Goal: Task Accomplishment & Management: Use online tool/utility

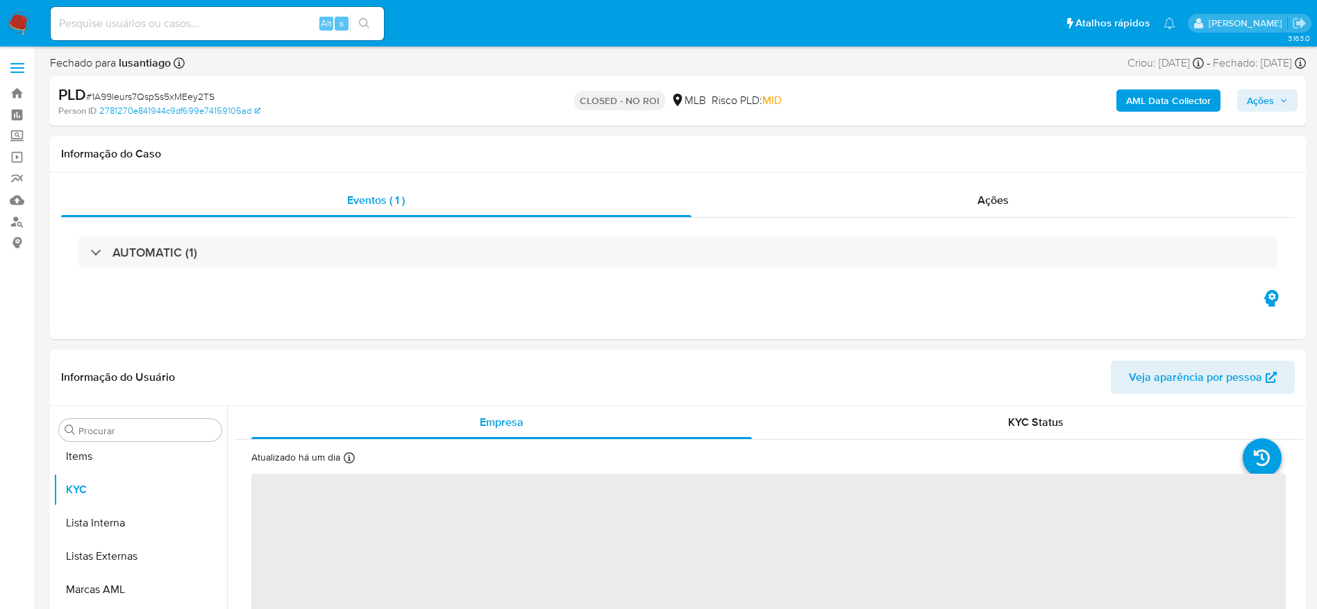
select select "10"
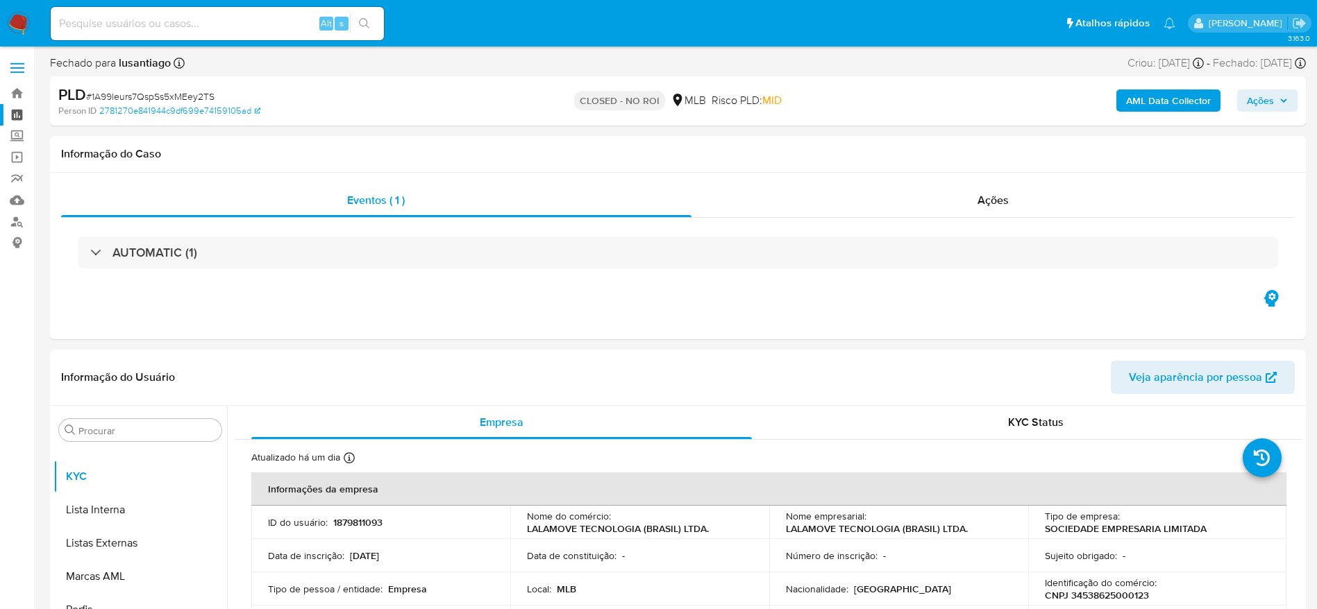
click at [13, 114] on link "Painel" at bounding box center [82, 115] width 165 height 22
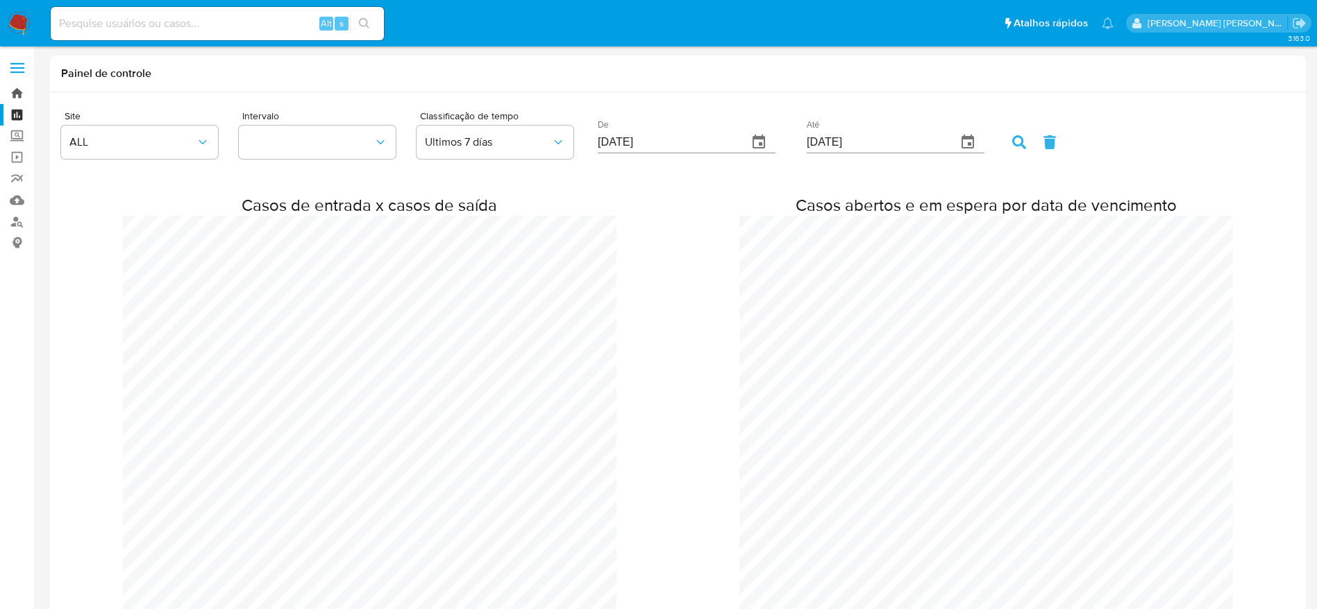
click at [14, 91] on link "Bandeja" at bounding box center [82, 94] width 165 height 22
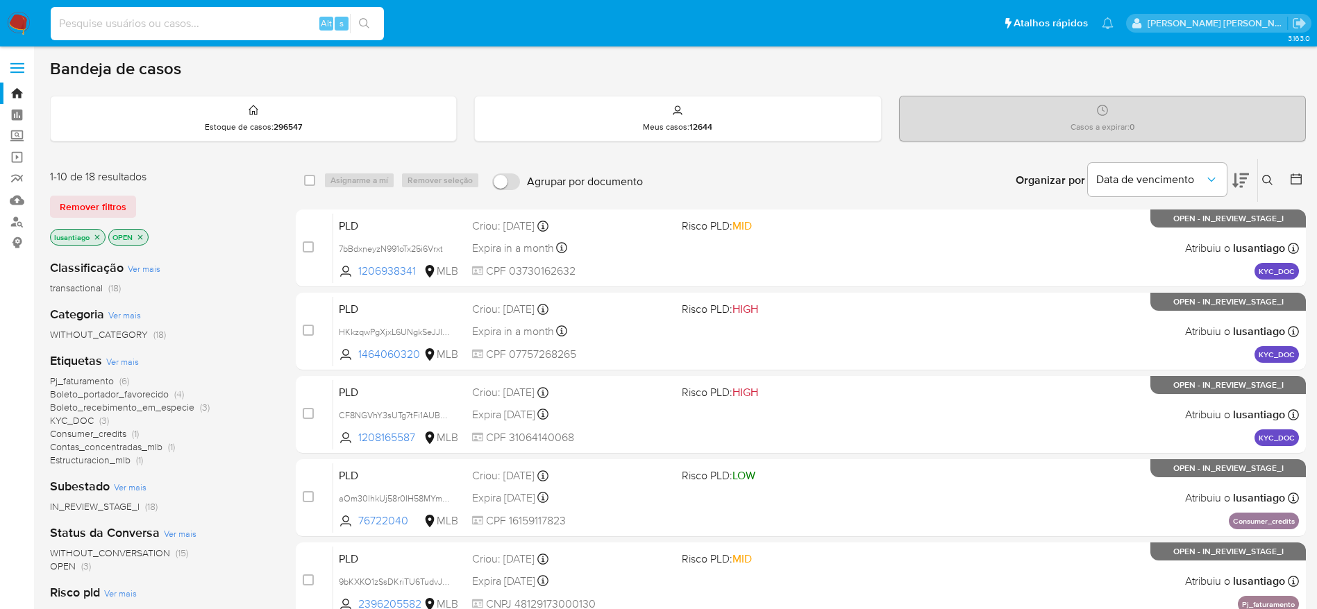
click at [271, 28] on input at bounding box center [217, 24] width 333 height 18
paste input "474700795"
type input "474700795"
click at [359, 21] on icon "search-icon" at bounding box center [364, 23] width 10 height 10
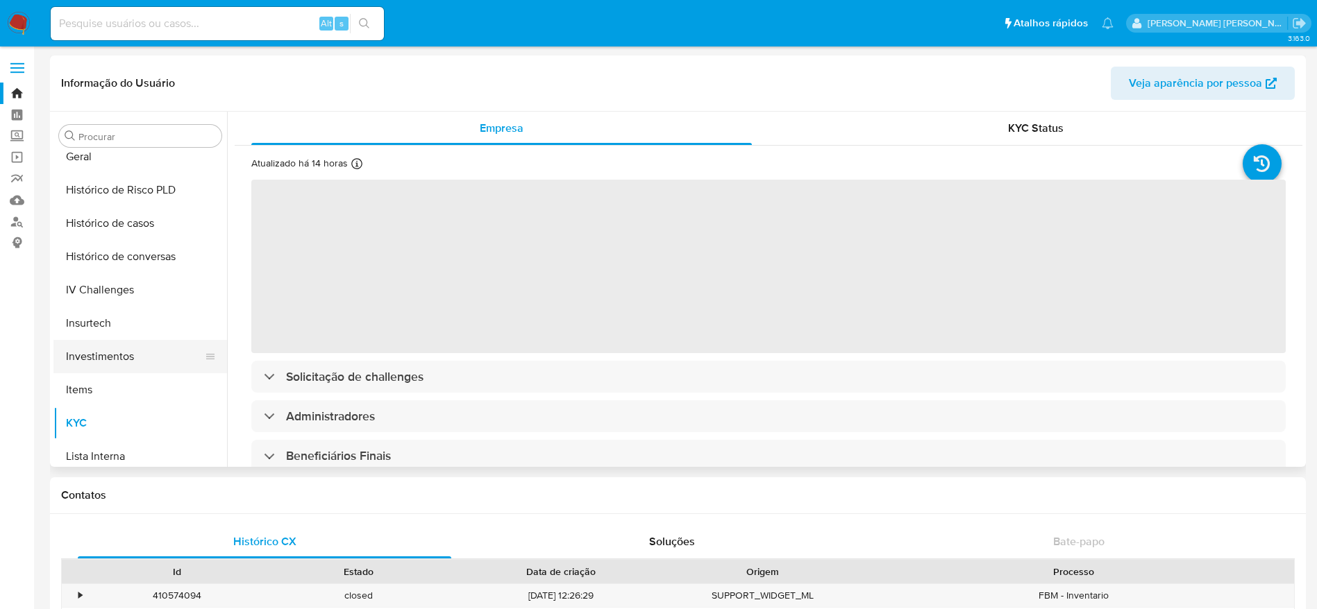
scroll to position [441, 0]
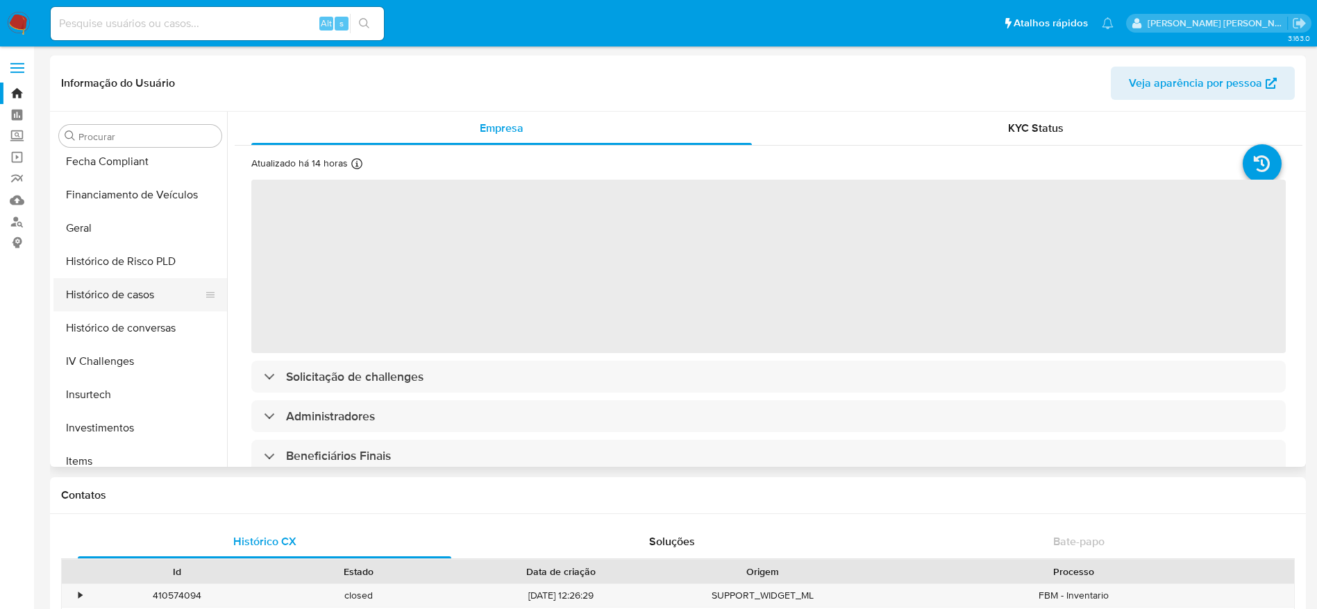
select select "10"
click at [135, 287] on button "Histórico de casos" at bounding box center [134, 294] width 162 height 33
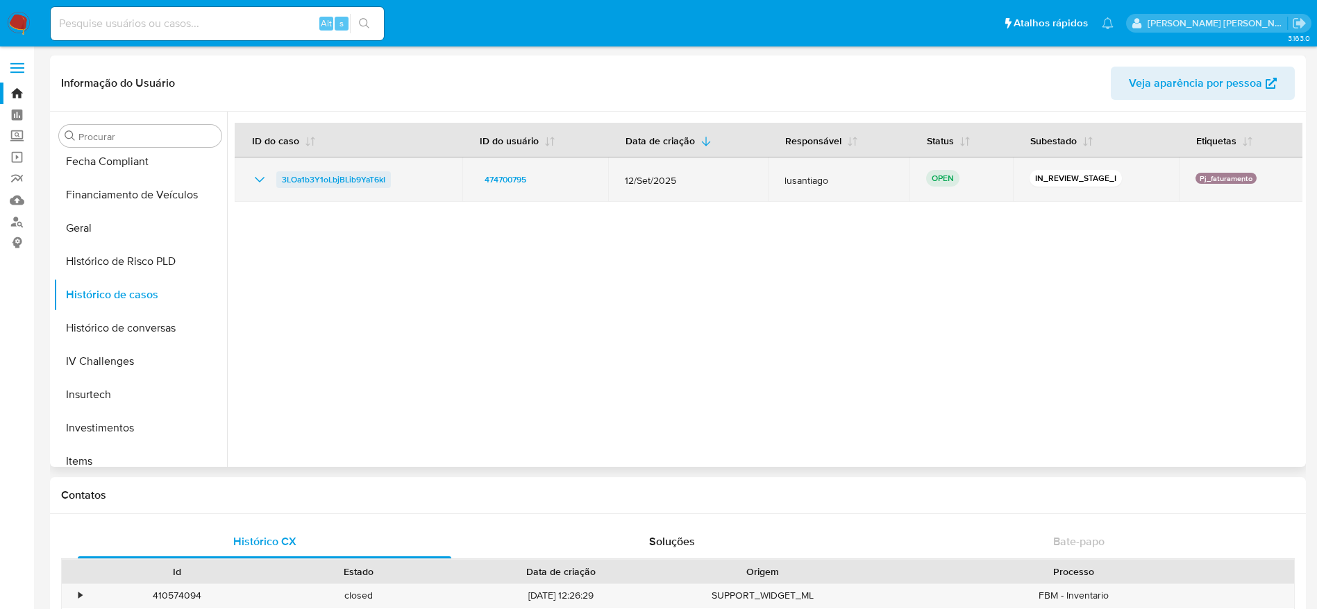
click at [334, 185] on span "3LOa1b3Y1oLbjBLib9YaT6kI" at bounding box center [333, 179] width 103 height 17
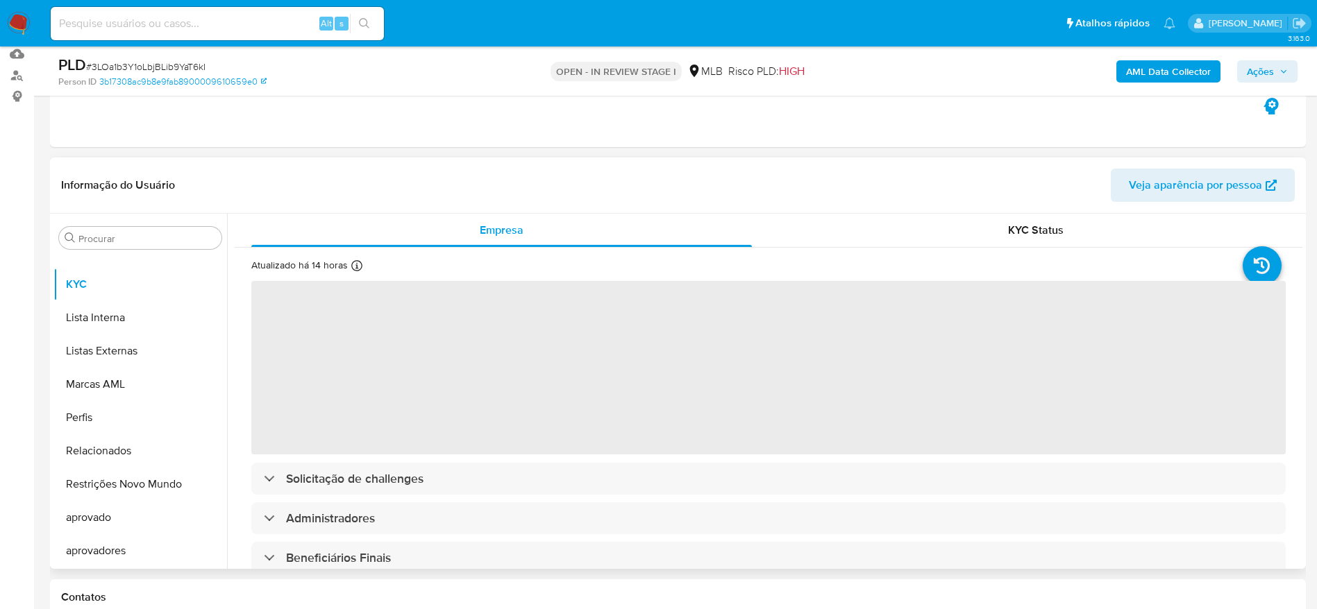
scroll to position [208, 0]
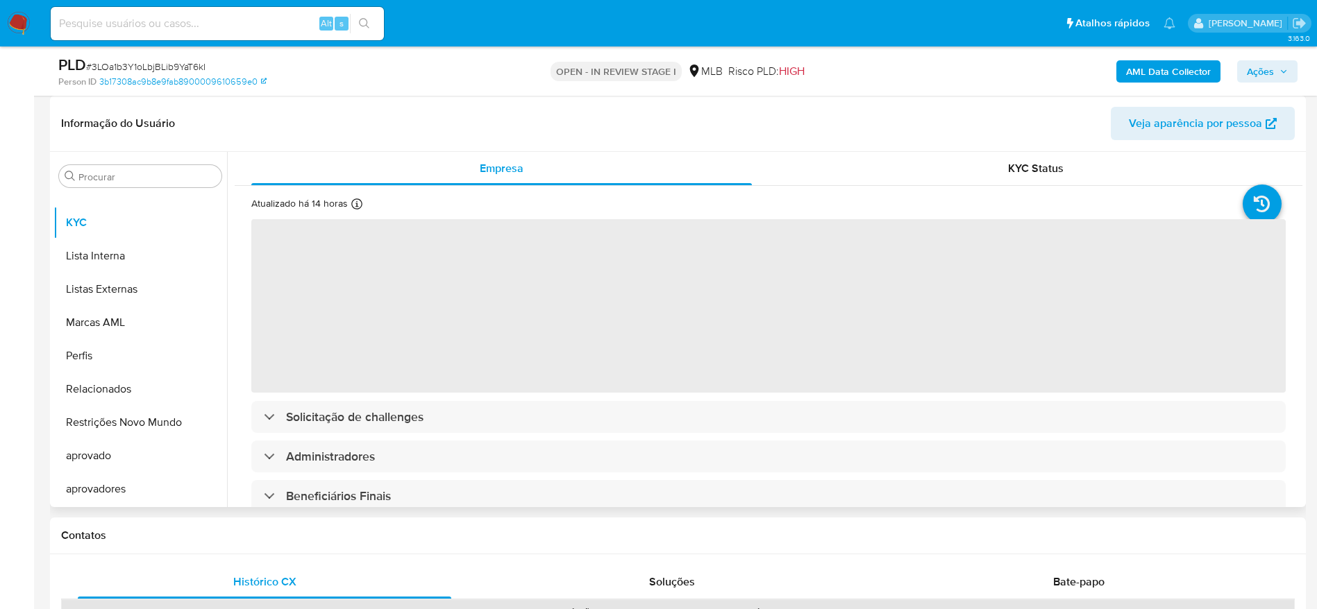
select select "10"
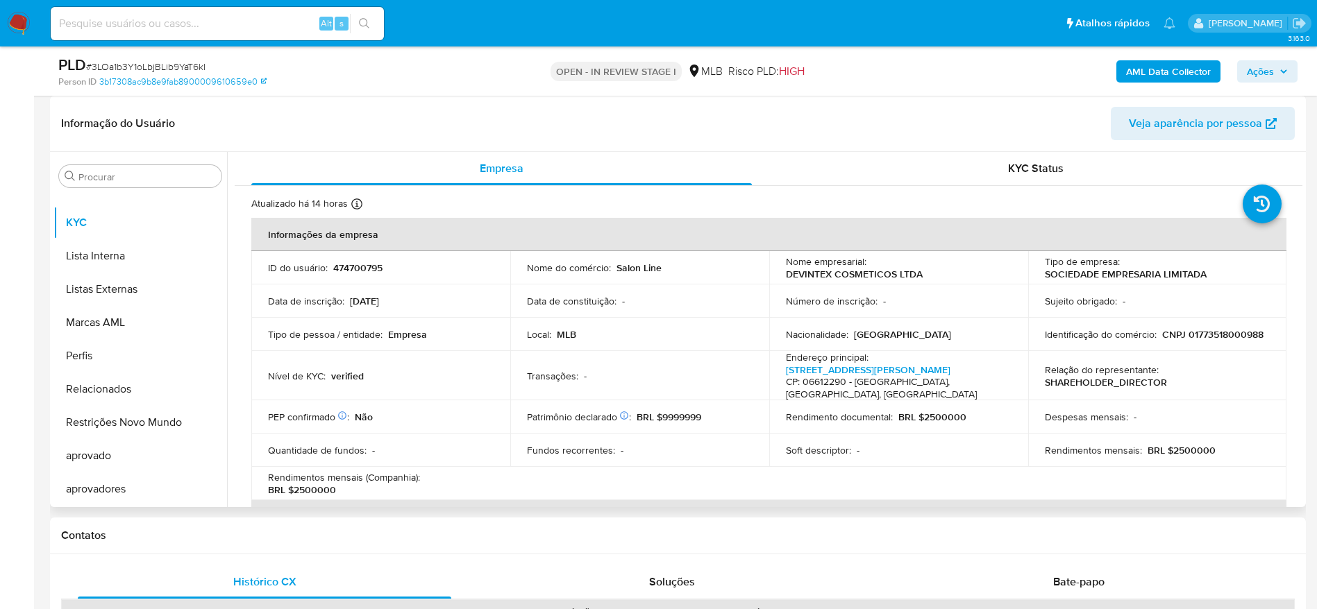
click at [1162, 339] on p "CNPJ 01773518000988" at bounding box center [1212, 334] width 101 height 12
copy p "01773518000988"
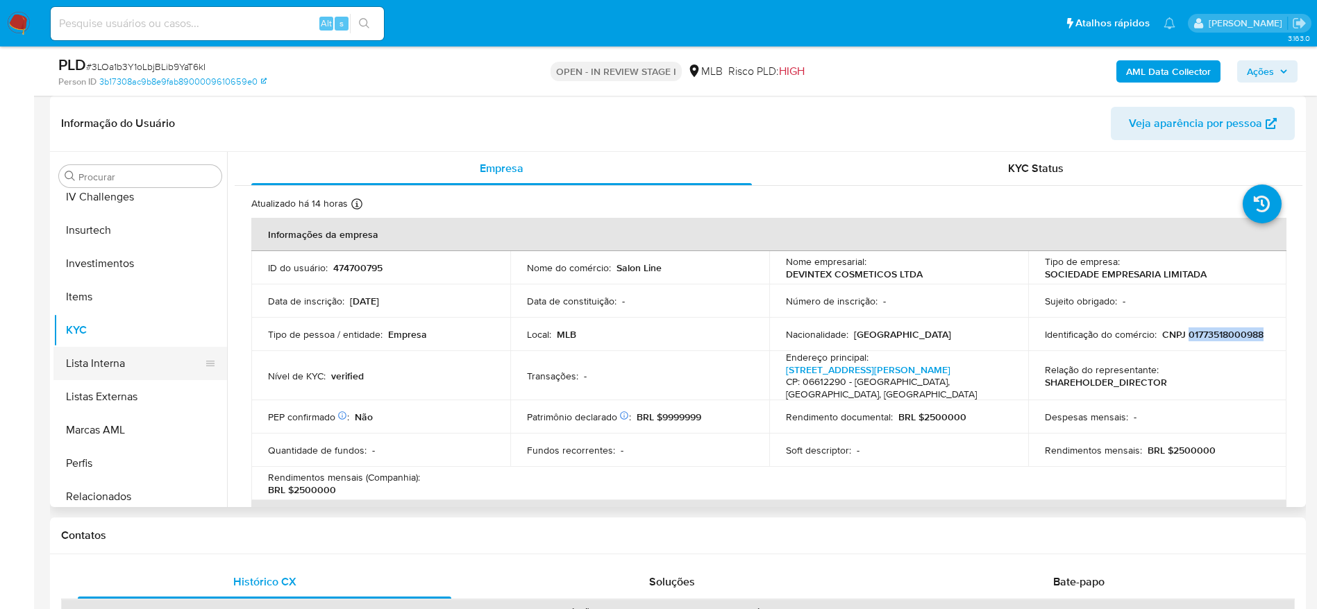
scroll to position [441, 0]
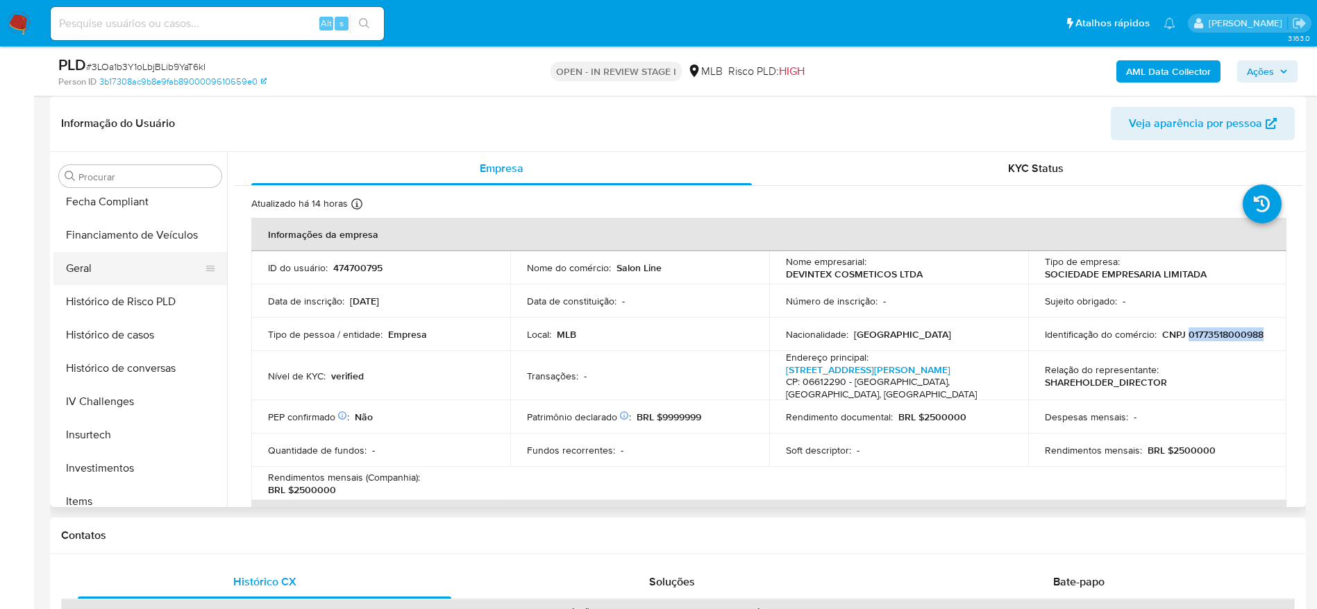
click at [97, 262] on button "Geral" at bounding box center [134, 268] width 162 height 33
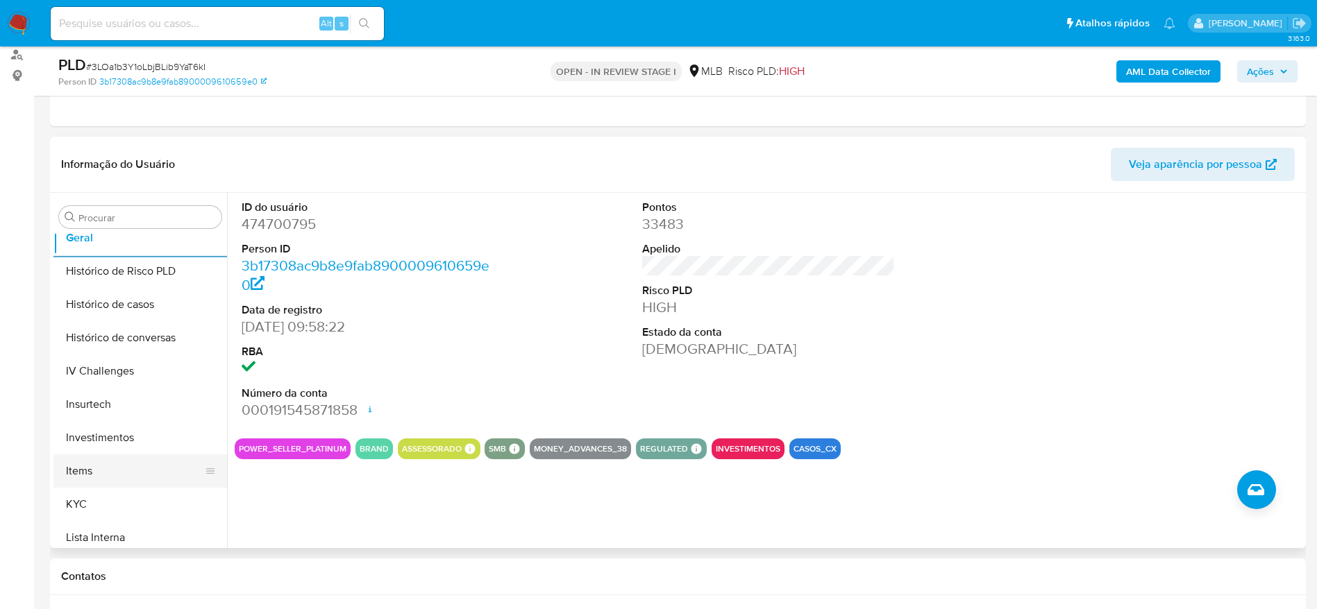
scroll to position [545, 0]
click at [107, 466] on button "KYC" at bounding box center [134, 471] width 162 height 33
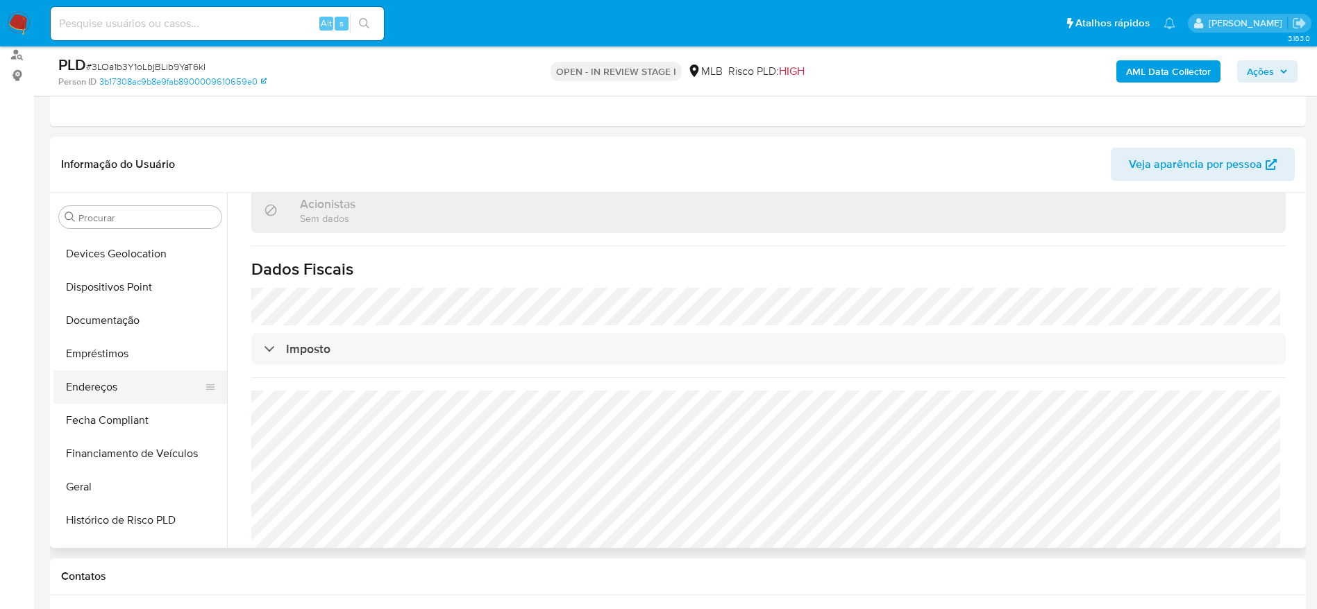
scroll to position [232, 0]
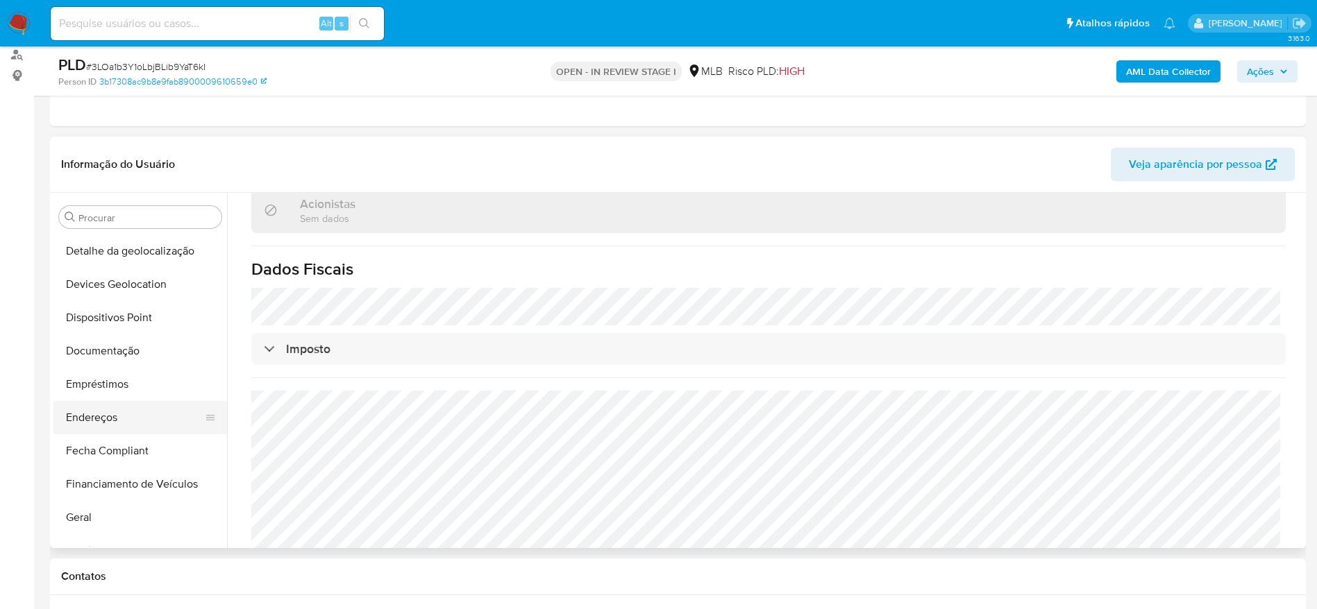
click at [121, 424] on button "Endereços" at bounding box center [134, 417] width 162 height 33
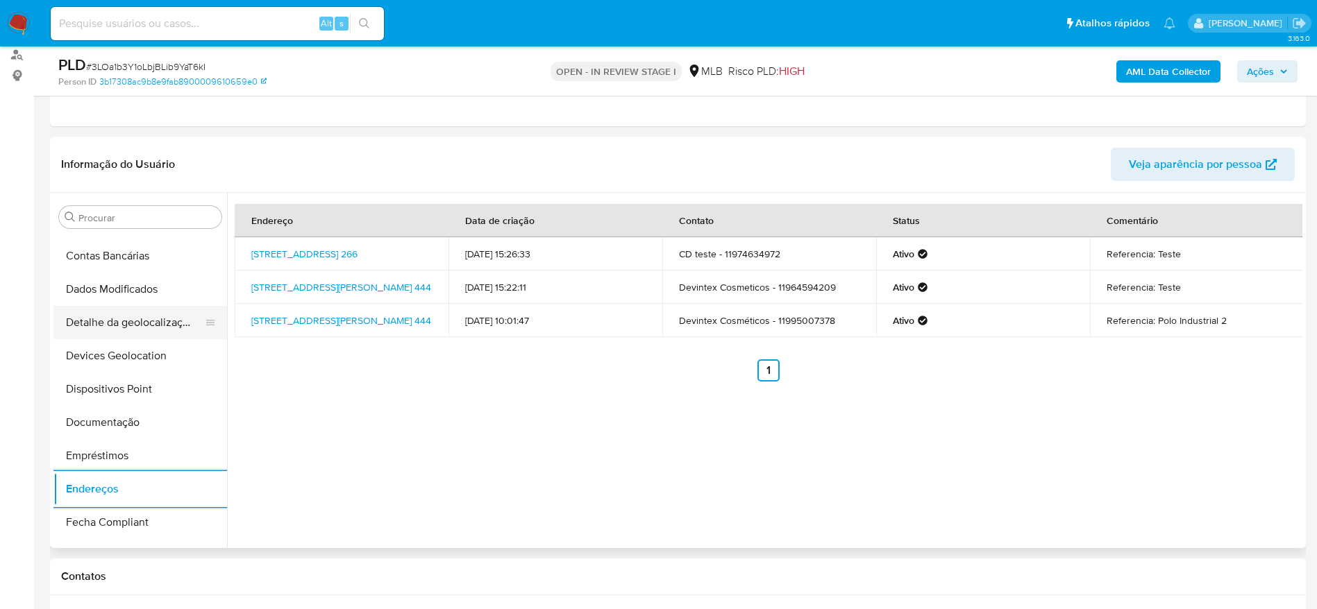
scroll to position [128, 0]
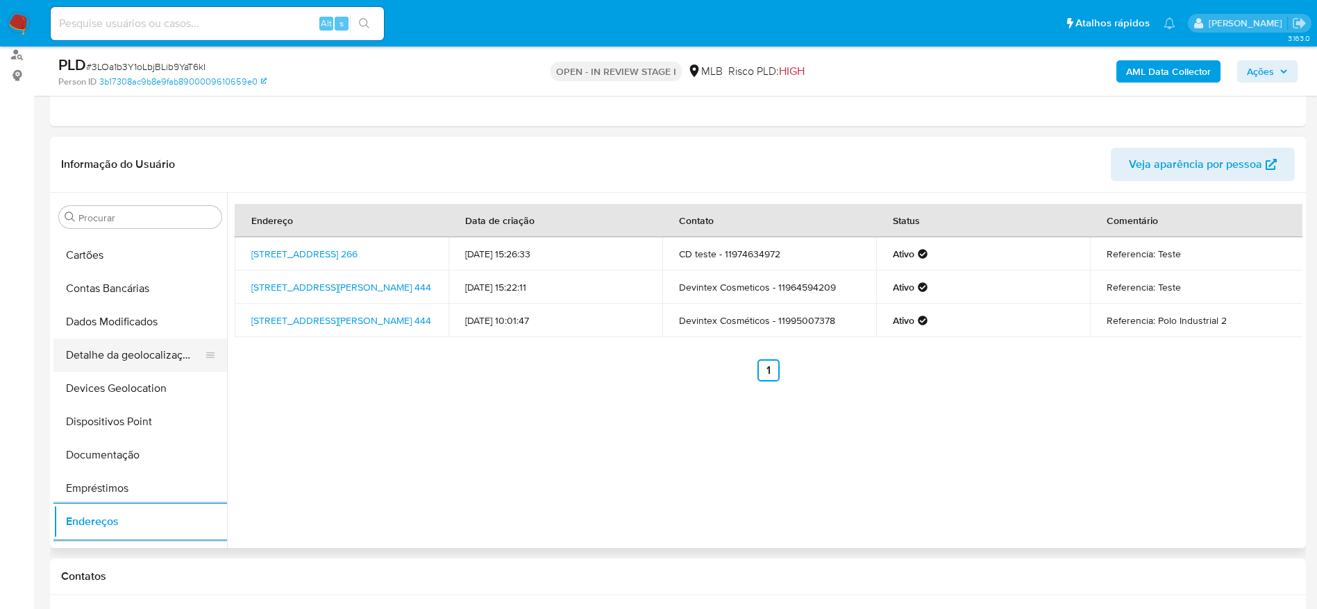
click at [115, 353] on button "Detalhe da geolocalização" at bounding box center [134, 355] width 162 height 33
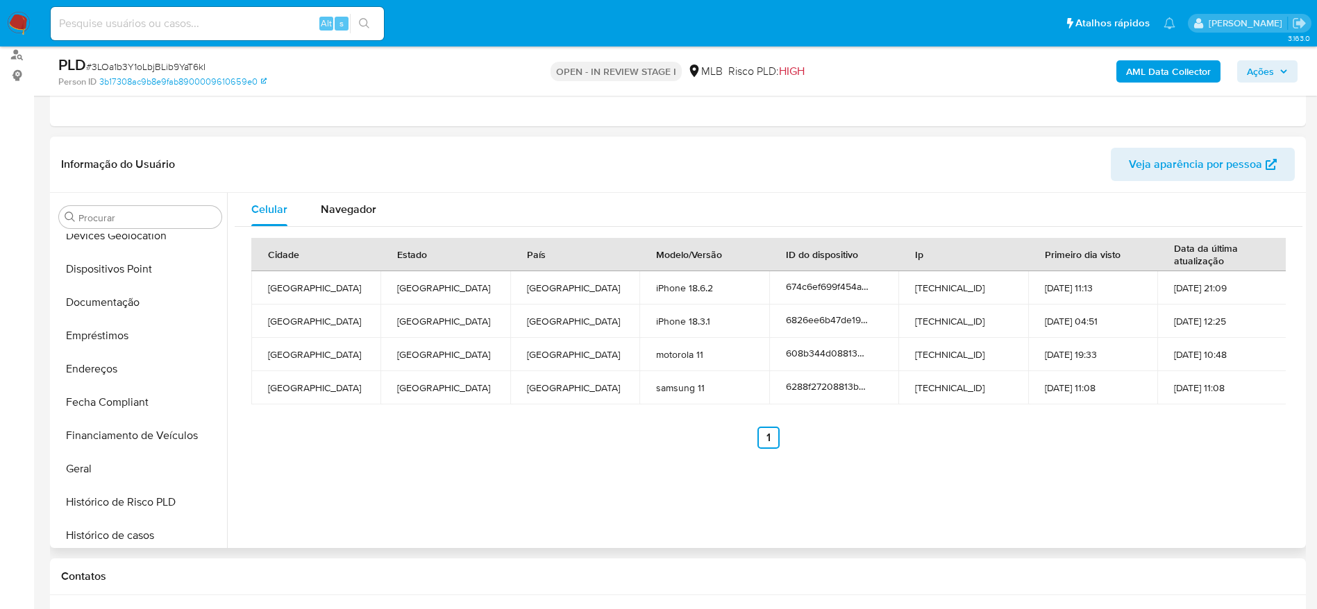
scroll to position [753, 0]
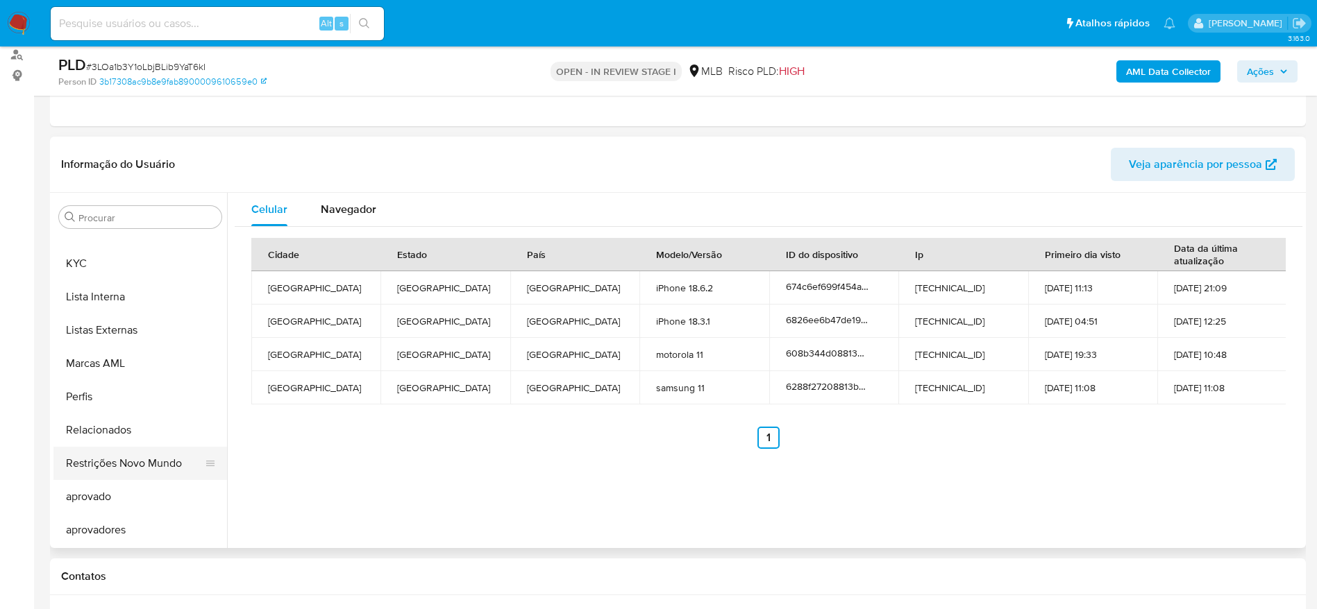
click at [105, 466] on button "Restrições Novo Mundo" at bounding box center [134, 463] width 162 height 33
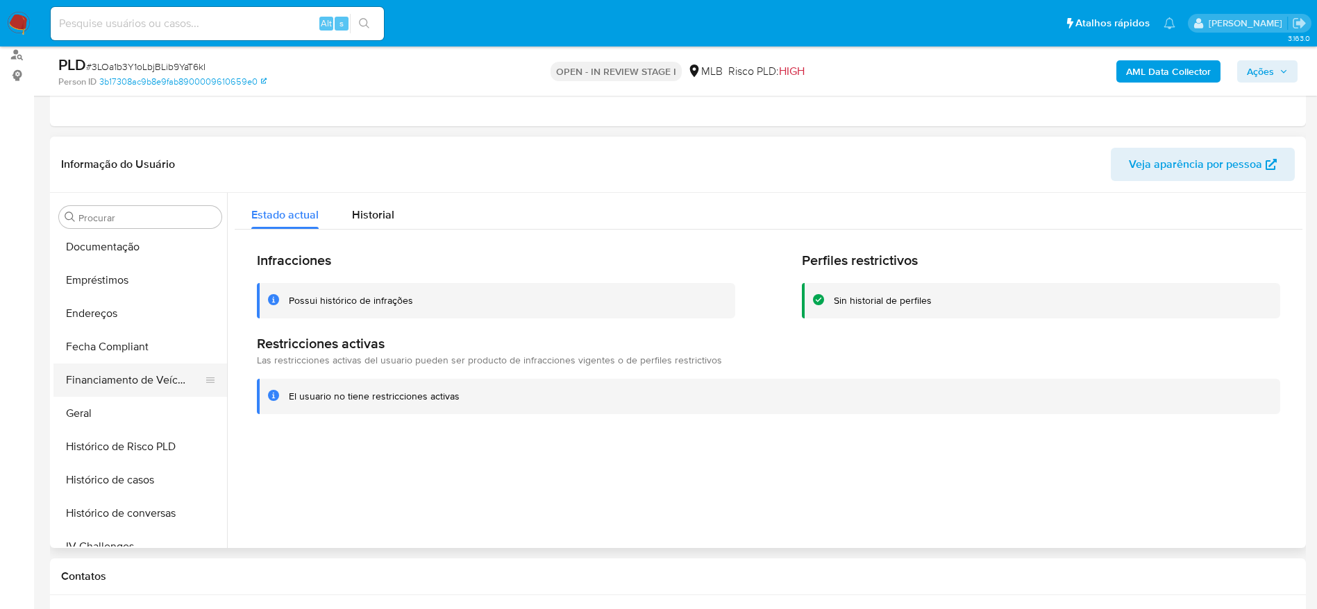
scroll to position [232, 0]
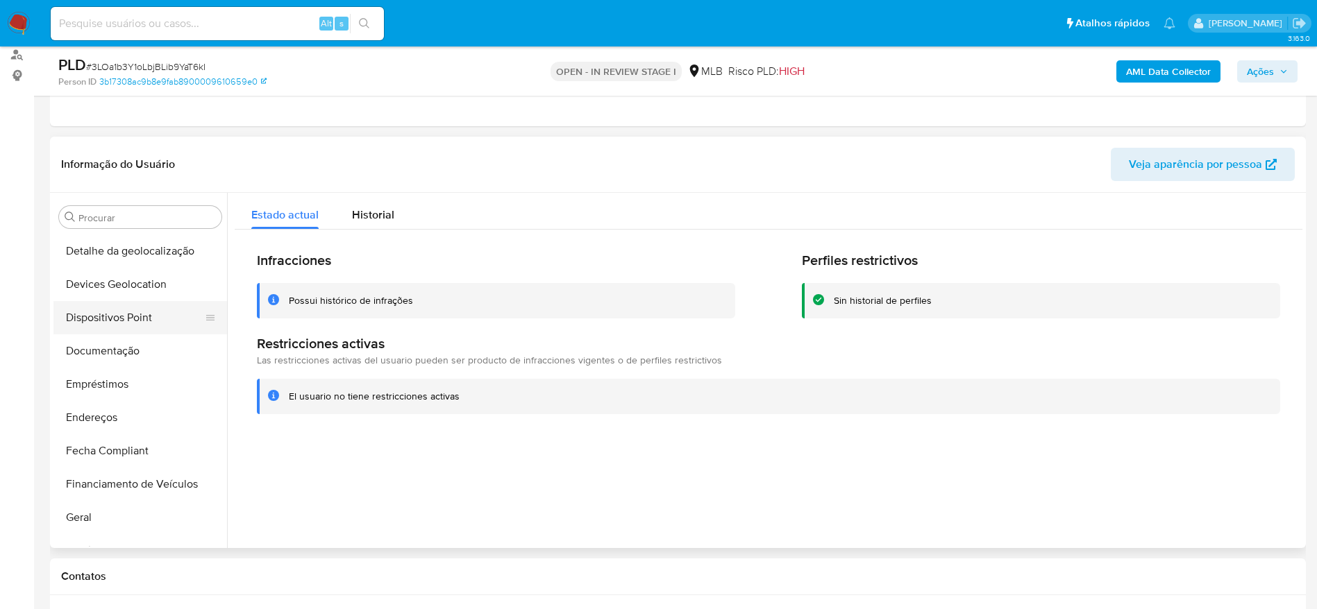
click at [114, 322] on button "Dispositivos Point" at bounding box center [134, 317] width 162 height 33
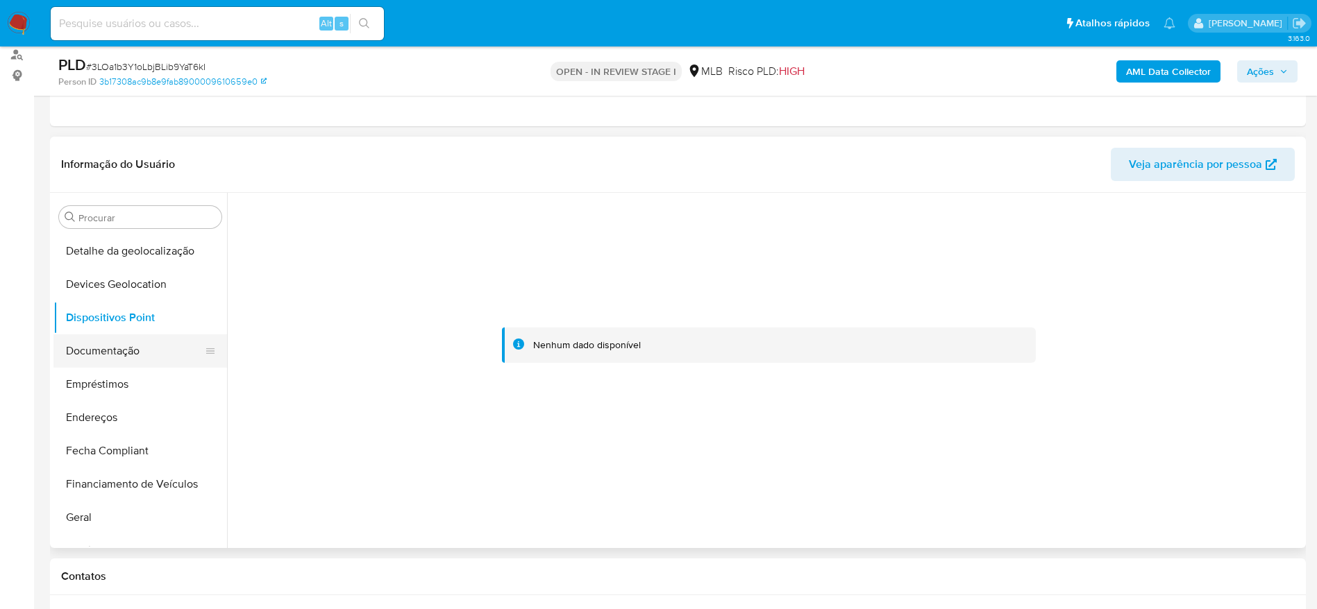
click at [104, 341] on button "Documentação" at bounding box center [134, 351] width 162 height 33
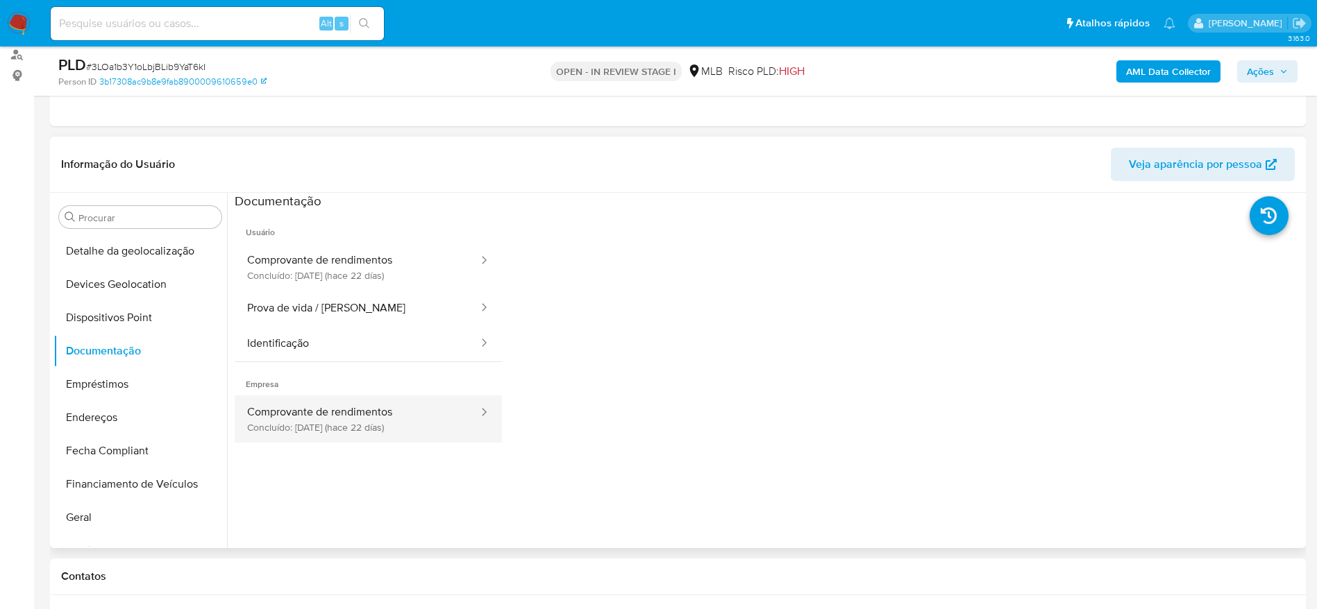
click at [312, 421] on button "Comprovante de rendimentos Concluído: 23/09/2025 (hace 22 días)" at bounding box center [357, 419] width 245 height 47
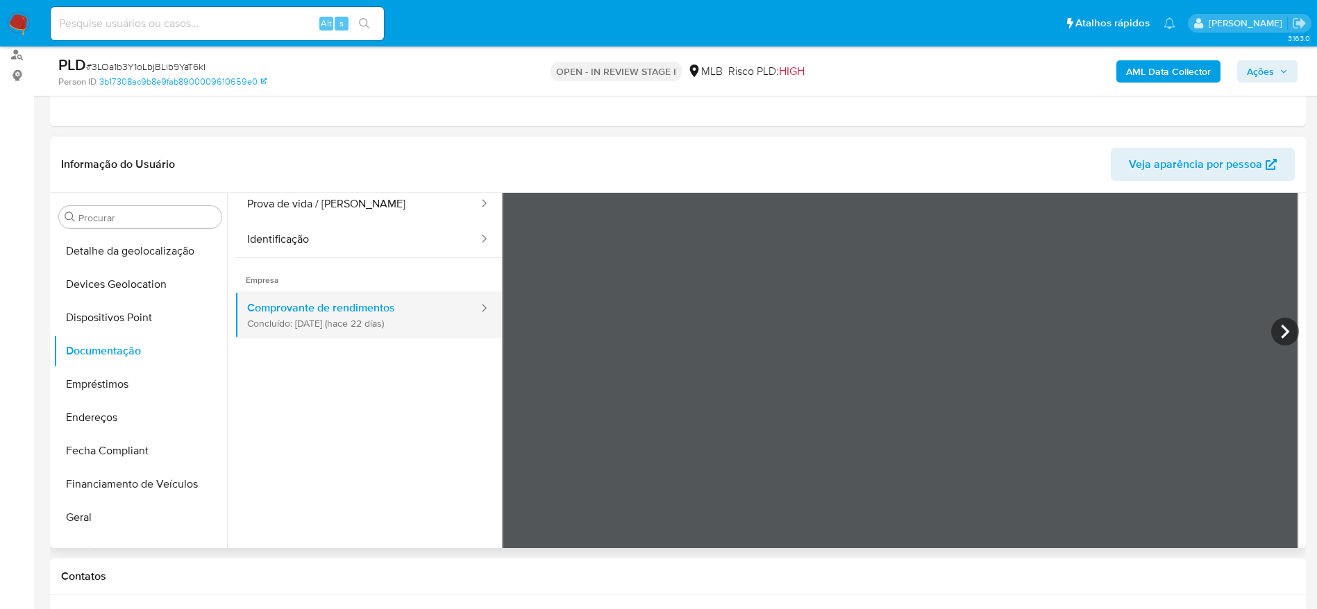
scroll to position [121, 0]
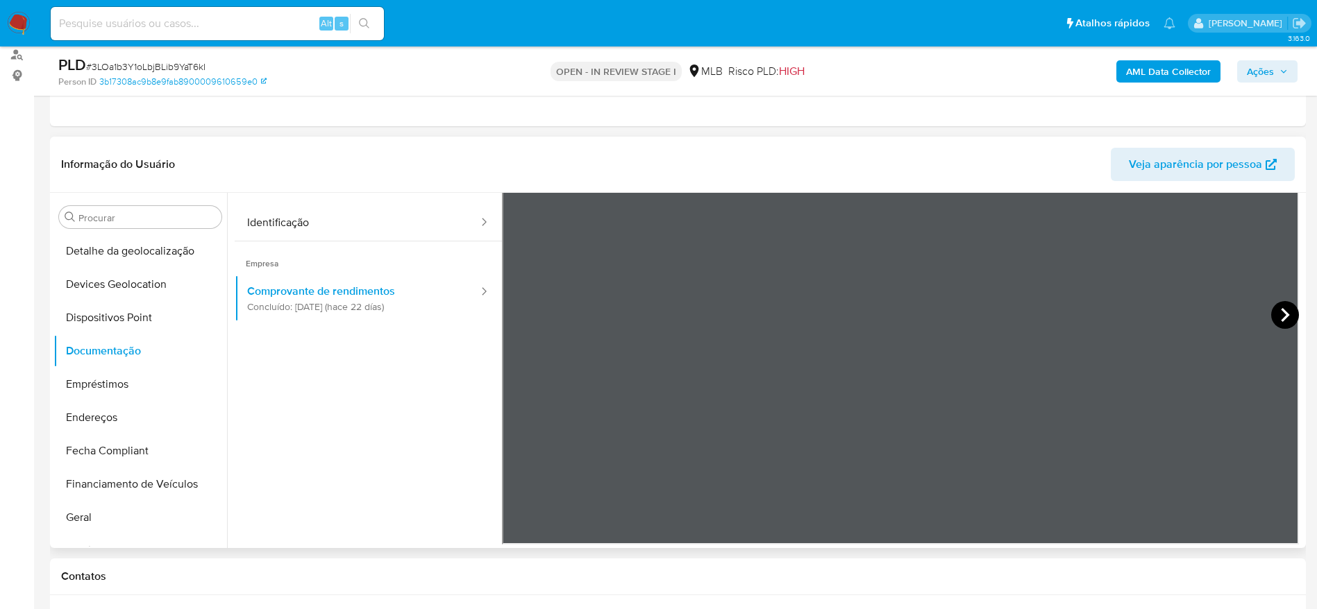
click at [1272, 313] on icon at bounding box center [1285, 315] width 28 height 28
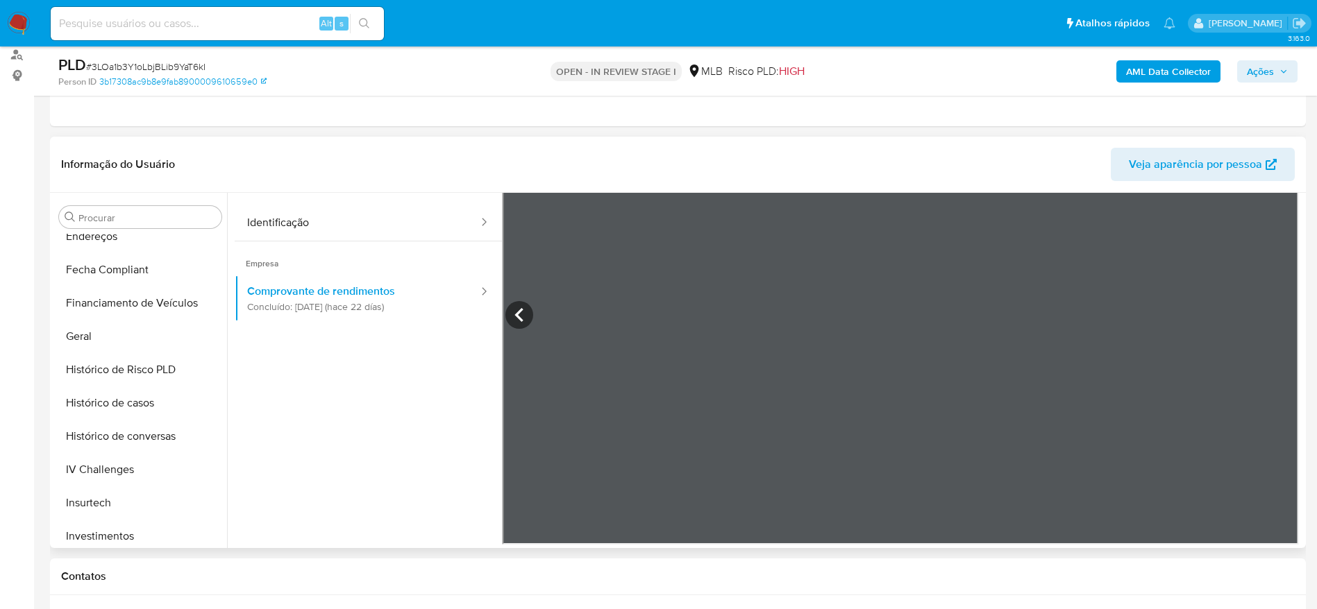
scroll to position [441, 0]
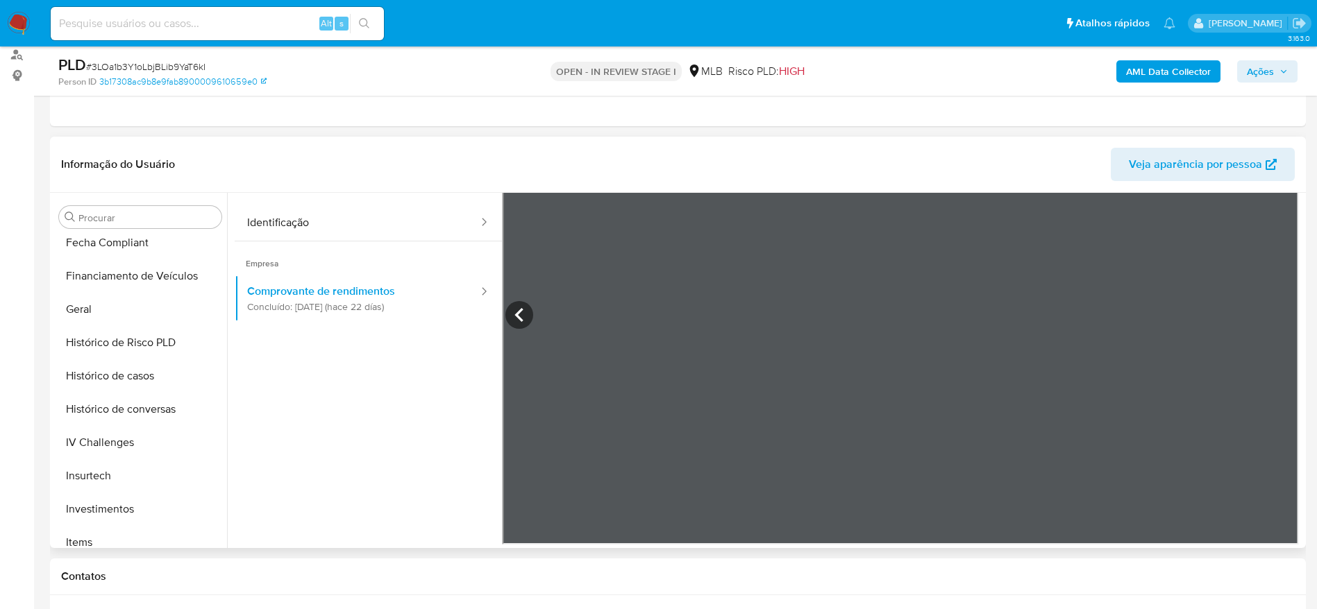
click at [112, 388] on button "Histórico de casos" at bounding box center [139, 375] width 173 height 33
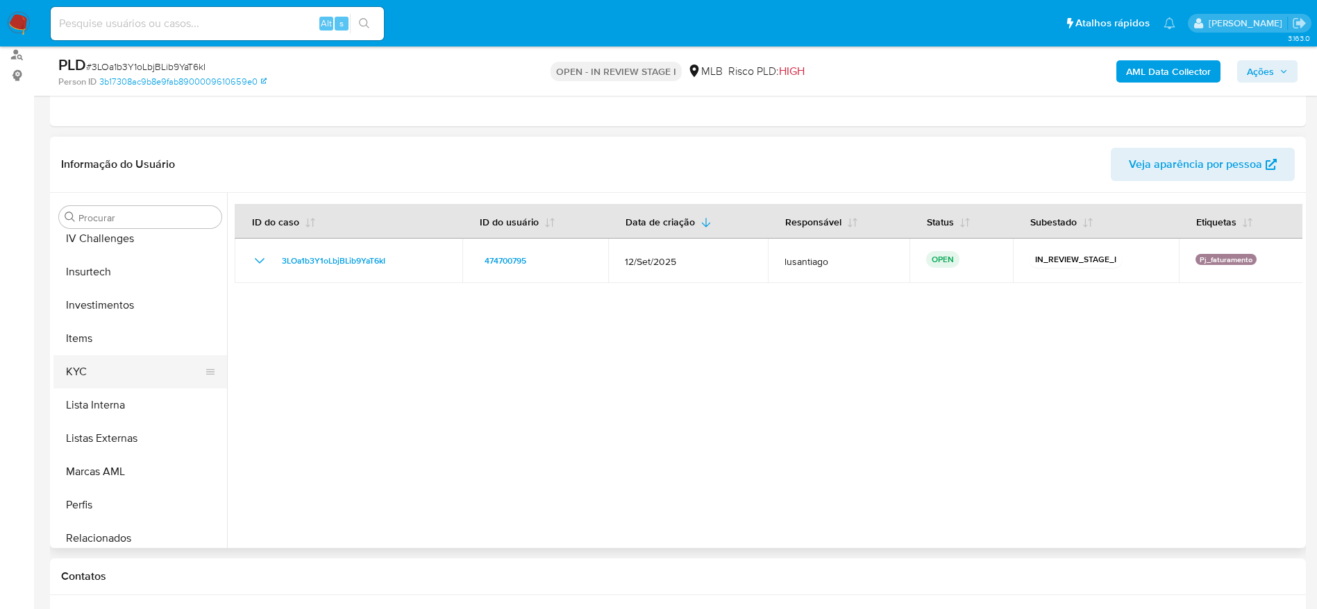
scroll to position [649, 0]
click at [96, 365] on button "KYC" at bounding box center [134, 367] width 162 height 33
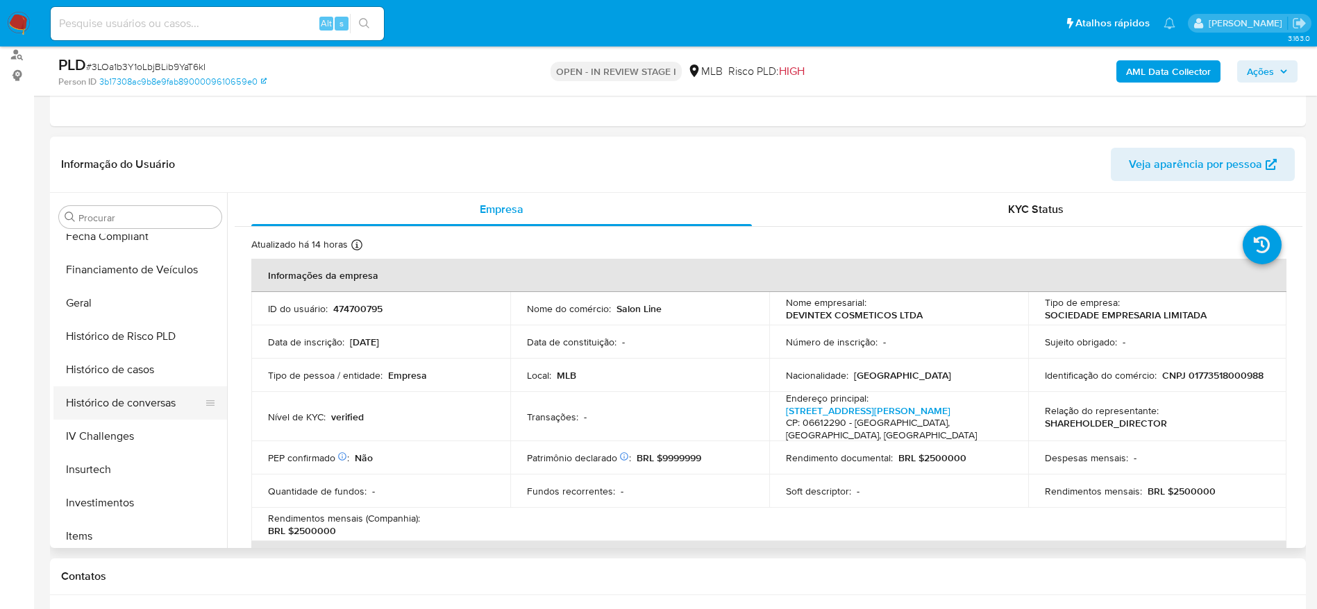
scroll to position [441, 0]
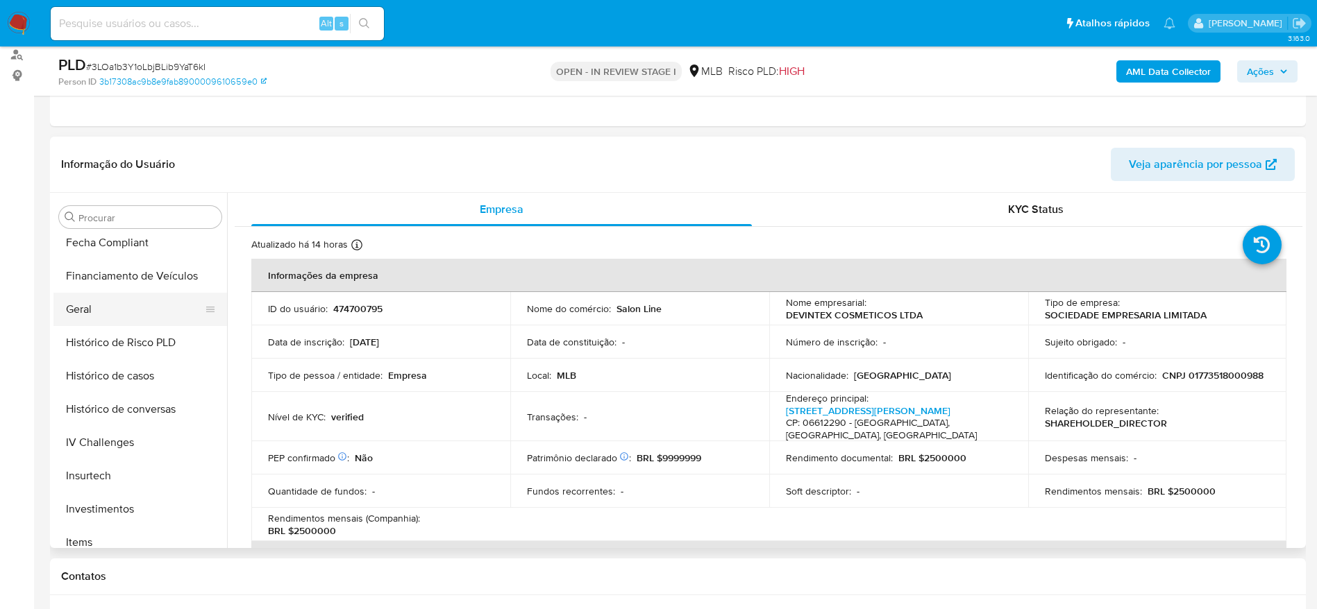
click at [89, 312] on button "Geral" at bounding box center [134, 309] width 162 height 33
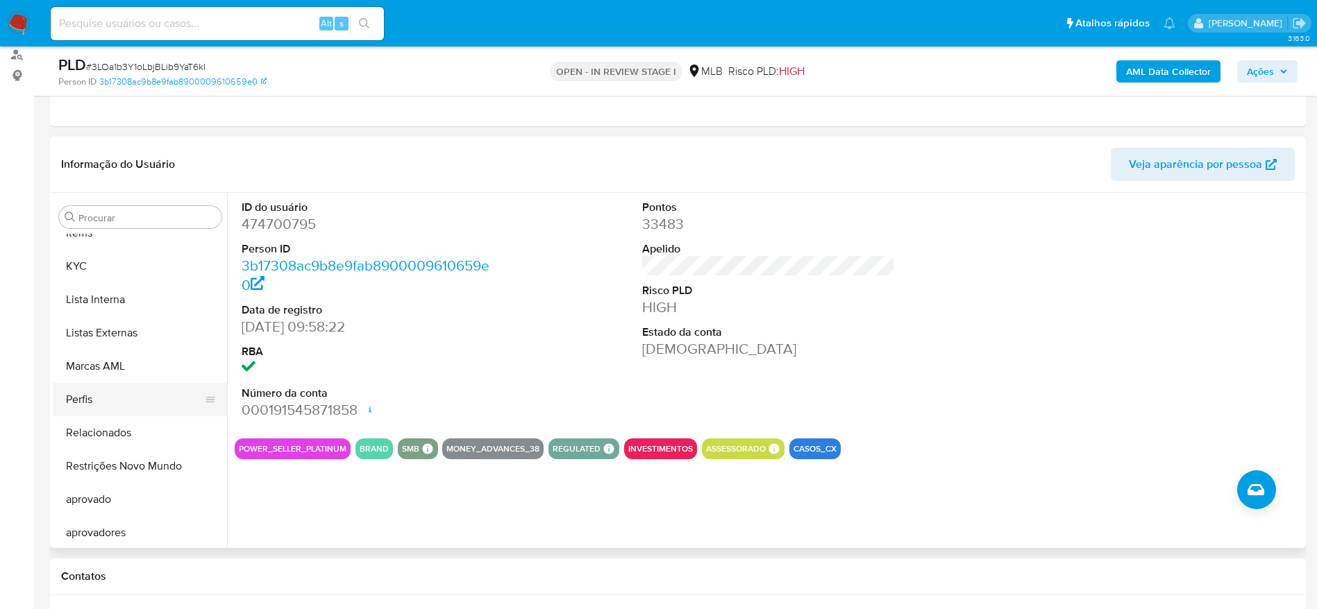
scroll to position [753, 0]
click at [99, 255] on button "KYC" at bounding box center [134, 263] width 162 height 33
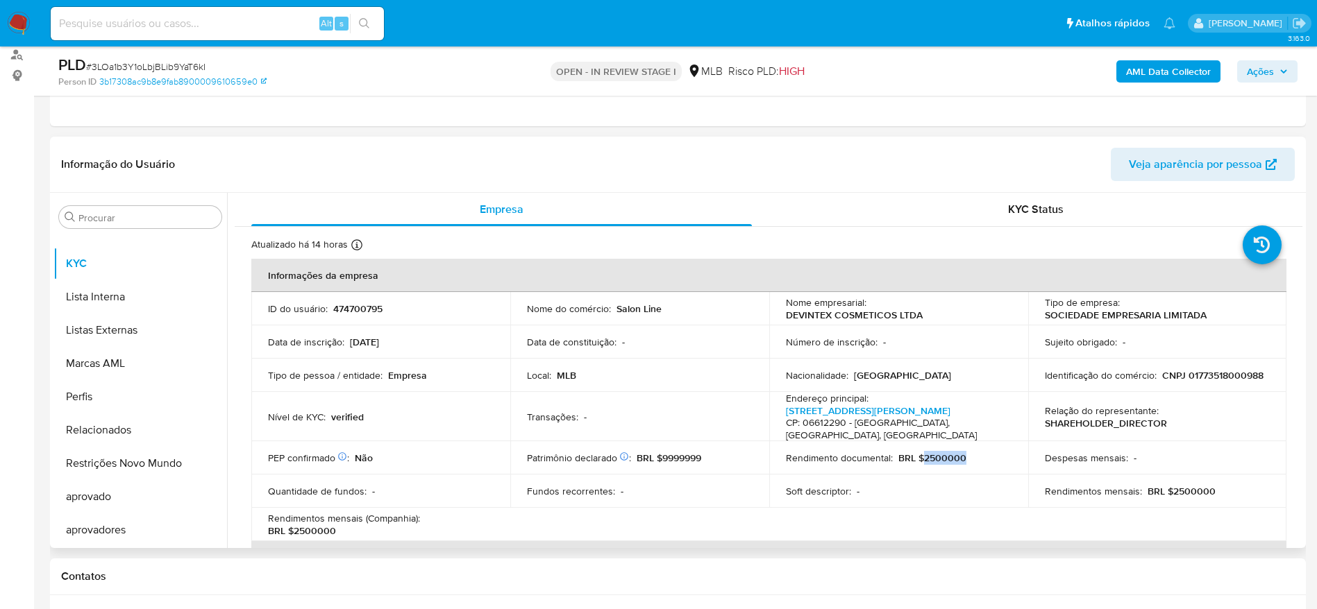
drag, startPoint x: 974, startPoint y: 446, endPoint x: 921, endPoint y: 450, distance: 52.9
click at [921, 452] on div "Rendimento documental : BRL $2500000" at bounding box center [899, 458] width 226 height 12
copy p "2500000"
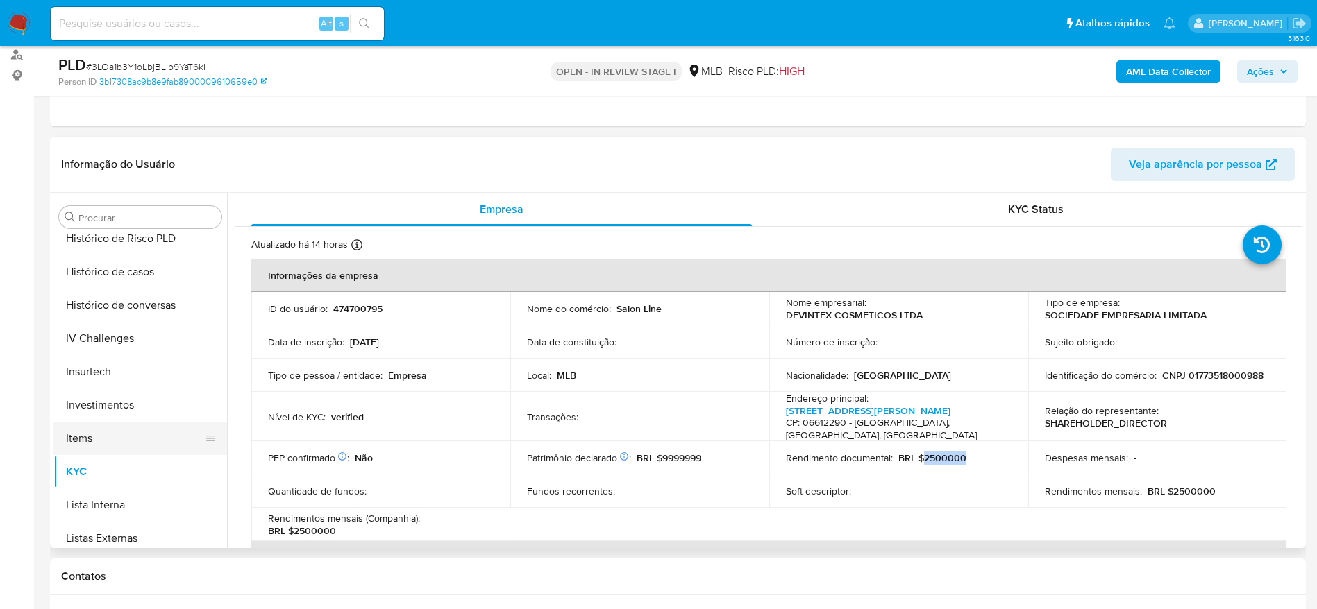
scroll to position [441, 0]
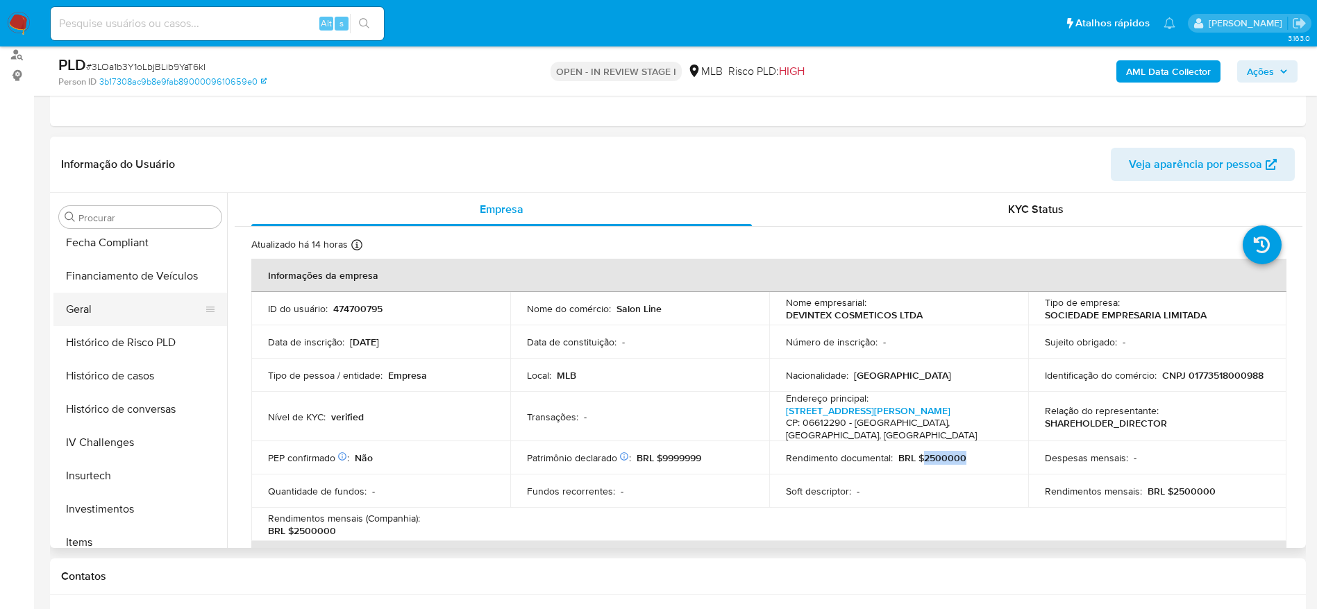
click at [103, 305] on button "Geral" at bounding box center [134, 309] width 162 height 33
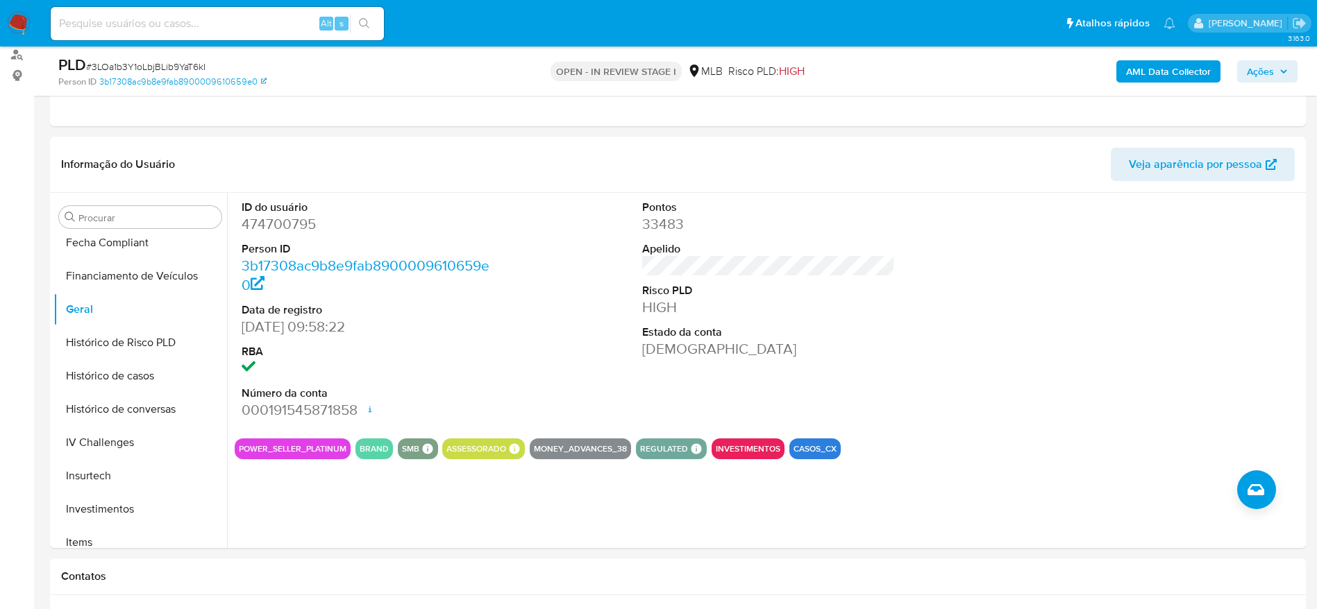
click at [1271, 68] on span "Ações" at bounding box center [1259, 71] width 27 height 22
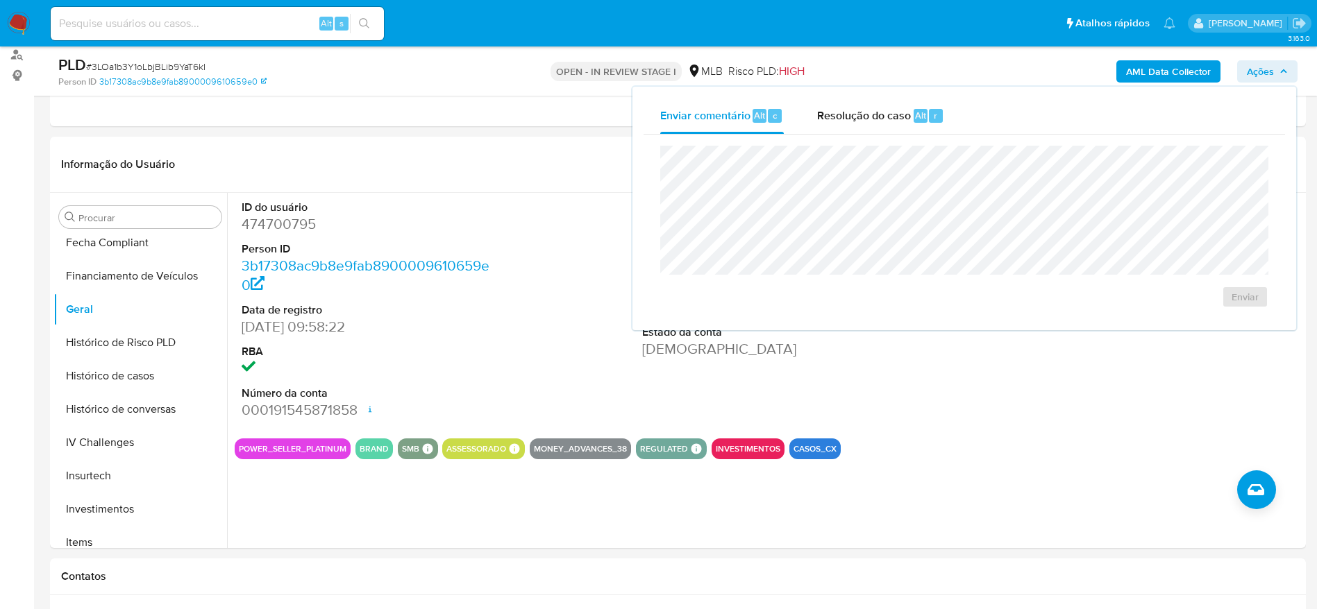
drag, startPoint x: 855, startPoint y: 123, endPoint x: 847, endPoint y: 144, distance: 22.4
click at [854, 126] on div "Resolução do caso Alt r" at bounding box center [880, 116] width 127 height 36
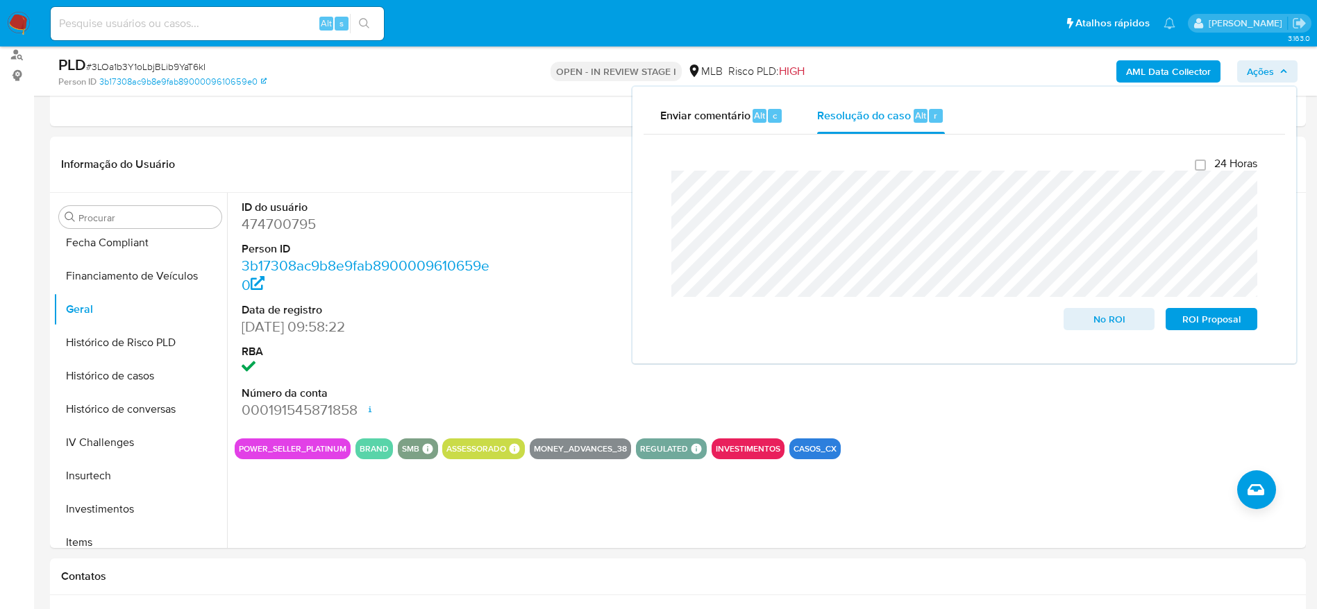
click at [1153, 69] on b "AML Data Collector" at bounding box center [1168, 71] width 85 height 22
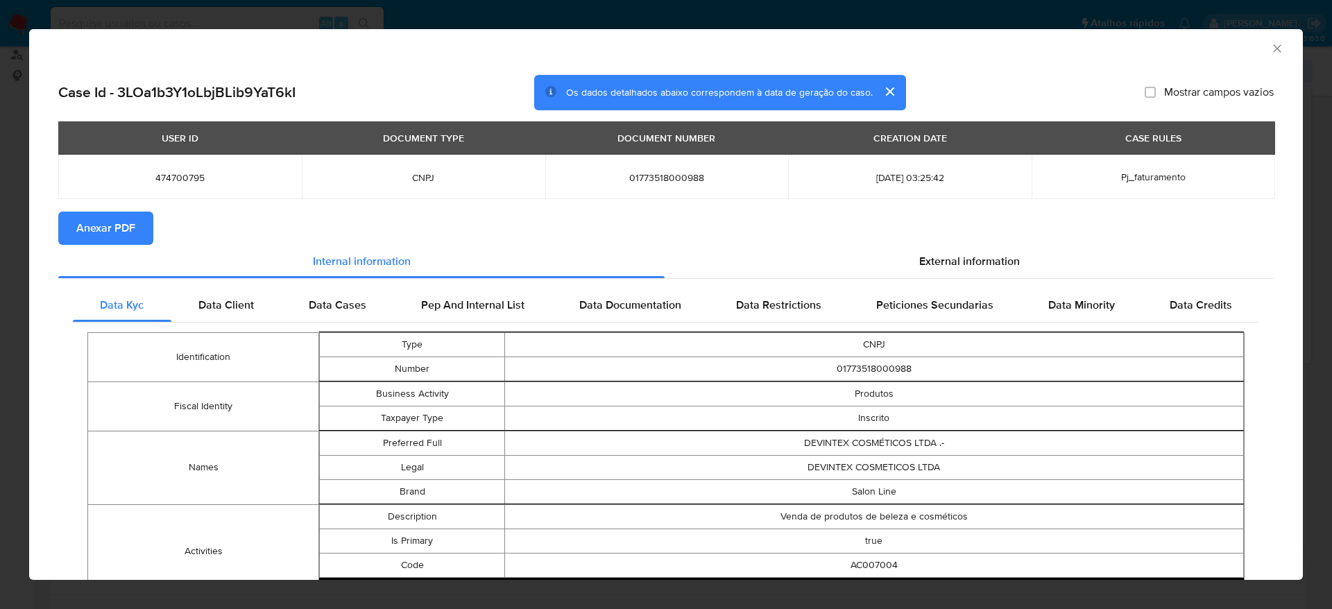
click at [95, 225] on span "Anexar PDF" at bounding box center [105, 228] width 59 height 31
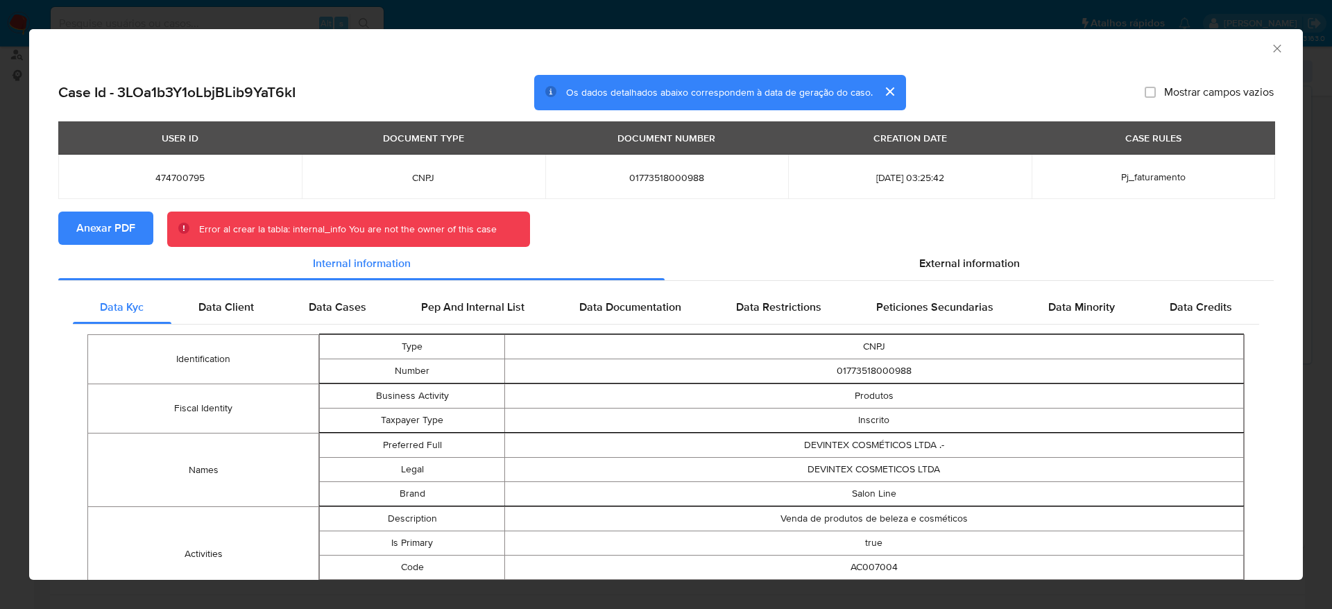
click at [112, 221] on span "Anexar PDF" at bounding box center [105, 228] width 59 height 31
click at [1271, 49] on icon "Fechar a janela" at bounding box center [1278, 49] width 14 height 14
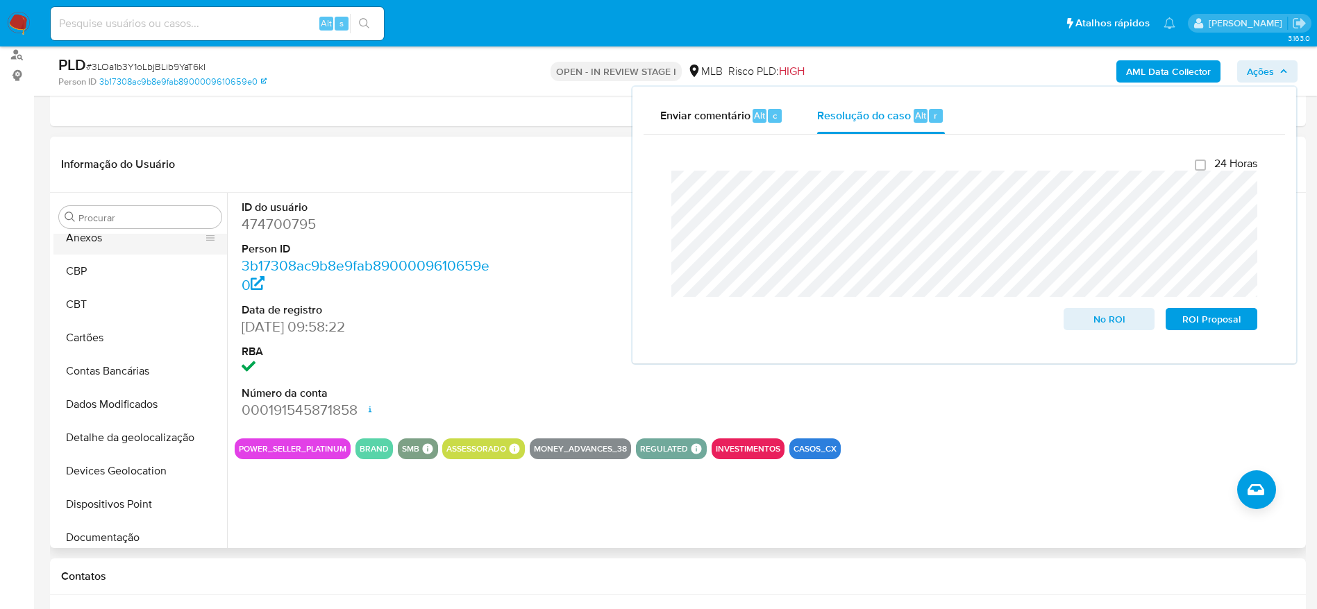
scroll to position [0, 0]
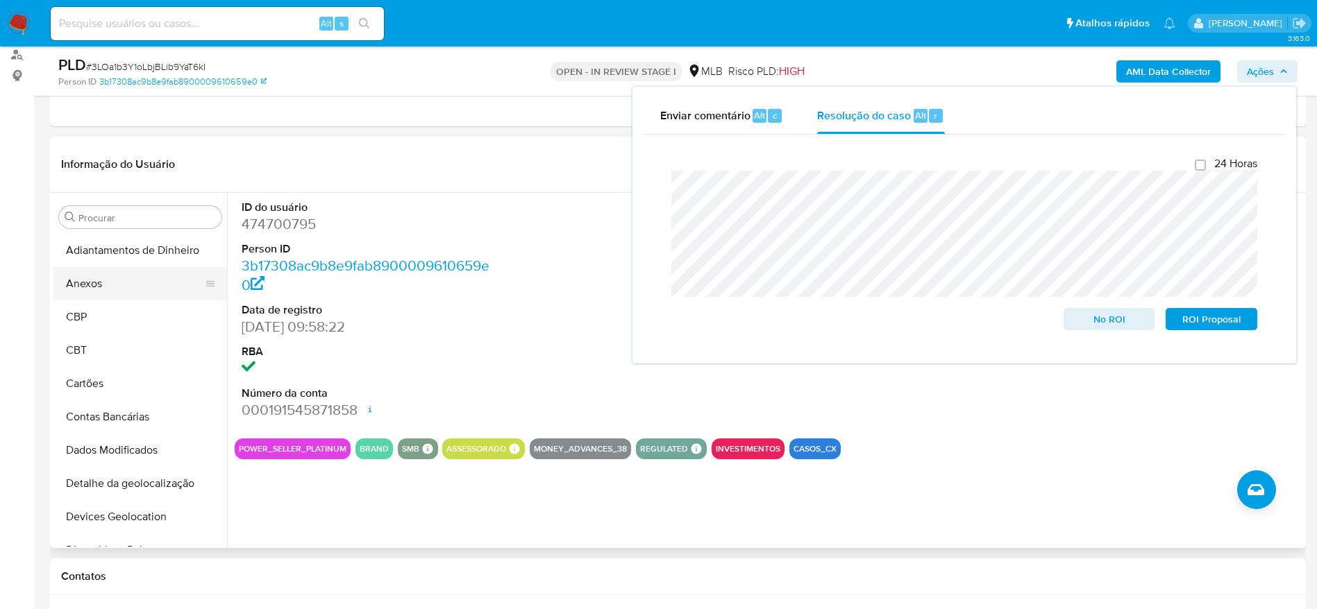
click at [94, 288] on button "Anexos" at bounding box center [134, 283] width 162 height 33
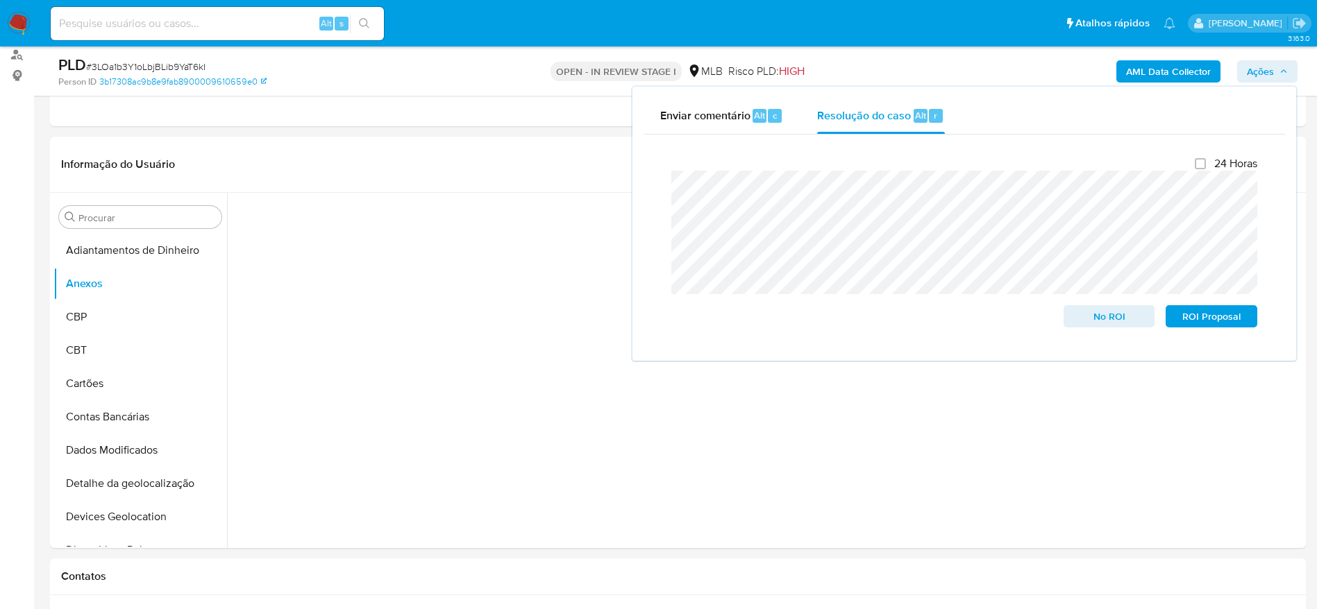
click at [1258, 77] on span "Ações" at bounding box center [1259, 71] width 27 height 22
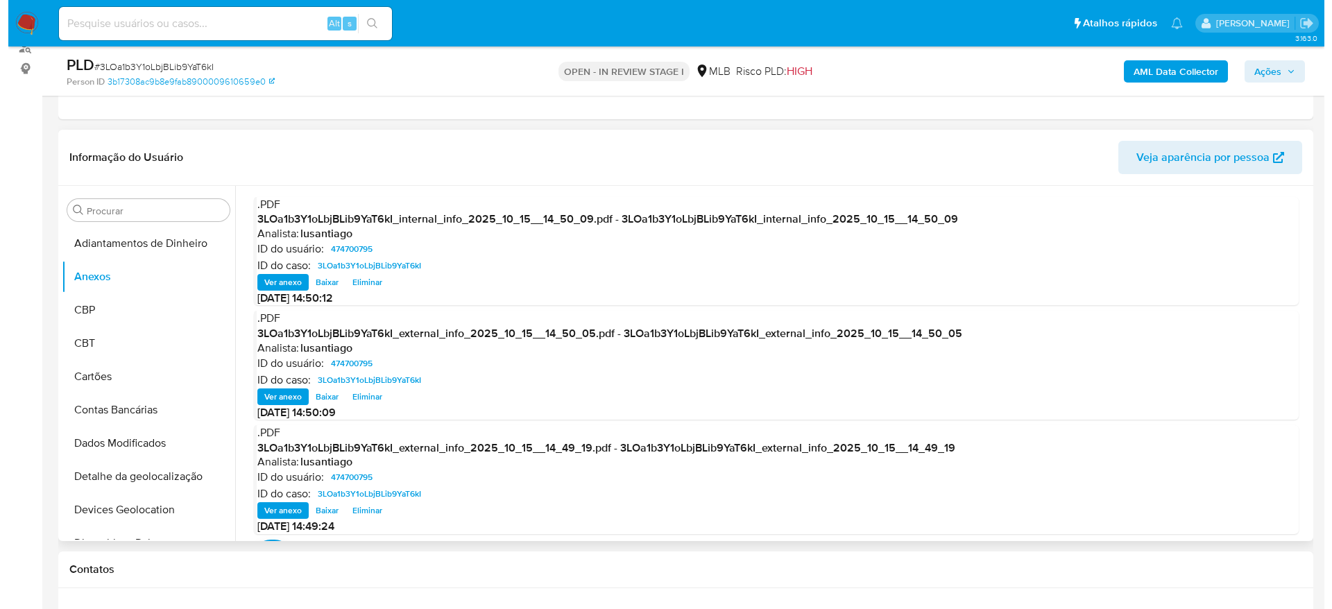
scroll to position [167, 0]
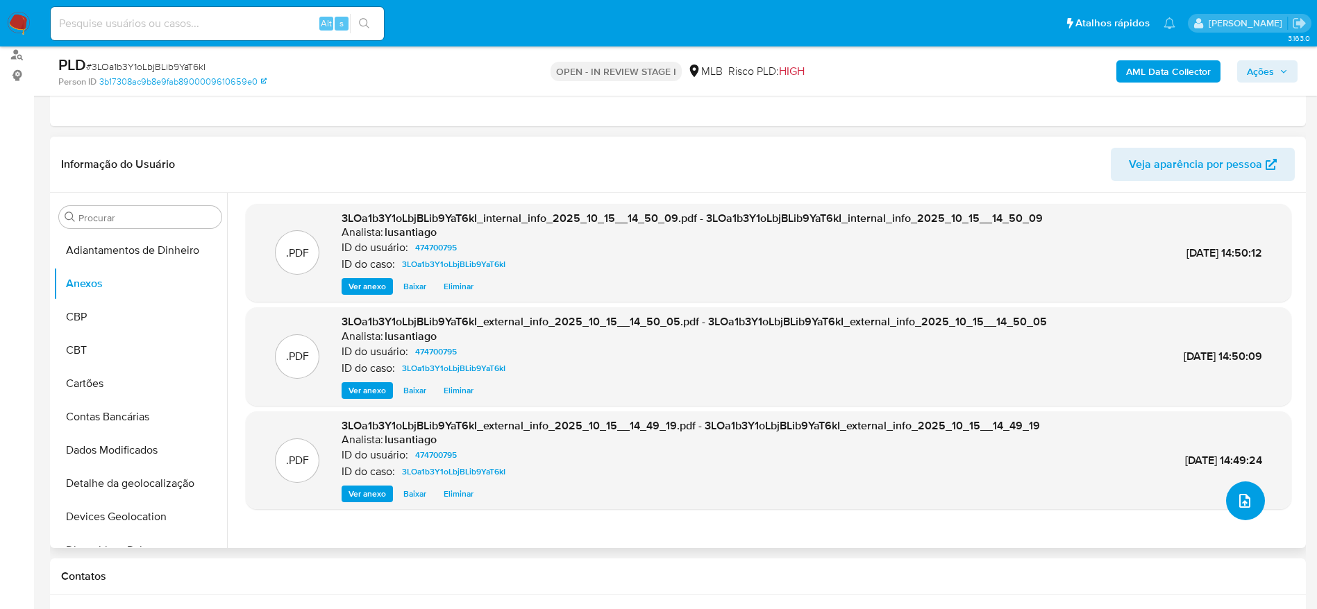
click at [1249, 504] on button "upload-file" at bounding box center [1245, 501] width 39 height 39
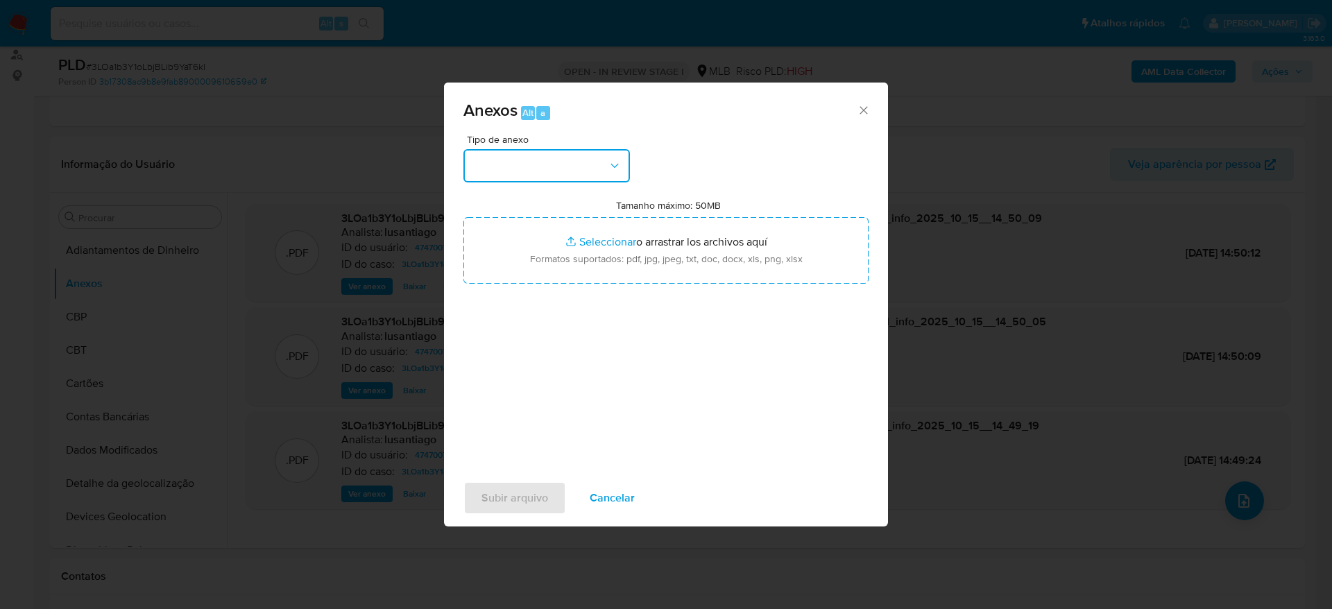
click at [575, 162] on button "button" at bounding box center [547, 165] width 167 height 33
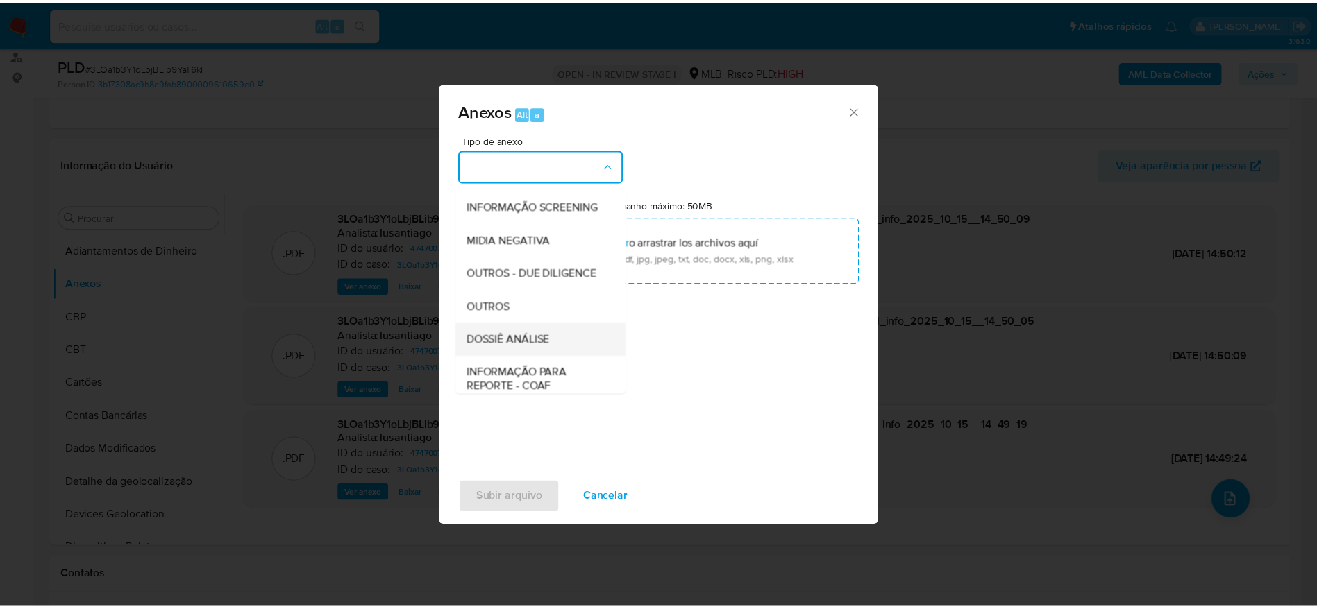
scroll to position [214, 0]
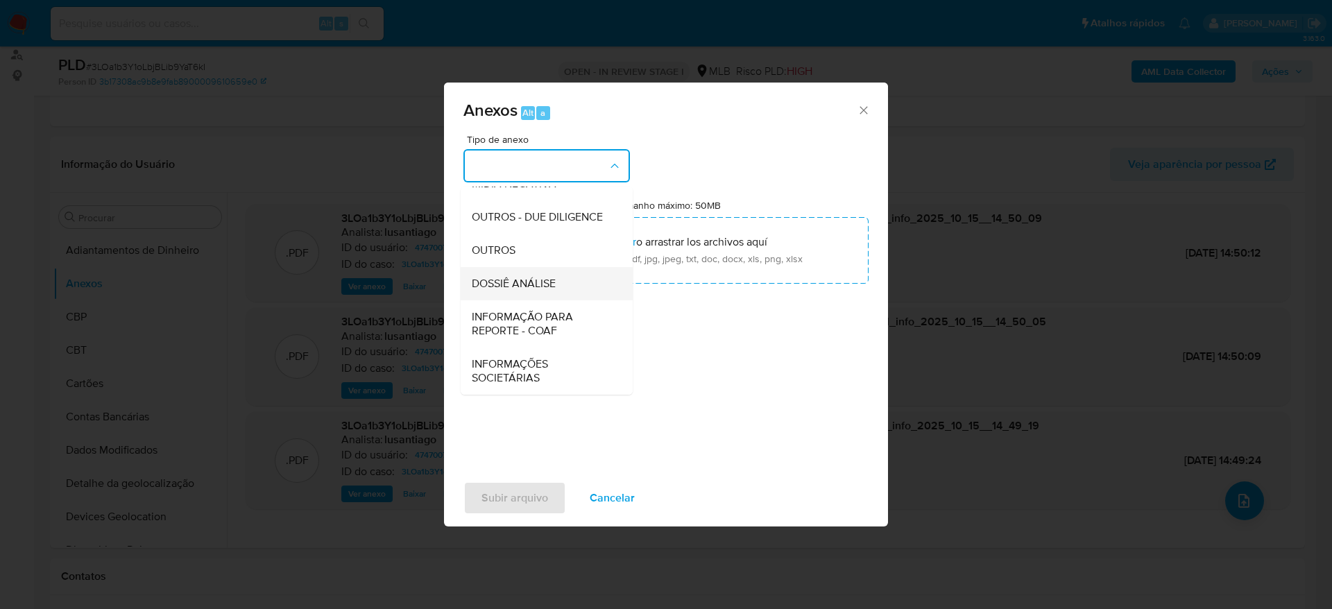
click at [528, 280] on span "DOSSIÊ ANÁLISE" at bounding box center [514, 284] width 84 height 14
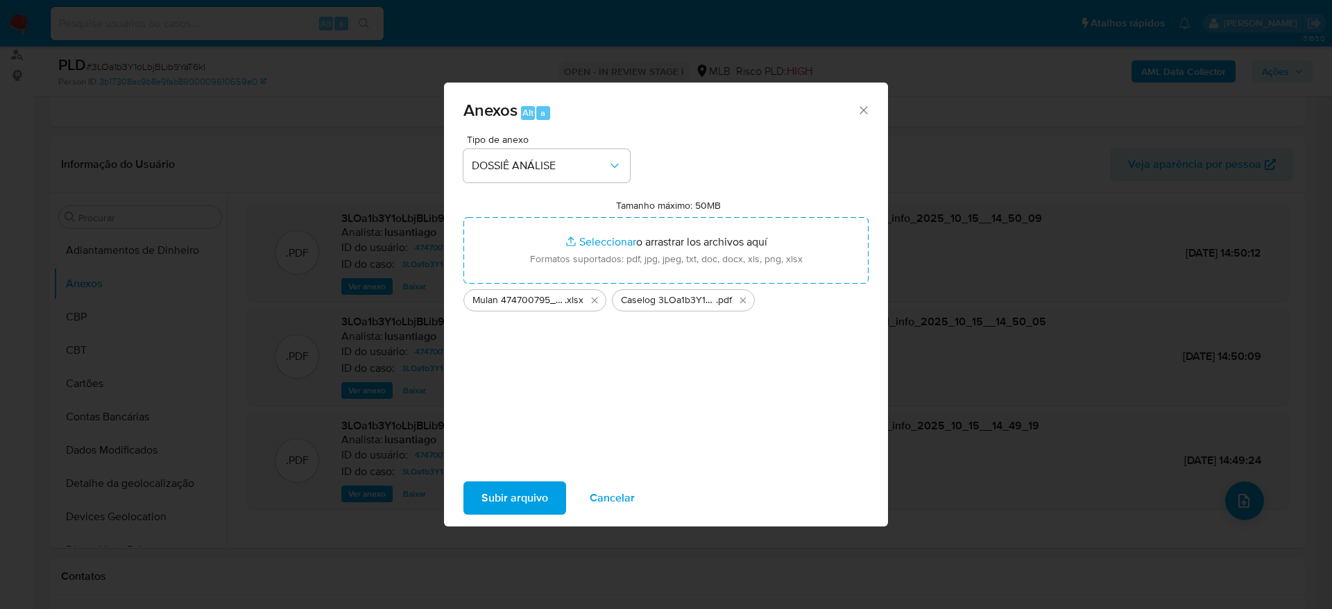
click at [518, 504] on span "Subir arquivo" at bounding box center [515, 498] width 67 height 31
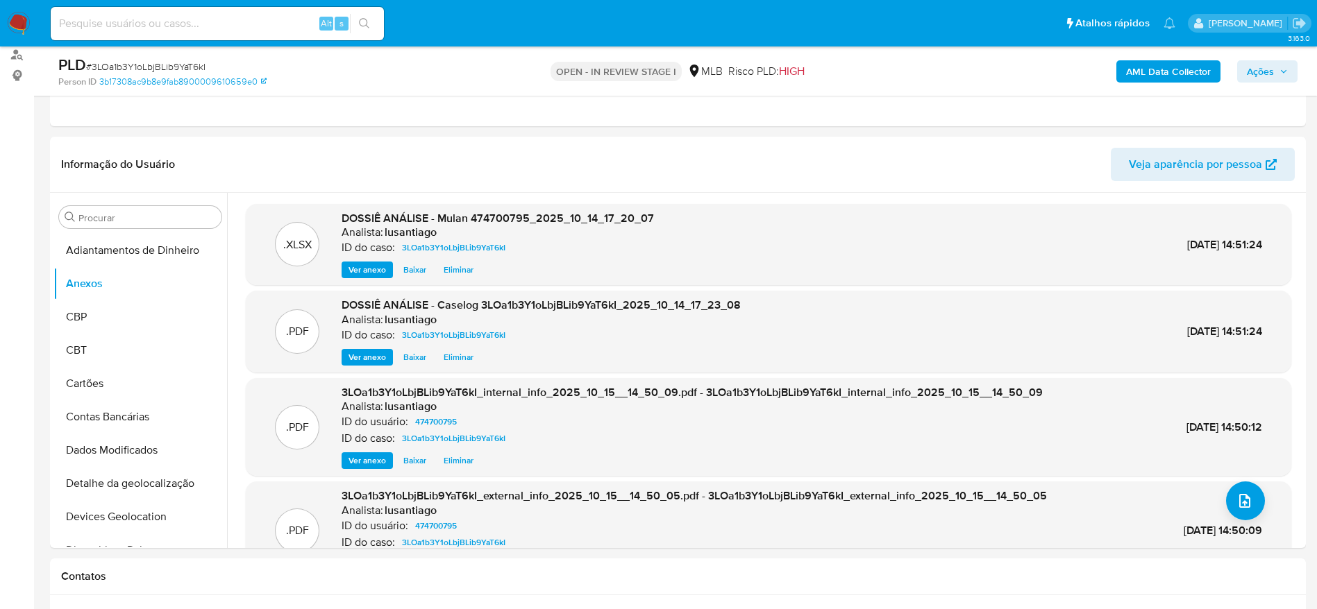
click at [1268, 61] on span "Ações" at bounding box center [1259, 71] width 27 height 22
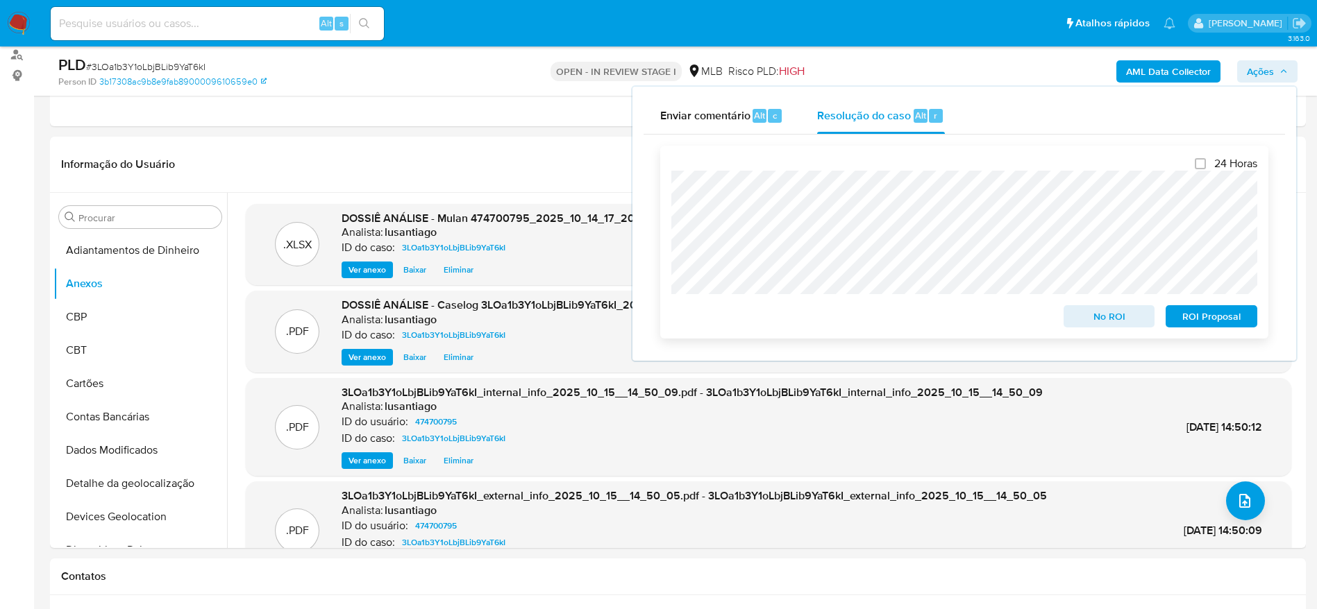
click at [1083, 315] on span "No ROI" at bounding box center [1109, 316] width 72 height 19
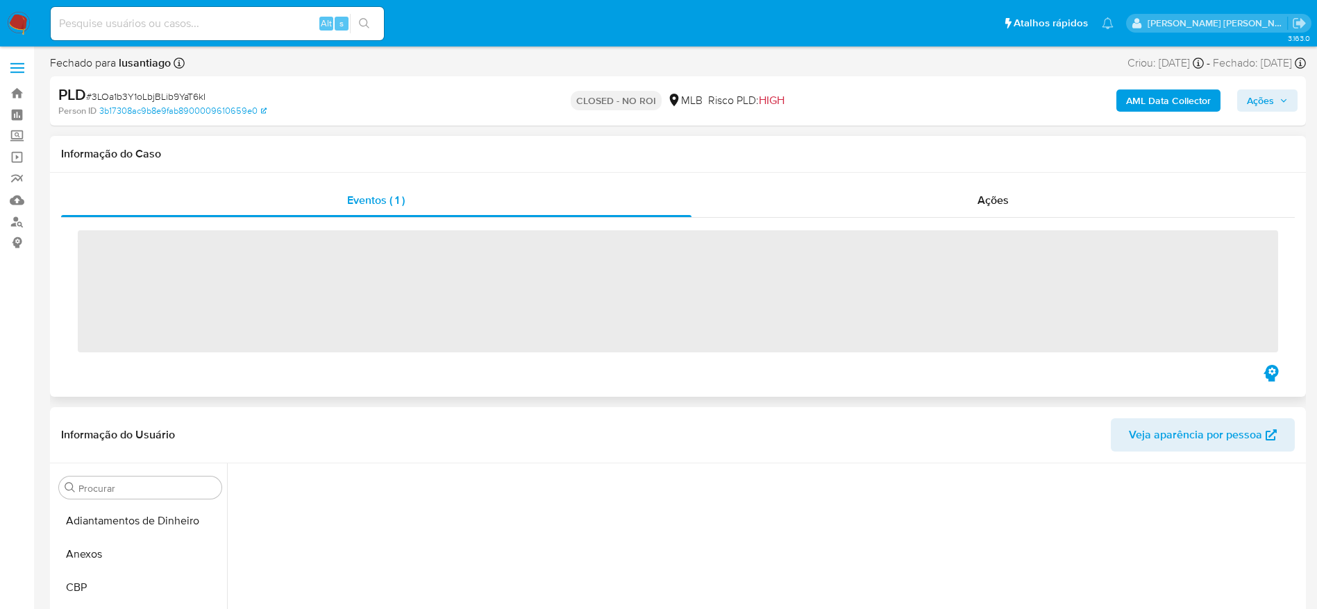
scroll to position [753, 0]
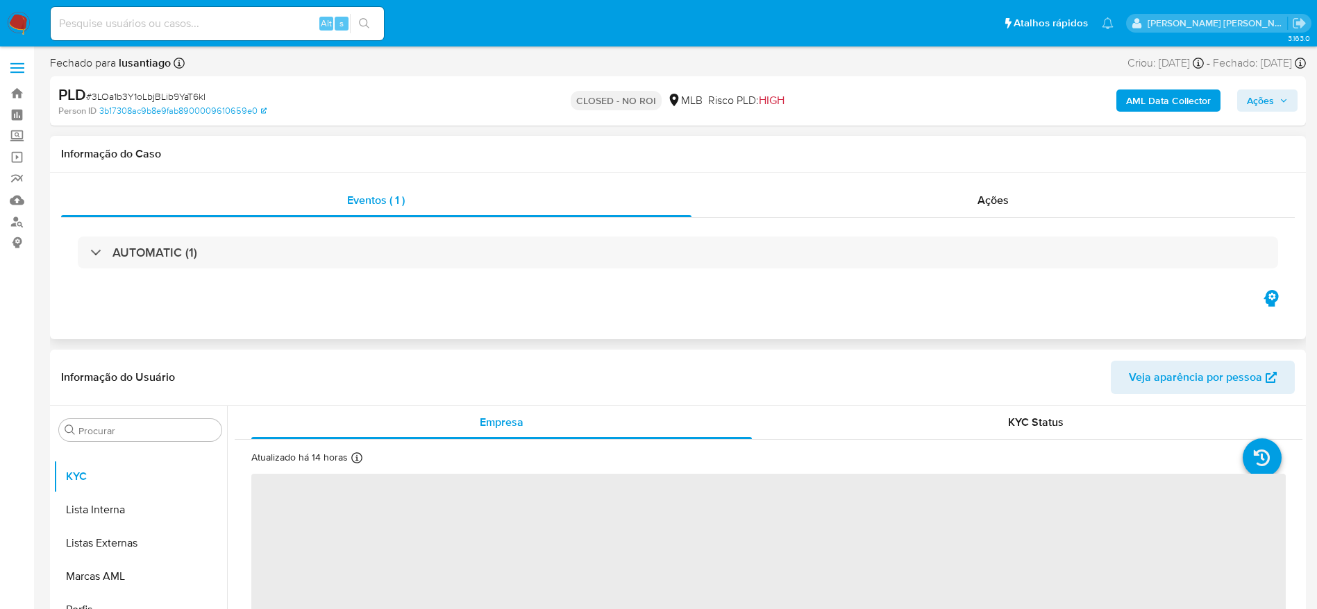
select select "10"
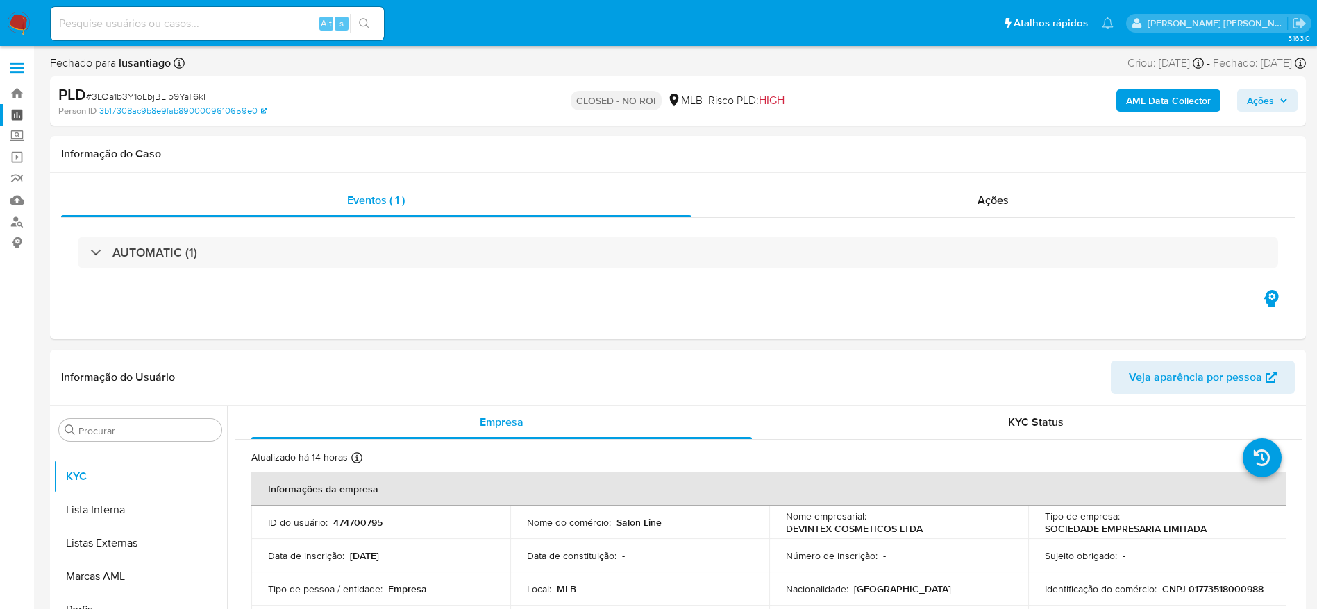
click at [17, 112] on link "Painel" at bounding box center [82, 115] width 165 height 22
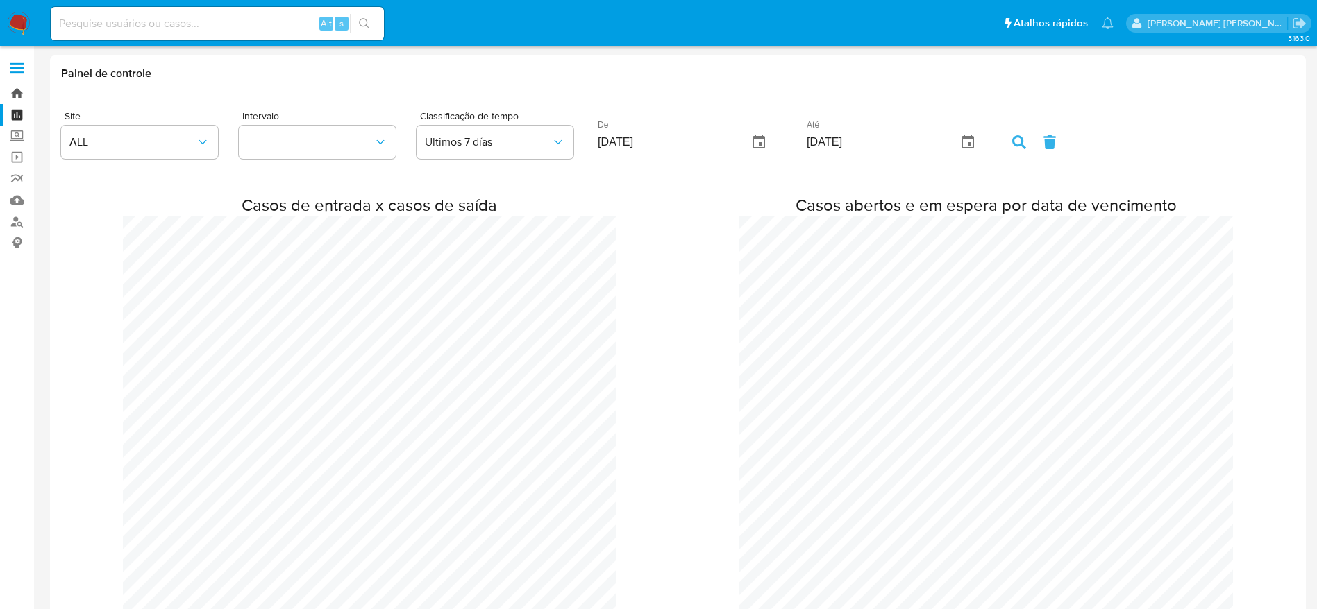
click at [9, 90] on link "Bandeja" at bounding box center [82, 94] width 165 height 22
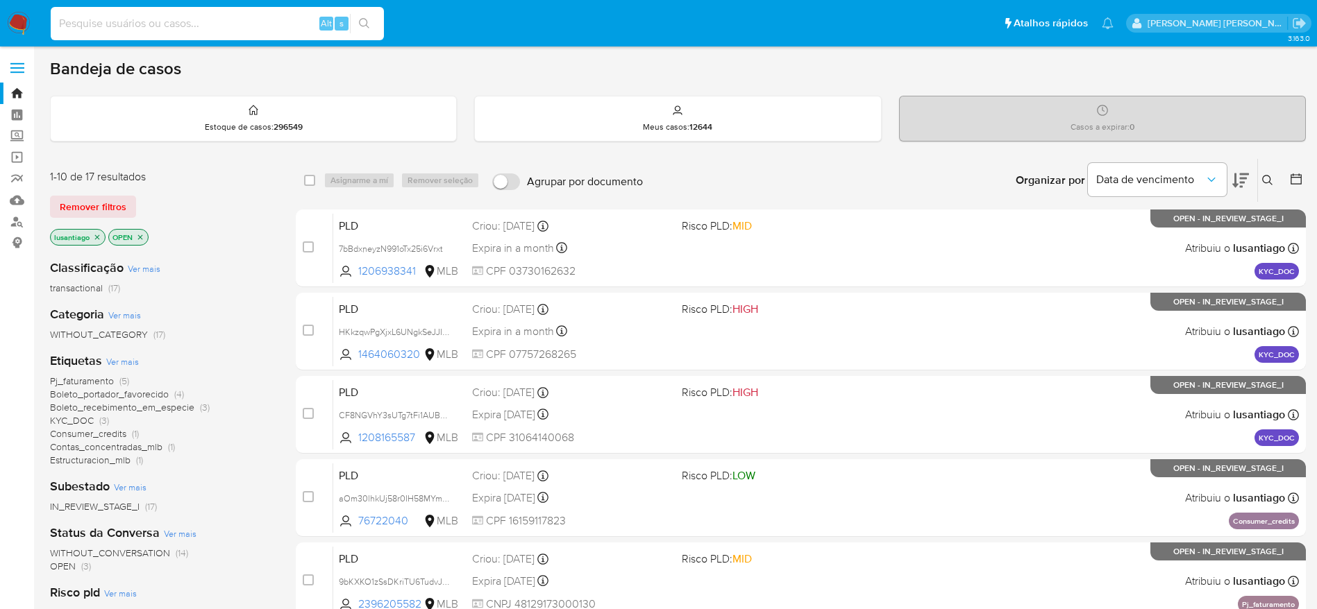
click at [256, 22] on input at bounding box center [217, 24] width 333 height 18
paste input "1448550286"
type input "1448550286"
click at [363, 19] on icon "search-icon" at bounding box center [364, 23] width 11 height 11
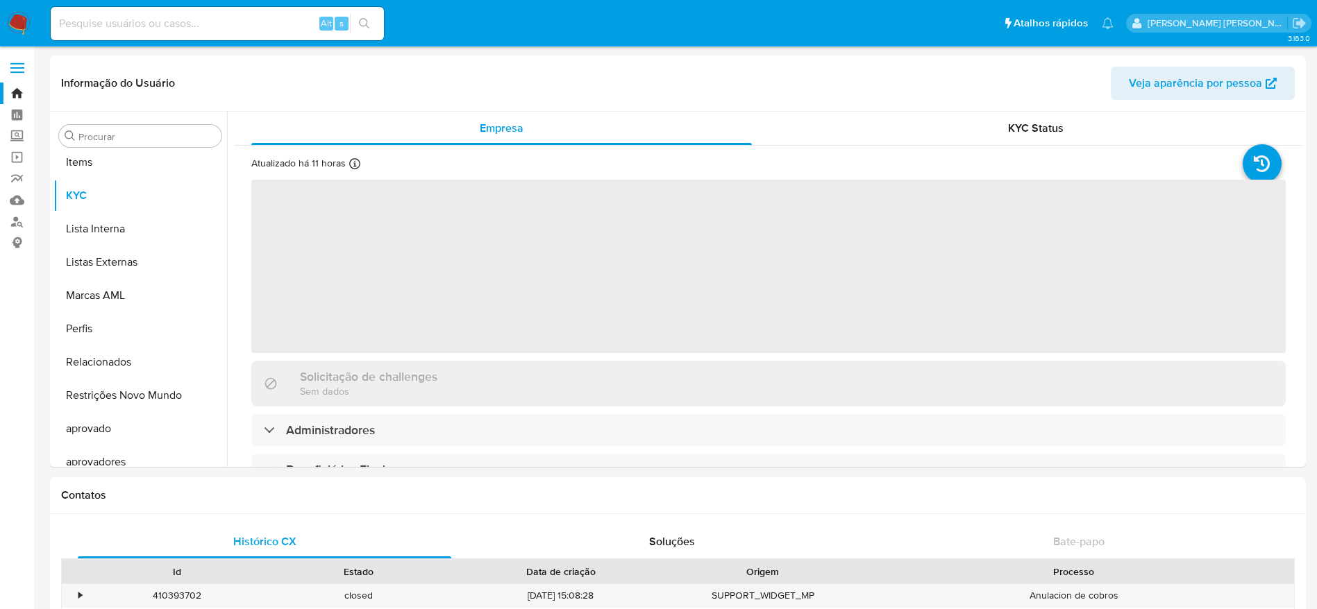
scroll to position [753, 0]
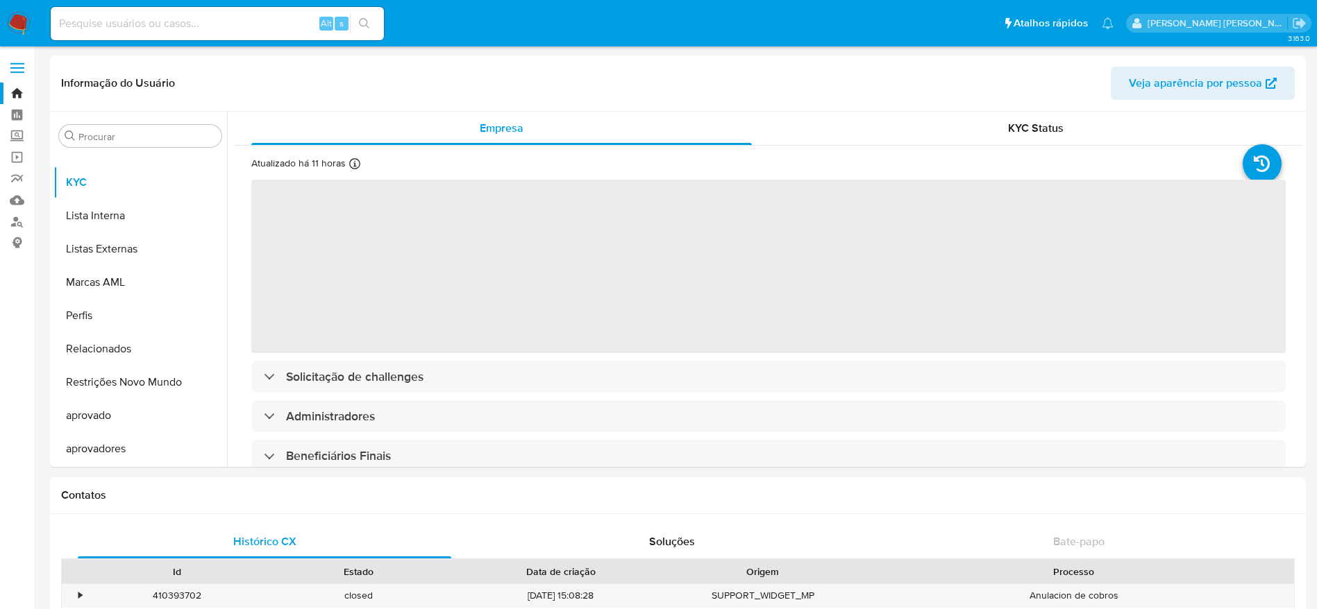
select select "10"
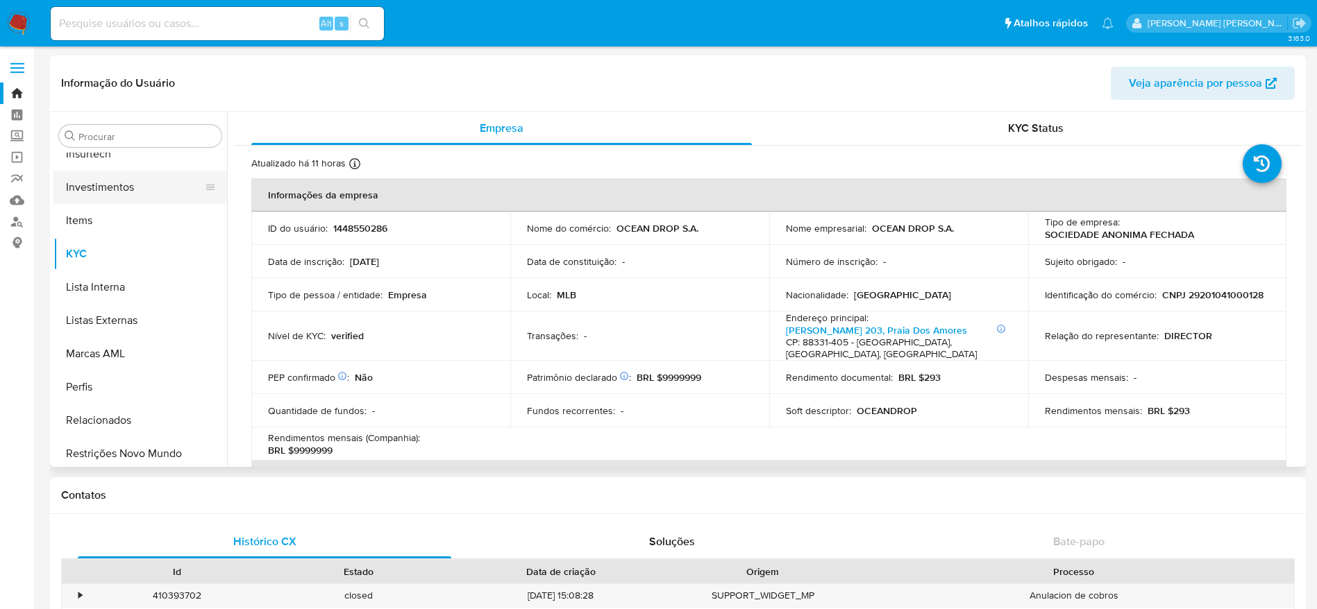
scroll to position [545, 0]
click at [121, 201] on button "Histórico de casos" at bounding box center [134, 190] width 162 height 33
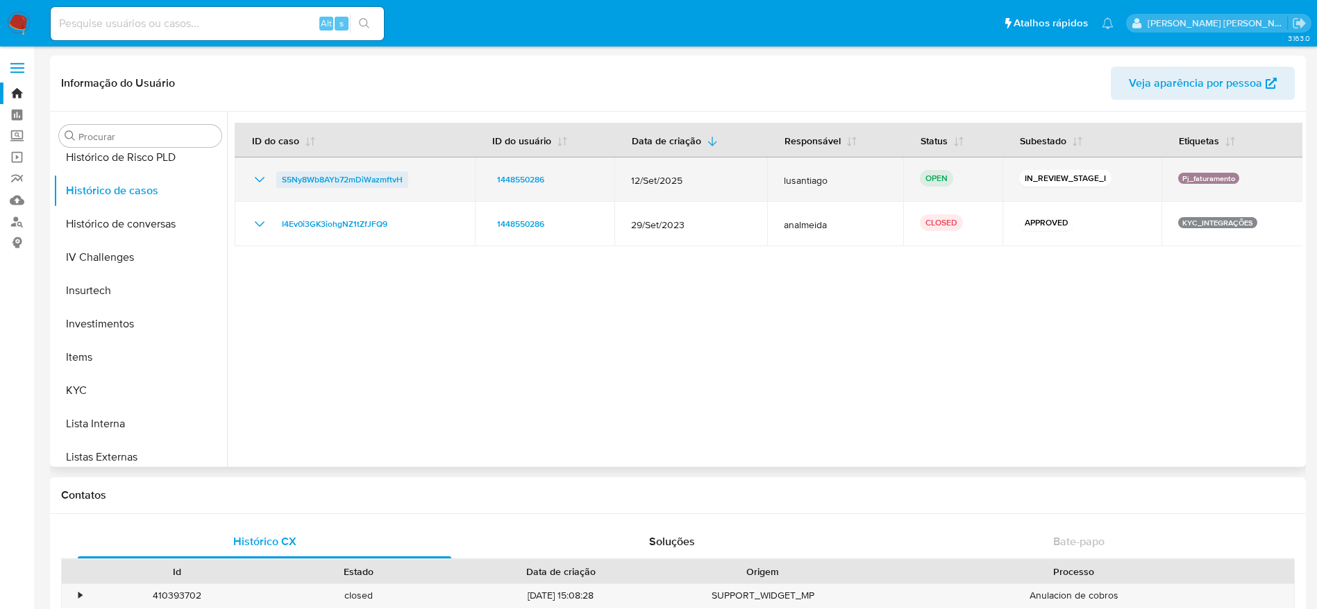
click at [361, 175] on span "S5Ny8Wb8AYb72mDiWazmftvH" at bounding box center [342, 179] width 121 height 17
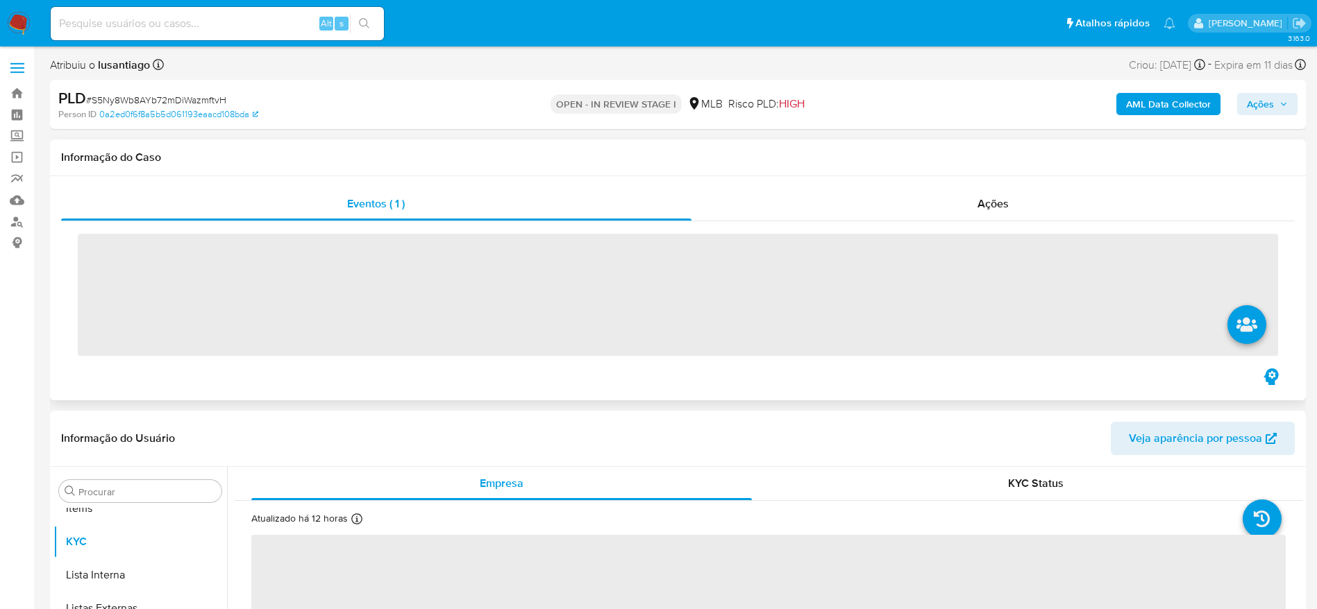
scroll to position [753, 0]
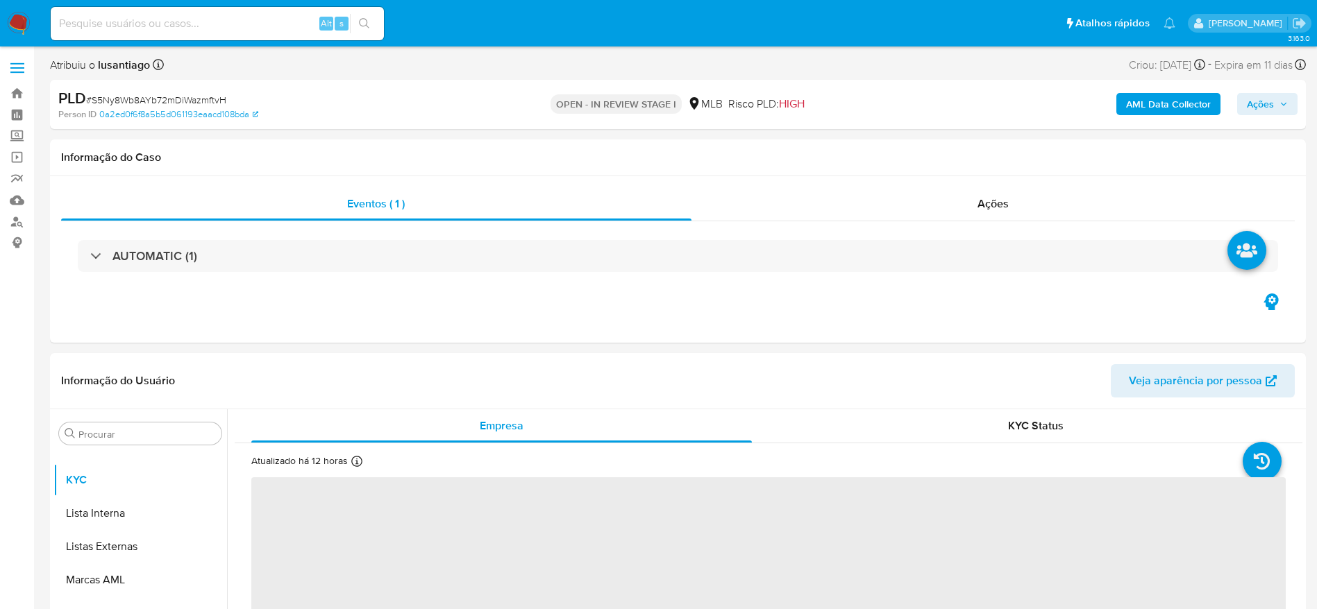
select select "10"
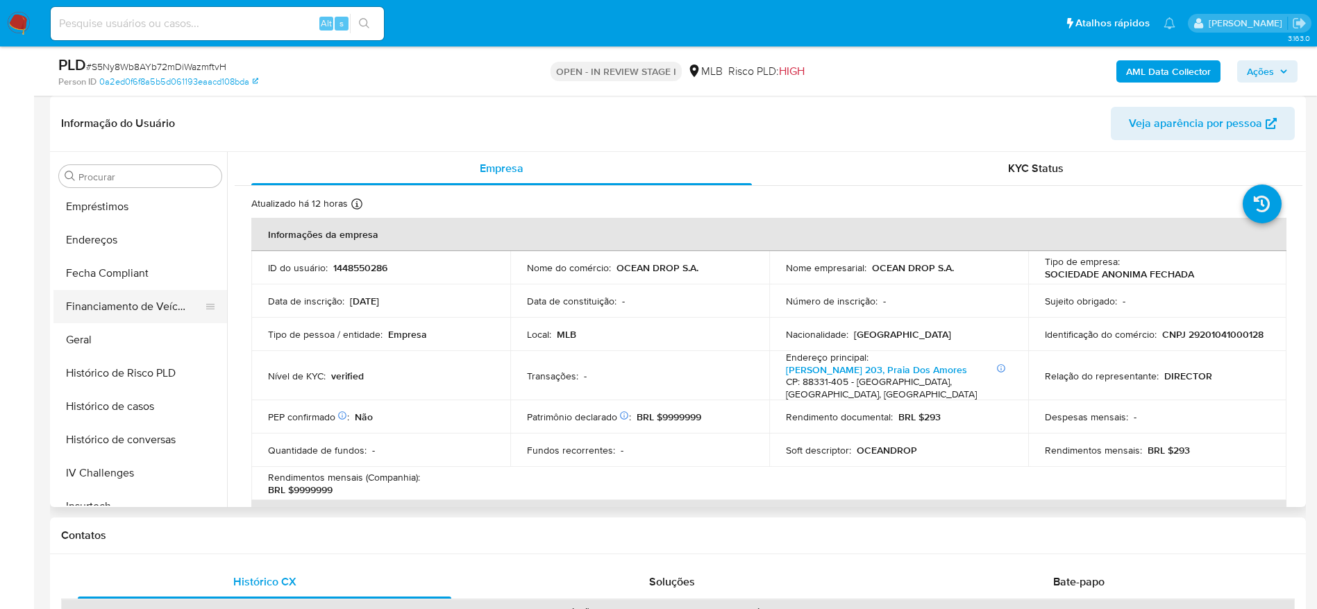
scroll to position [337, 0]
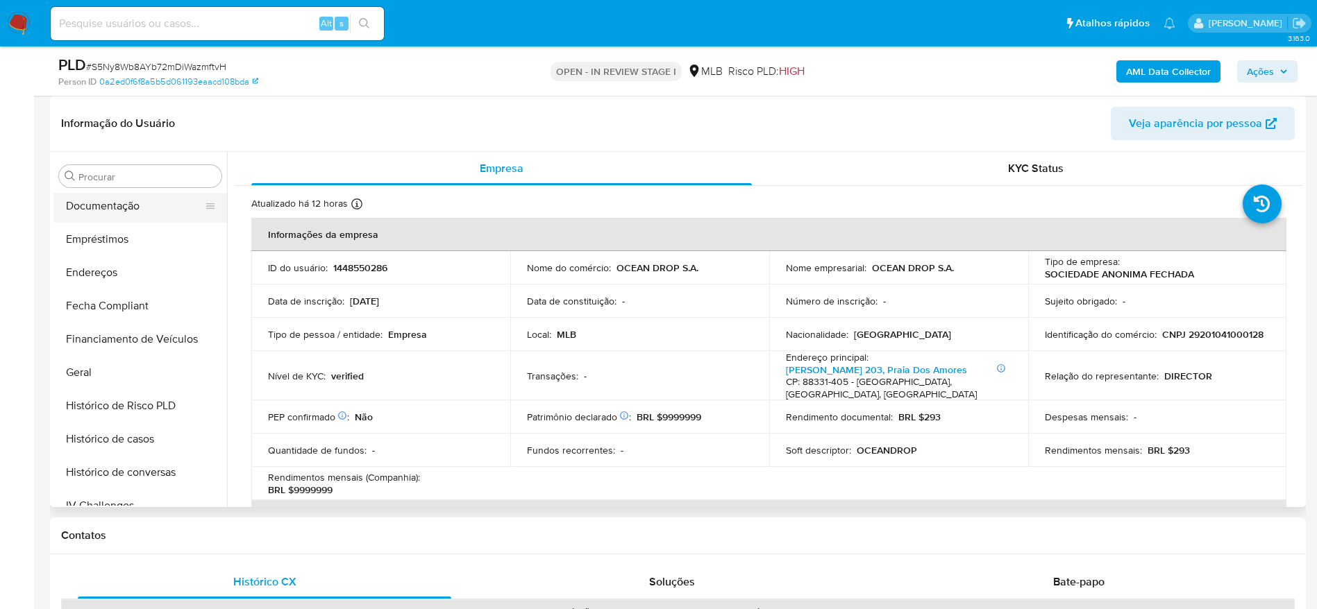
click at [102, 200] on button "Documentação" at bounding box center [134, 205] width 162 height 33
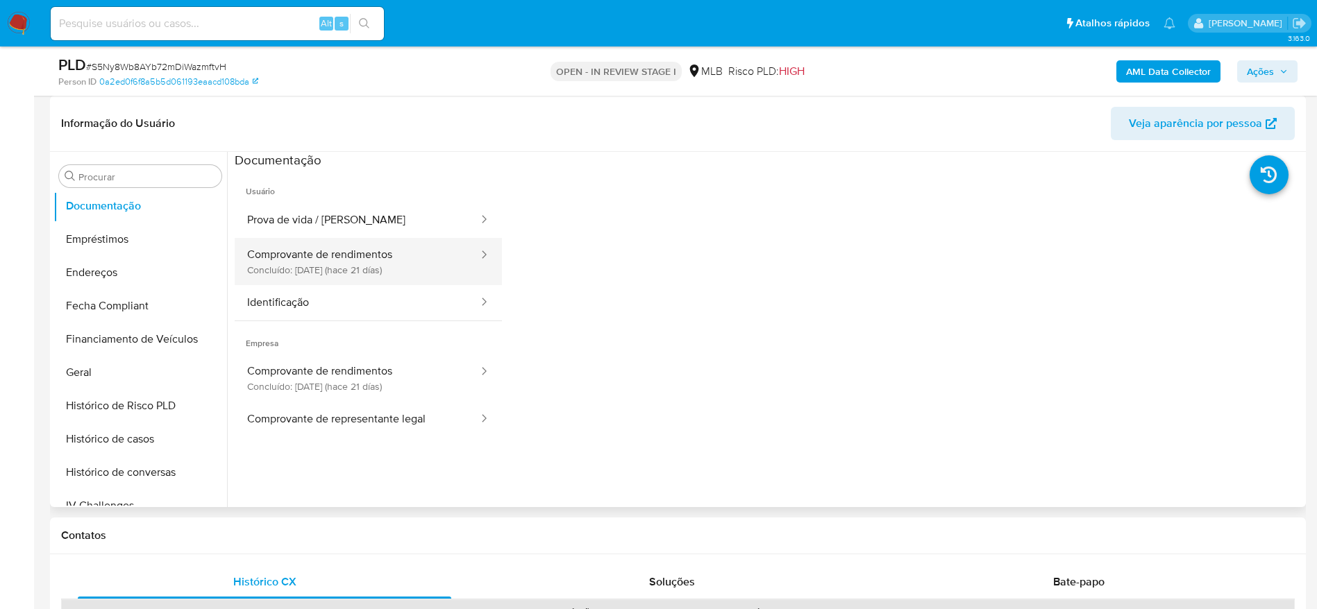
click at [314, 253] on button "Comprovante de rendimentos Concluído: [DATE] (hace 21 días)" at bounding box center [357, 261] width 245 height 47
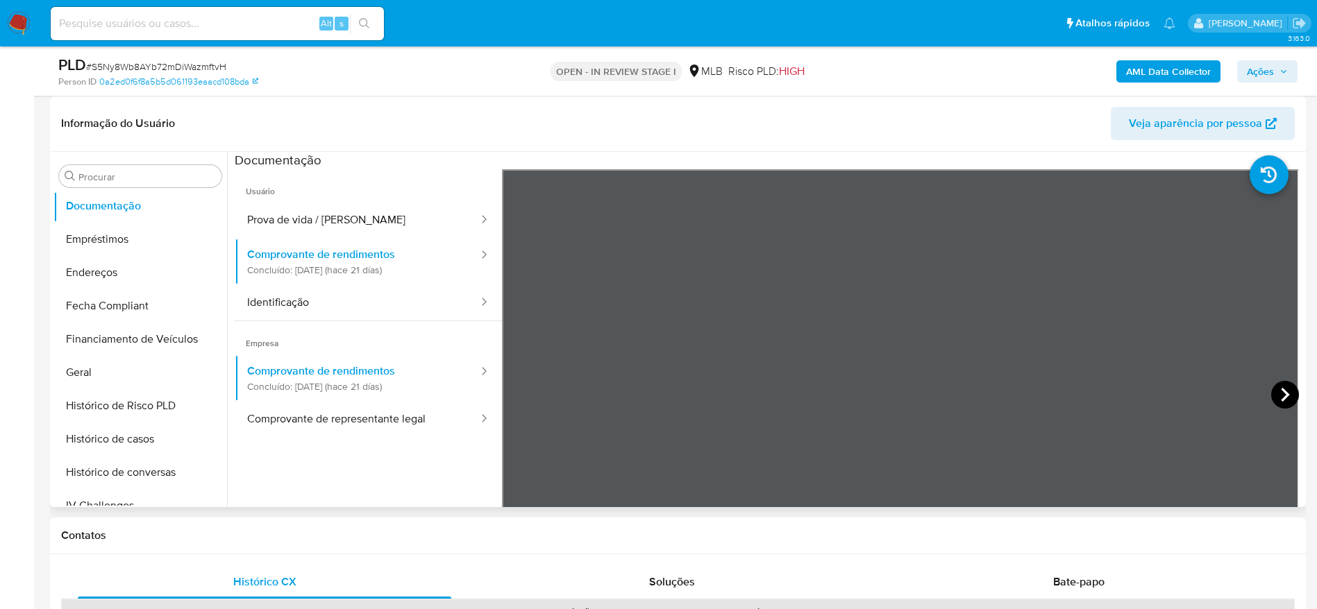
click at [1283, 391] on icon at bounding box center [1285, 395] width 28 height 28
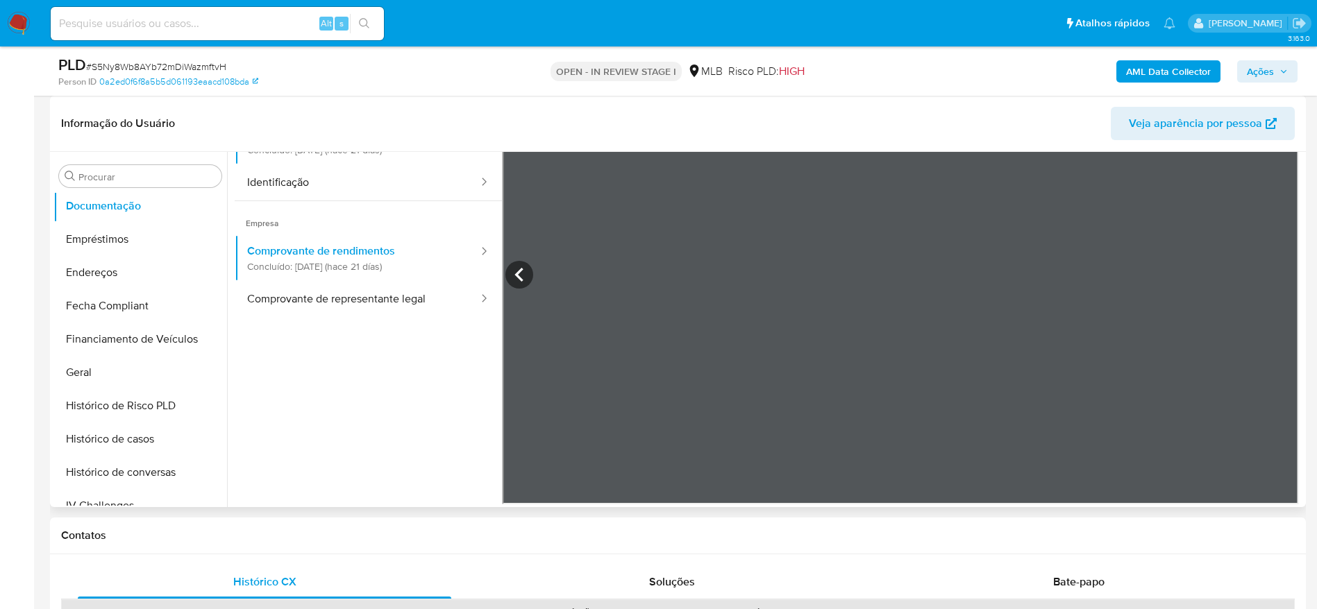
scroll to position [121, 0]
click at [516, 271] on icon at bounding box center [518, 274] width 8 height 14
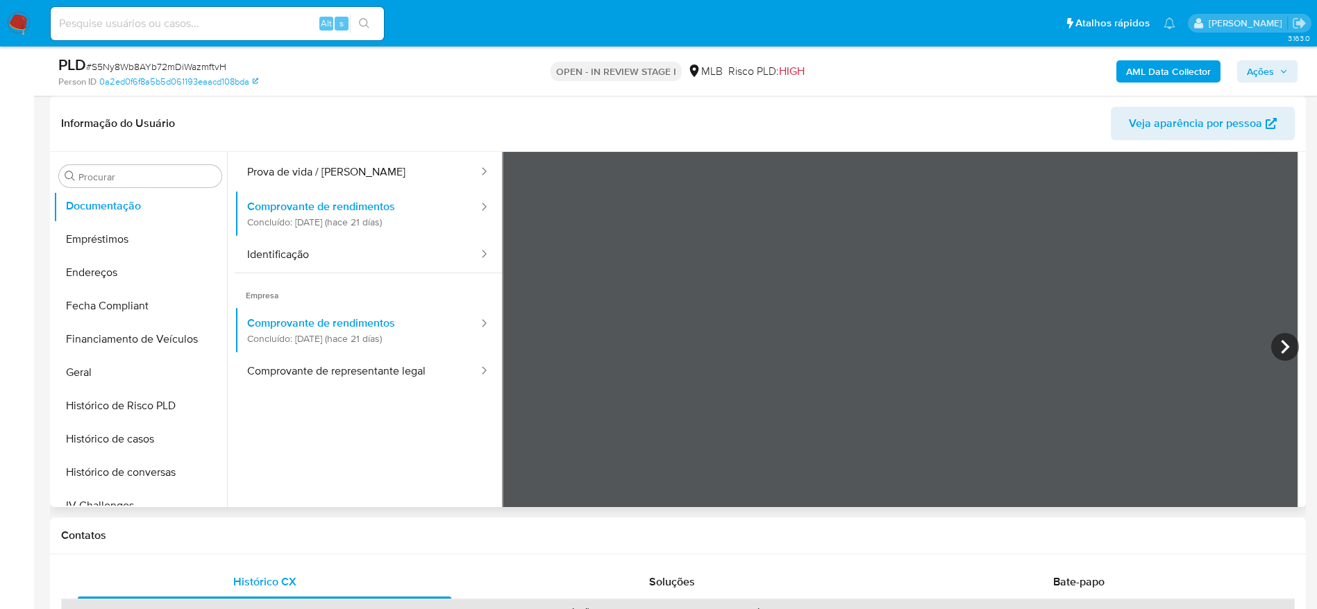
scroll to position [17, 0]
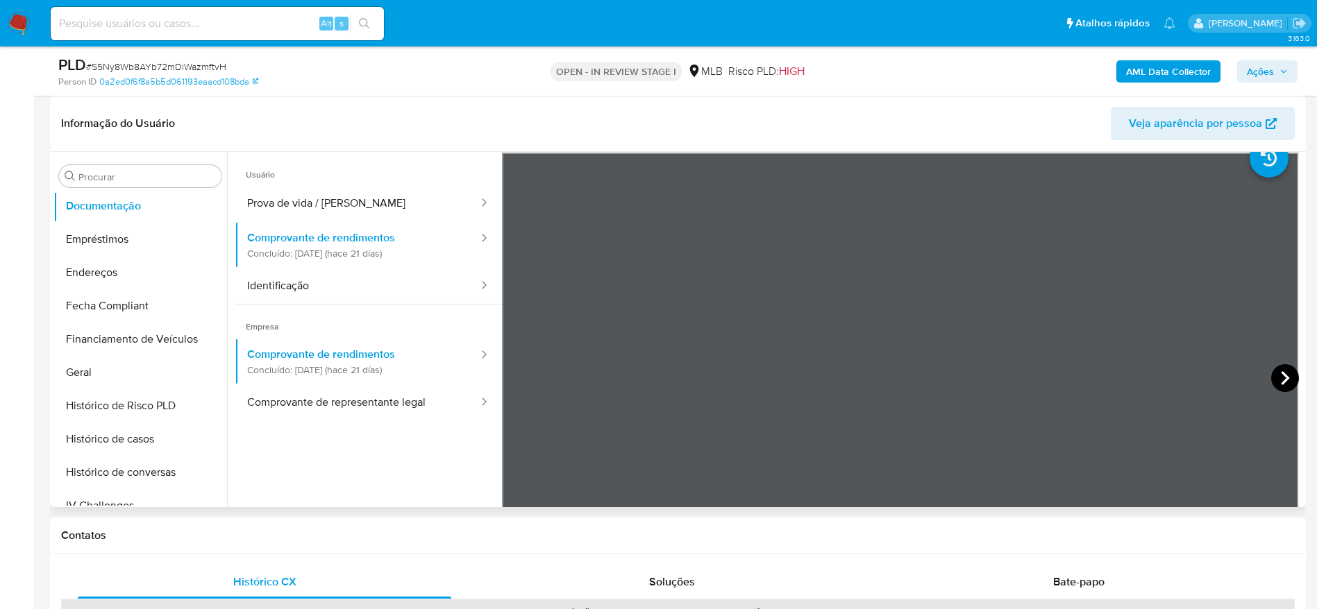
click at [1276, 377] on icon at bounding box center [1285, 378] width 28 height 28
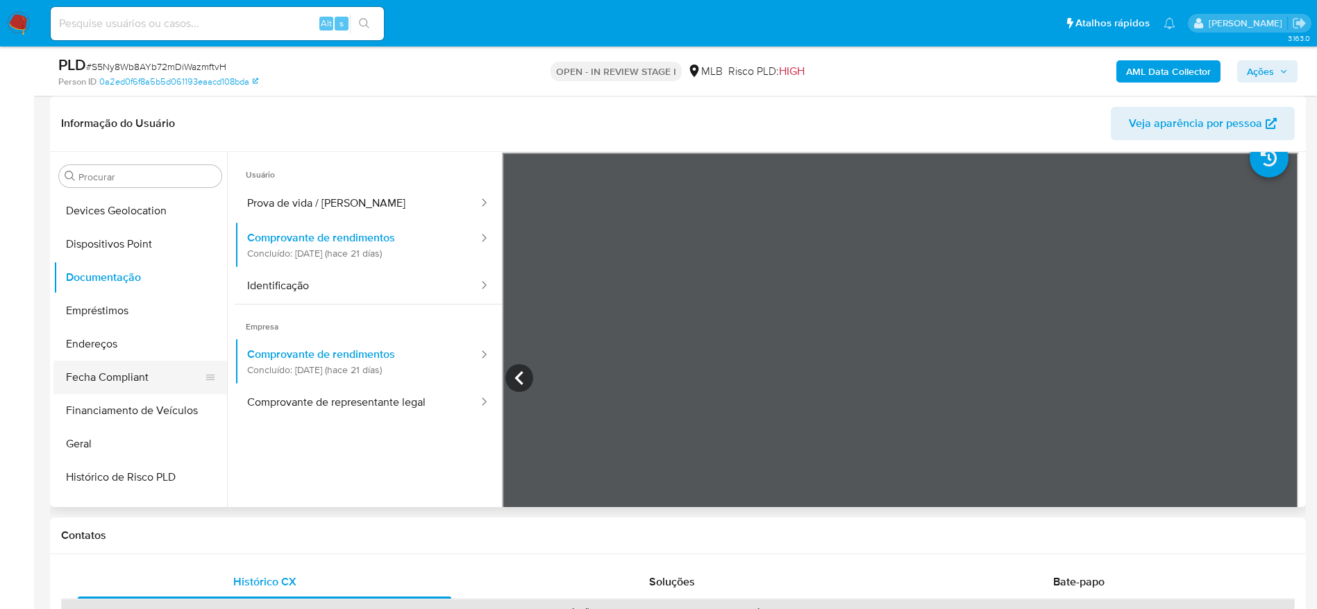
scroll to position [232, 0]
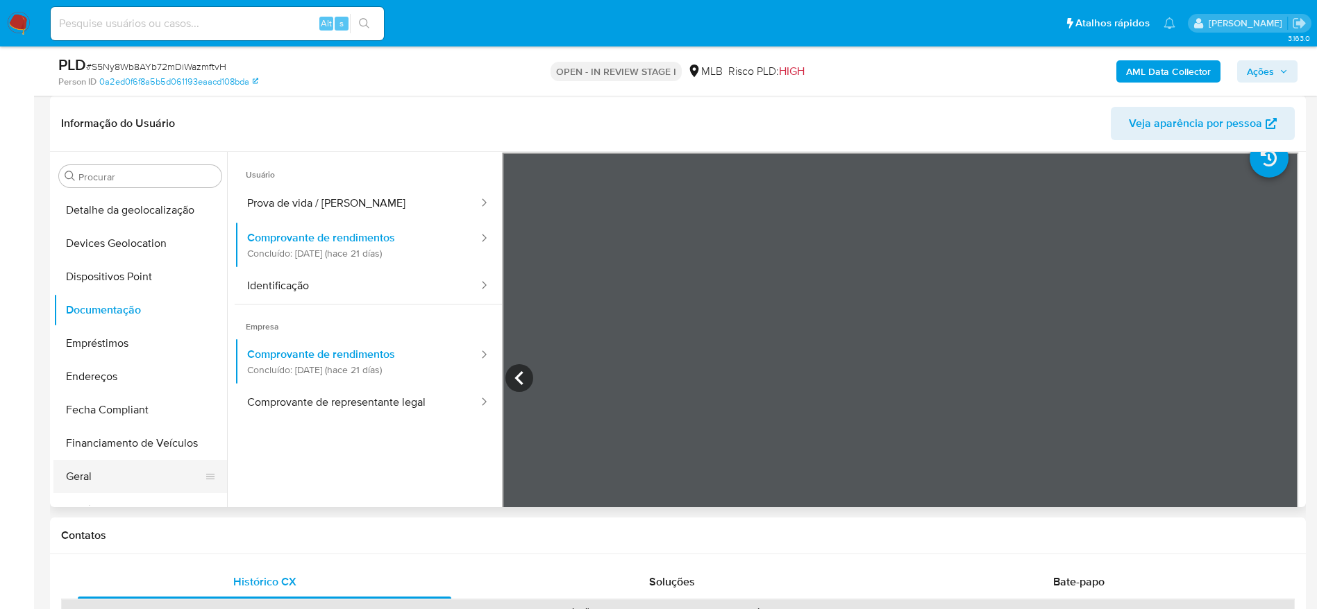
click at [87, 473] on button "Geral" at bounding box center [134, 476] width 162 height 33
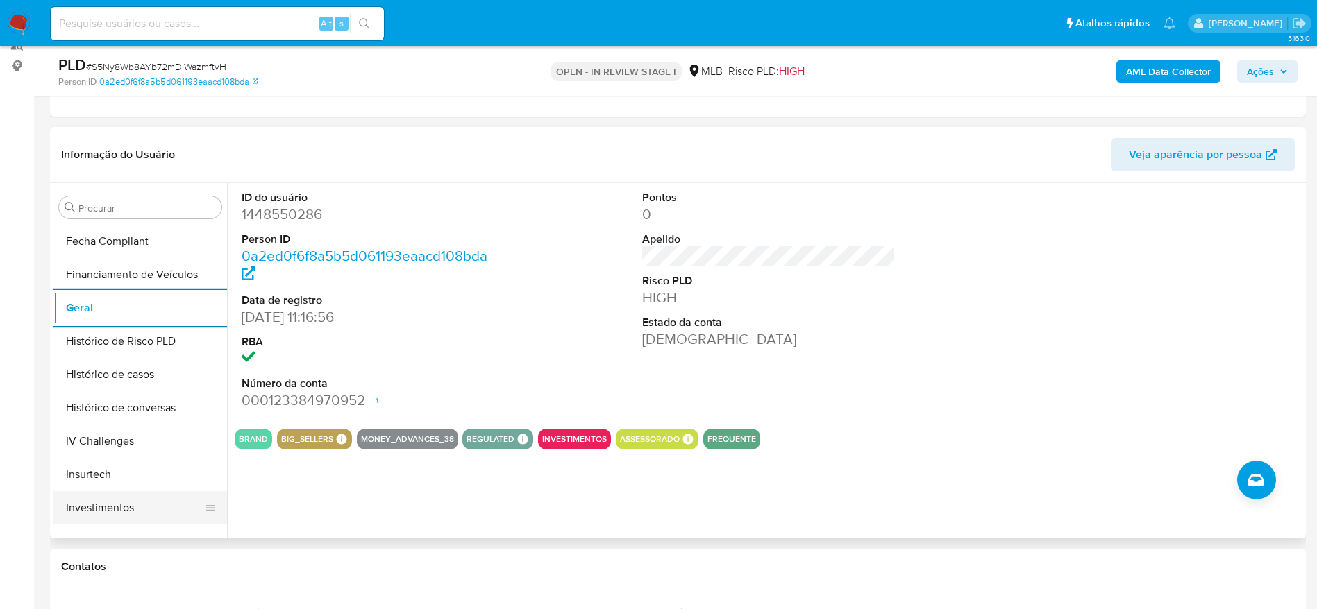
scroll to position [545, 0]
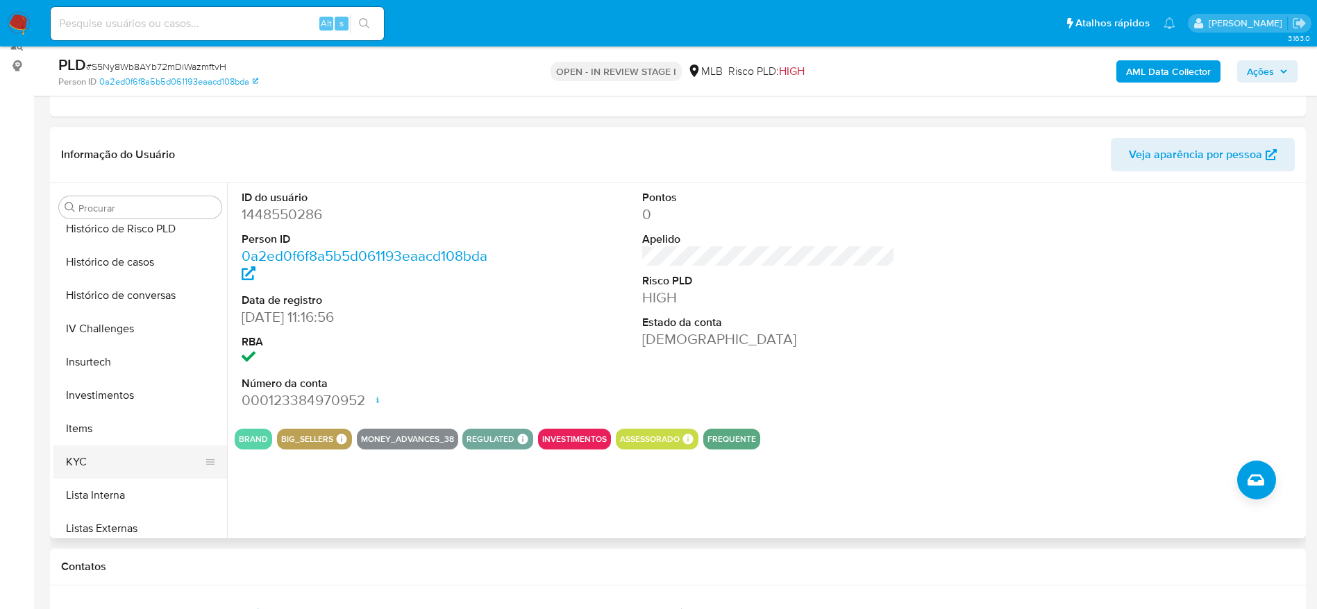
click at [94, 453] on button "KYC" at bounding box center [134, 462] width 162 height 33
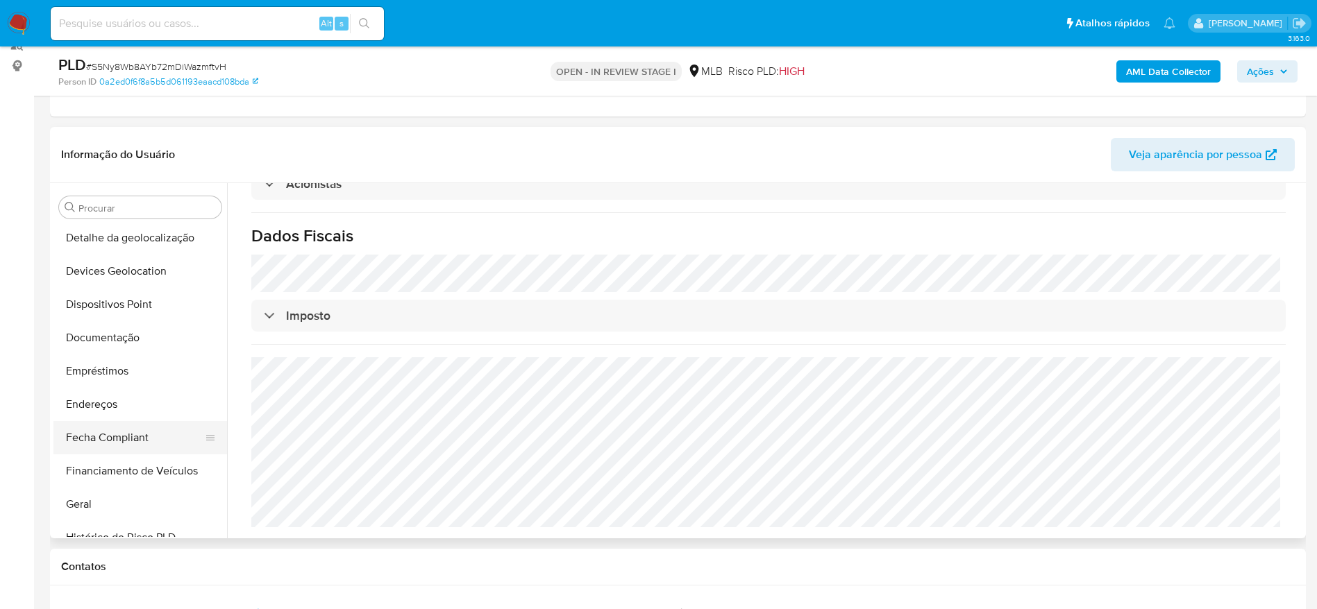
scroll to position [232, 0]
click at [140, 410] on button "Endereços" at bounding box center [134, 407] width 162 height 33
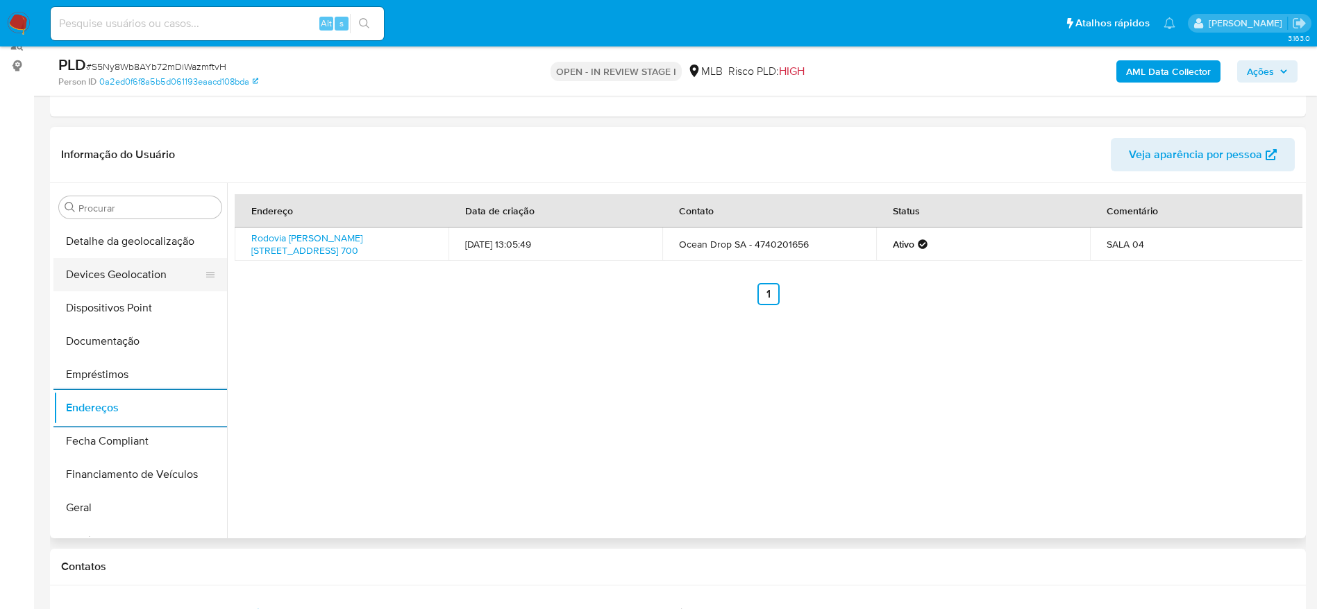
scroll to position [128, 0]
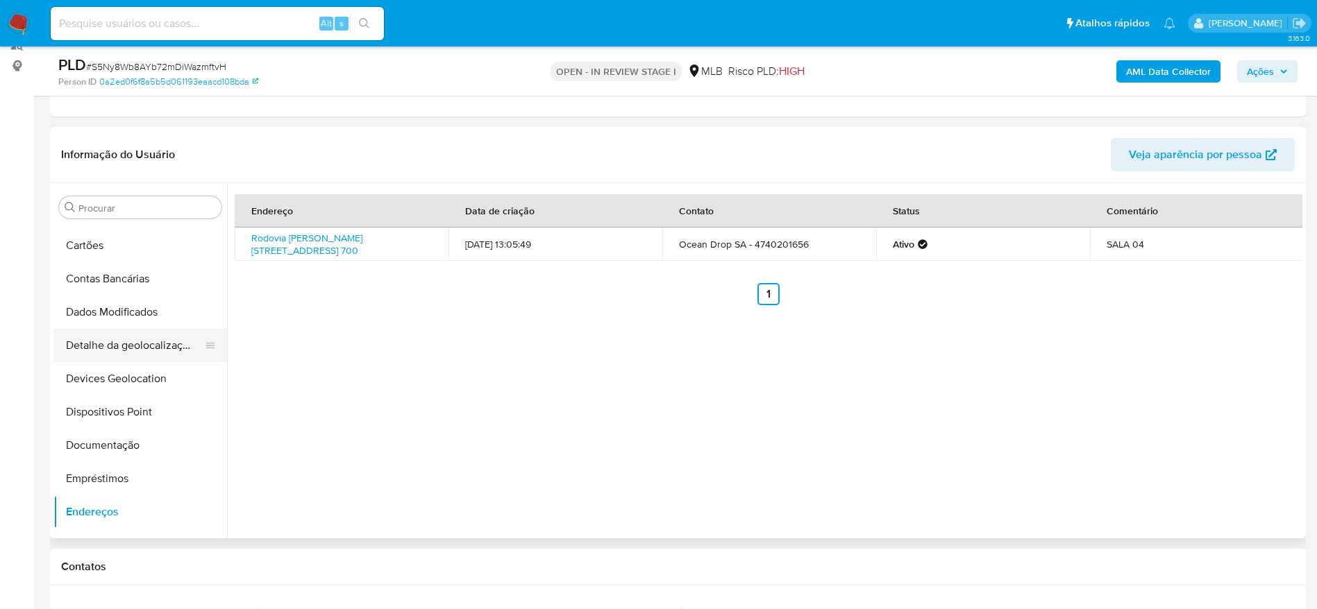
click at [148, 349] on button "Detalhe da geolocalização" at bounding box center [134, 345] width 162 height 33
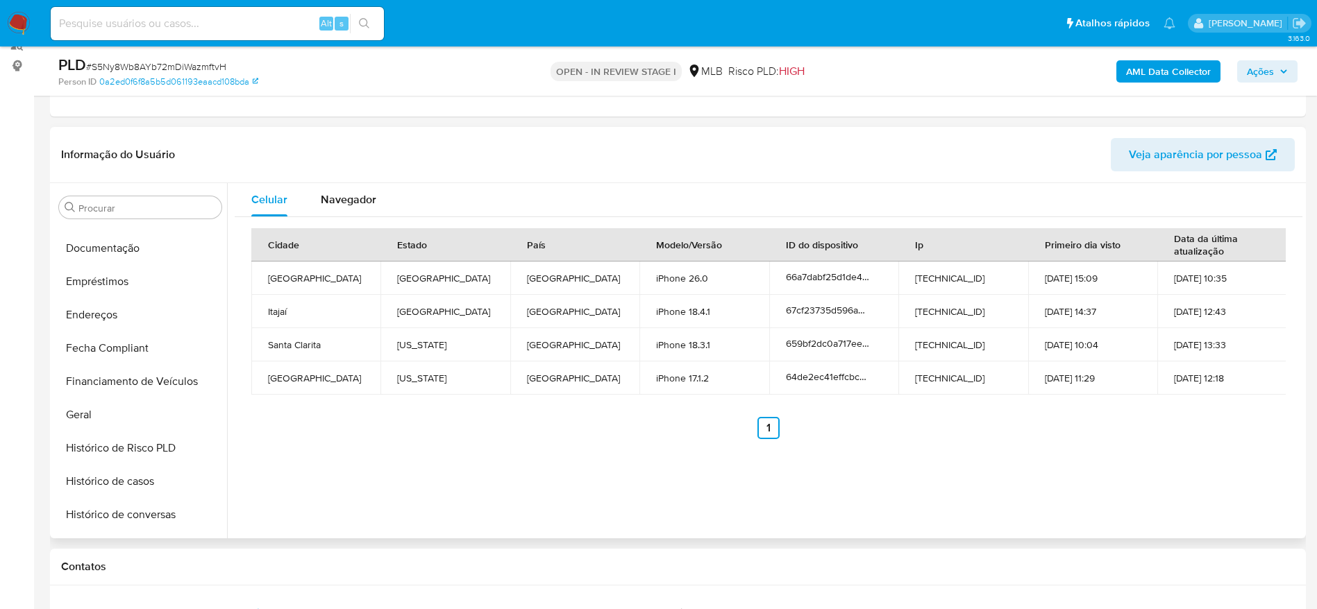
scroll to position [753, 0]
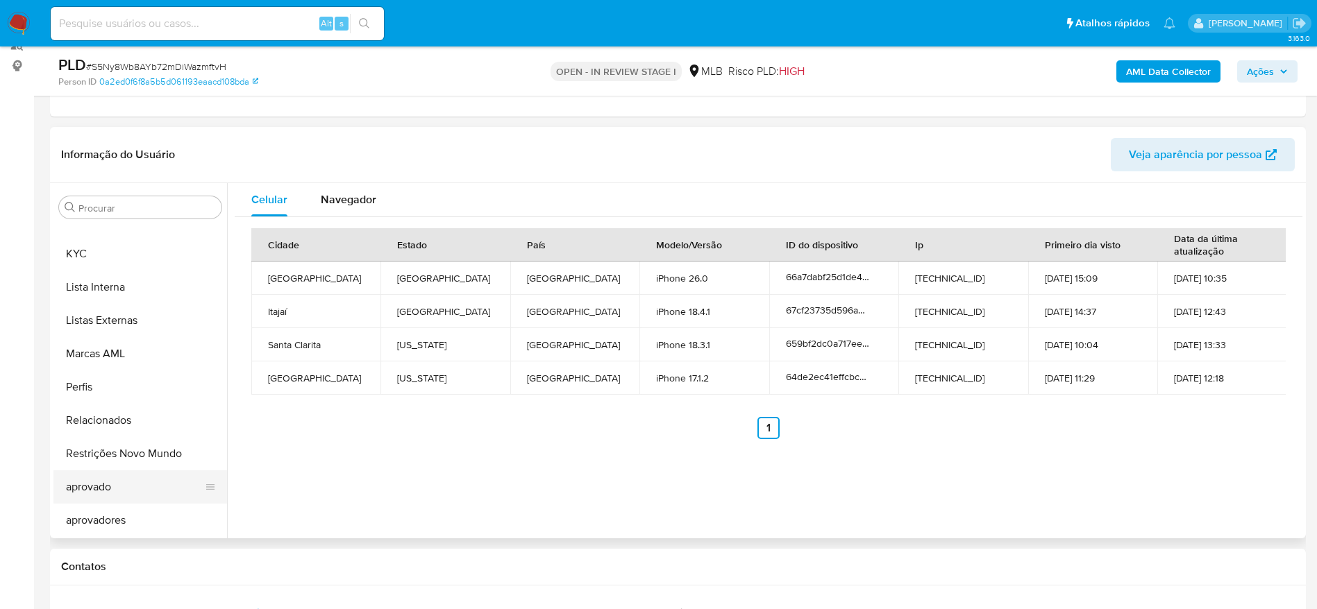
click at [144, 473] on button "aprovado" at bounding box center [134, 487] width 162 height 33
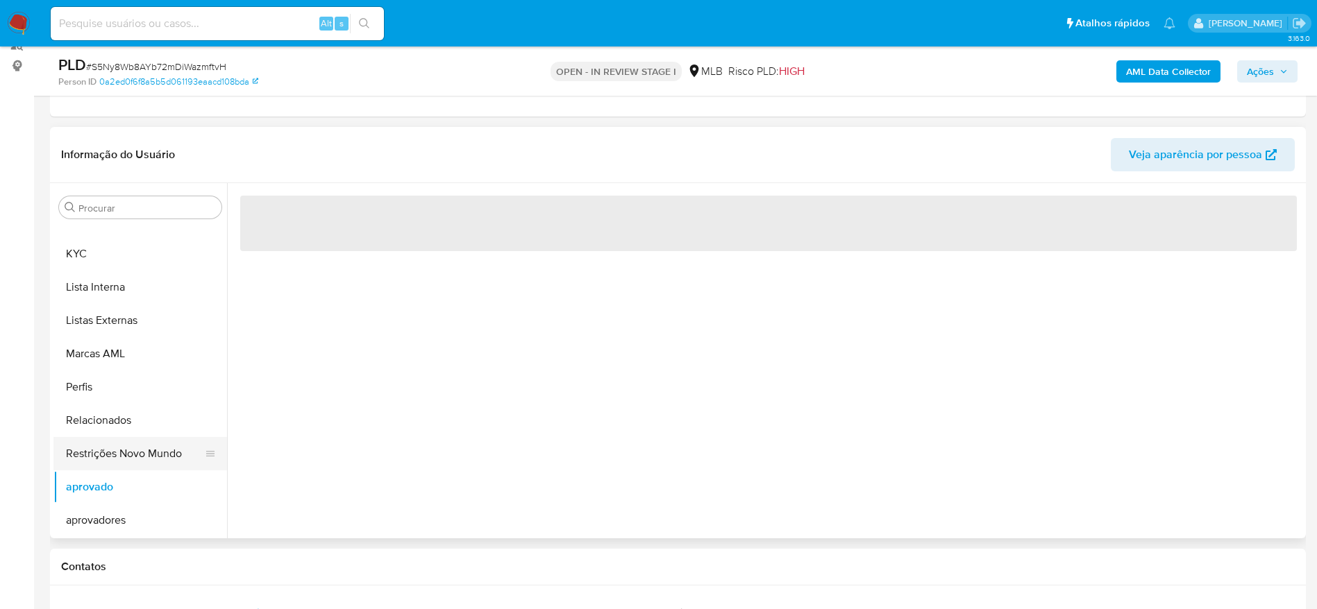
click at [138, 449] on button "Restrições Novo Mundo" at bounding box center [134, 453] width 162 height 33
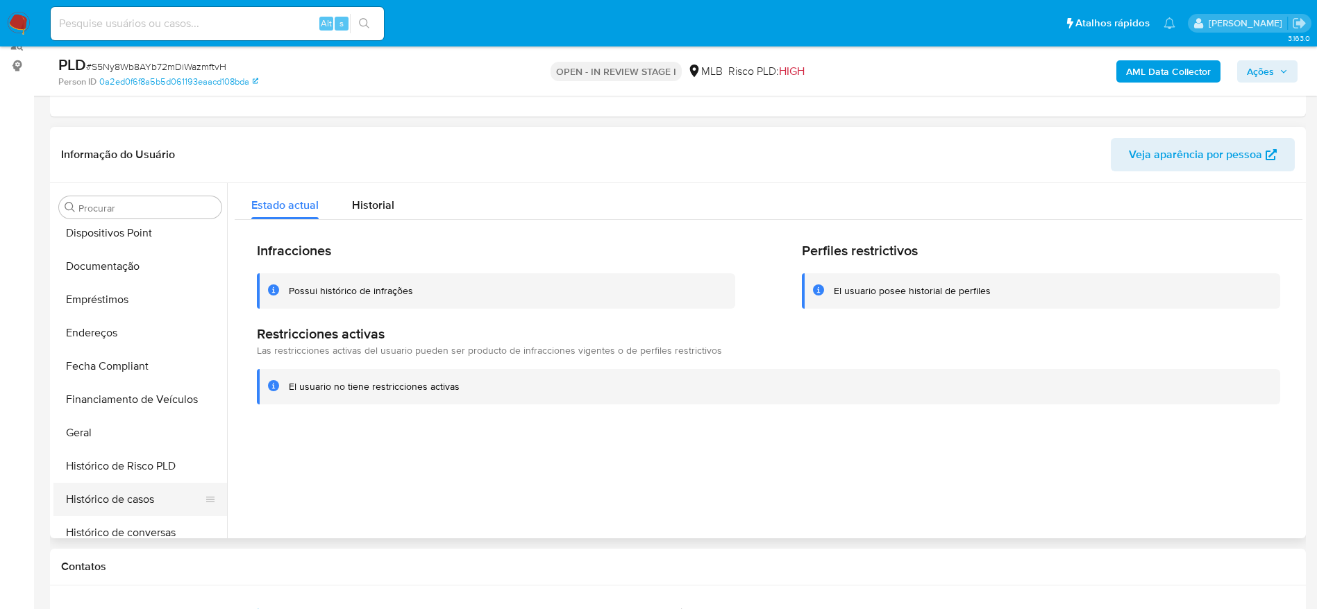
scroll to position [232, 0]
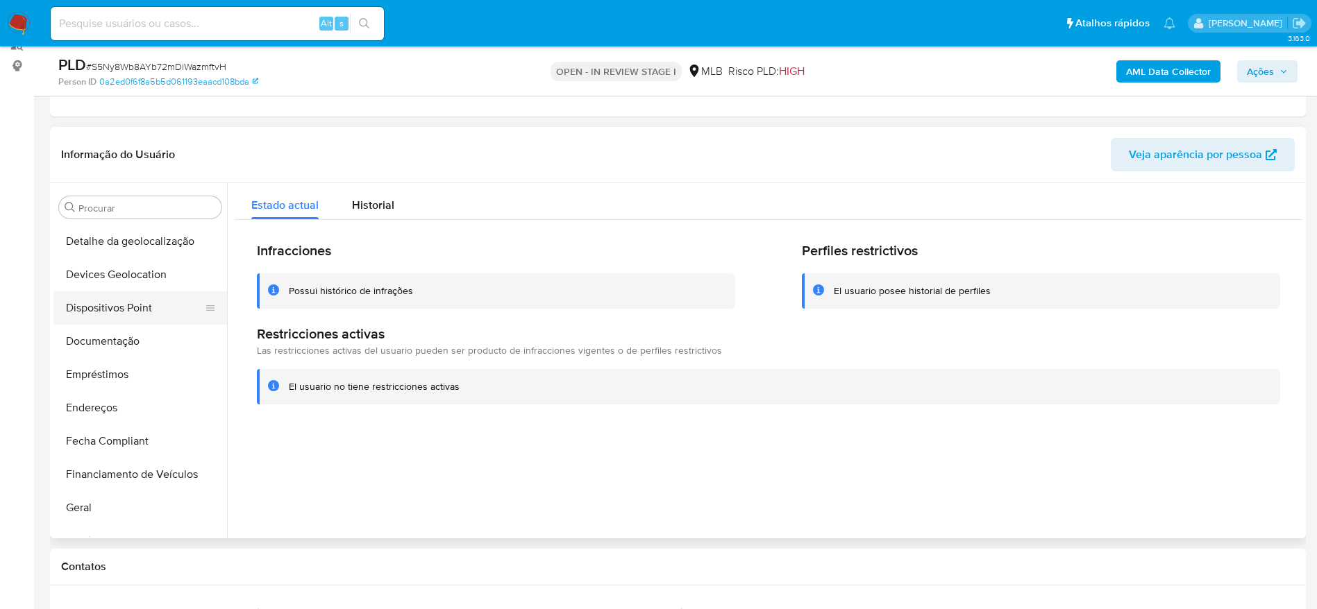
click at [110, 312] on button "Dispositivos Point" at bounding box center [134, 307] width 162 height 33
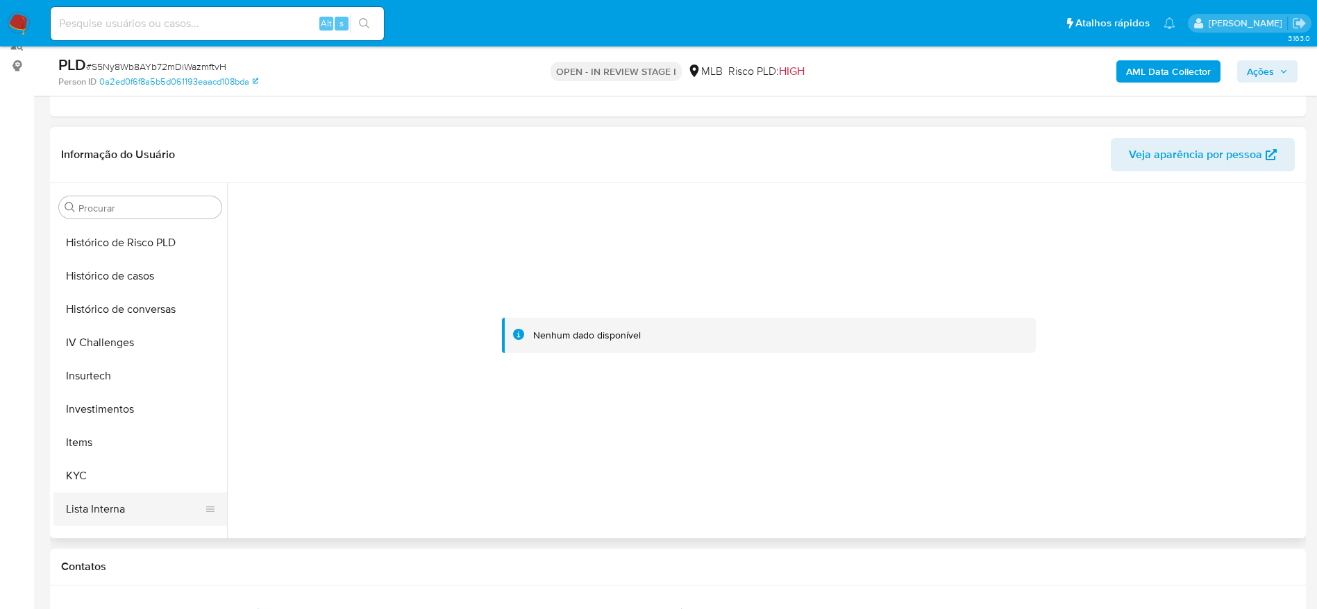
scroll to position [649, 0]
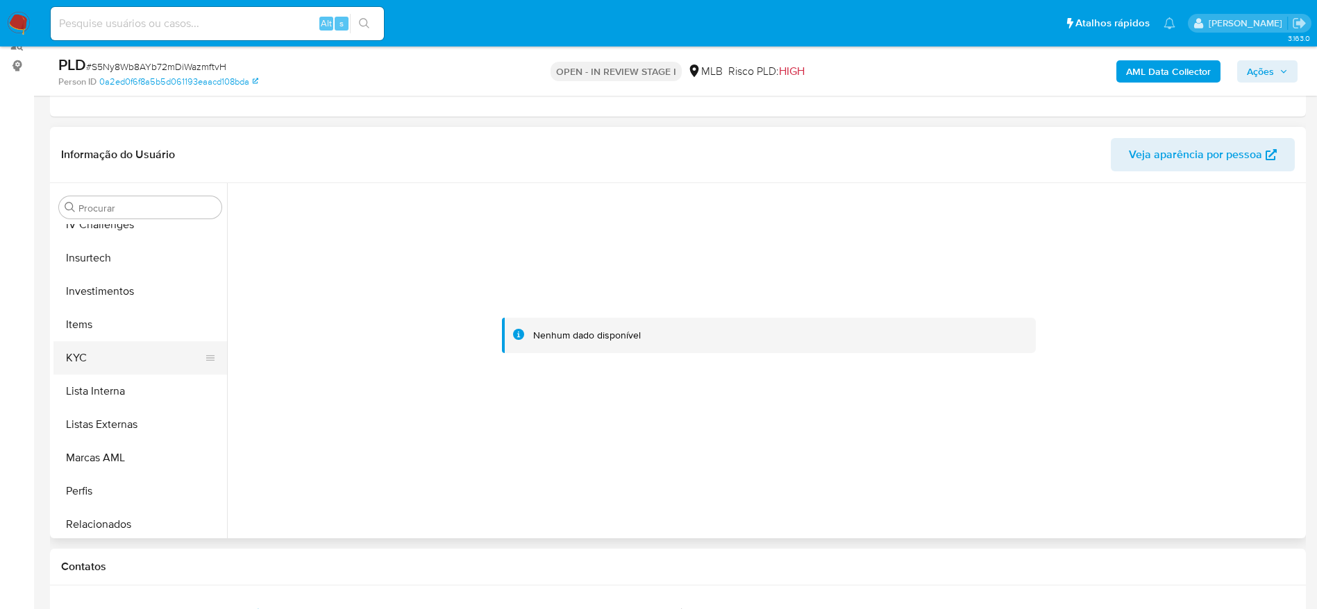
click at [116, 363] on button "KYC" at bounding box center [134, 357] width 162 height 33
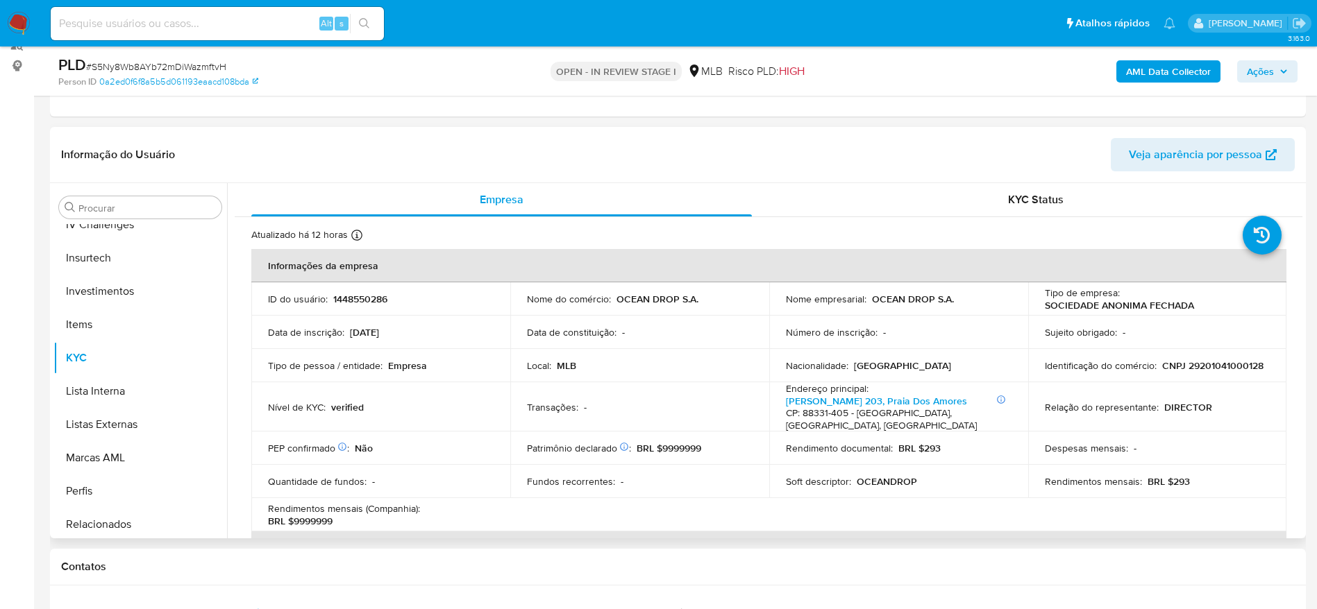
click at [1195, 362] on p "CNPJ 29201041000128" at bounding box center [1212, 365] width 101 height 12
copy p "29201041000128"
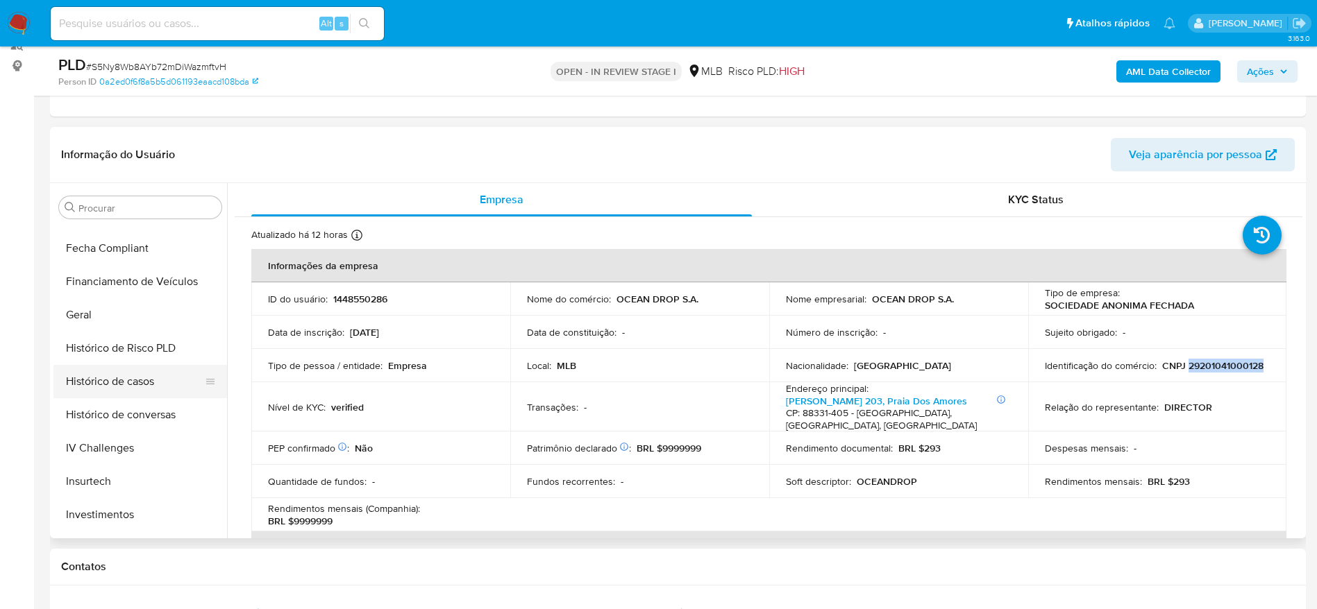
scroll to position [337, 0]
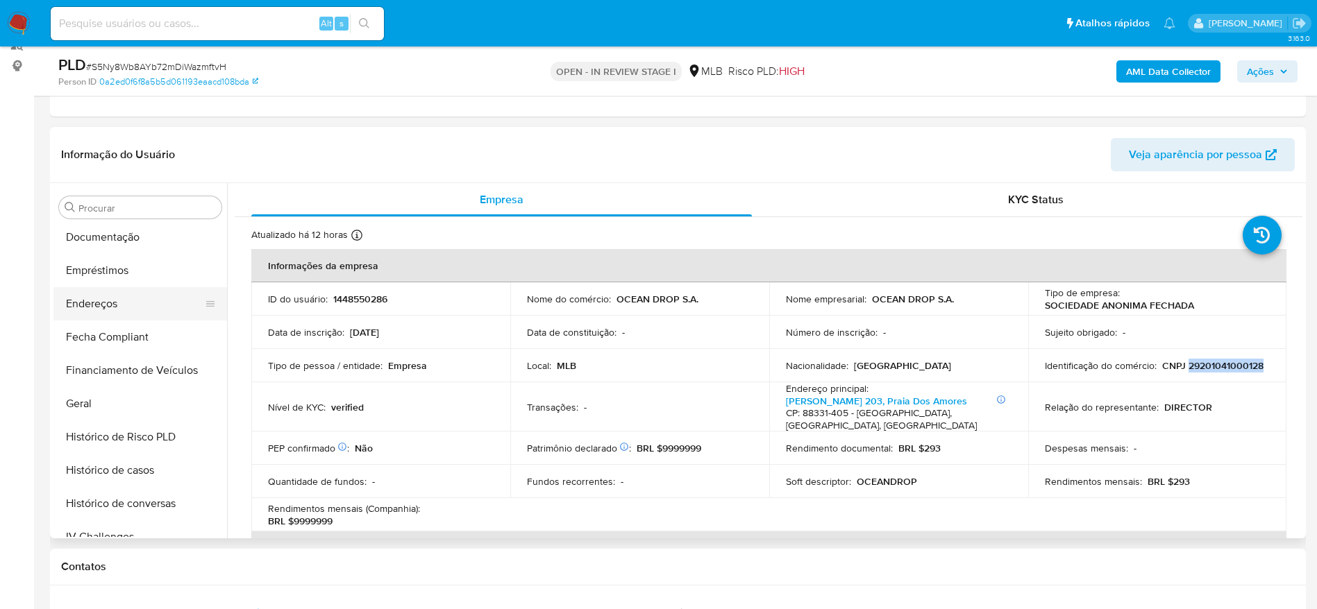
click at [96, 303] on button "Endereços" at bounding box center [134, 303] width 162 height 33
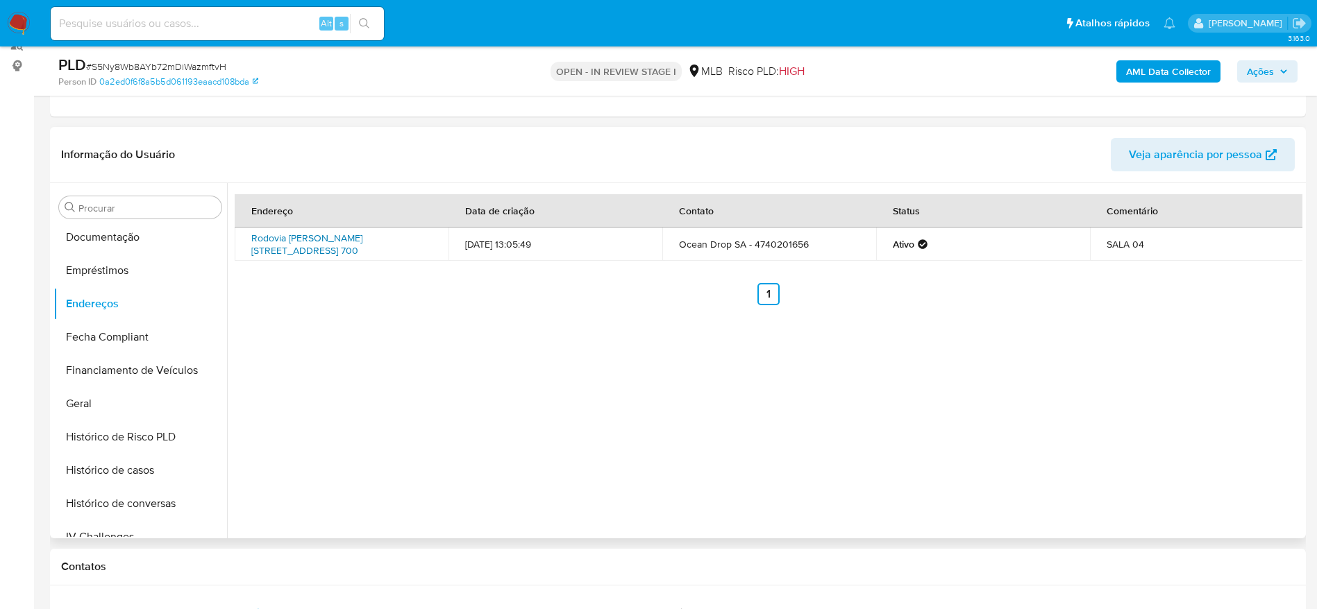
click at [312, 254] on link "Rodovia Antônio Heil 700, Itajaí, Santa Catarina, 88316001, Brasil 700" at bounding box center [306, 244] width 111 height 26
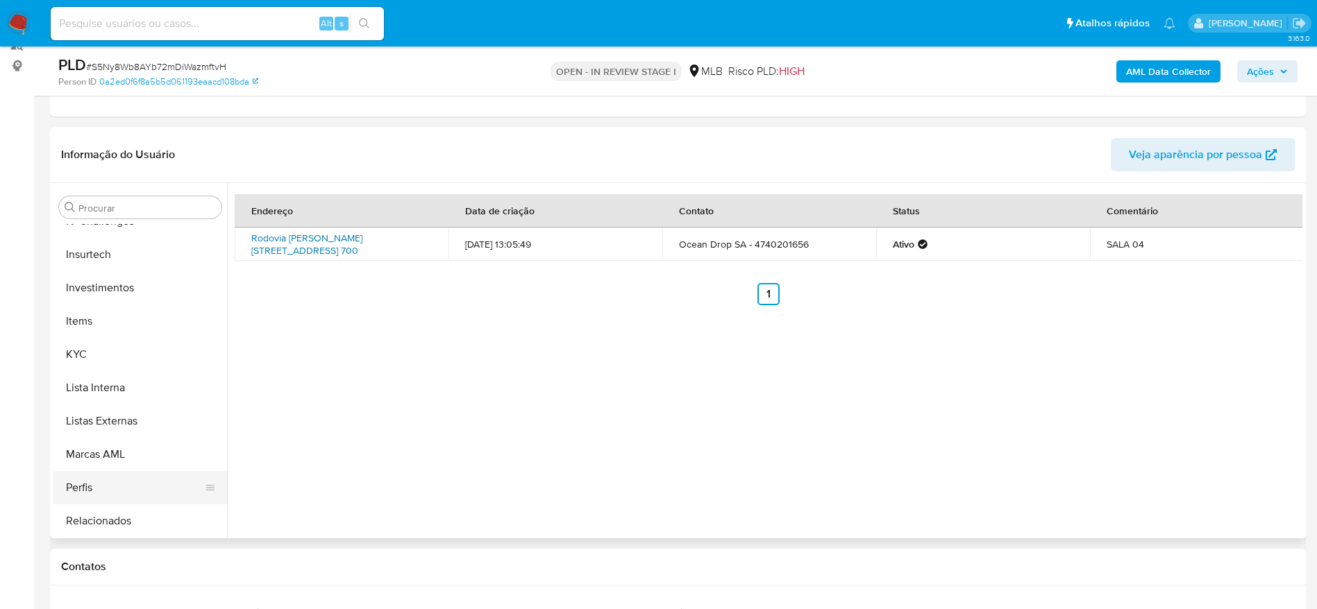
scroll to position [753, 0]
click at [106, 264] on button "KYC" at bounding box center [134, 253] width 162 height 33
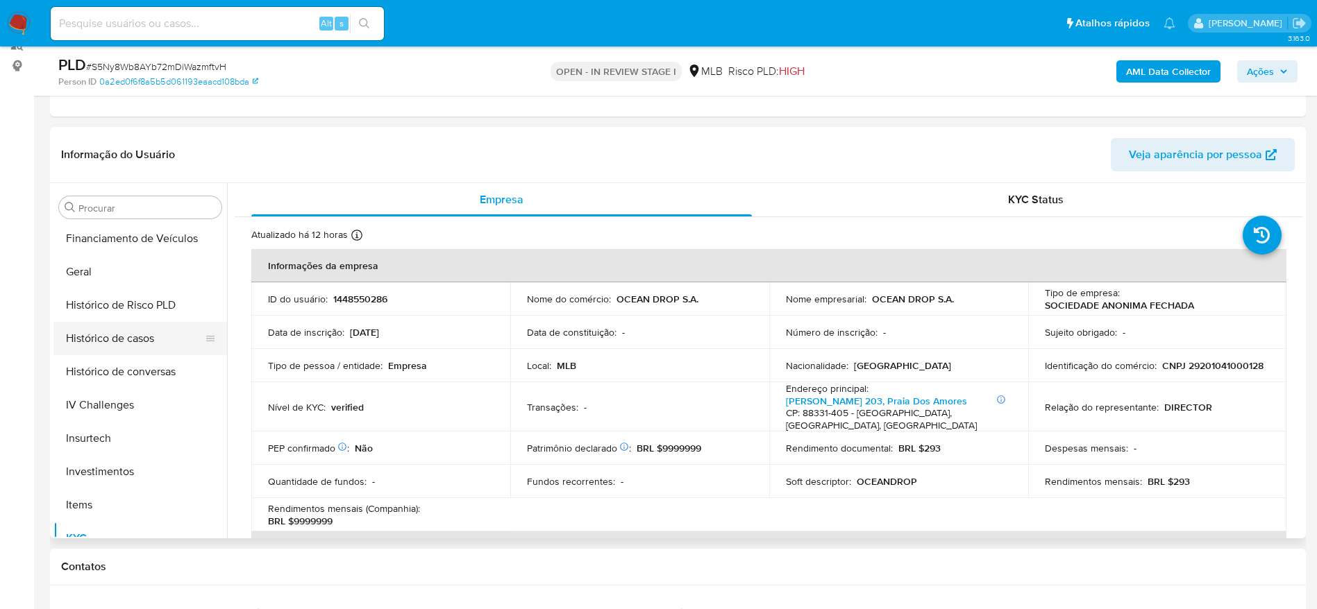
scroll to position [441, 0]
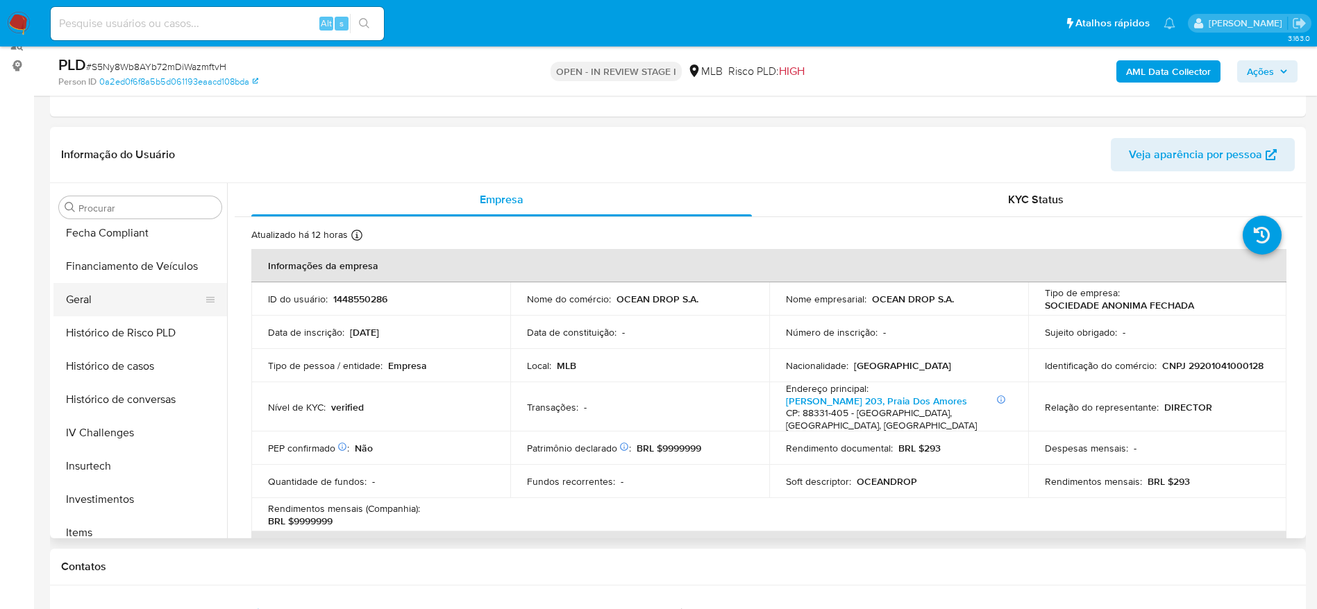
click at [120, 306] on button "Geral" at bounding box center [134, 299] width 162 height 33
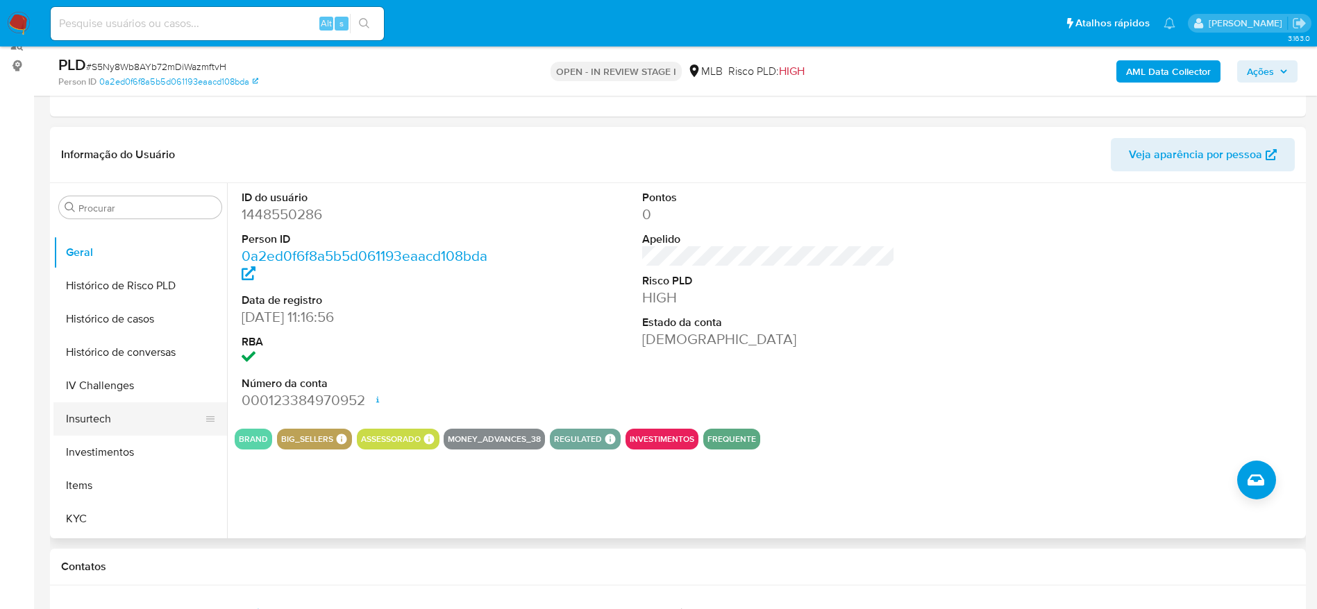
scroll to position [520, 0]
click at [1278, 69] on span "Ações" at bounding box center [1266, 71] width 41 height 19
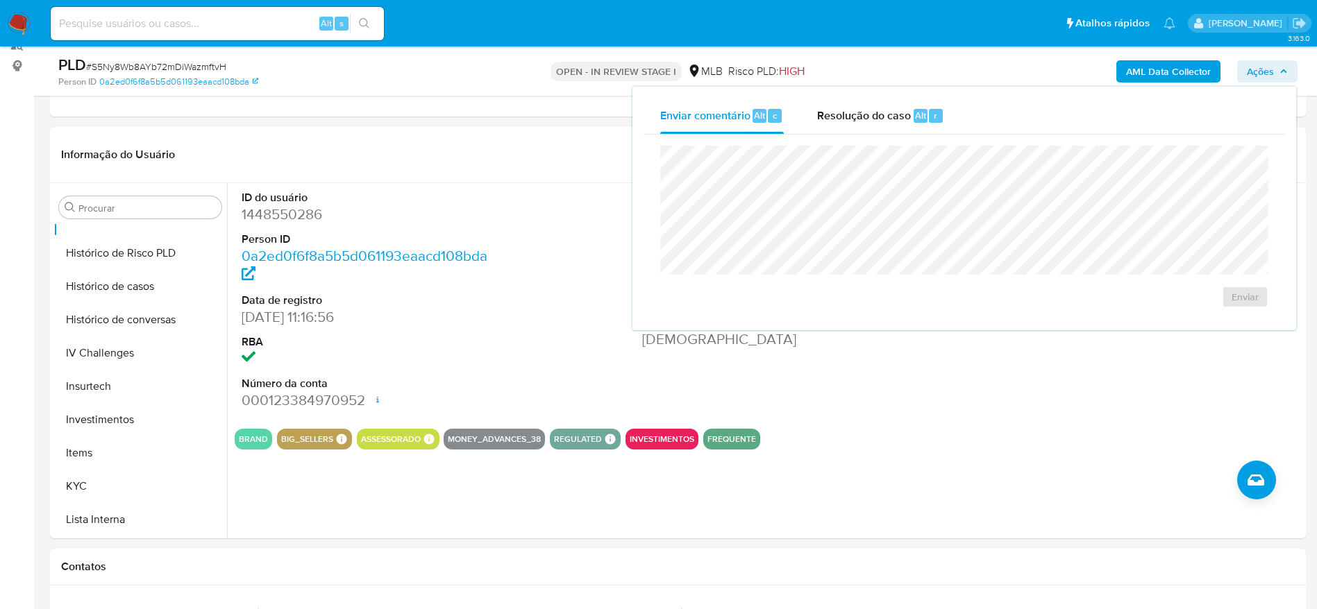
click at [831, 139] on div "Enviar" at bounding box center [963, 227] width 641 height 185
click at [847, 103] on div "Resolução do caso Alt r" at bounding box center [880, 116] width 127 height 36
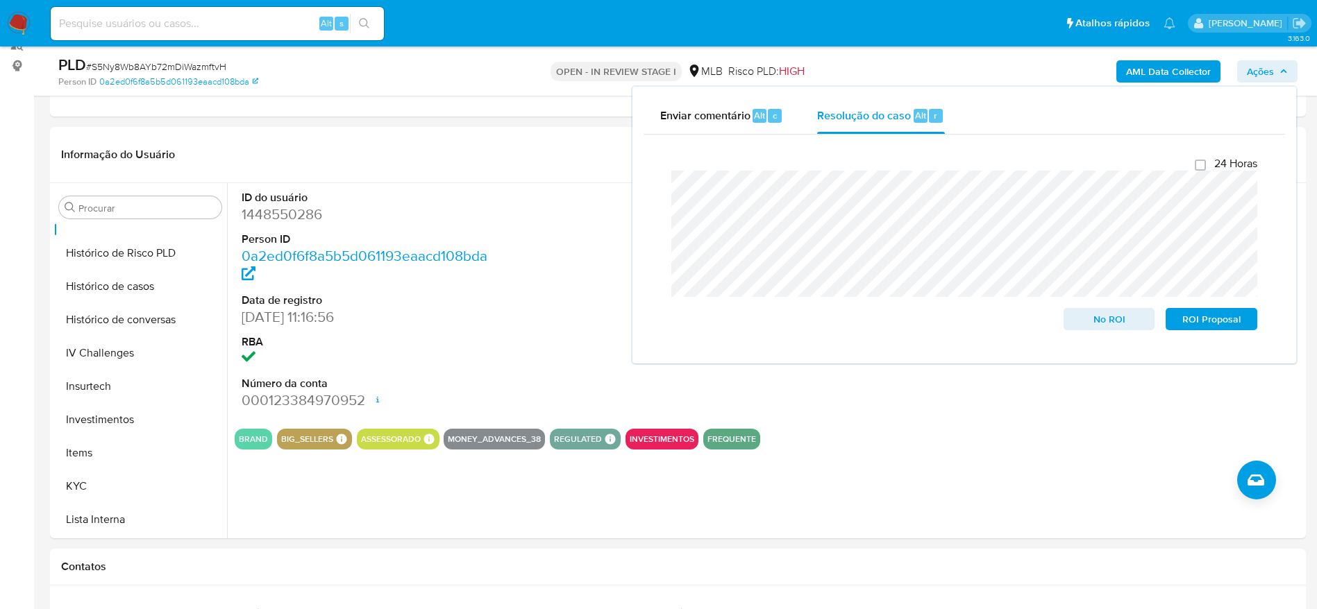
click at [1160, 81] on b "AML Data Collector" at bounding box center [1168, 71] width 85 height 22
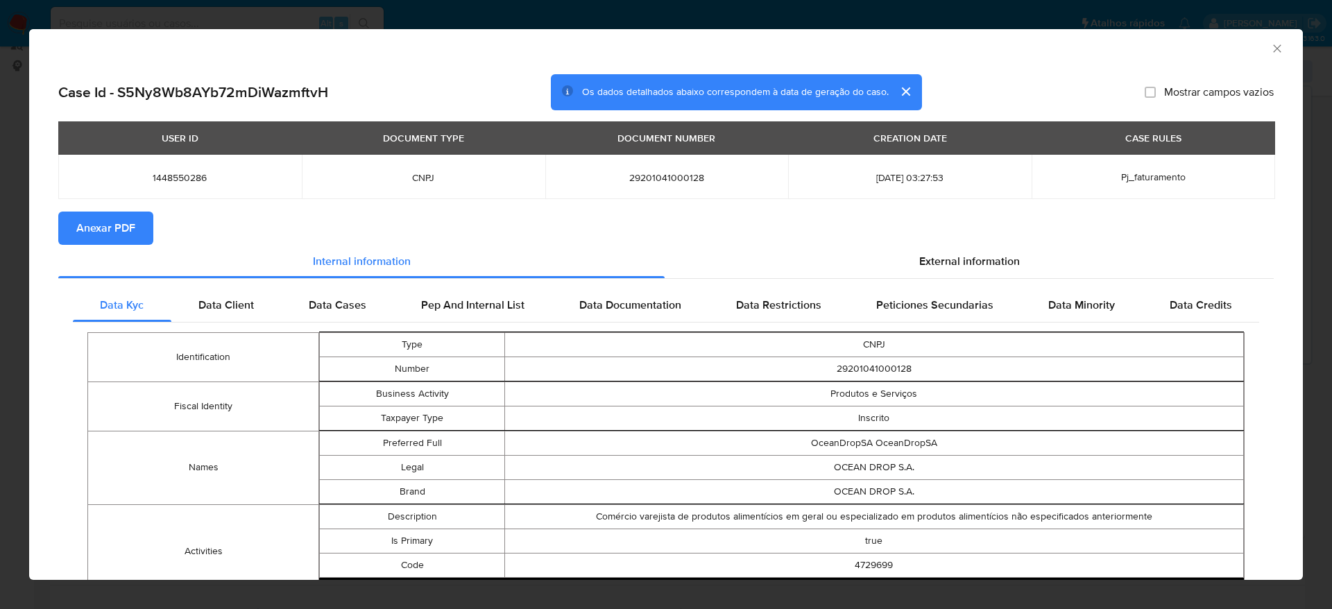
click at [86, 226] on span "Anexar PDF" at bounding box center [105, 228] width 59 height 31
click at [1271, 53] on icon "Fechar a janela" at bounding box center [1278, 49] width 14 height 14
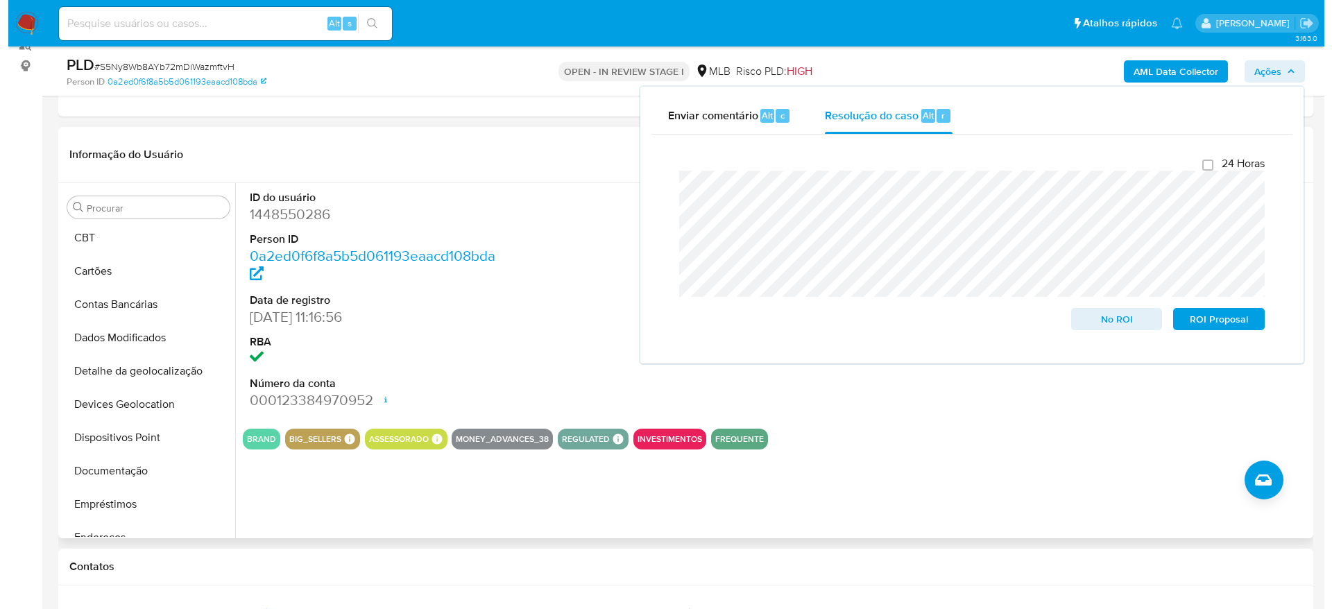
scroll to position [0, 0]
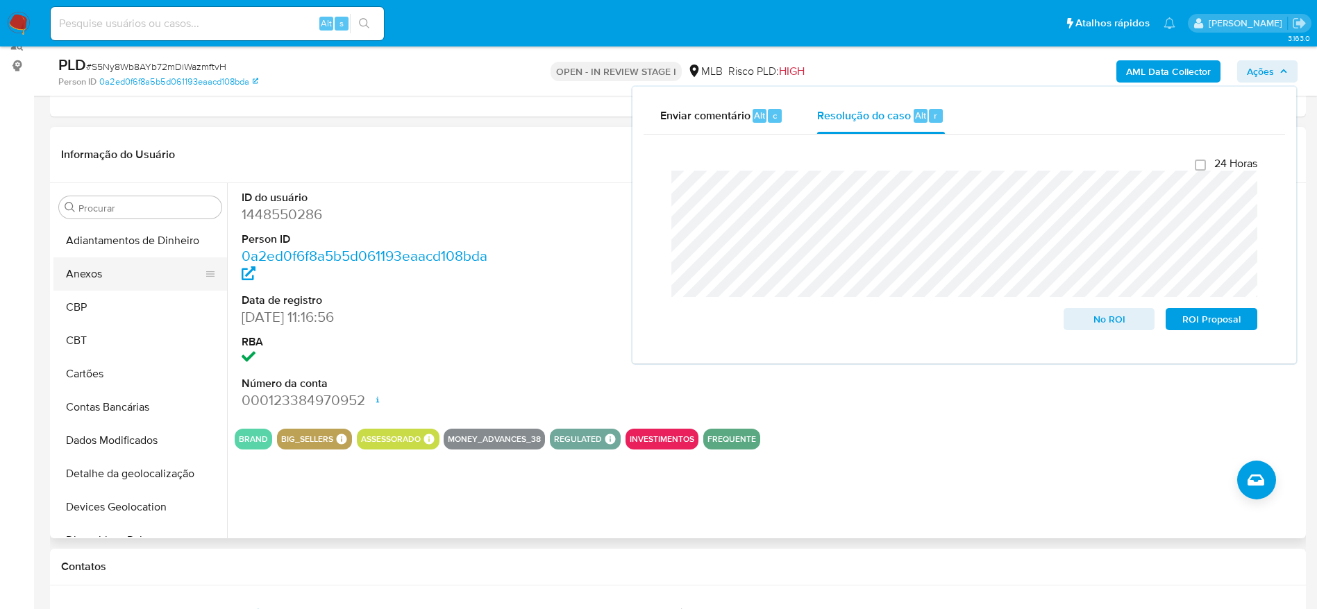
click at [130, 268] on button "Anexos" at bounding box center [134, 273] width 162 height 33
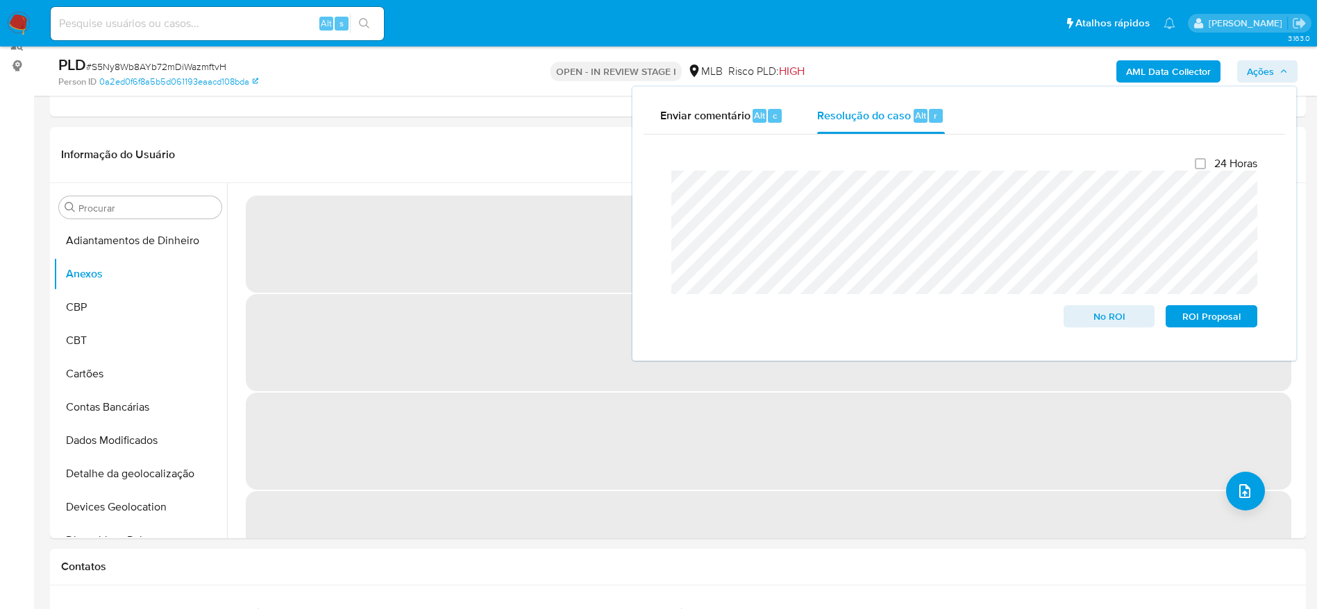
click at [1267, 73] on span "Ações" at bounding box center [1259, 71] width 27 height 22
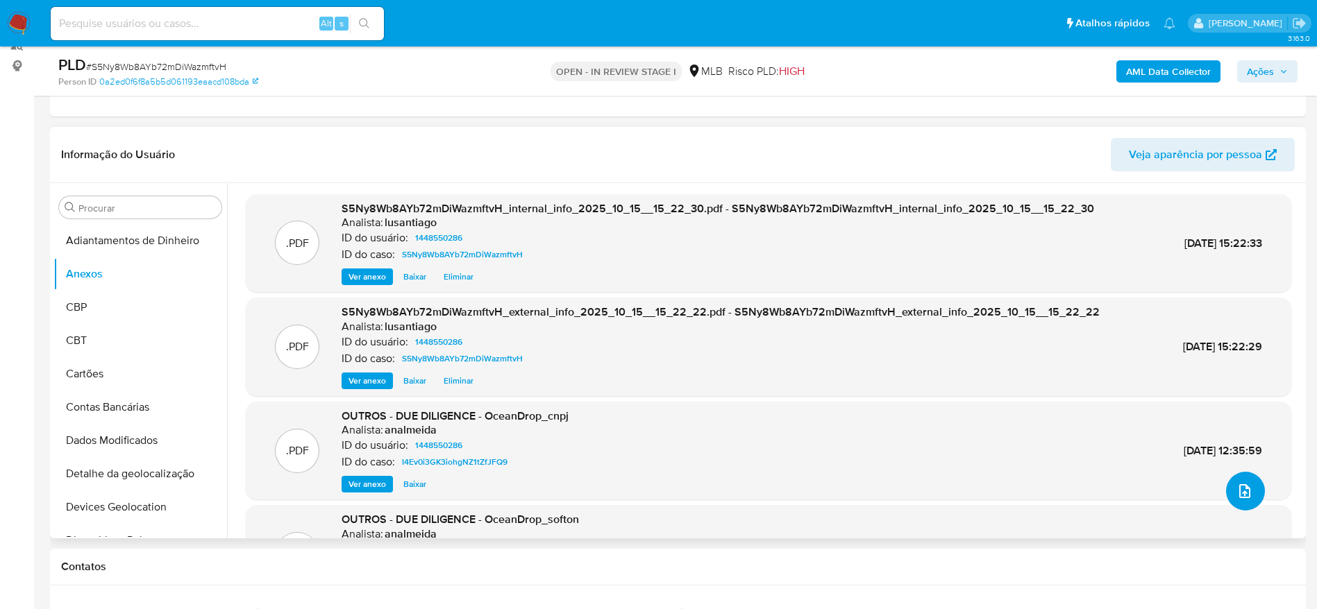
click at [1242, 495] on icon "upload-file" at bounding box center [1244, 491] width 11 height 14
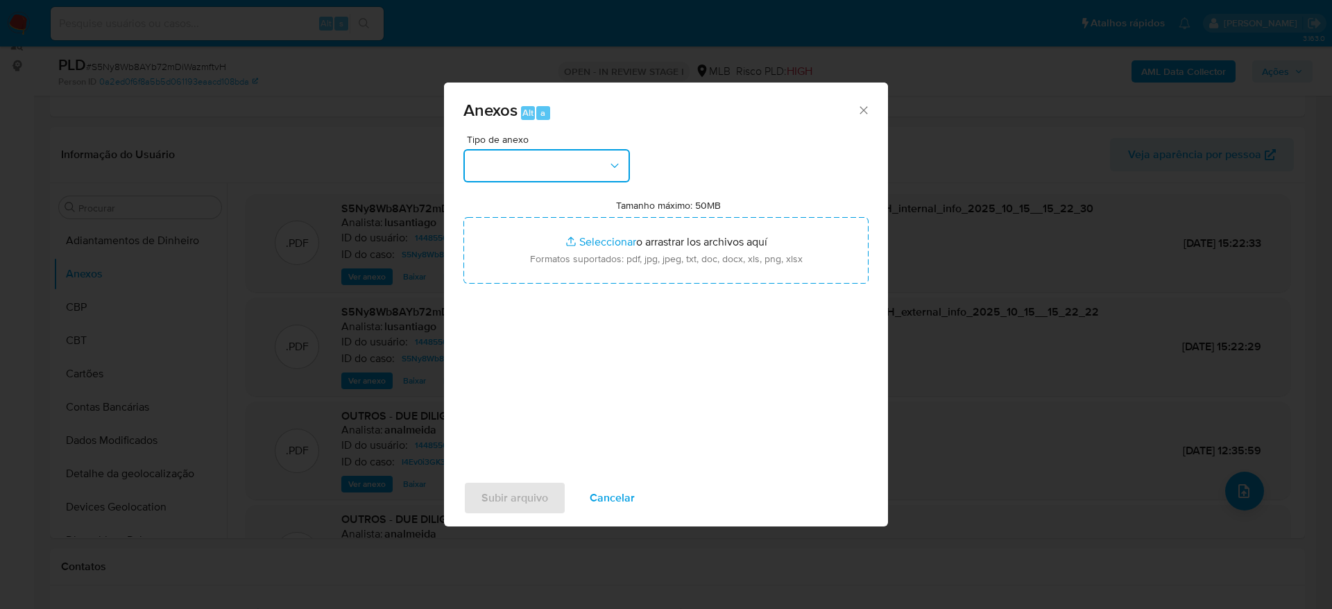
click at [576, 172] on button "button" at bounding box center [547, 165] width 167 height 33
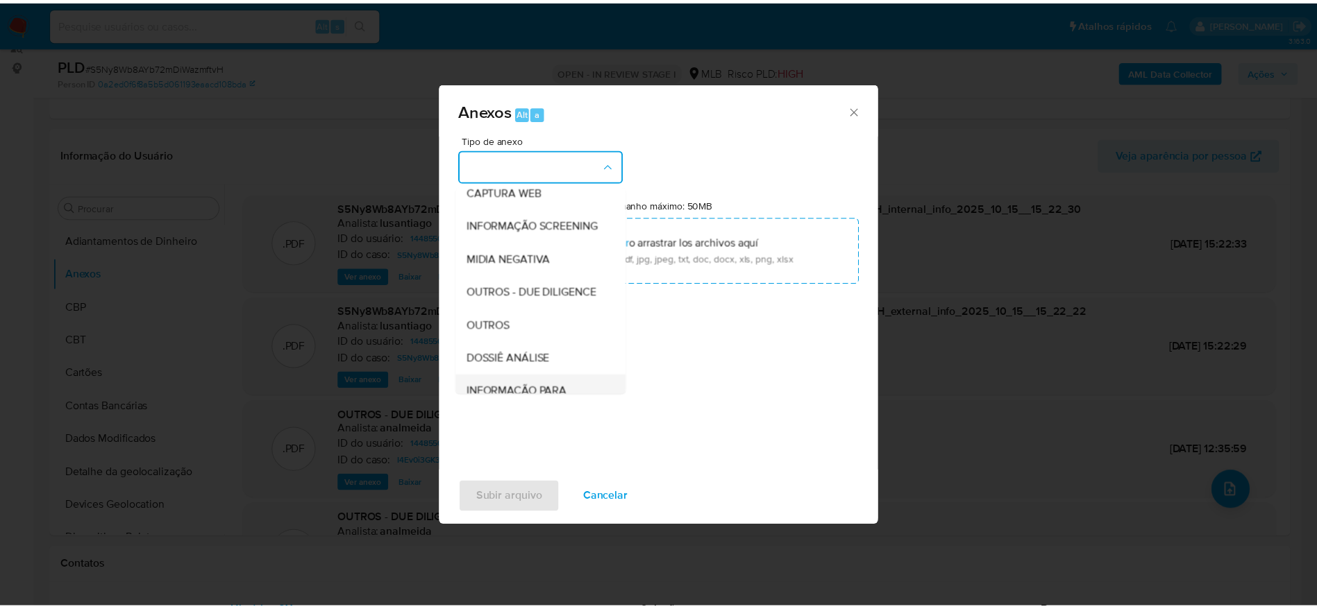
scroll to position [214, 0]
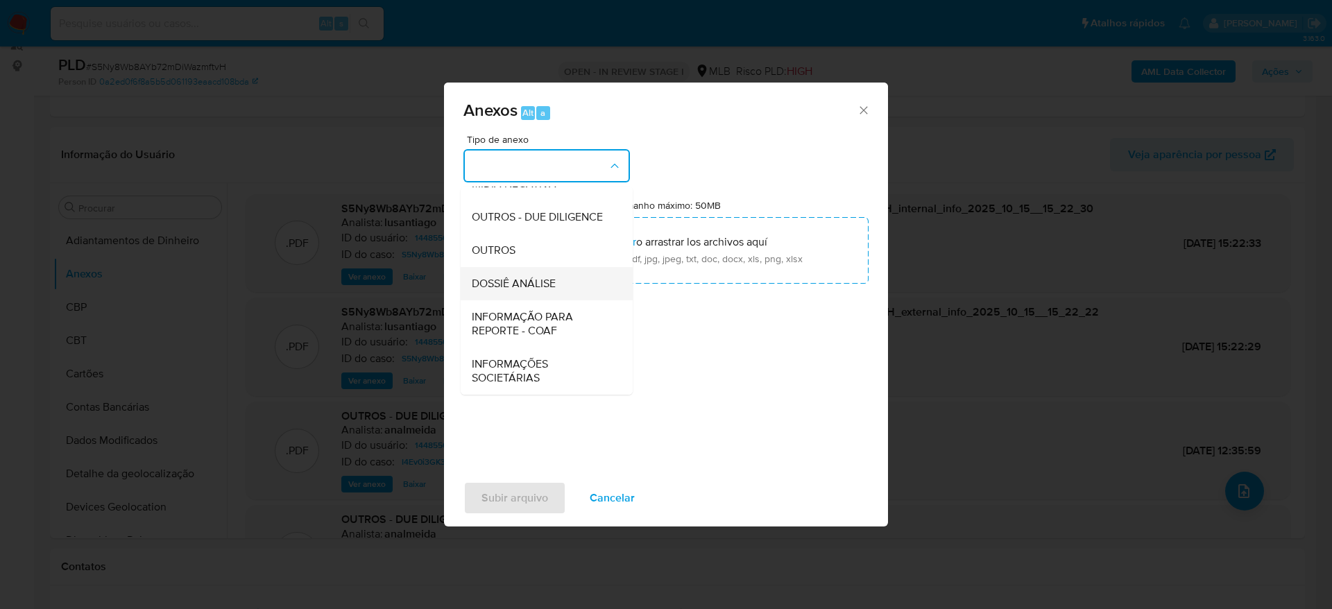
click at [496, 287] on span "DOSSIÊ ANÁLISE" at bounding box center [514, 284] width 84 height 14
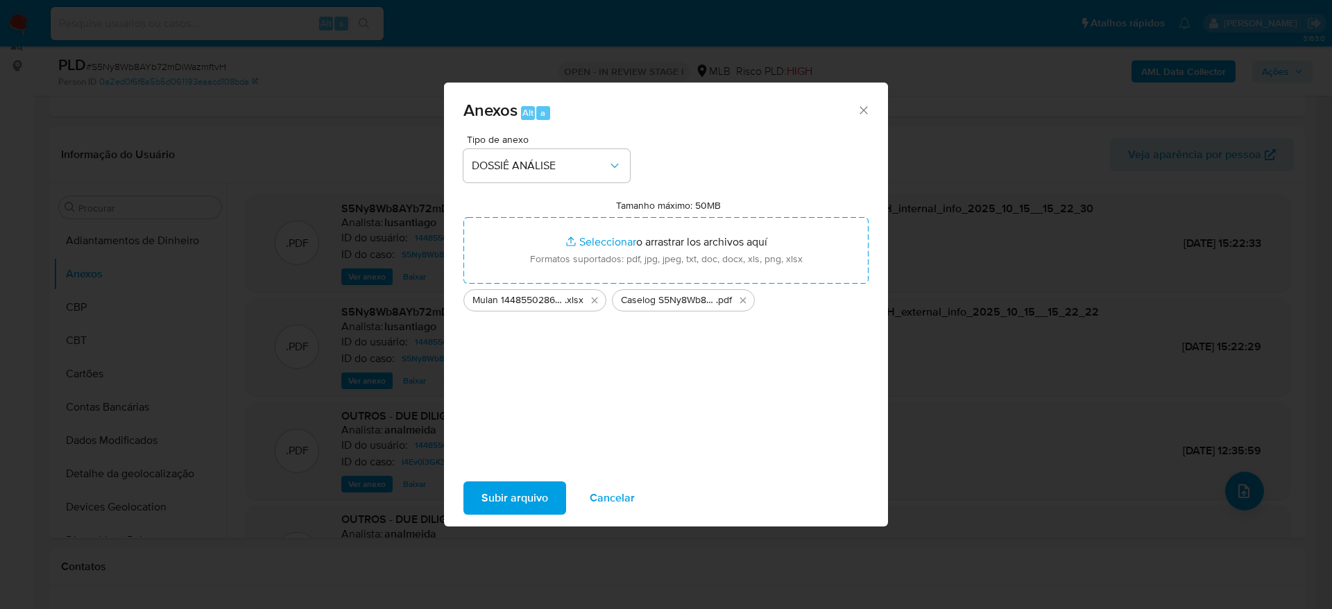
click at [519, 494] on span "Subir arquivo" at bounding box center [515, 498] width 67 height 31
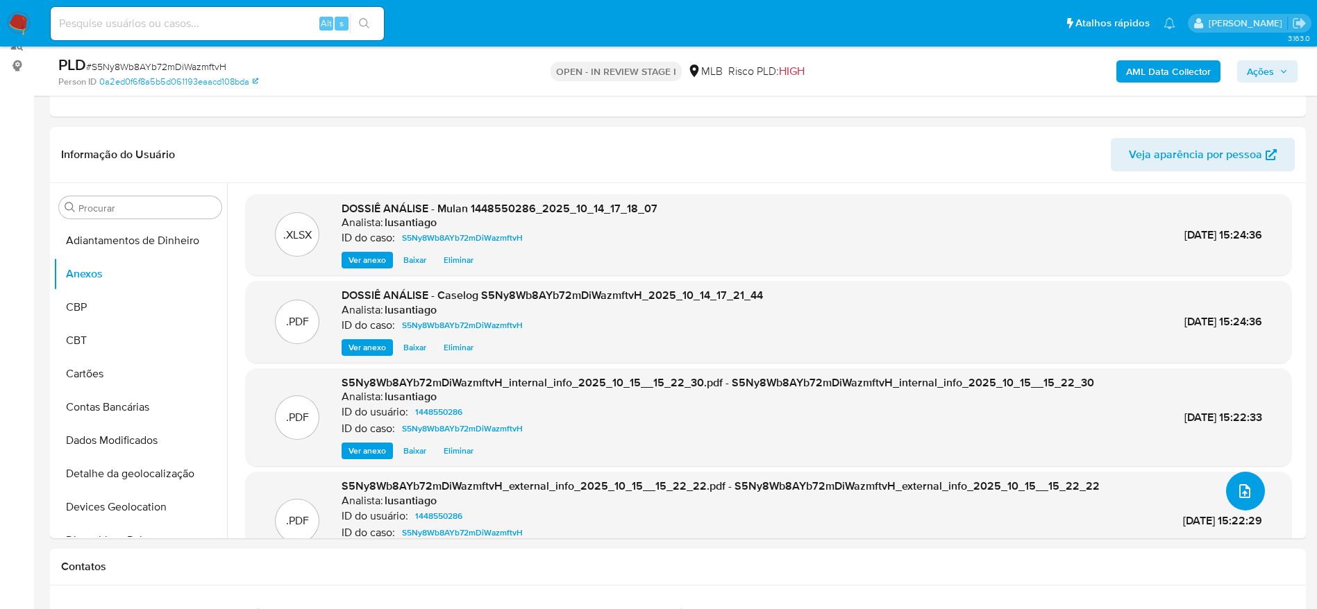
scroll to position [83, 0]
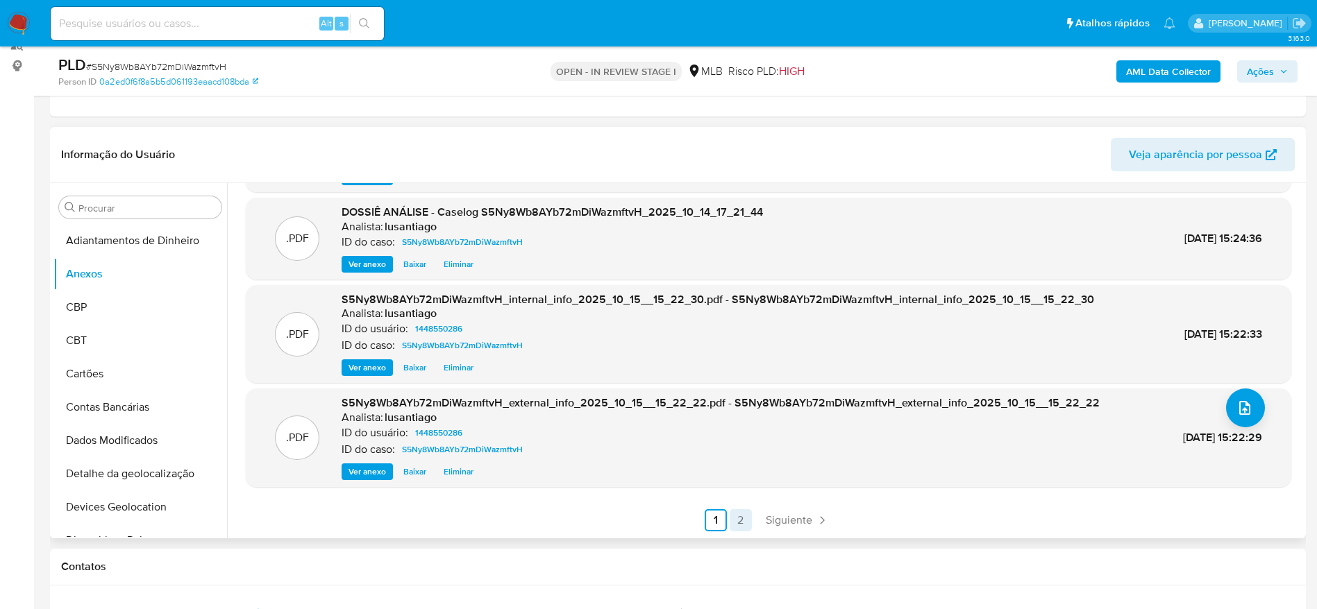
click at [731, 522] on link "2" at bounding box center [740, 520] width 22 height 22
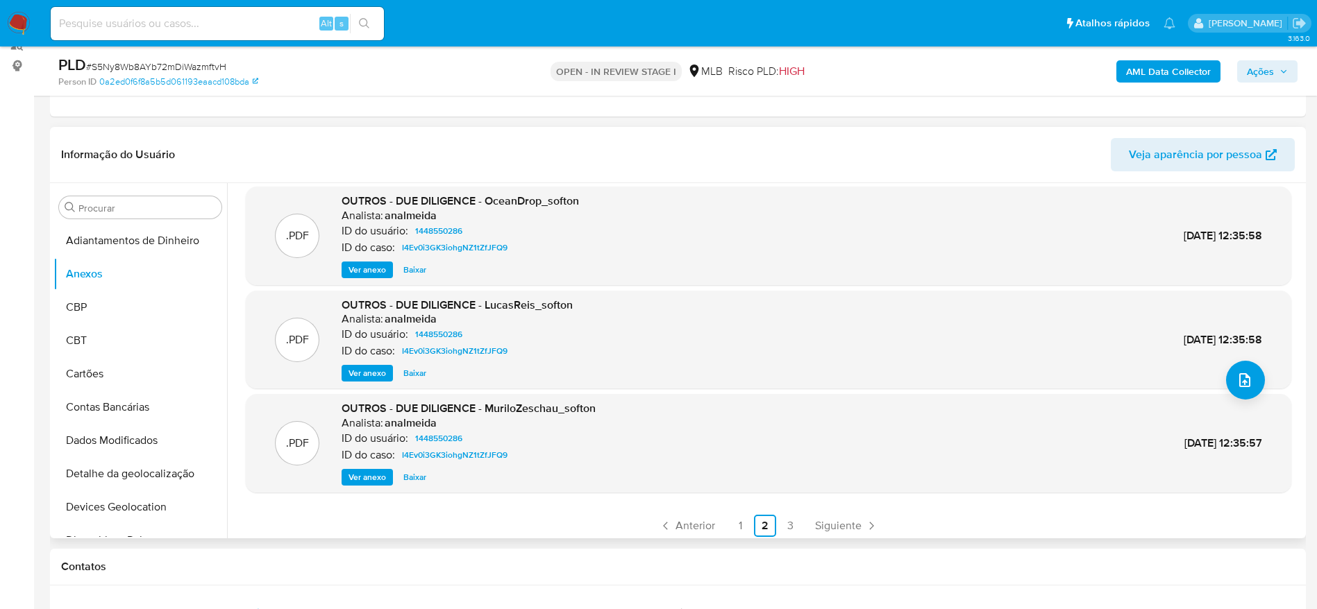
scroll to position [117, 0]
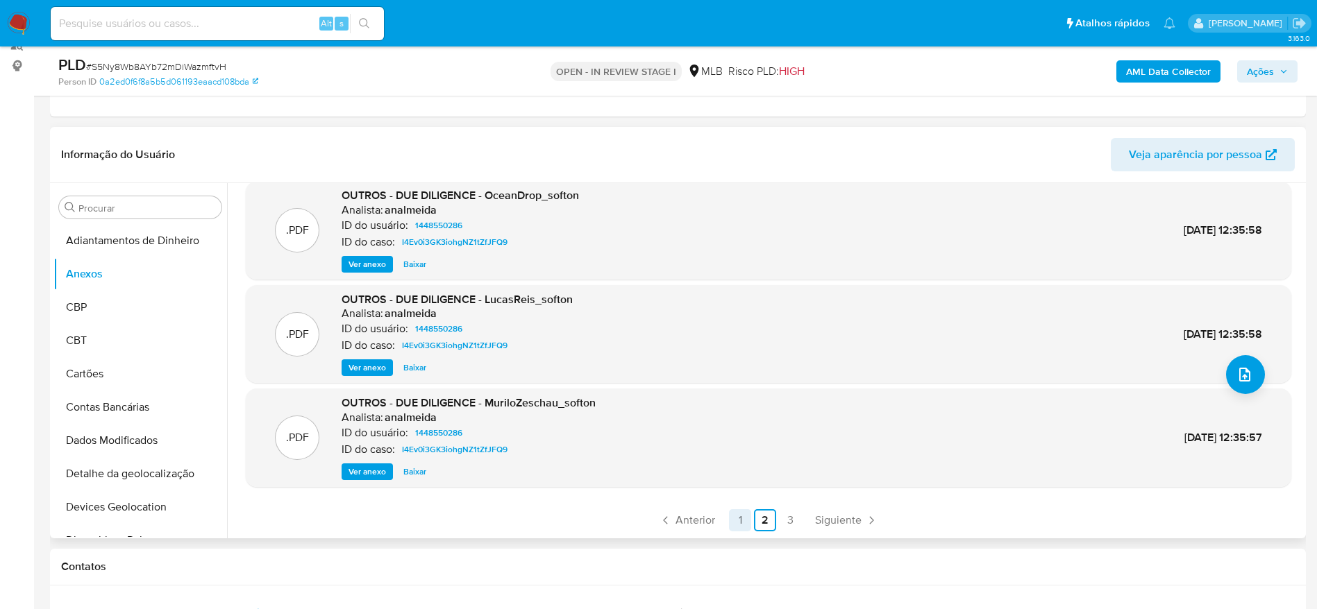
click at [739, 516] on link "1" at bounding box center [740, 520] width 22 height 22
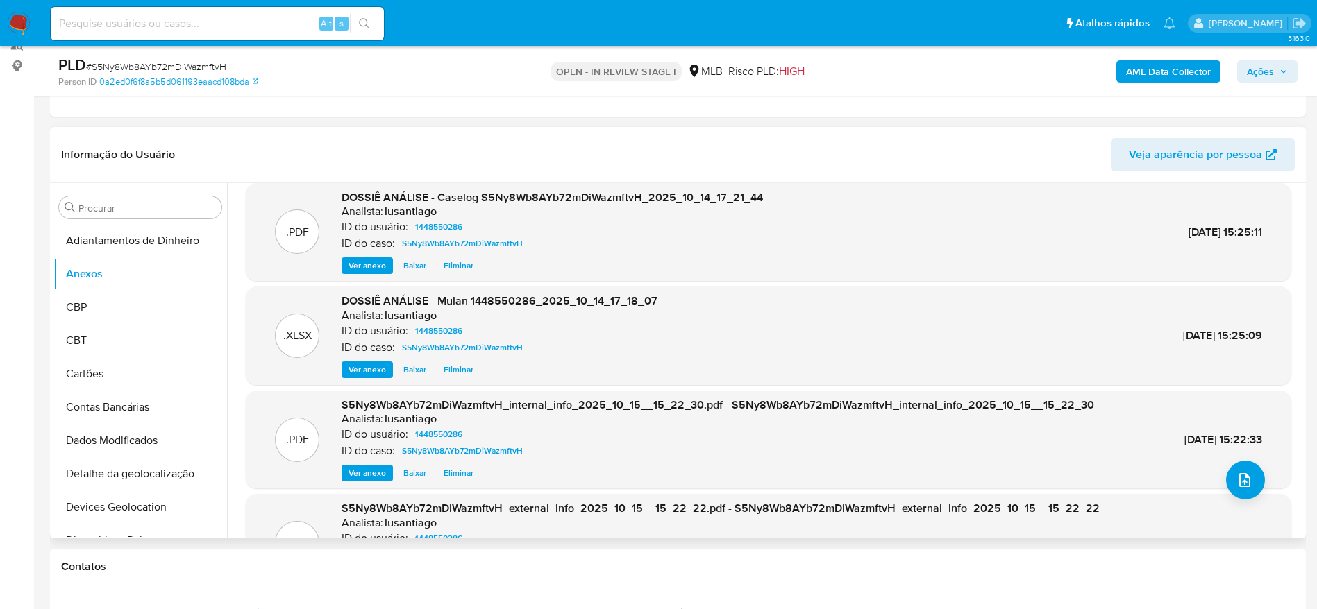
scroll to position [0, 0]
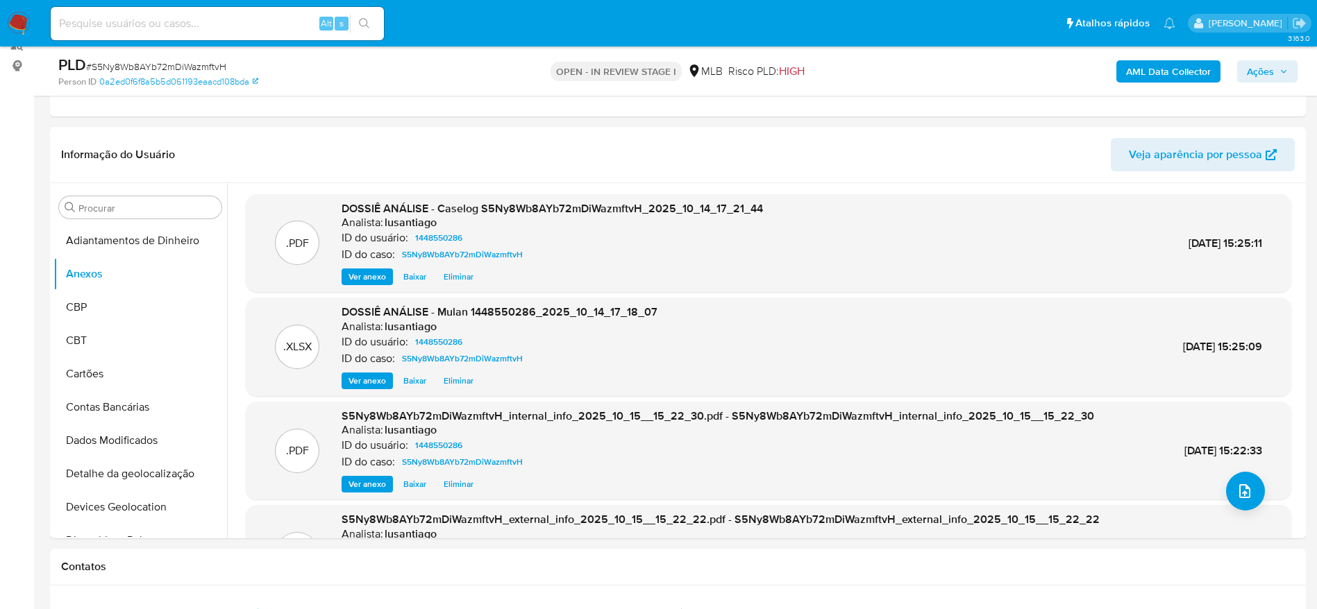
click at [1266, 74] on span "Ações" at bounding box center [1259, 71] width 27 height 22
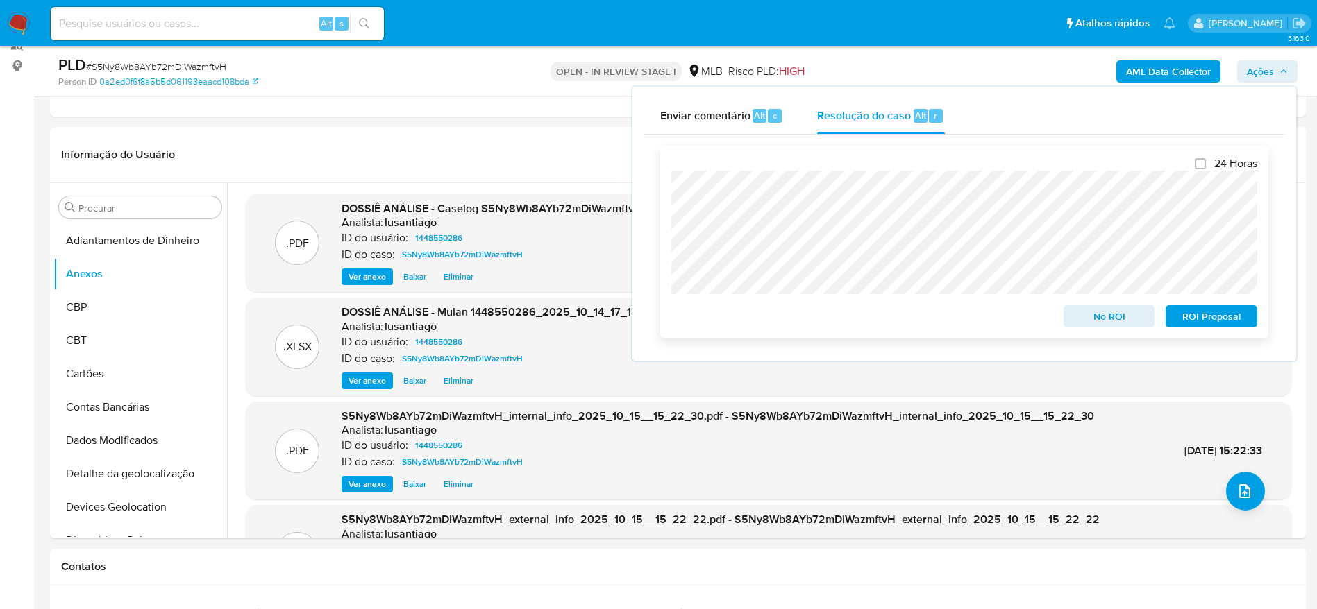
click at [1092, 315] on span "No ROI" at bounding box center [1109, 316] width 72 height 19
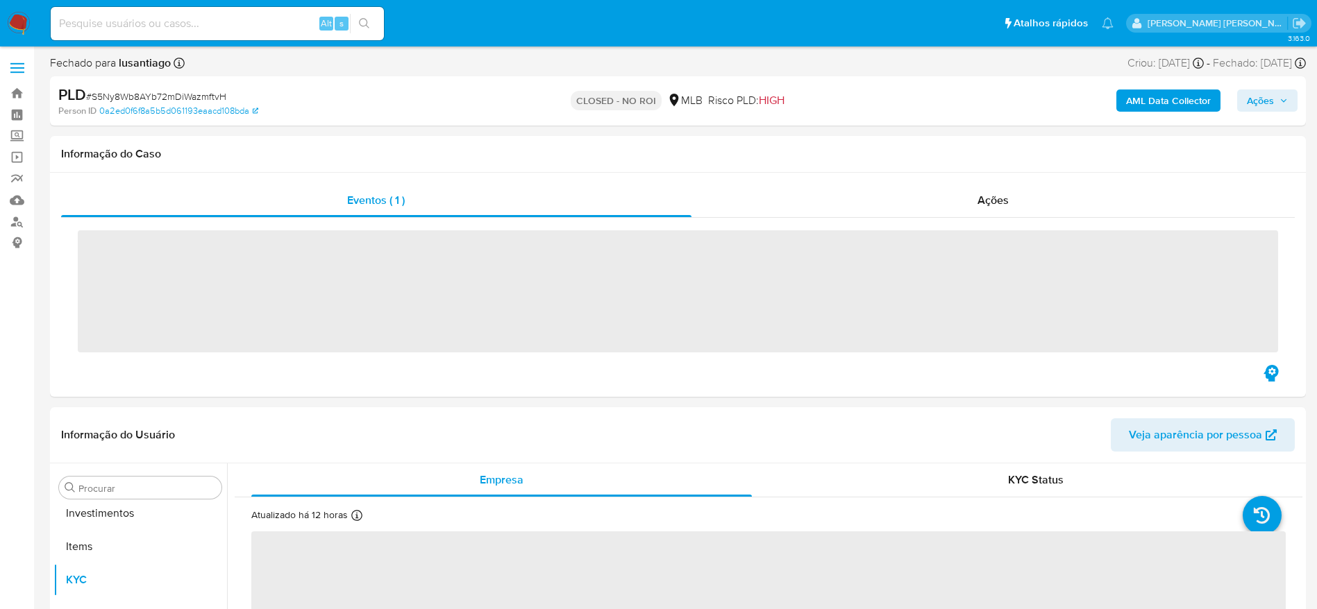
scroll to position [753, 0]
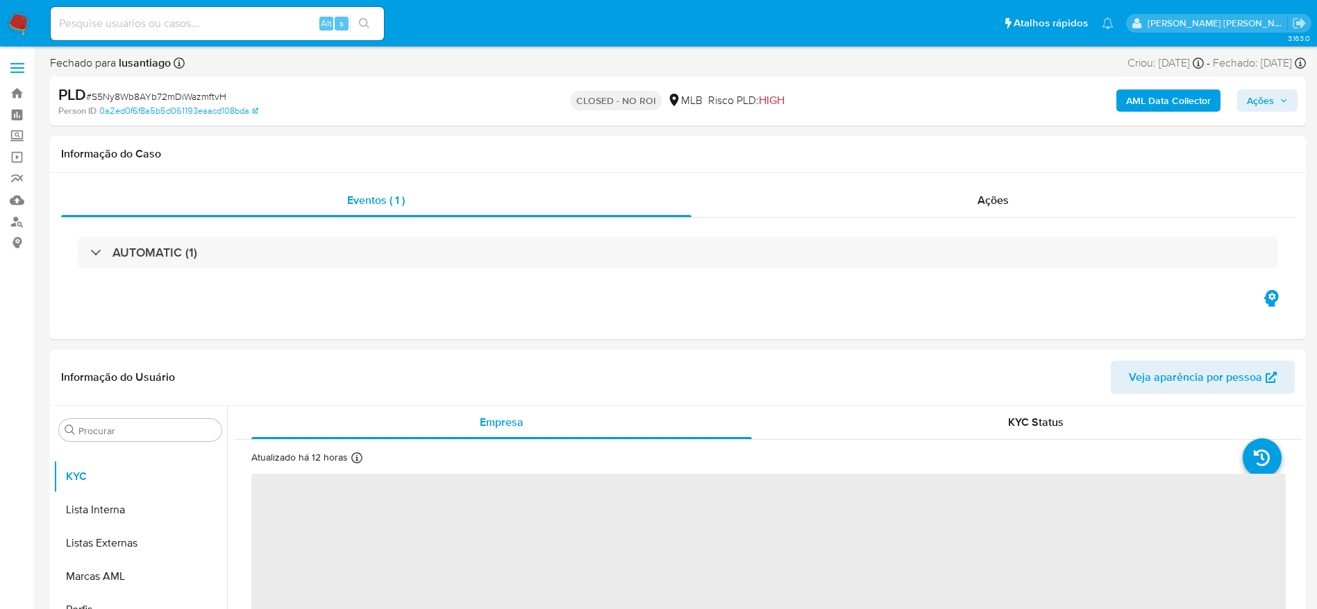
select select "10"
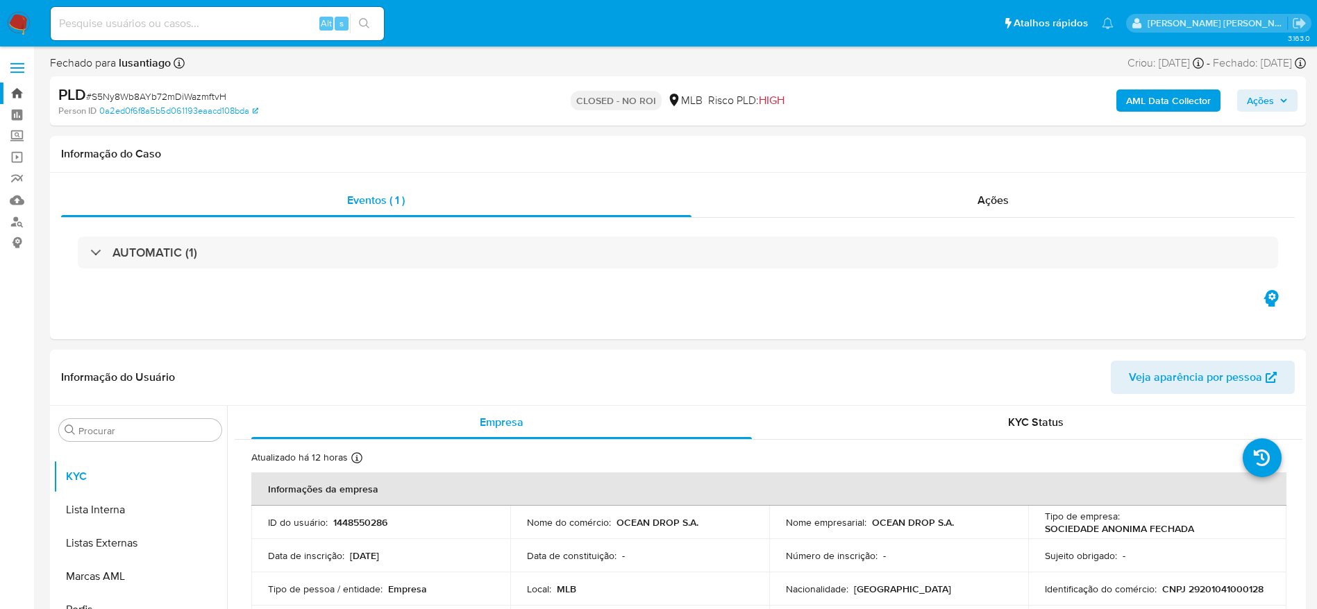
click at [19, 94] on link "Bandeja" at bounding box center [82, 94] width 165 height 22
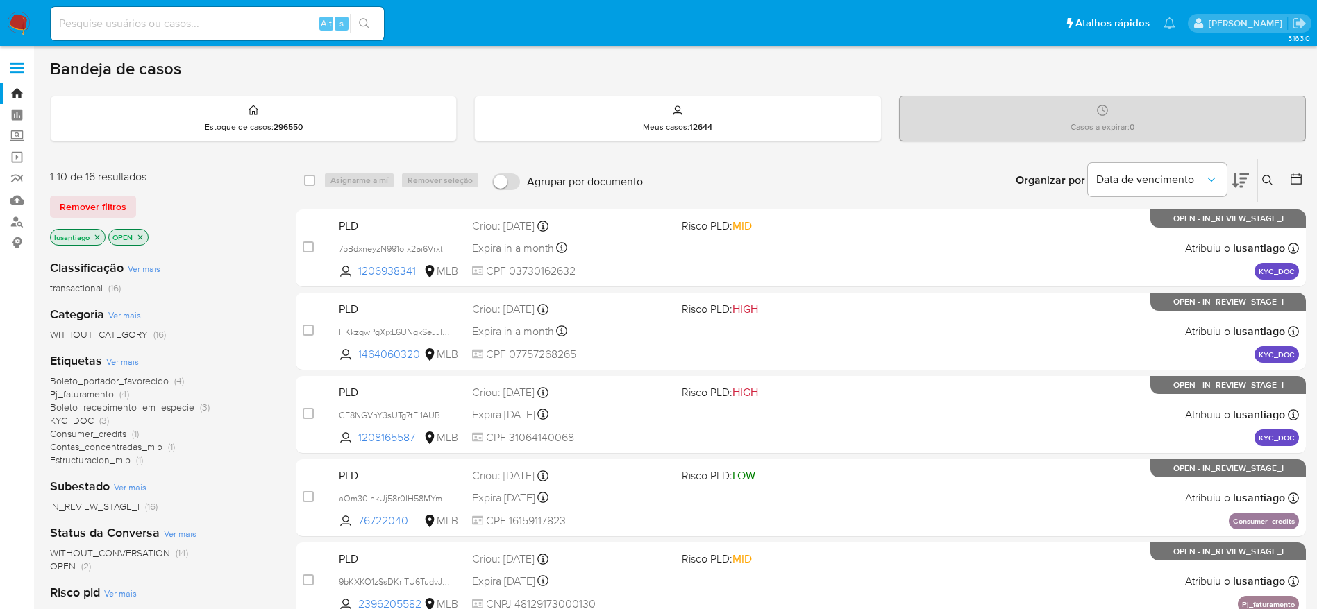
click at [257, 22] on input at bounding box center [217, 24] width 333 height 18
paste input "488847565"
type input "488847565"
click at [368, 21] on icon "search-icon" at bounding box center [364, 23] width 11 height 11
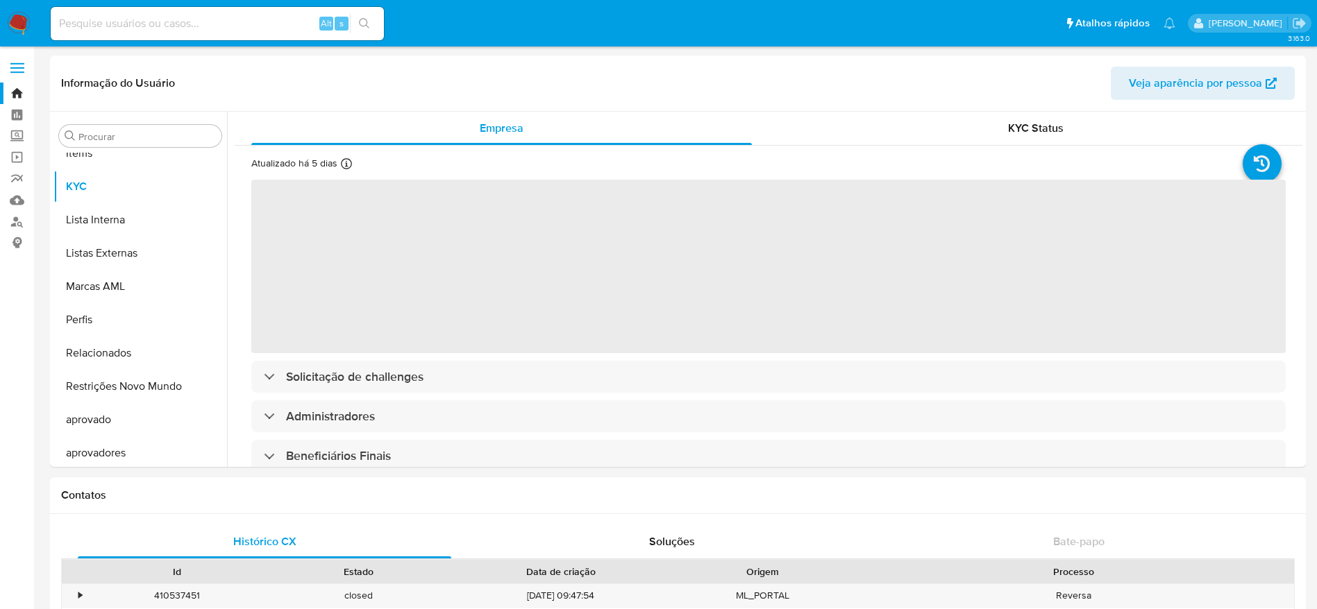
scroll to position [753, 0]
select select "10"
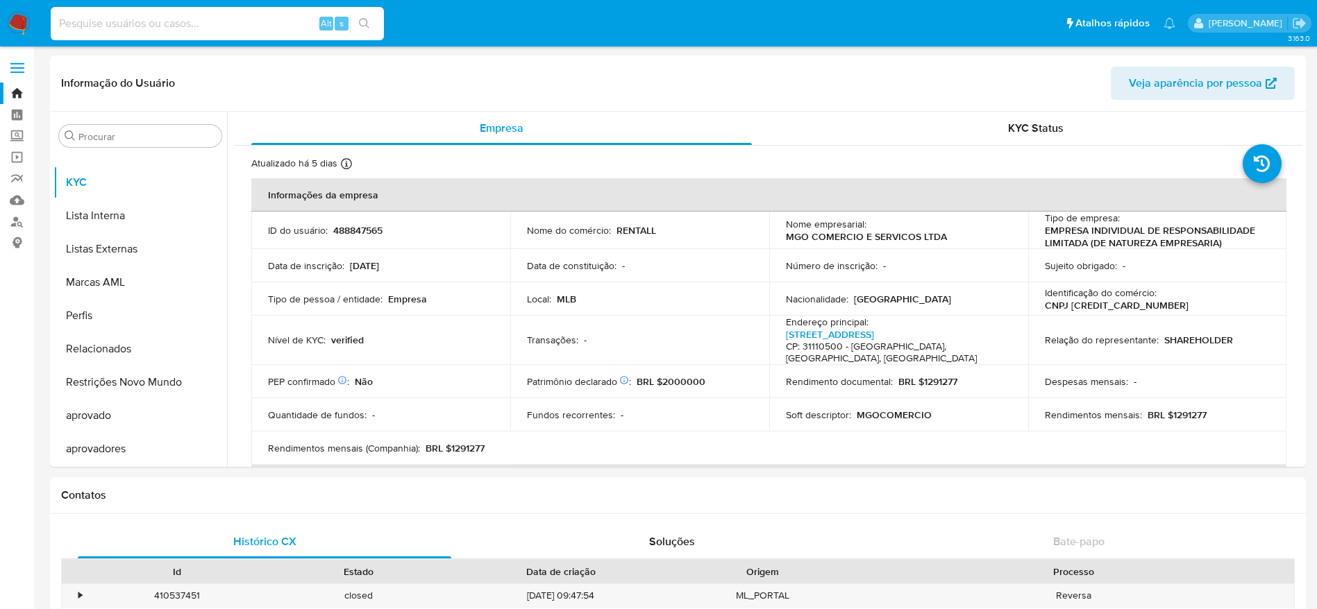
click at [171, 15] on input at bounding box center [217, 24] width 333 height 18
click at [1093, 303] on p "CNPJ [CREDIT_CARD_NUMBER]" at bounding box center [1116, 305] width 144 height 12
copy p "[CREDIT_CARD_NUMBER]"
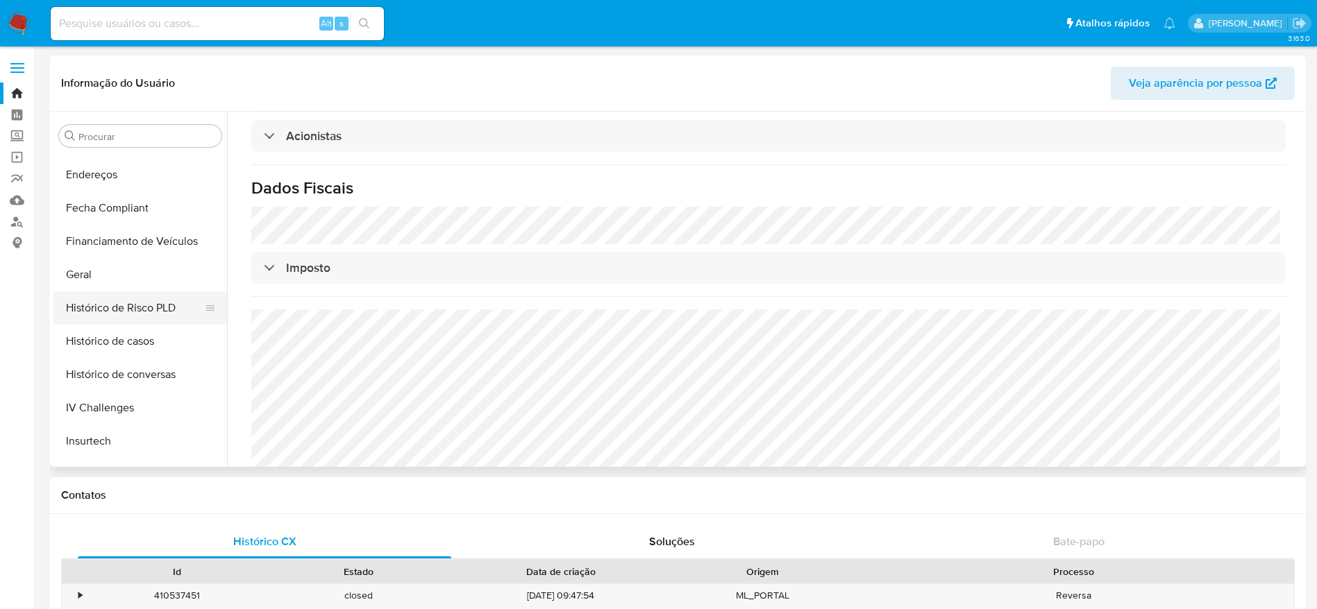
scroll to position [441, 0]
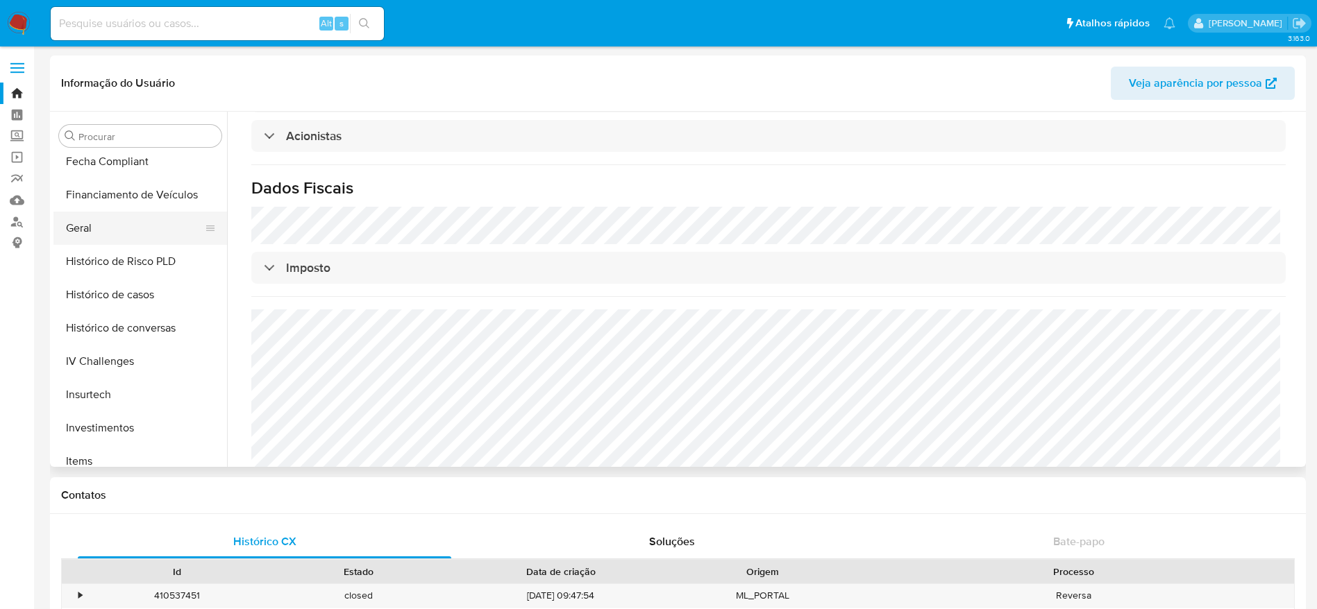
click at [99, 227] on button "Geral" at bounding box center [134, 228] width 162 height 33
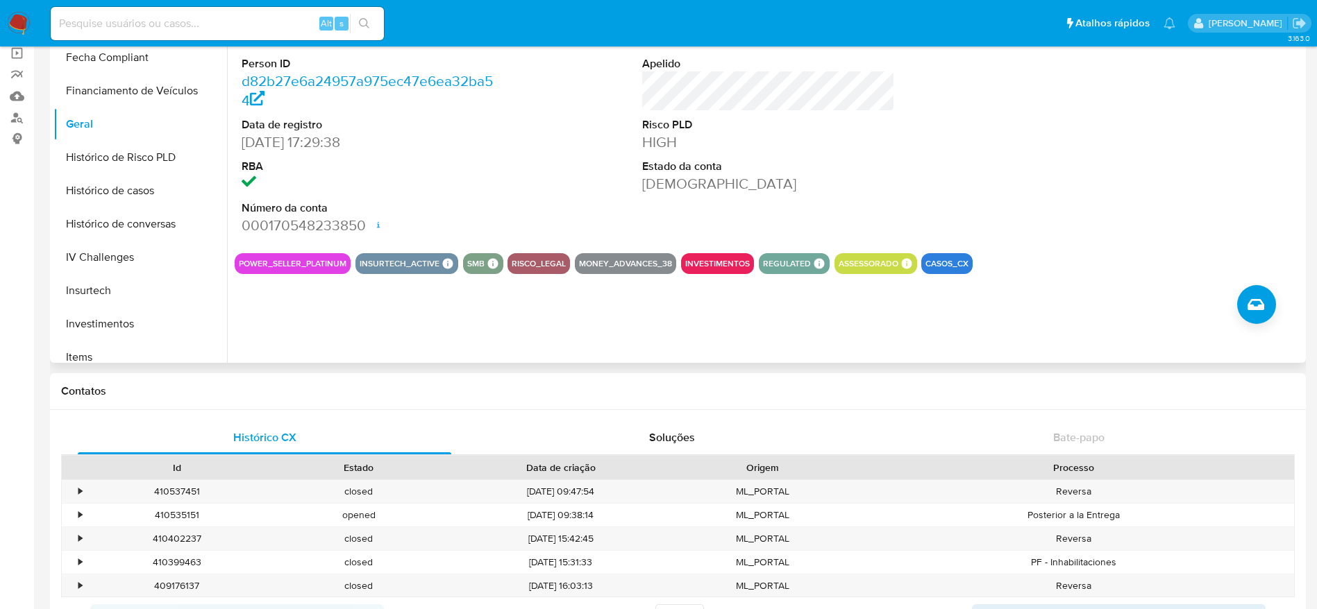
scroll to position [0, 0]
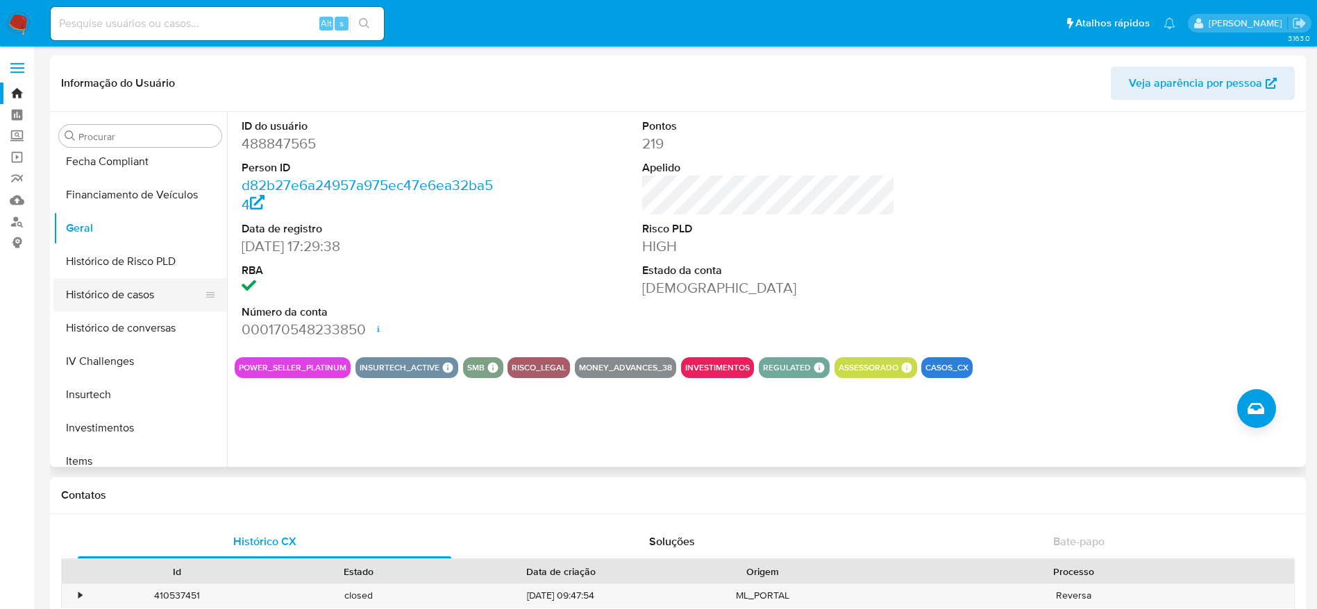
click at [135, 301] on button "Histórico de casos" at bounding box center [134, 294] width 162 height 33
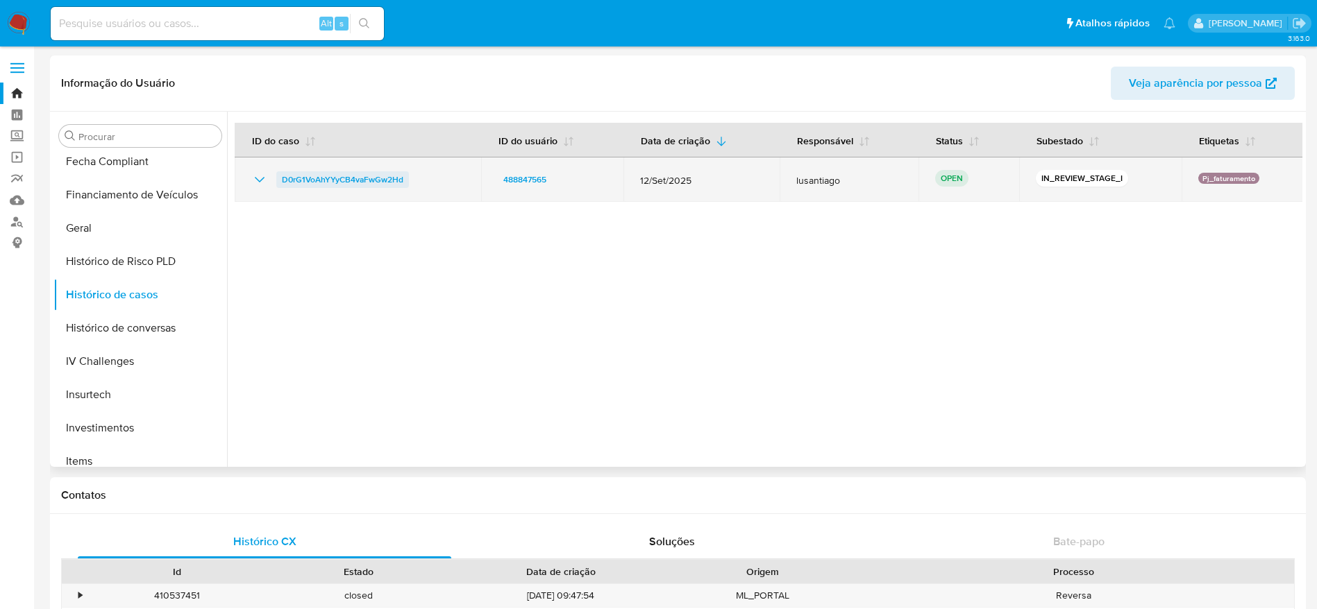
click at [357, 185] on span "D0rG1VoAhYYyCB4vaFwGw2Hd" at bounding box center [342, 179] width 121 height 17
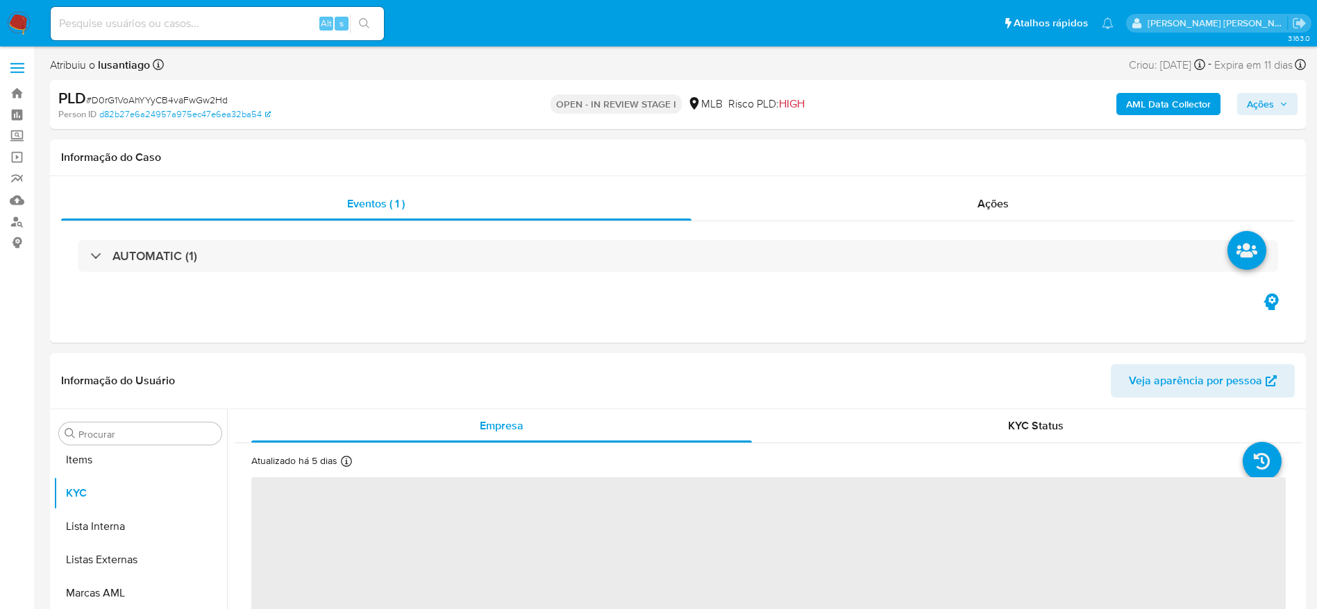
scroll to position [753, 0]
select select "10"
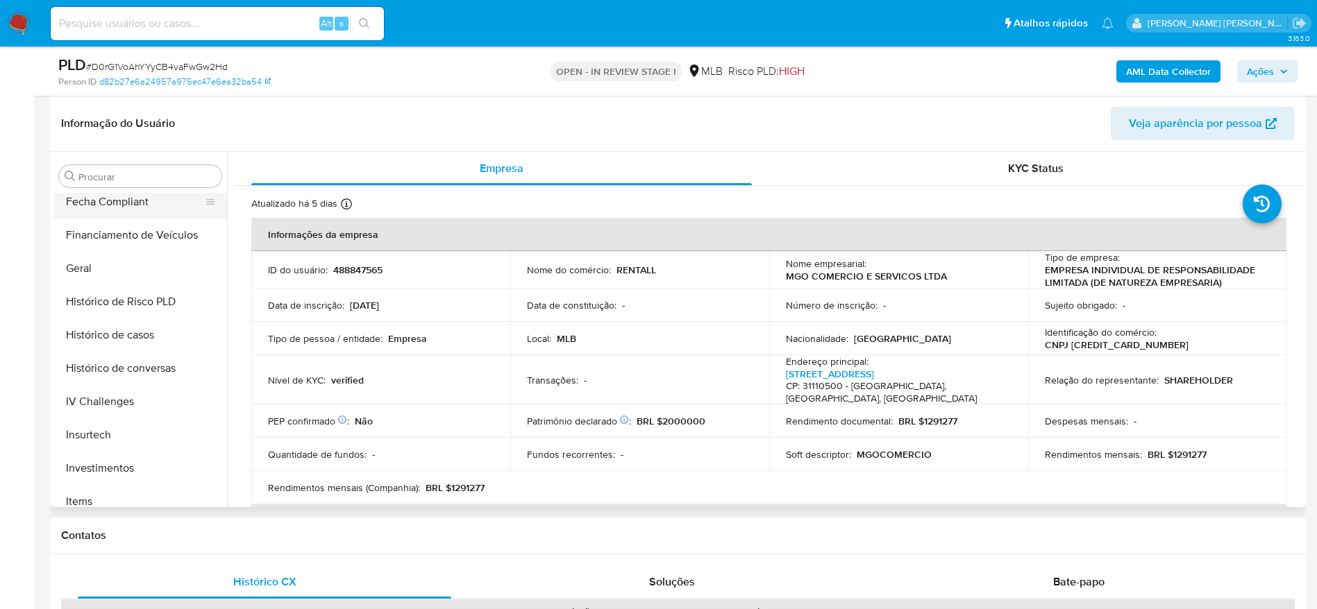
scroll to position [337, 0]
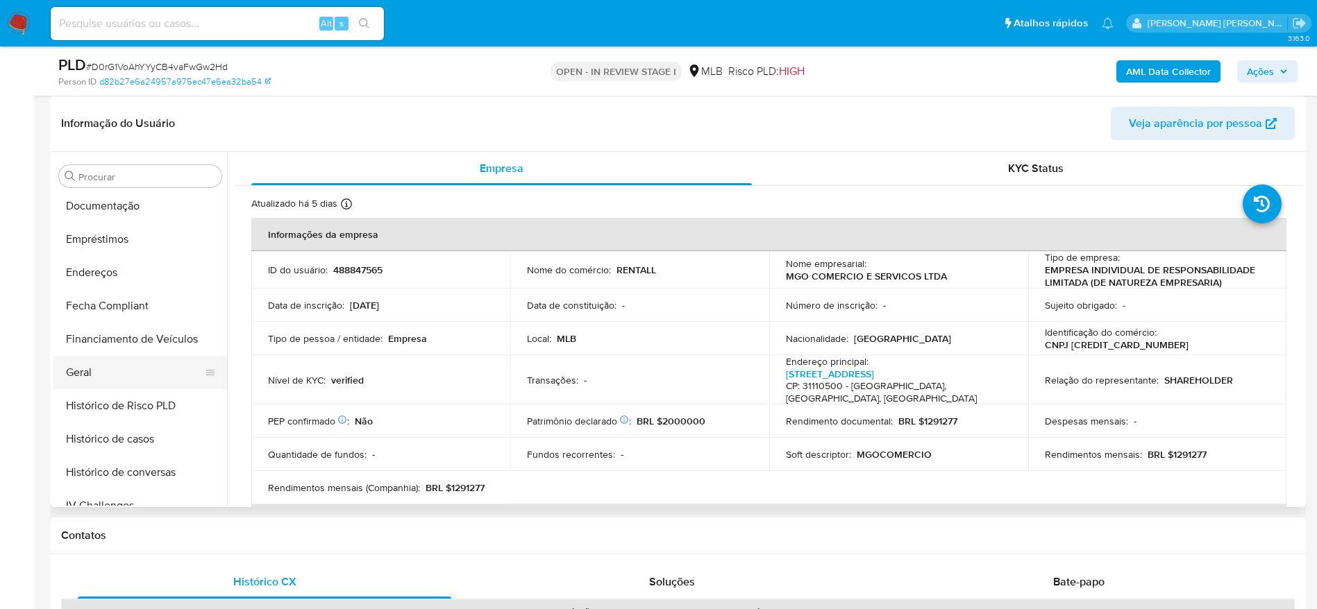
click at [86, 373] on button "Geral" at bounding box center [134, 372] width 162 height 33
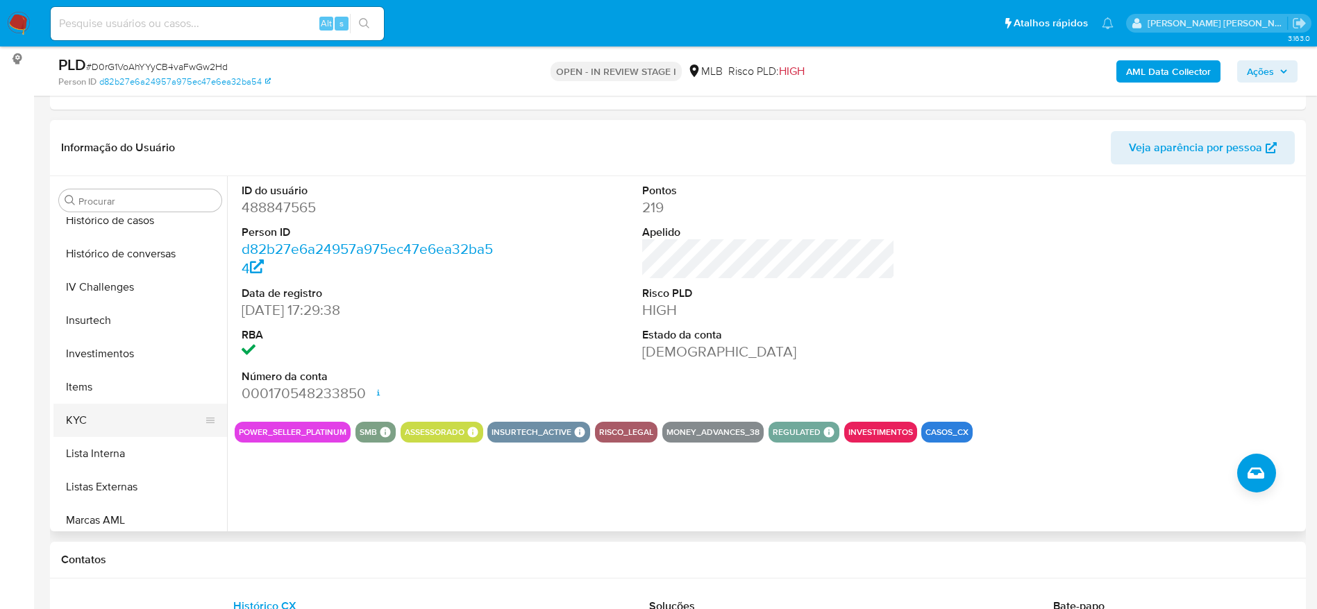
scroll to position [649, 0]
click at [111, 359] on button "KYC" at bounding box center [134, 351] width 162 height 33
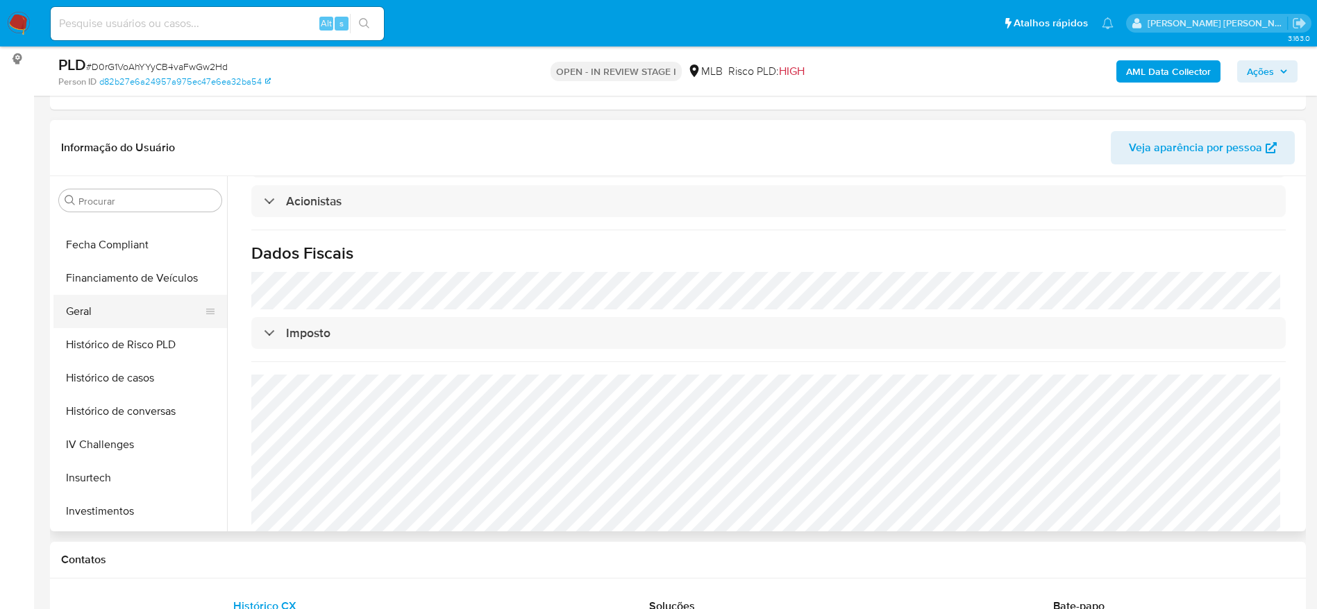
scroll to position [337, 0]
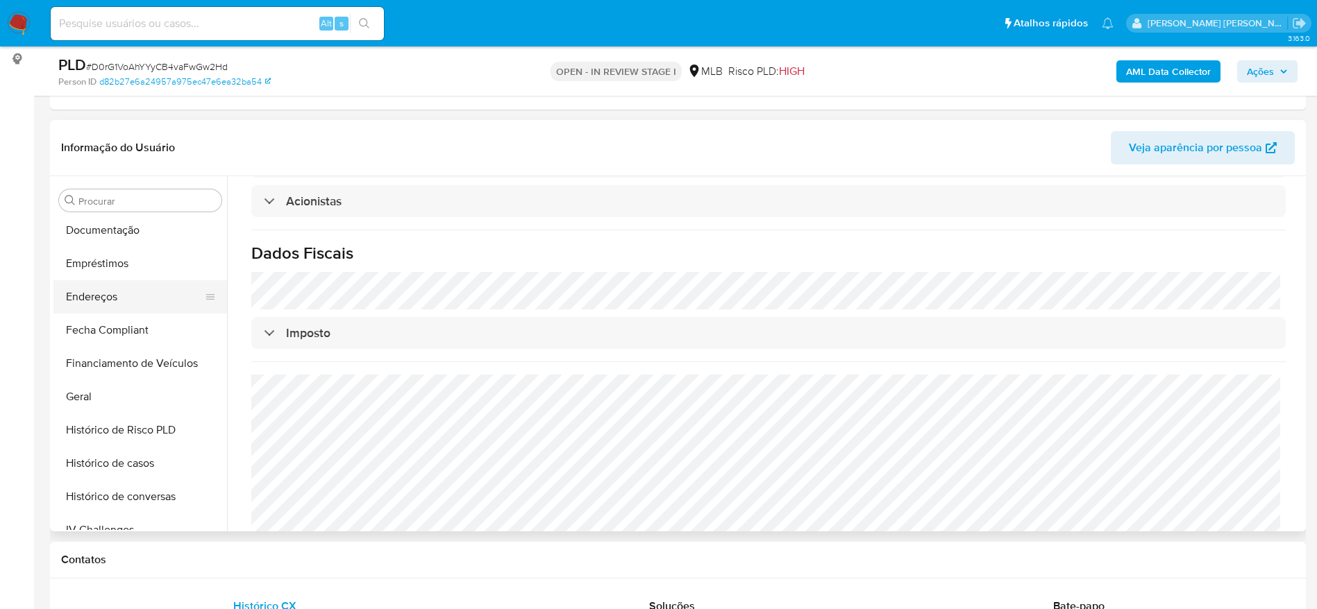
drag, startPoint x: 103, startPoint y: 313, endPoint x: 94, endPoint y: 305, distance: 11.3
click at [101, 312] on ul "Adiantamentos de Dinheiro Anexos CBP CBT Cartões Contas Bancárias Dados Modific…" at bounding box center [139, 373] width 173 height 313
click at [93, 303] on button "Endereços" at bounding box center [134, 296] width 162 height 33
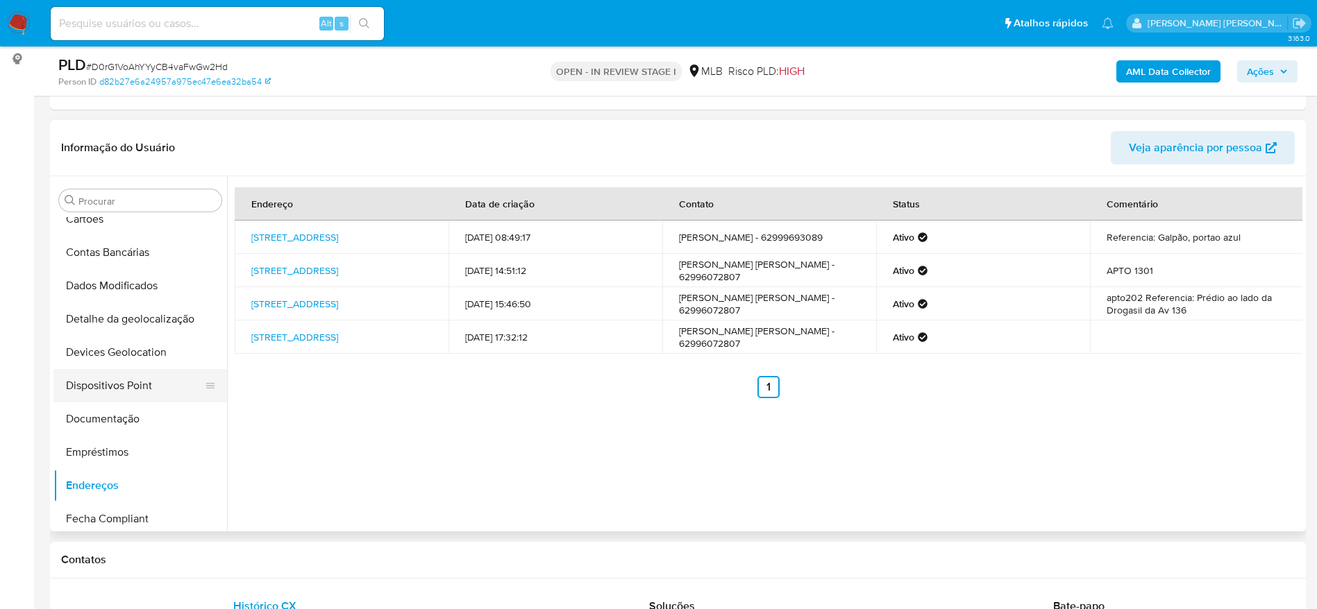
scroll to position [128, 0]
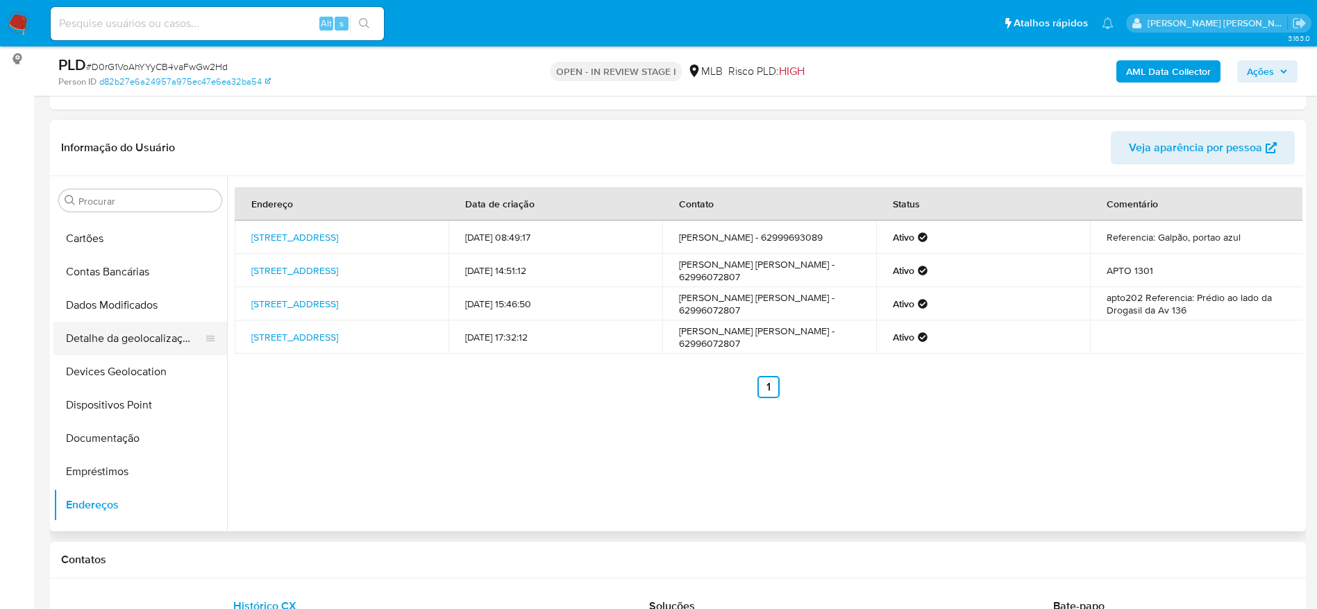
click at [123, 332] on button "Detalhe da geolocalização" at bounding box center [134, 338] width 162 height 33
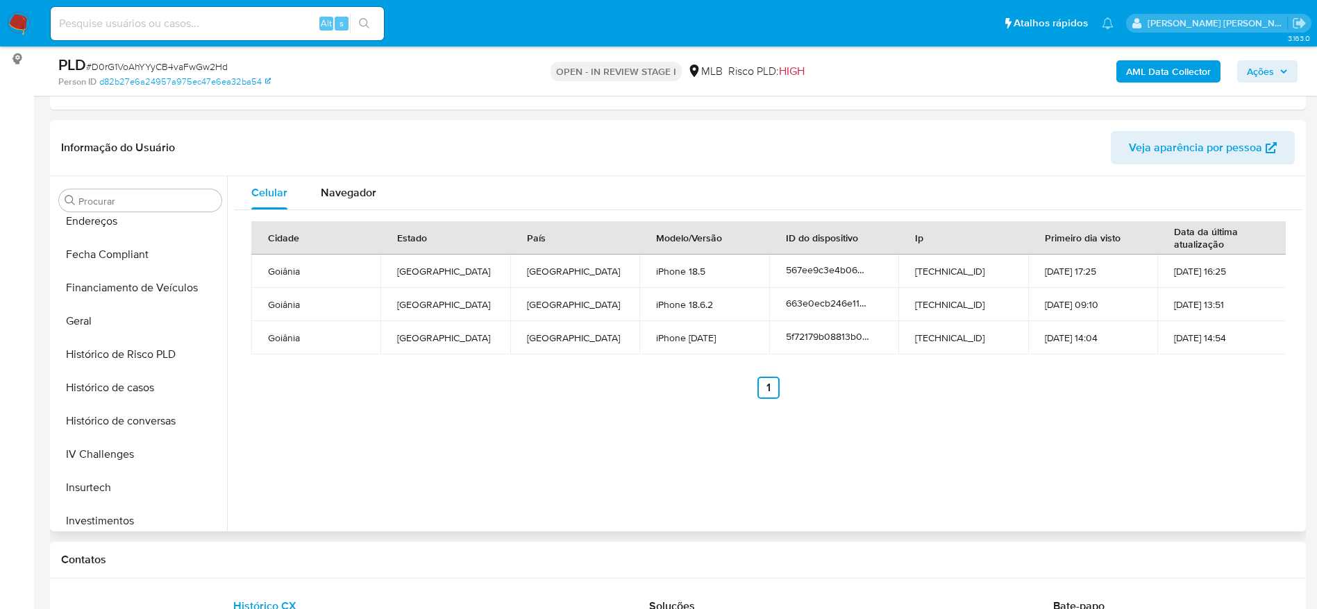
scroll to position [753, 0]
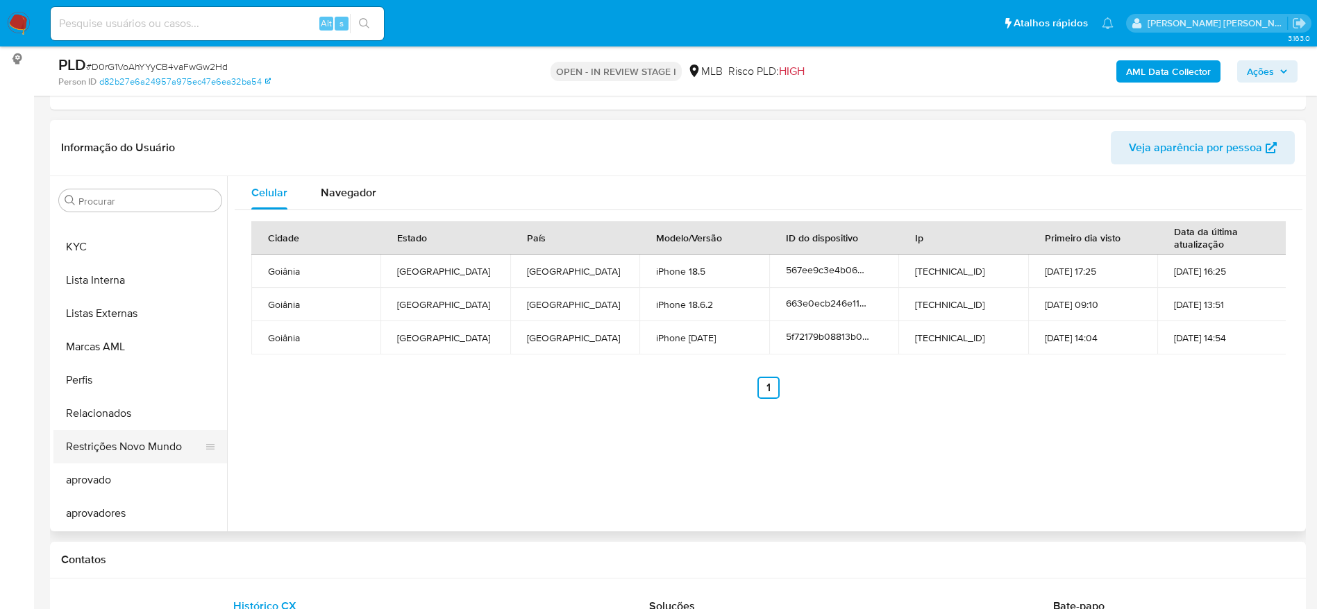
click at [119, 453] on button "Restrições Novo Mundo" at bounding box center [134, 446] width 162 height 33
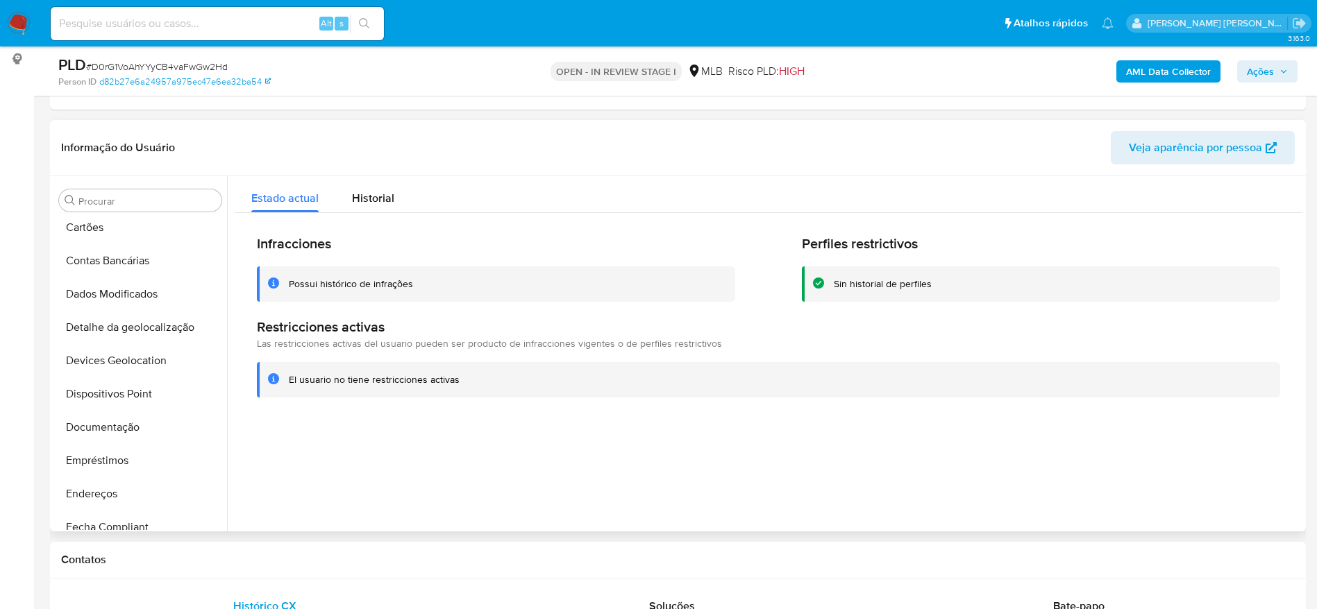
scroll to position [128, 0]
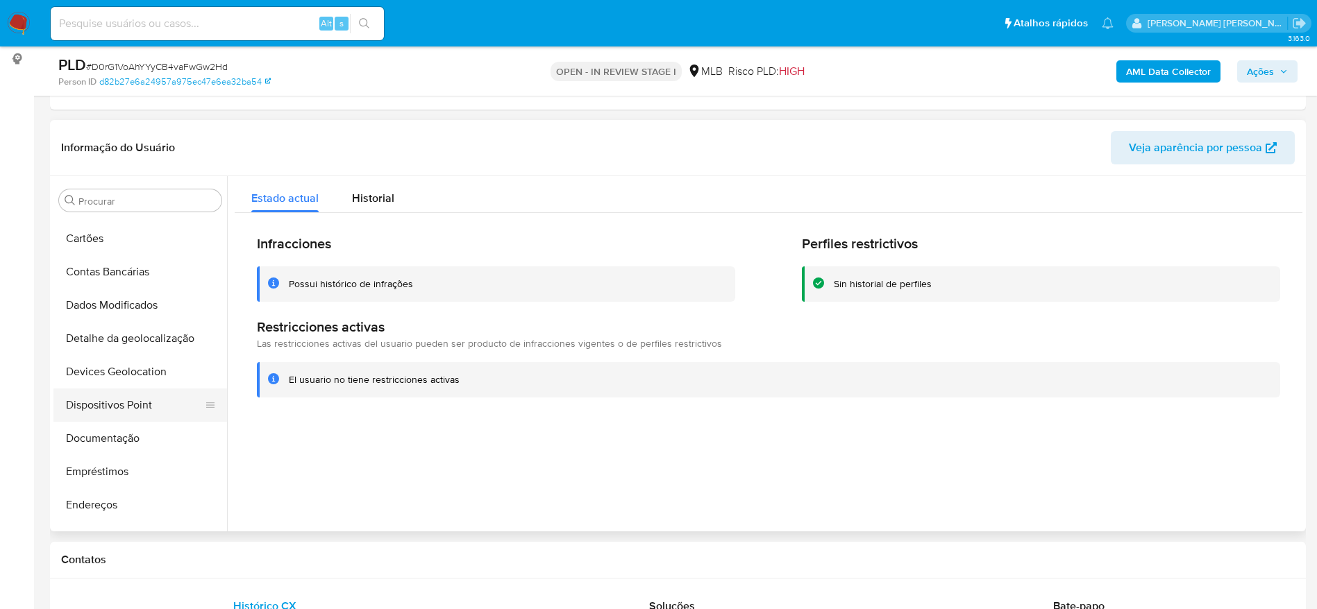
click at [137, 411] on button "Dispositivos Point" at bounding box center [134, 405] width 162 height 33
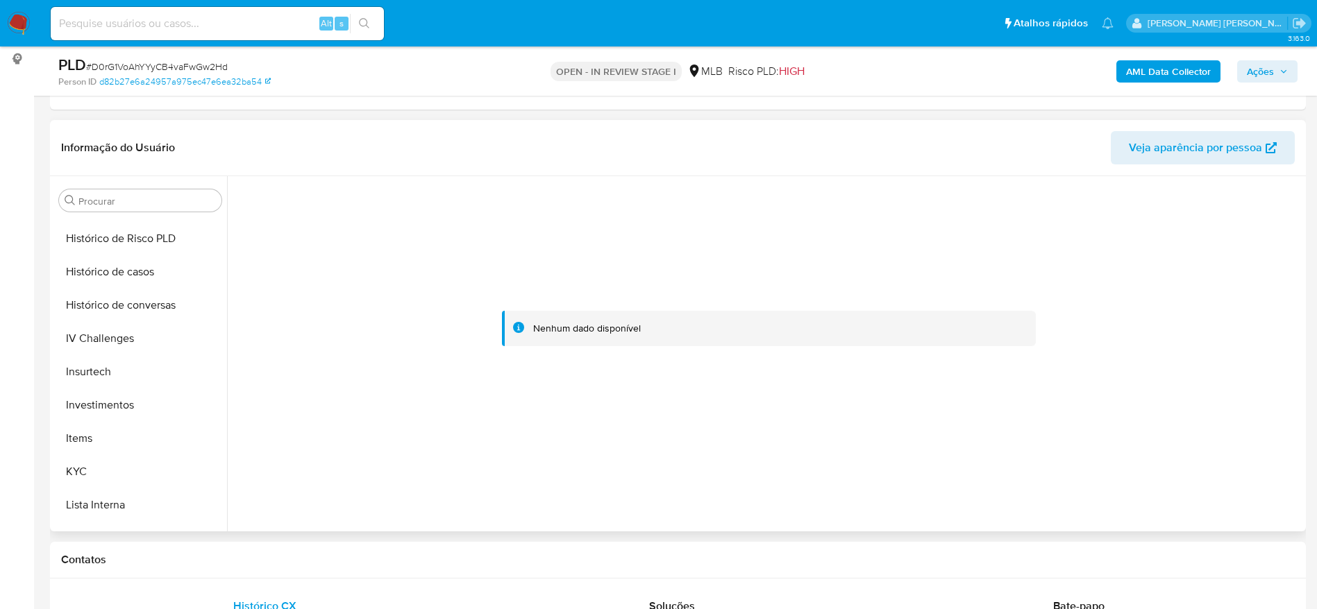
scroll to position [649, 0]
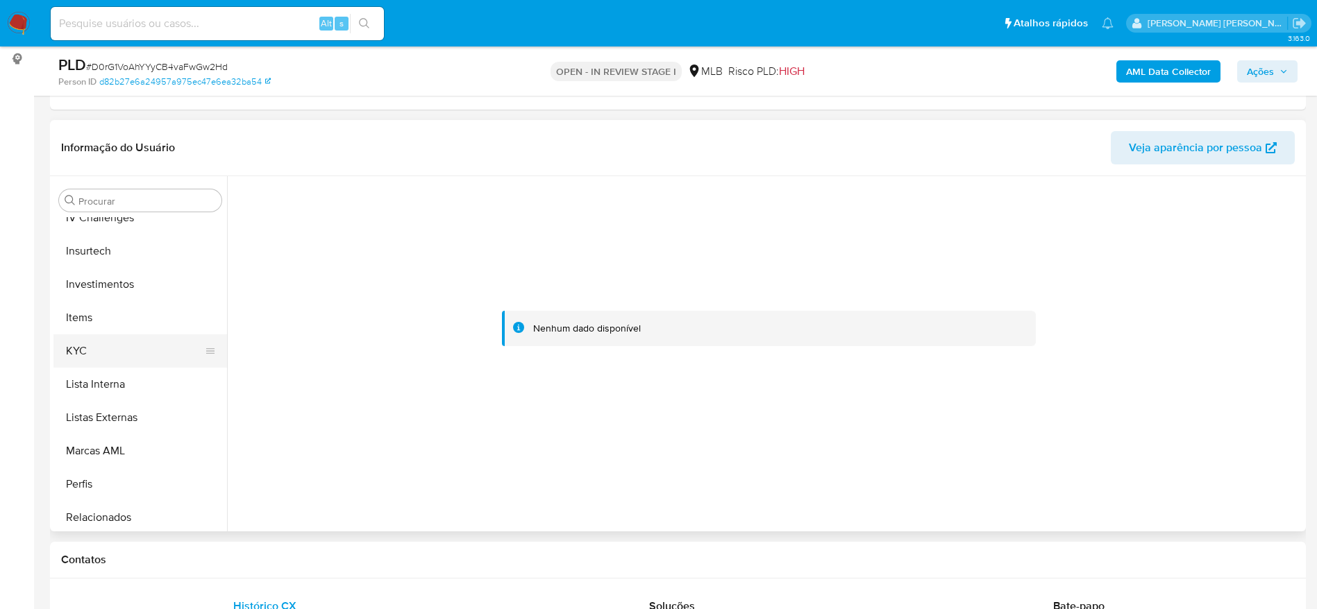
click at [101, 350] on button "KYC" at bounding box center [134, 351] width 162 height 33
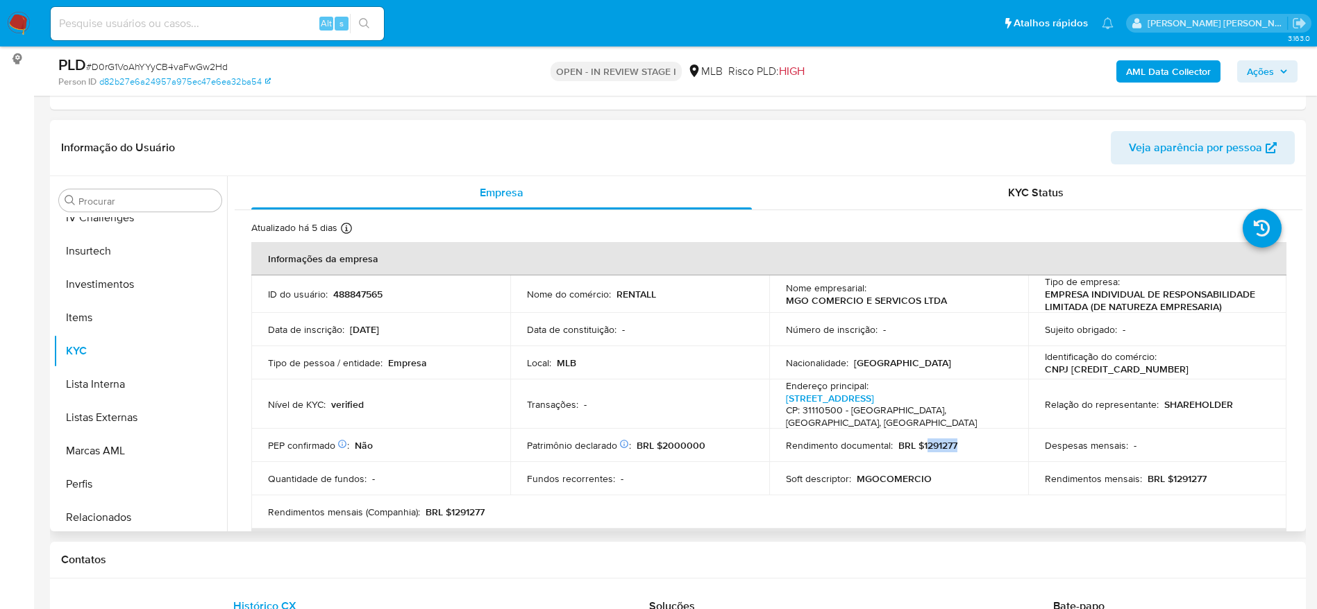
drag, startPoint x: 960, startPoint y: 437, endPoint x: 925, endPoint y: 437, distance: 34.7
click at [925, 439] on div "Rendimento documental : BRL $1291277" at bounding box center [899, 445] width 226 height 12
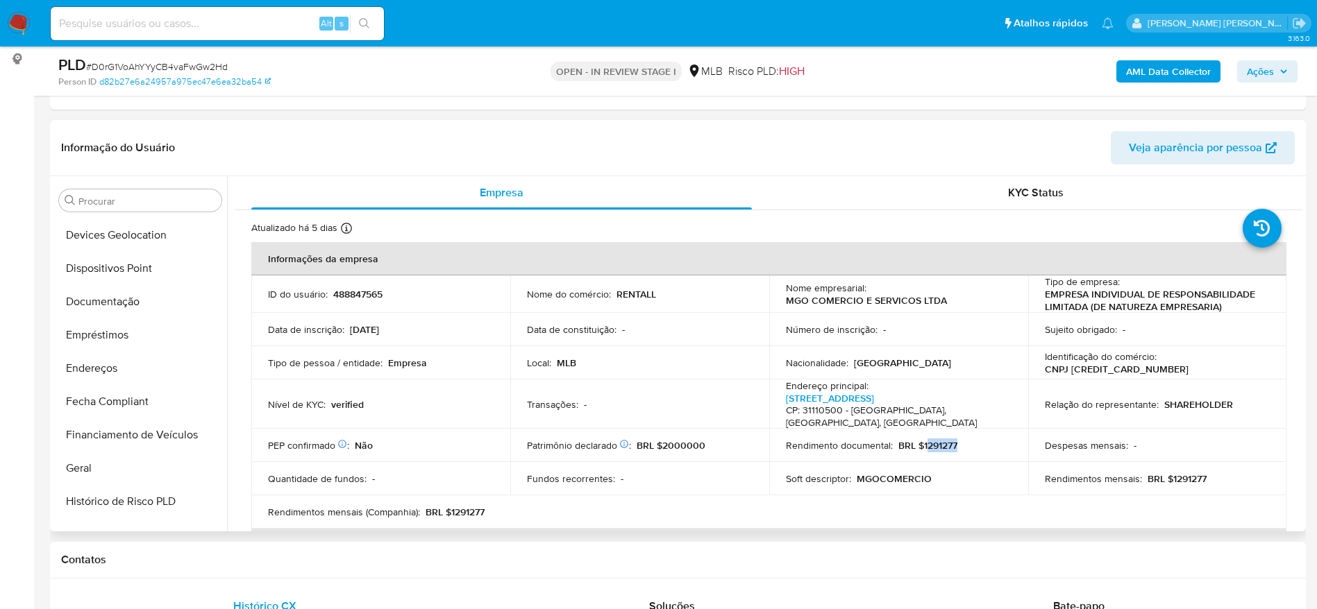
scroll to position [232, 0]
click at [116, 332] on button "Documentação" at bounding box center [134, 334] width 162 height 33
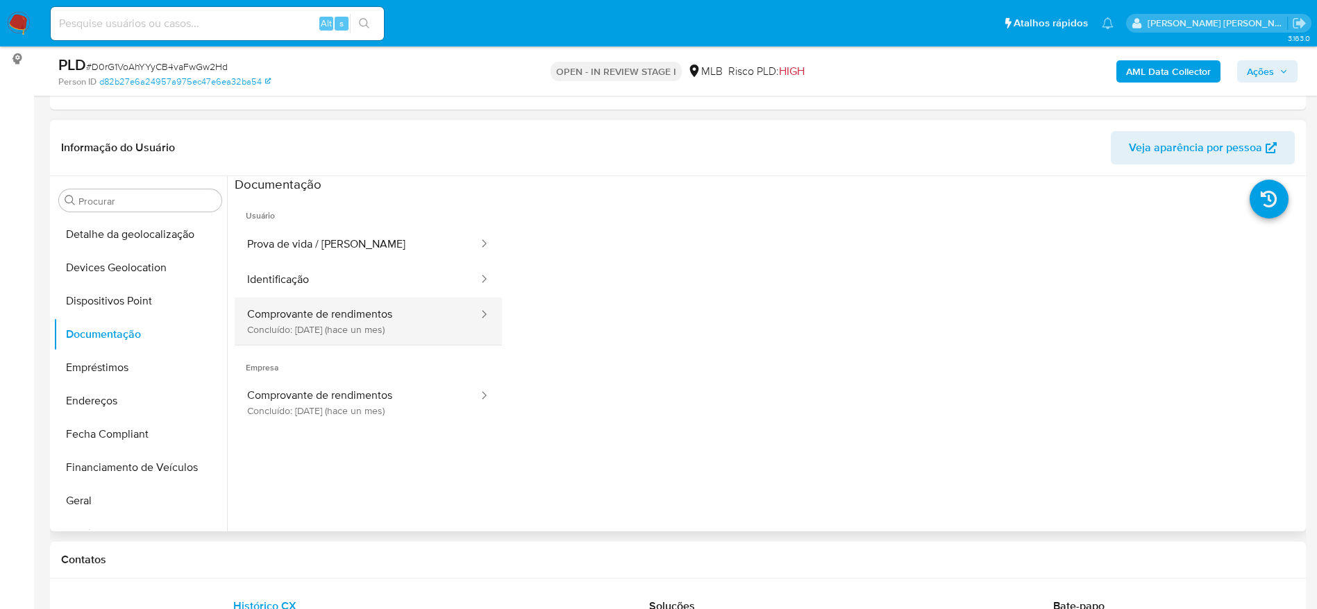
click at [299, 333] on button "Comprovante de rendimentos Concluído: 17/09/2025 (hace un mes)" at bounding box center [357, 321] width 245 height 47
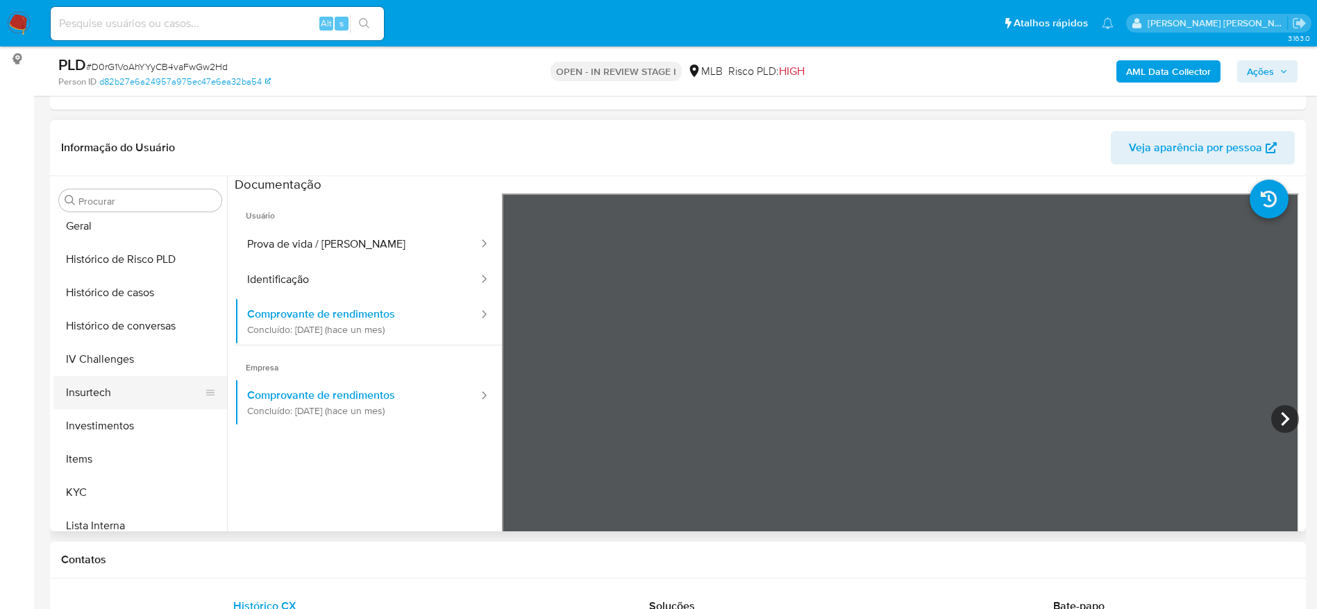
scroll to position [545, 0]
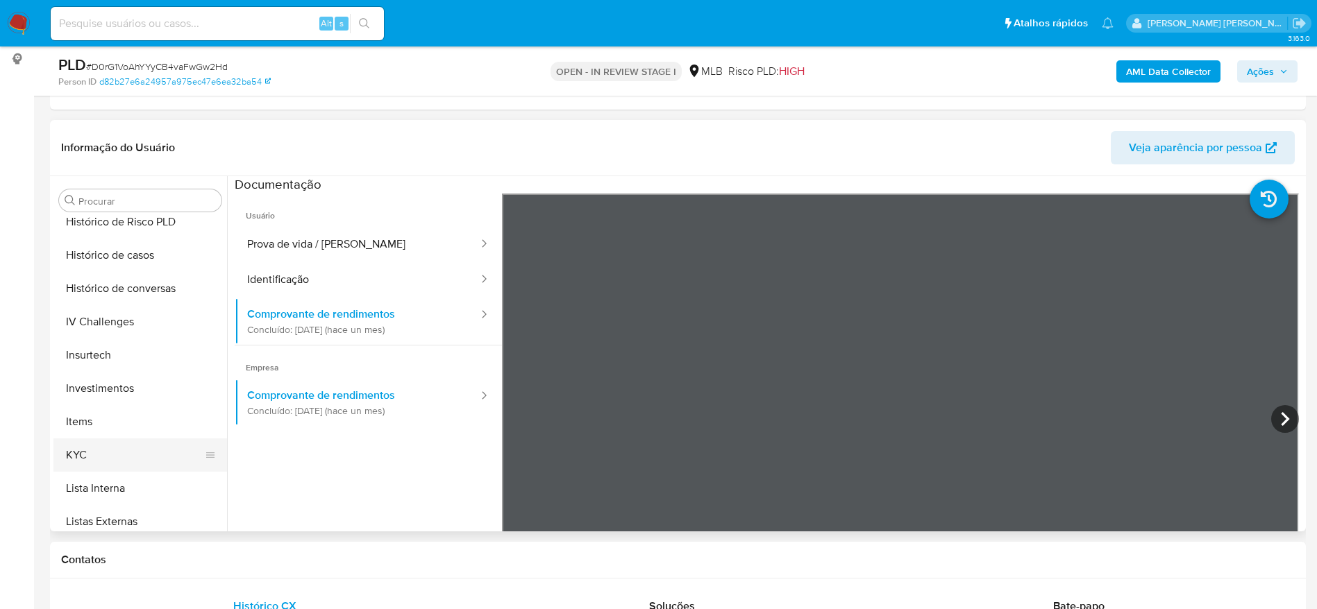
click at [87, 455] on button "KYC" at bounding box center [134, 455] width 162 height 33
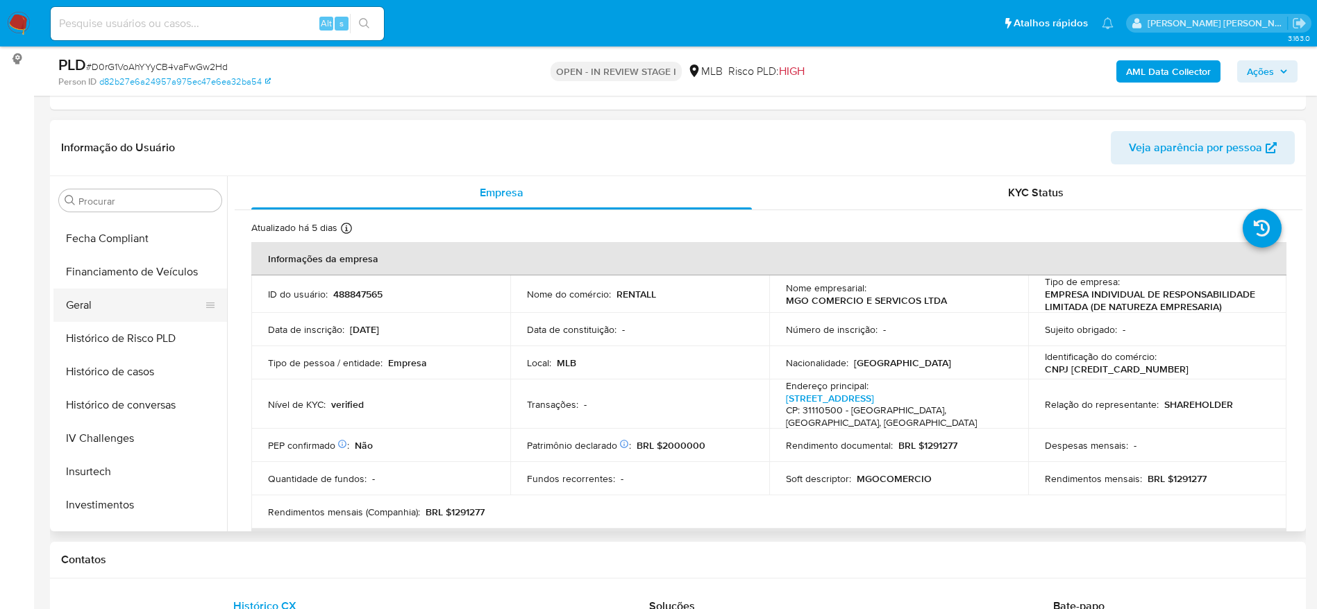
scroll to position [337, 0]
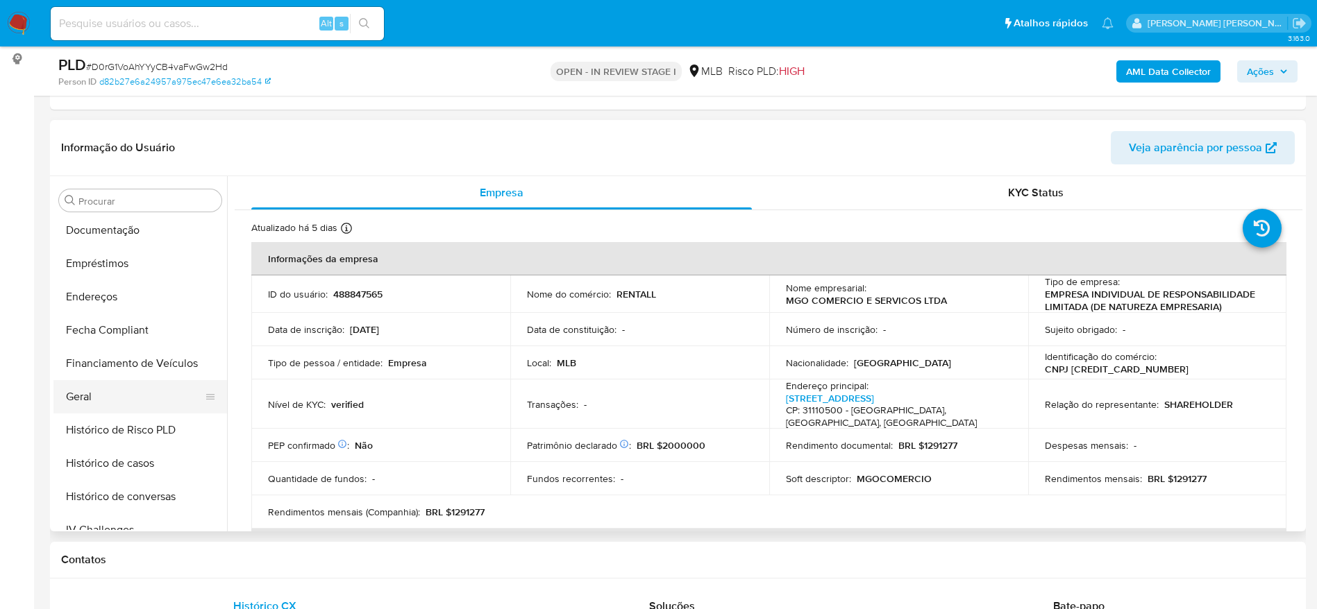
click at [84, 389] on button "Geral" at bounding box center [134, 396] width 162 height 33
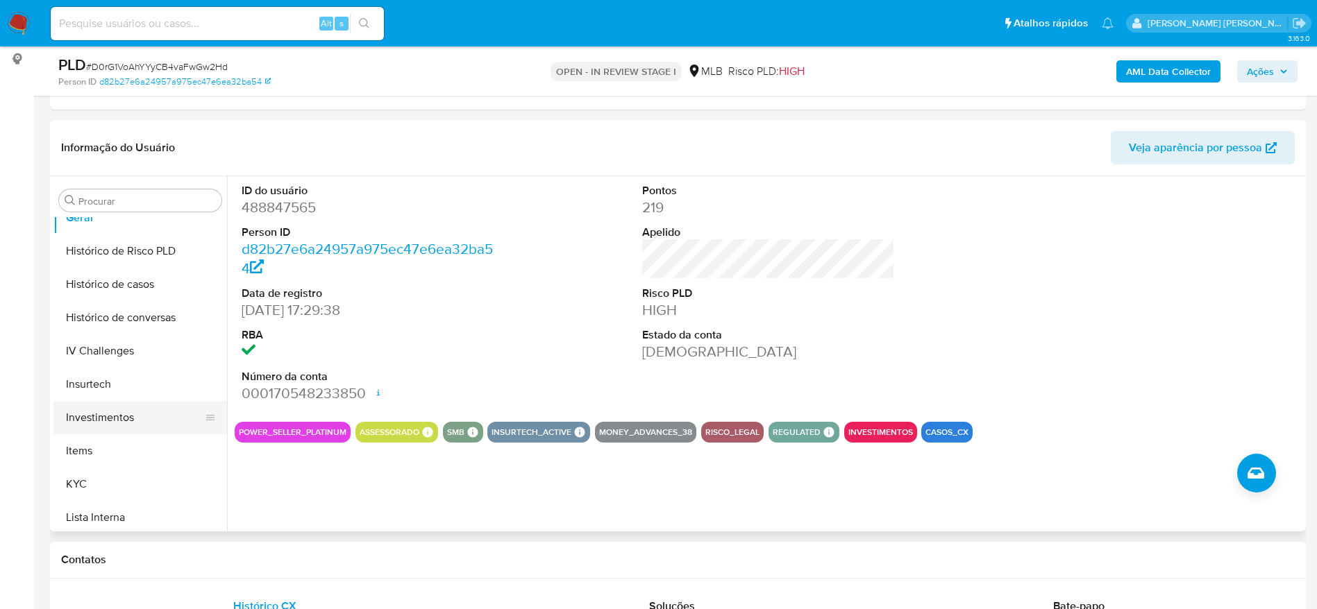
scroll to position [545, 0]
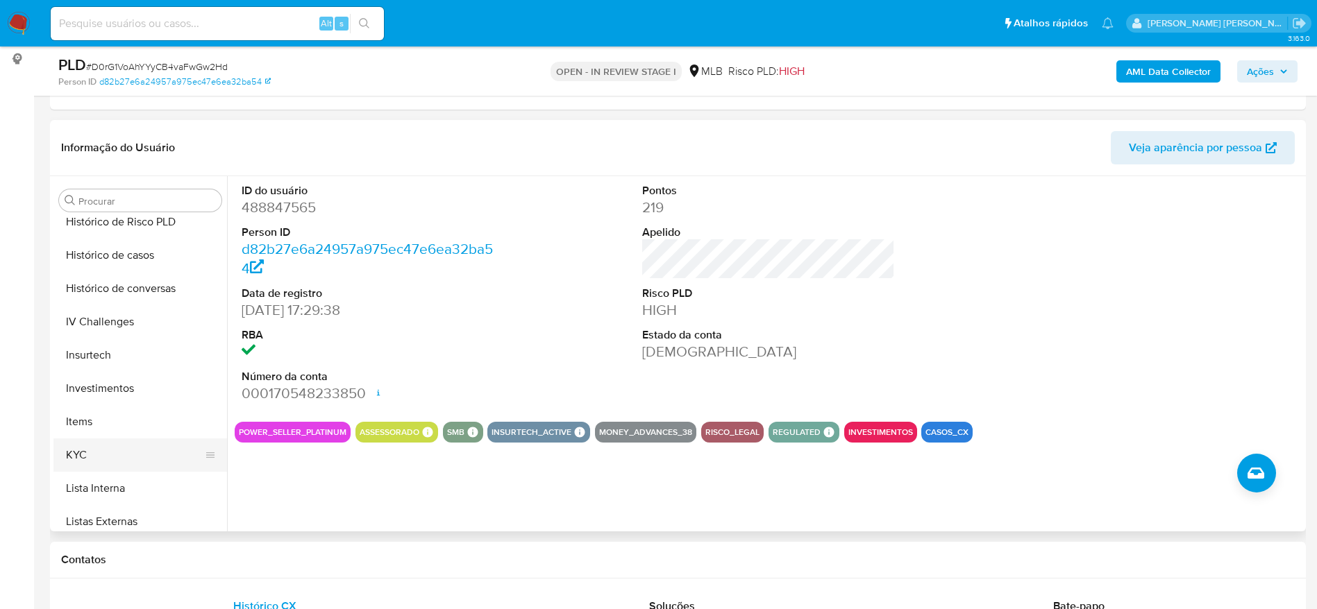
click at [109, 450] on button "KYC" at bounding box center [134, 455] width 162 height 33
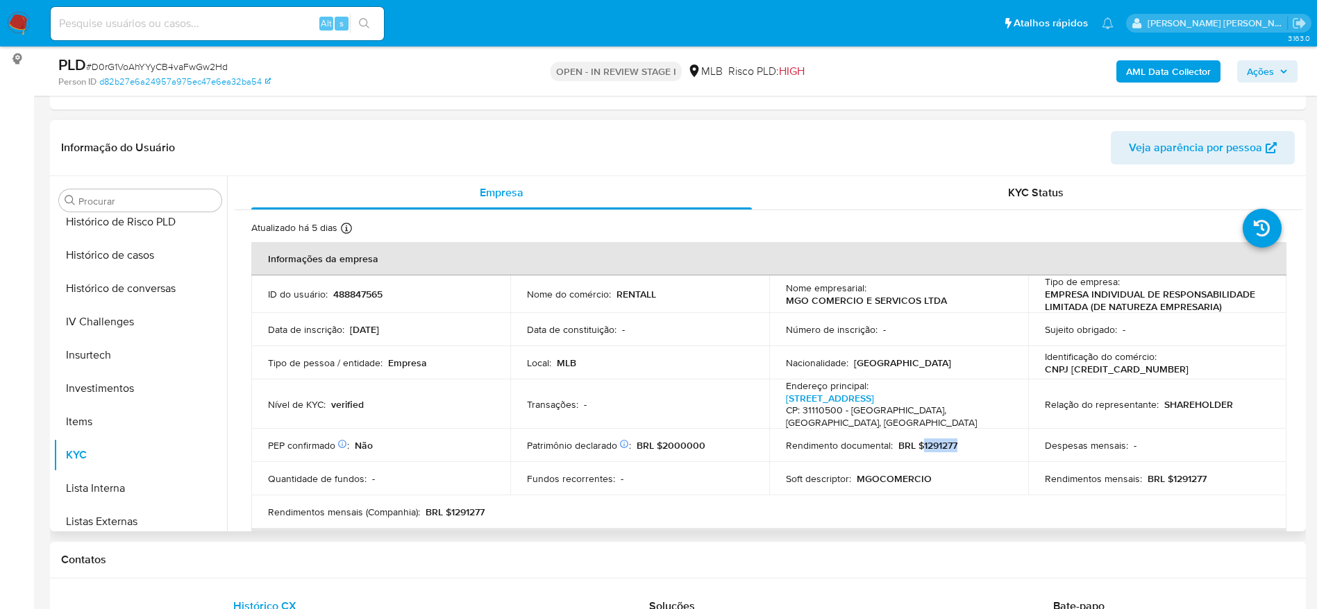
drag, startPoint x: 955, startPoint y: 434, endPoint x: 918, endPoint y: 434, distance: 36.8
click at [918, 439] on div "Rendimento documental : BRL $1291277" at bounding box center [899, 445] width 226 height 12
copy p "1291277"
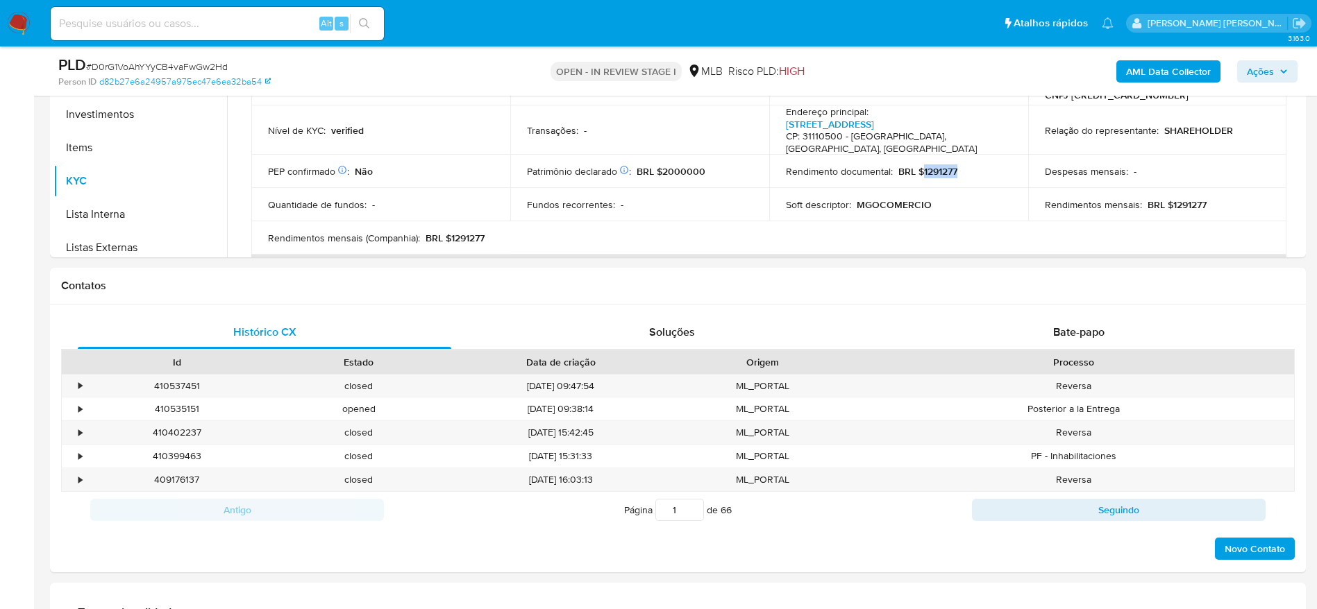
scroll to position [913, 0]
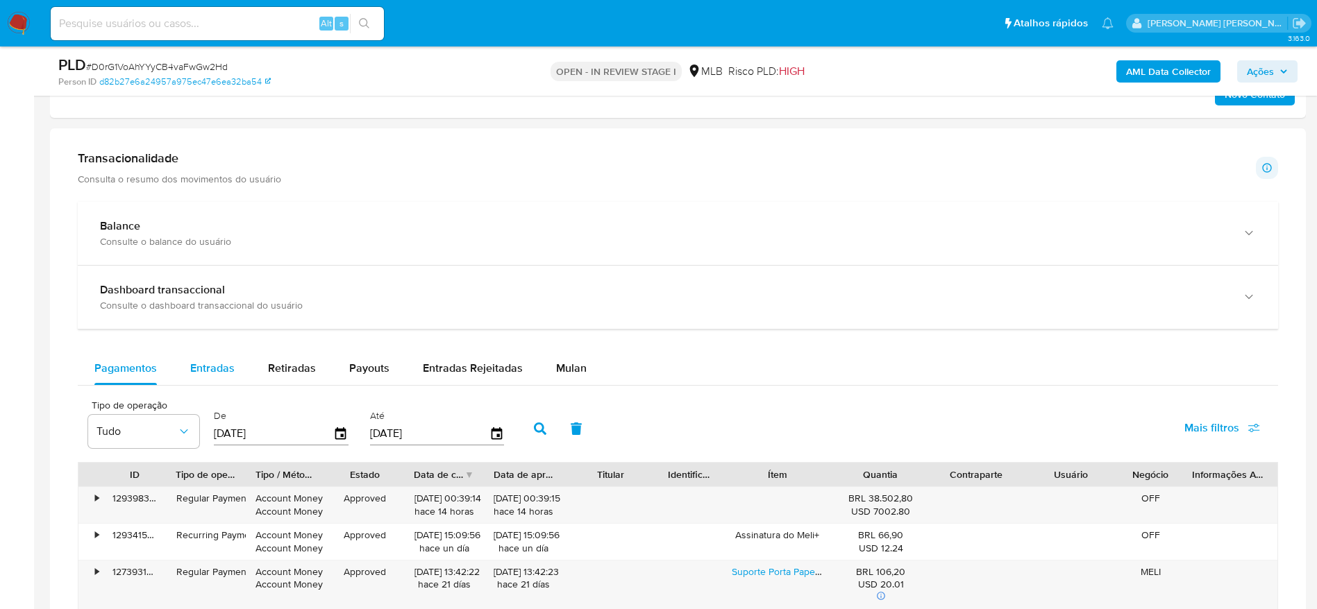
click at [219, 364] on span "Entradas" at bounding box center [212, 368] width 44 height 16
select select "10"
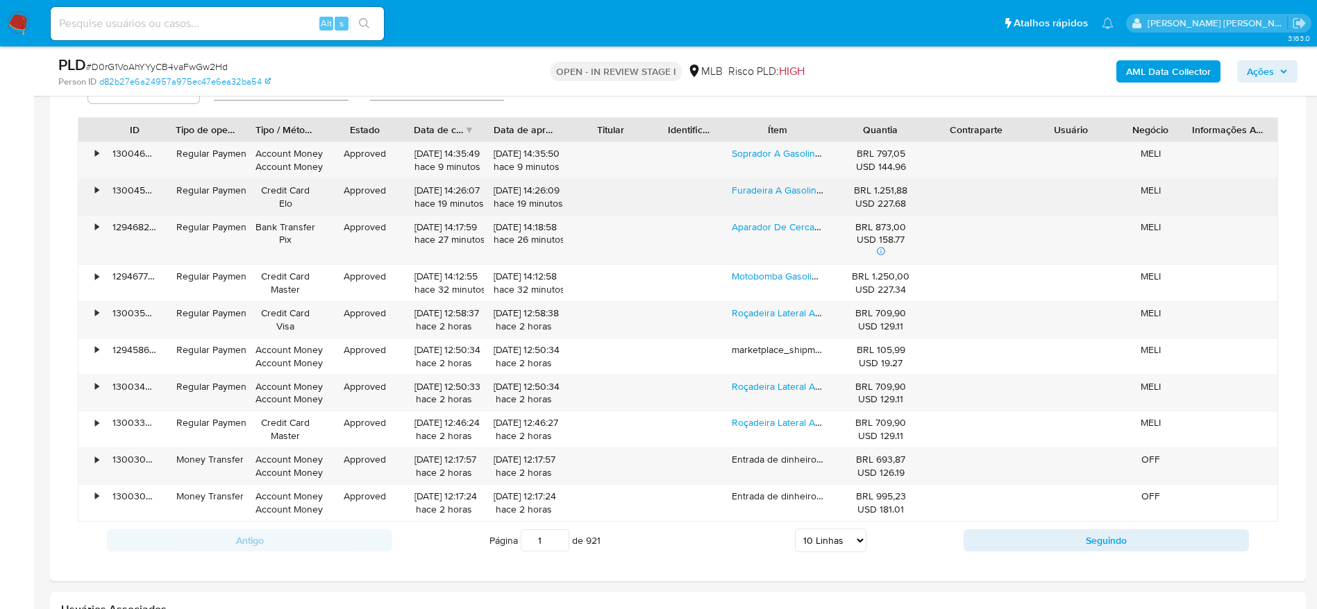
scroll to position [1225, 0]
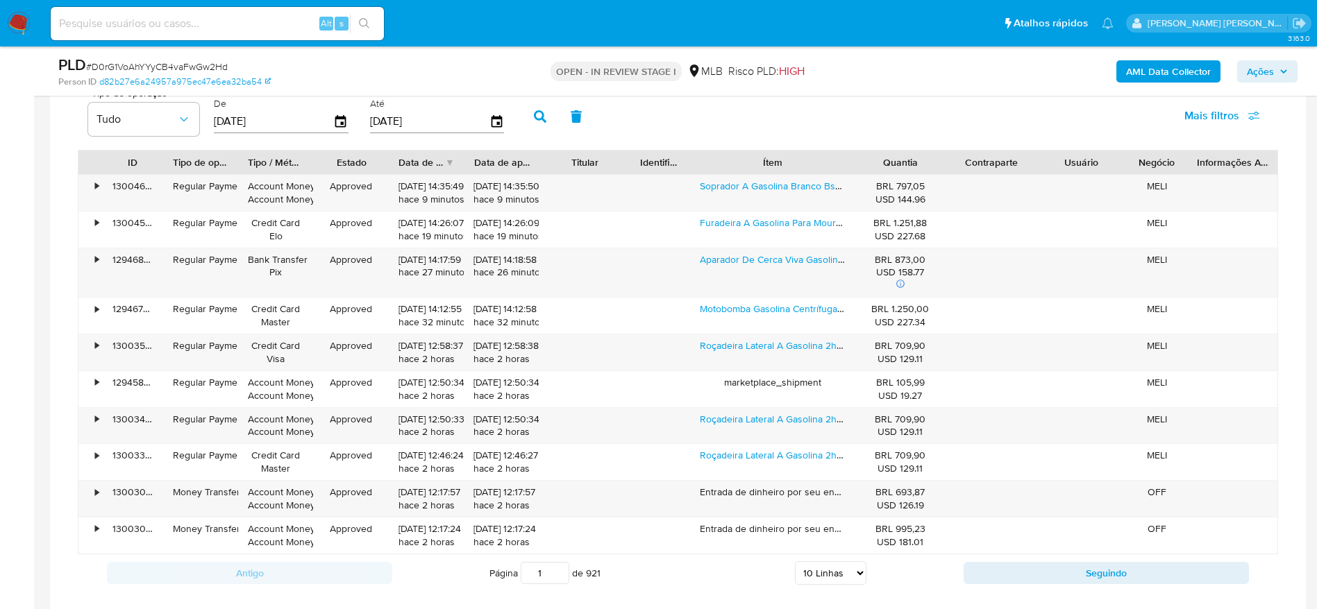
drag, startPoint x: 831, startPoint y: 151, endPoint x: 895, endPoint y: 143, distance: 65.1
click at [895, 143] on div "Tipo de operação Tudo De 18/07/2025 Até 15/10/2025 Mais filtros ID Tipo de oper…" at bounding box center [678, 336] width 1200 height 511
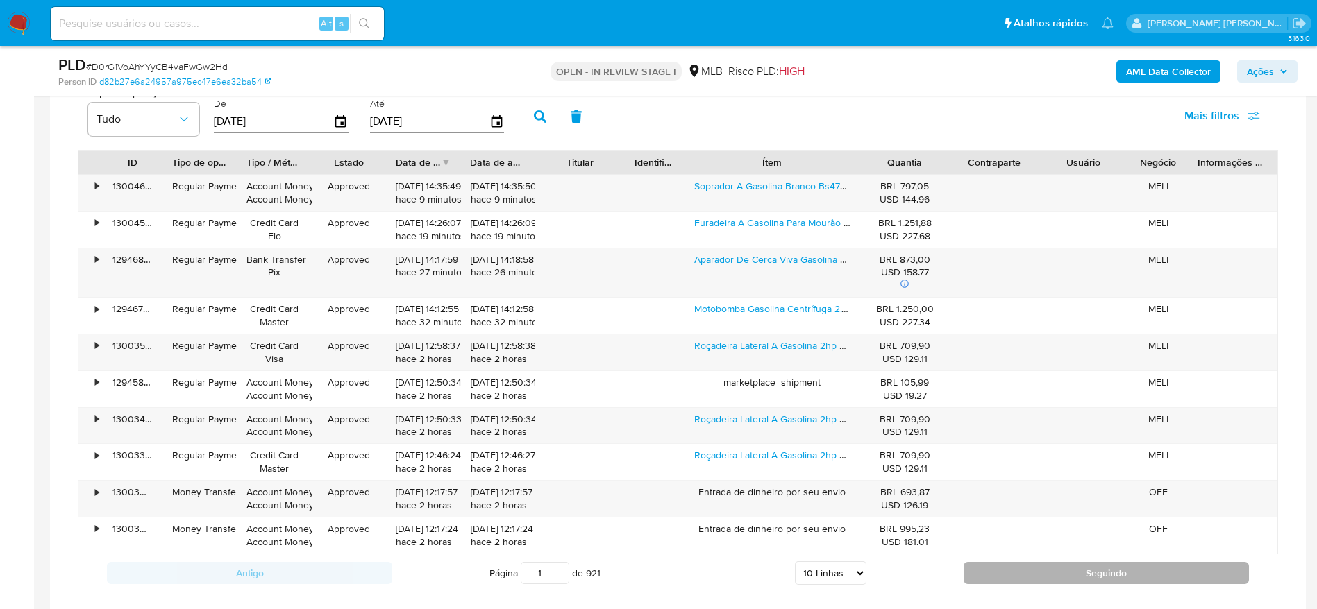
click at [1037, 579] on button "Seguindo" at bounding box center [1105, 573] width 285 height 22
type input "2"
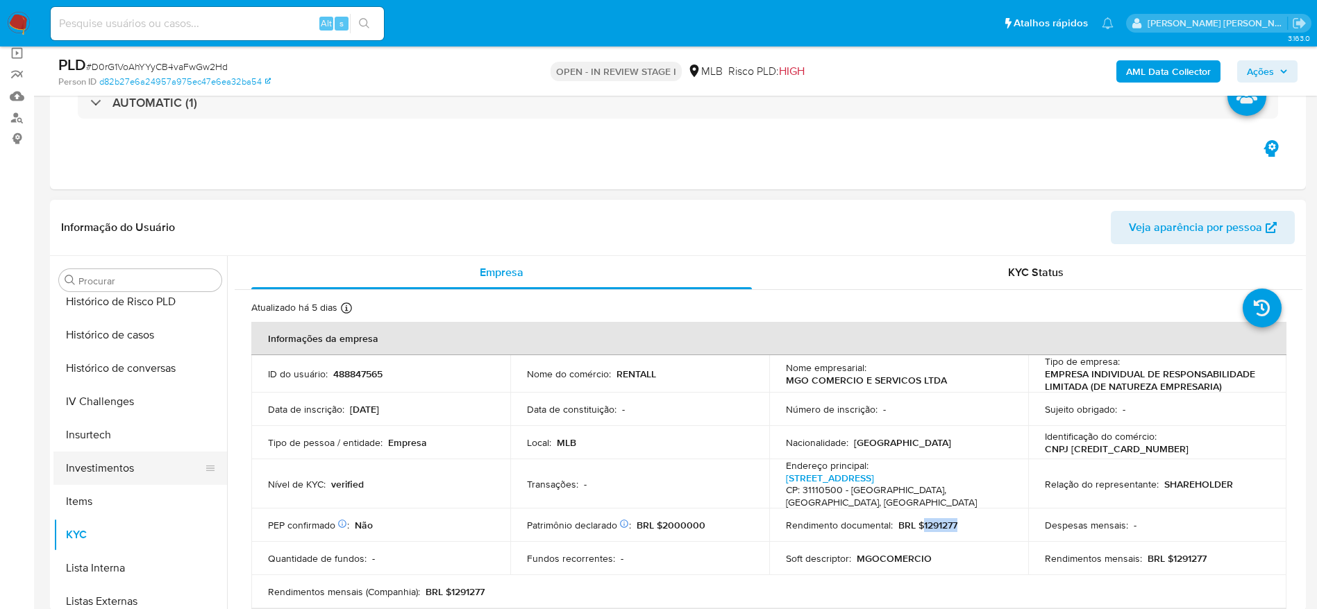
scroll to position [337, 0]
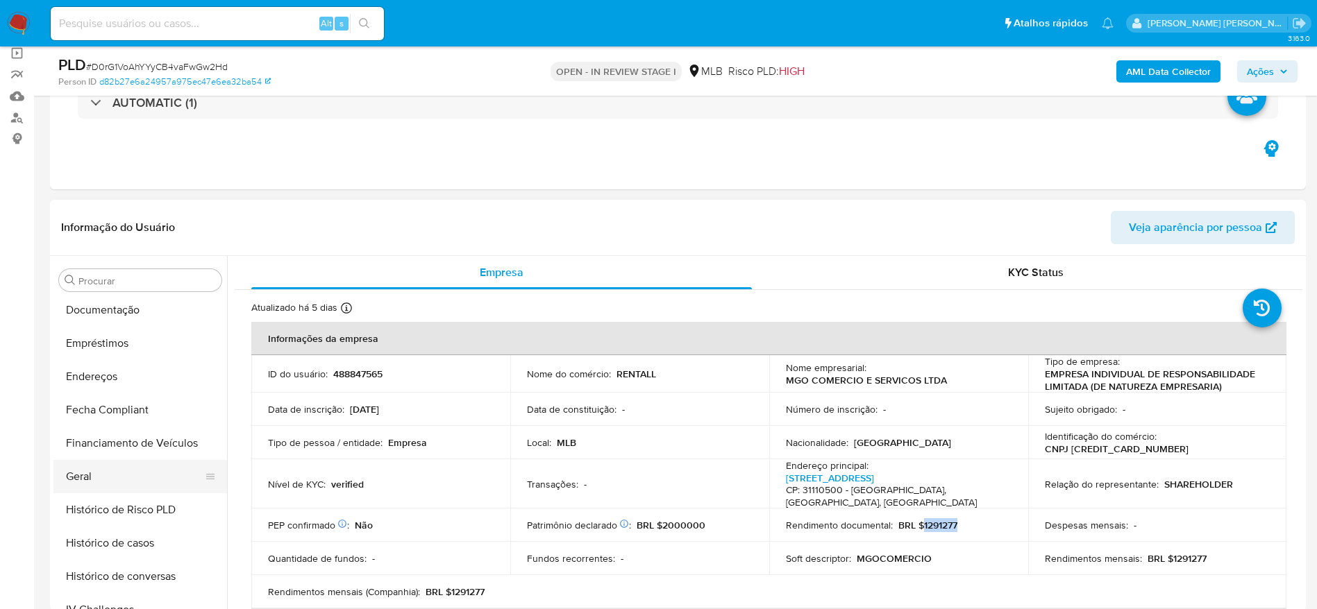
click at [94, 462] on button "Geral" at bounding box center [134, 476] width 162 height 33
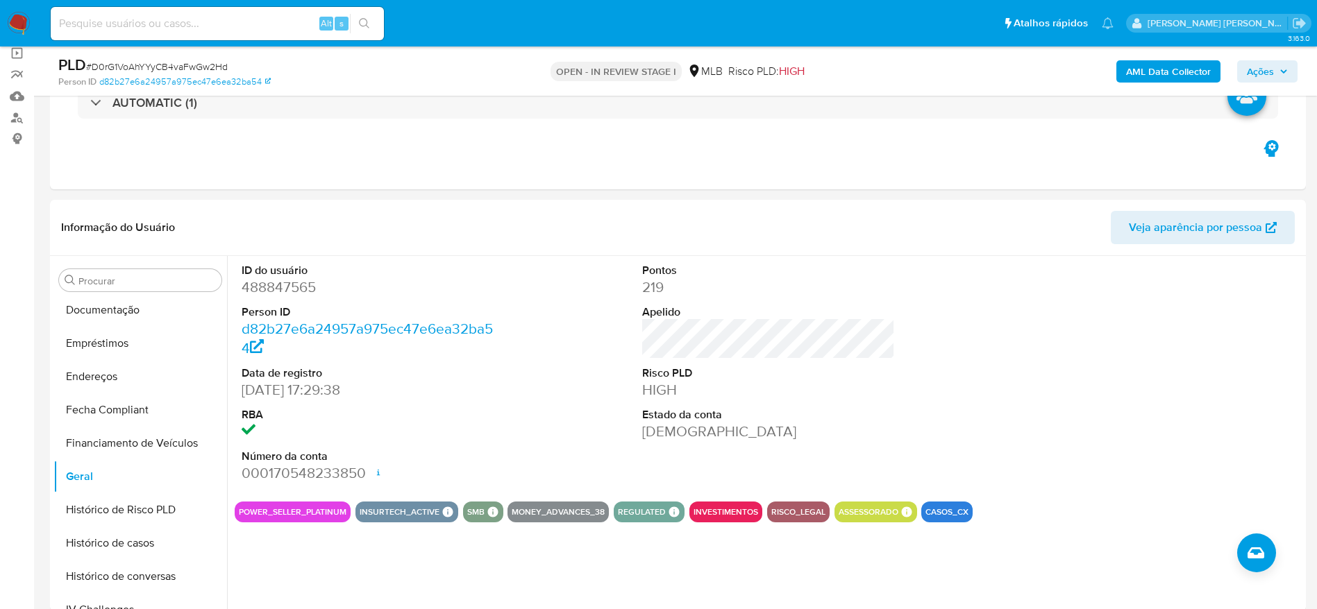
click at [1258, 62] on span "Ações" at bounding box center [1259, 71] width 27 height 22
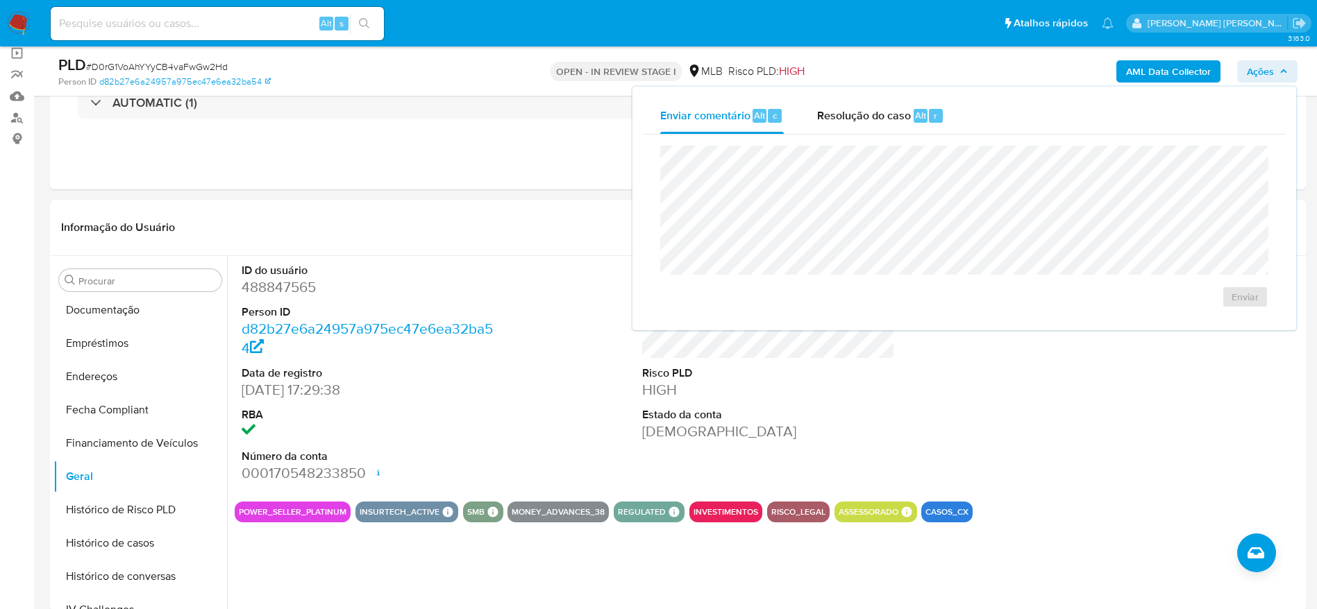
drag, startPoint x: 888, startPoint y: 115, endPoint x: 865, endPoint y: 144, distance: 37.6
click at [883, 119] on span "Resolução do caso" at bounding box center [864, 115] width 94 height 16
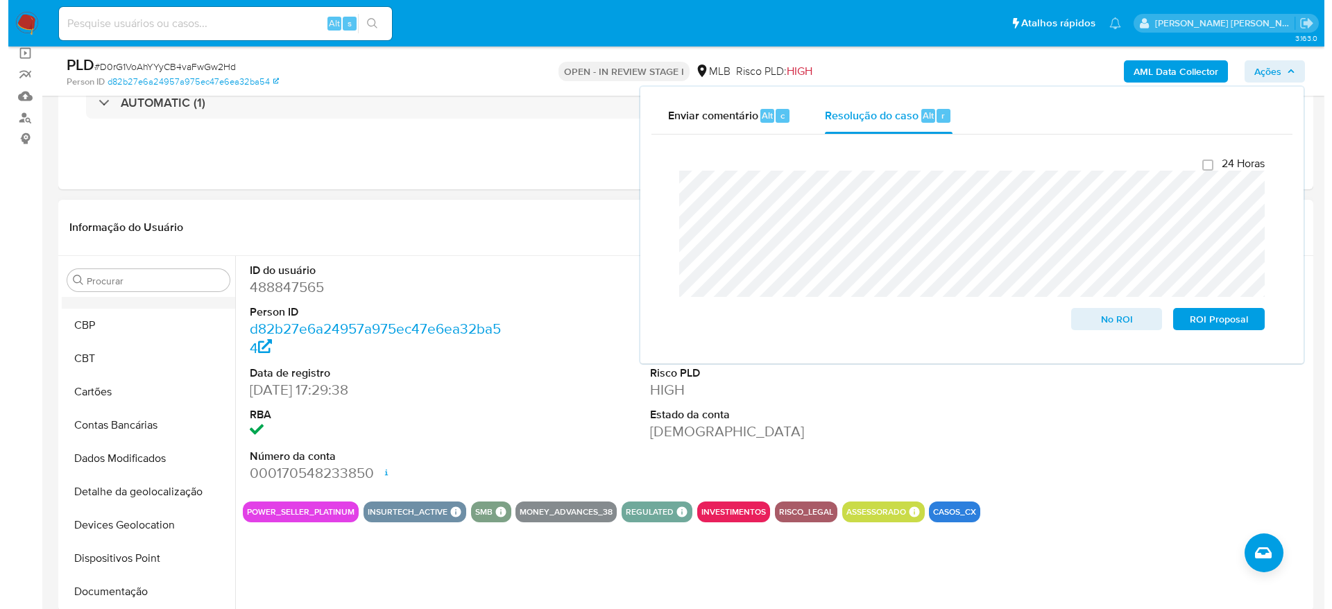
scroll to position [0, 0]
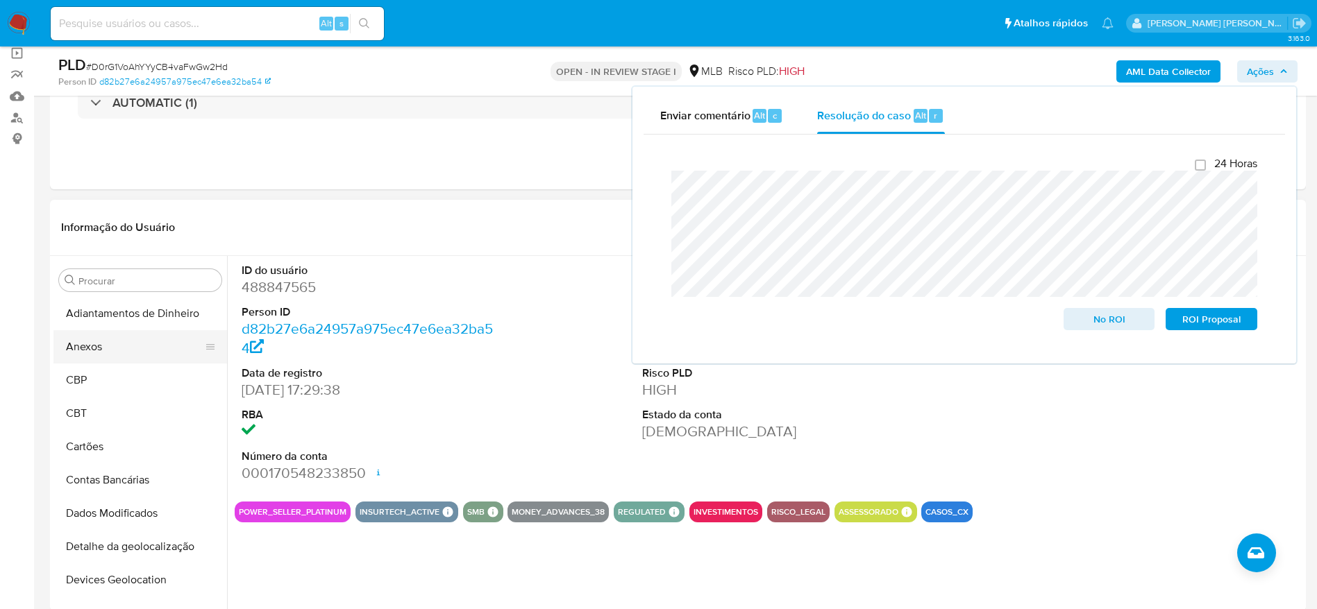
click at [97, 337] on button "Anexos" at bounding box center [134, 346] width 162 height 33
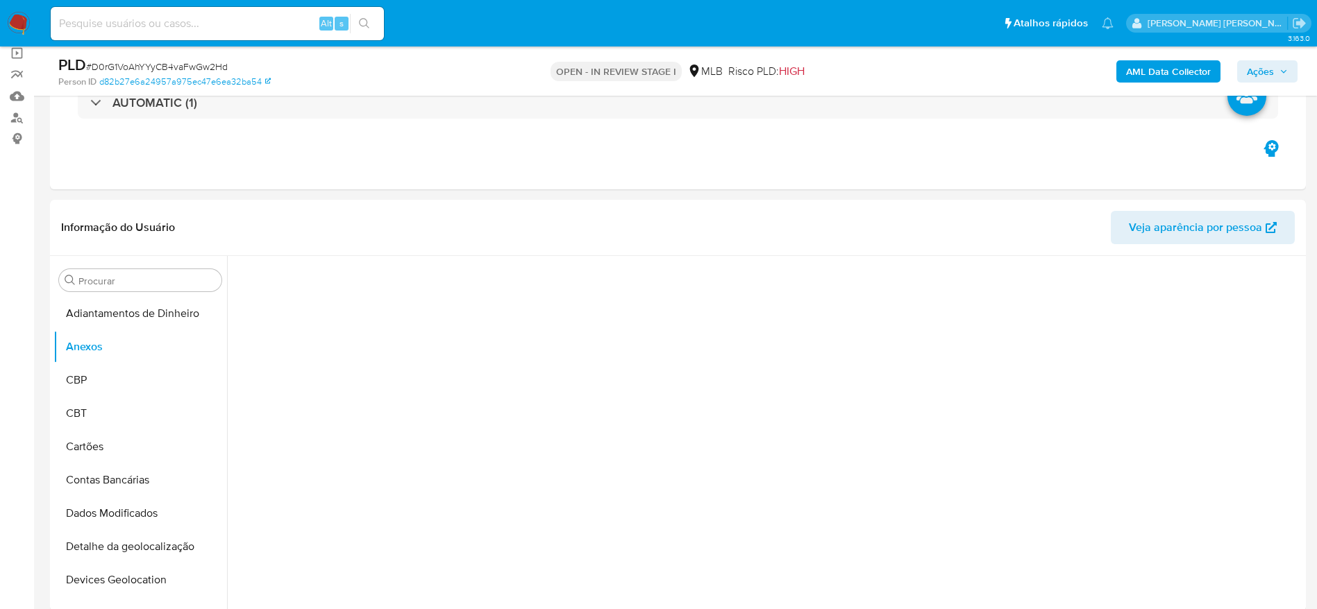
click at [1190, 76] on b "AML Data Collector" at bounding box center [1168, 71] width 85 height 22
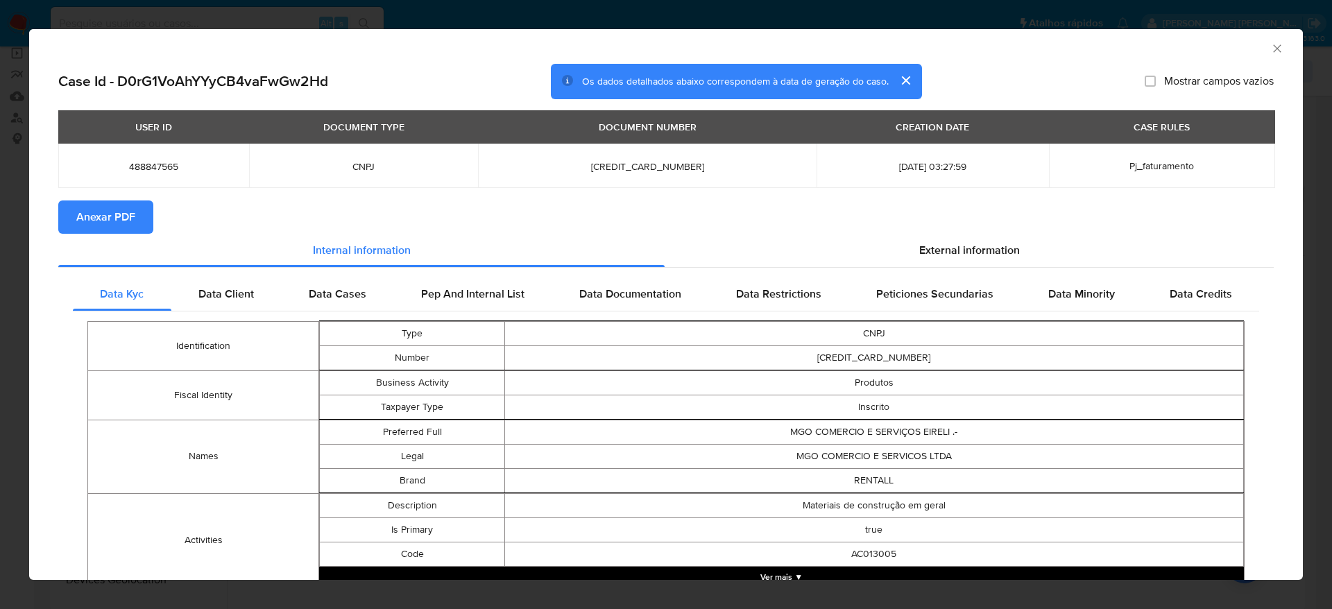
click at [110, 218] on span "Anexar PDF" at bounding box center [105, 217] width 59 height 31
click at [1271, 47] on icon "Fechar a janela" at bounding box center [1278, 49] width 14 height 14
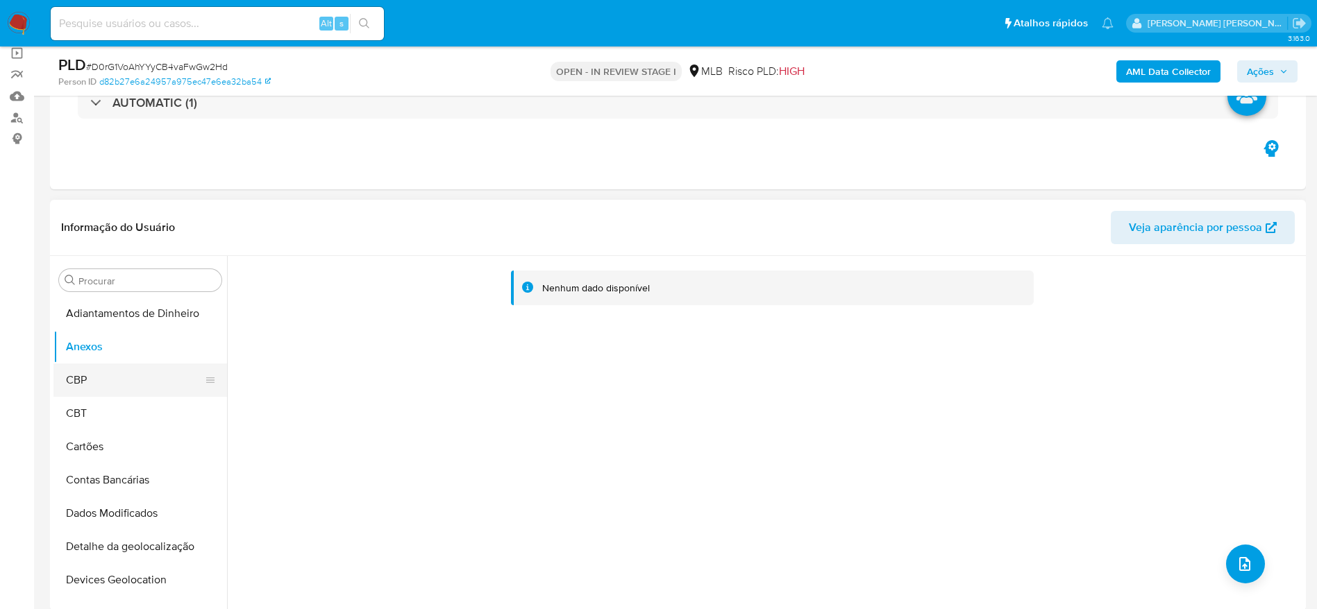
click at [124, 389] on button "CBP" at bounding box center [134, 380] width 162 height 33
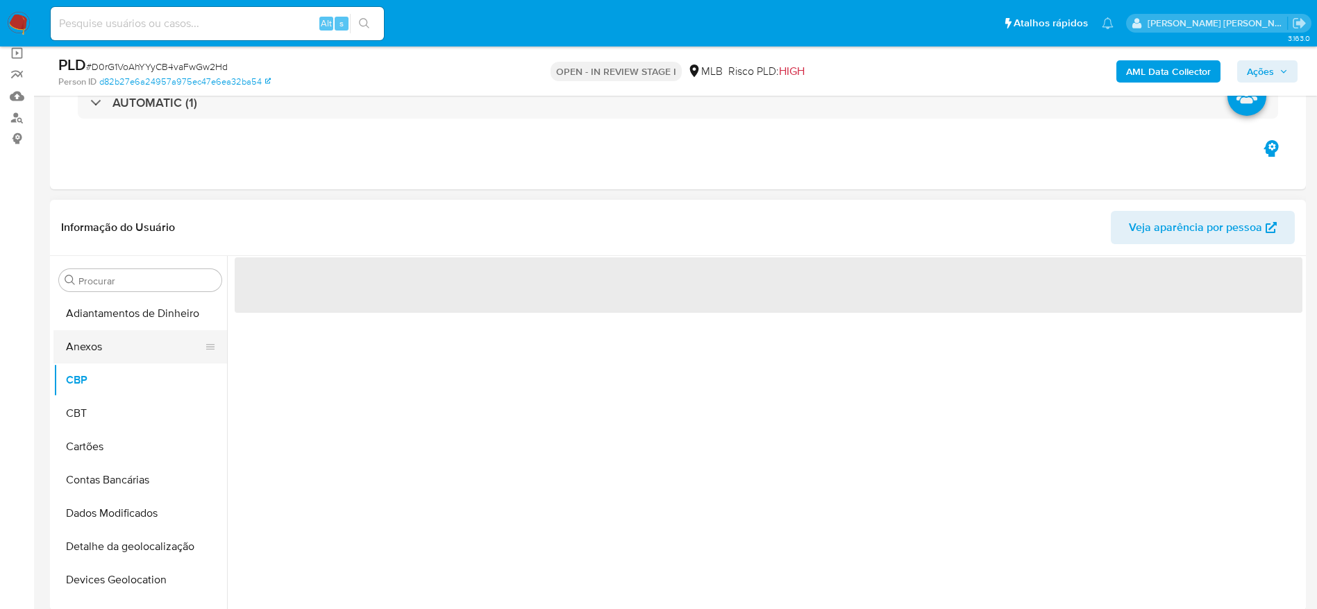
click at [114, 351] on button "Anexos" at bounding box center [134, 346] width 162 height 33
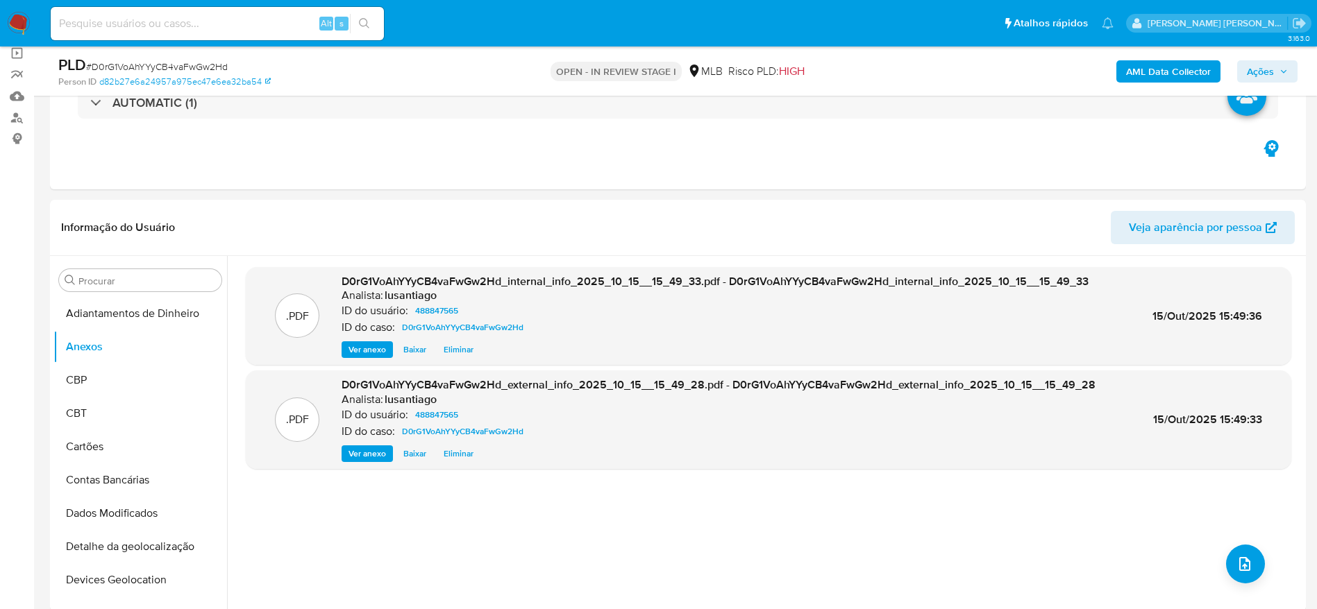
click at [1254, 72] on span "Ações" at bounding box center [1259, 71] width 27 height 22
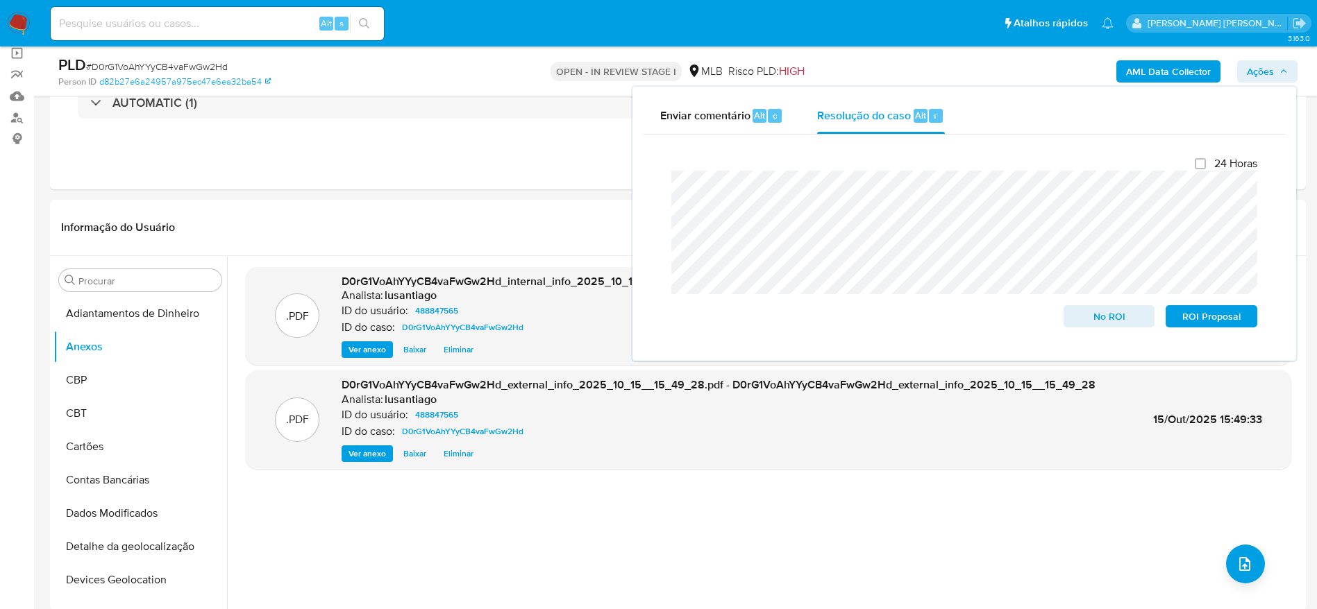
click at [1271, 67] on span "Ações" at bounding box center [1259, 71] width 27 height 22
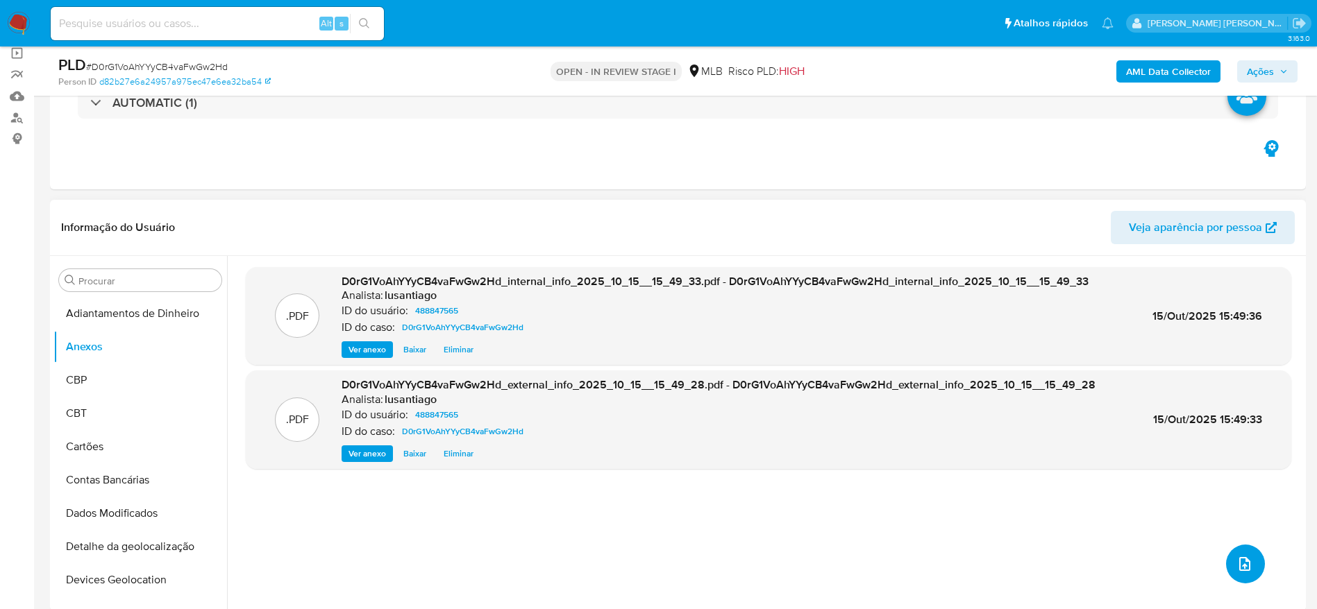
click at [1239, 572] on icon "upload-file" at bounding box center [1244, 564] width 17 height 17
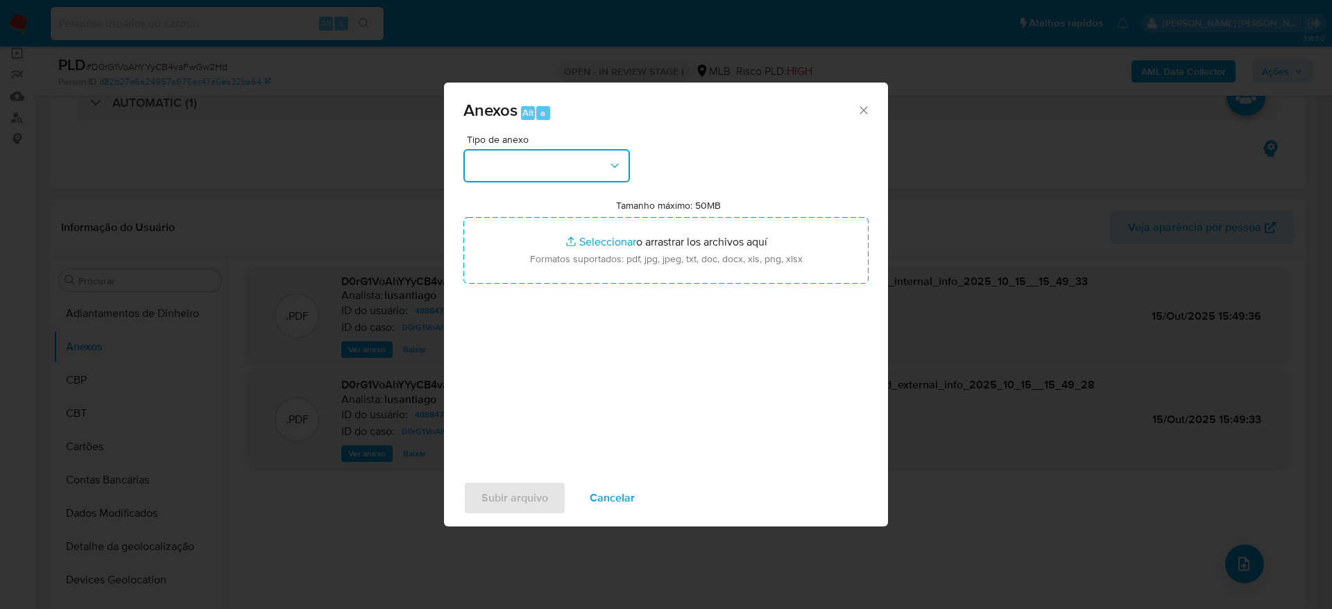
click at [601, 165] on button "button" at bounding box center [547, 165] width 167 height 33
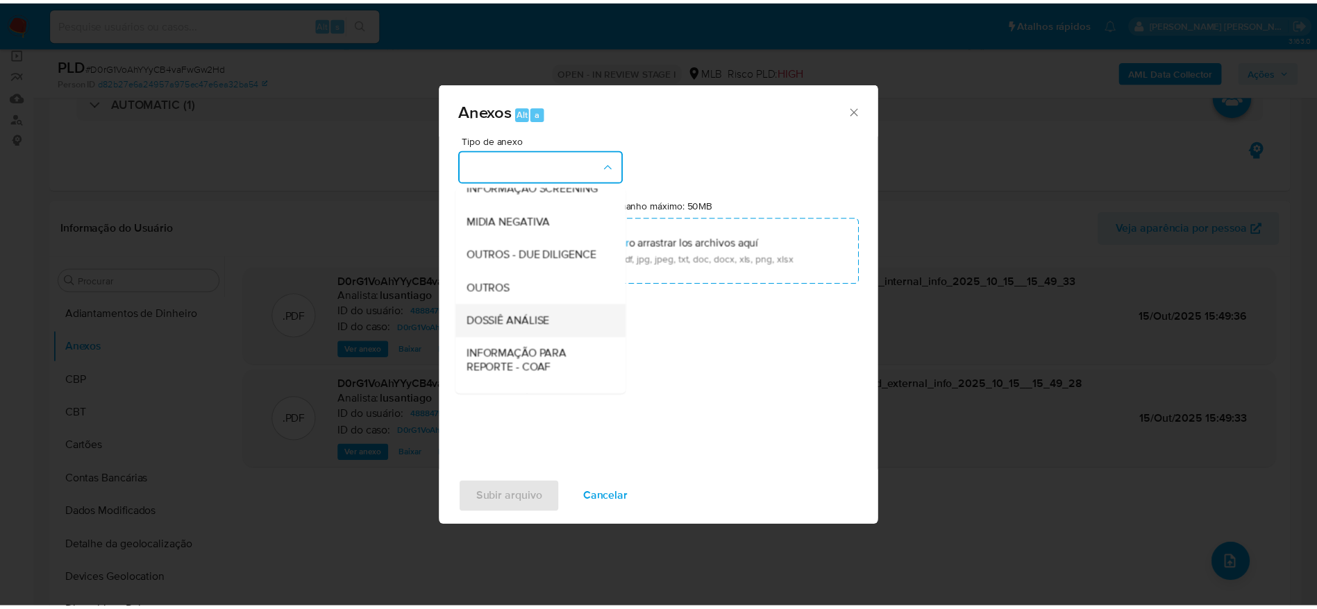
scroll to position [214, 0]
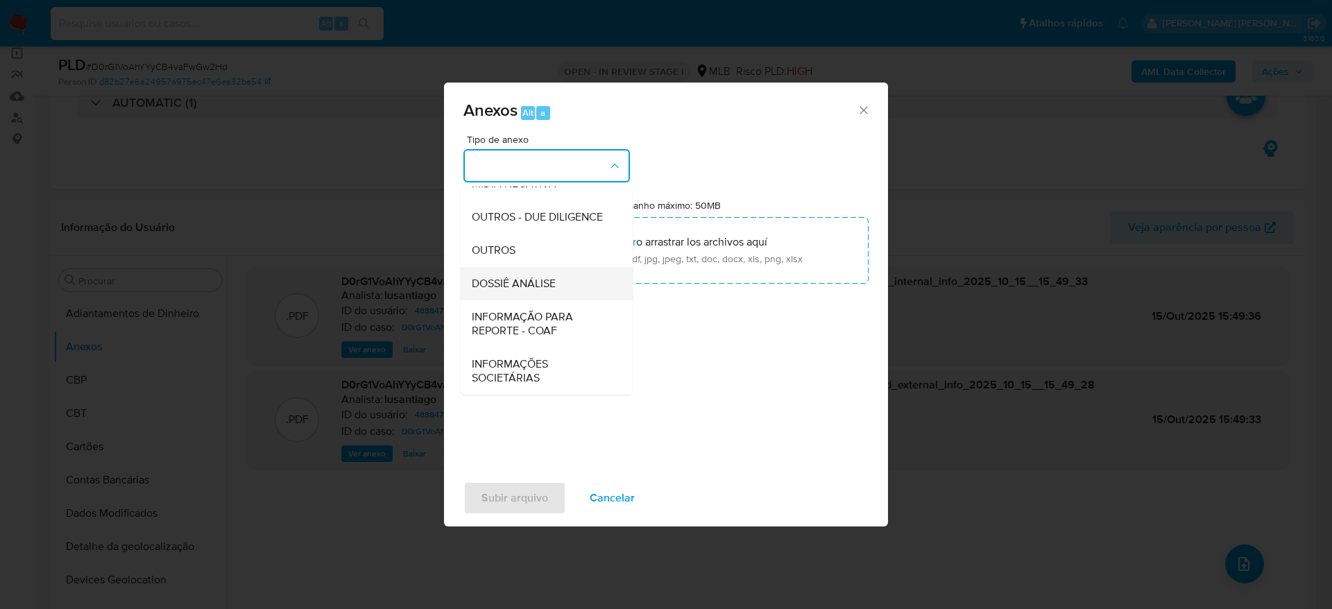
click at [557, 281] on div "DOSSIÊ ANÁLISE" at bounding box center [543, 283] width 142 height 33
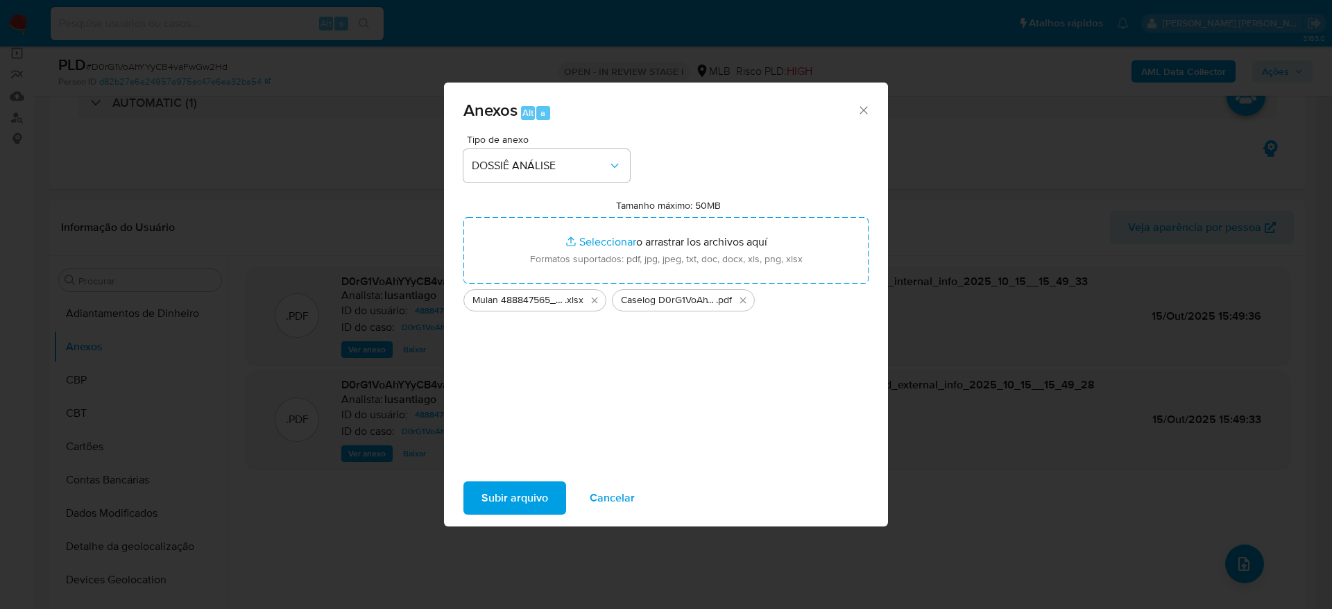
click at [518, 489] on span "Subir arquivo" at bounding box center [515, 498] width 67 height 31
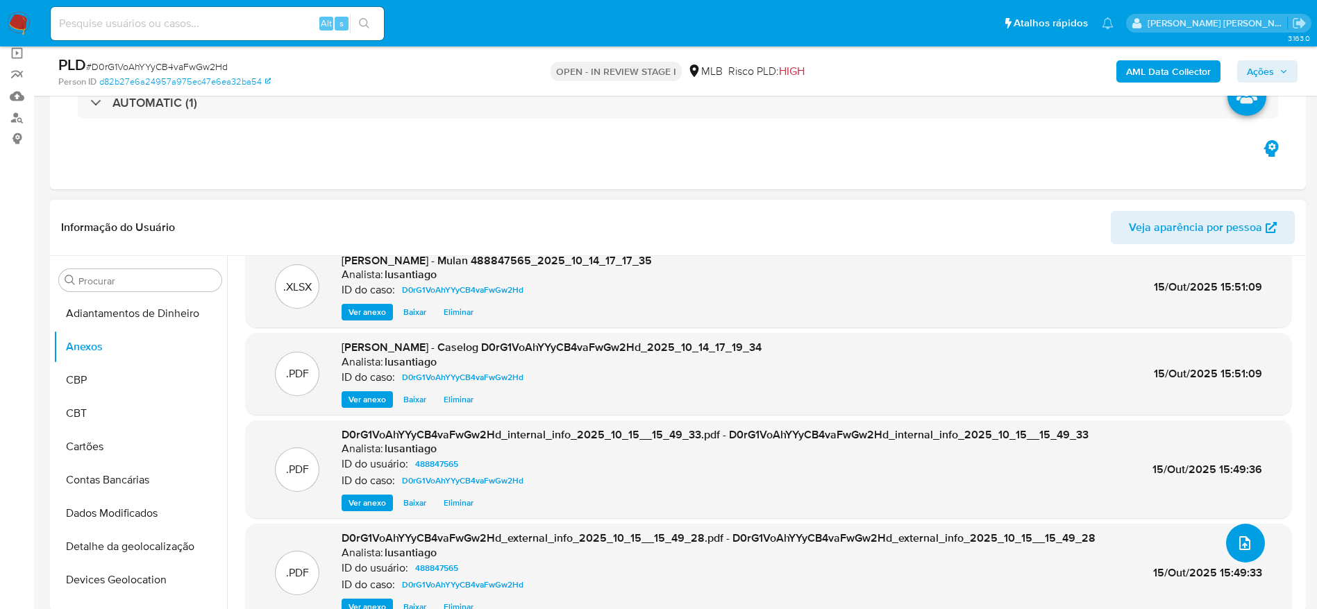
scroll to position [0, 0]
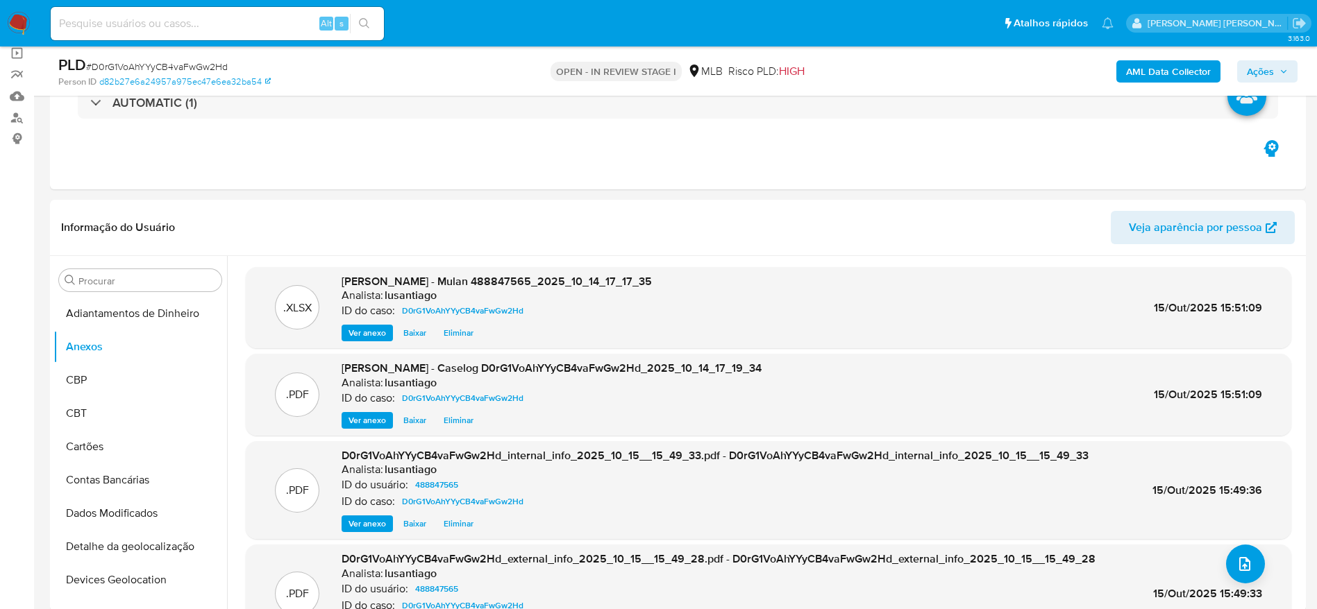
click at [1268, 69] on span "Ações" at bounding box center [1259, 71] width 27 height 22
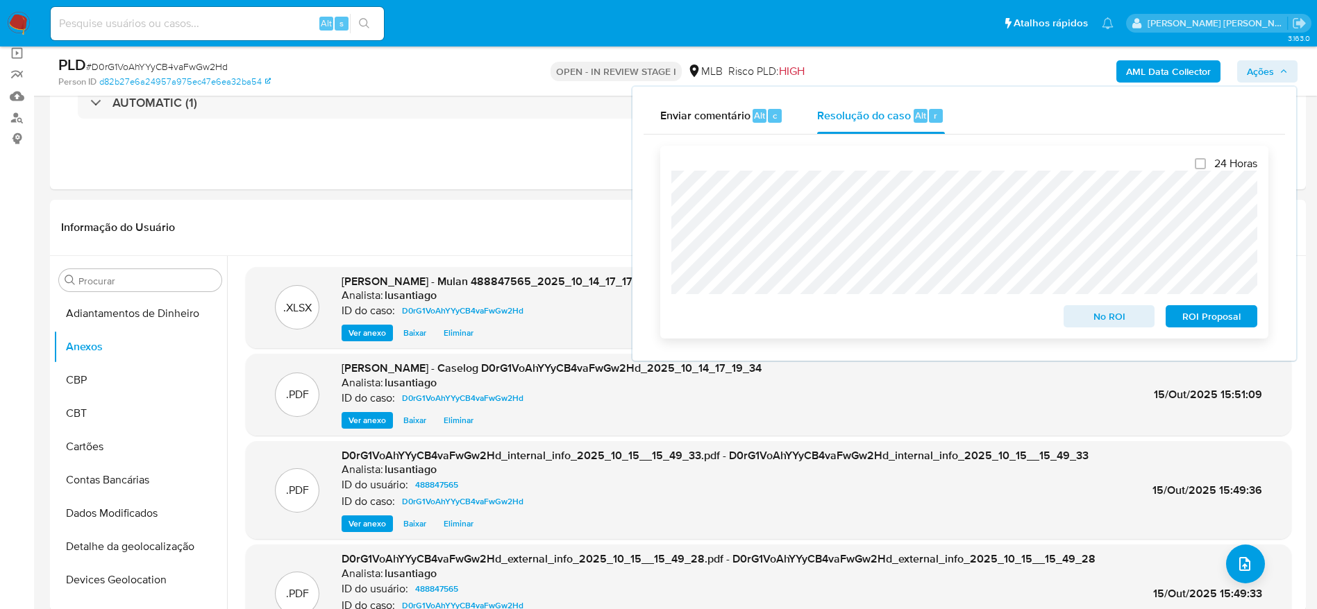
click at [1118, 311] on span "No ROI" at bounding box center [1109, 316] width 72 height 19
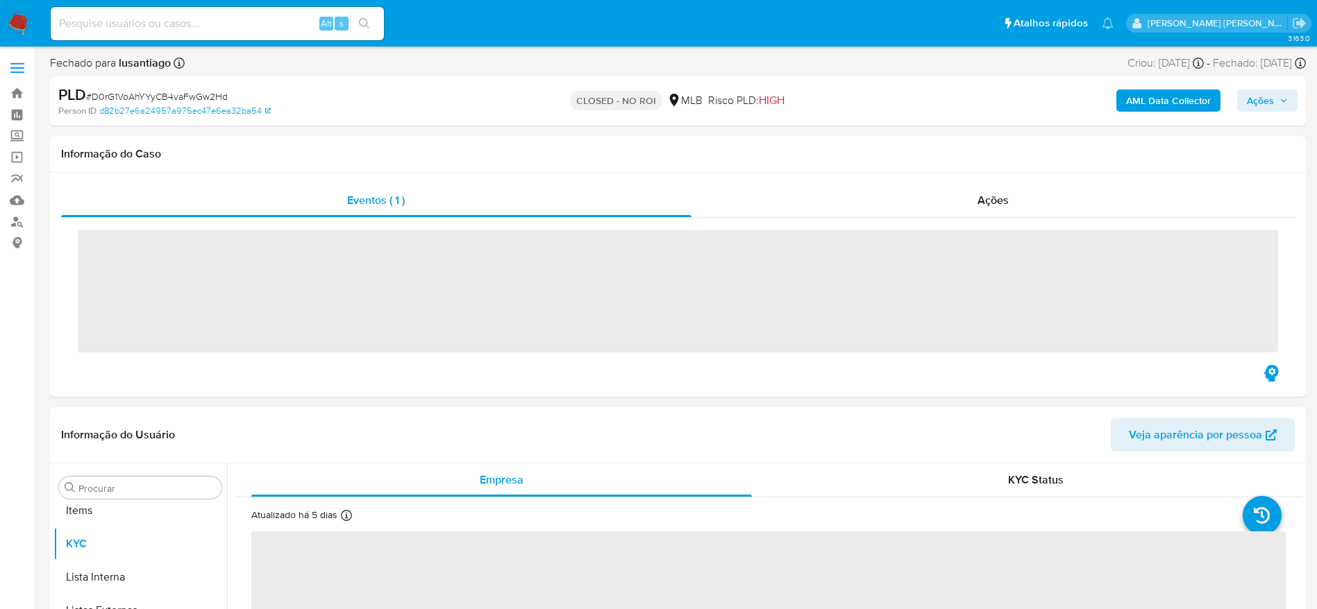
scroll to position [753, 0]
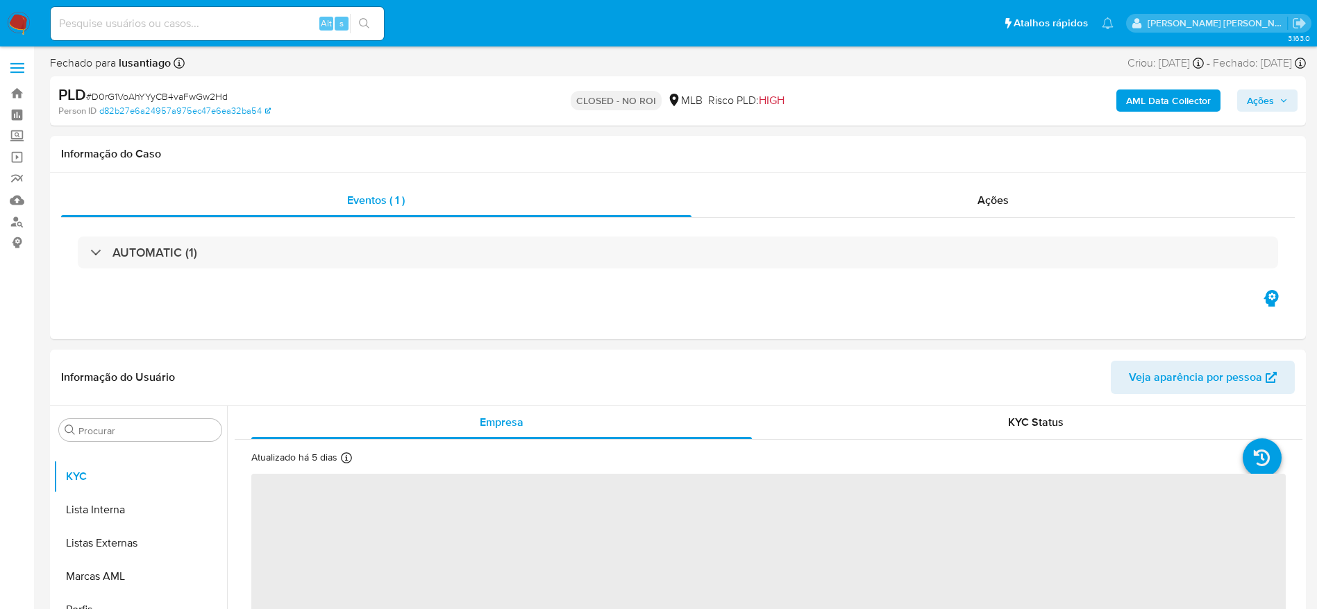
select select "10"
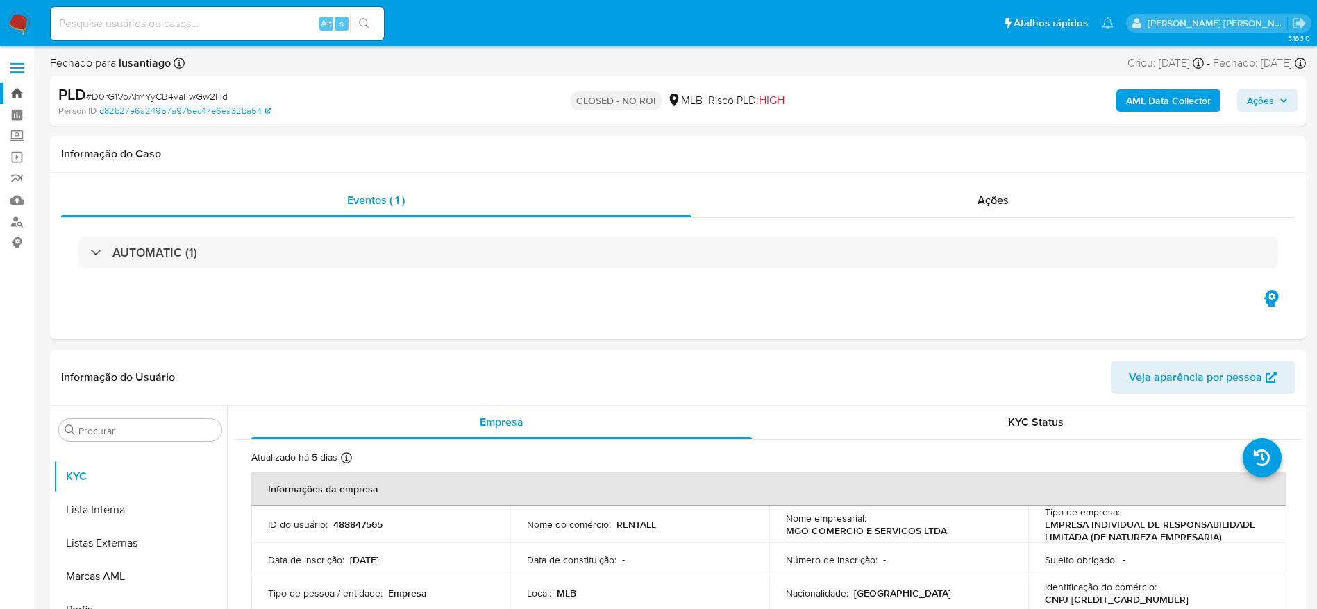
click at [22, 96] on link "Bandeja" at bounding box center [82, 94] width 165 height 22
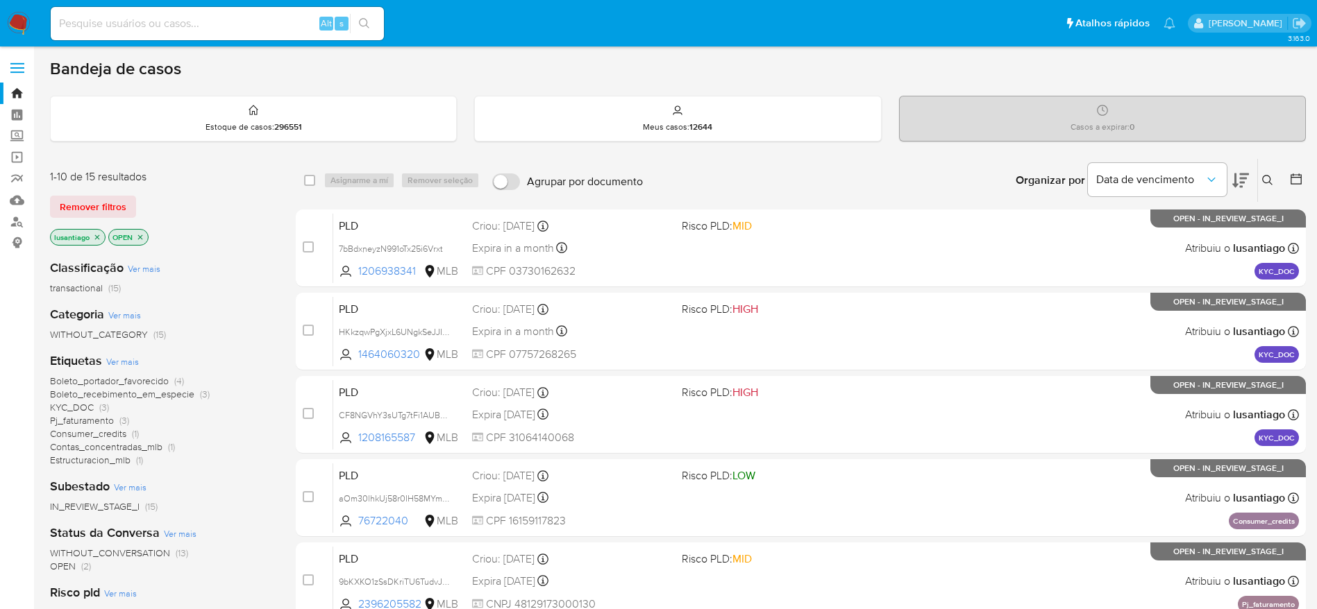
click at [205, 29] on input at bounding box center [217, 24] width 333 height 18
paste input "1381995807"
type input "1381995807"
click at [365, 19] on icon "search-icon" at bounding box center [364, 23] width 11 height 11
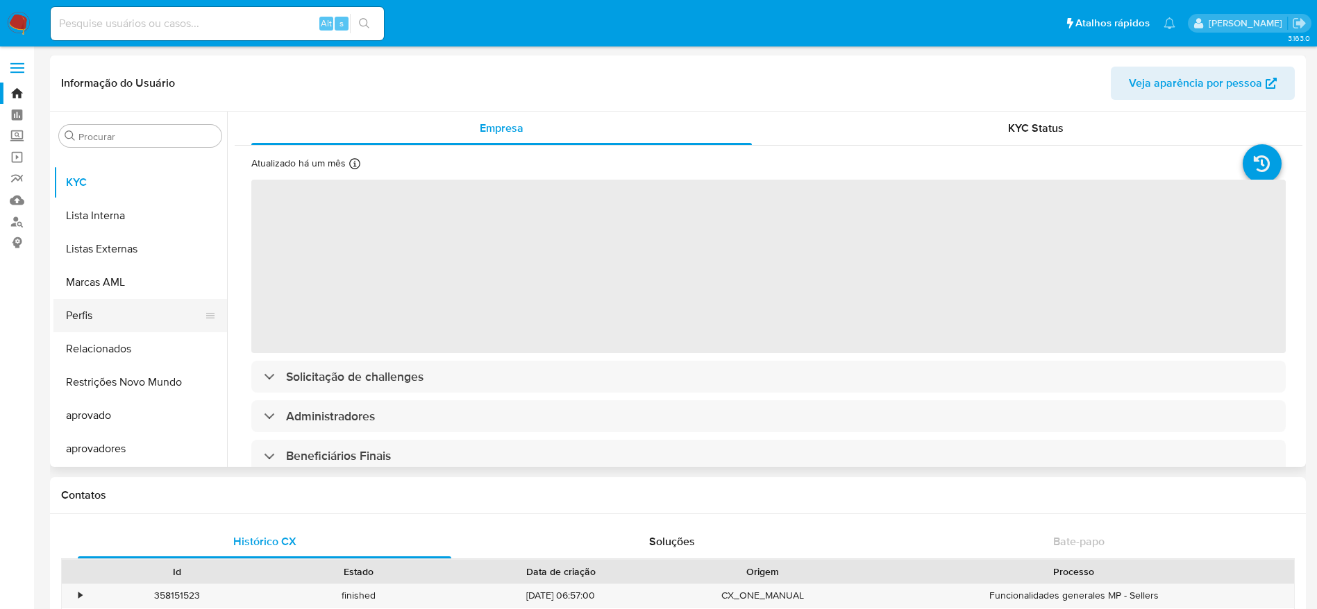
select select "10"
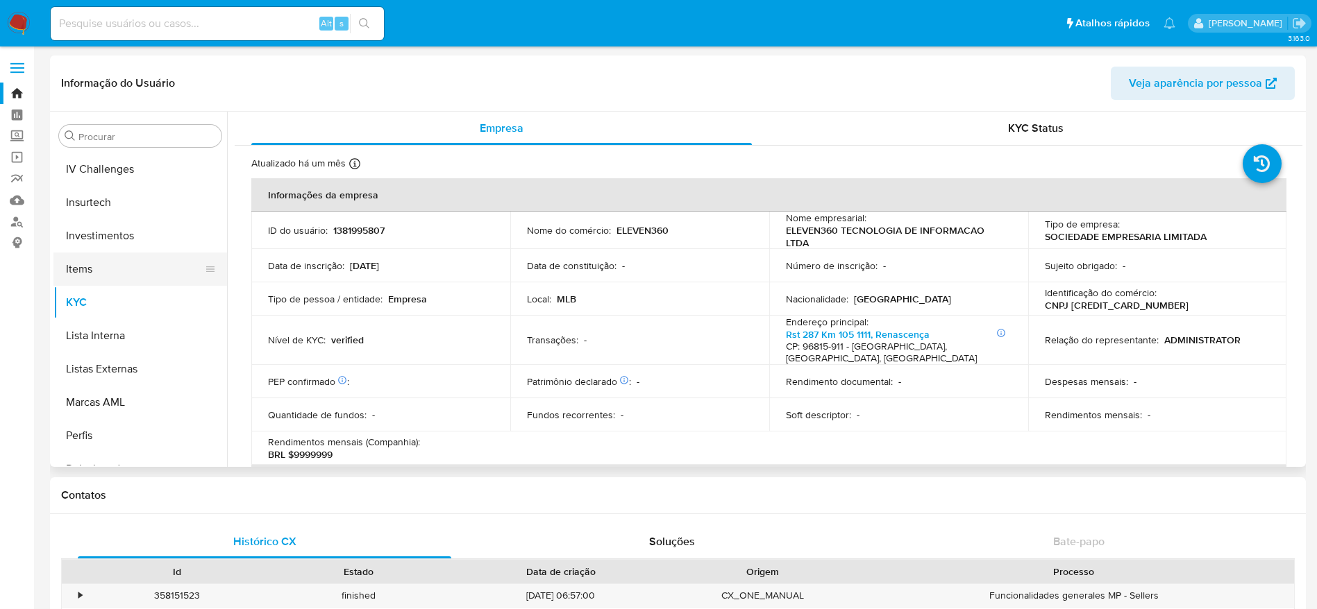
scroll to position [545, 0]
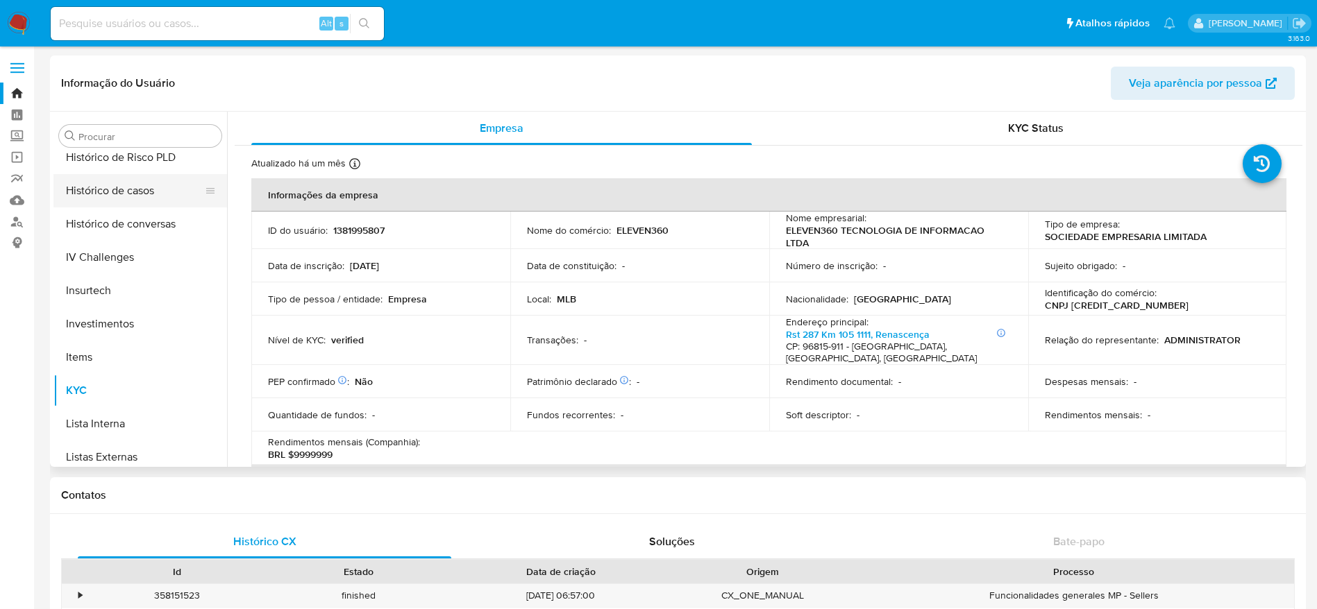
click at [119, 189] on button "Histórico de casos" at bounding box center [134, 190] width 162 height 33
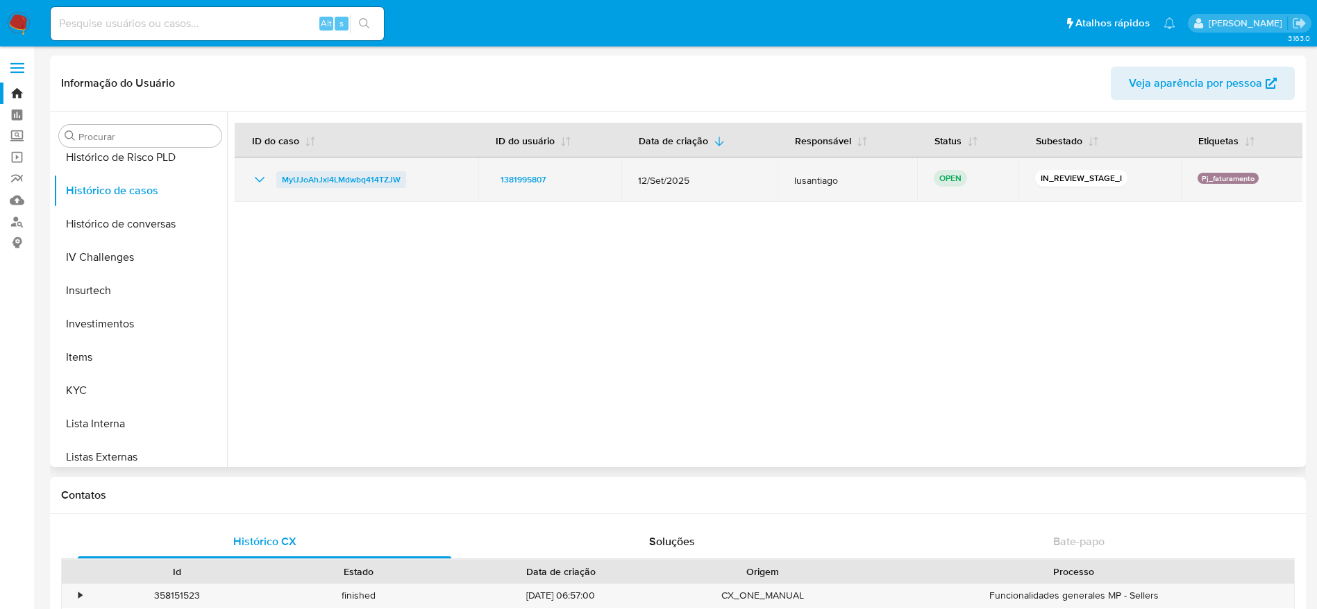
click at [315, 180] on span "MyUJoAhJxl4LMdwbq414TZJW" at bounding box center [341, 179] width 119 height 17
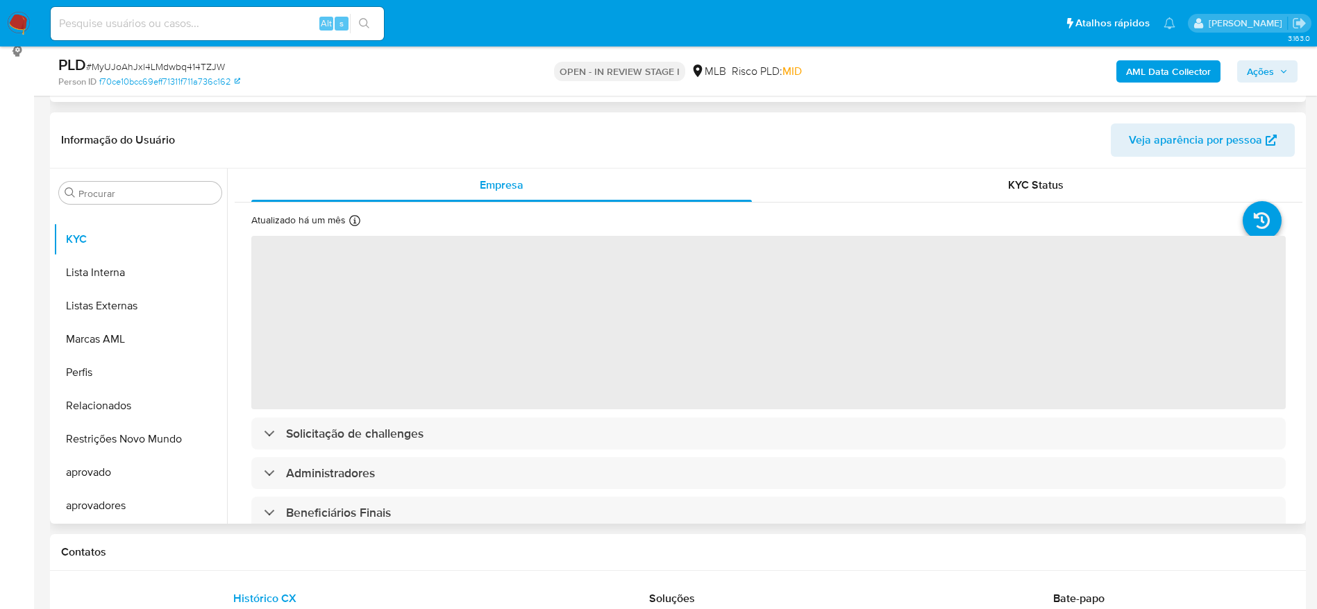
scroll to position [208, 0]
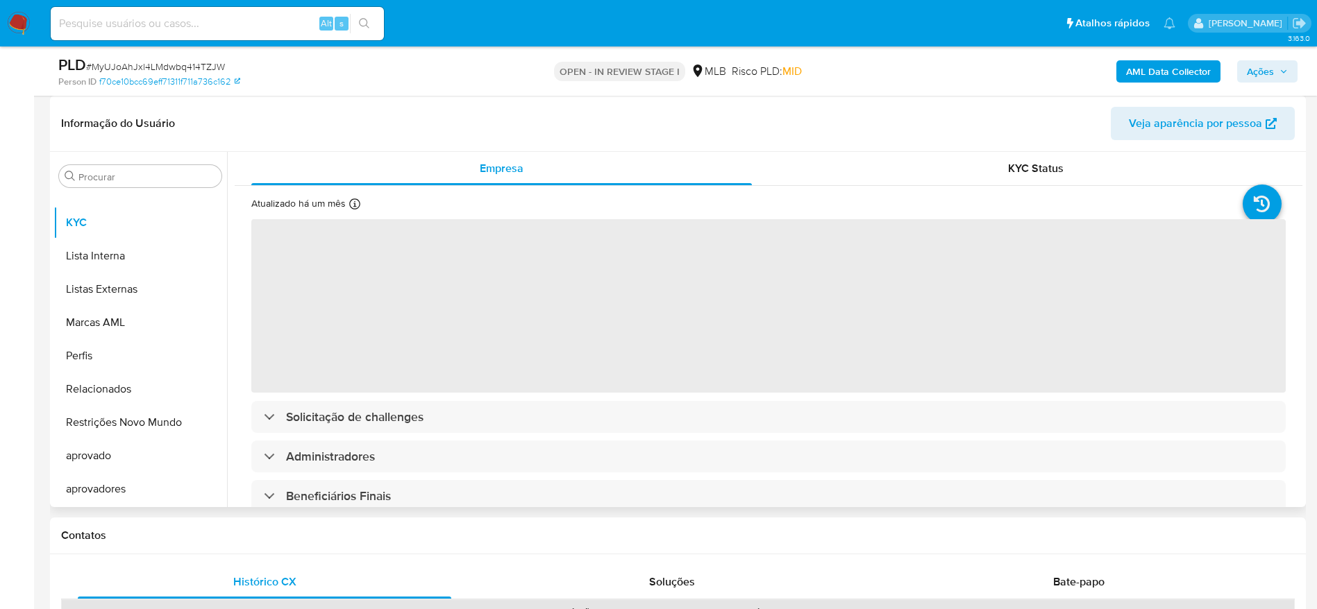
select select "10"
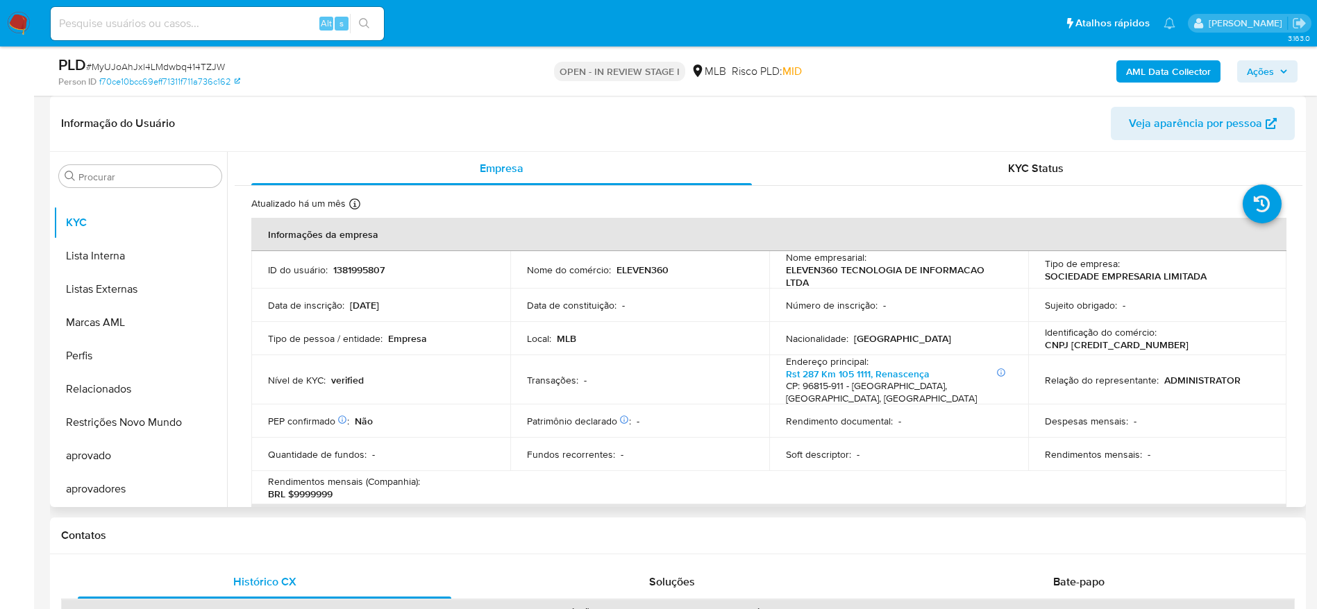
click at [1090, 343] on p "CNPJ [CREDIT_CARD_NUMBER]" at bounding box center [1116, 345] width 144 height 12
copy p "[CREDIT_CARD_NUMBER]"
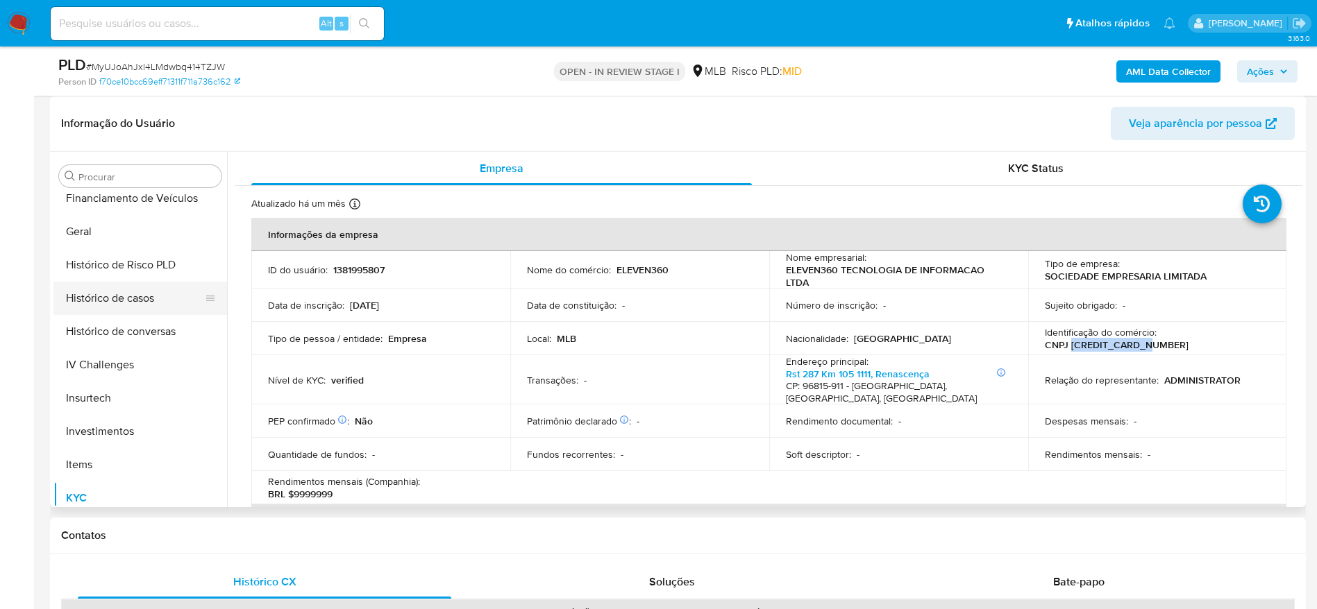
scroll to position [441, 0]
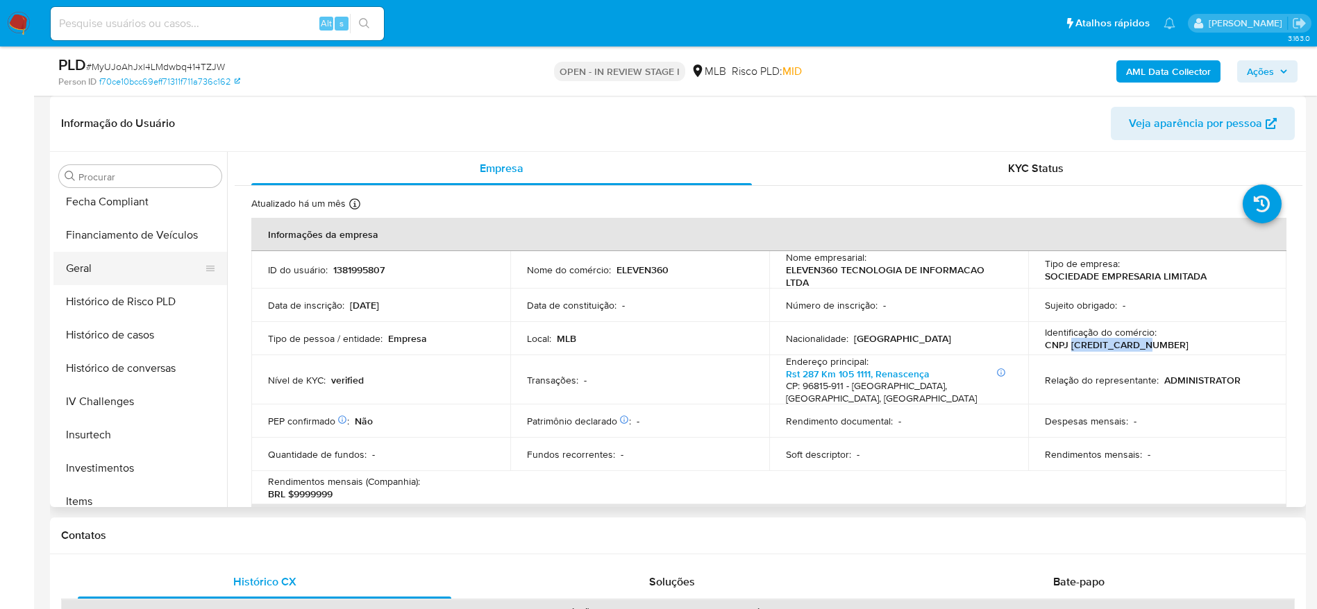
click at [81, 255] on button "Geral" at bounding box center [134, 268] width 162 height 33
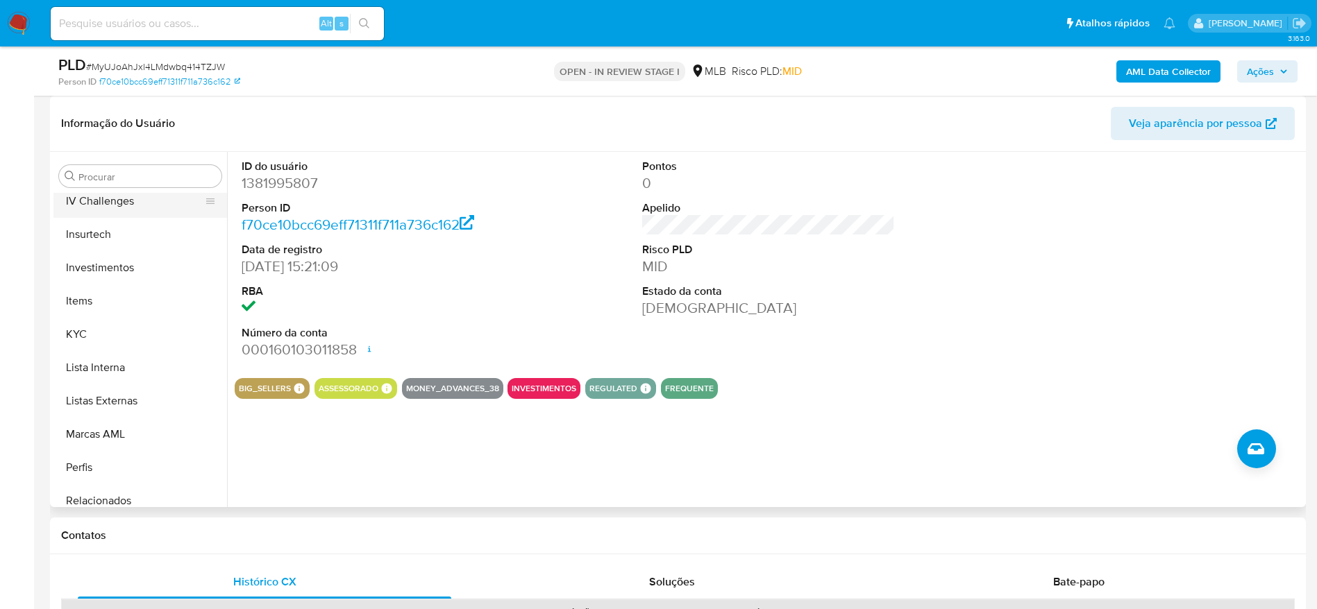
scroll to position [649, 0]
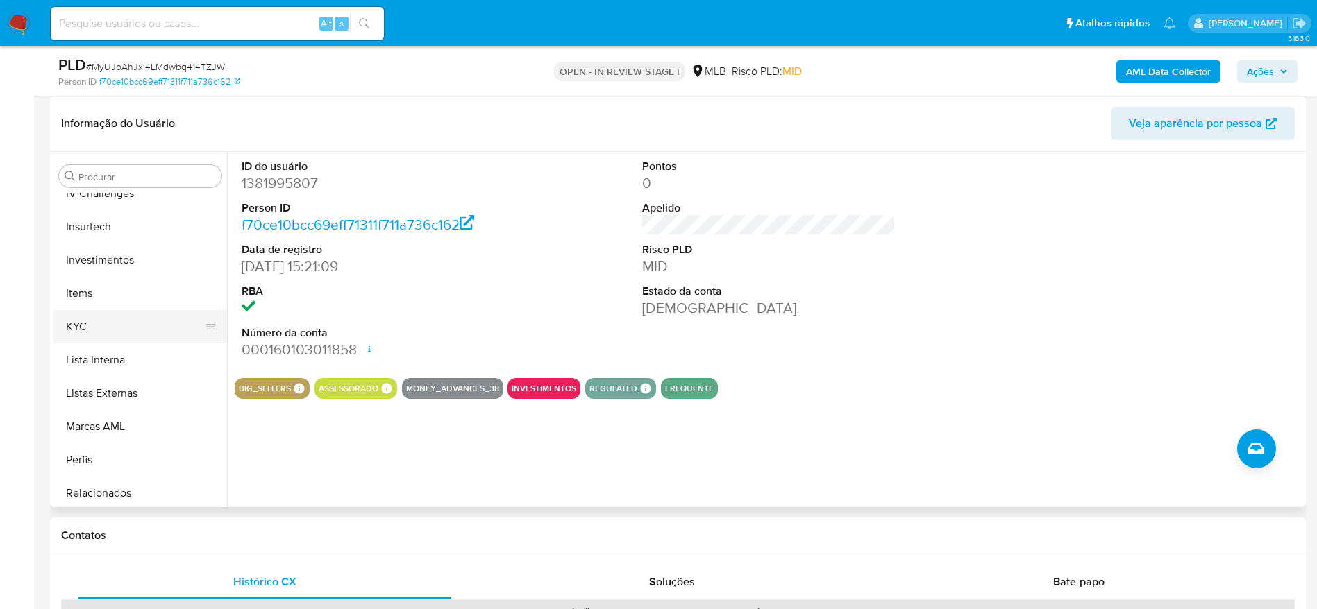
click at [79, 332] on button "KYC" at bounding box center [134, 326] width 162 height 33
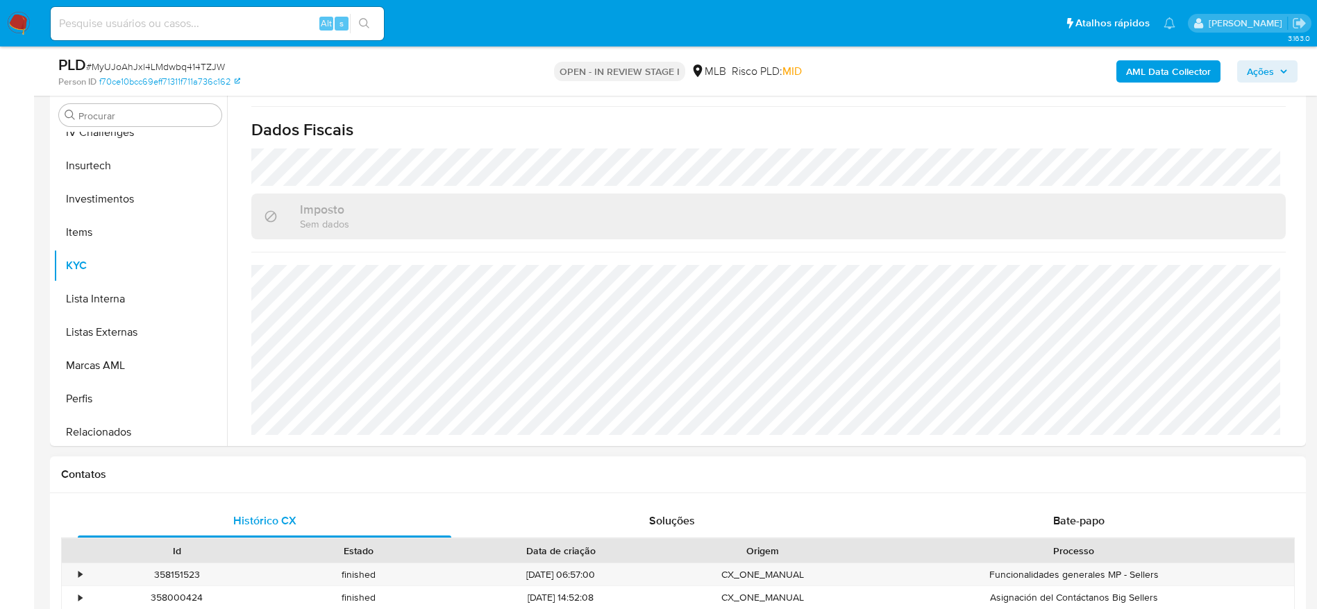
scroll to position [312, 0]
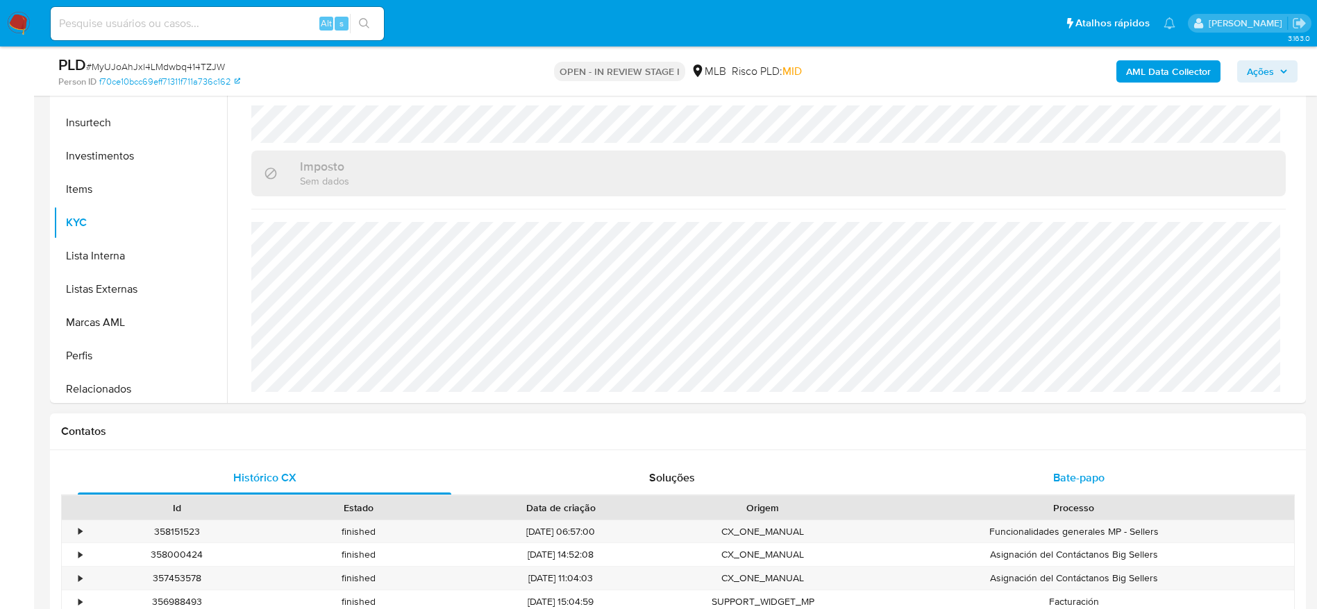
click at [1074, 475] on span "Bate-papo" at bounding box center [1078, 478] width 51 height 16
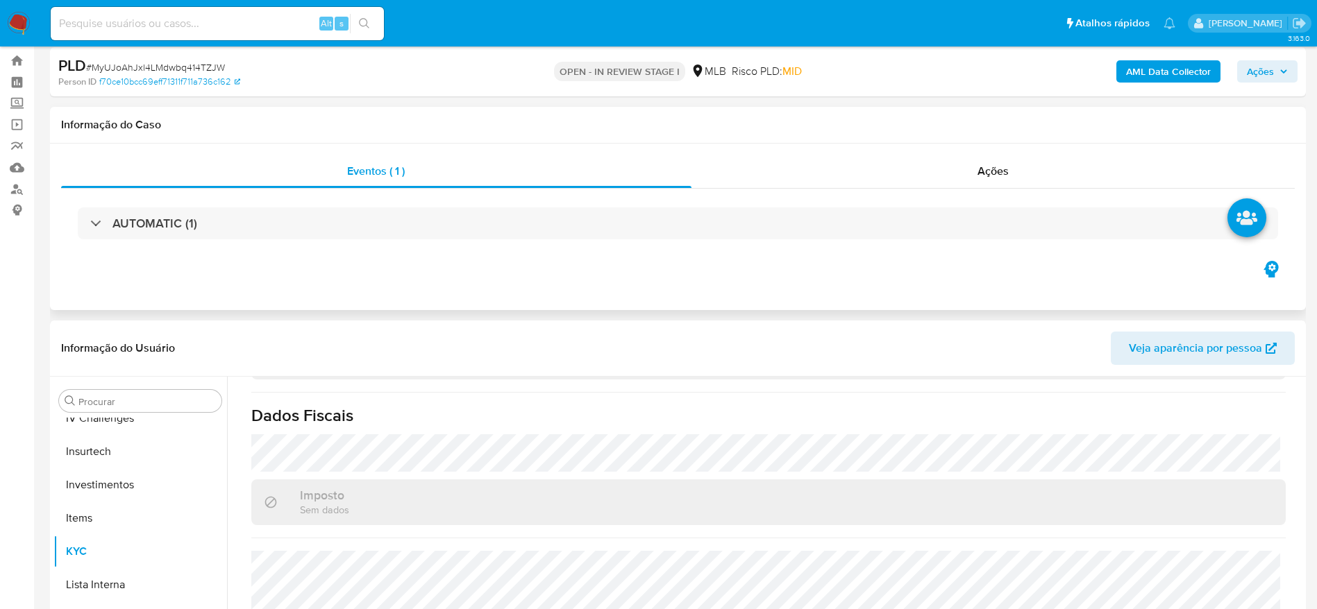
scroll to position [0, 0]
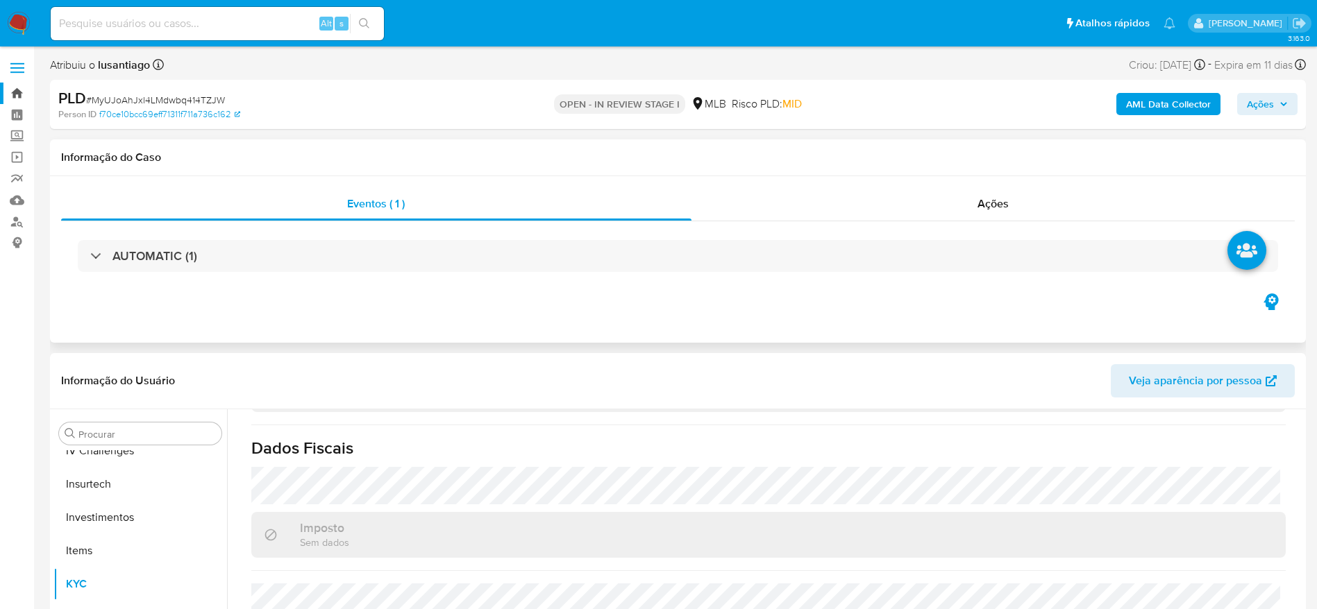
click at [18, 94] on link "Bandeja" at bounding box center [82, 94] width 165 height 22
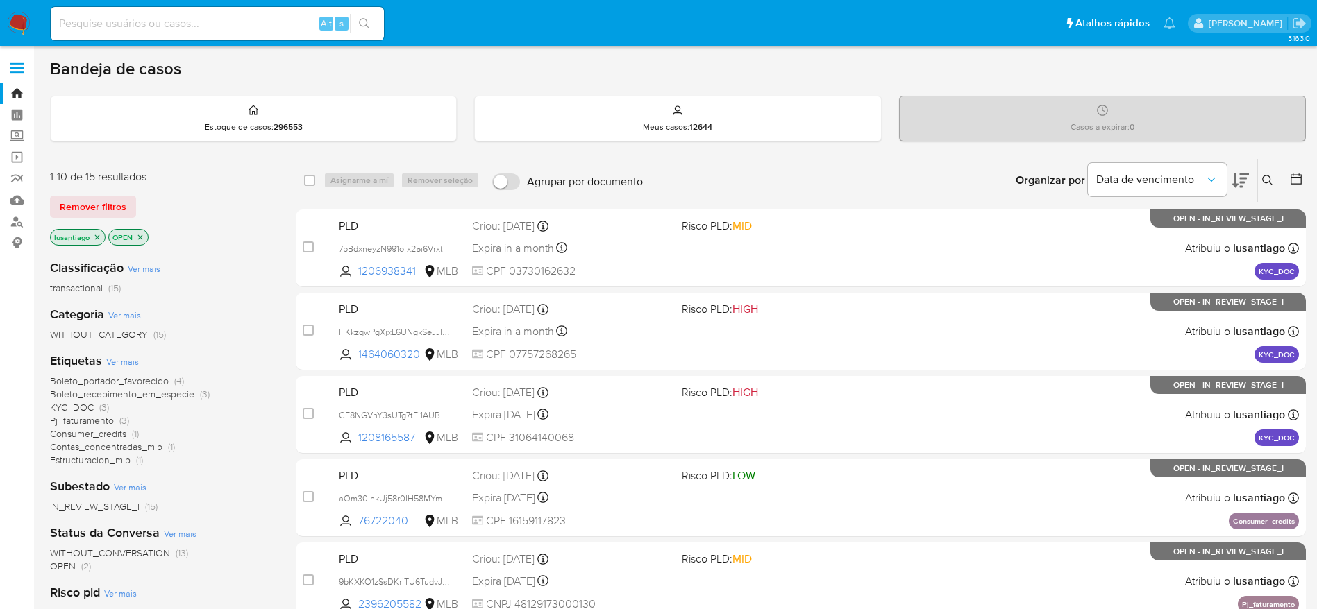
click at [248, 29] on input at bounding box center [217, 24] width 333 height 18
paste input "1381995807"
type input "1381995807"
click at [362, 22] on icon "search-icon" at bounding box center [364, 23] width 11 height 11
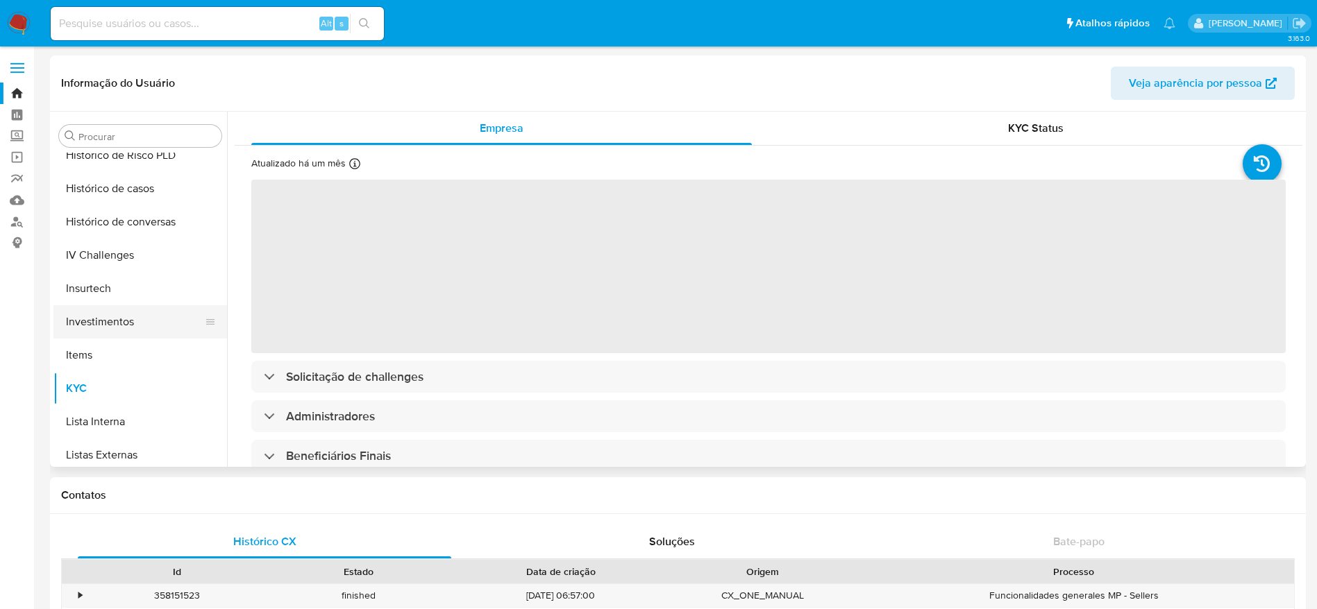
scroll to position [545, 0]
select select "10"
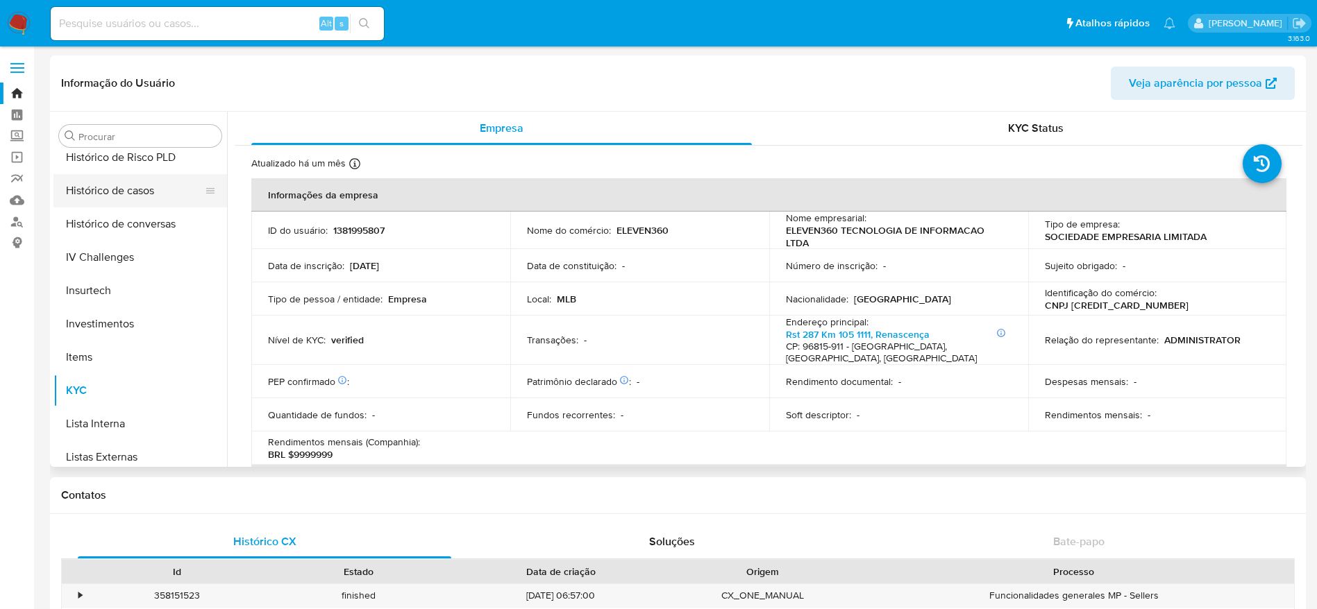
click at [101, 202] on button "Histórico de casos" at bounding box center [134, 190] width 162 height 33
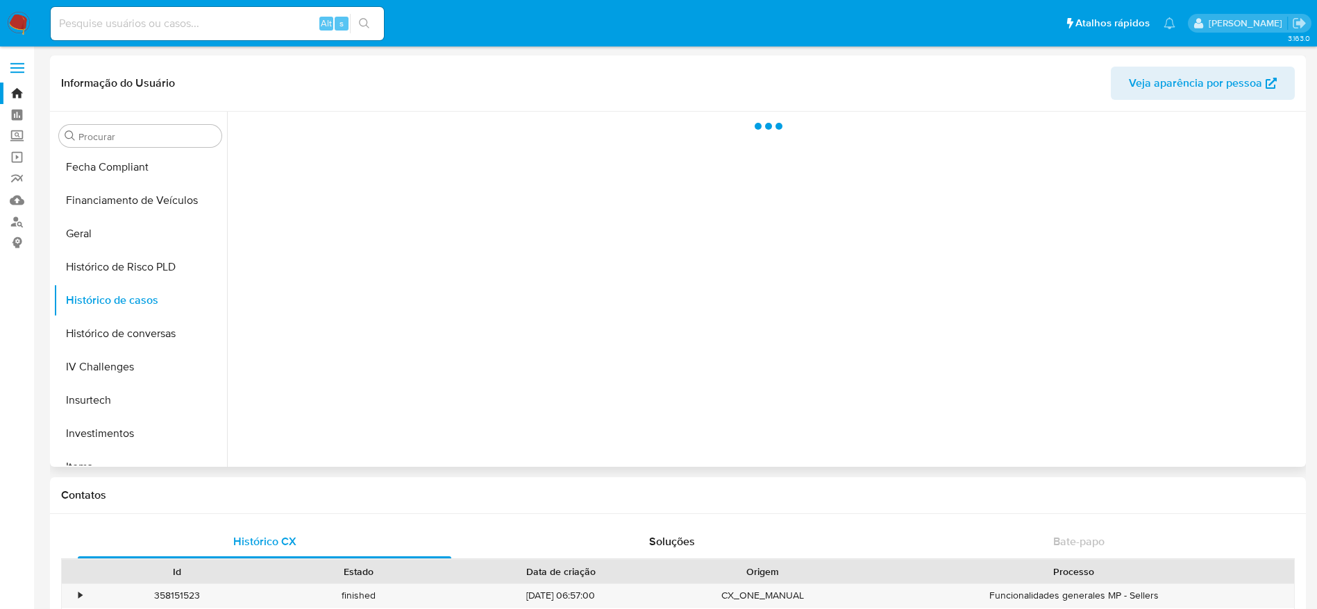
scroll to position [337, 0]
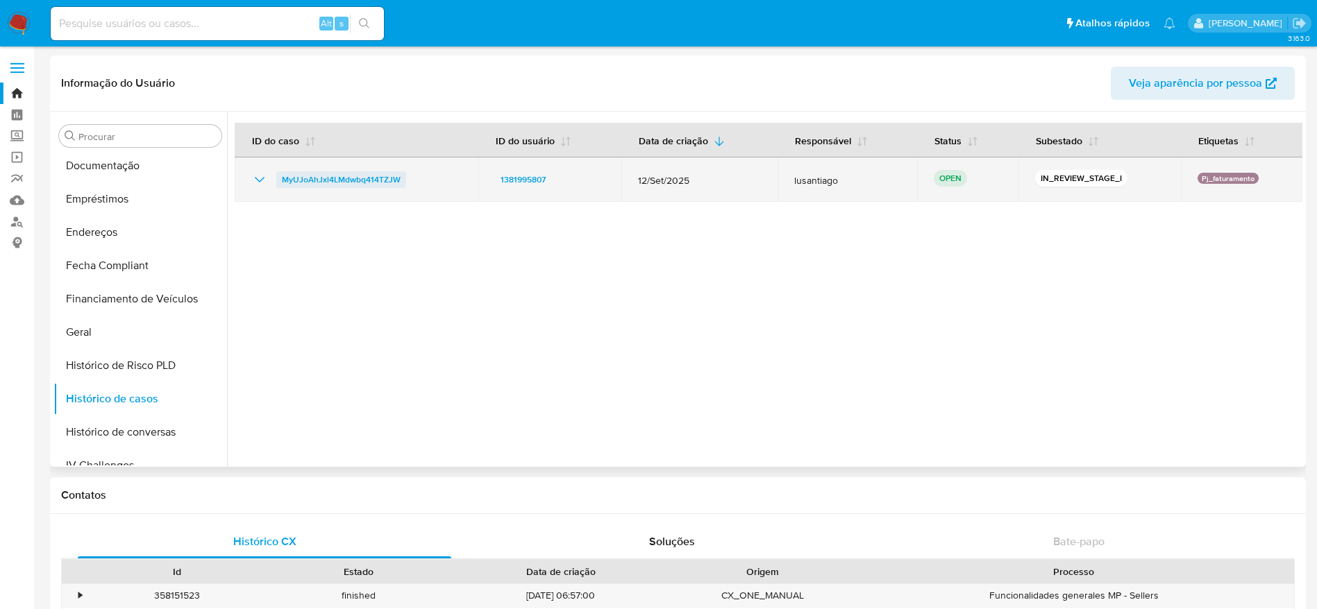
click at [320, 178] on span "MyUJoAhJxl4LMdwbq414TZJW" at bounding box center [341, 179] width 119 height 17
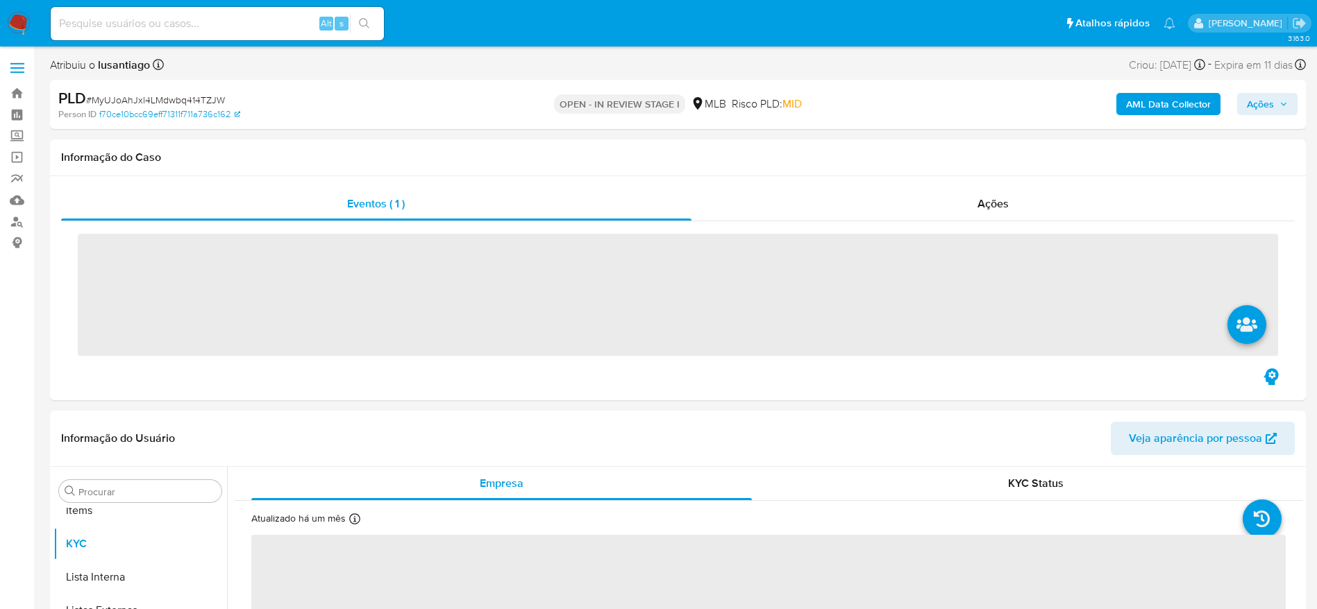
scroll to position [753, 0]
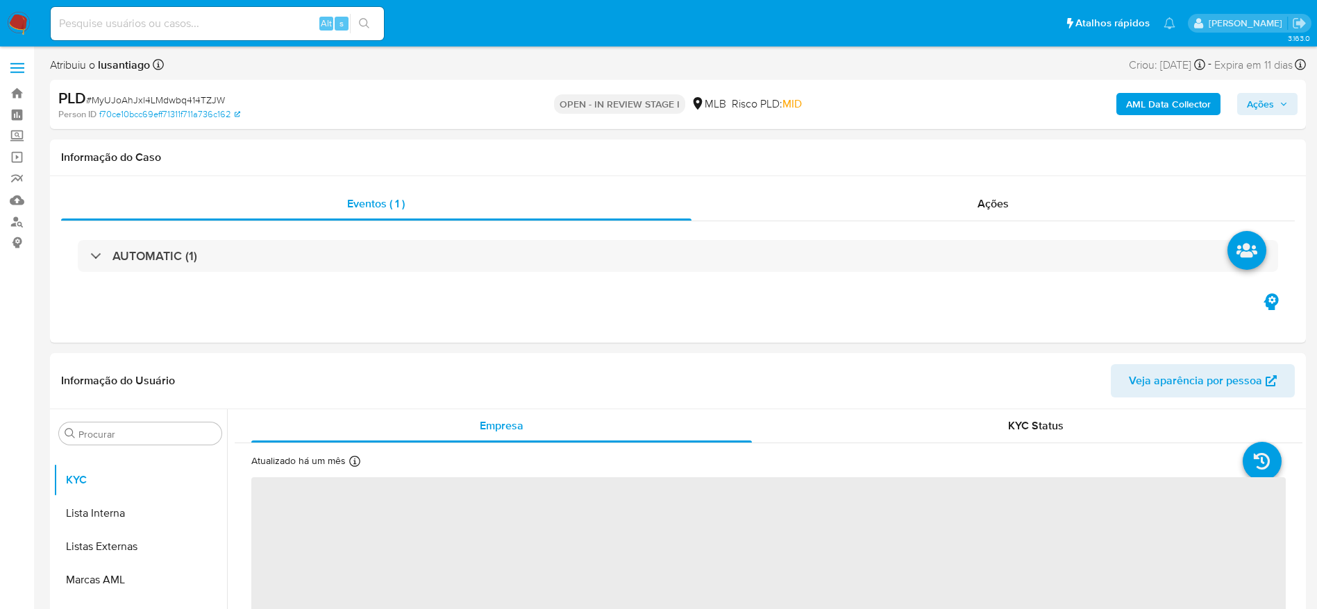
select select "10"
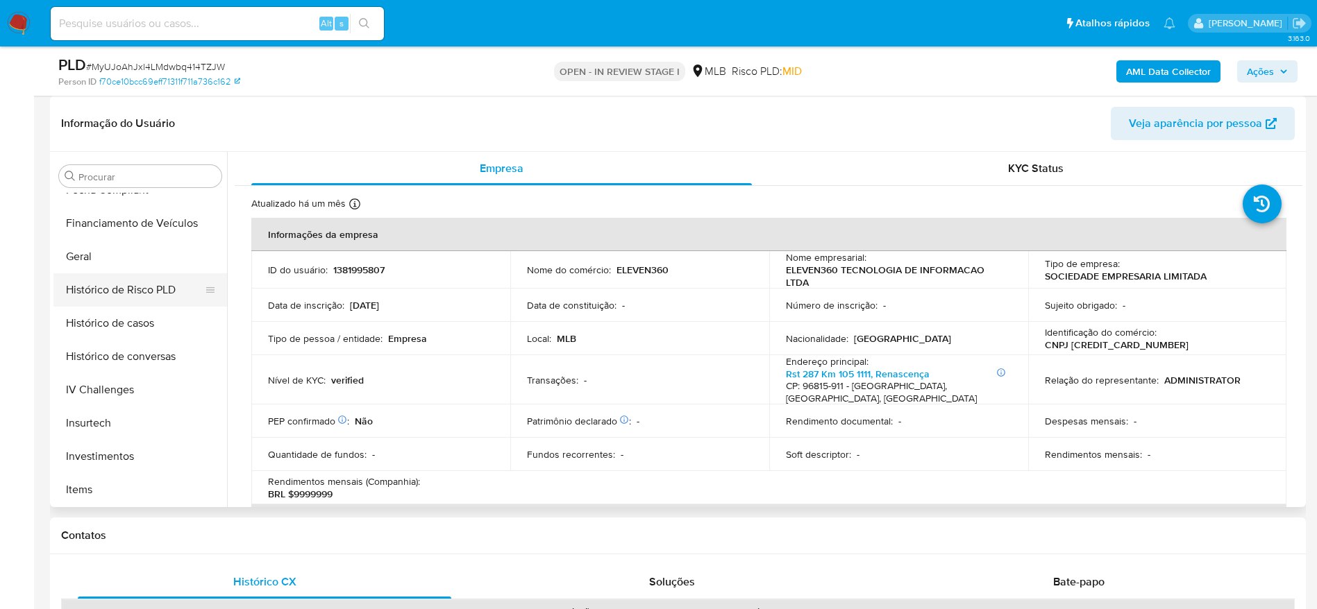
scroll to position [441, 0]
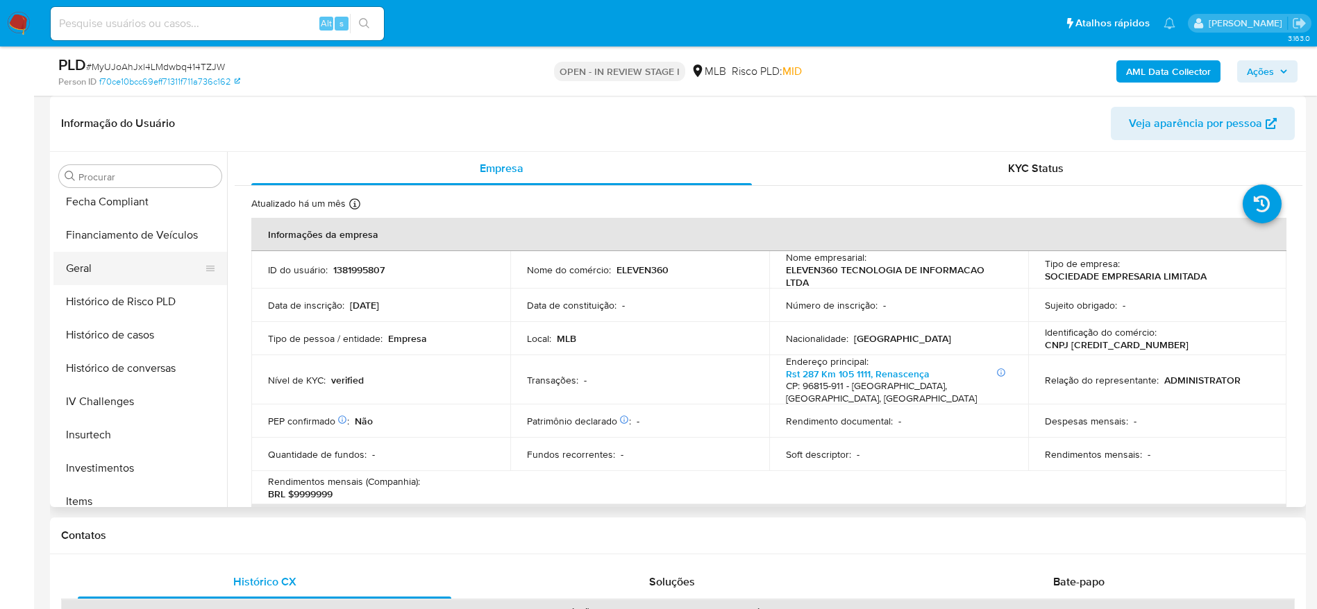
click at [110, 257] on button "Geral" at bounding box center [134, 268] width 162 height 33
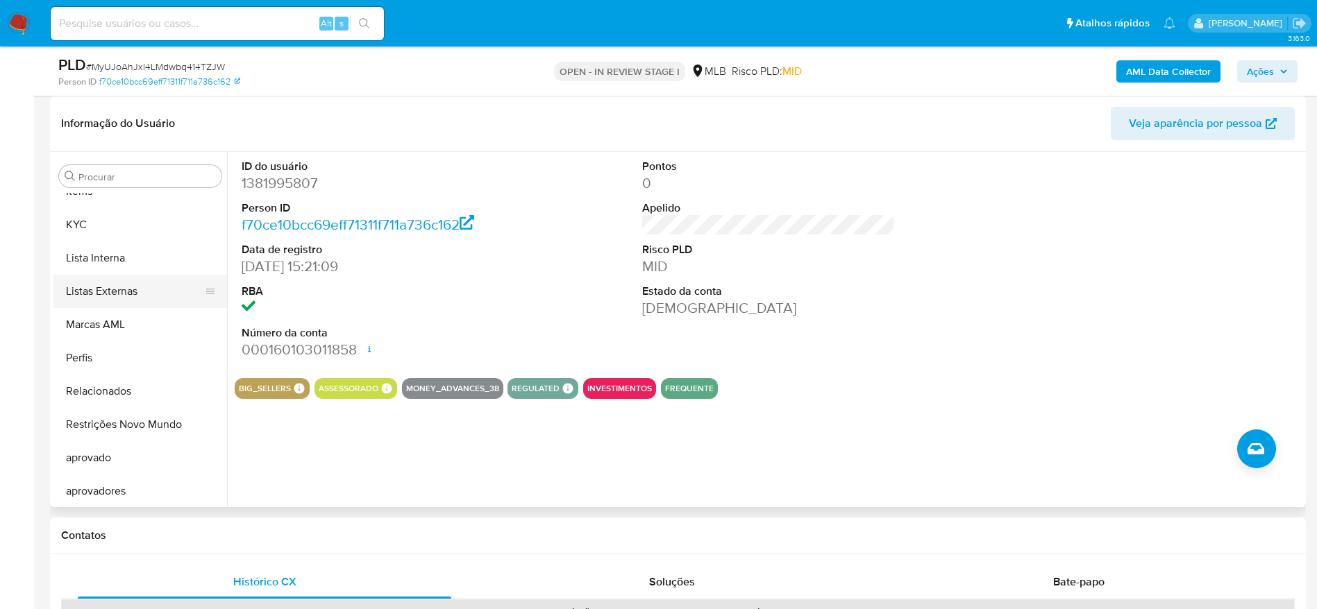
scroll to position [753, 0]
click at [86, 212] on button "KYC" at bounding box center [134, 222] width 162 height 33
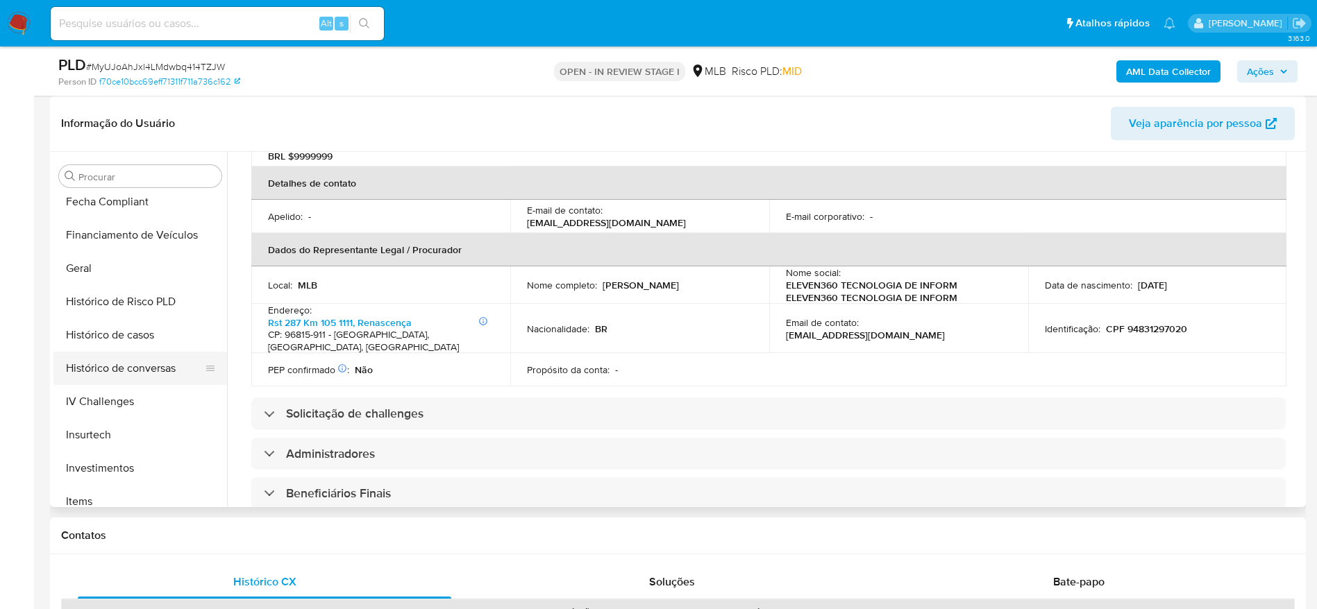
scroll to position [337, 0]
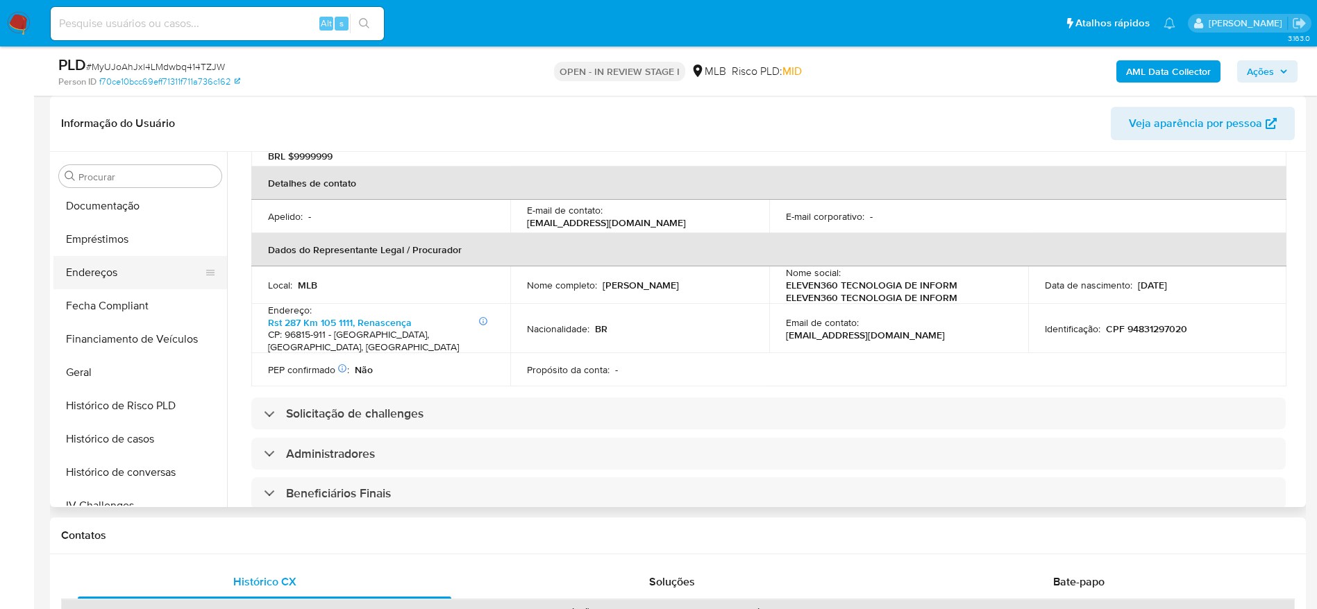
click at [94, 276] on button "Endereços" at bounding box center [134, 272] width 162 height 33
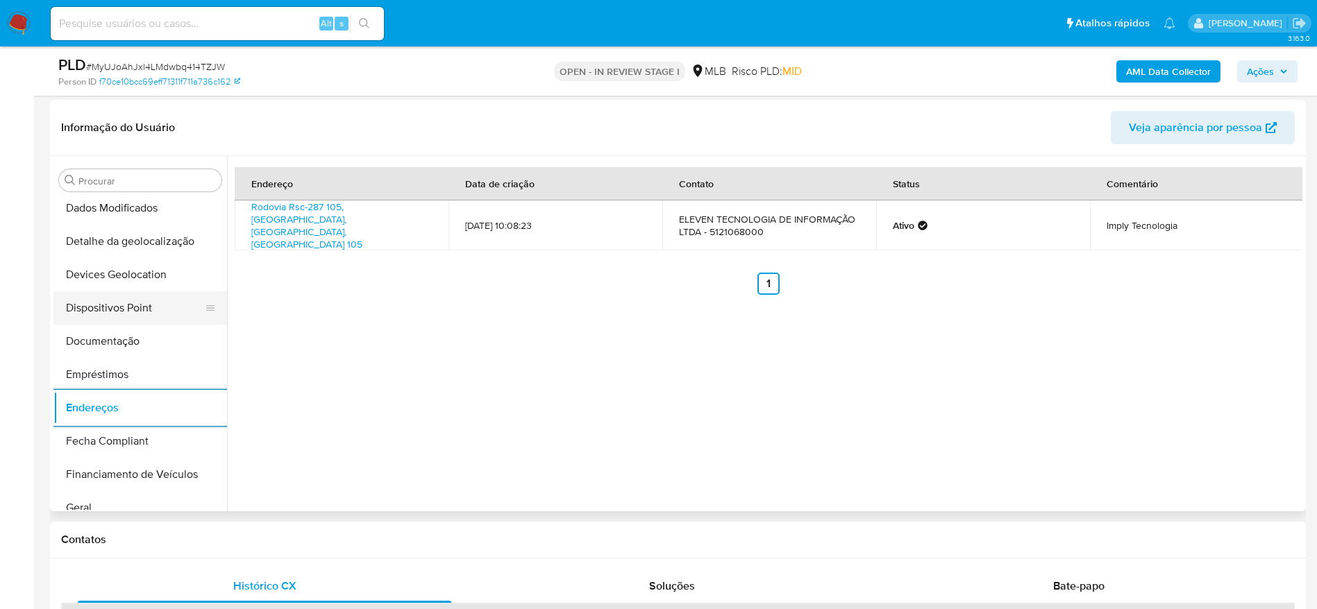
scroll to position [128, 0]
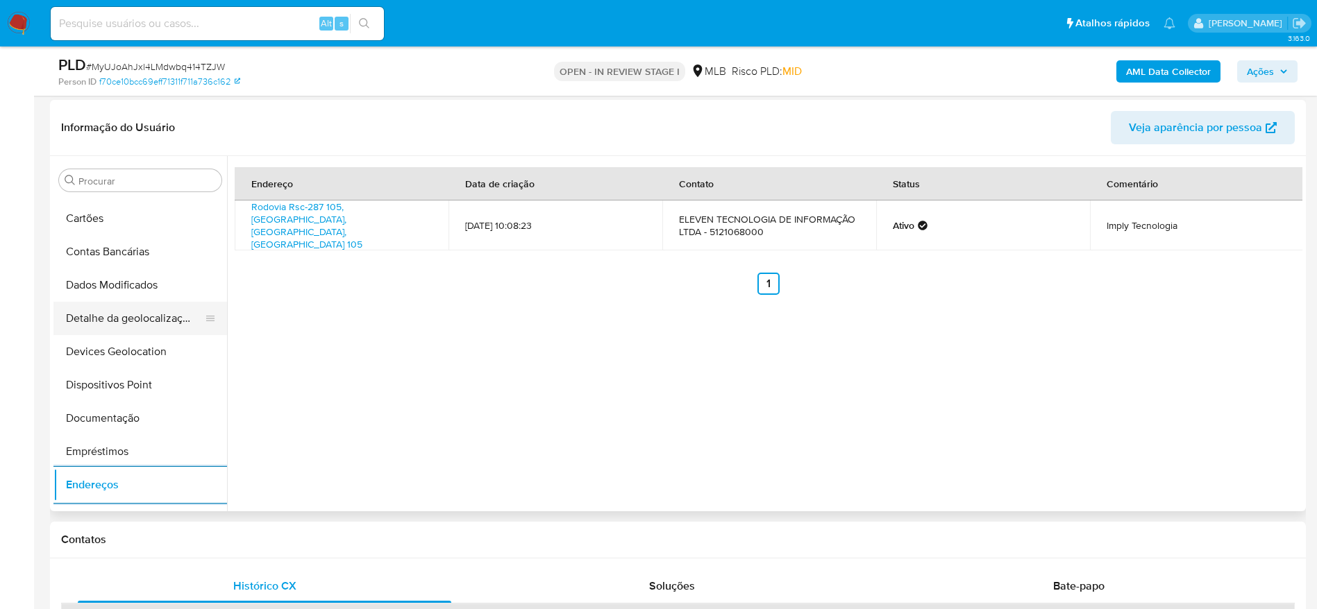
click at [141, 322] on button "Detalhe da geolocalização" at bounding box center [134, 318] width 162 height 33
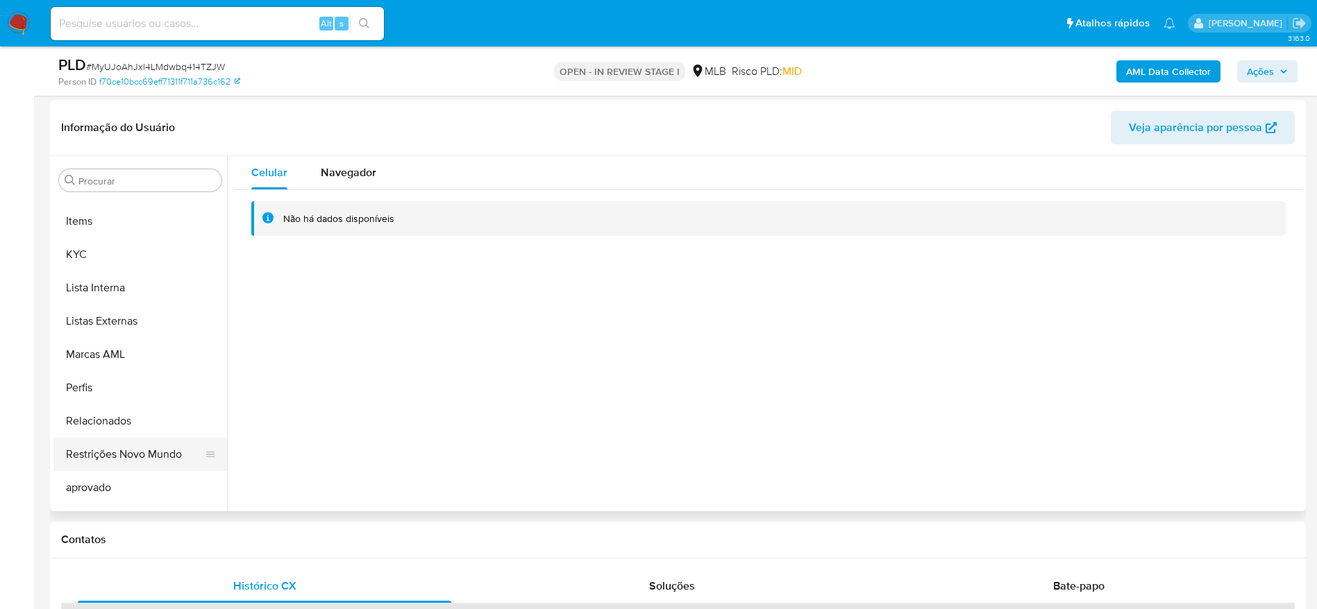
scroll to position [753, 0]
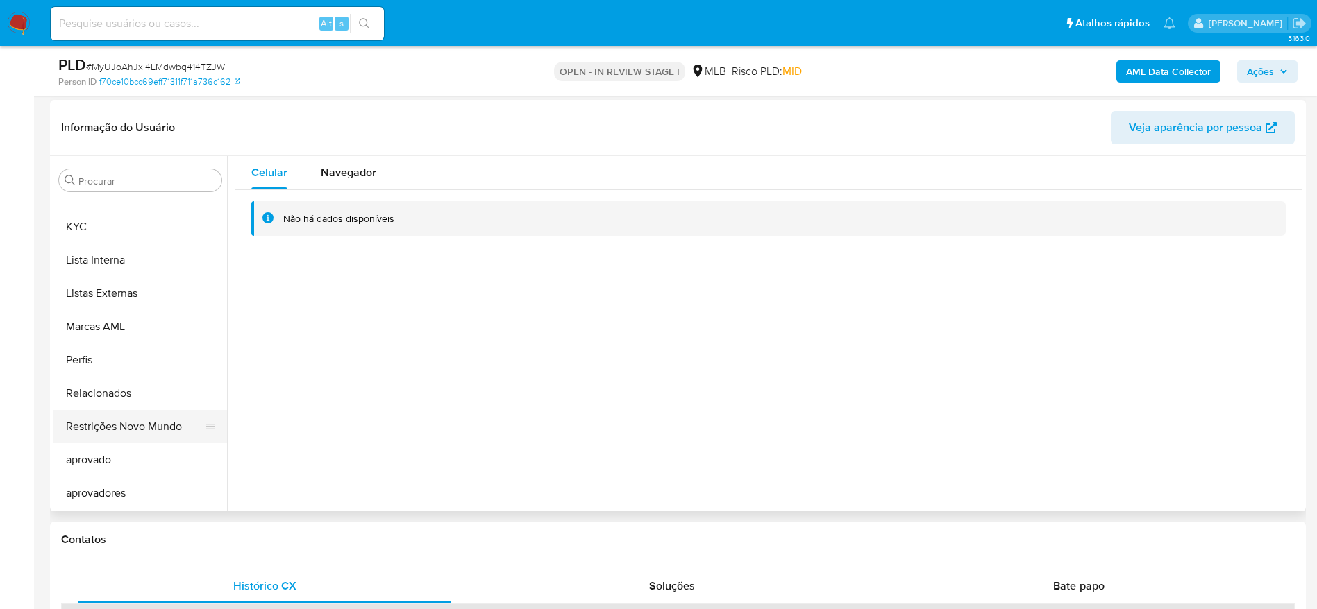
click at [115, 423] on button "Restrições Novo Mundo" at bounding box center [134, 426] width 162 height 33
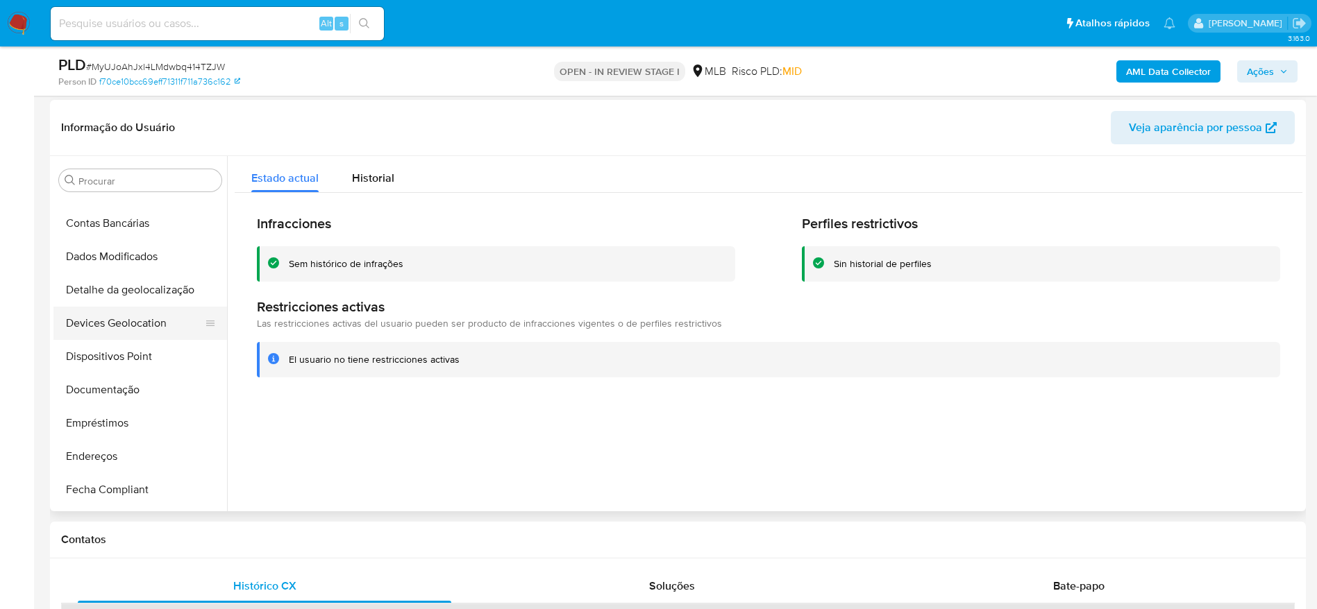
scroll to position [128, 0]
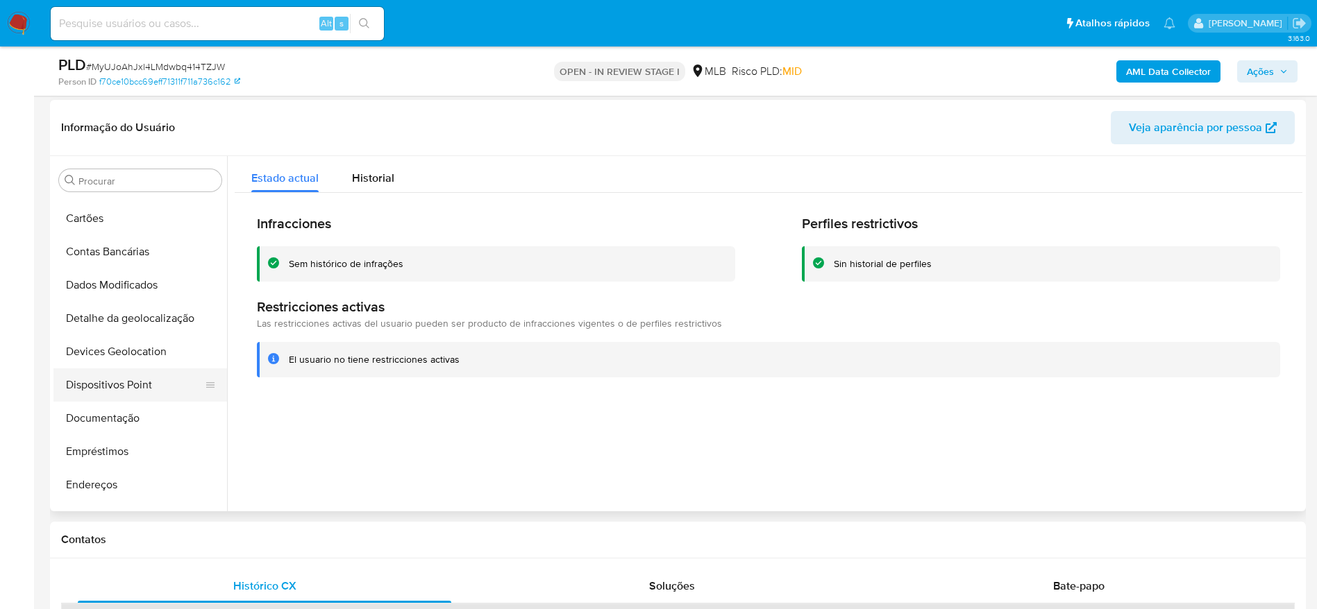
click at [102, 388] on button "Dispositivos Point" at bounding box center [134, 385] width 162 height 33
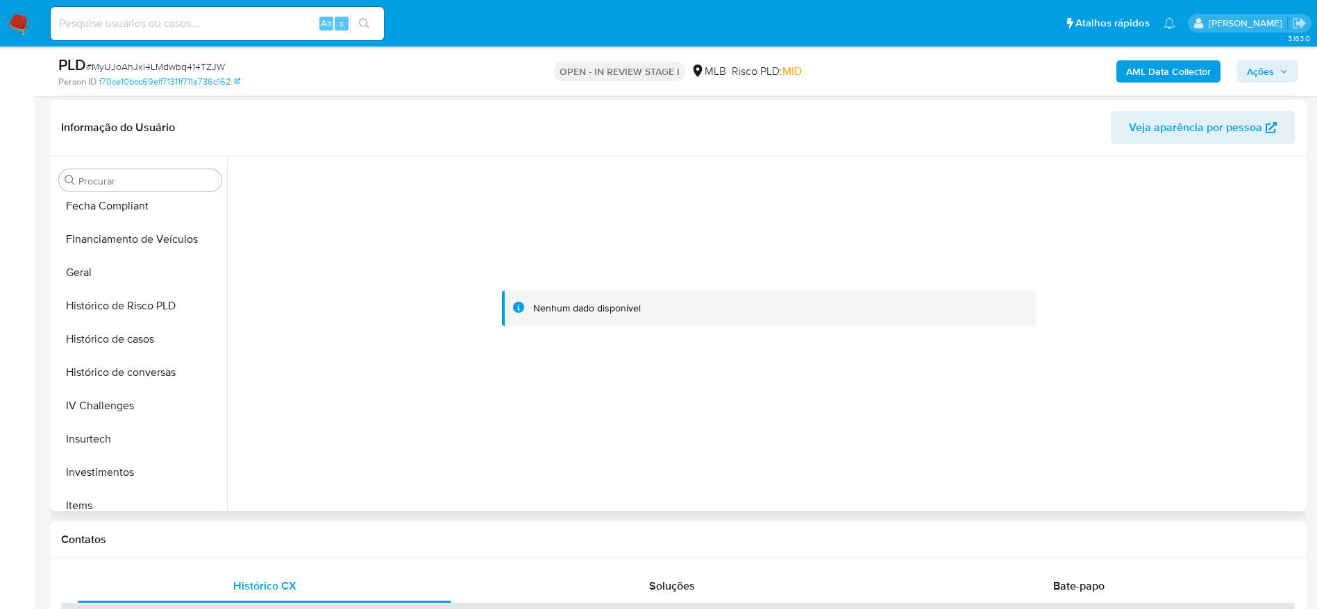
scroll to position [545, 0]
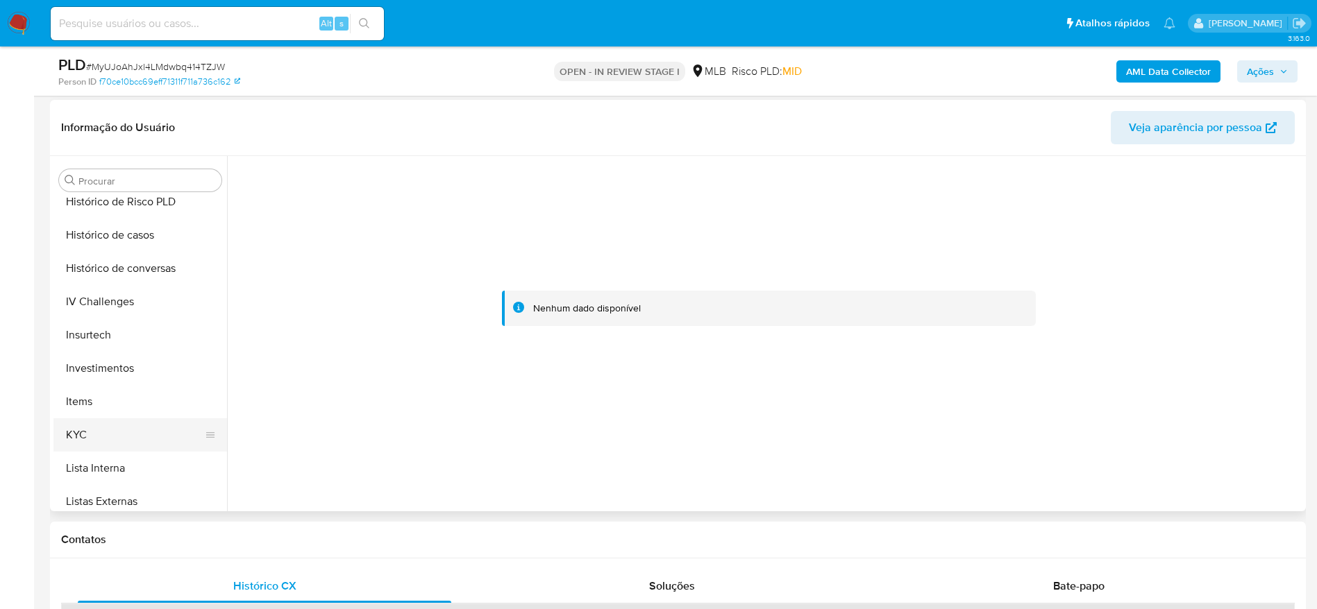
drag, startPoint x: 97, startPoint y: 428, endPoint x: 217, endPoint y: 428, distance: 119.4
click at [98, 428] on button "KYC" at bounding box center [134, 434] width 162 height 33
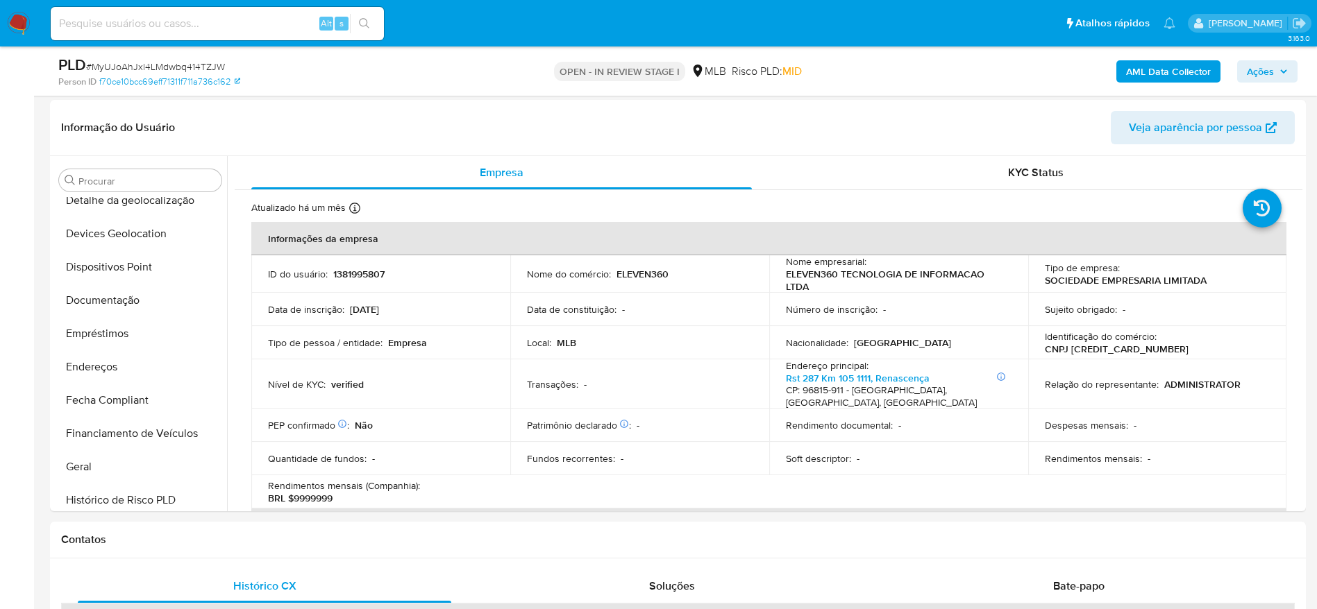
scroll to position [232, 0]
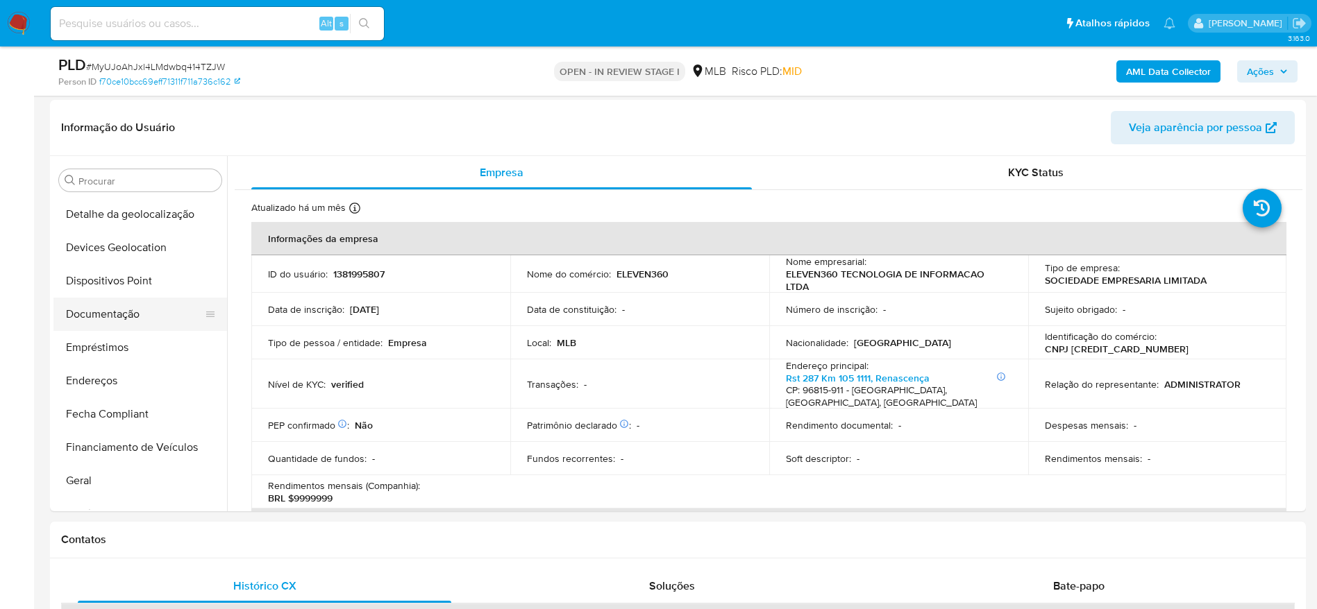
click at [126, 316] on button "Documentação" at bounding box center [134, 314] width 162 height 33
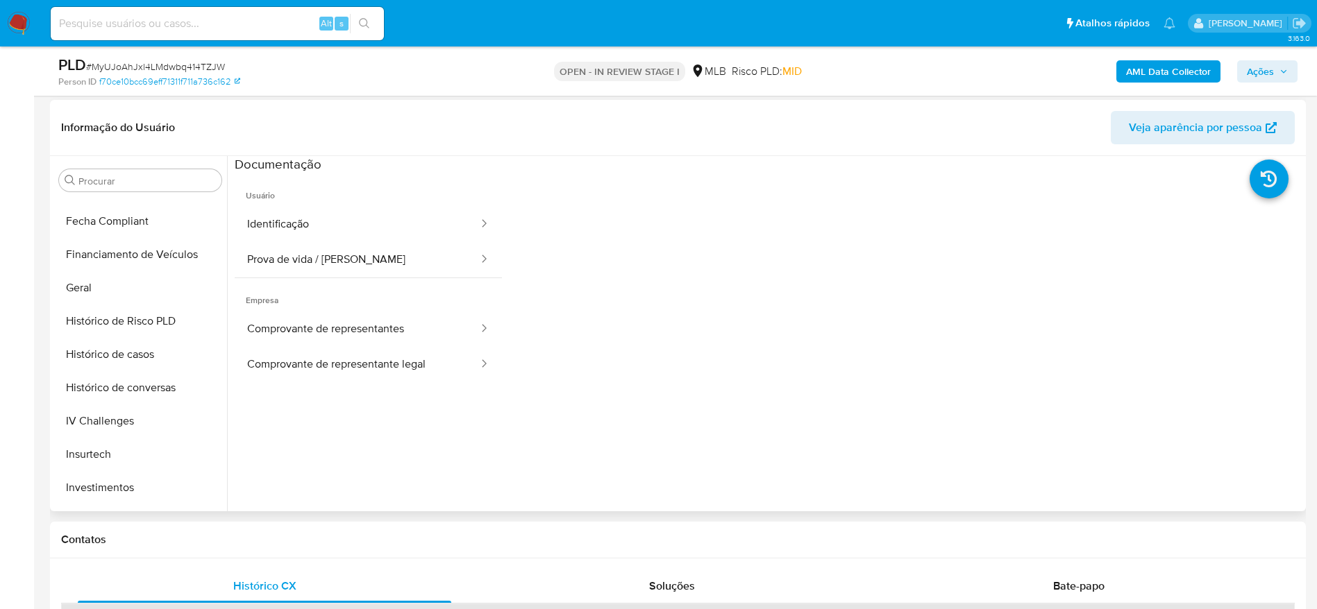
scroll to position [545, 0]
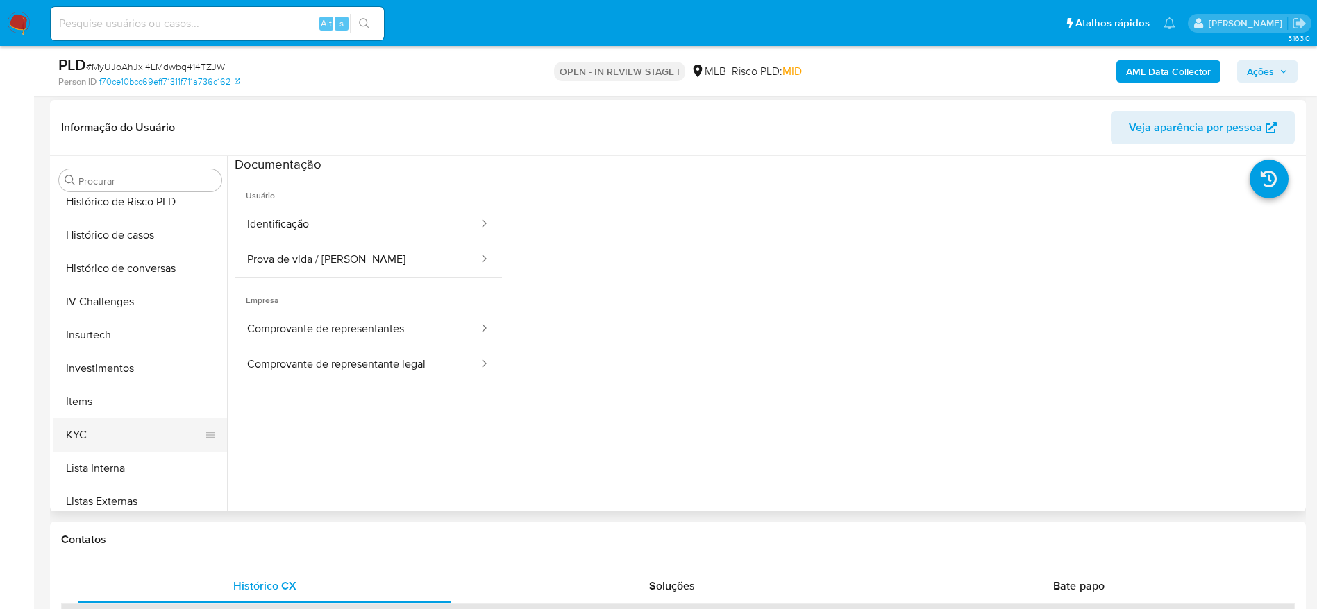
click at [121, 424] on button "KYC" at bounding box center [134, 434] width 162 height 33
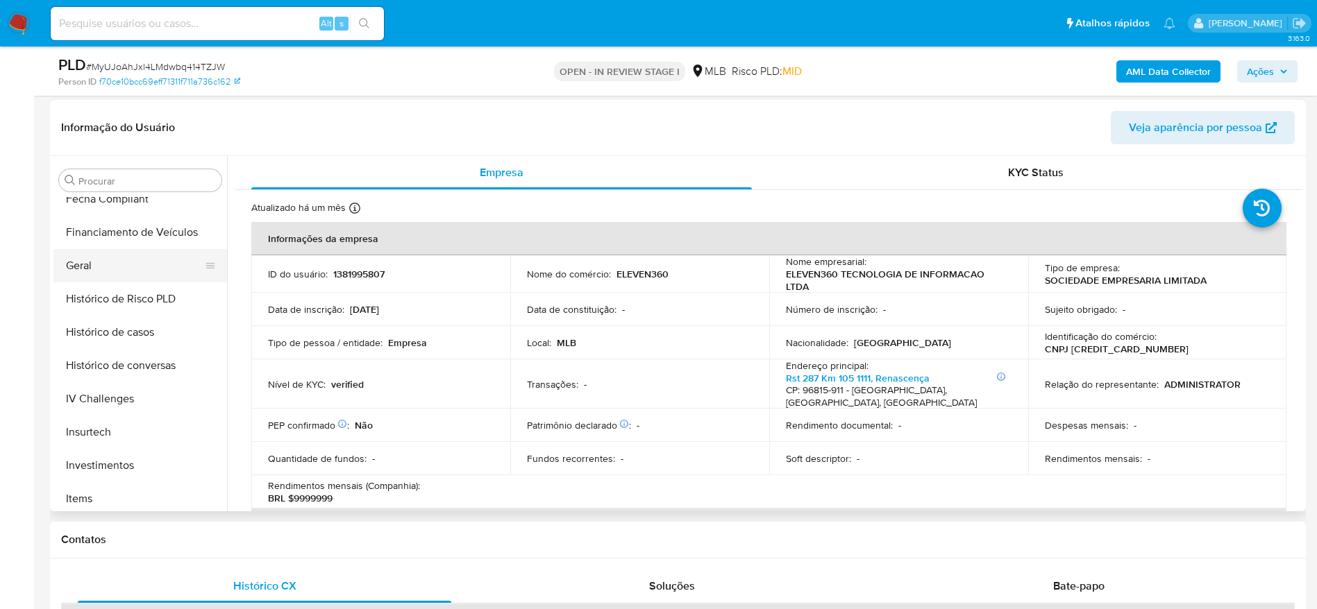
scroll to position [337, 0]
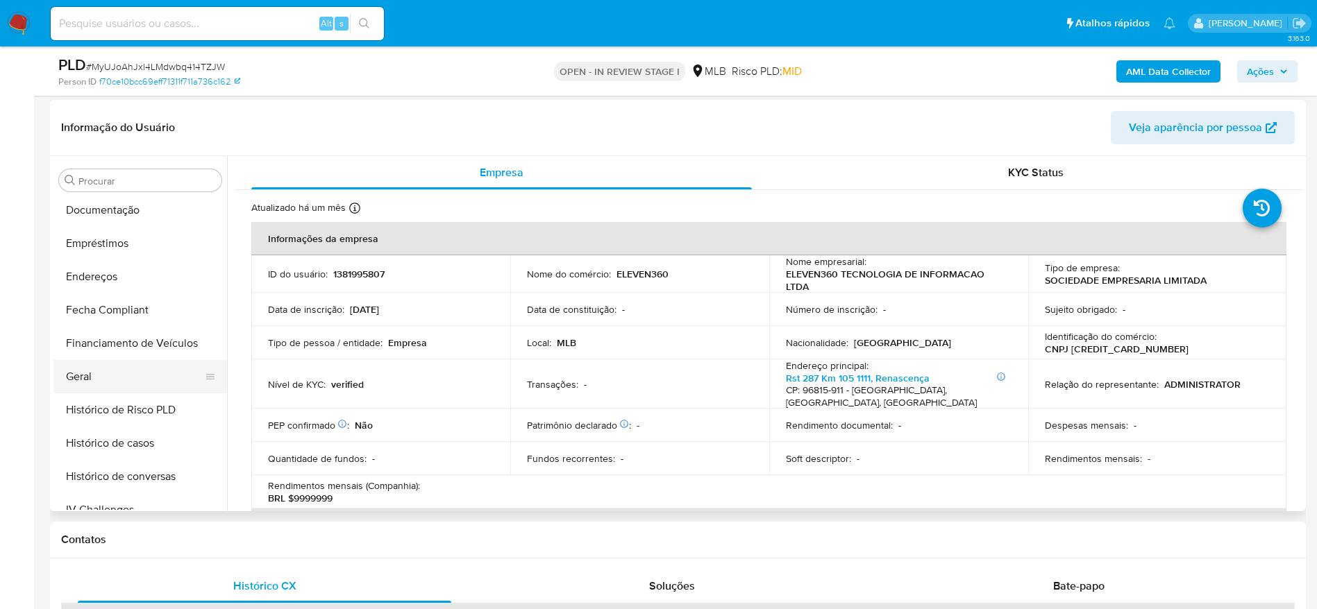
click at [87, 380] on button "Geral" at bounding box center [134, 376] width 162 height 33
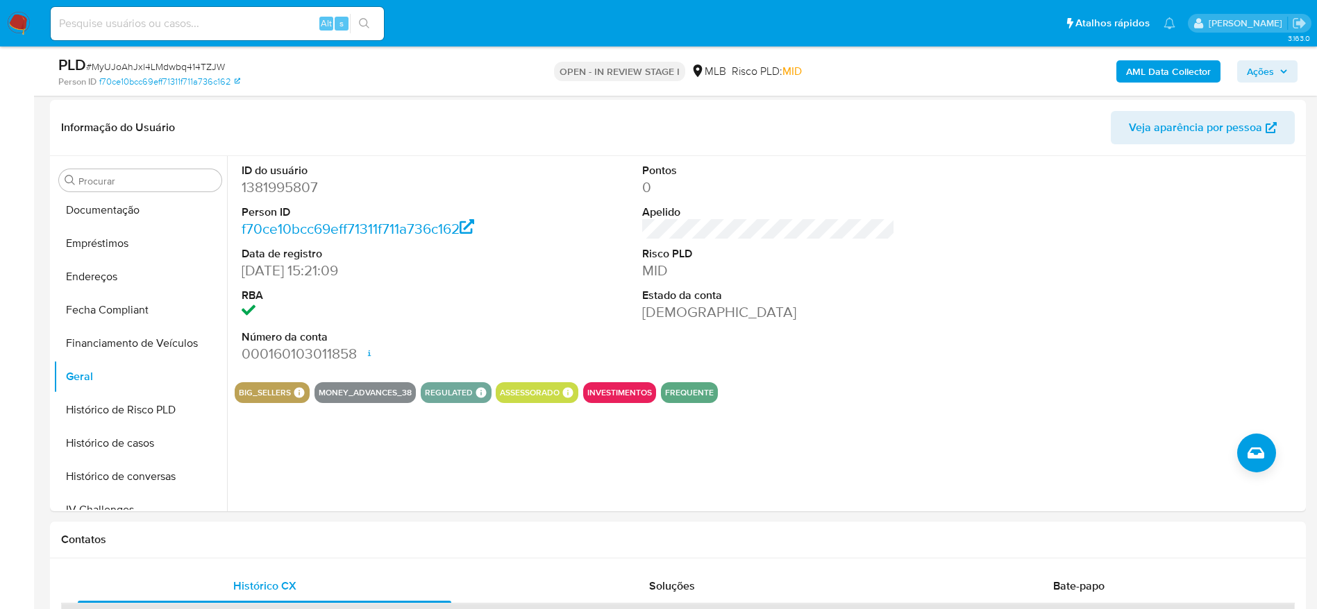
drag, startPoint x: 1252, startPoint y: 68, endPoint x: 1236, endPoint y: 82, distance: 21.2
click at [1252, 70] on span "Ações" at bounding box center [1259, 71] width 27 height 22
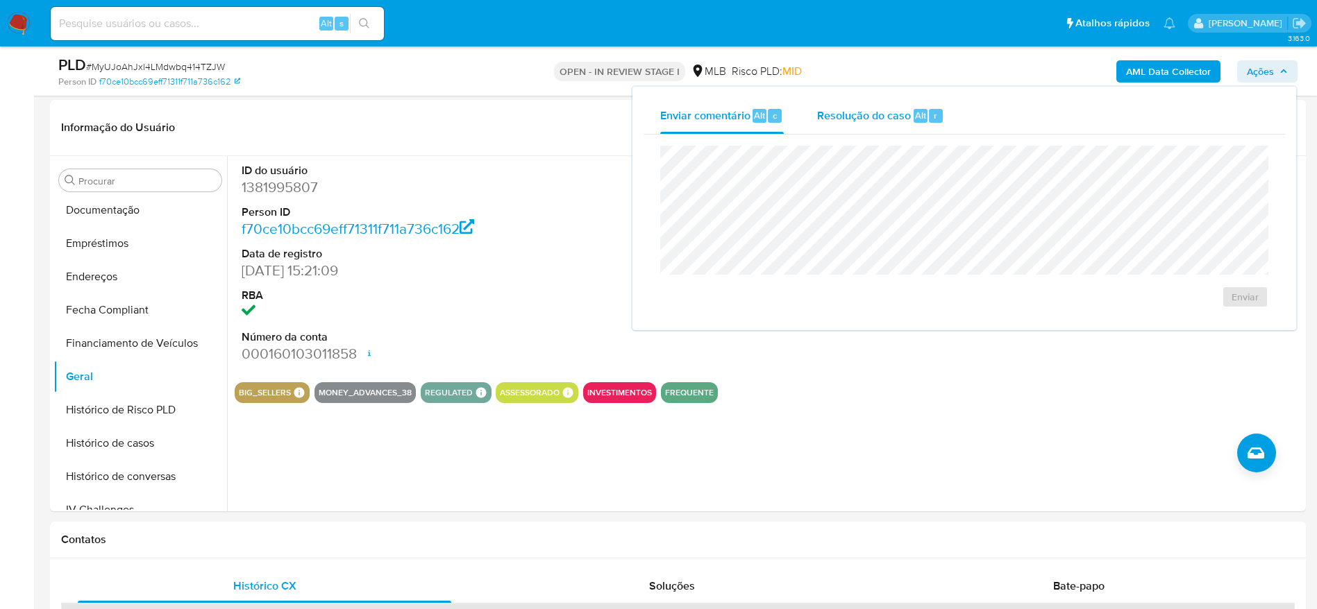
drag, startPoint x: 784, startPoint y: 122, endPoint x: 824, endPoint y: 120, distance: 40.3
click at [784, 121] on button "Enviar comentário Alt c" at bounding box center [721, 116] width 157 height 36
click at [824, 120] on span "Resolução do caso" at bounding box center [864, 115] width 94 height 16
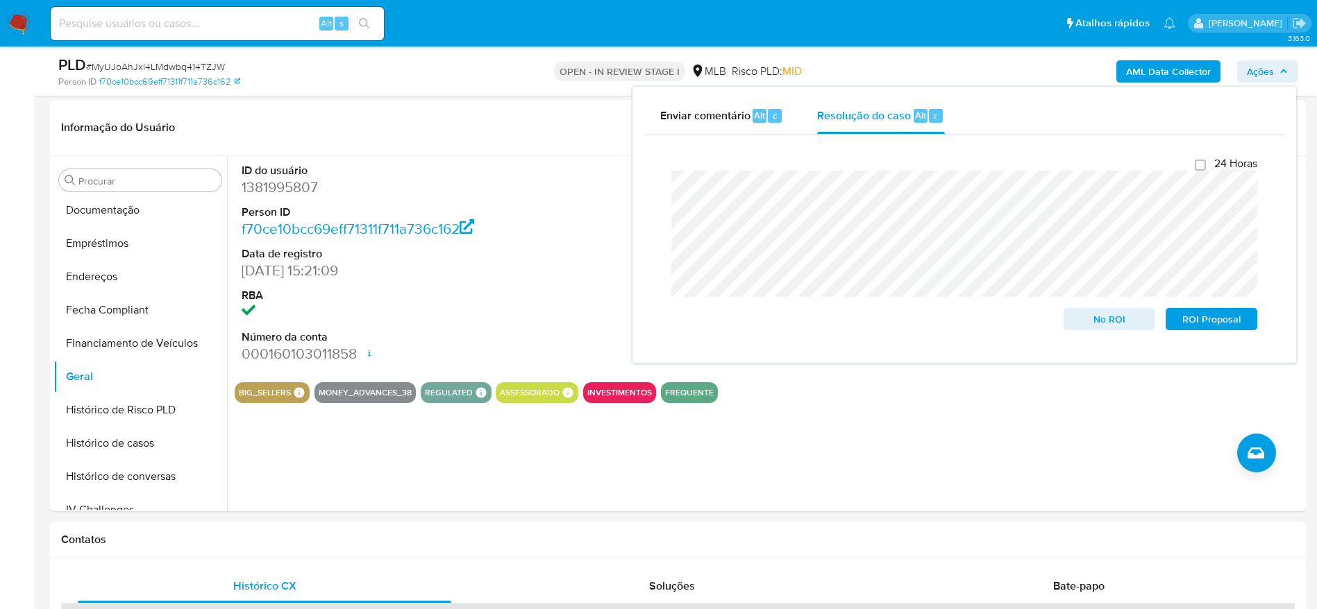
click at [1158, 65] on b "AML Data Collector" at bounding box center [1168, 71] width 85 height 22
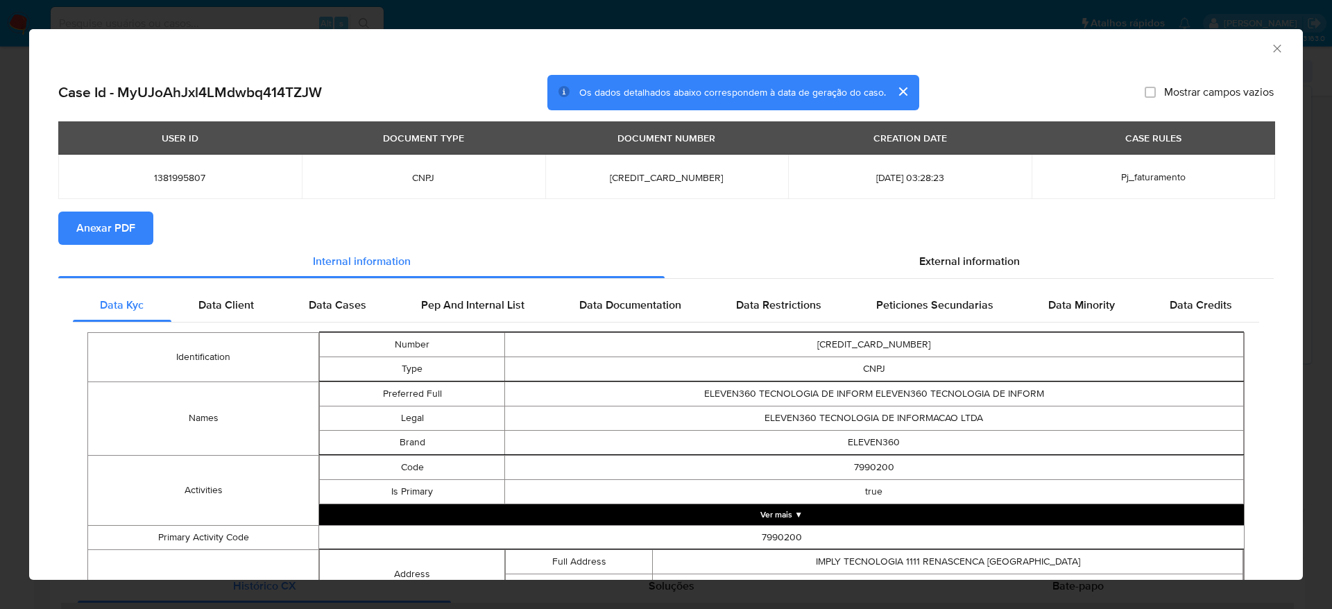
click at [130, 229] on span "Anexar PDF" at bounding box center [105, 228] width 59 height 31
click at [1271, 49] on icon "Fechar a janela" at bounding box center [1278, 49] width 14 height 14
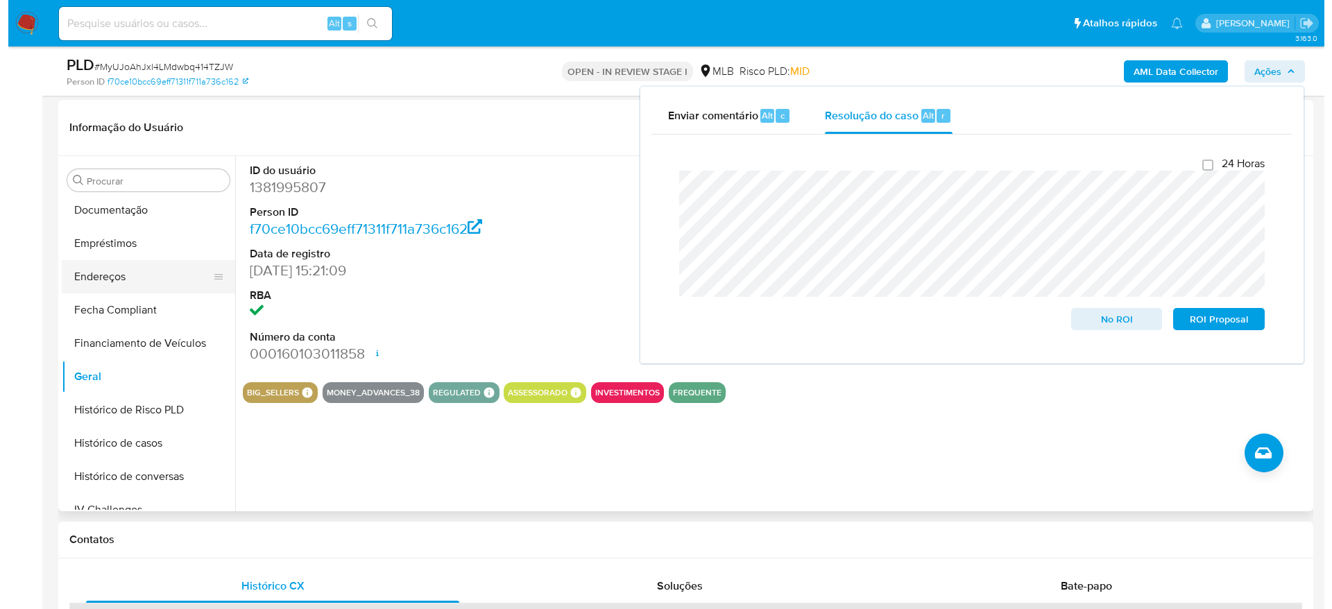
scroll to position [0, 0]
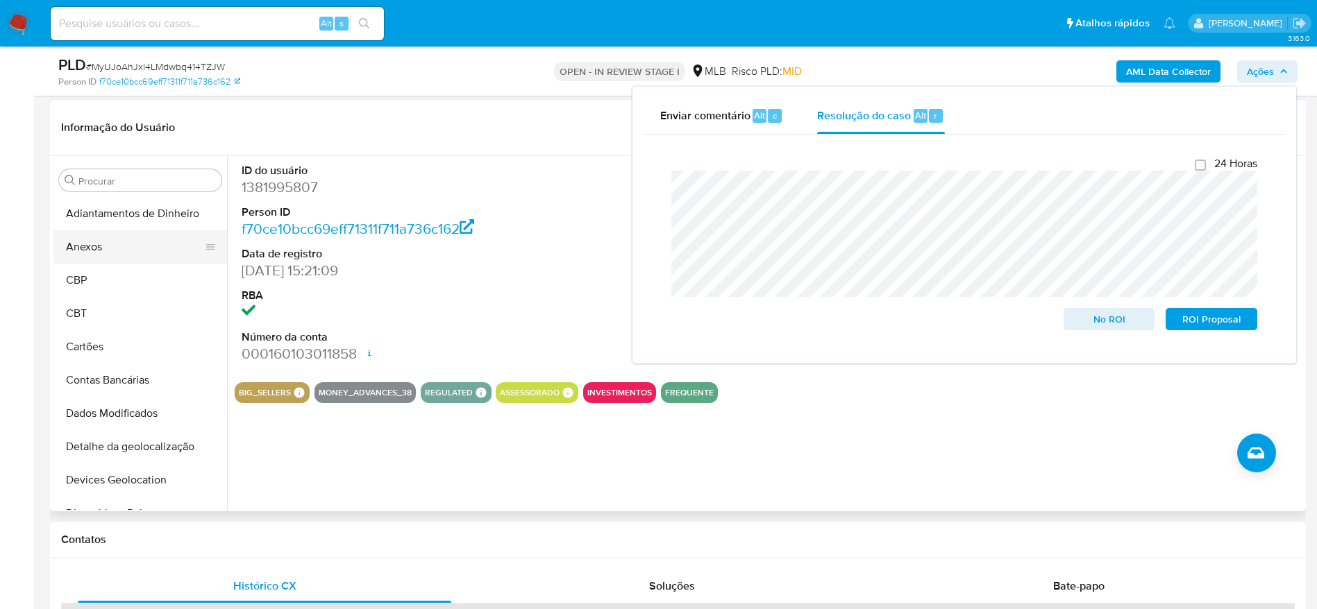
click at [113, 247] on button "Anexos" at bounding box center [134, 246] width 162 height 33
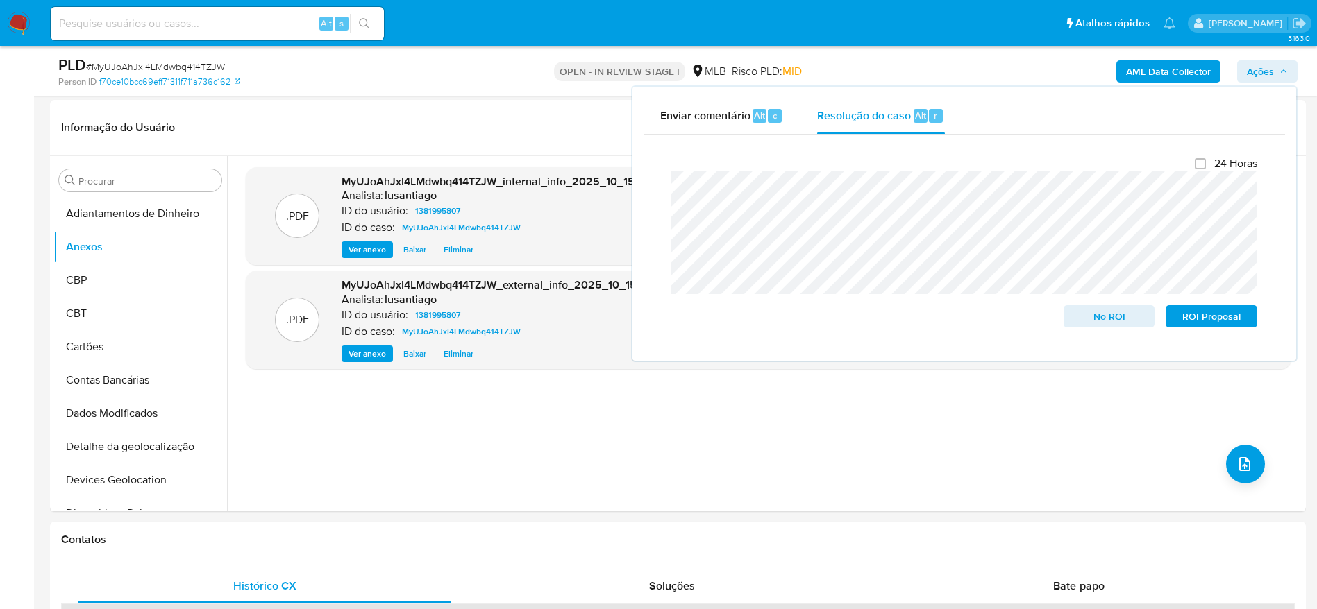
click at [1260, 65] on span "Ações" at bounding box center [1259, 71] width 27 height 22
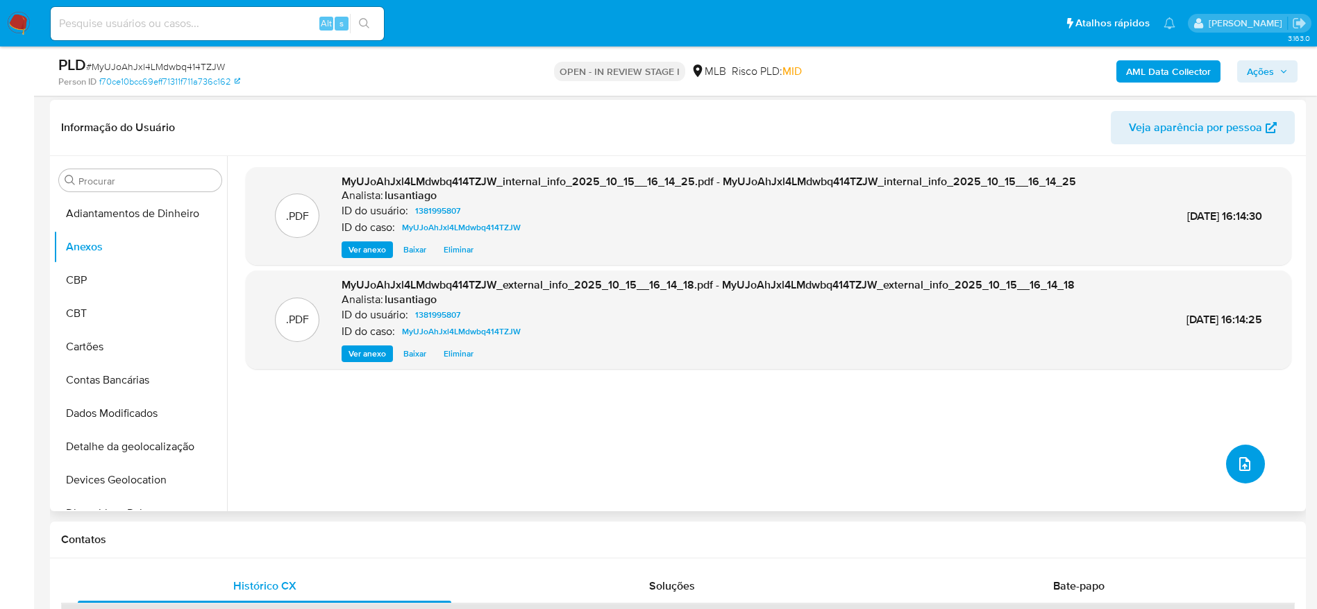
click at [1252, 469] on button "upload-file" at bounding box center [1245, 464] width 39 height 39
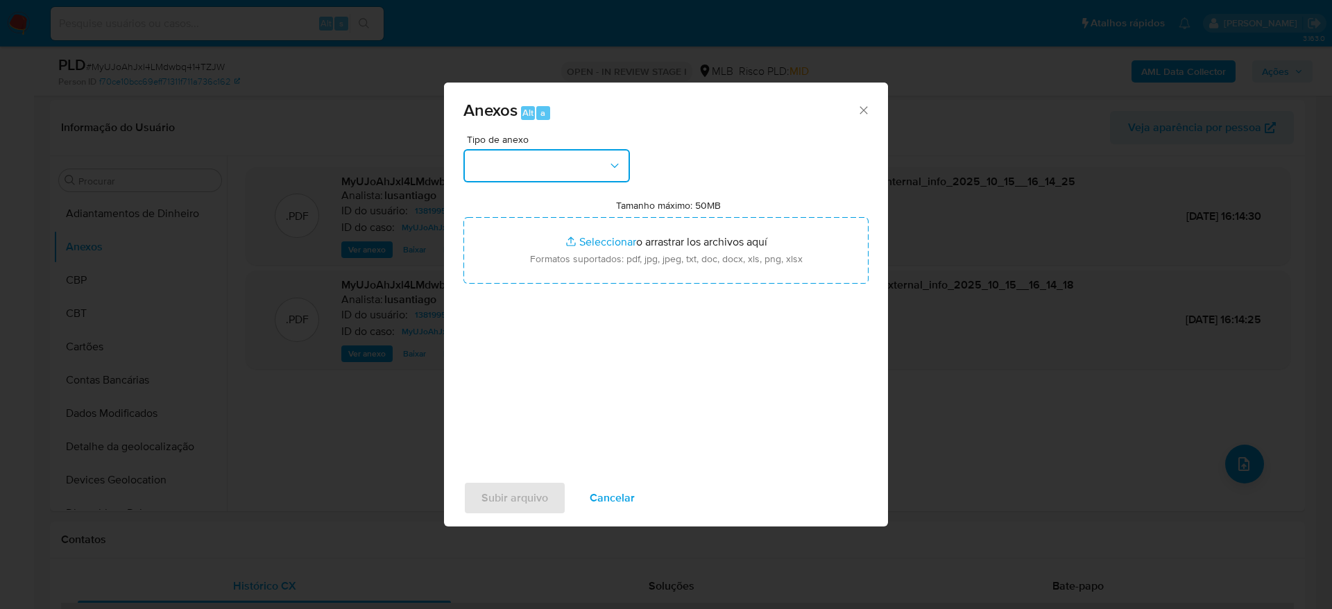
click at [547, 176] on button "button" at bounding box center [547, 165] width 167 height 33
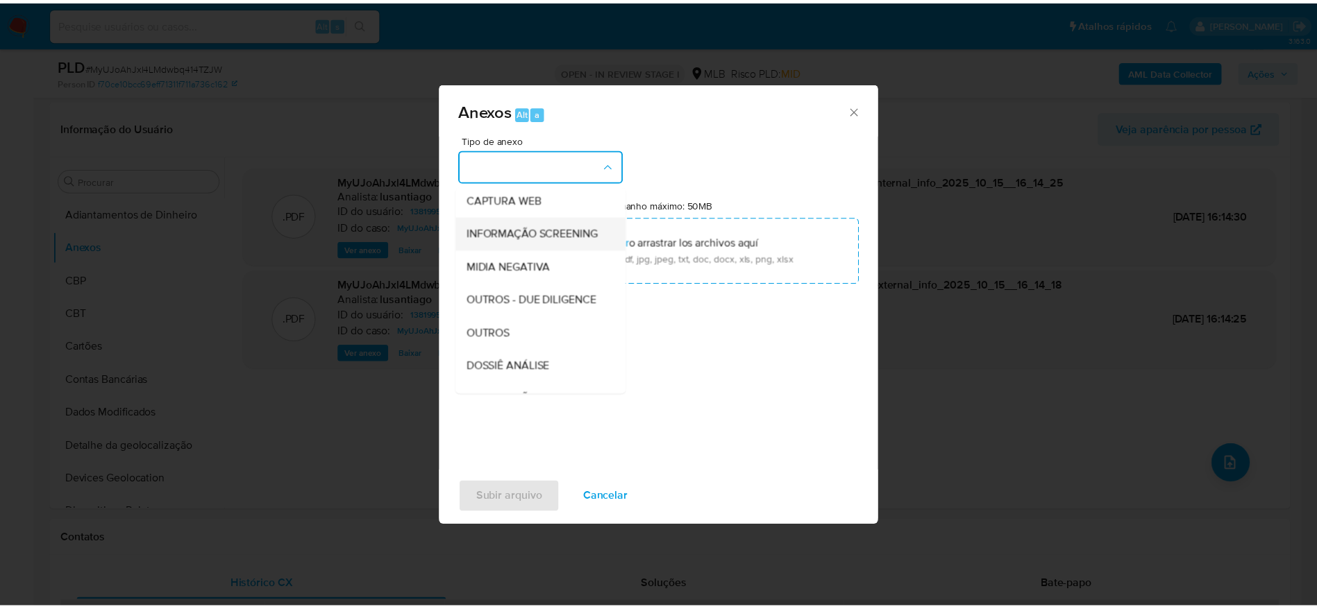
scroll to position [214, 0]
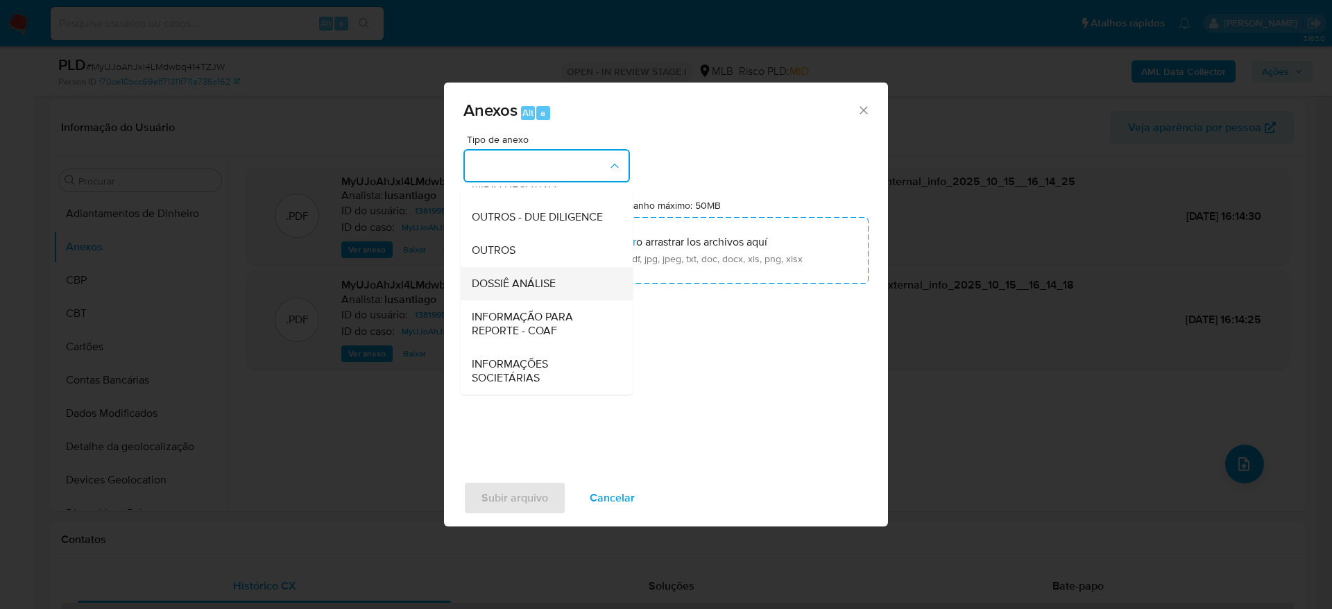
click at [522, 278] on span "DOSSIÊ ANÁLISE" at bounding box center [514, 284] width 84 height 14
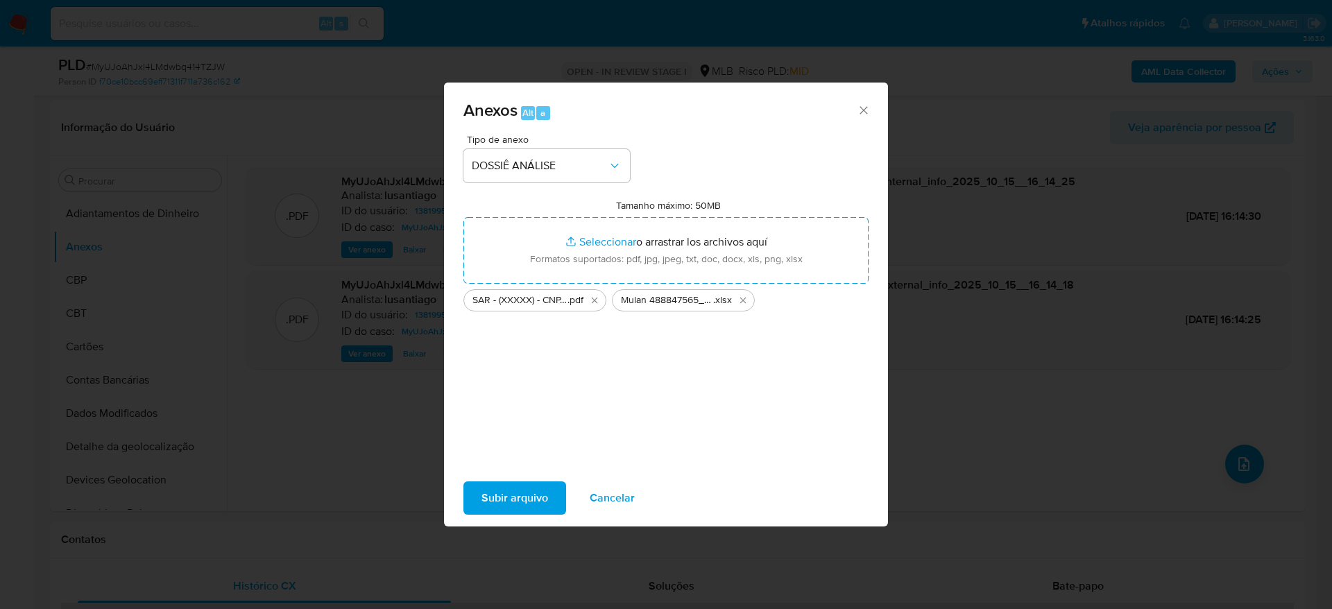
click at [516, 502] on span "Subir arquivo" at bounding box center [515, 498] width 67 height 31
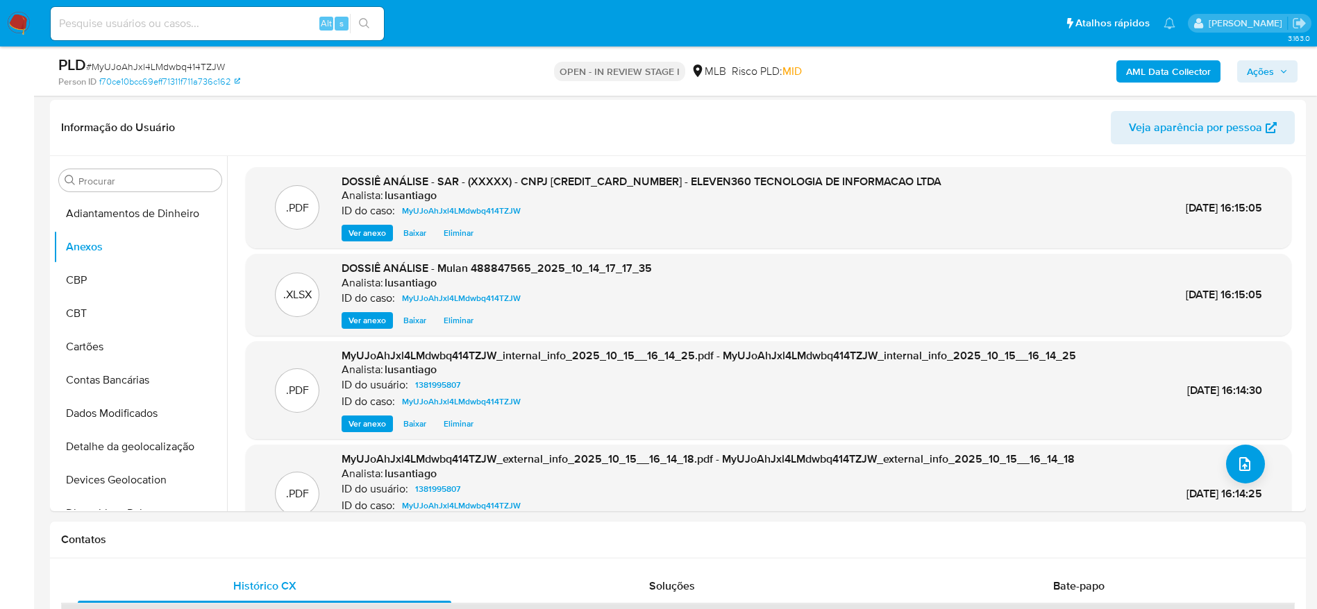
click at [1276, 68] on span "Ações" at bounding box center [1266, 71] width 41 height 19
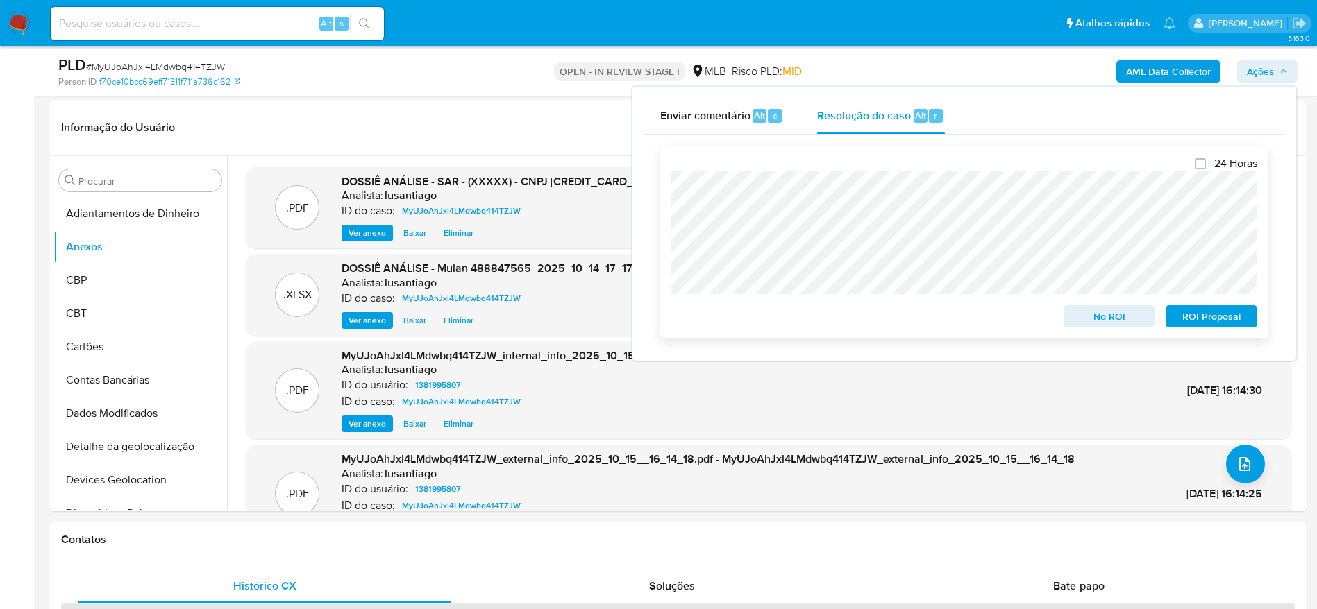
click at [1223, 323] on span "ROI Proposal" at bounding box center [1211, 316] width 72 height 19
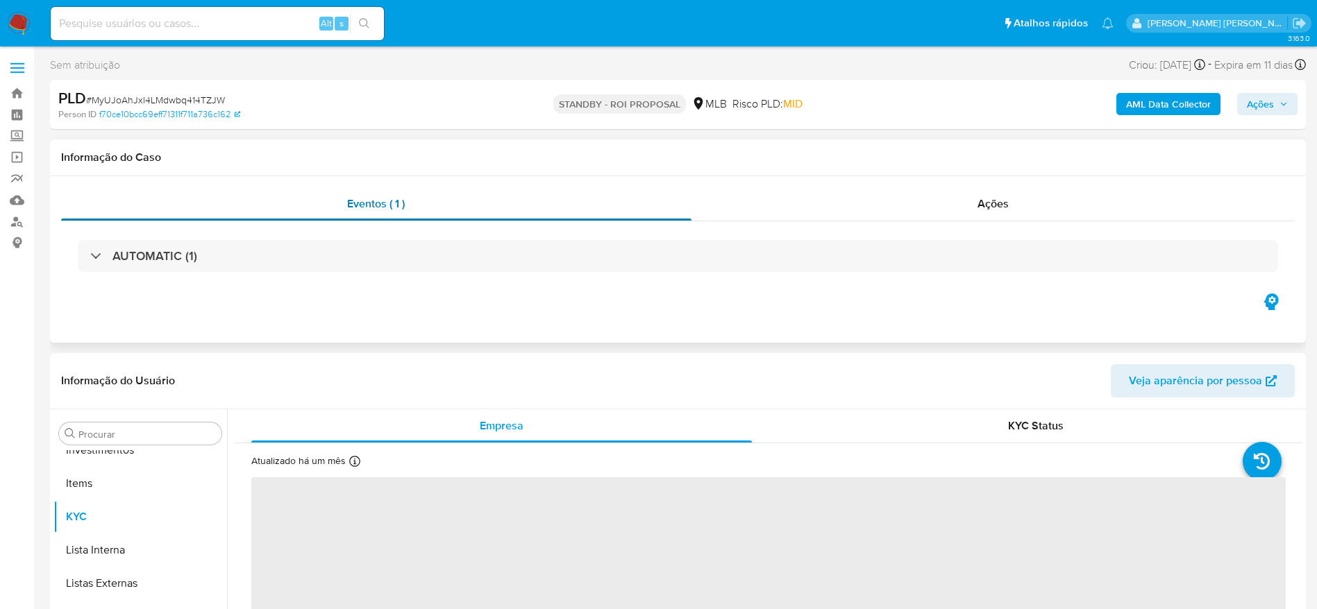
scroll to position [753, 0]
select select "10"
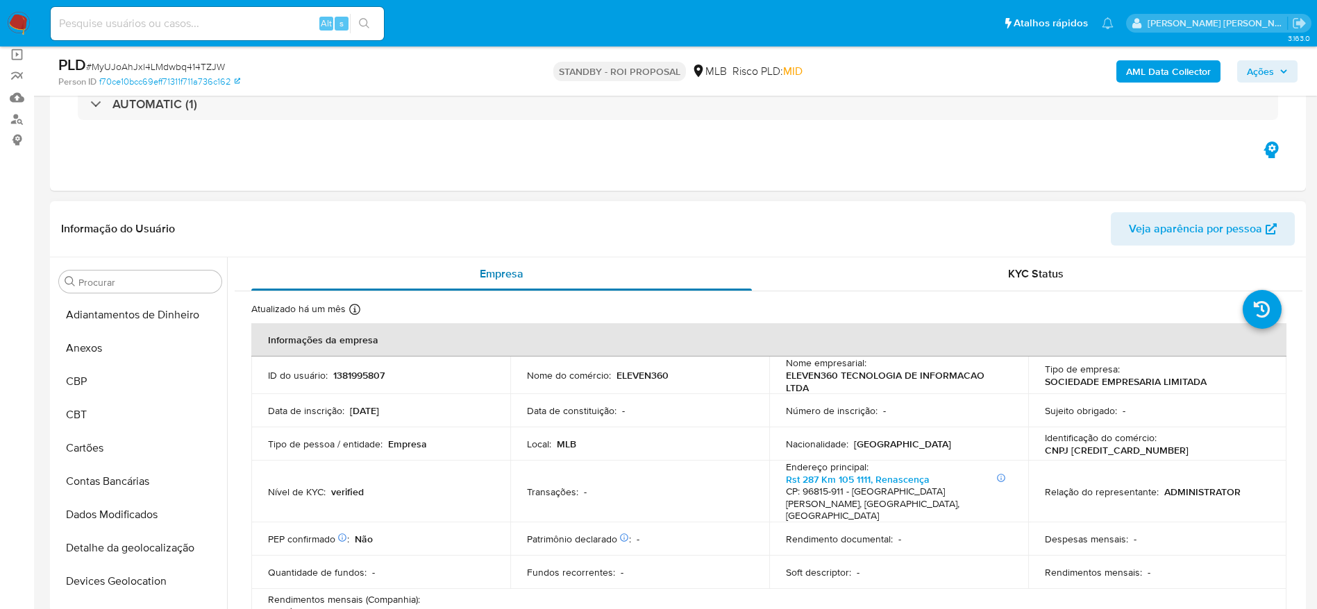
scroll to position [0, 0]
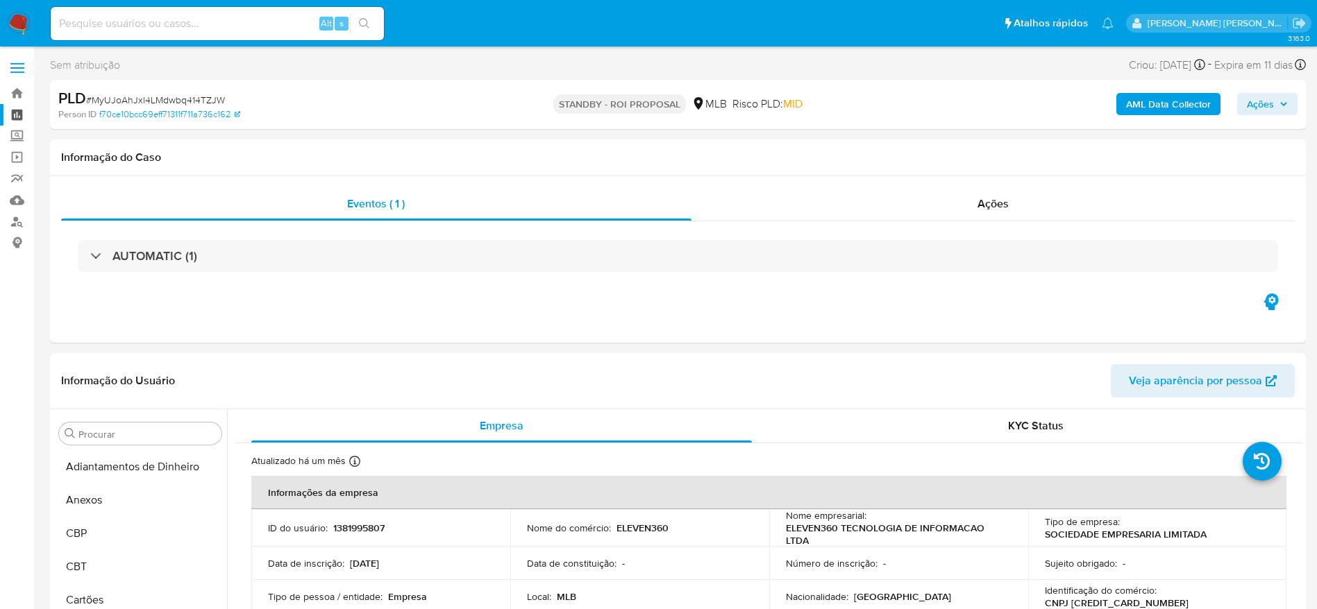
click at [19, 113] on link "Painel" at bounding box center [82, 115] width 165 height 22
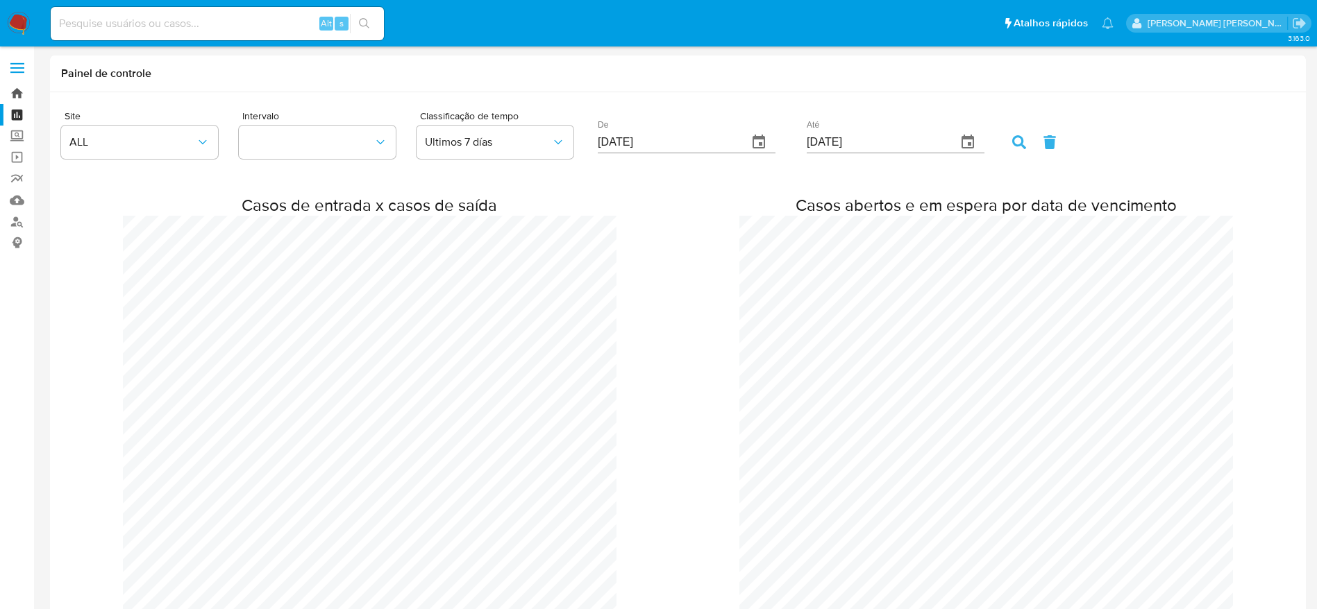
click at [16, 93] on link "Bandeja" at bounding box center [82, 94] width 165 height 22
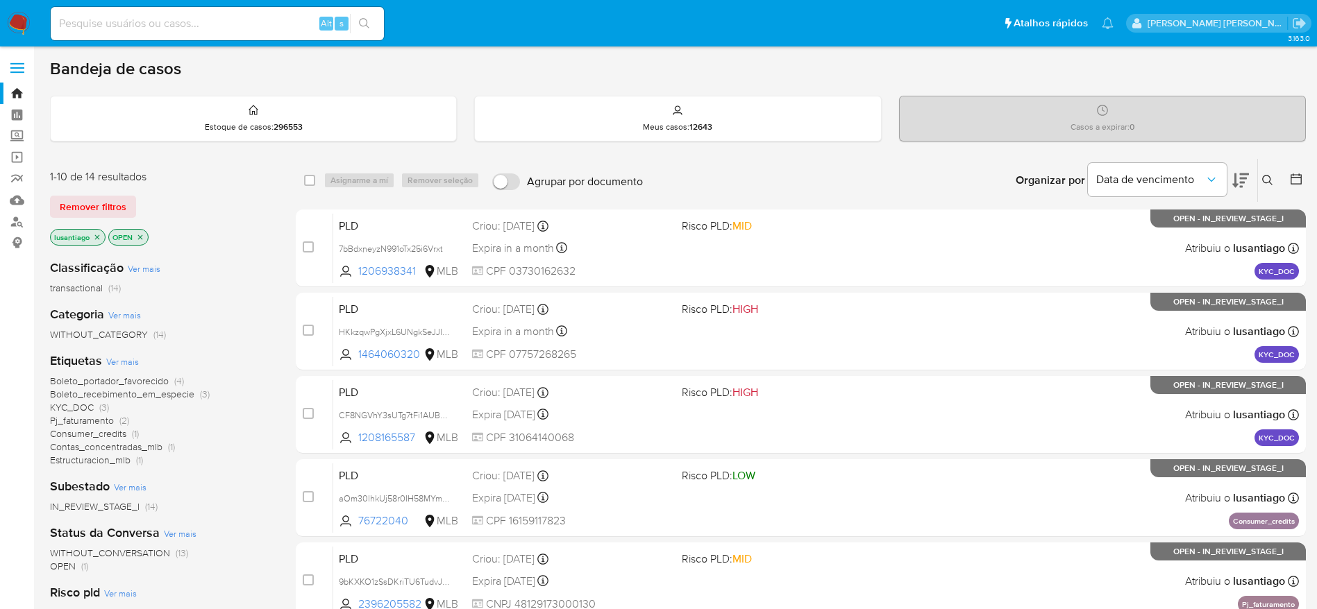
click at [98, 237] on icon "close-filter" at bounding box center [97, 237] width 5 height 5
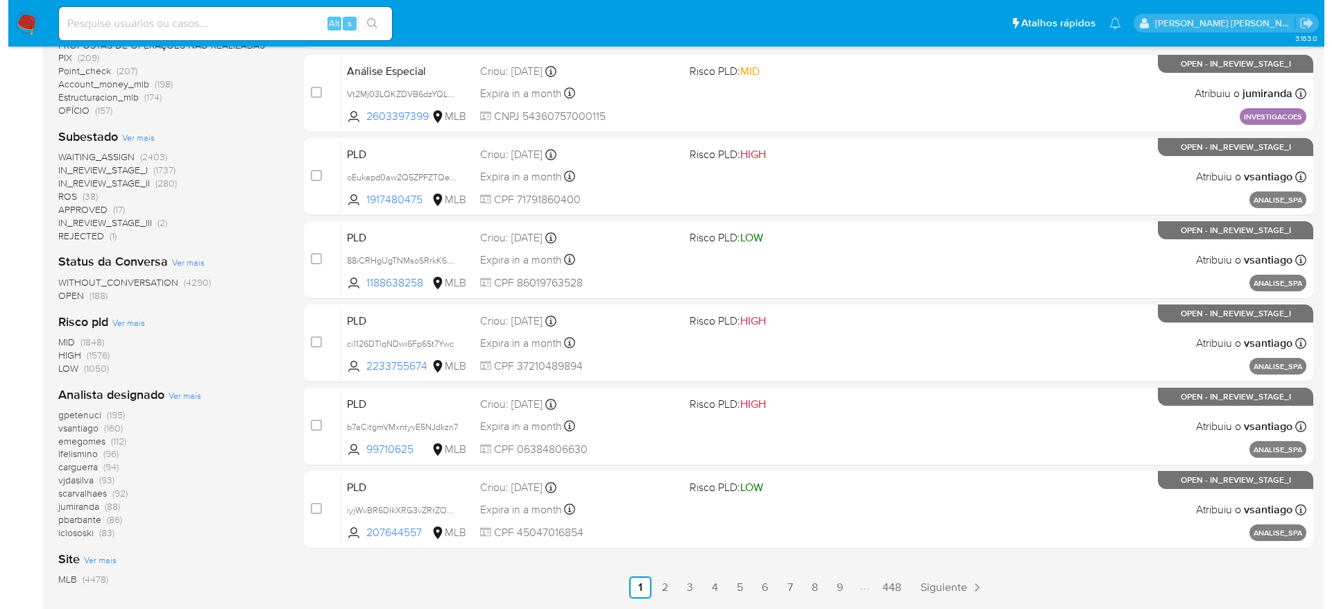
scroll to position [520, 0]
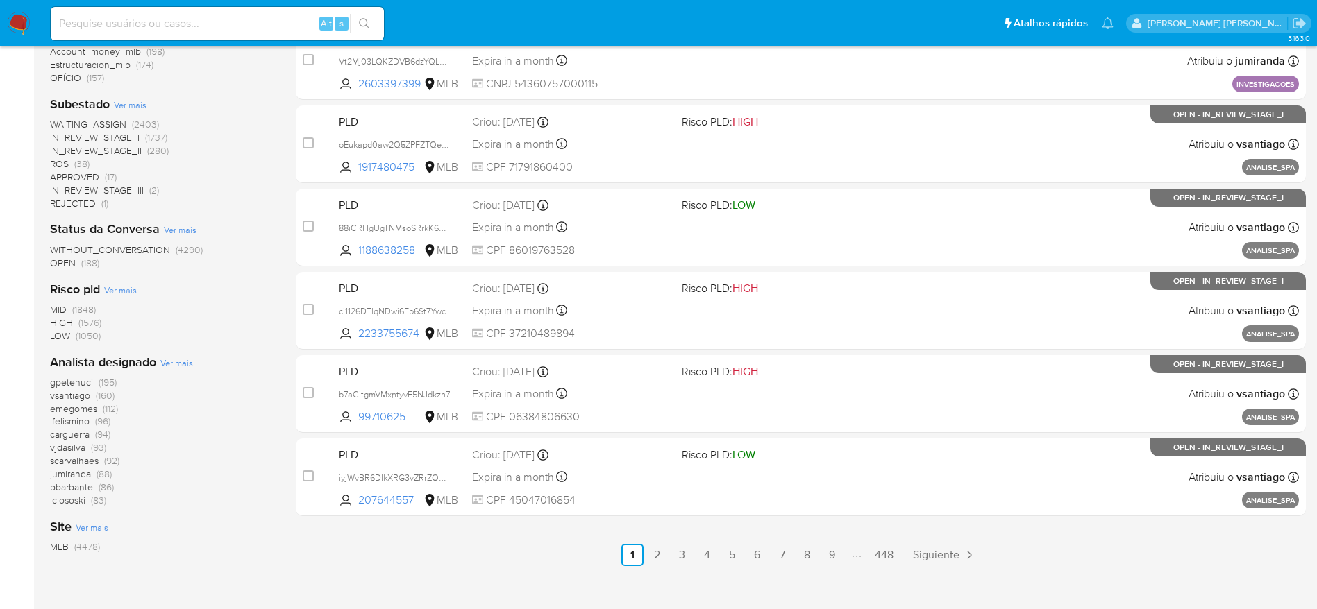
click at [177, 365] on span "Ver mais" at bounding box center [176, 363] width 33 height 12
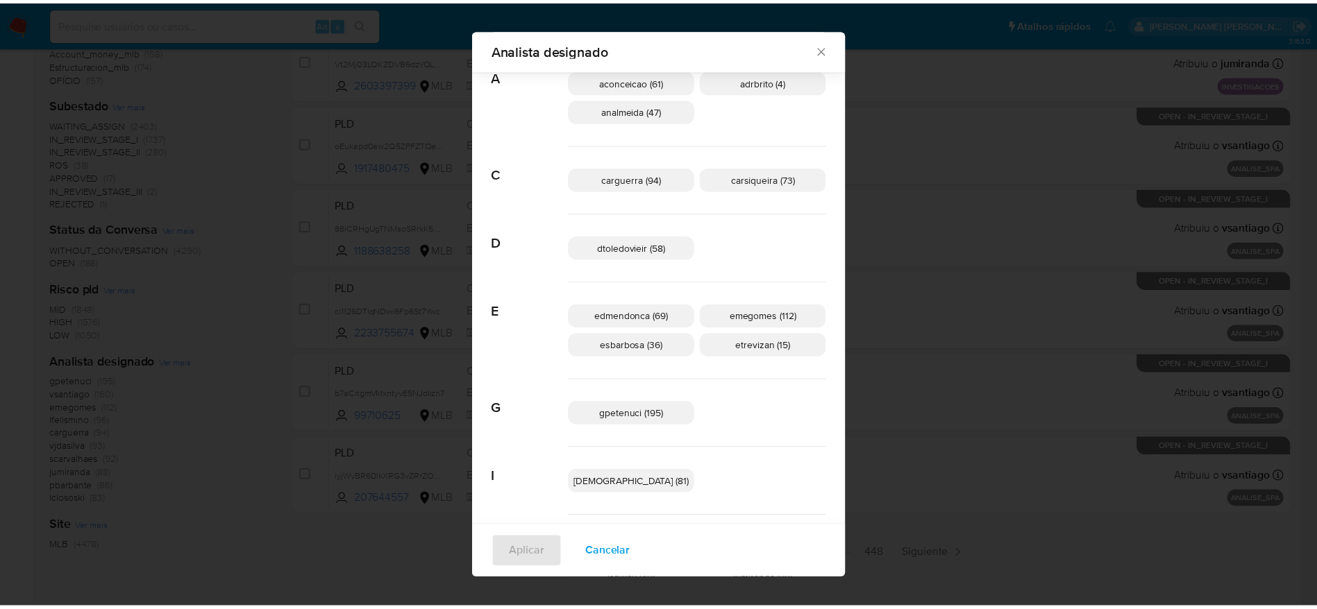
scroll to position [94, 0]
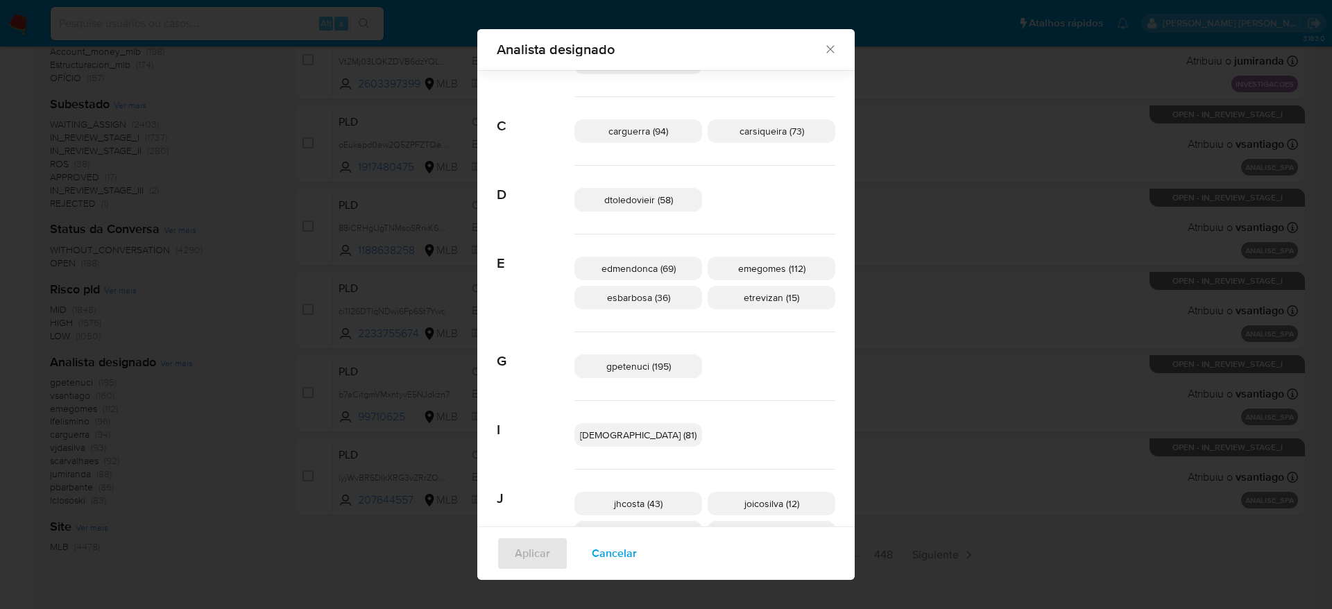
click at [1081, 287] on div "Analista designado Buscar A aconceicao (61) adrbrito (4) analmeida (47) C cargu…" at bounding box center [666, 304] width 1332 height 609
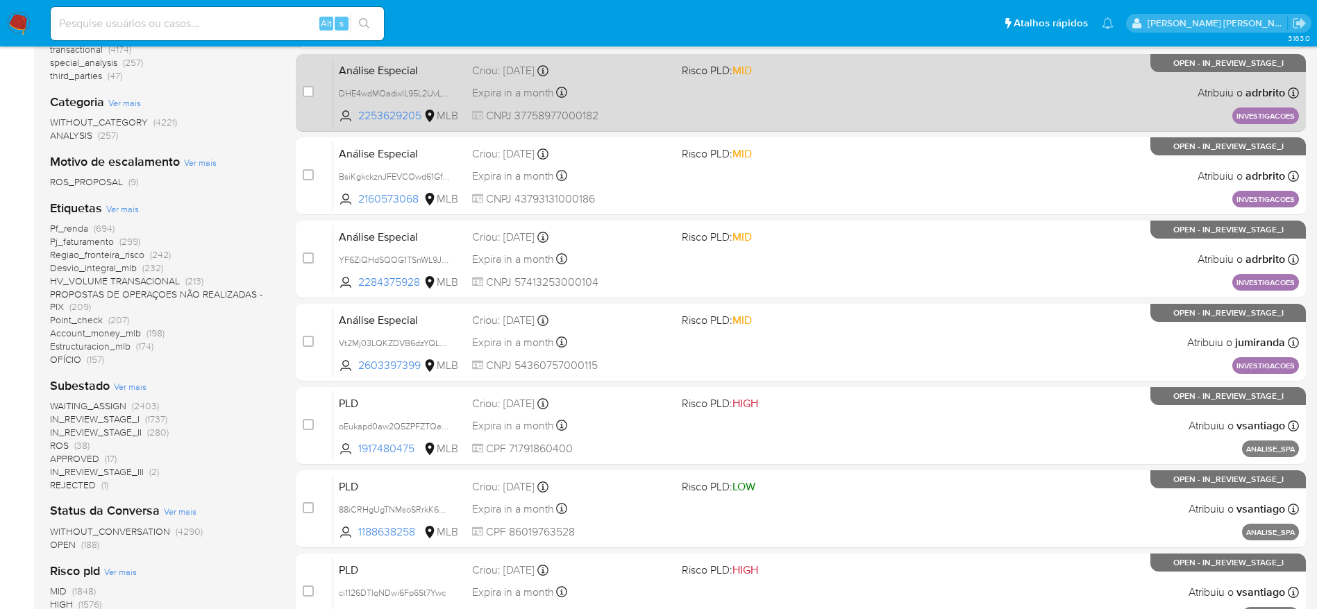
scroll to position [0, 0]
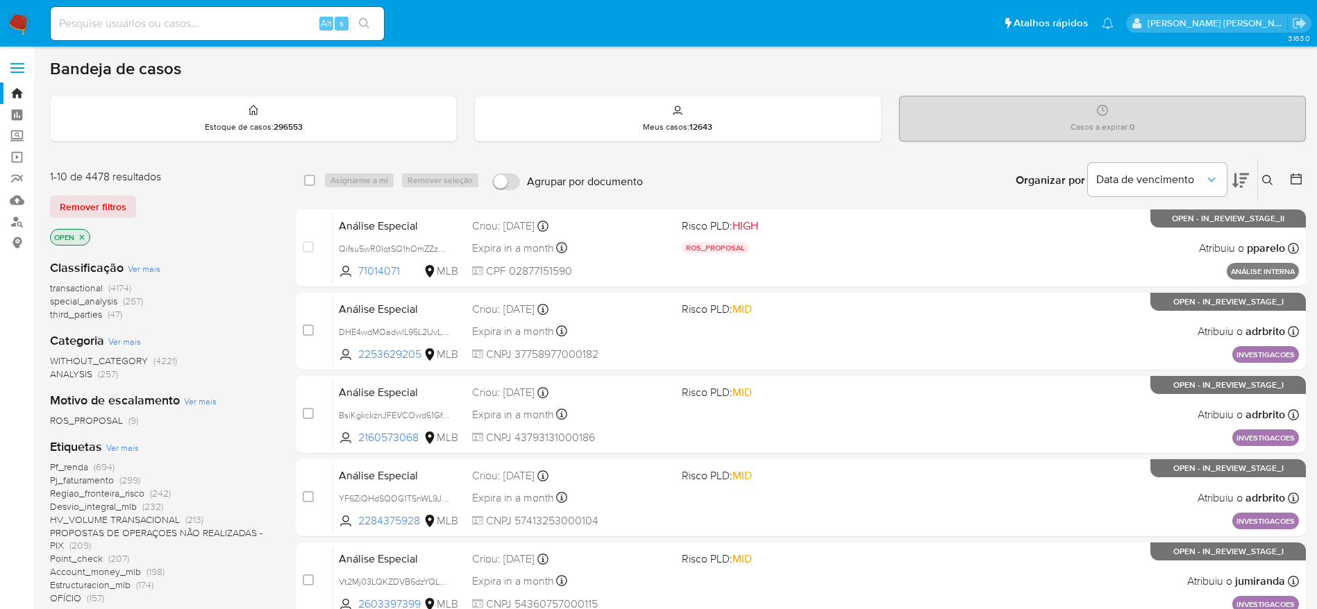
click at [173, 22] on input at bounding box center [217, 24] width 333 height 18
paste input "2396205582"
type input "2396205582"
click at [371, 20] on button "search-icon" at bounding box center [364, 23] width 28 height 19
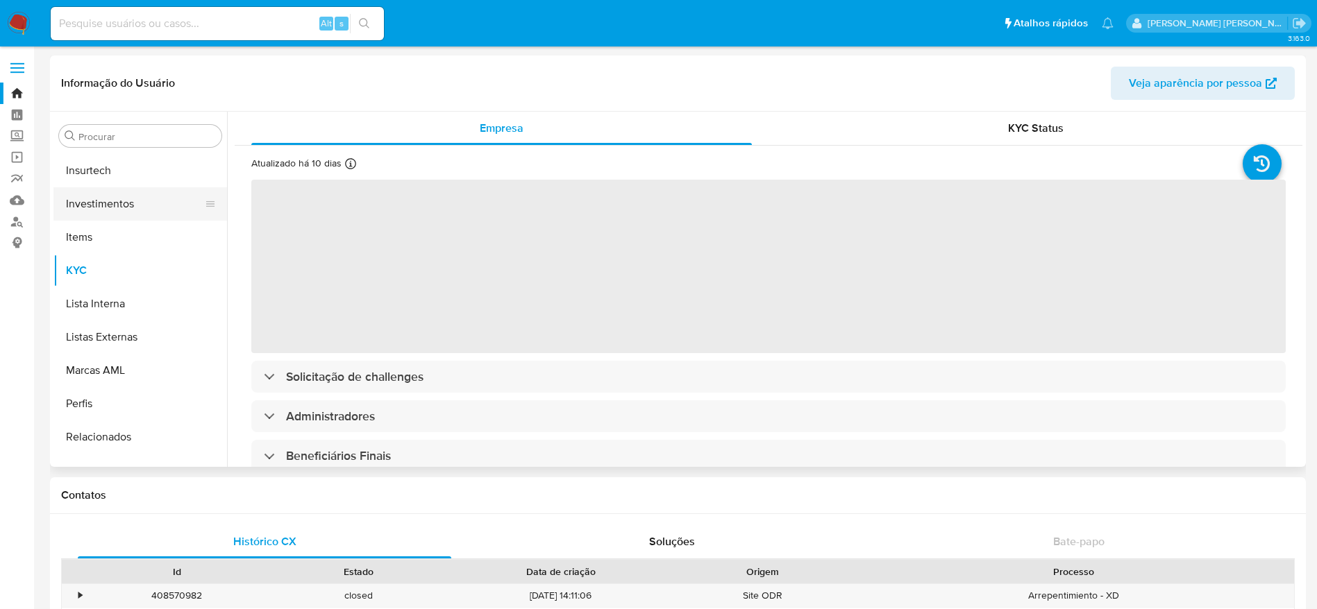
scroll to position [441, 0]
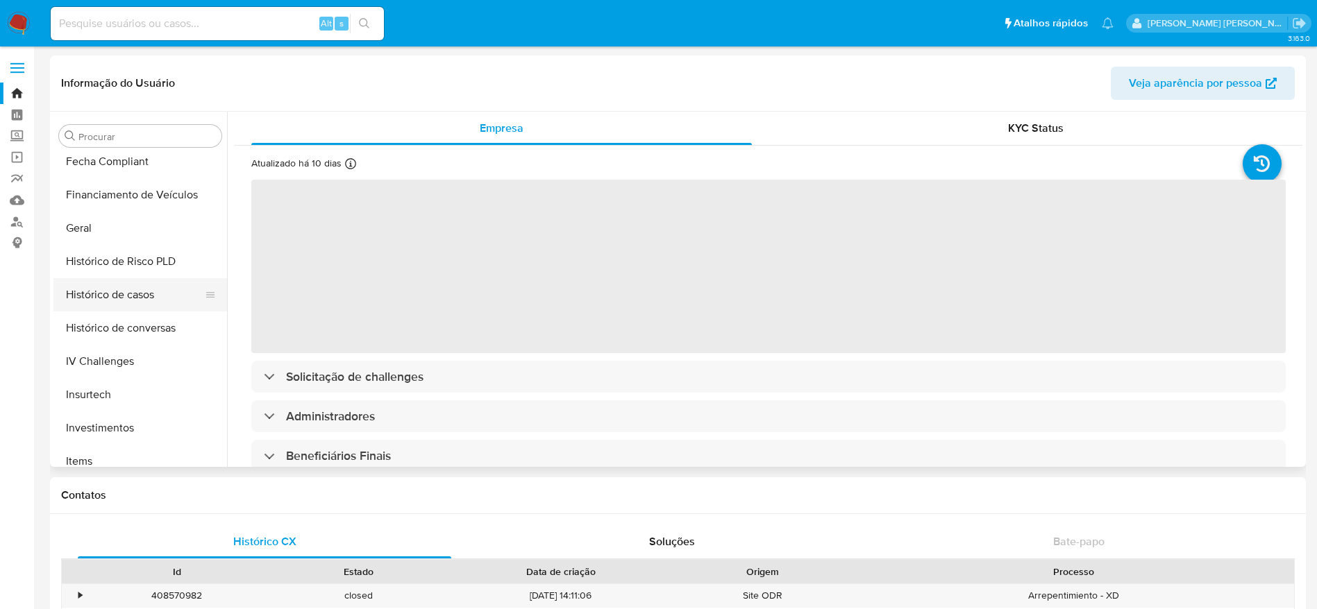
select select "10"
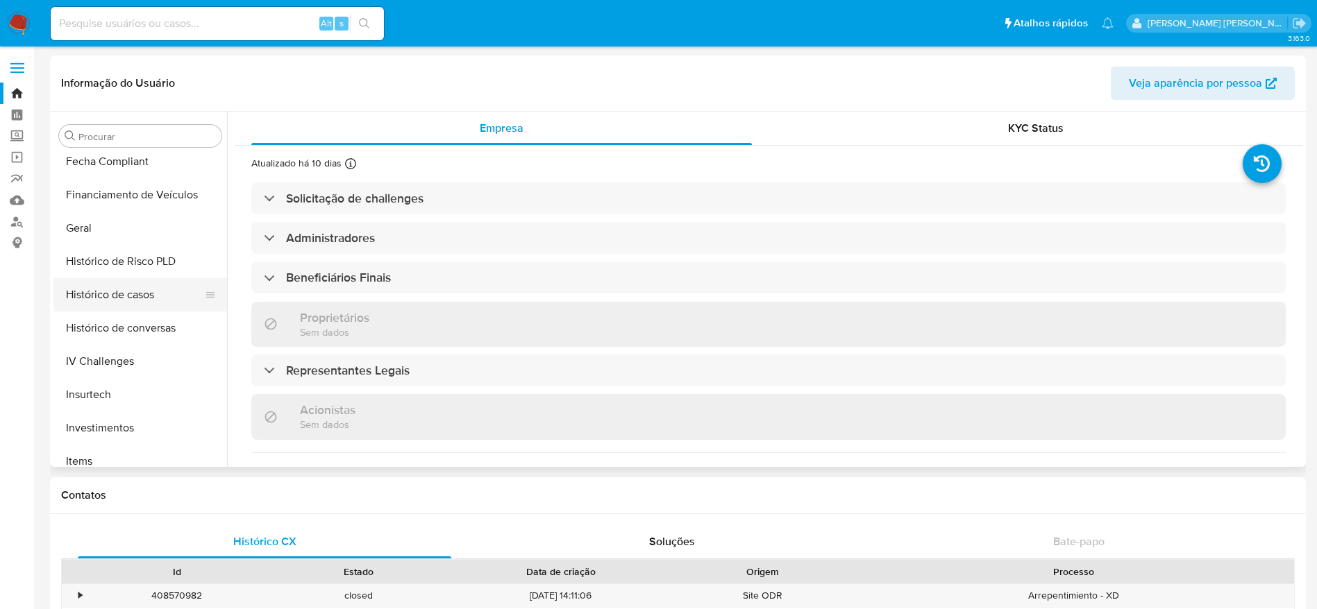
click at [137, 294] on button "Histórico de casos" at bounding box center [134, 294] width 162 height 33
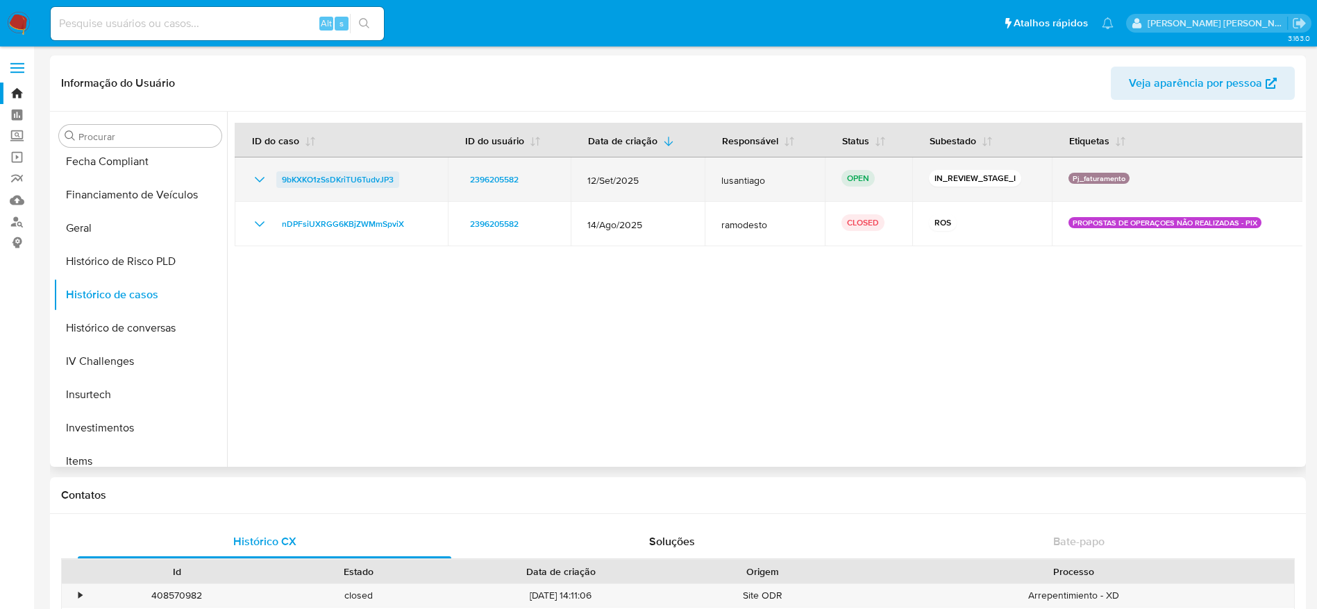
click at [337, 175] on span "9bKXKO1zSsDKriTU6TudvJP3" at bounding box center [338, 179] width 112 height 17
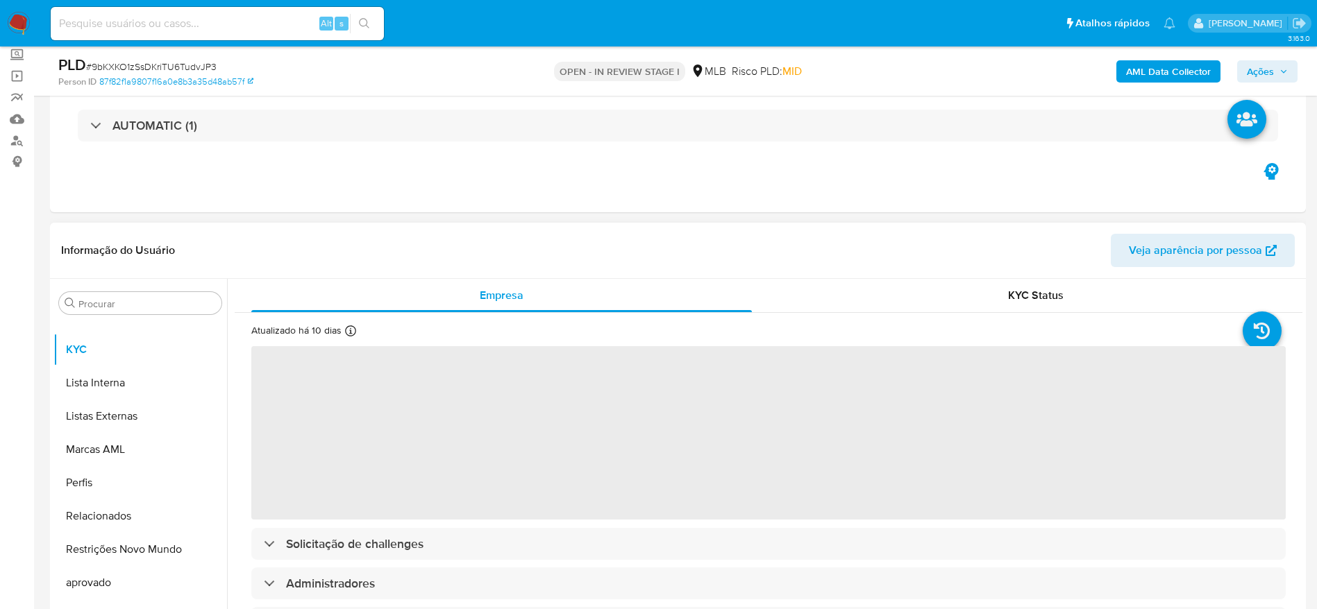
scroll to position [208, 0]
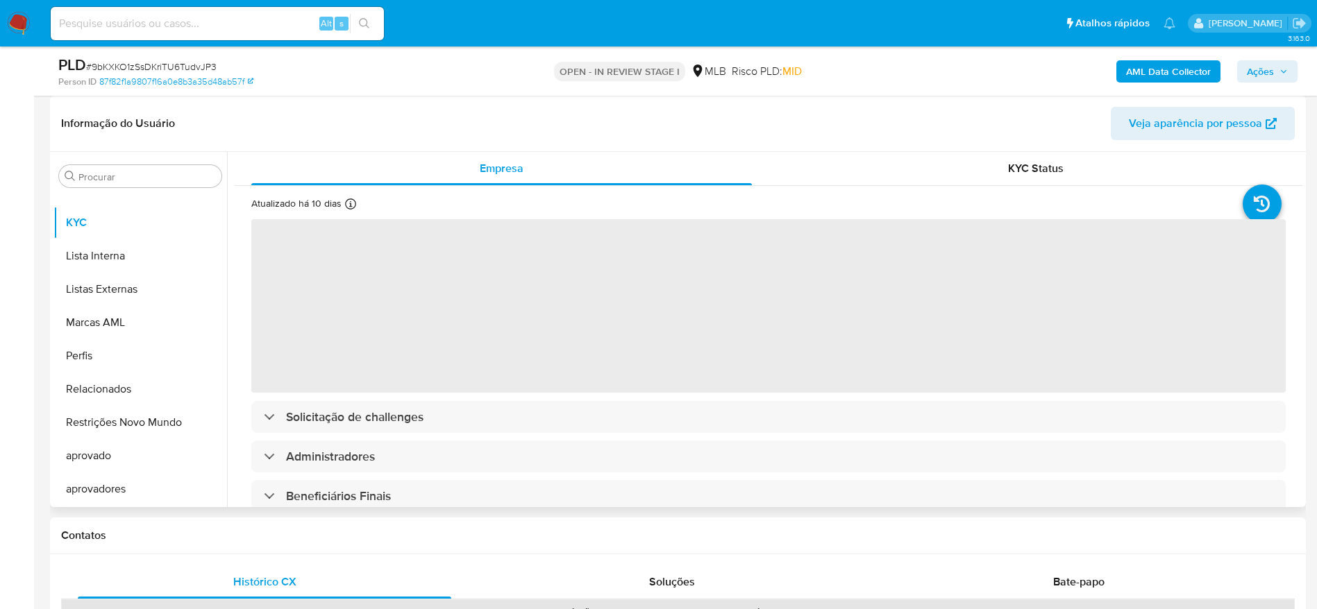
select select "10"
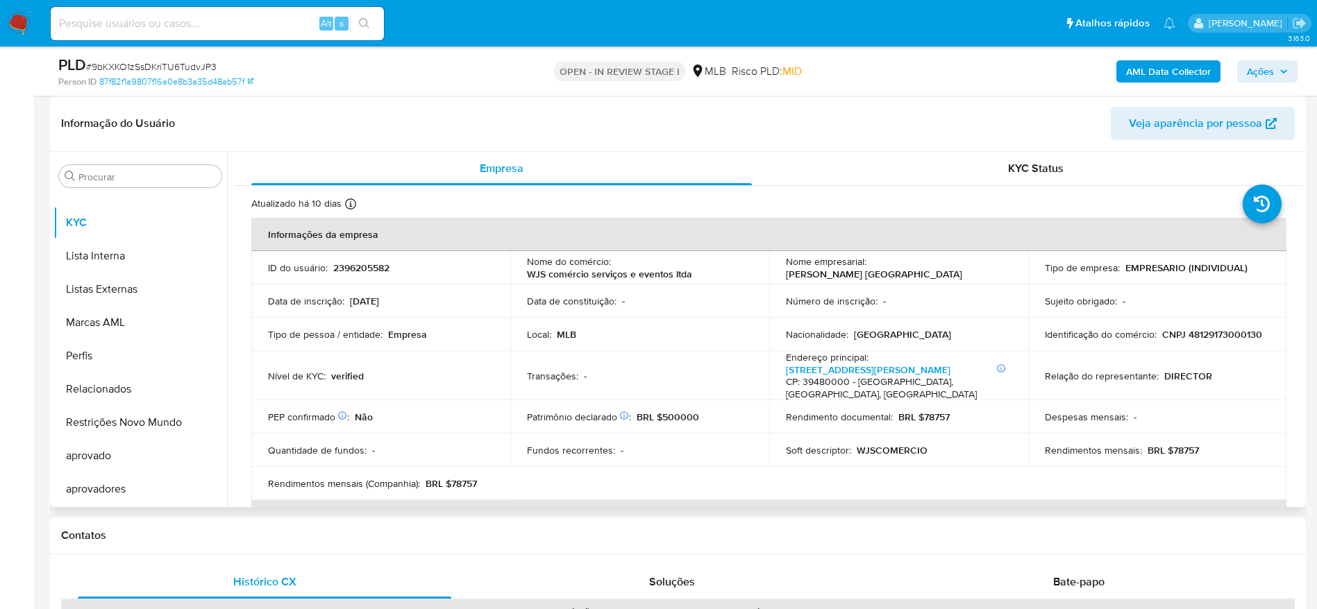
click at [1194, 326] on td "Identificação do comércio : CNPJ 48129173000130" at bounding box center [1157, 334] width 259 height 33
click at [1199, 339] on p "CNPJ 48129173000130" at bounding box center [1212, 334] width 100 height 12
copy p "48129173000130"
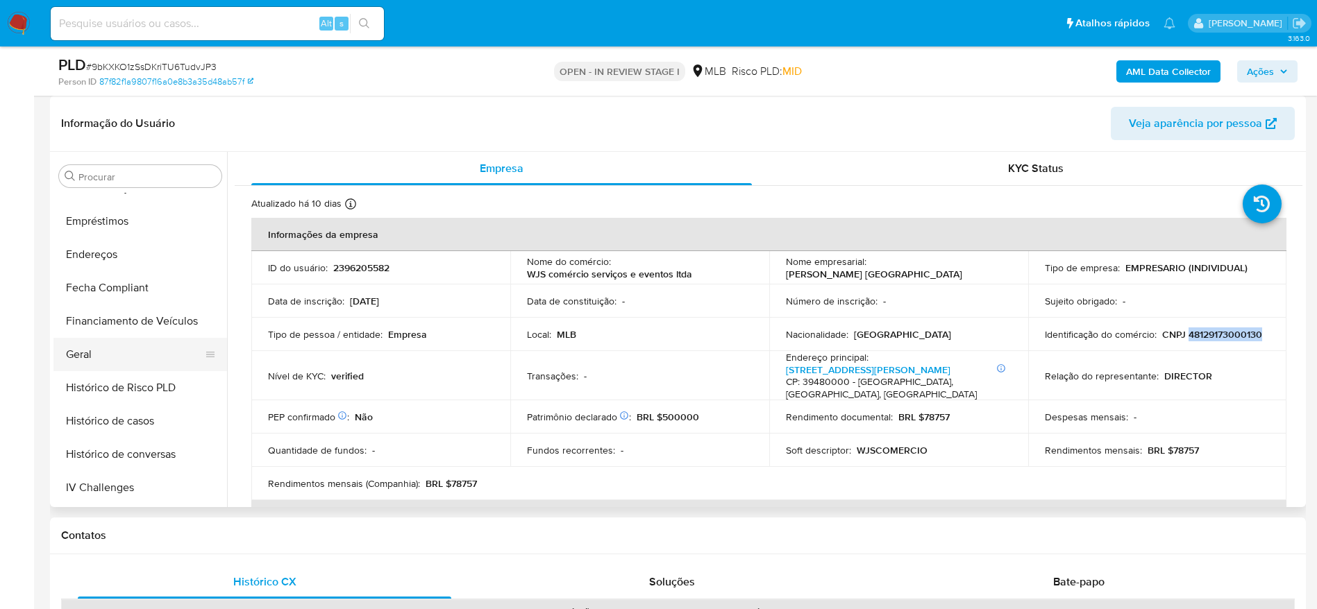
scroll to position [337, 0]
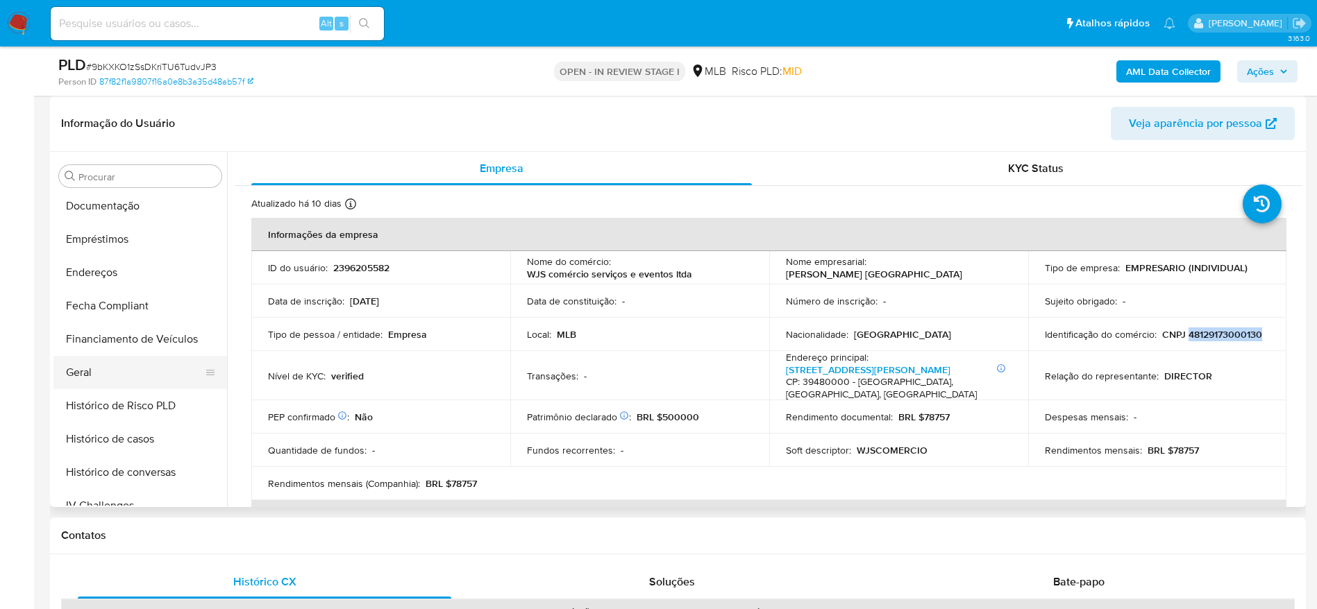
click at [93, 364] on button "Geral" at bounding box center [134, 372] width 162 height 33
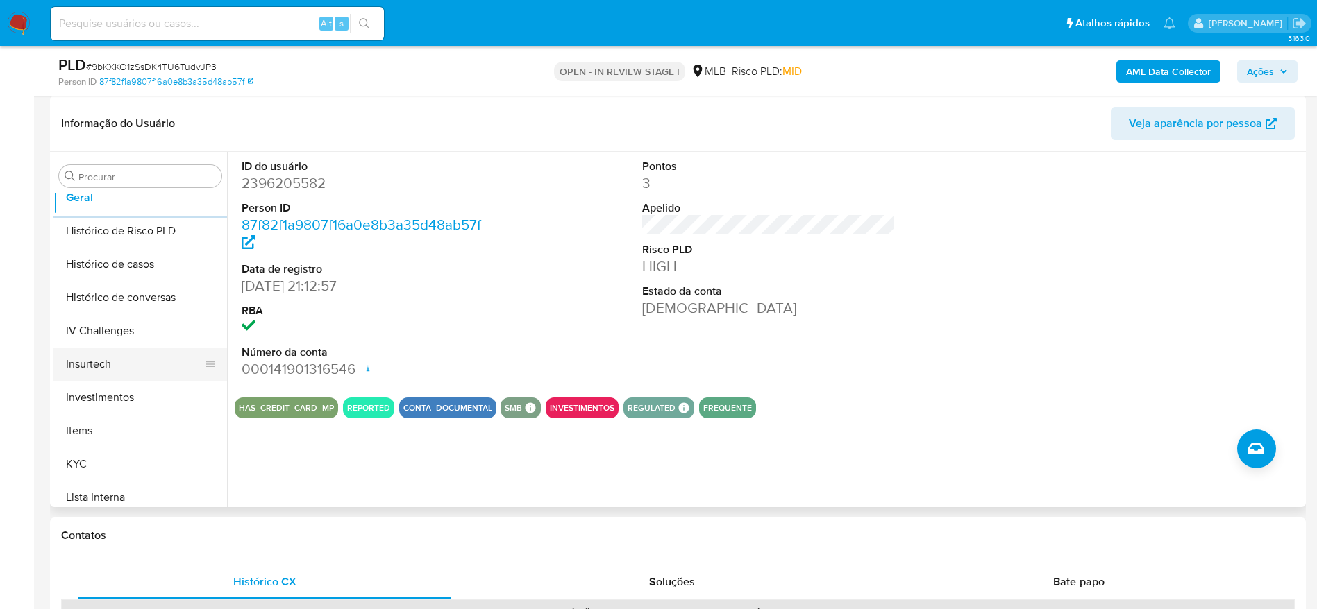
scroll to position [545, 0]
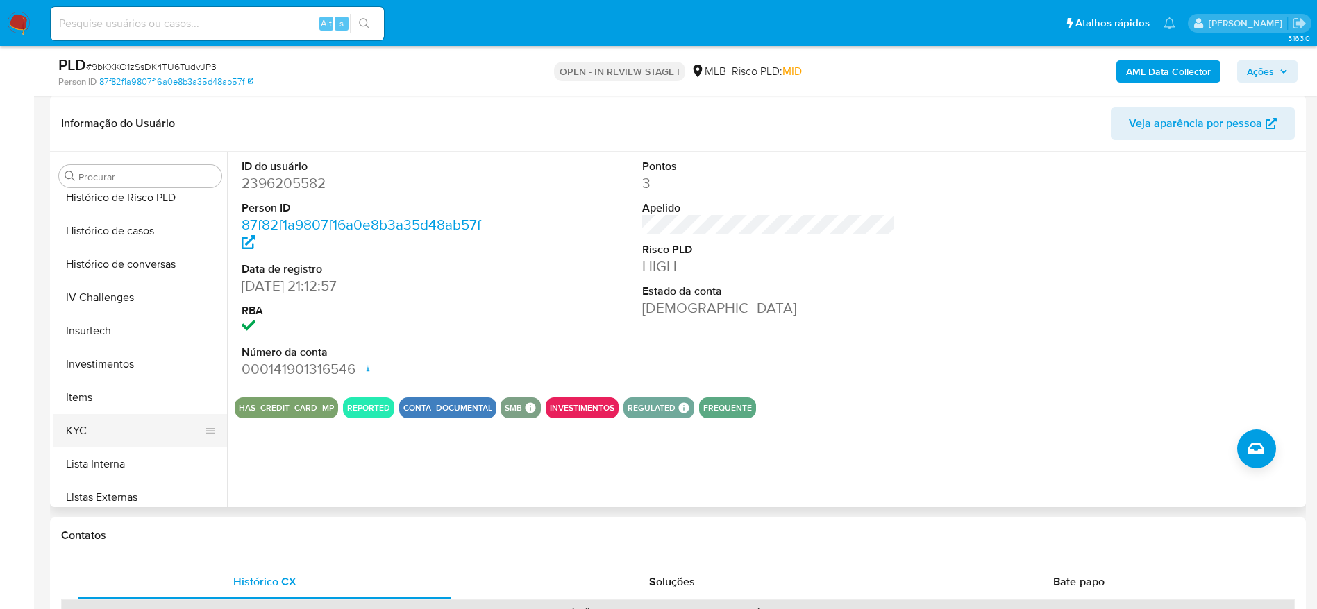
click at [107, 421] on button "KYC" at bounding box center [134, 430] width 162 height 33
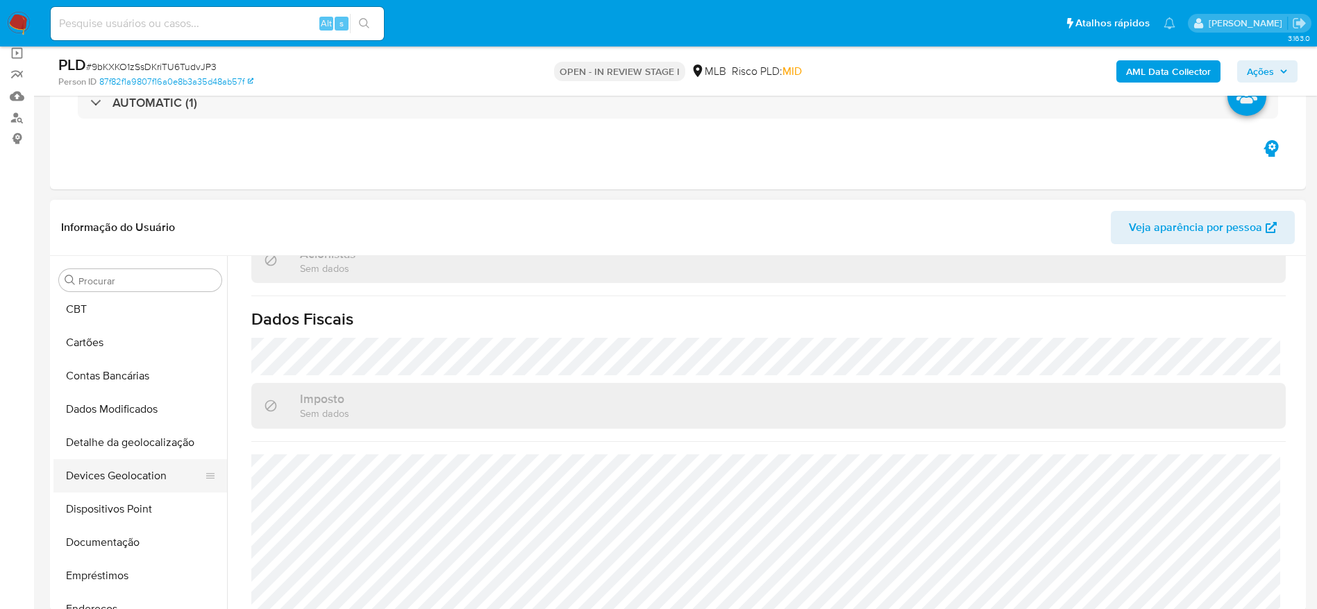
scroll to position [208, 0]
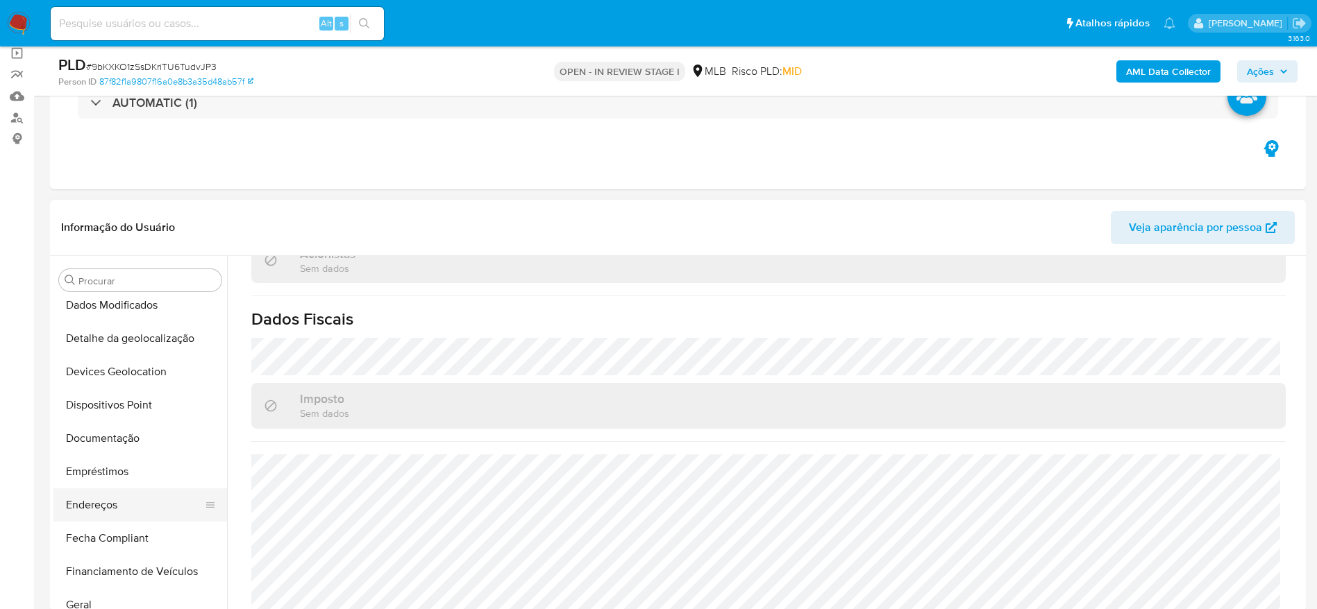
click at [109, 500] on button "Endereços" at bounding box center [134, 505] width 162 height 33
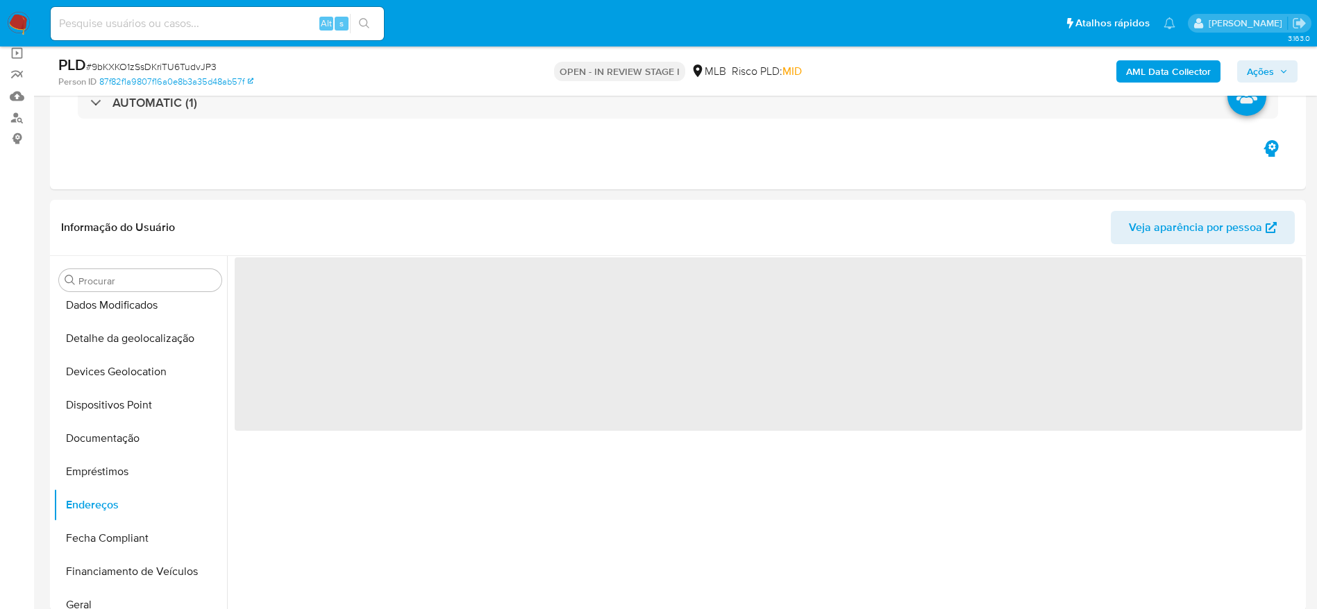
scroll to position [0, 0]
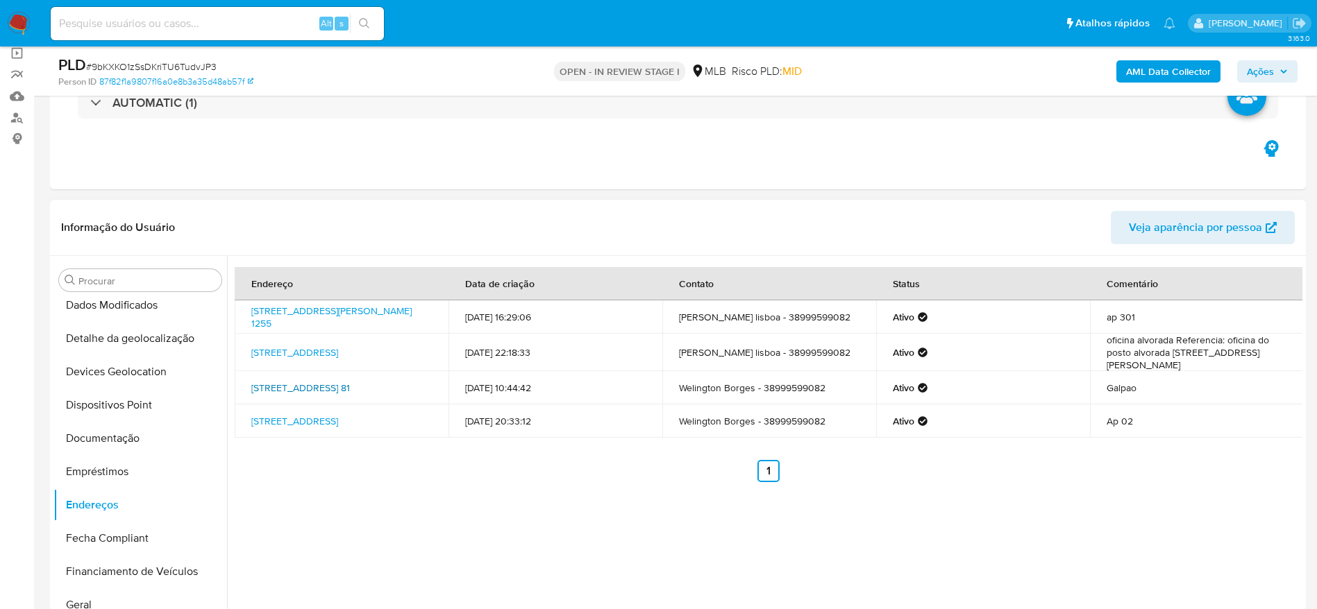
click at [298, 388] on link "Rua Flor De Maio 81, Montes Claros, Minas Gerais, 39406371, Brasil 81" at bounding box center [300, 388] width 99 height 14
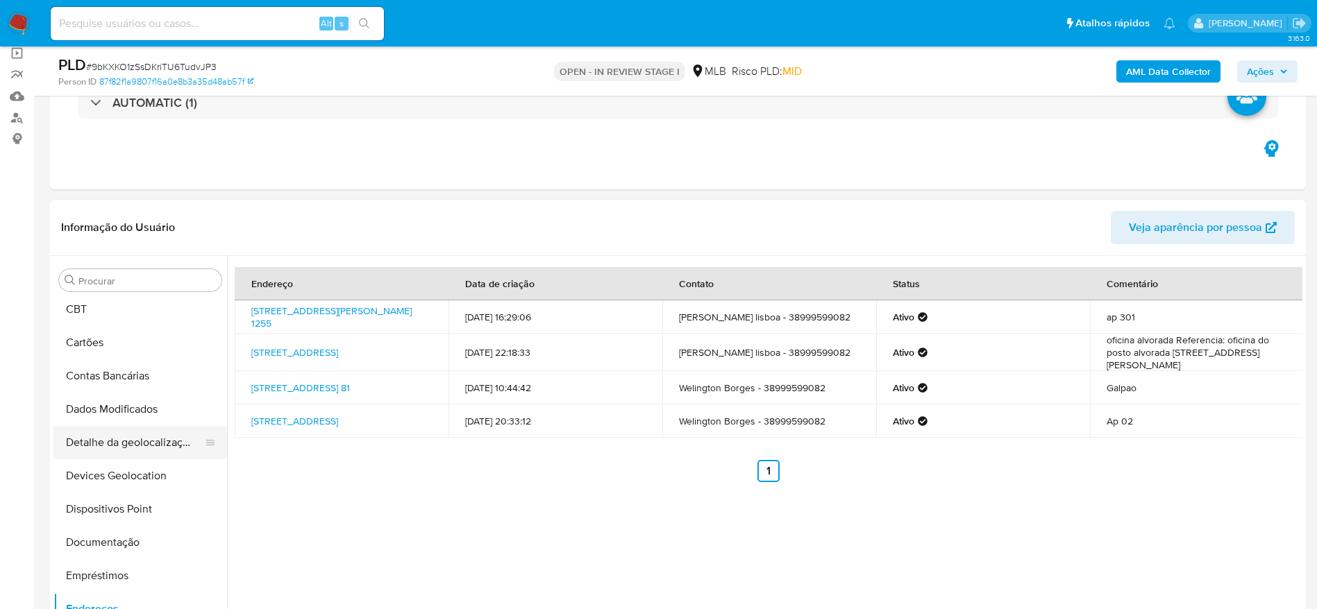
click at [121, 448] on button "Detalhe da geolocalização" at bounding box center [134, 442] width 162 height 33
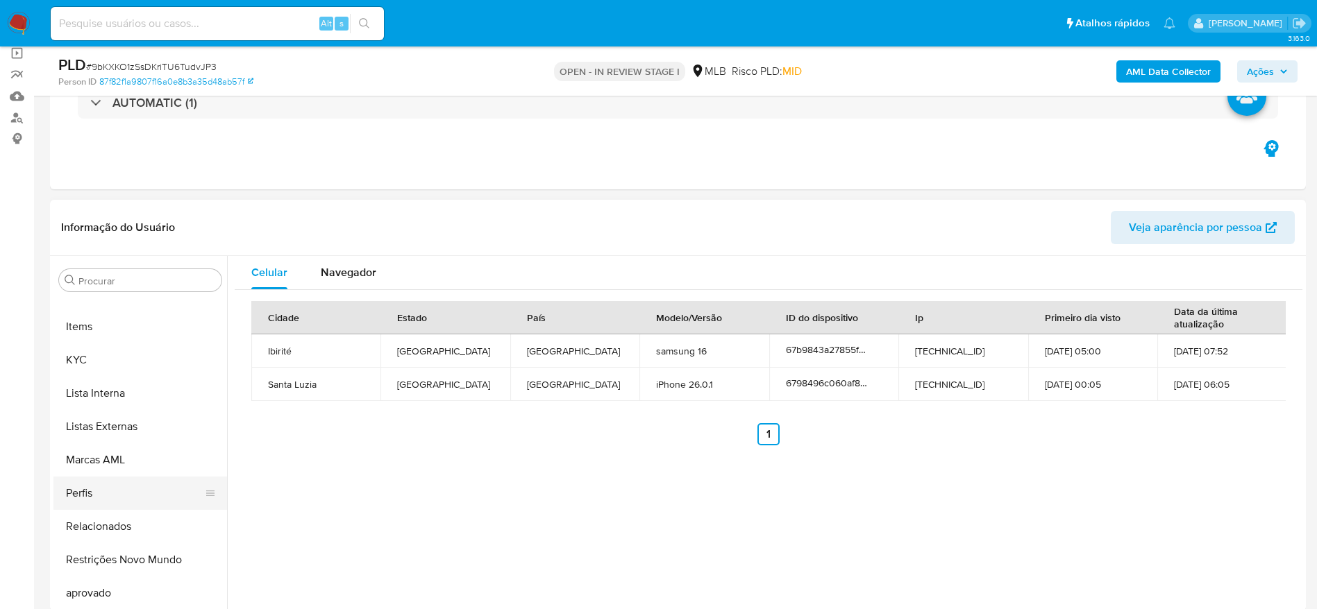
scroll to position [753, 0]
click at [103, 517] on button "Restrições Novo Mundo" at bounding box center [134, 526] width 162 height 33
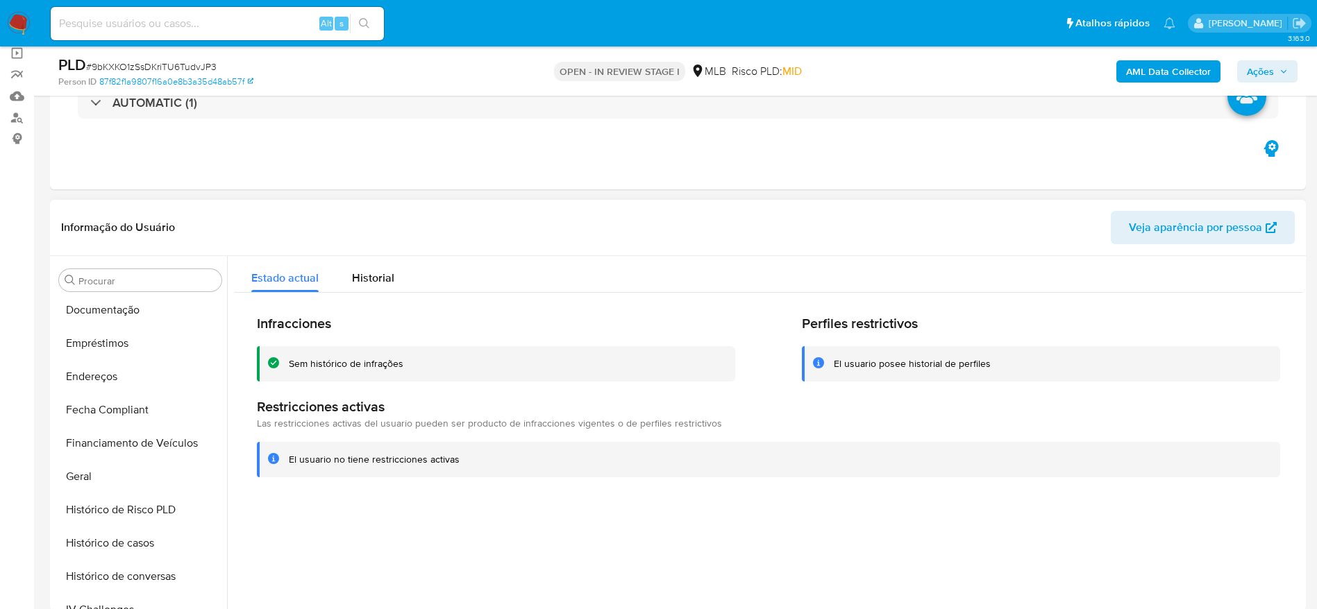
scroll to position [232, 0]
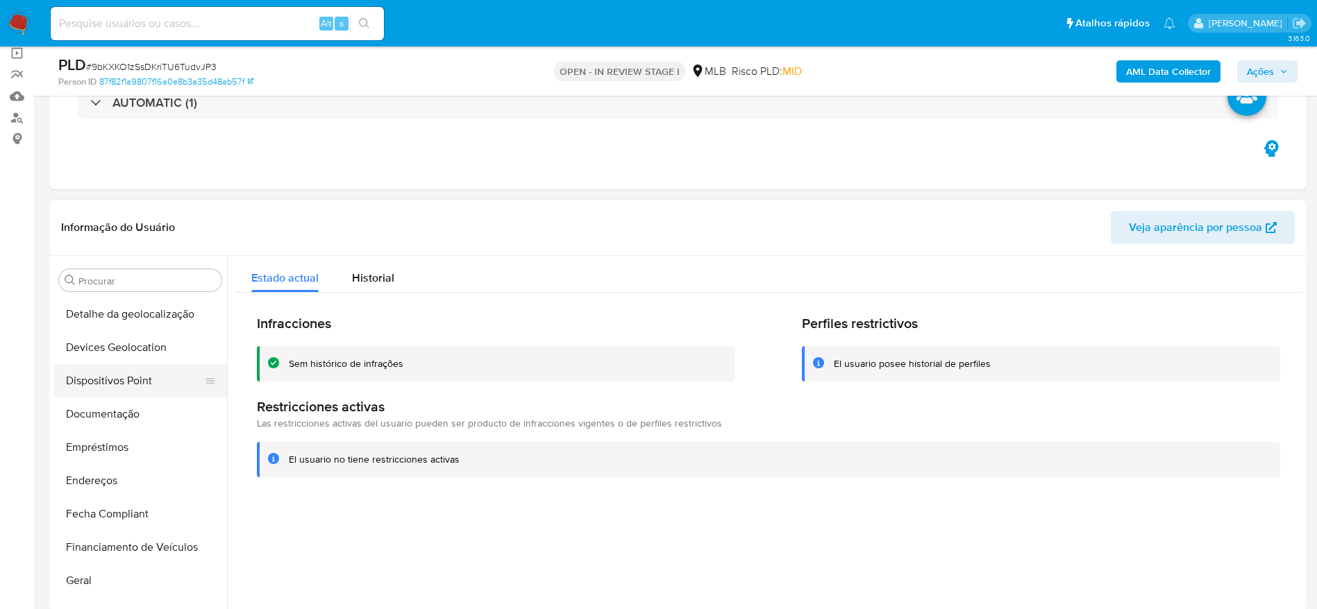
click at [114, 377] on button "Dispositivos Point" at bounding box center [134, 380] width 162 height 33
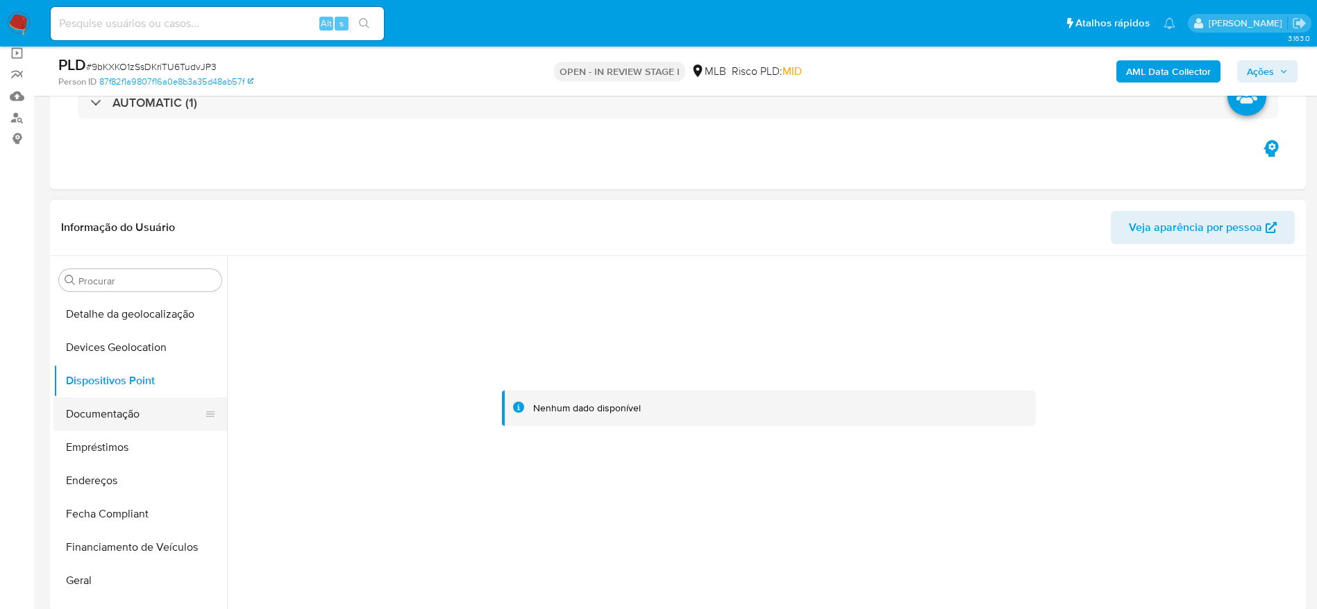
click at [139, 412] on button "Documentação" at bounding box center [134, 414] width 162 height 33
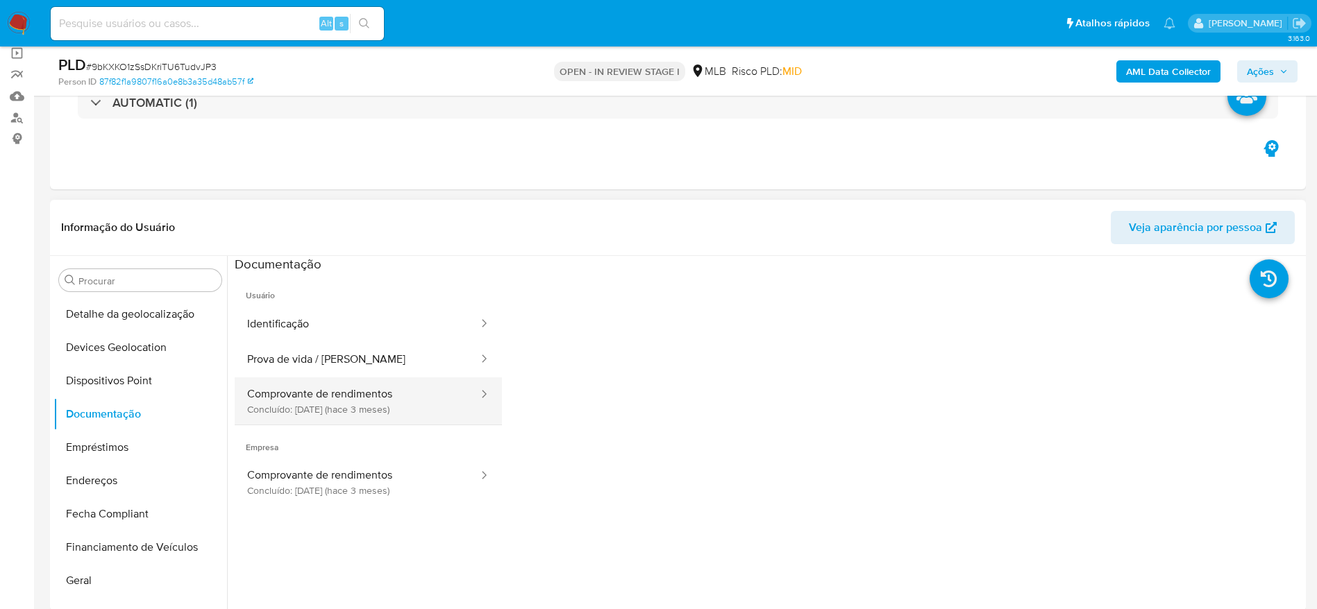
click at [382, 393] on button "Comprovante de rendimentos Concluído: 19/07/2025 (hace 3 meses)" at bounding box center [357, 401] width 245 height 47
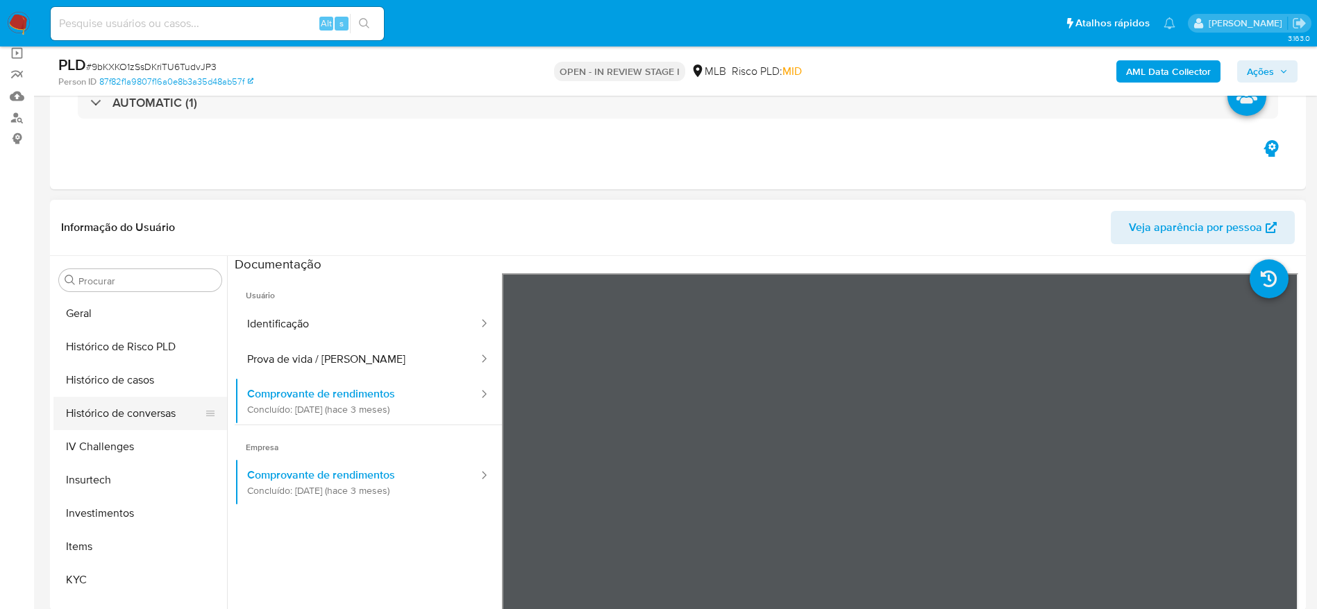
scroll to position [545, 0]
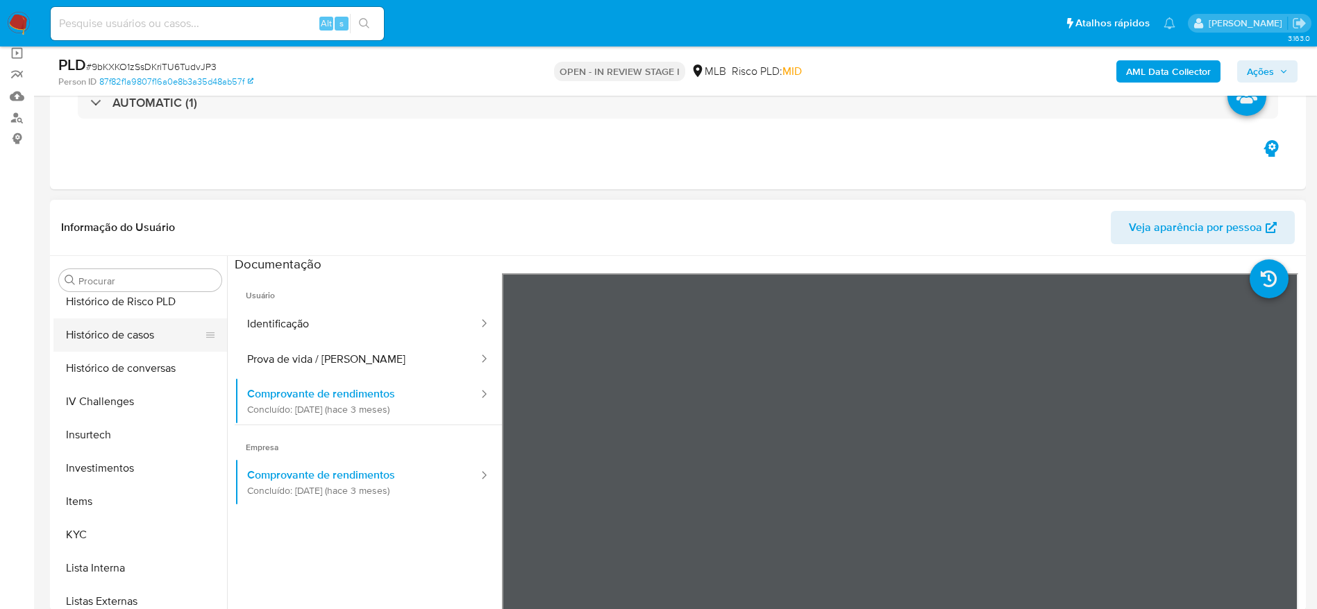
click at [111, 347] on button "Histórico de casos" at bounding box center [134, 335] width 162 height 33
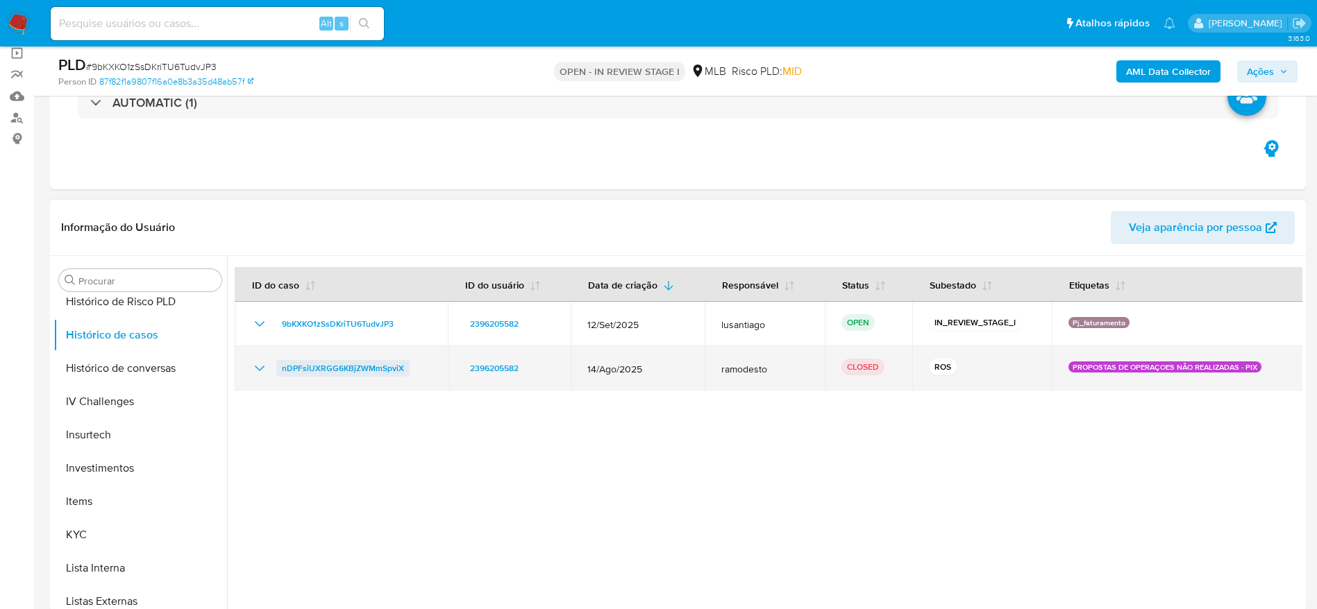
click at [353, 367] on span "nDPFsiUXRGG6KBjZWMmSpviX" at bounding box center [343, 368] width 122 height 17
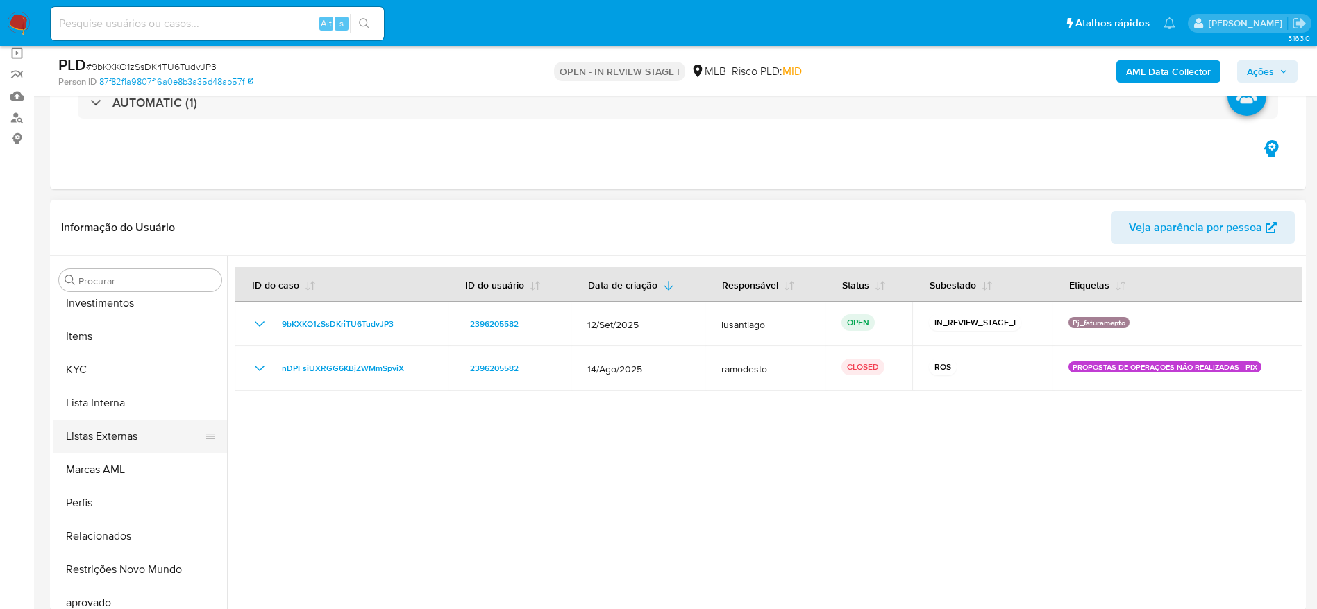
scroll to position [753, 0]
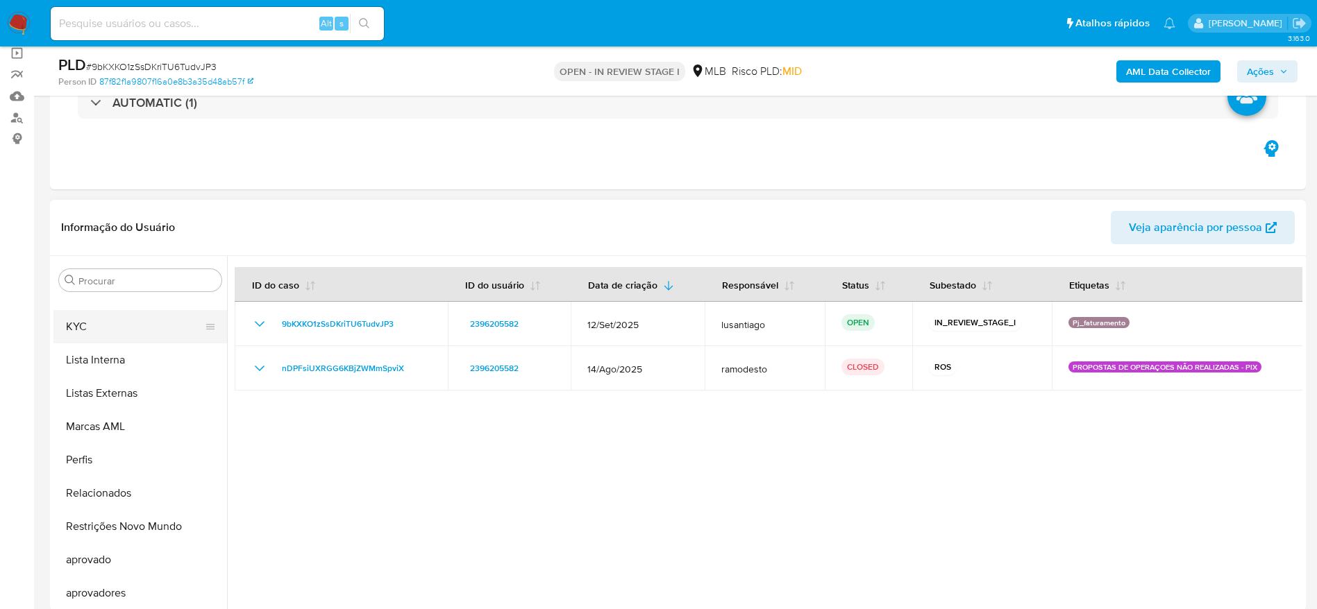
click at [110, 329] on button "KYC" at bounding box center [134, 326] width 162 height 33
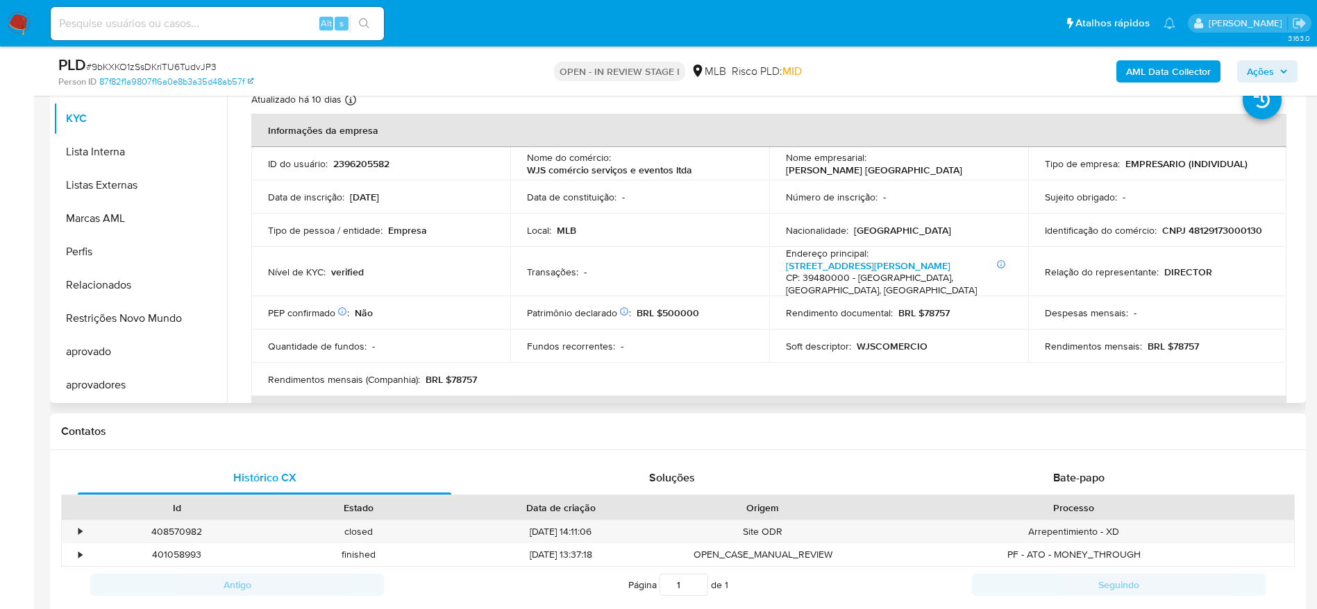
scroll to position [208, 0]
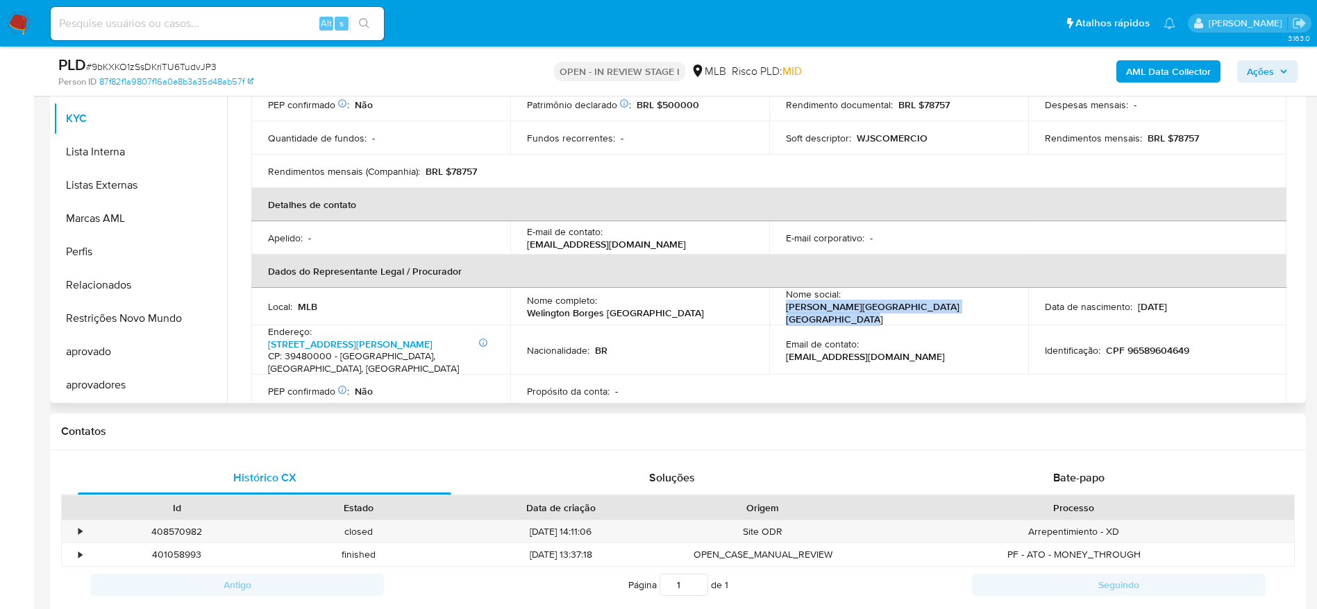
drag, startPoint x: 869, startPoint y: 307, endPoint x: 779, endPoint y: 298, distance: 89.9
click at [779, 298] on td "Nome social : WELINGTON BORGES LISBOA WELINGTON BORGES LISBOA" at bounding box center [898, 306] width 259 height 37
copy p "[PERSON_NAME] [GEOGRAPHIC_DATA] [PERSON_NAME] [GEOGRAPHIC_DATA]"
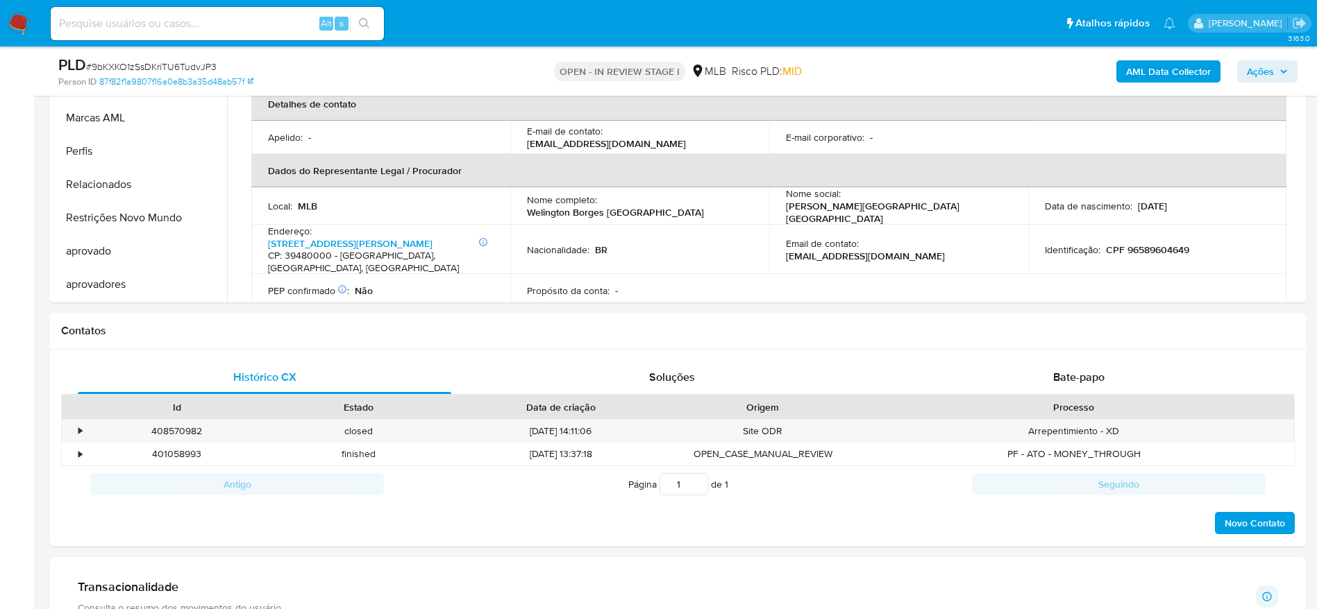
scroll to position [380, 0]
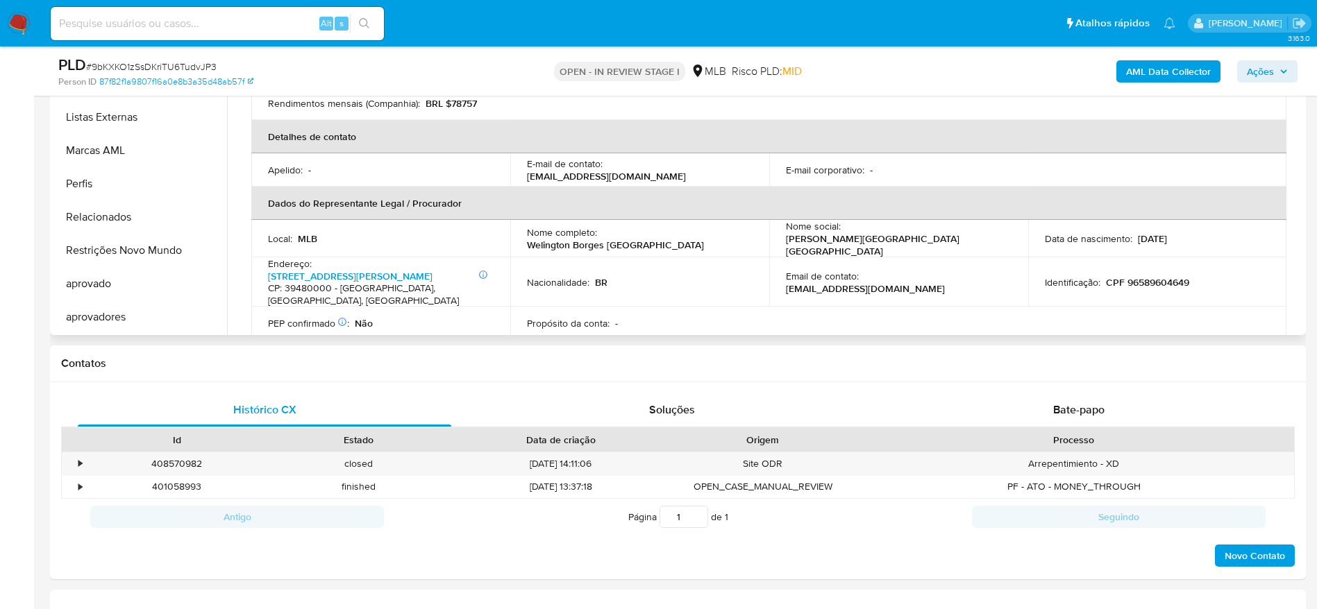
click at [1155, 276] on p "CPF 96589604649" at bounding box center [1147, 282] width 83 height 12
copy p "96589604649"
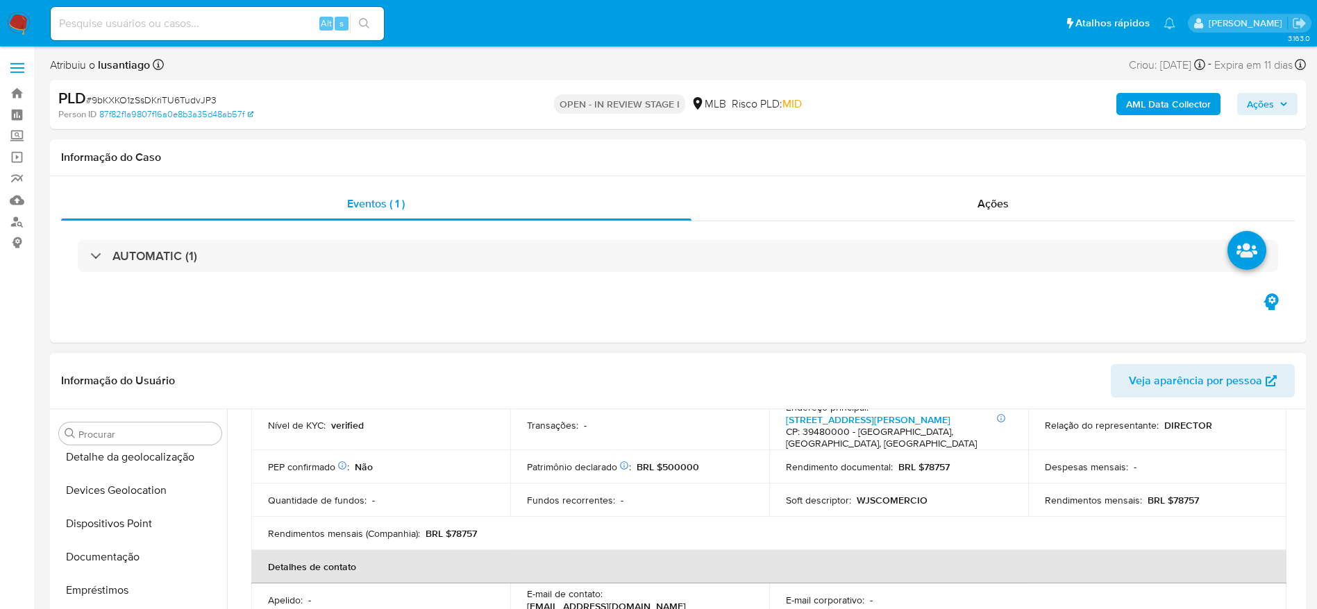
scroll to position [24, 0]
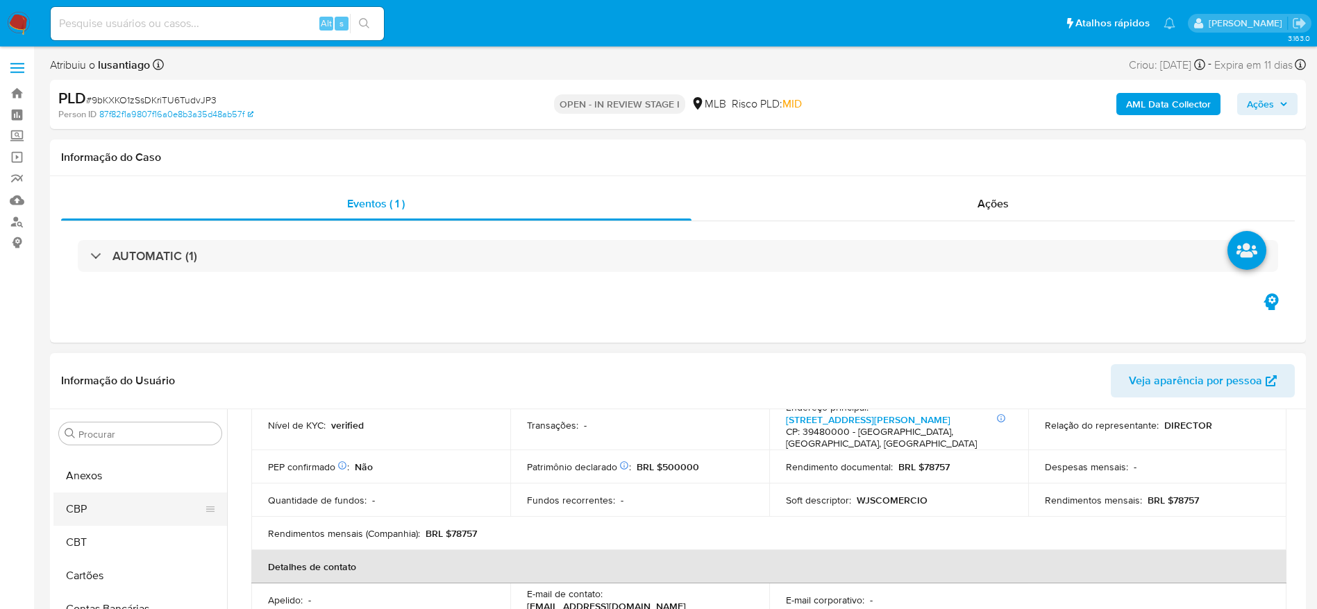
click at [130, 496] on button "CBP" at bounding box center [134, 509] width 162 height 33
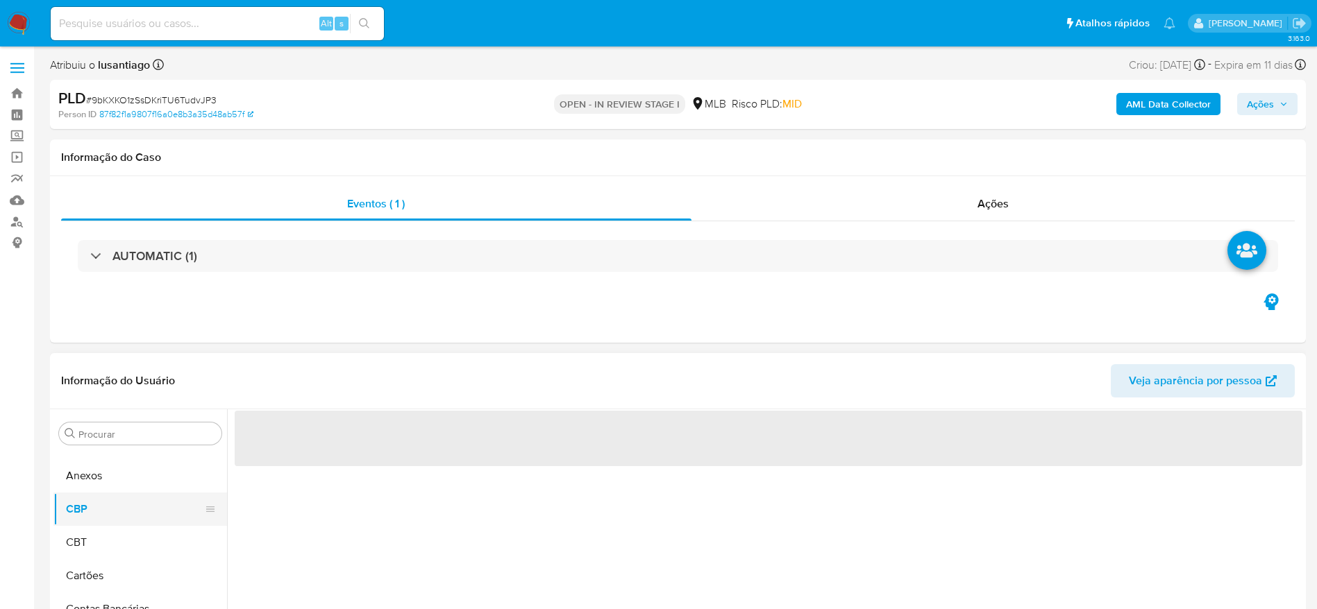
scroll to position [0, 0]
click at [124, 486] on button "Anexos" at bounding box center [134, 475] width 162 height 33
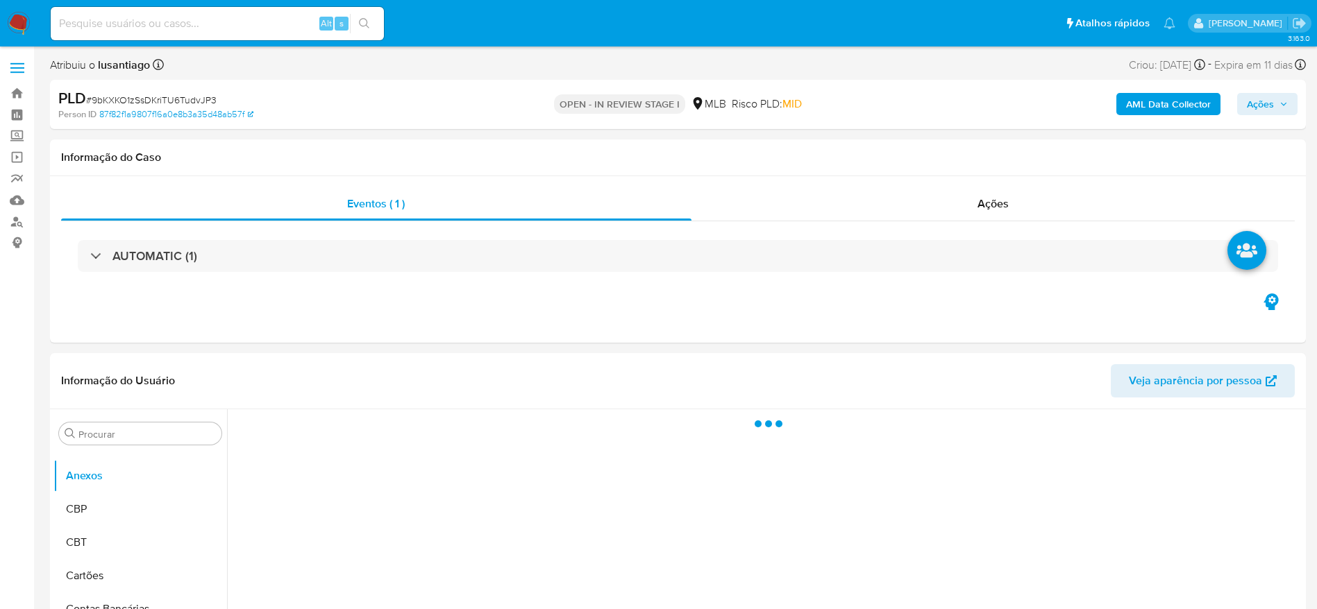
click at [1249, 108] on span "Ações" at bounding box center [1259, 104] width 27 height 22
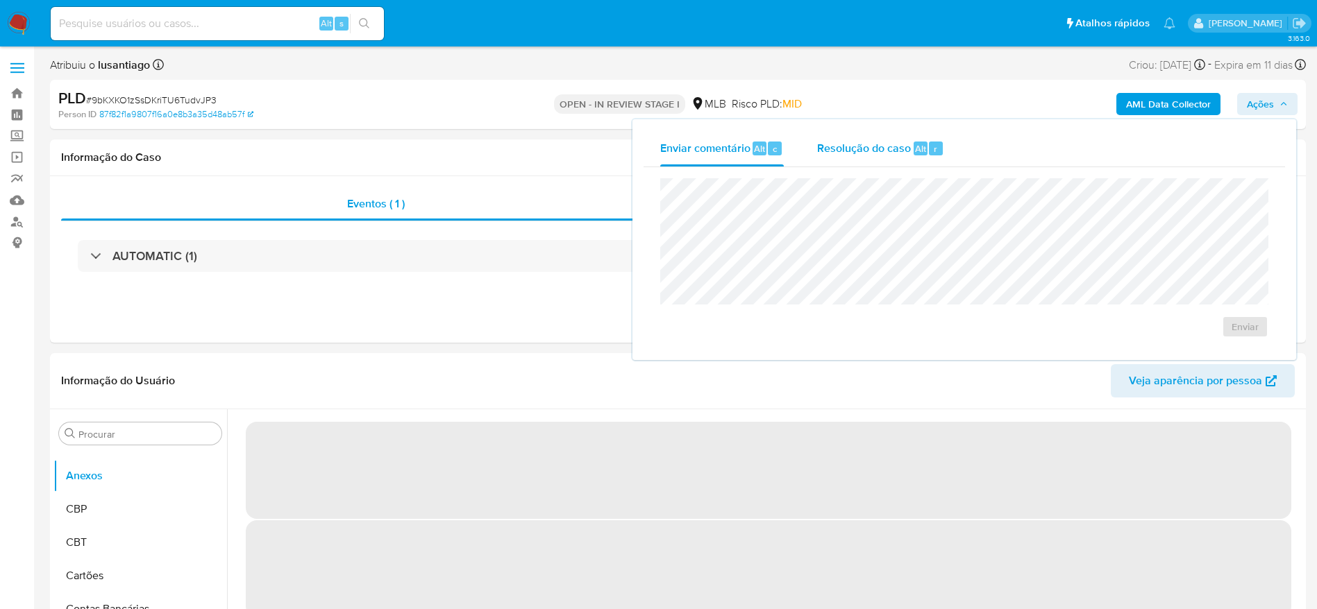
click at [876, 149] on span "Resolução do caso" at bounding box center [864, 148] width 94 height 16
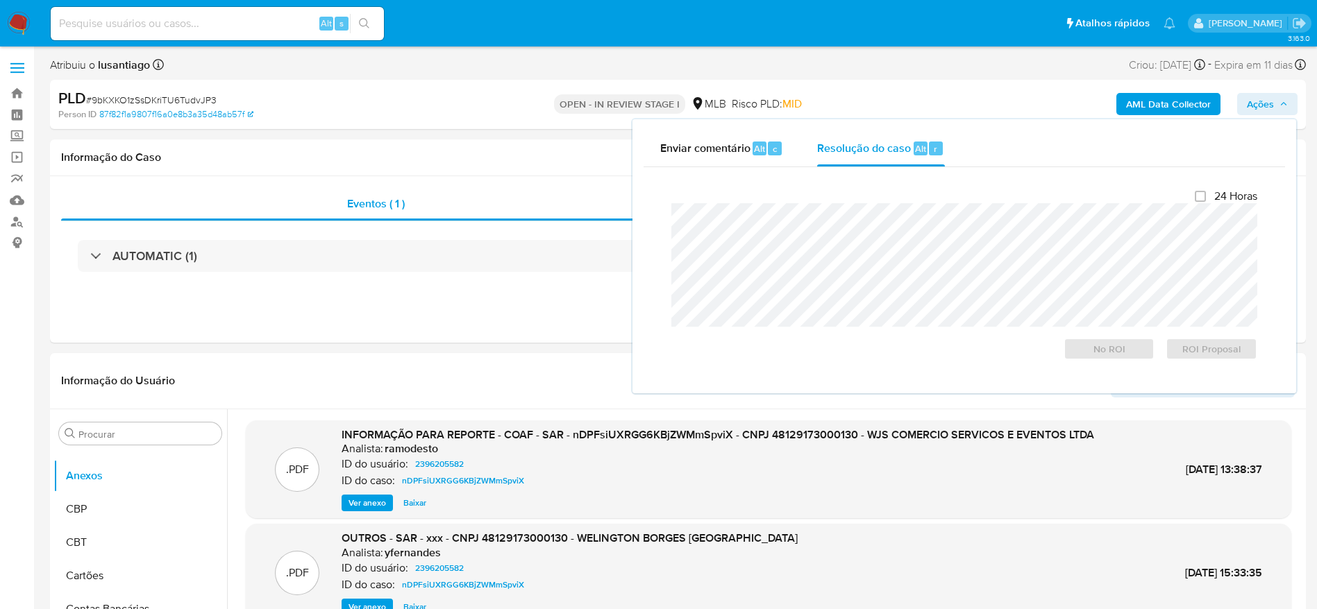
click at [1164, 101] on b "AML Data Collector" at bounding box center [1168, 104] width 85 height 22
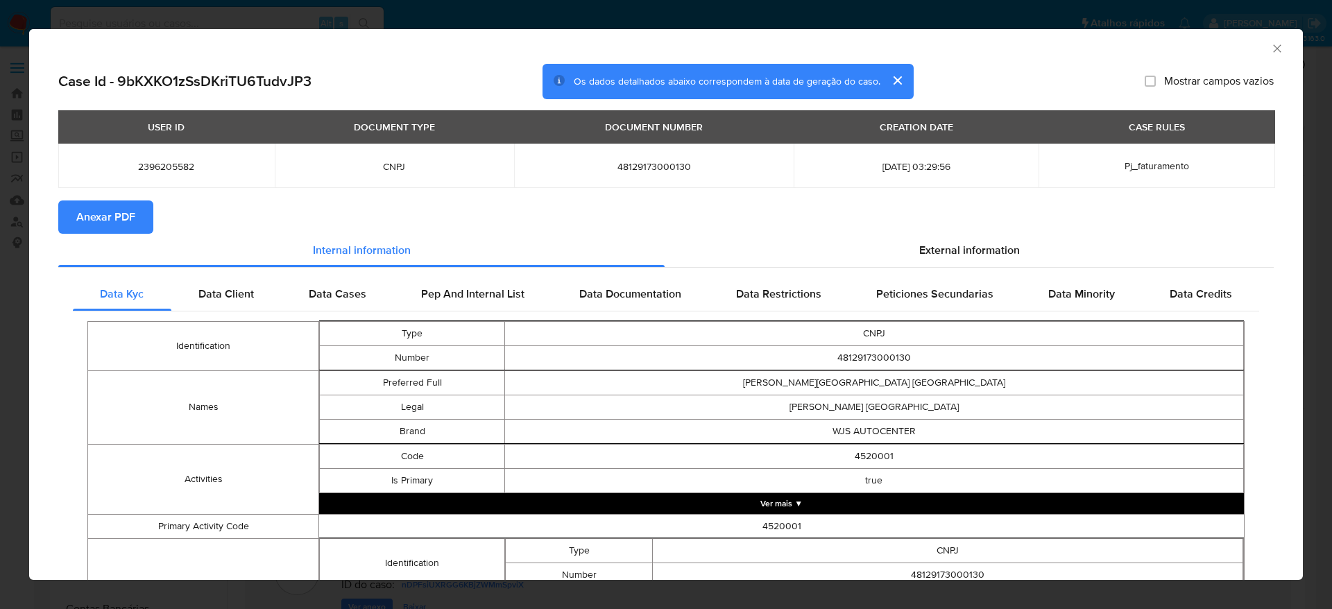
click at [104, 212] on span "Anexar PDF" at bounding box center [105, 217] width 59 height 31
click at [1271, 47] on icon "Fechar a janela" at bounding box center [1278, 49] width 14 height 14
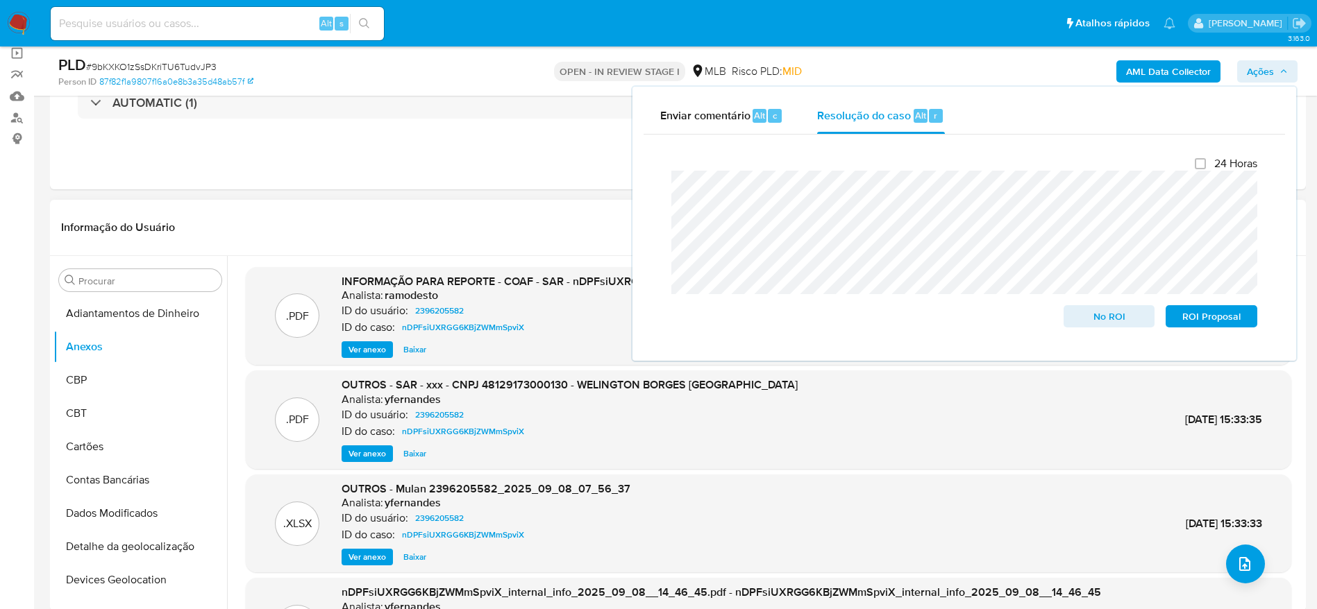
click at [346, 222] on header "Informação do Usuário Veja aparência por pessoa" at bounding box center [677, 227] width 1233 height 33
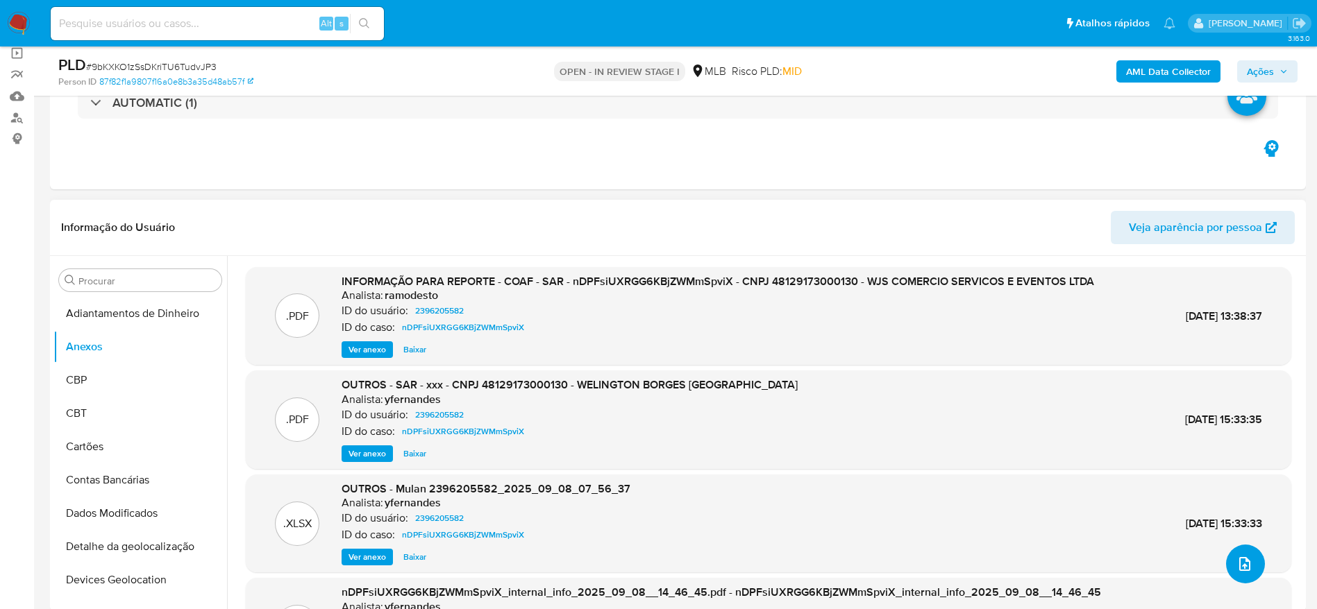
click at [1236, 562] on icon "upload-file" at bounding box center [1244, 564] width 17 height 17
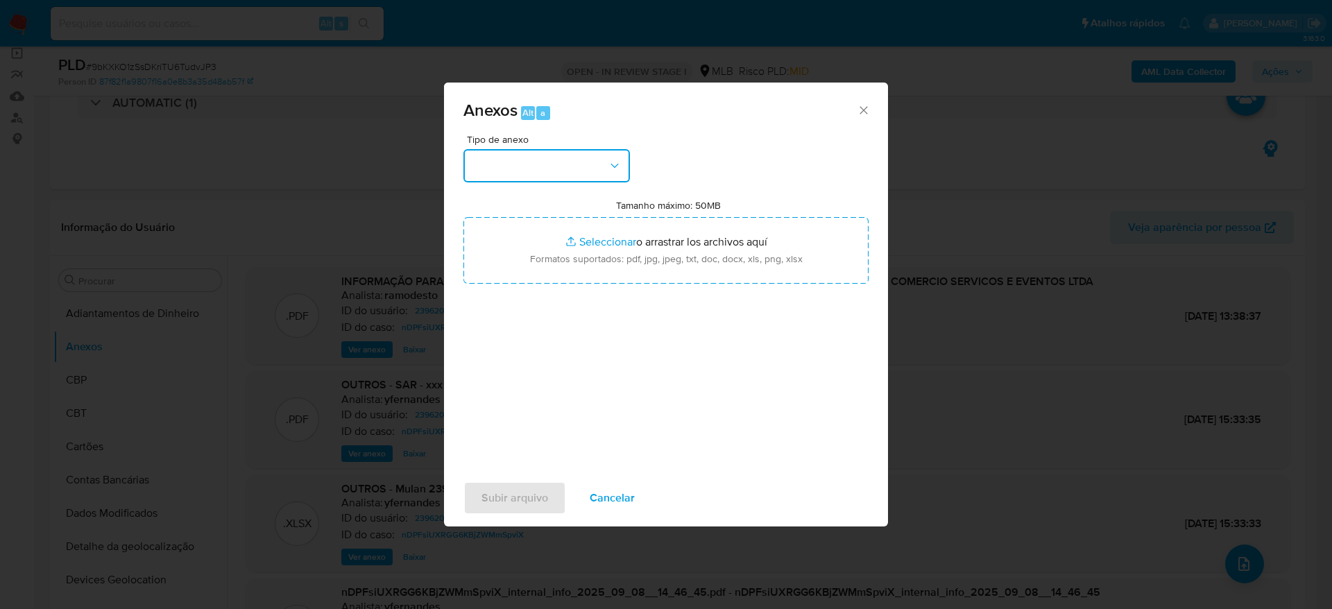
click at [530, 164] on button "button" at bounding box center [547, 165] width 167 height 33
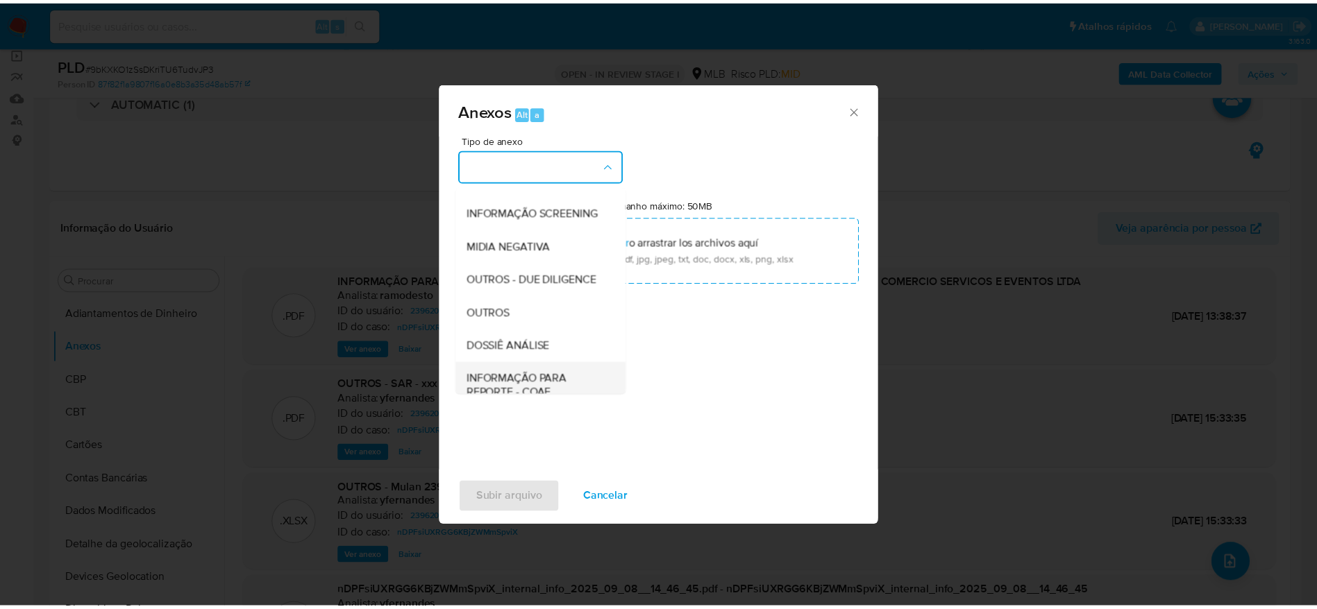
scroll to position [214, 0]
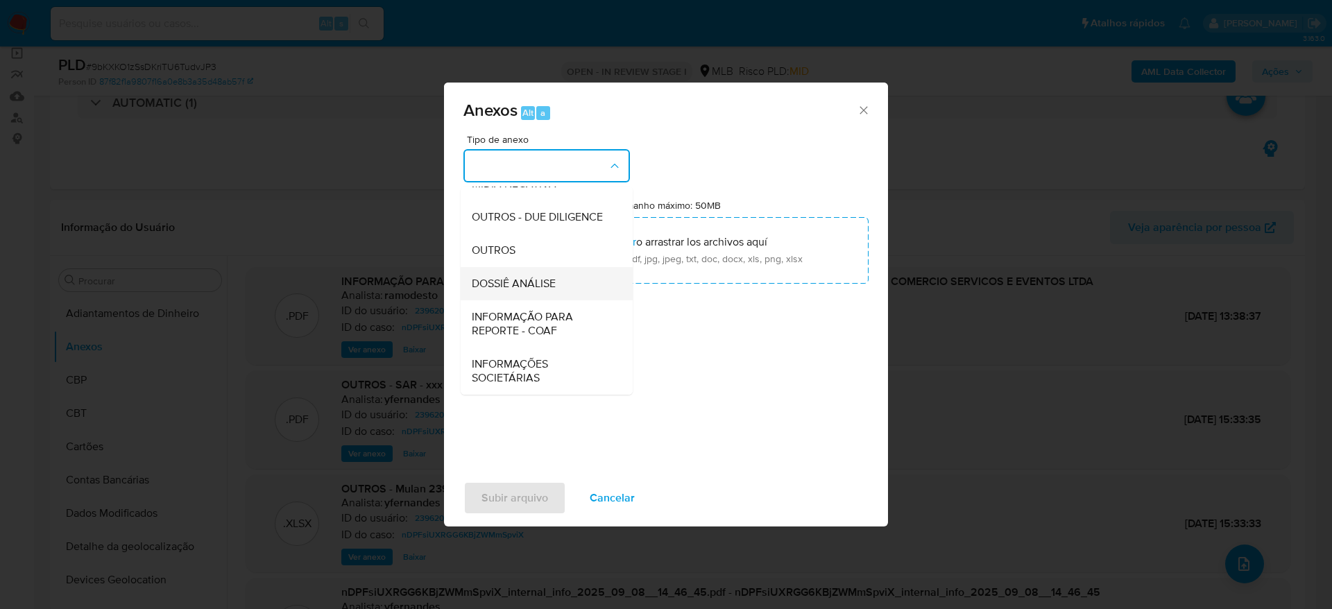
click at [527, 282] on span "DOSSIÊ ANÁLISE" at bounding box center [514, 284] width 84 height 14
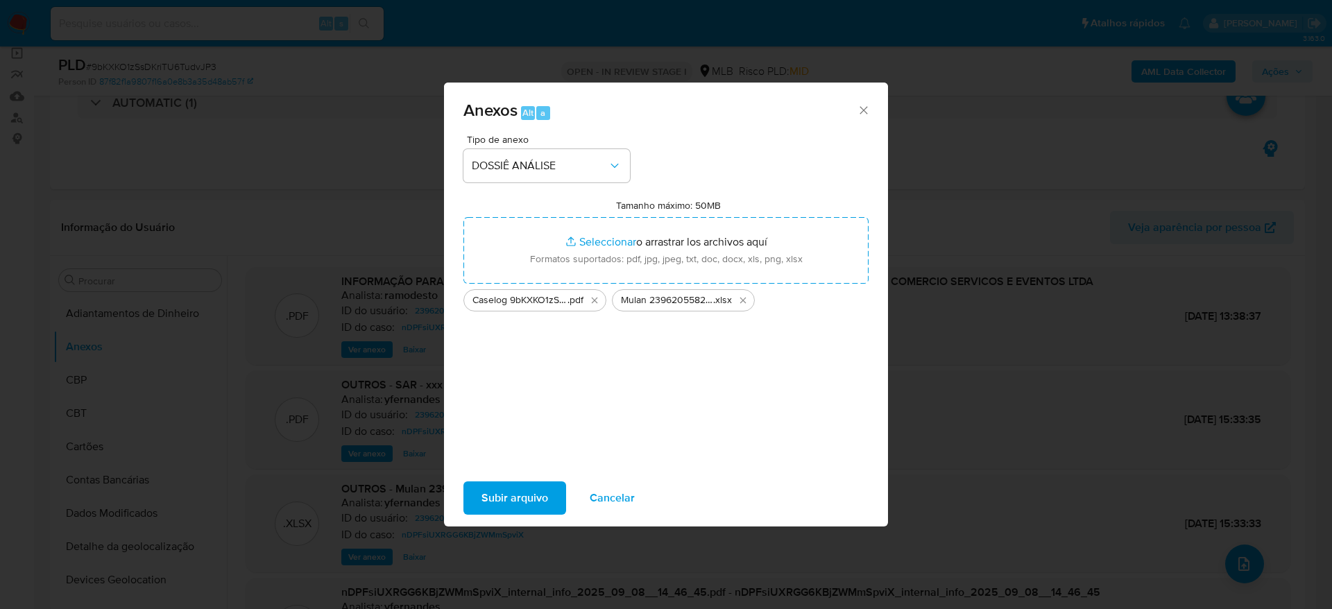
click at [507, 503] on span "Subir arquivo" at bounding box center [515, 498] width 67 height 31
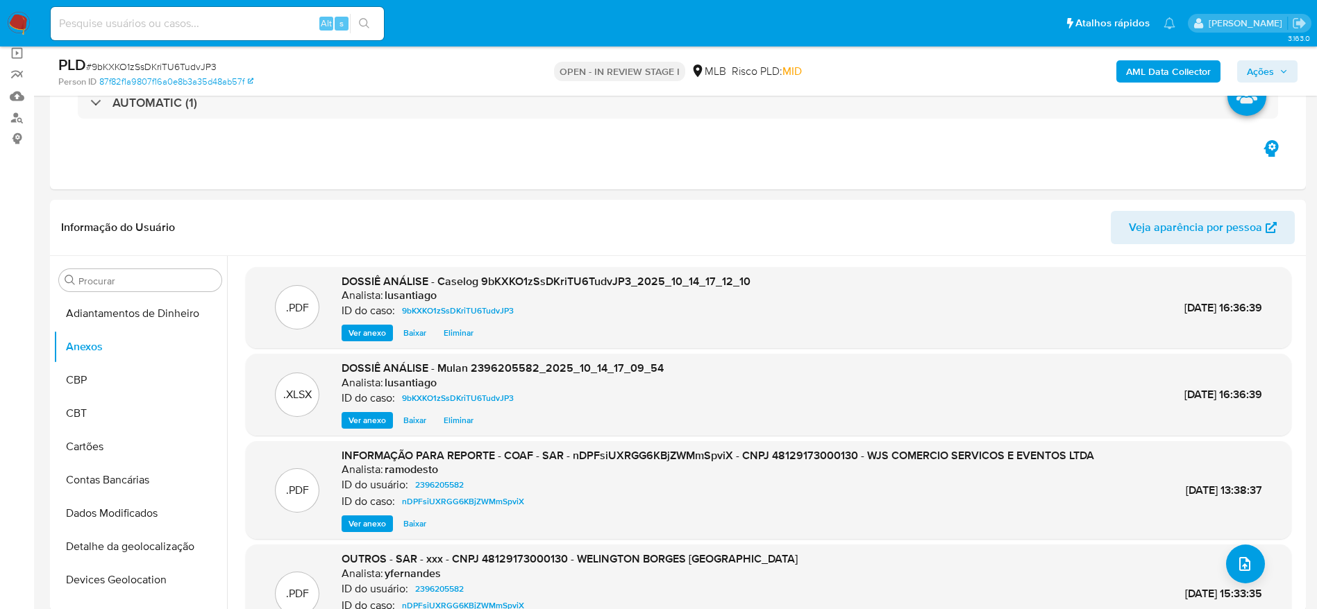
click at [1276, 74] on span "Ações" at bounding box center [1266, 71] width 41 height 19
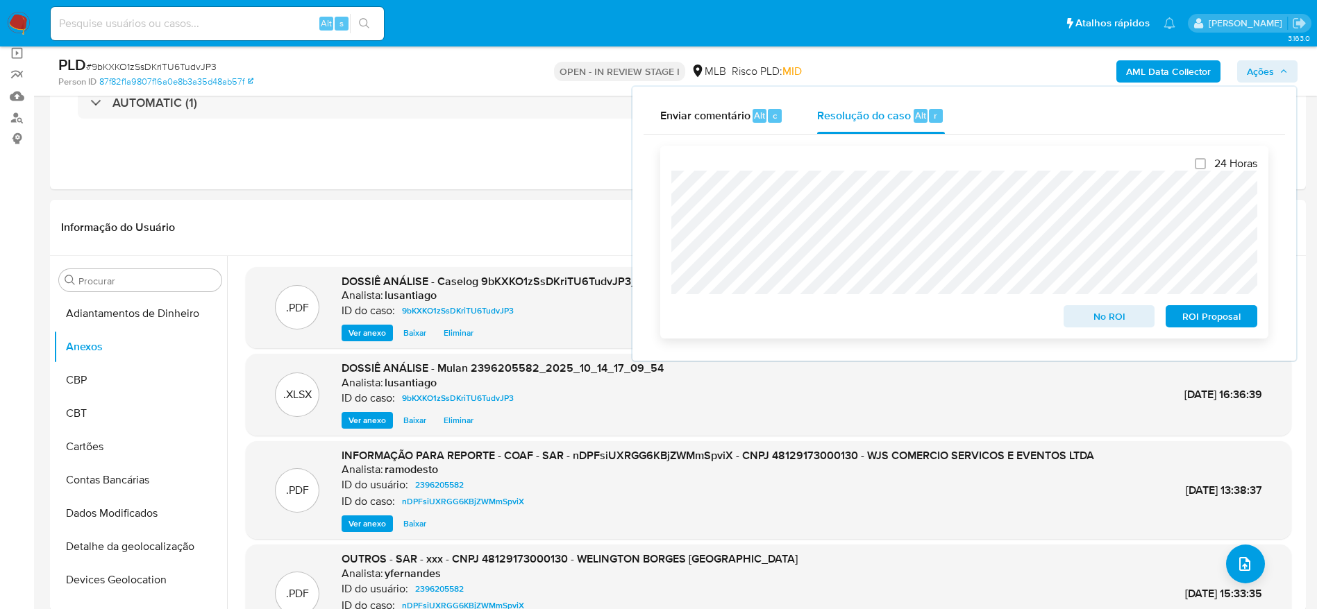
click at [1098, 316] on span "No ROI" at bounding box center [1109, 316] width 72 height 19
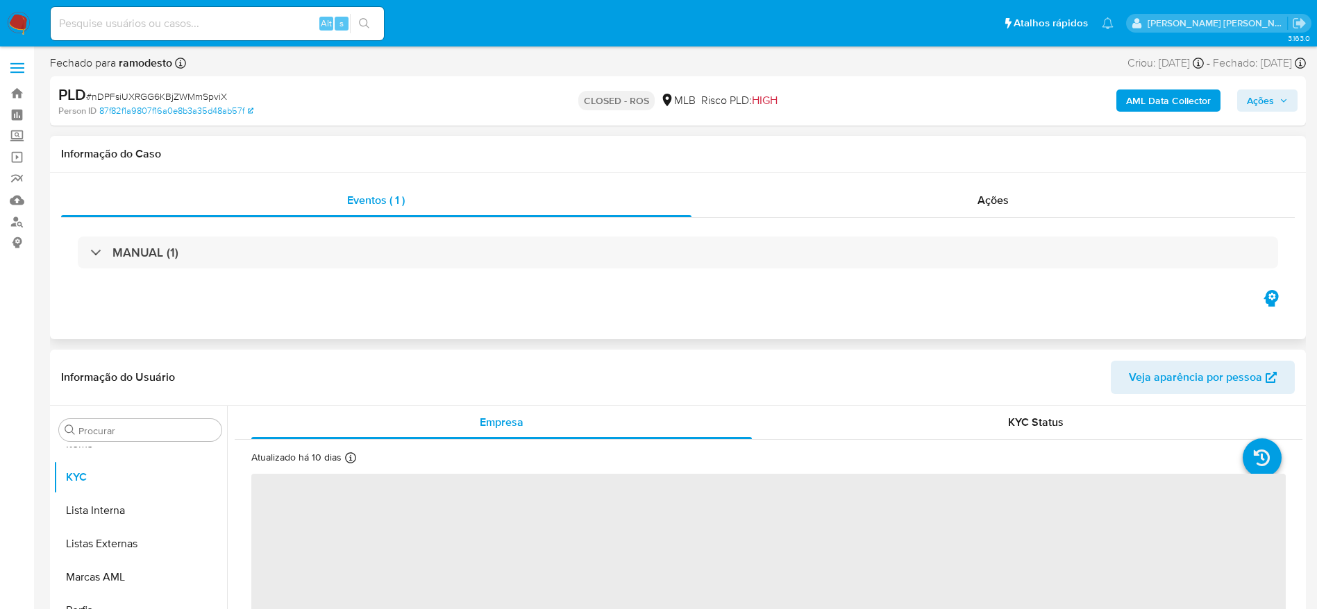
scroll to position [753, 0]
click at [928, 201] on div "Ações" at bounding box center [993, 200] width 604 height 33
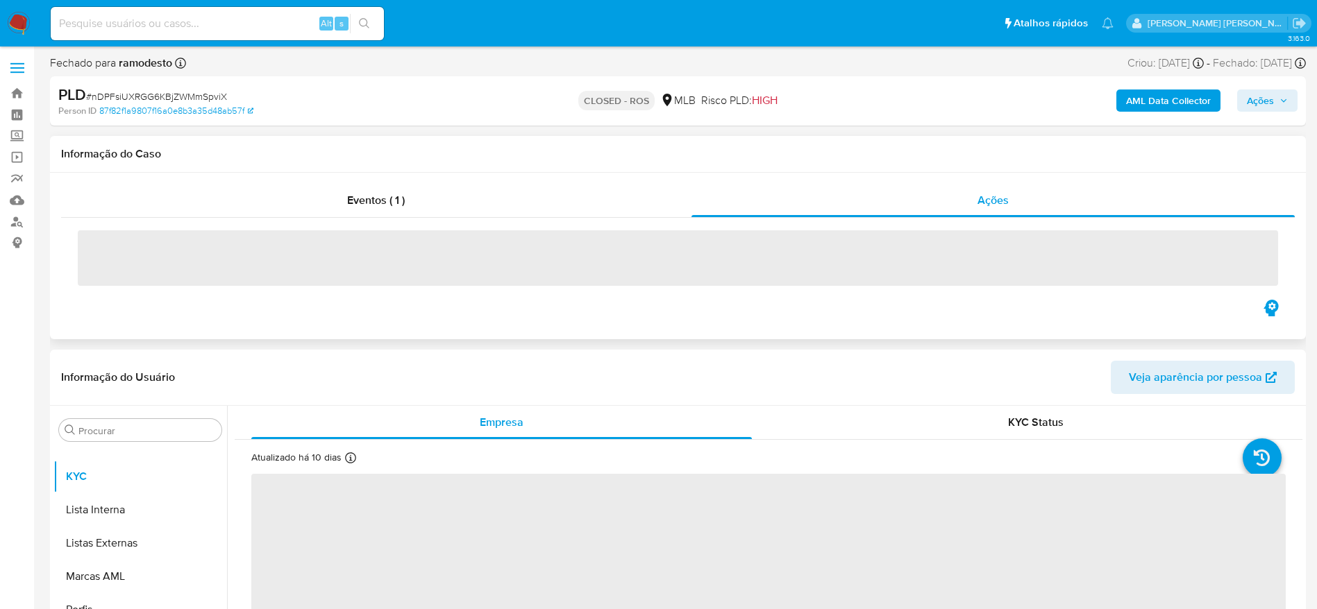
select select "10"
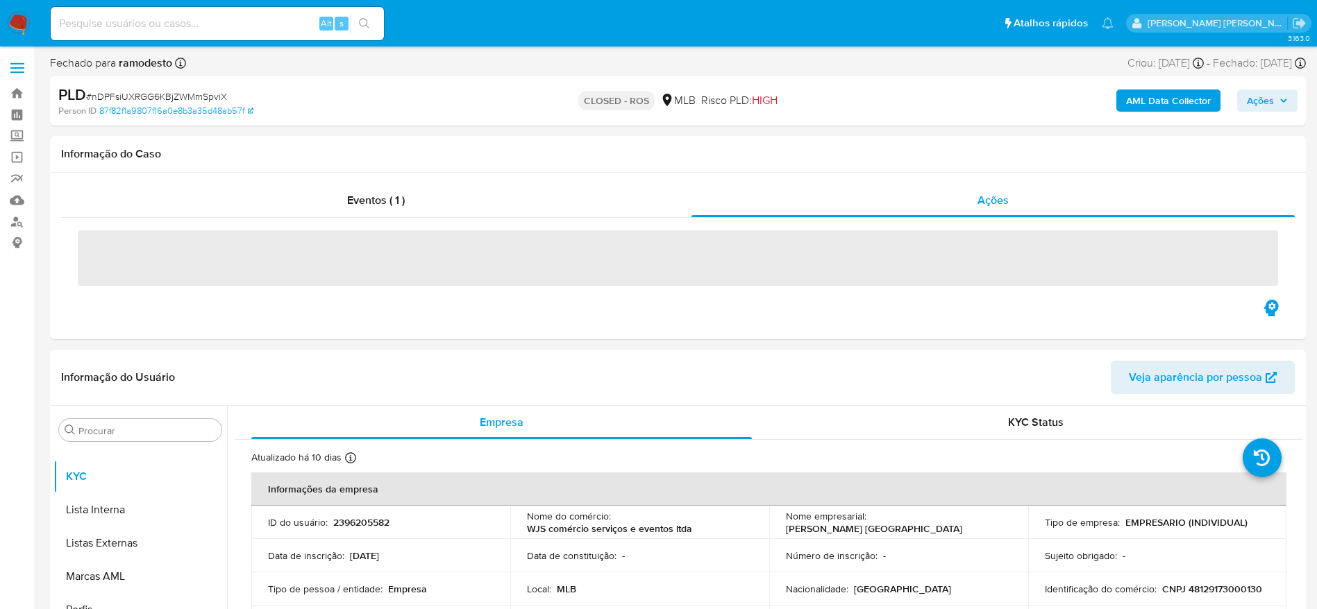
click at [178, 94] on span "# nDPFsiUXRGG6KBjZWMmSpviX" at bounding box center [156, 97] width 141 height 14
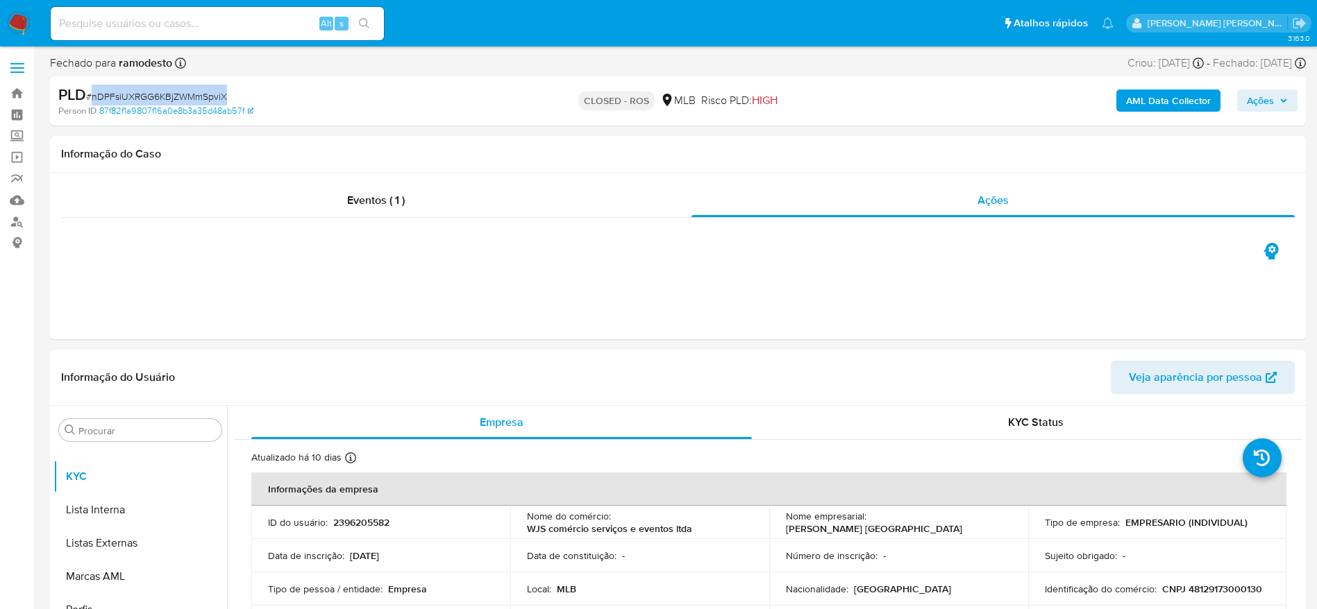
click at [178, 94] on span "# nDPFsiUXRGG6KBjZWMmSpviX" at bounding box center [156, 97] width 141 height 14
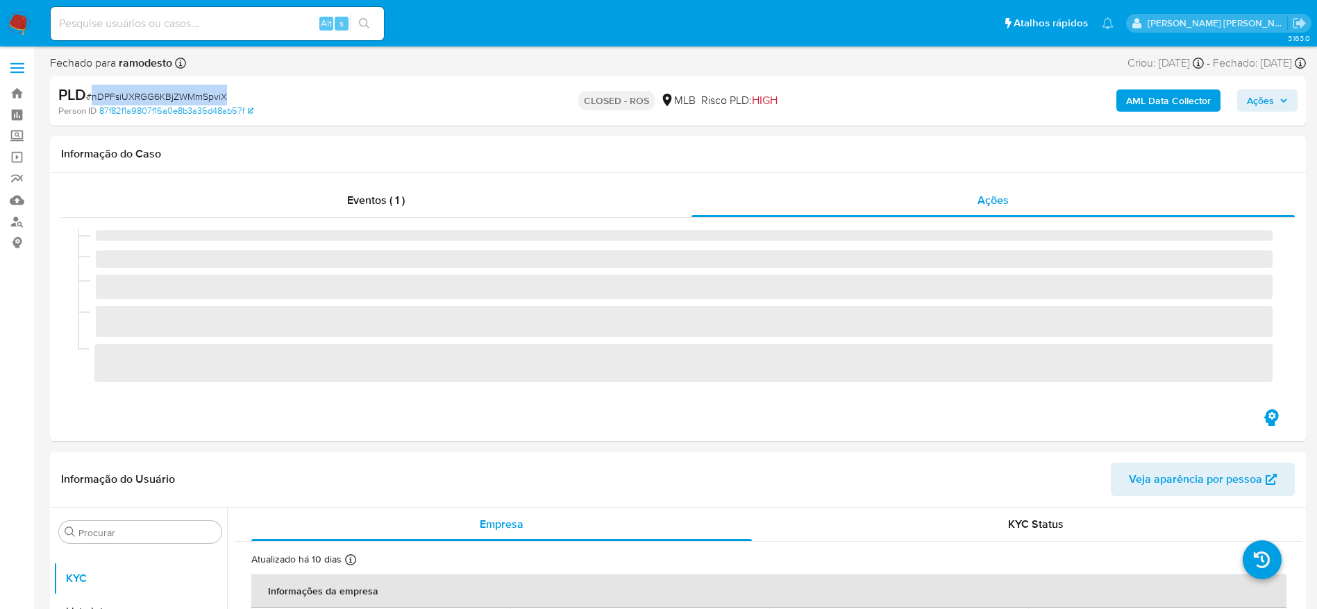
copy span "nDPFsiUXRGG6KBjZWMmSpviX"
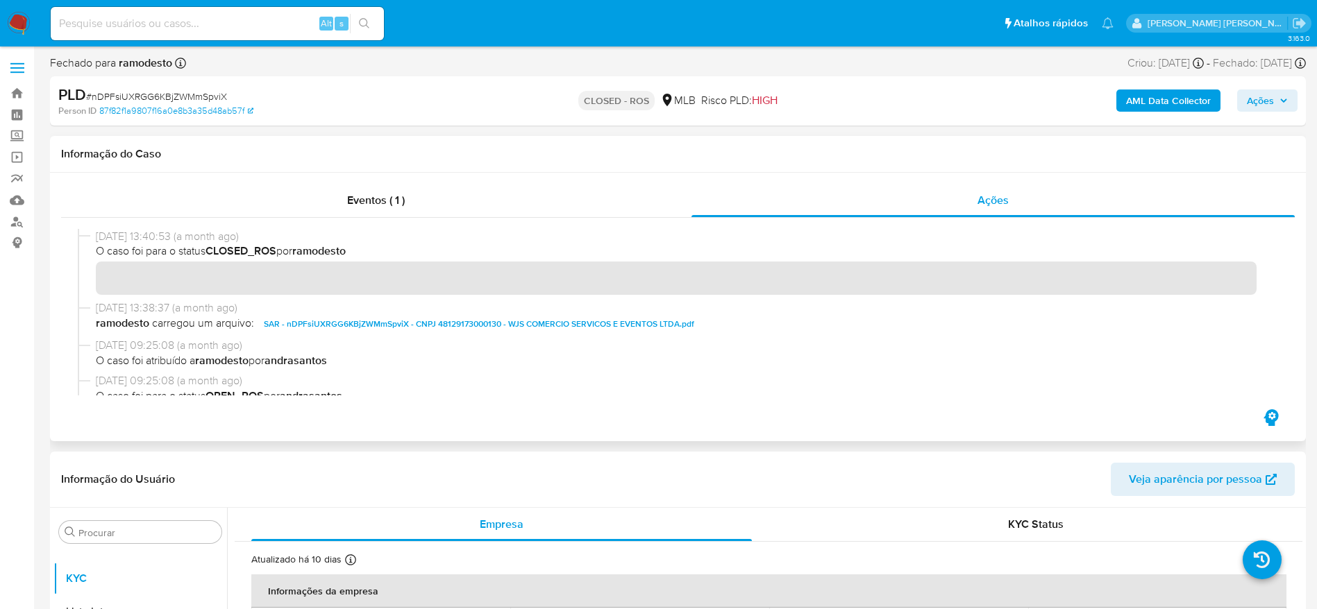
drag, startPoint x: 94, startPoint y: 237, endPoint x: 150, endPoint y: 240, distance: 56.3
click at [150, 240] on div "[DATE] 13:40:53 (a month ago) O caso foi para o status CLOSED_ROS por ramodesto" at bounding box center [678, 264] width 1200 height 71
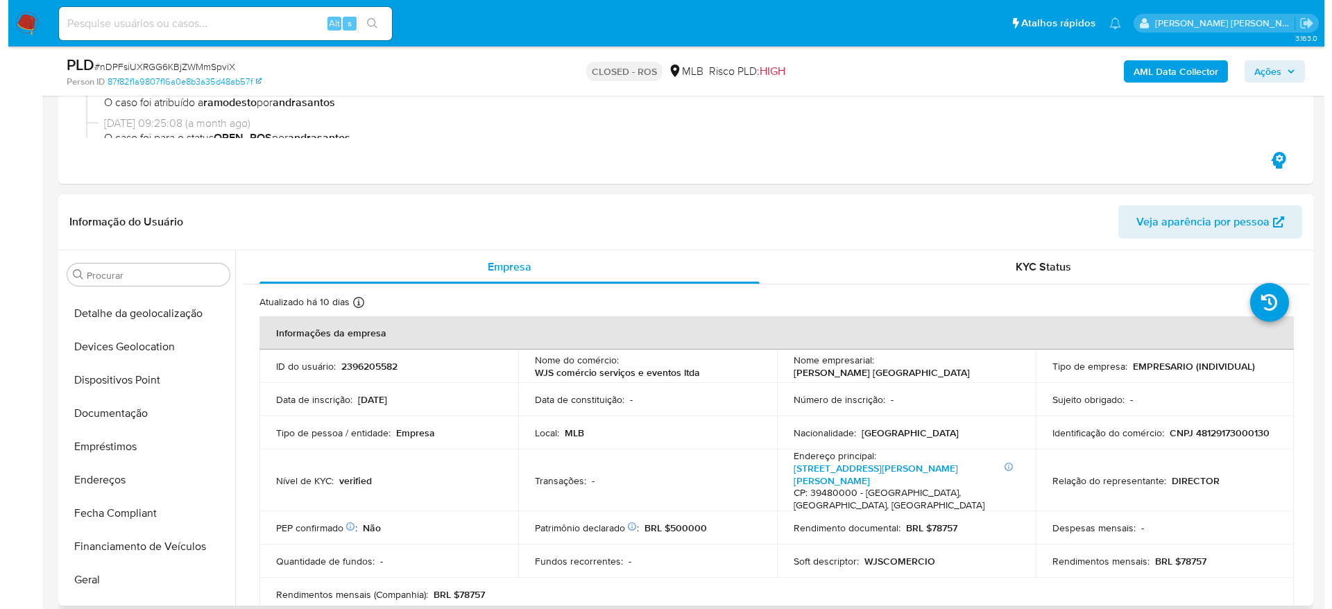
scroll to position [24, 0]
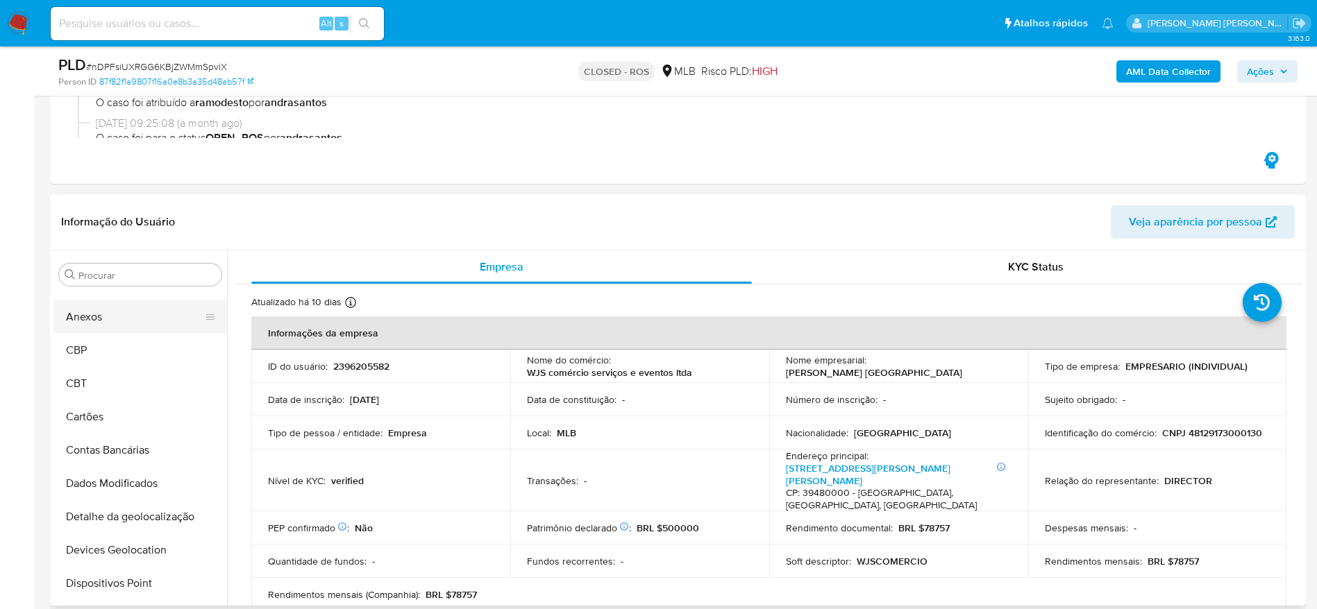
click at [94, 320] on button "Anexos" at bounding box center [134, 317] width 162 height 33
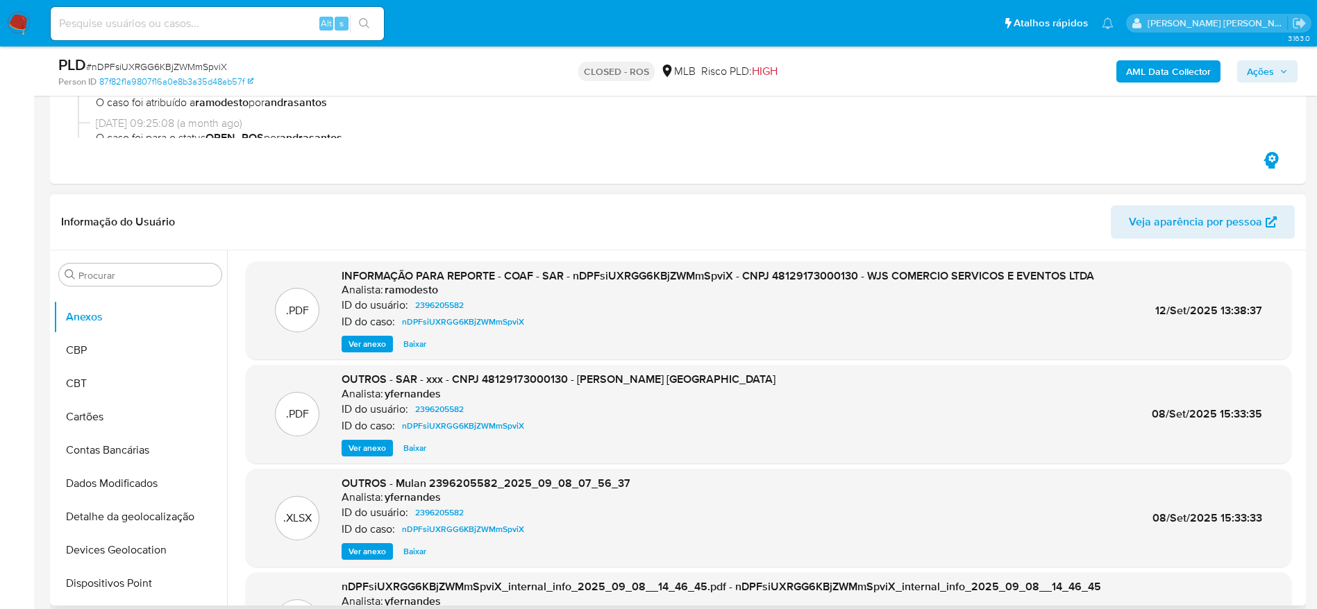
click at [373, 343] on span "Ver anexo" at bounding box center [366, 344] width 37 height 14
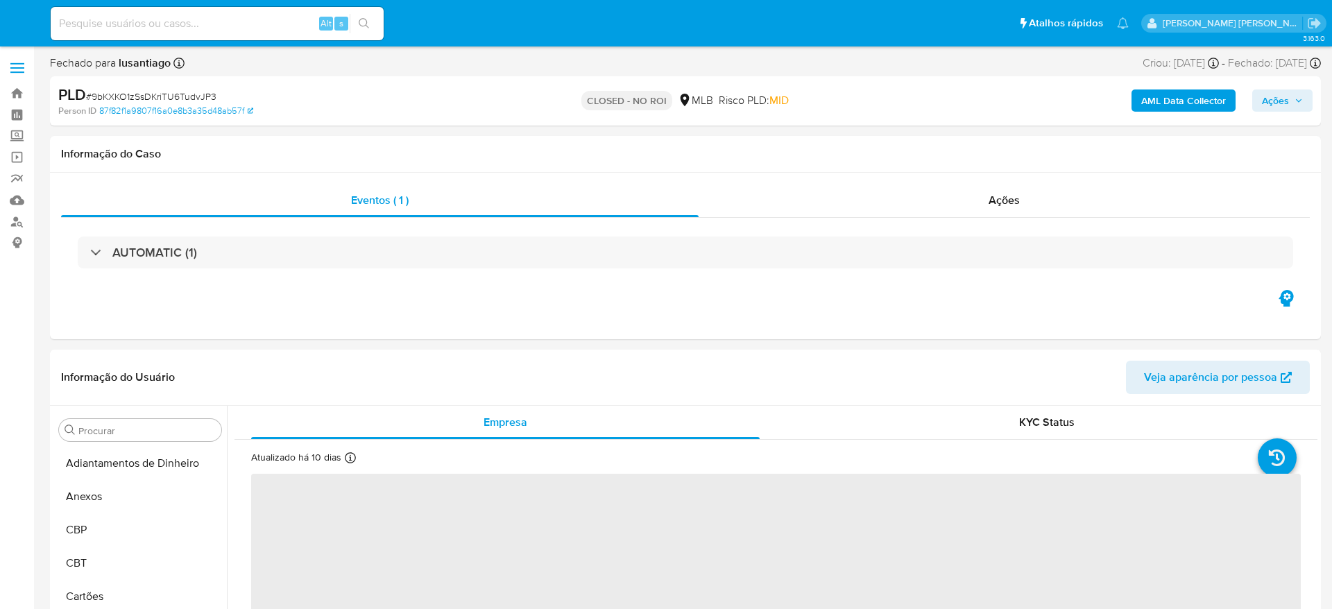
select select "10"
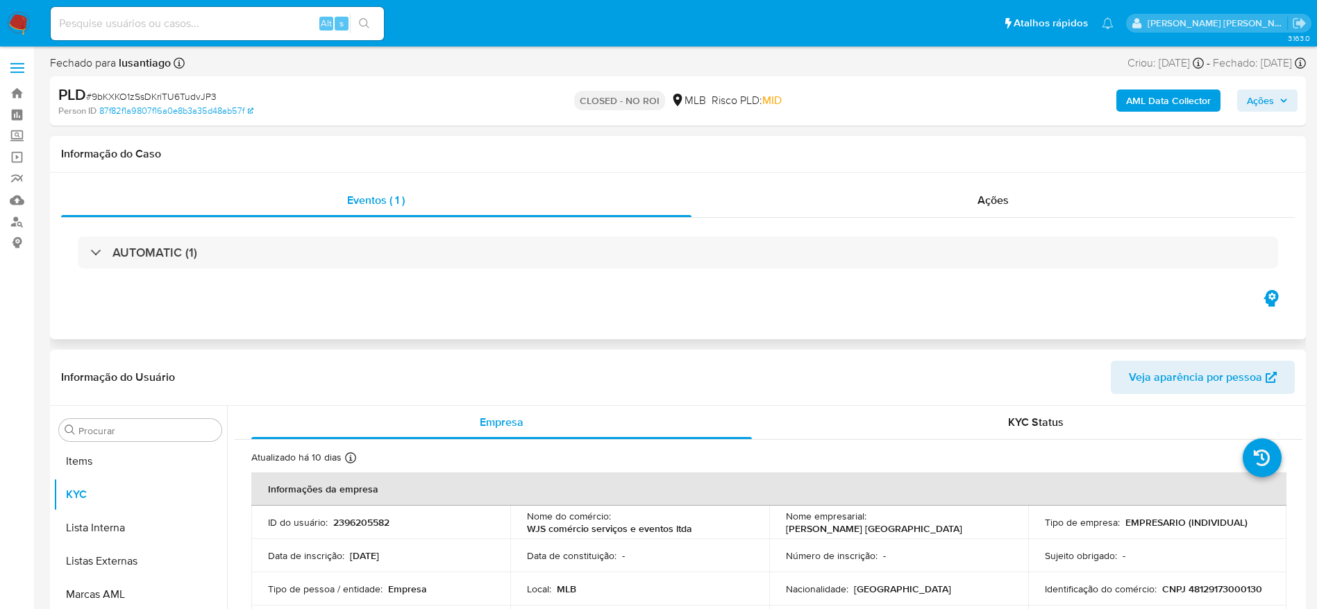
scroll to position [753, 0]
click at [8, 108] on link "Painel" at bounding box center [82, 115] width 165 height 22
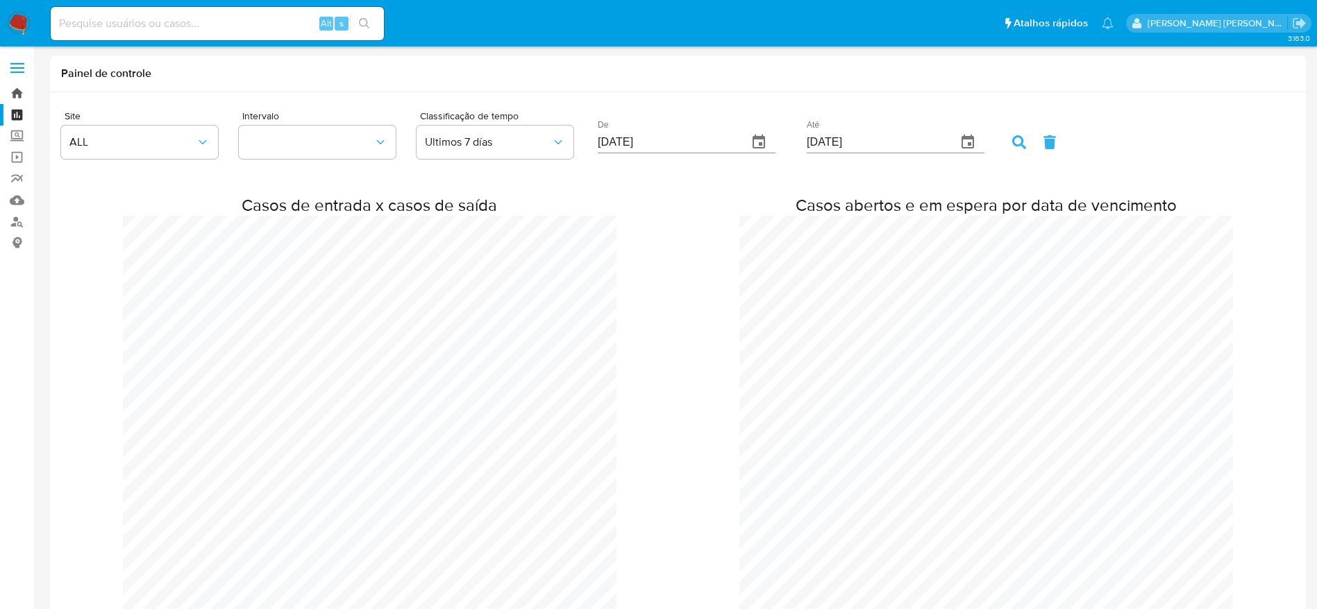
click at [19, 89] on link "Bandeja" at bounding box center [82, 94] width 165 height 22
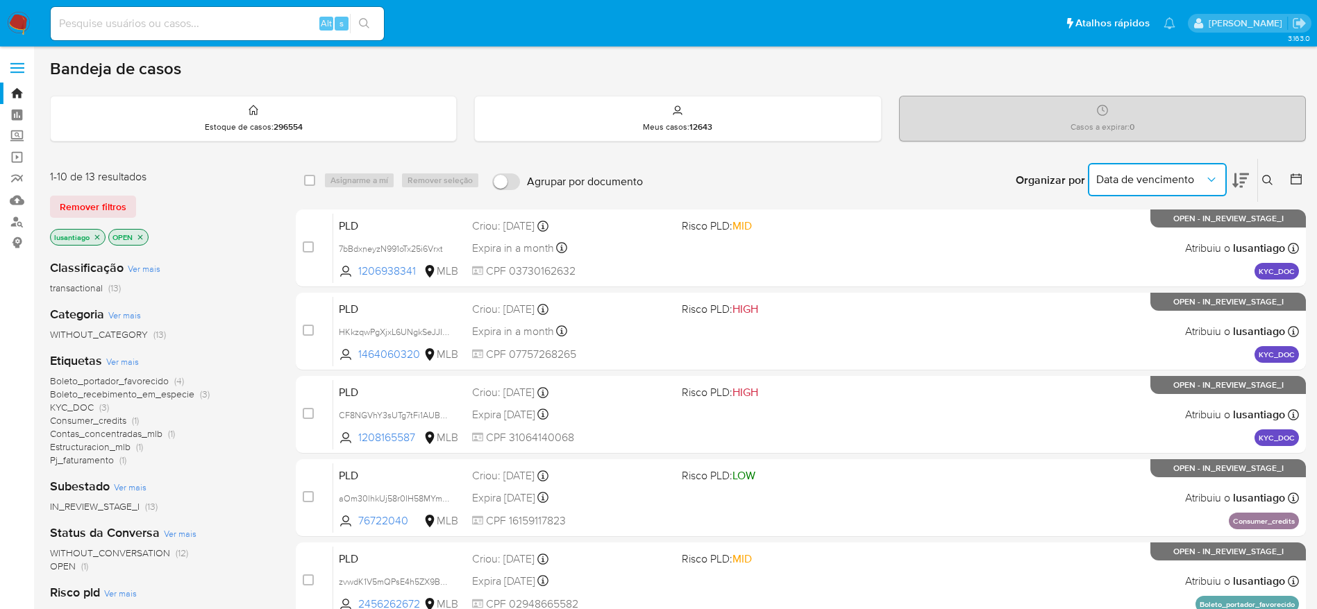
click at [1142, 183] on span "Data de vencimento" at bounding box center [1150, 180] width 108 height 14
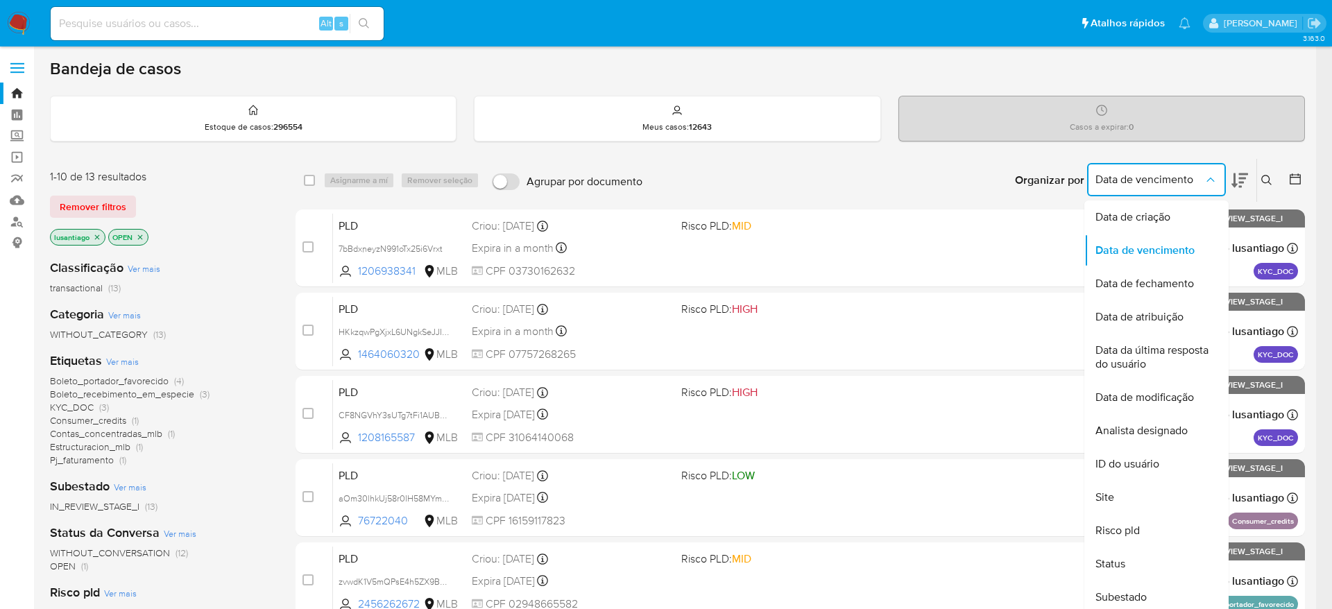
click at [1297, 177] on icon at bounding box center [1295, 178] width 11 height 11
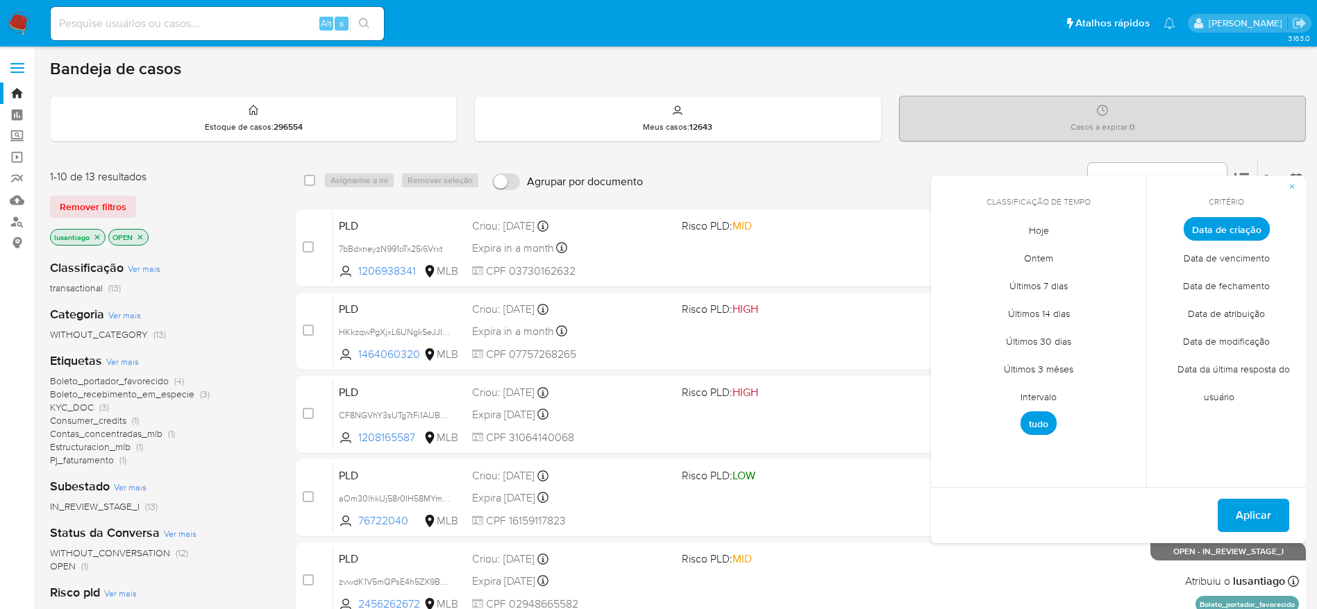
click at [1196, 155] on div "Bandeja de casos Estoque de casos : 296554 Meus casos : 12643 Casos a expirar :…" at bounding box center [677, 572] width 1255 height 1029
click at [1181, 173] on span "Data de vencimento" at bounding box center [1150, 180] width 108 height 14
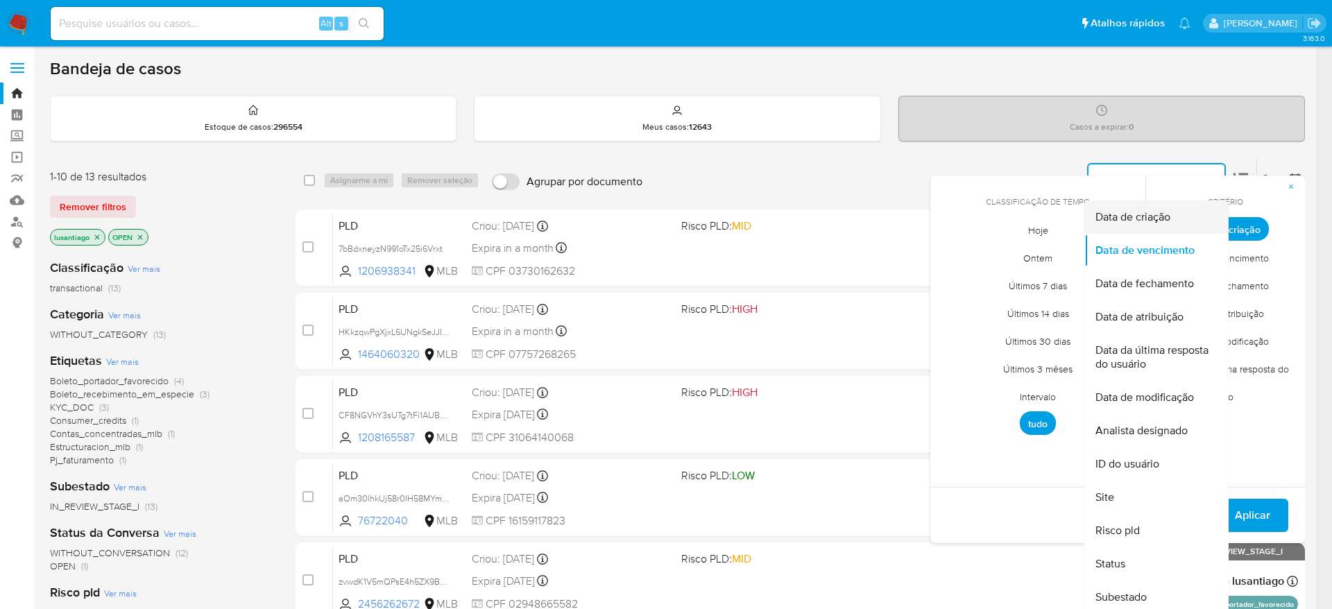
click at [1157, 230] on div "Data de criação" at bounding box center [1153, 217] width 114 height 33
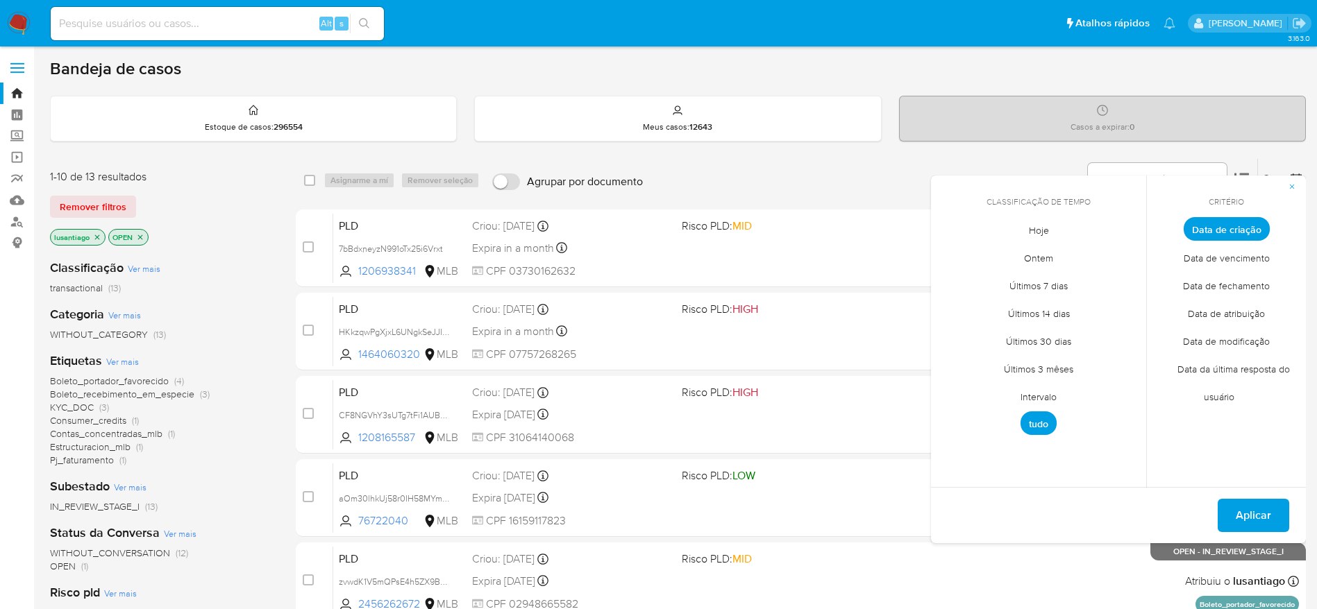
click at [1042, 396] on span "Intervalo" at bounding box center [1038, 396] width 65 height 28
click at [946, 257] on icon "Mes anterior" at bounding box center [952, 254] width 17 height 17
click at [959, 314] on button "1" at bounding box center [955, 306] width 22 height 22
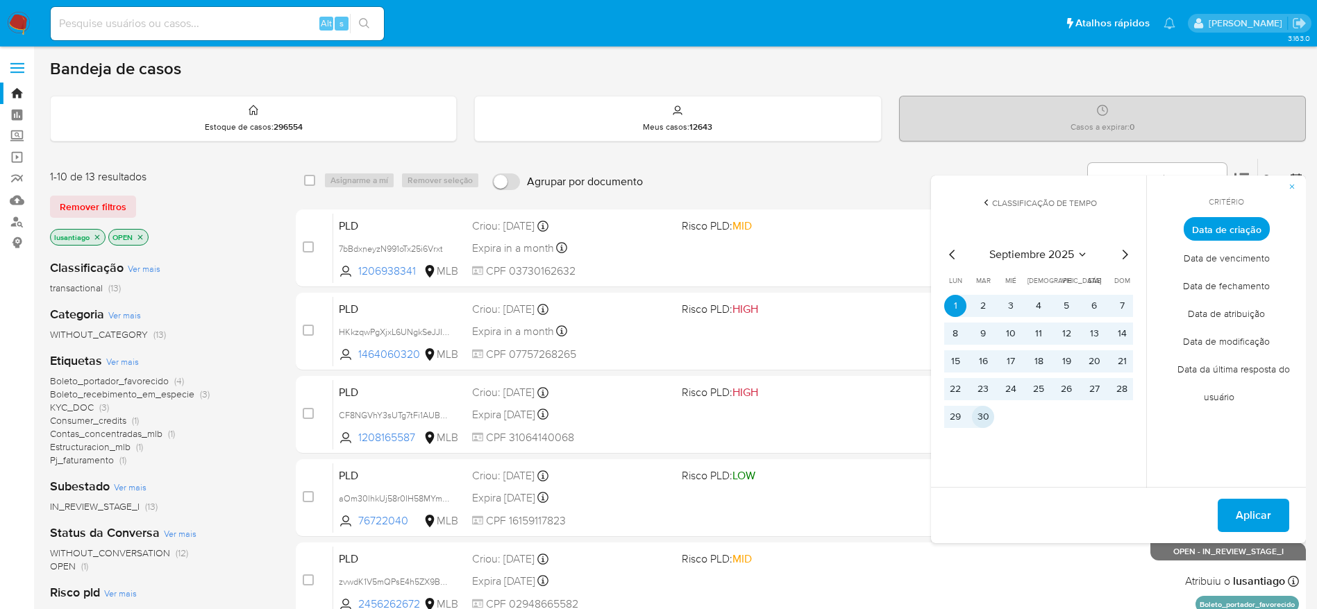
click at [979, 409] on button "30" at bounding box center [983, 417] width 22 height 22
click at [1259, 514] on span "Aplicar" at bounding box center [1252, 515] width 35 height 31
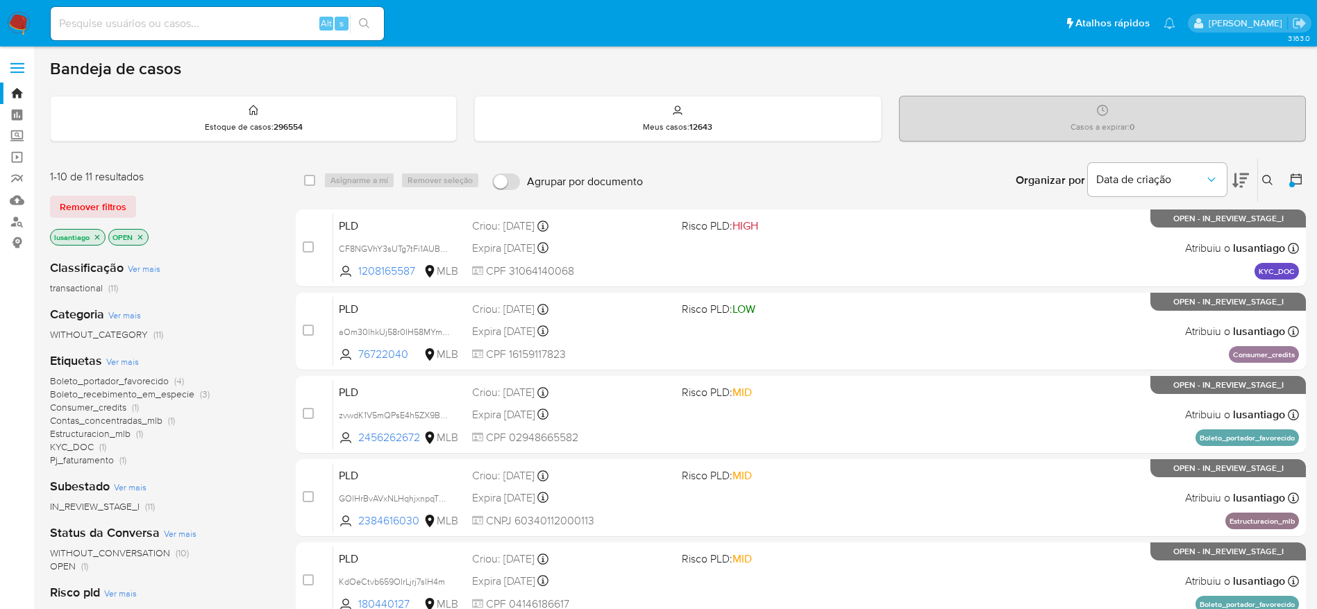
scroll to position [104, 0]
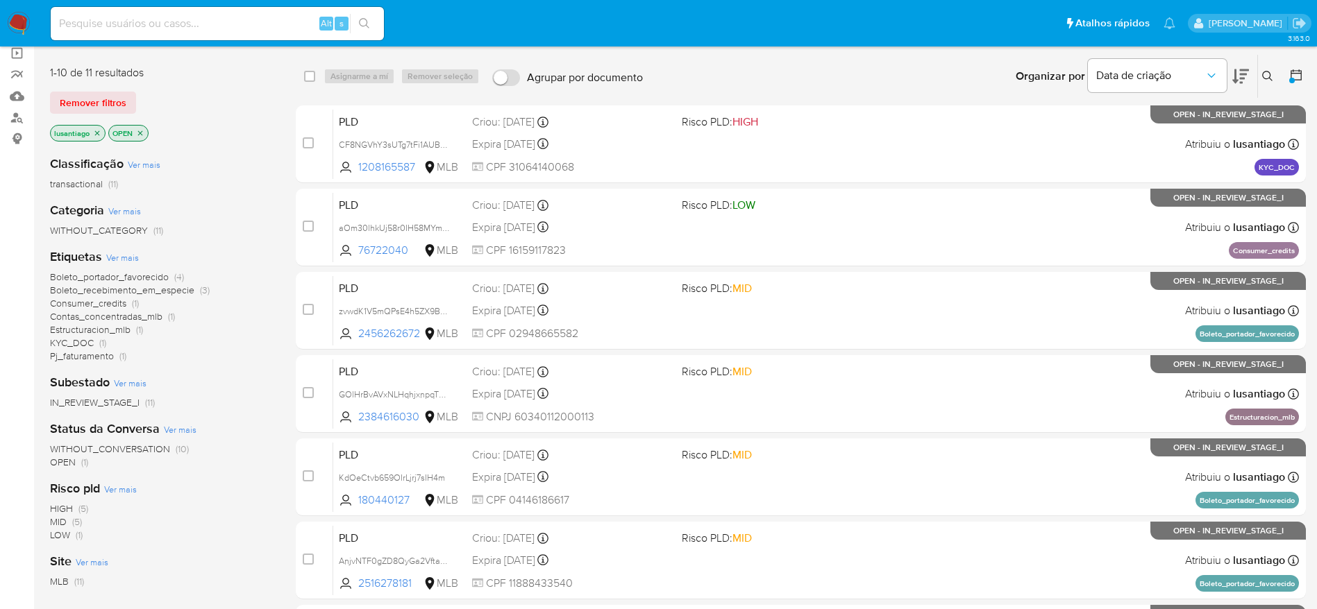
click at [83, 307] on span "Consumer_credits" at bounding box center [88, 303] width 76 height 14
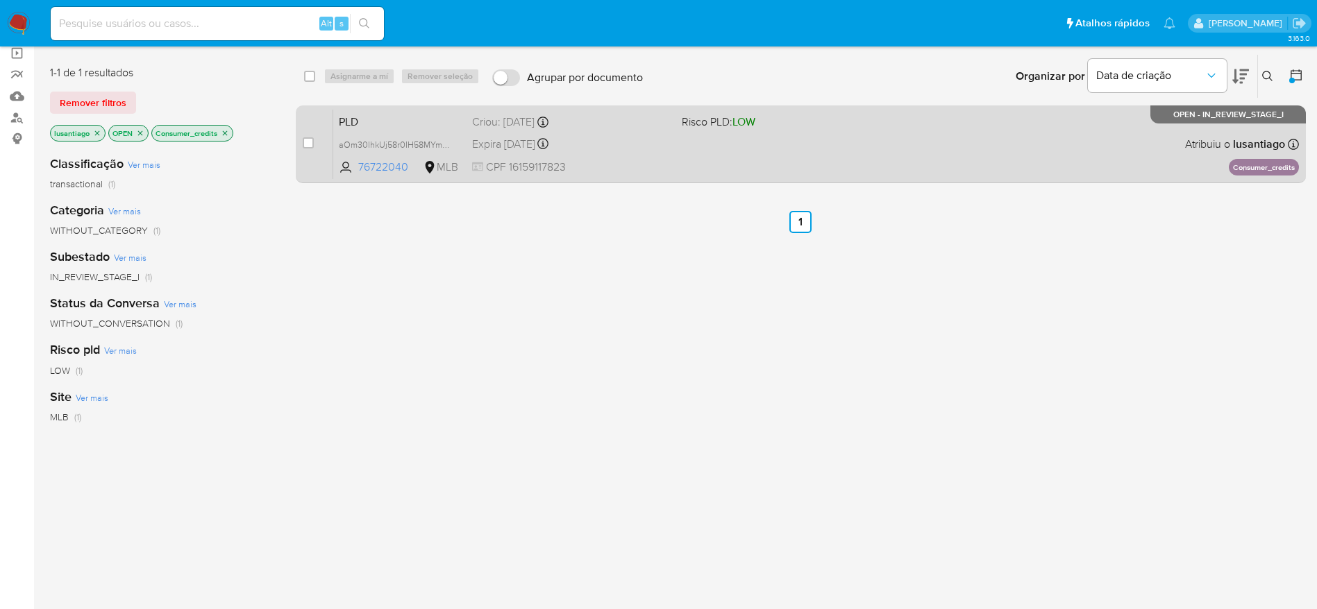
click at [754, 155] on div "PLD aOm30lhkUj58r0IH58MYmsOI 76722040 MLB Risco PLD: LOW Criou: 12/09/2025 Crio…" at bounding box center [815, 144] width 965 height 70
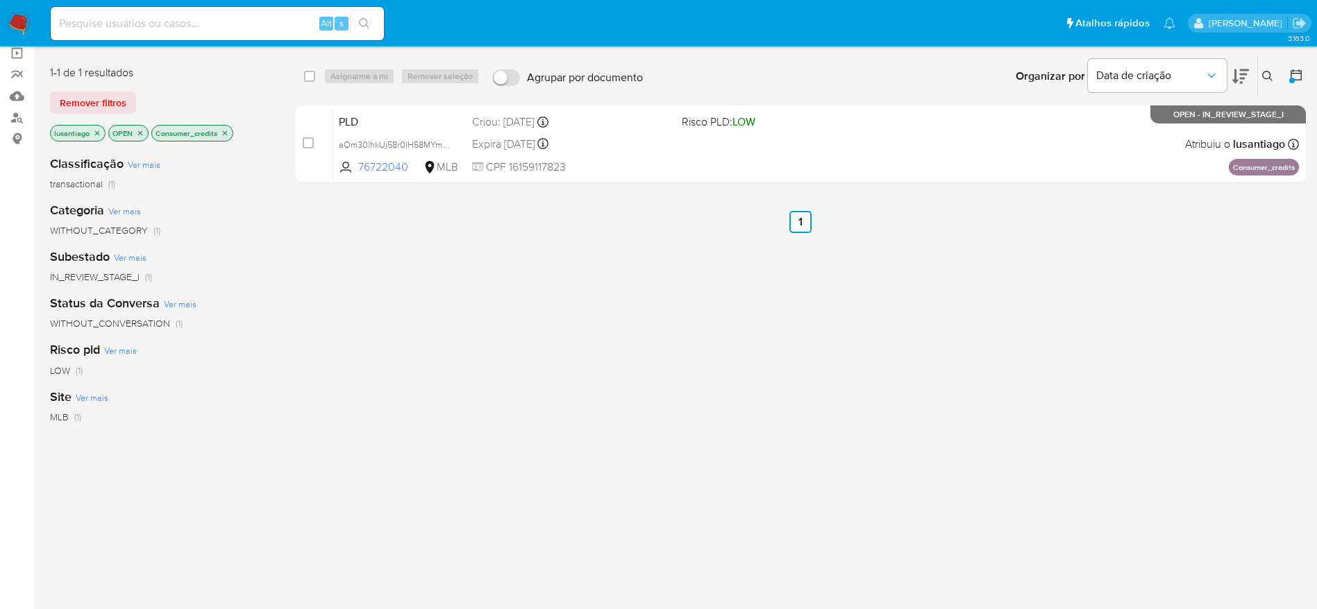
click at [226, 129] on icon "close-filter" at bounding box center [225, 133] width 8 height 8
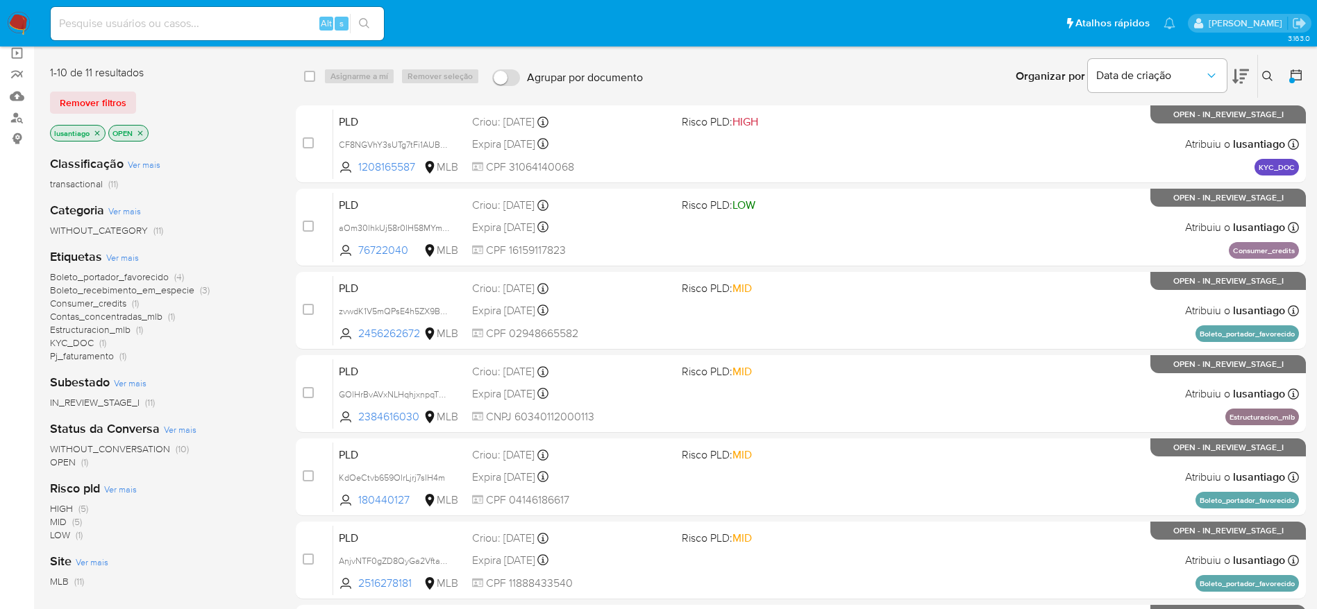
click at [104, 317] on span "Contas_concentradas_mlb" at bounding box center [106, 317] width 112 height 14
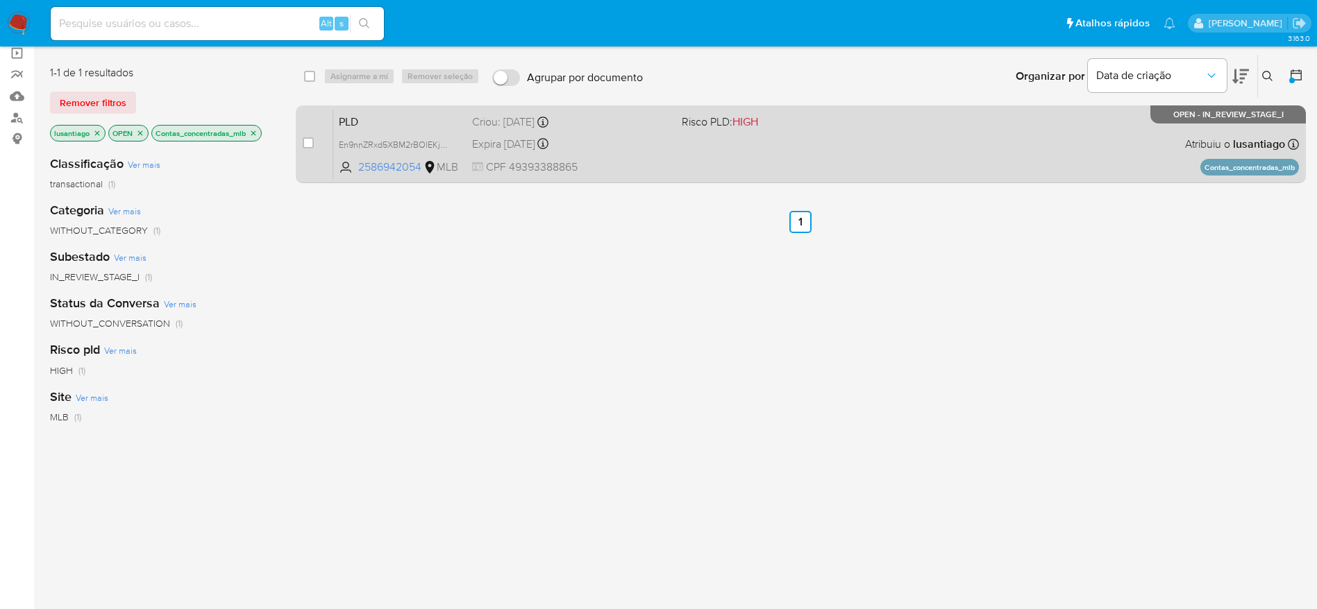
click at [595, 112] on span "Criou: 12/09/2025 Criou: 12/09/2025 00:09:47" at bounding box center [571, 121] width 198 height 18
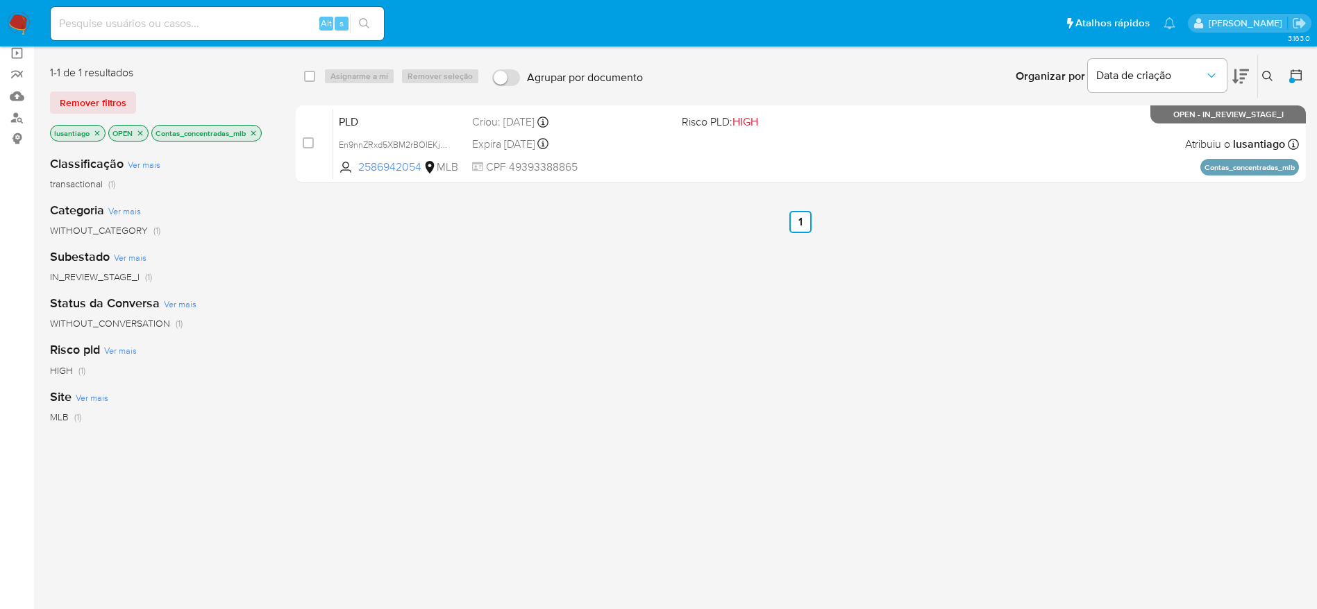
click at [254, 130] on icon "close-filter" at bounding box center [253, 133] width 8 height 8
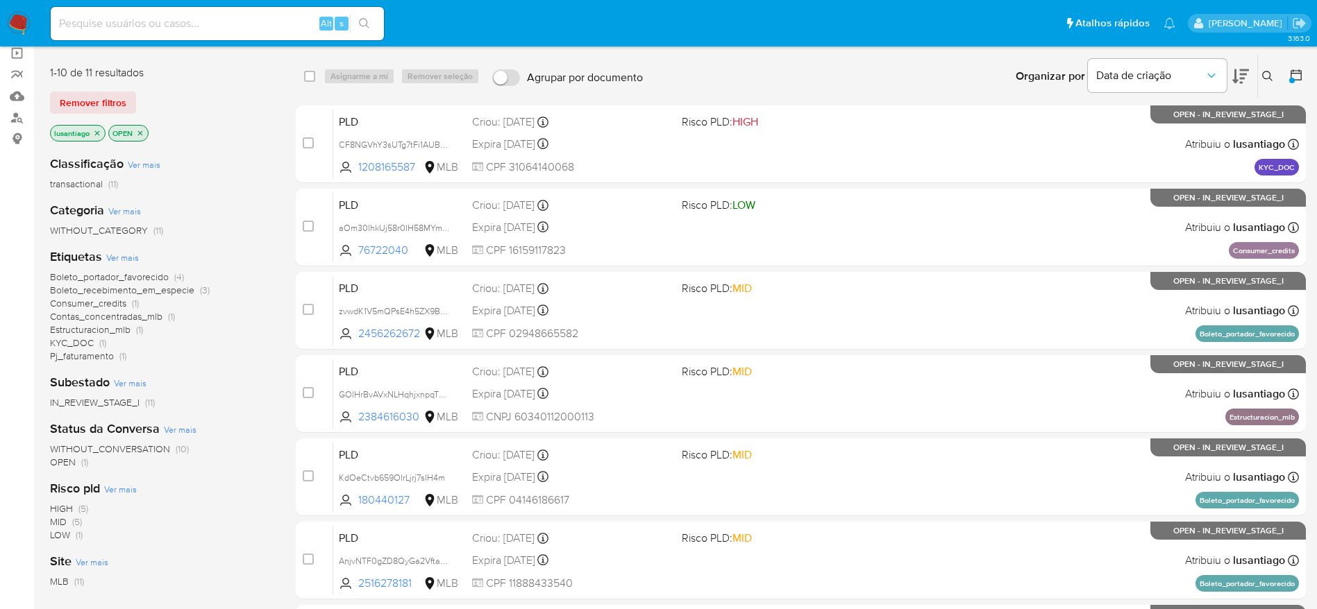
click at [76, 341] on span "KYC_DOC" at bounding box center [72, 343] width 44 height 14
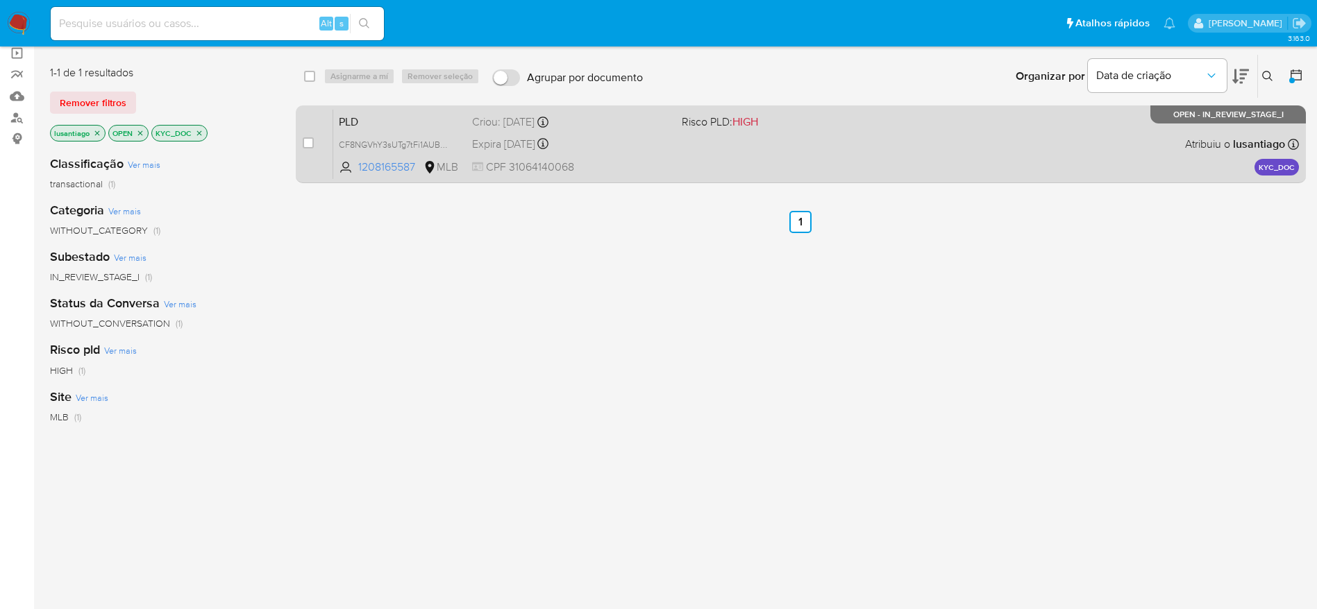
click at [638, 146] on div "Expira in 12 days Expira em 27/10/2025 15:55:25" at bounding box center [571, 144] width 198 height 19
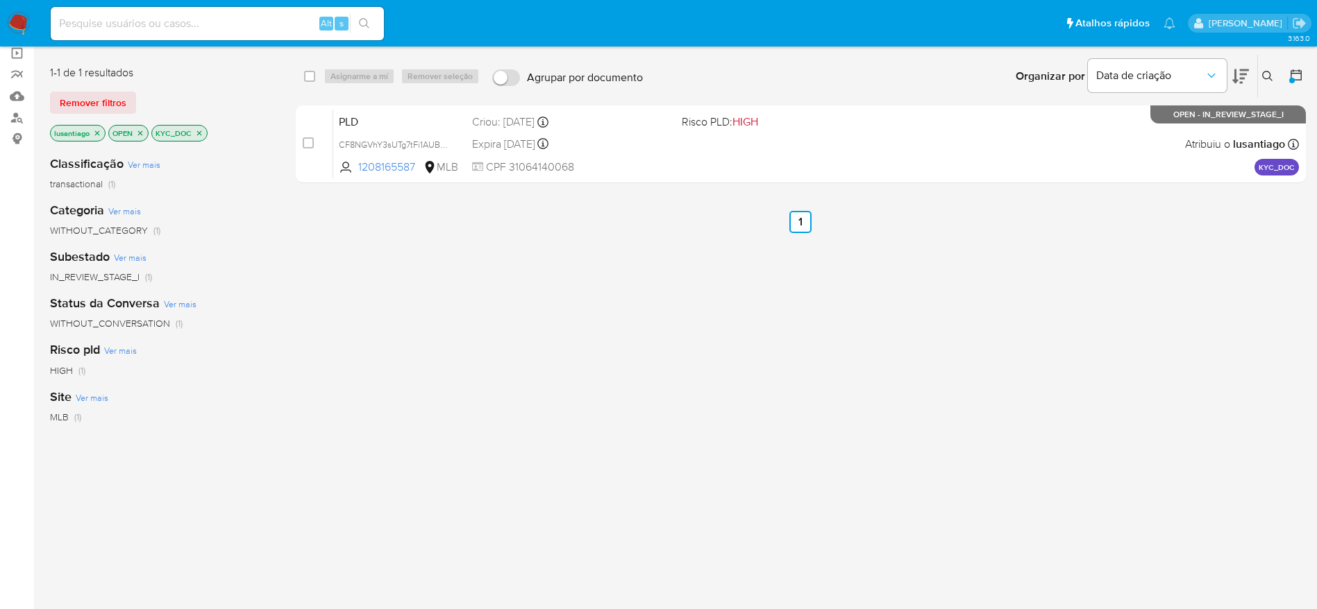
click at [198, 133] on icon "close-filter" at bounding box center [199, 133] width 8 height 8
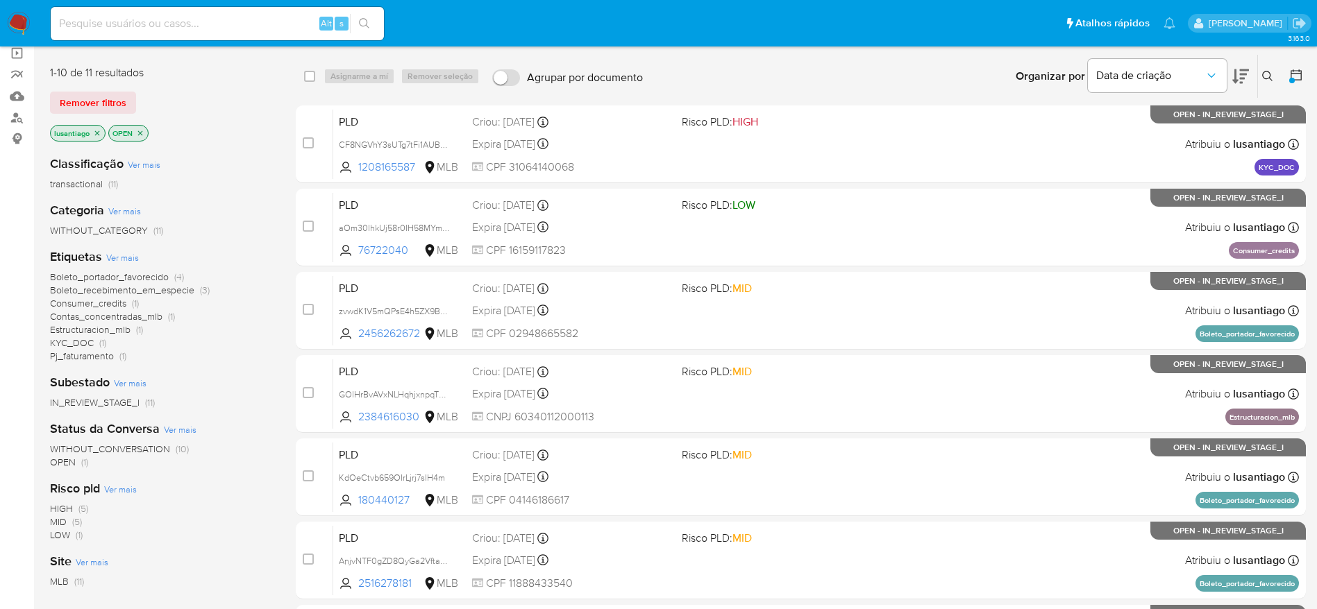
click at [85, 327] on span "Estructuracion_mlb" at bounding box center [90, 330] width 81 height 14
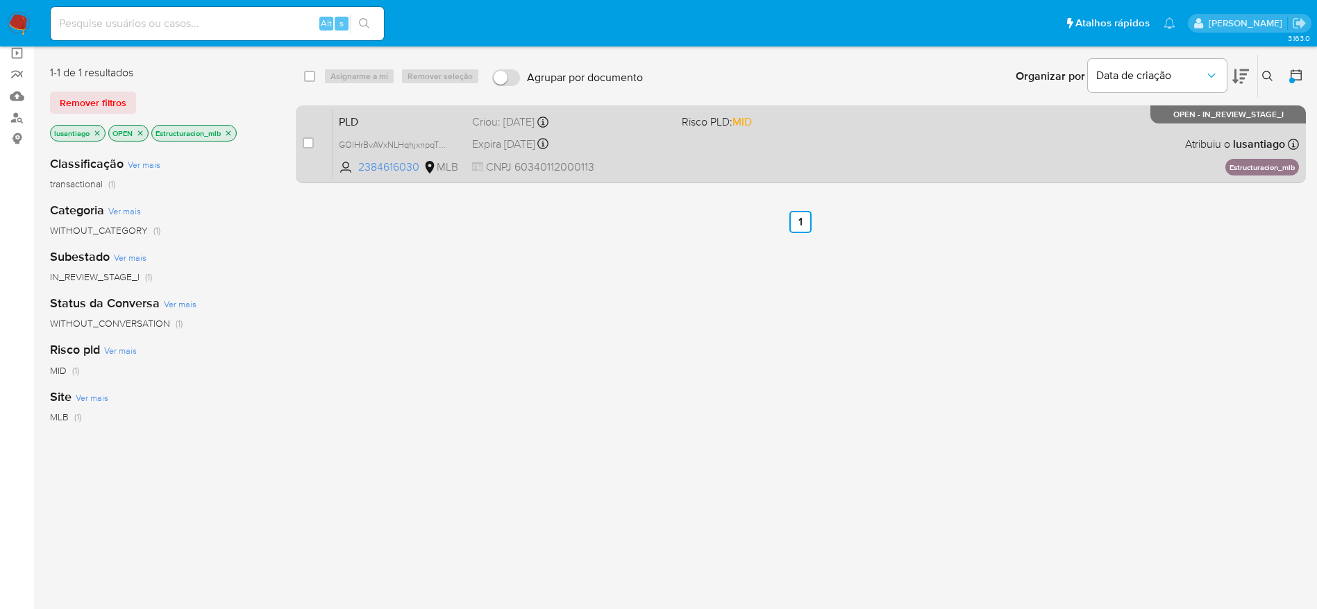
click at [622, 132] on div "PLD GOlHrBvAVxNLHqhjxnpqT4op 2384616030 MLB Risco PLD: MID Criou: 12/09/2025 Cr…" at bounding box center [815, 144] width 965 height 70
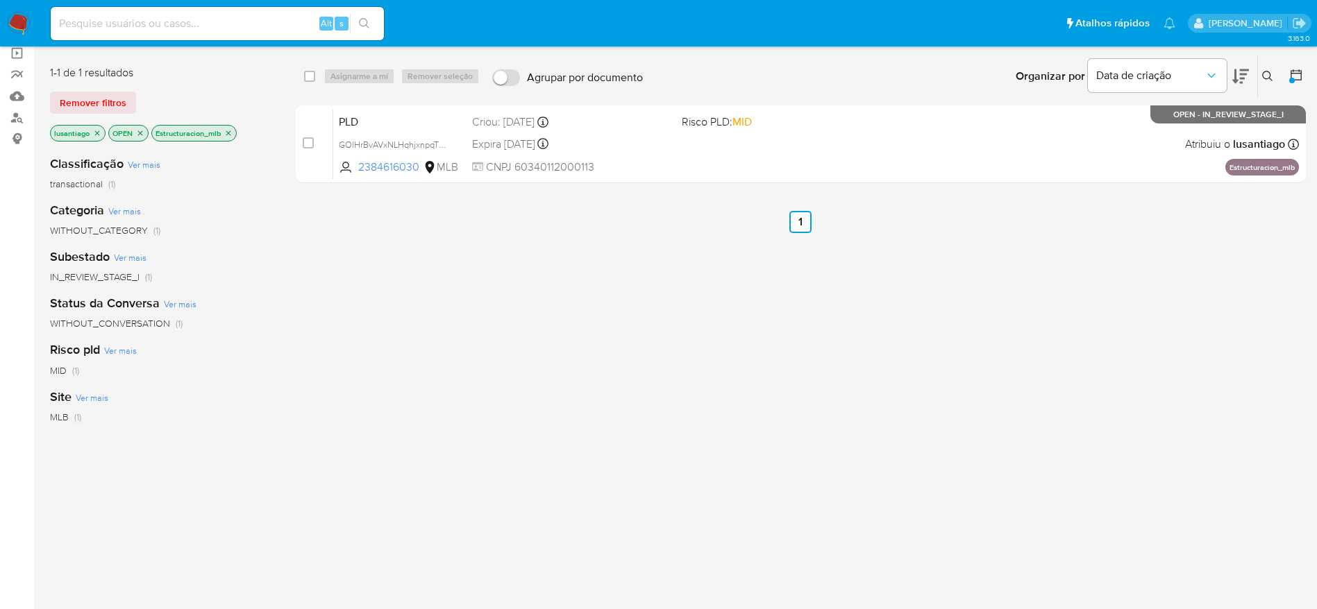
click at [230, 130] on icon "close-filter" at bounding box center [228, 133] width 8 height 8
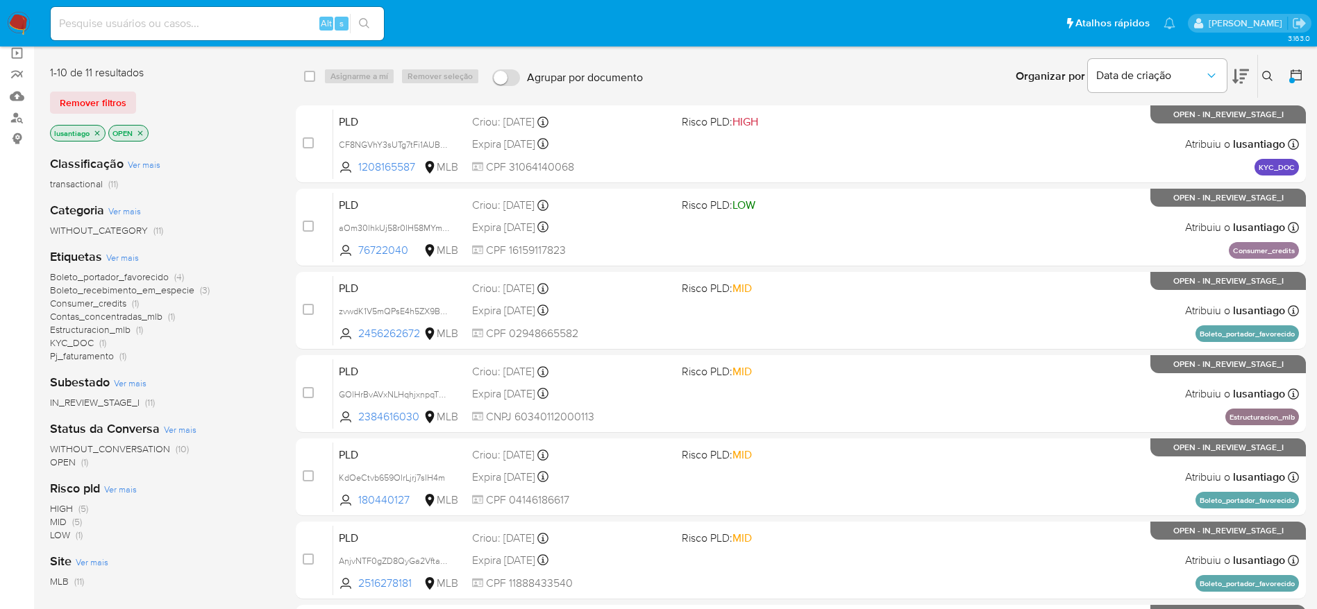
click at [83, 360] on span "Pj_faturamento" at bounding box center [82, 356] width 64 height 14
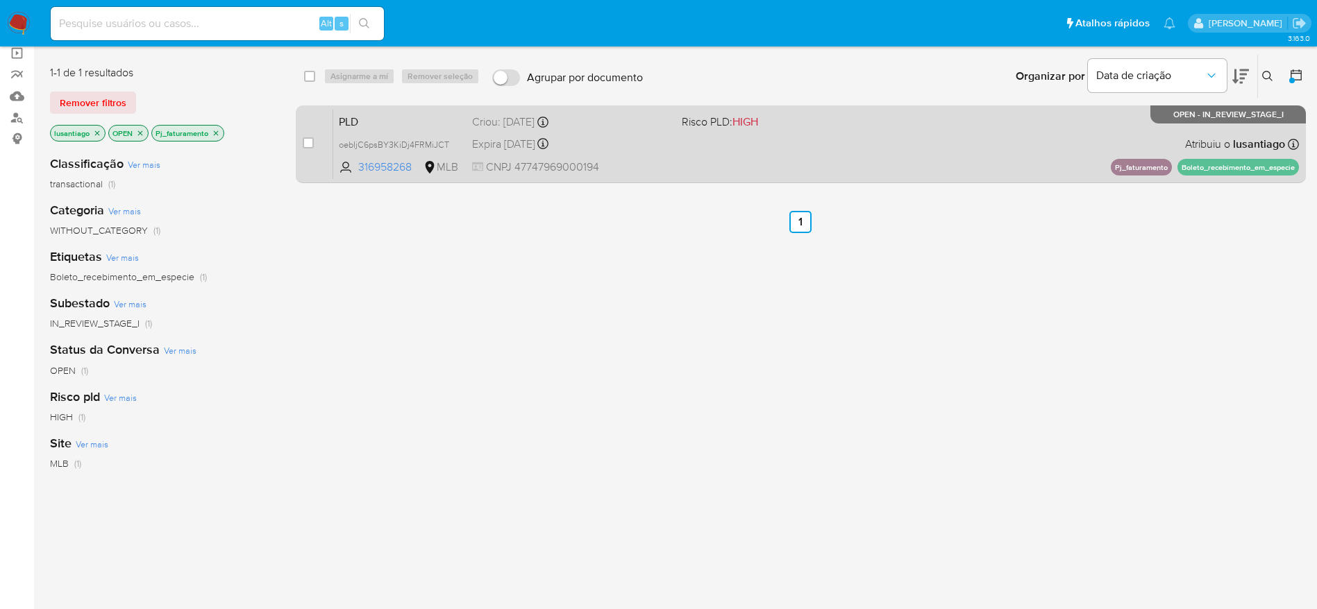
click at [627, 125] on div "Criou: 12/09/2025 Criou: 12/09/2025 00:12:00" at bounding box center [571, 122] width 198 height 15
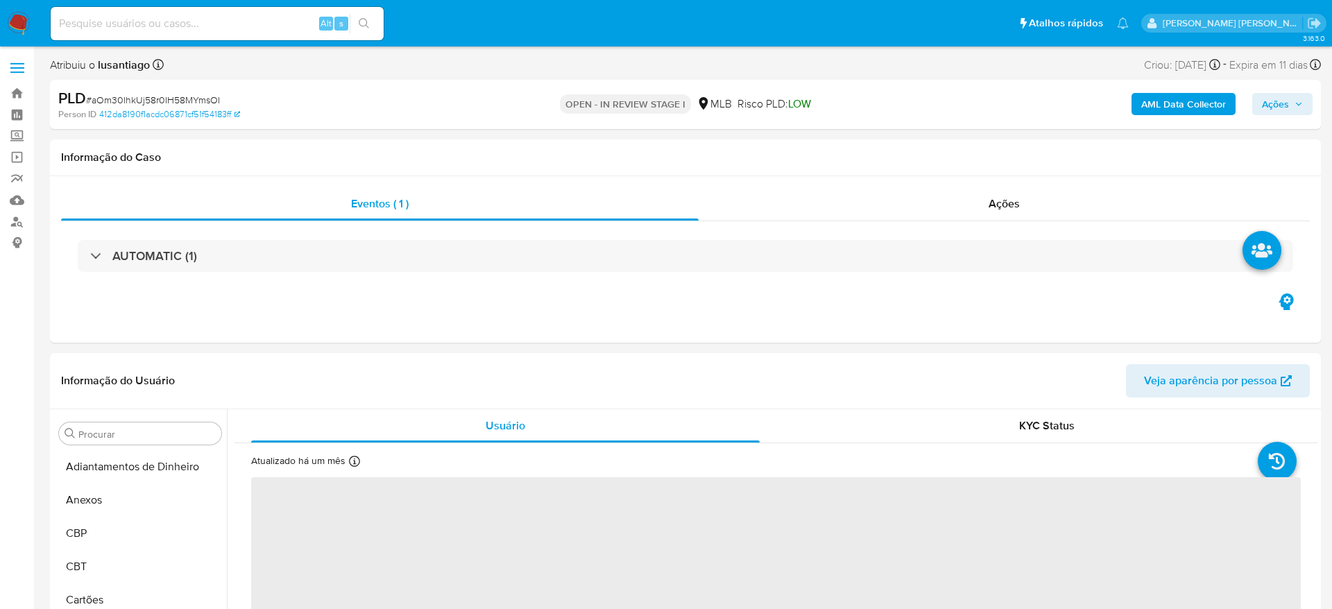
select select "10"
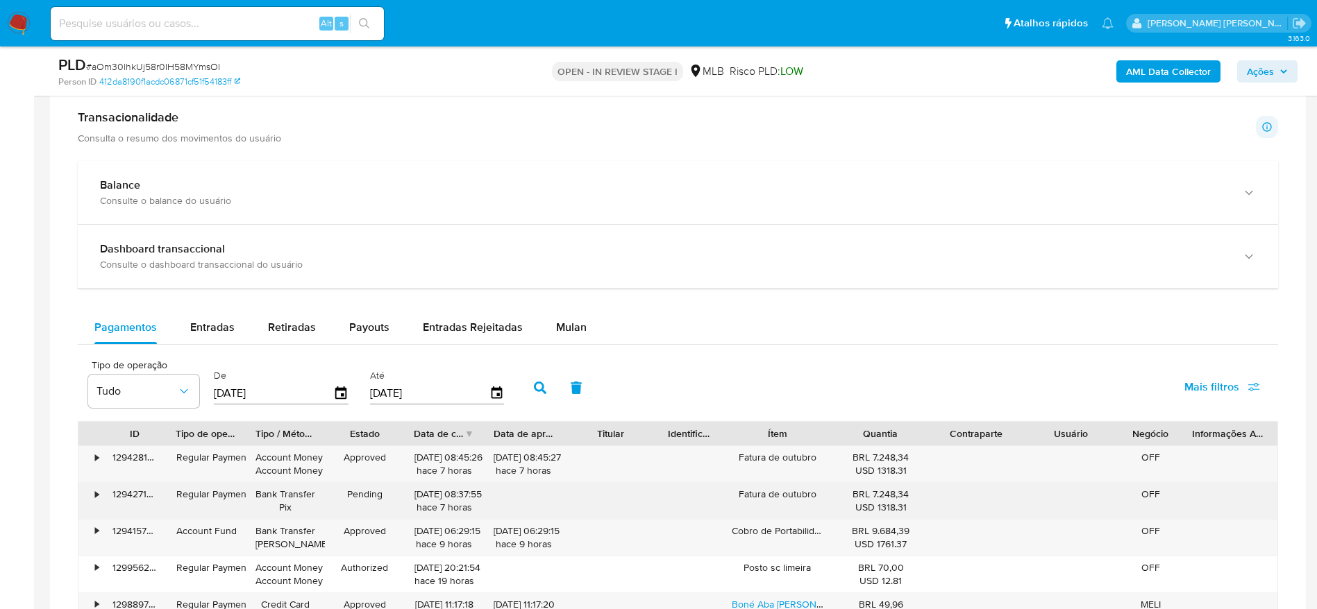
scroll to position [1041, 0]
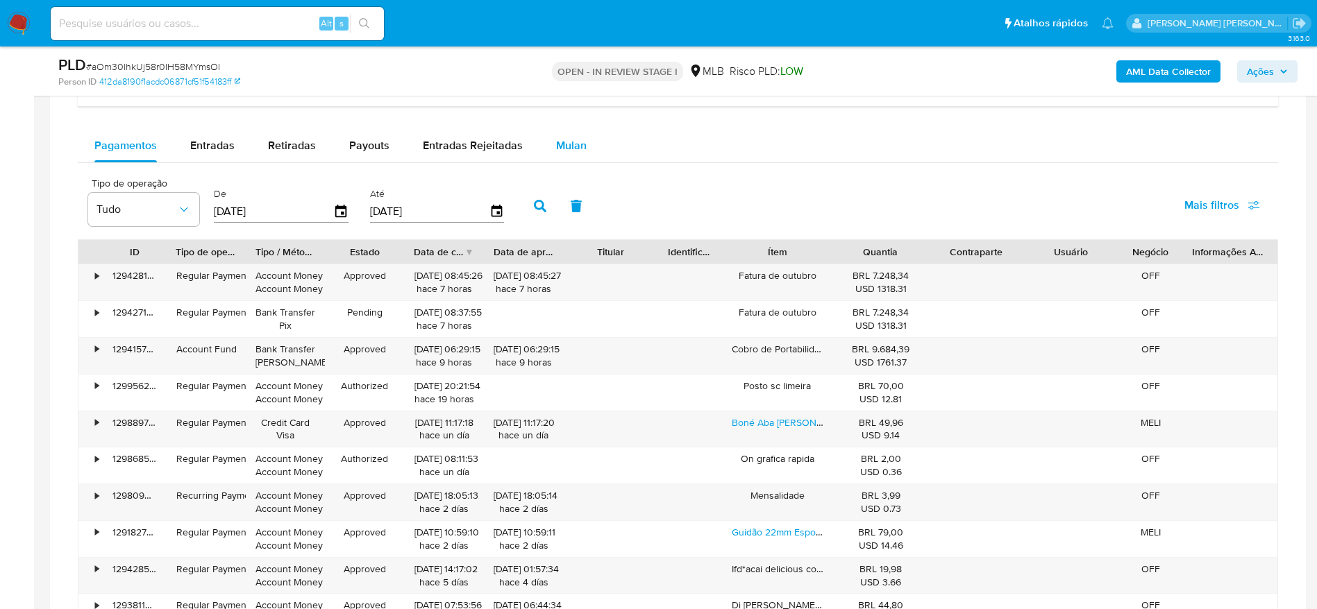
click at [576, 142] on span "Mulan" at bounding box center [571, 145] width 31 height 16
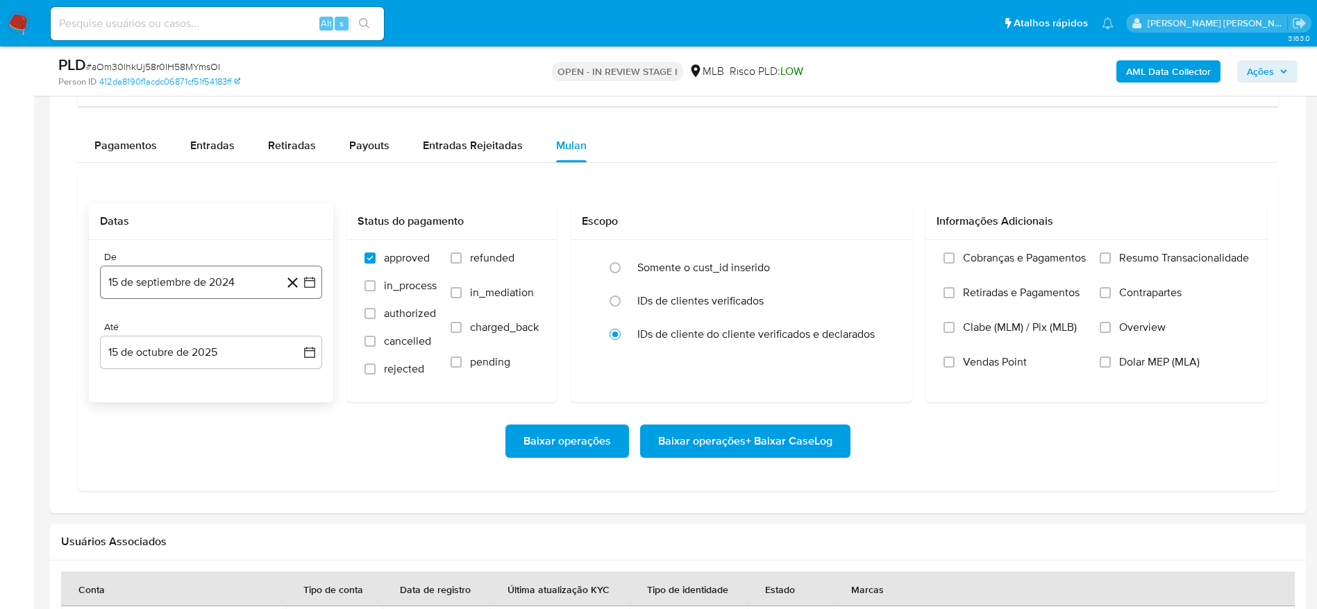
click at [162, 282] on button "15 de septiembre de 2024" at bounding box center [211, 282] width 222 height 33
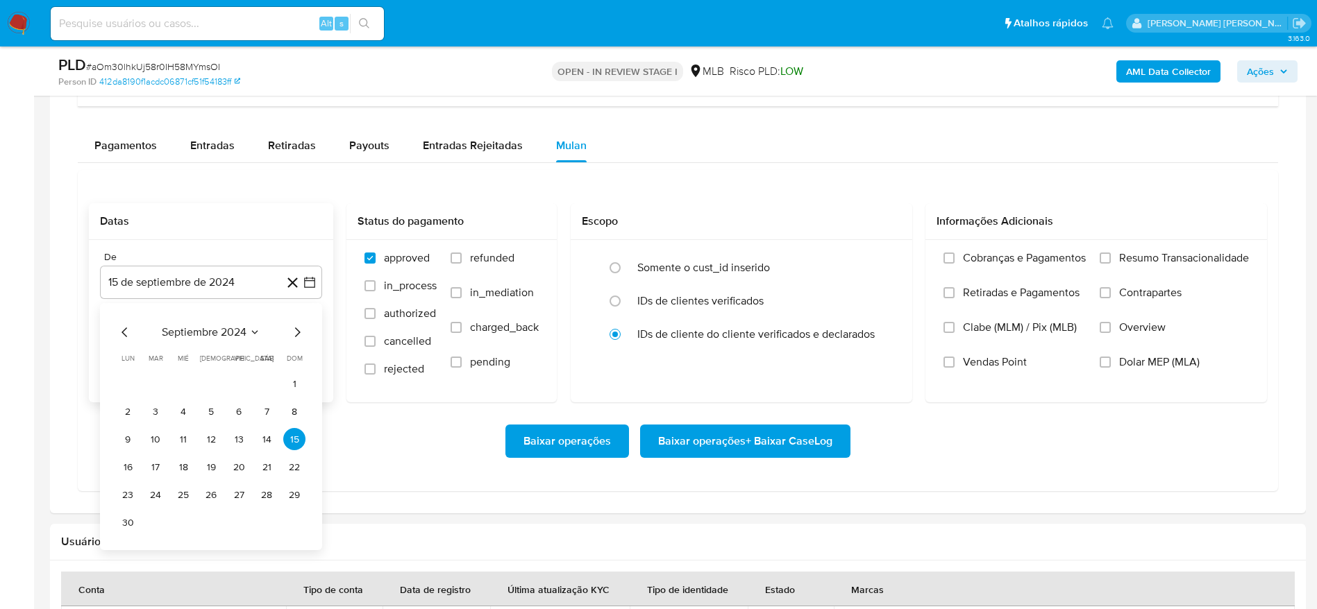
click at [196, 333] on span "septiembre 2024" at bounding box center [204, 332] width 85 height 14
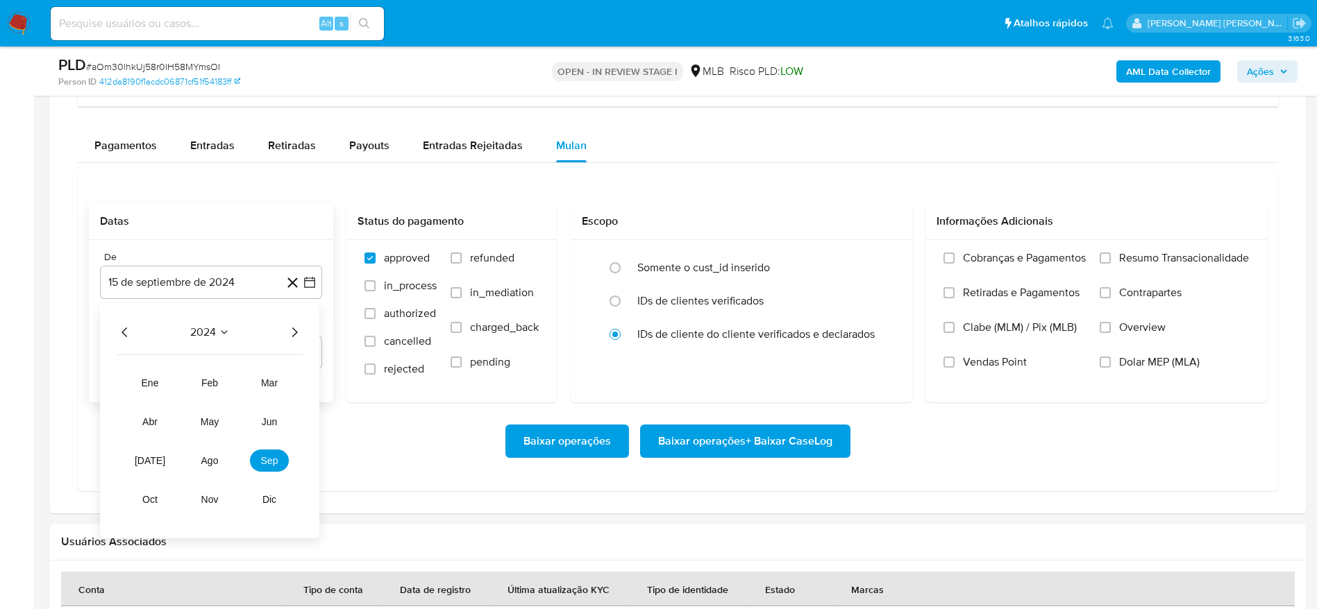
click at [295, 335] on icon "Año siguiente" at bounding box center [294, 332] width 17 height 17
click at [211, 462] on span "ago" at bounding box center [209, 460] width 17 height 11
click at [235, 383] on button "1" at bounding box center [239, 384] width 22 height 22
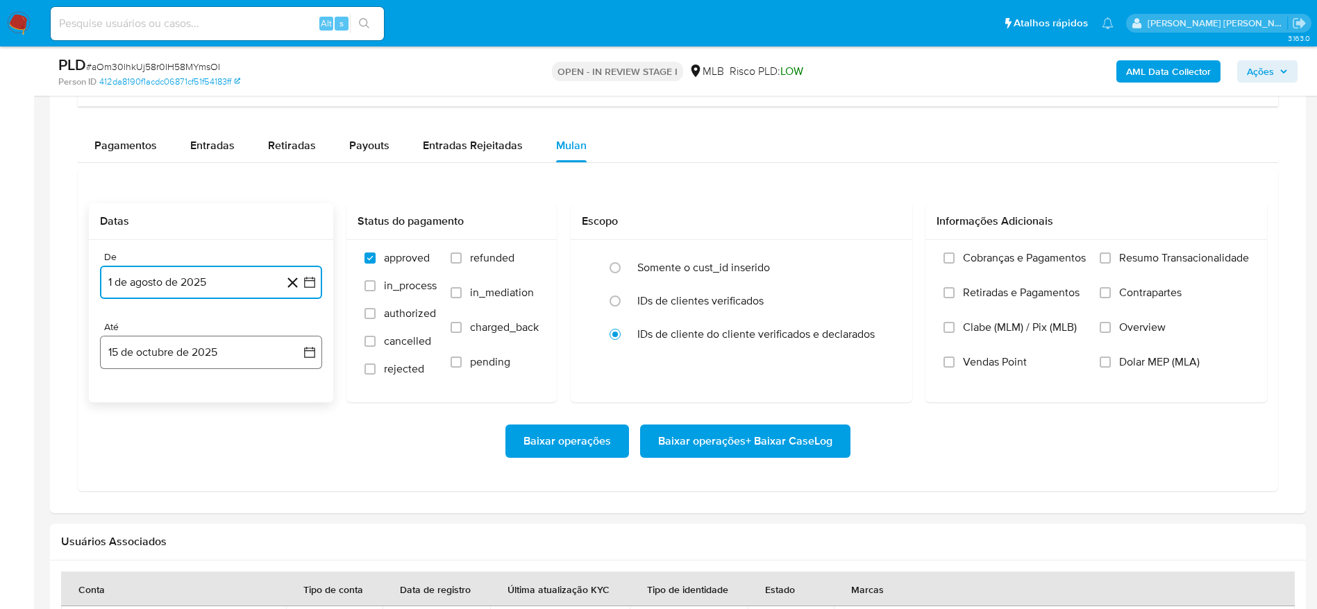
click at [154, 344] on button "15 de octubre de 2025" at bounding box center [211, 352] width 222 height 33
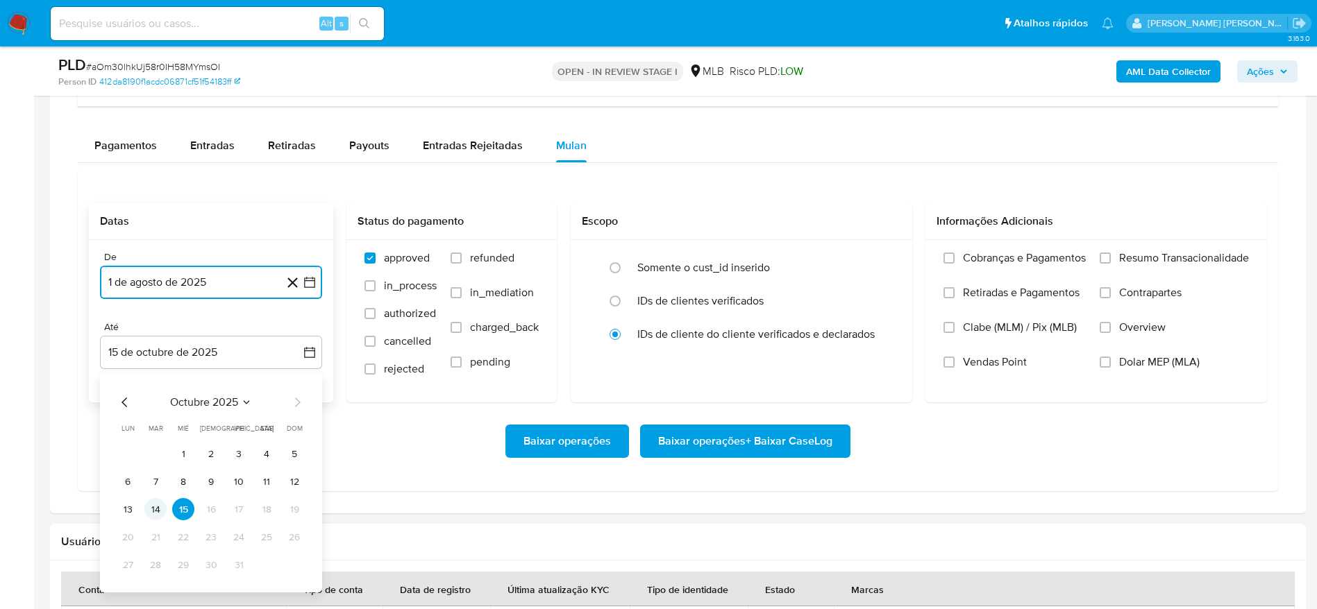
click at [152, 507] on button "14" at bounding box center [155, 509] width 22 height 22
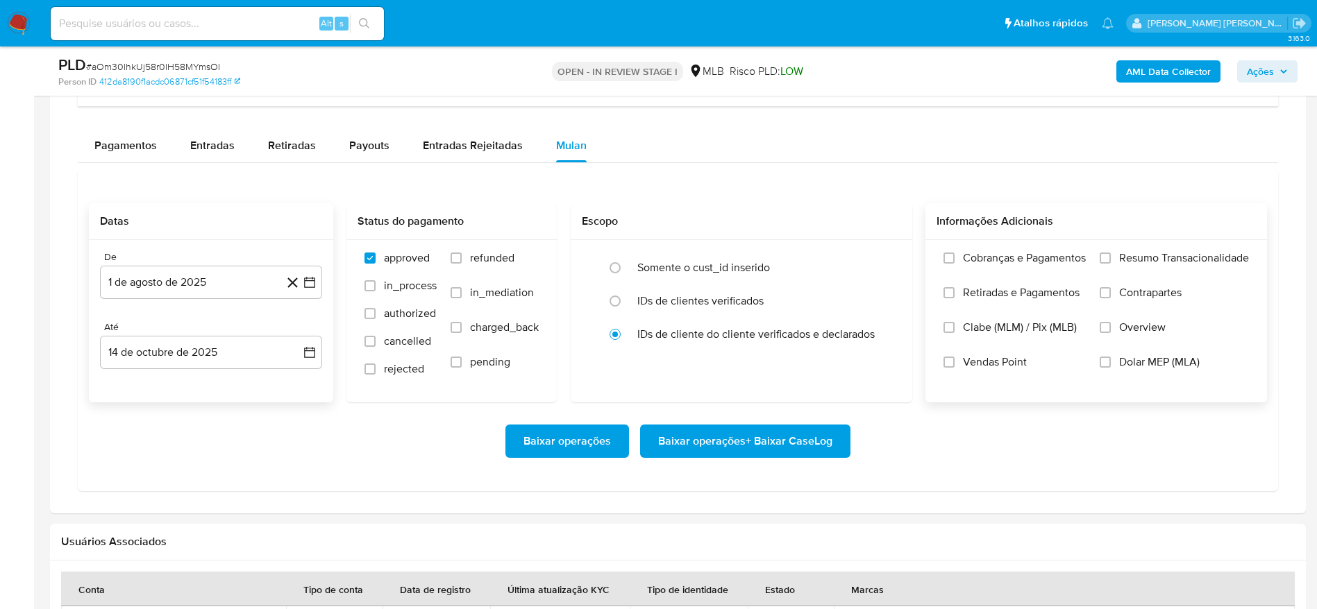
drag, startPoint x: 1117, startPoint y: 251, endPoint x: 1006, endPoint y: 317, distance: 129.1
click at [1113, 251] on label "Resumo Transacionalidade" at bounding box center [1173, 268] width 149 height 35
click at [1125, 246] on div "Cobranças e Pagamentos Retiradas e Pagamentos Clabe (MLM) / Pix (MLB) Vendas Po…" at bounding box center [1095, 320] width 341 height 161
click at [1123, 255] on span "Resumo Transacionalidade" at bounding box center [1184, 258] width 130 height 14
click at [1110, 255] on input "Resumo Transacionalidade" at bounding box center [1104, 258] width 11 height 11
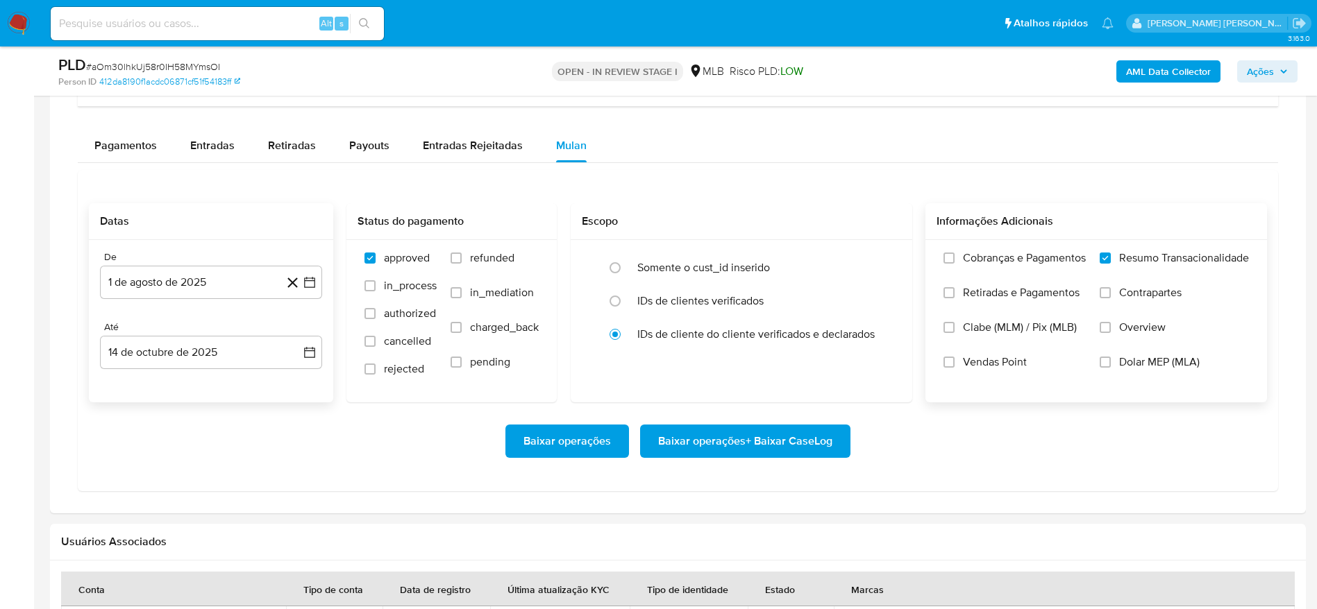
click at [727, 442] on span "Baixar operações + Baixar CaseLog" at bounding box center [745, 441] width 174 height 31
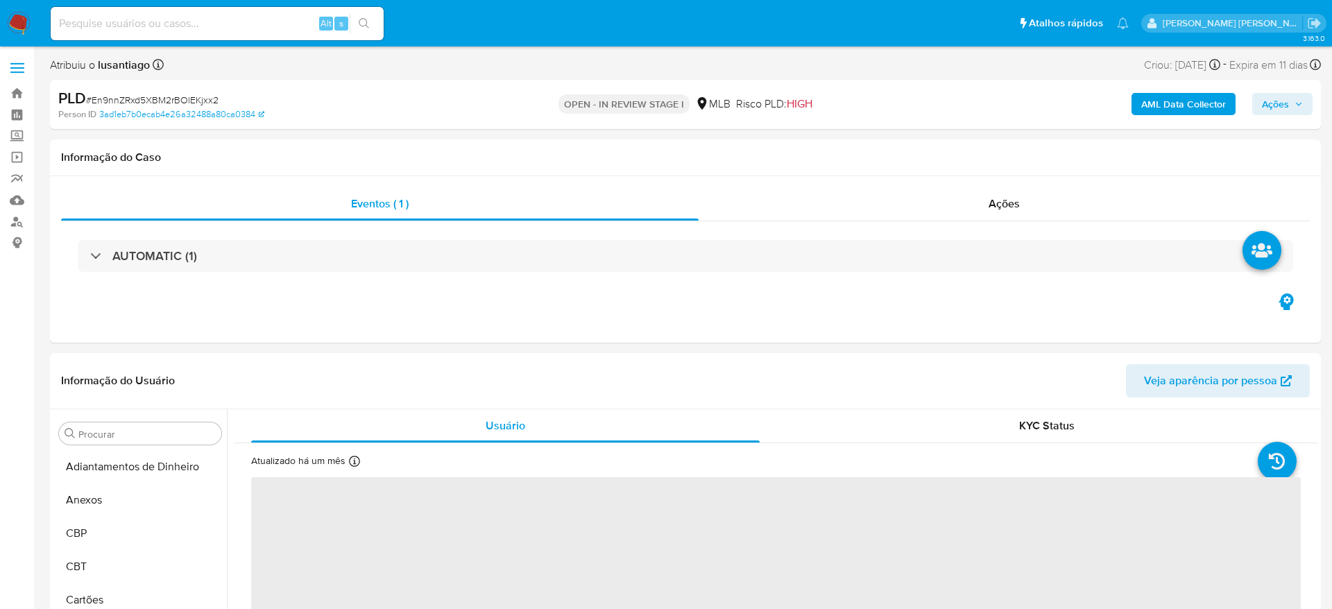
select select "10"
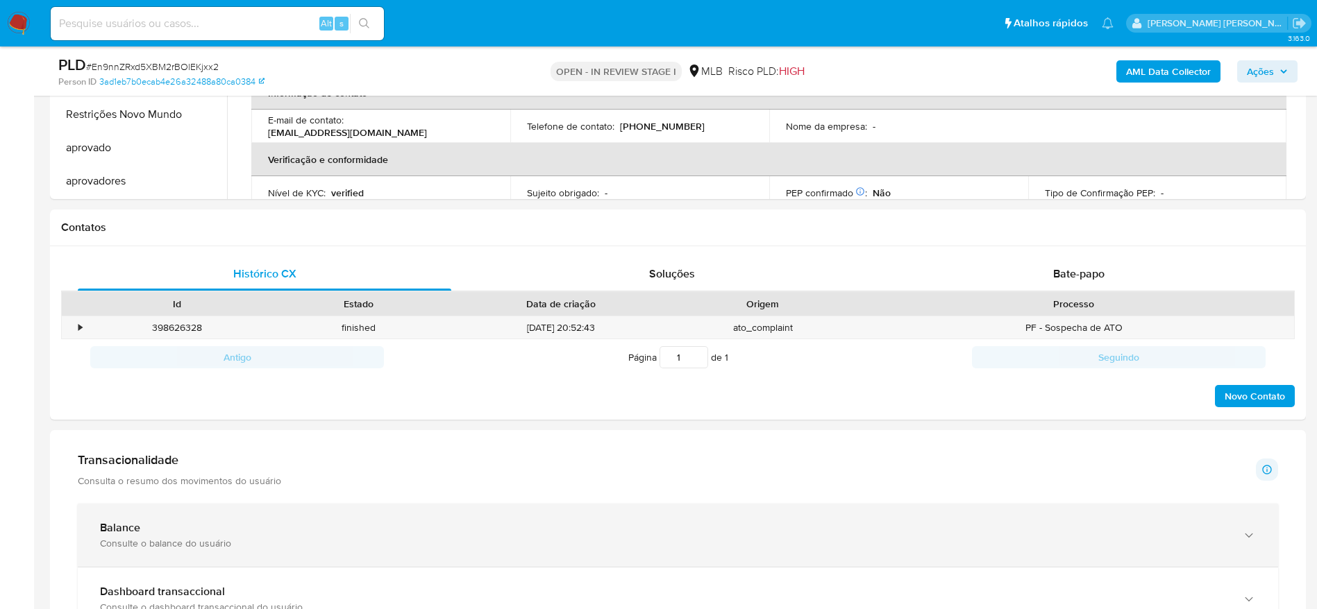
scroll to position [729, 0]
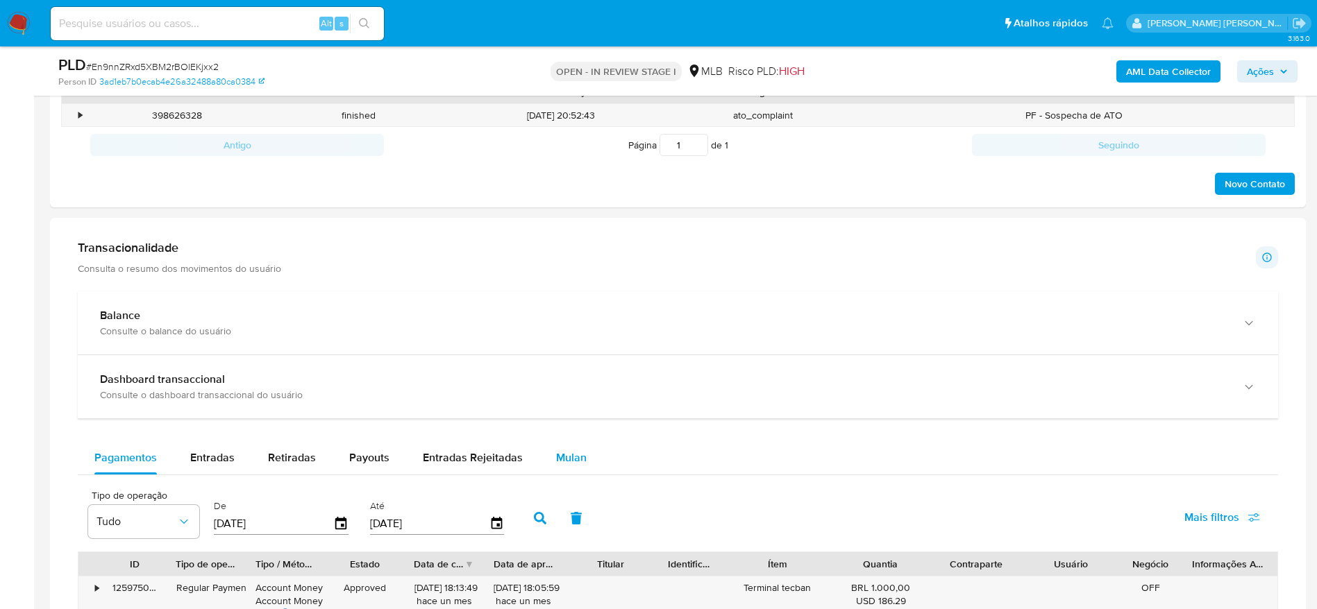
drag, startPoint x: 567, startPoint y: 455, endPoint x: 555, endPoint y: 452, distance: 12.3
click at [566, 455] on span "Mulan" at bounding box center [571, 458] width 31 height 16
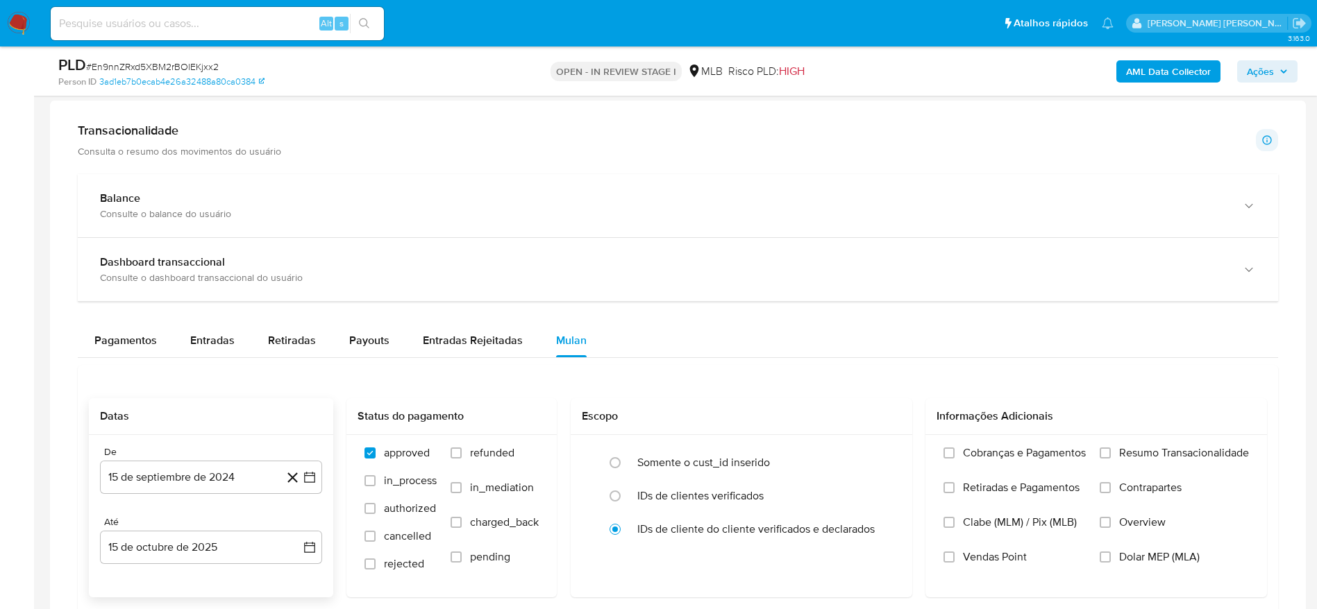
scroll to position [1041, 0]
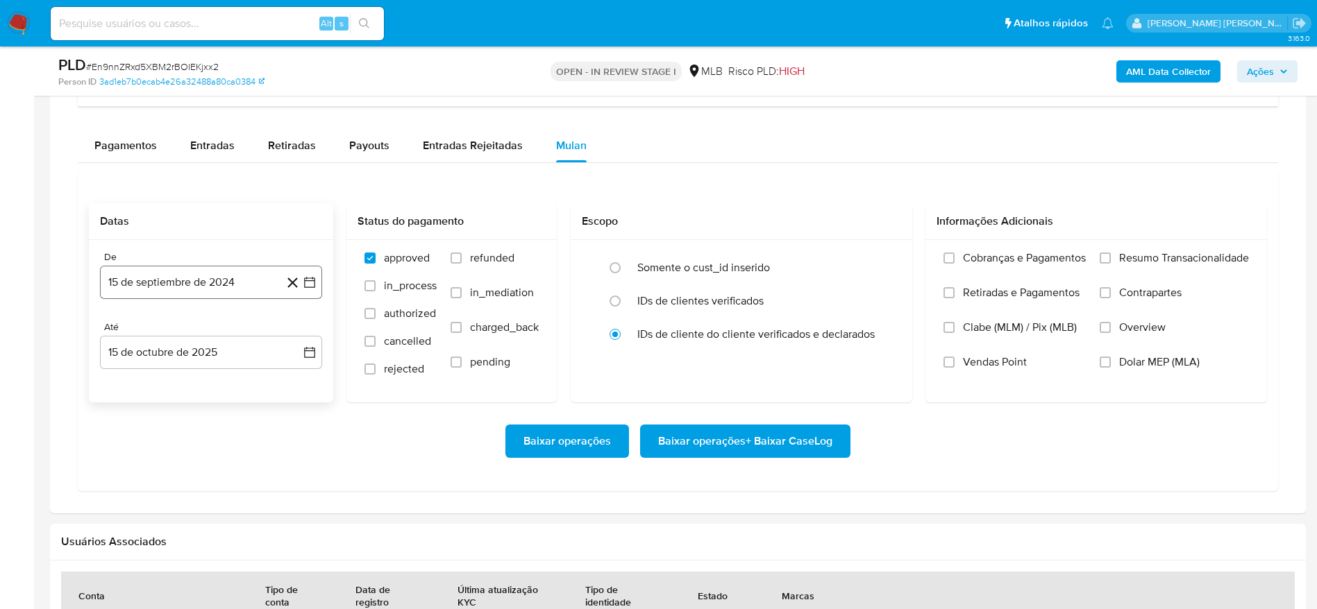
click at [197, 285] on button "15 de septiembre de 2024" at bounding box center [211, 282] width 222 height 33
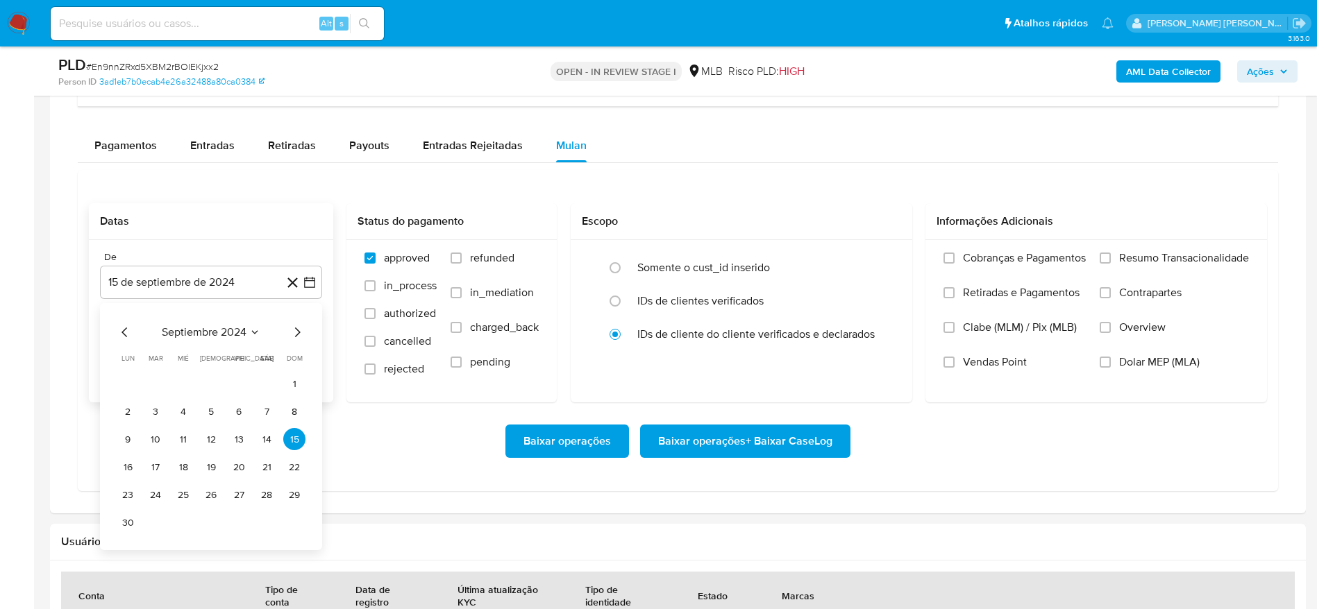
click at [205, 329] on span "septiembre 2024" at bounding box center [204, 332] width 85 height 14
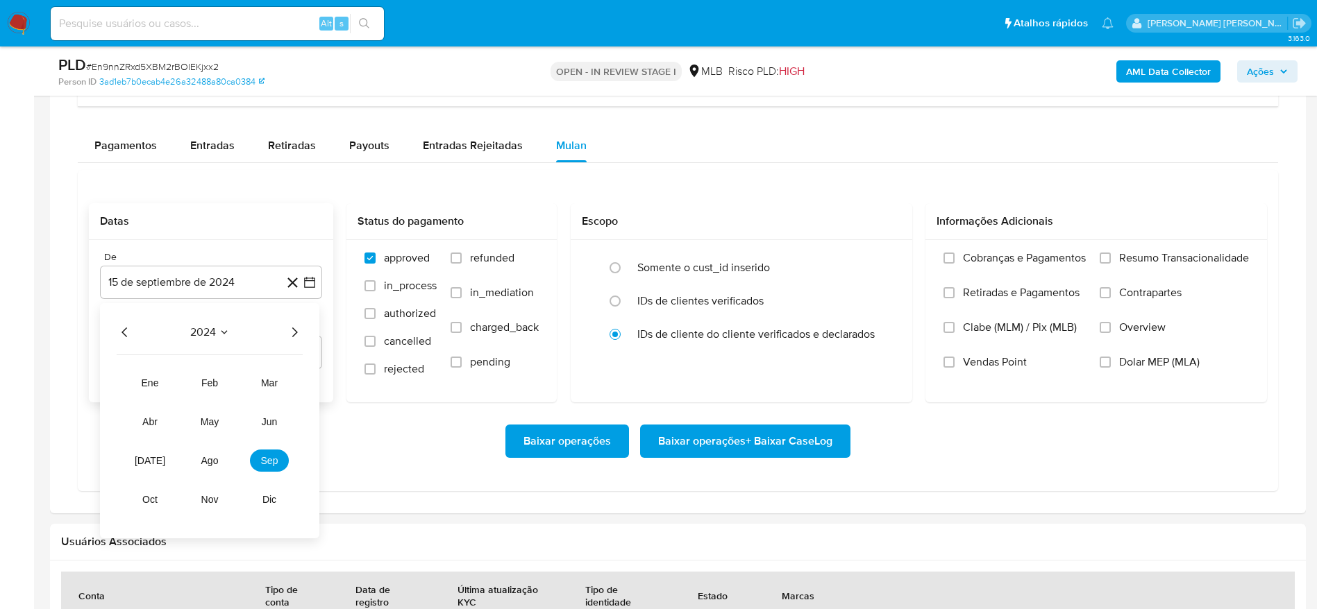
click at [299, 336] on icon "Año siguiente" at bounding box center [294, 332] width 17 height 17
click at [214, 469] on button "ago" at bounding box center [209, 461] width 39 height 22
click at [235, 384] on button "1" at bounding box center [239, 384] width 22 height 22
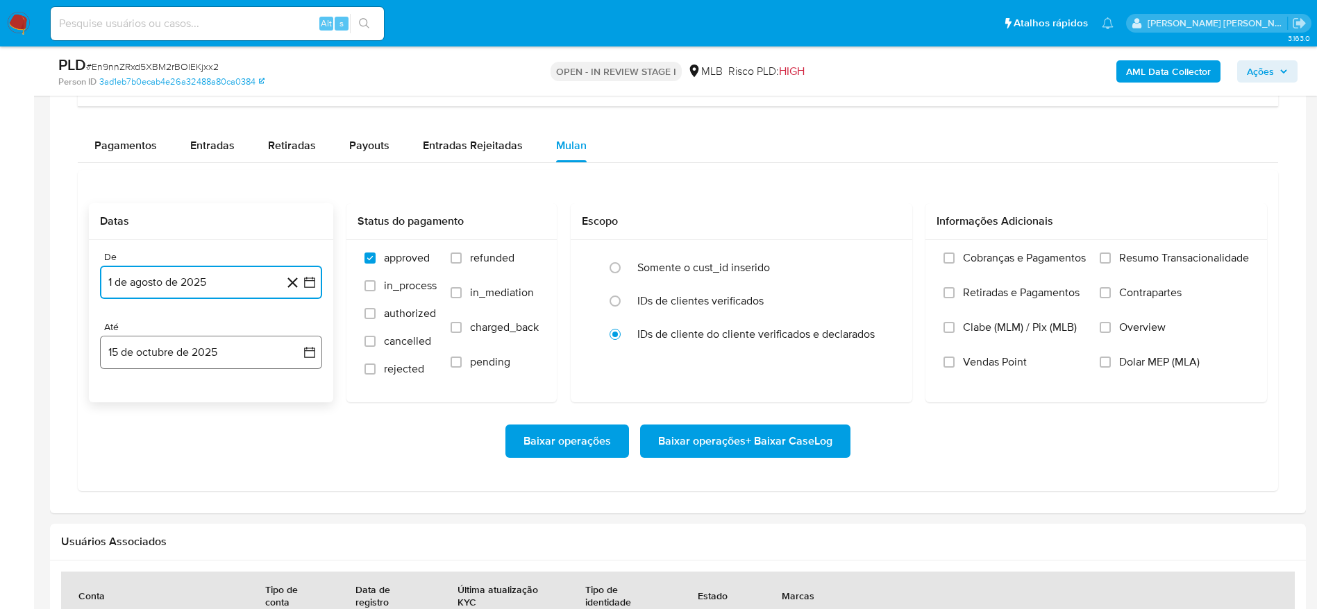
click at [178, 359] on button "15 de octubre de 2025" at bounding box center [211, 352] width 222 height 33
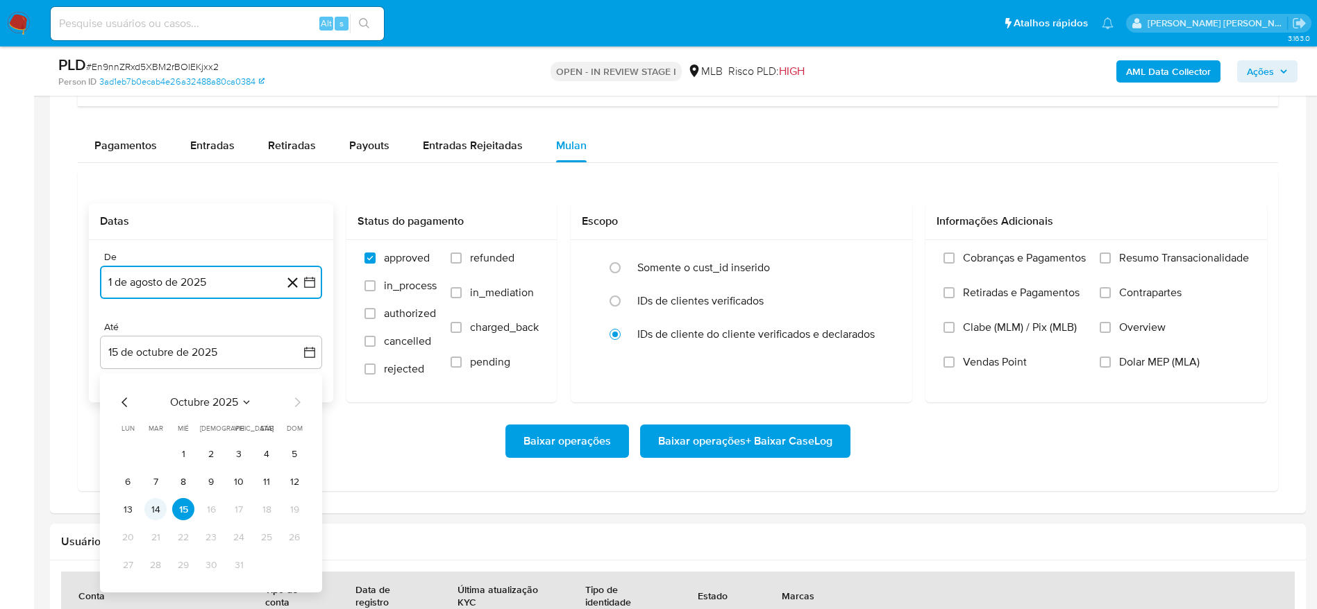
click at [156, 505] on button "14" at bounding box center [155, 509] width 22 height 22
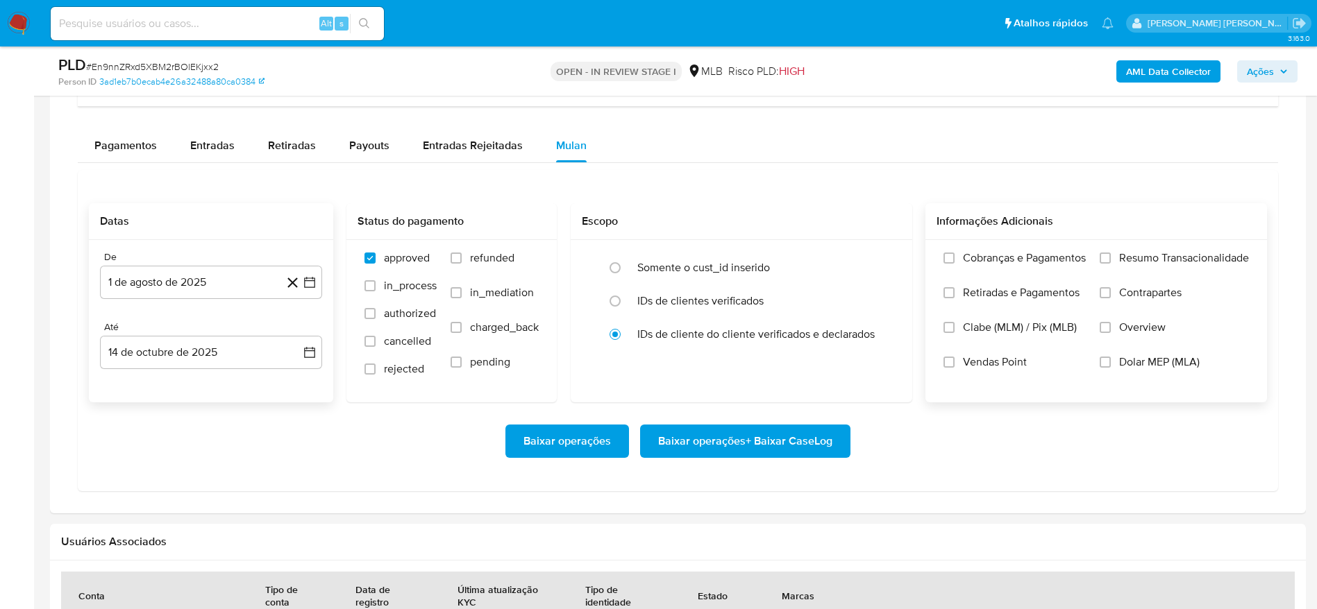
click at [1136, 254] on span "Resumo Transacionalidade" at bounding box center [1184, 258] width 130 height 14
click at [1110, 254] on input "Resumo Transacionalidade" at bounding box center [1104, 258] width 11 height 11
click at [723, 441] on span "Baixar operações + Baixar CaseLog" at bounding box center [745, 441] width 174 height 31
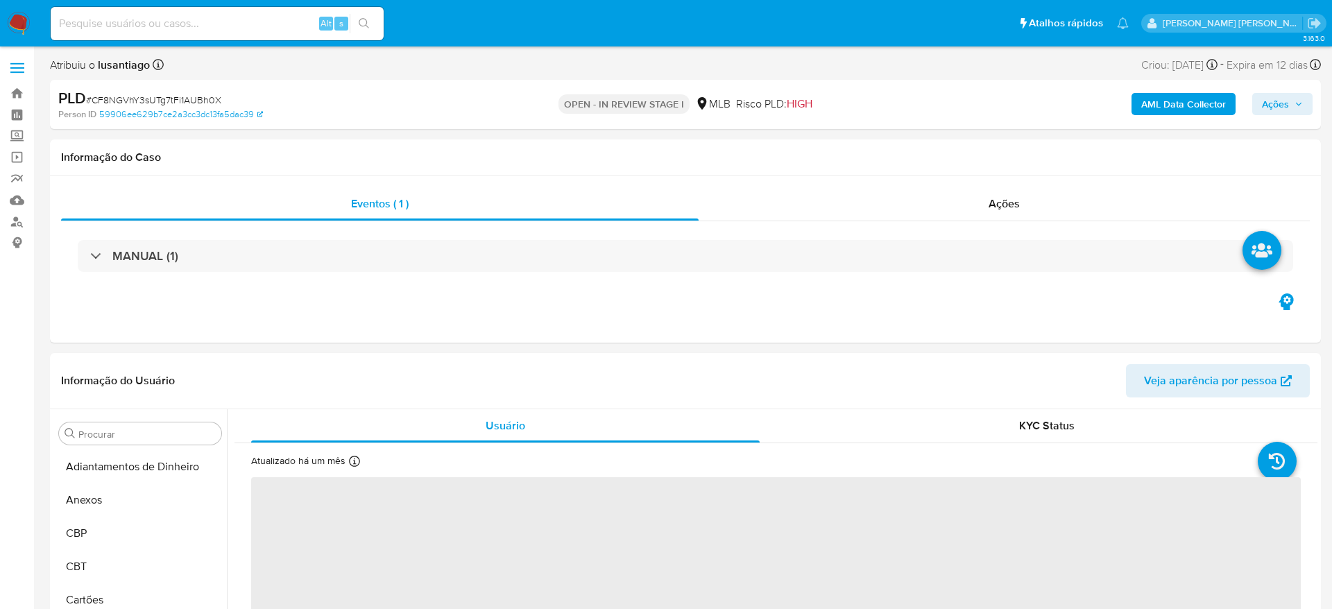
select select "10"
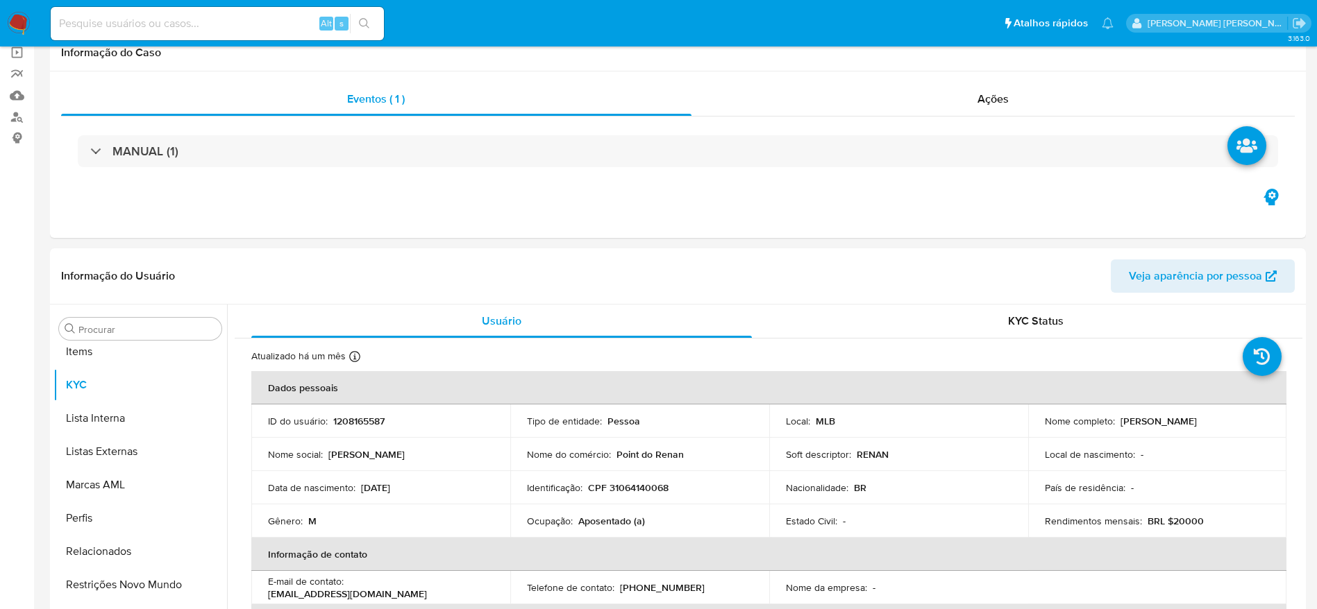
scroll to position [753, 0]
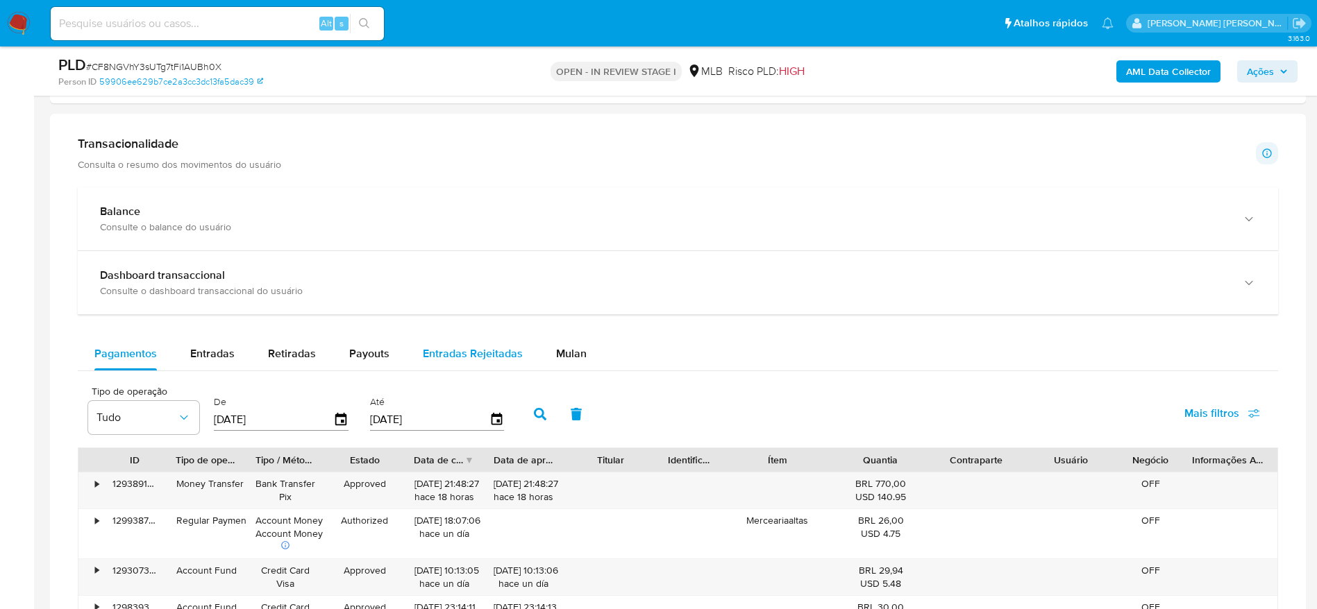
click at [559, 357] on span "Mulan" at bounding box center [571, 354] width 31 height 16
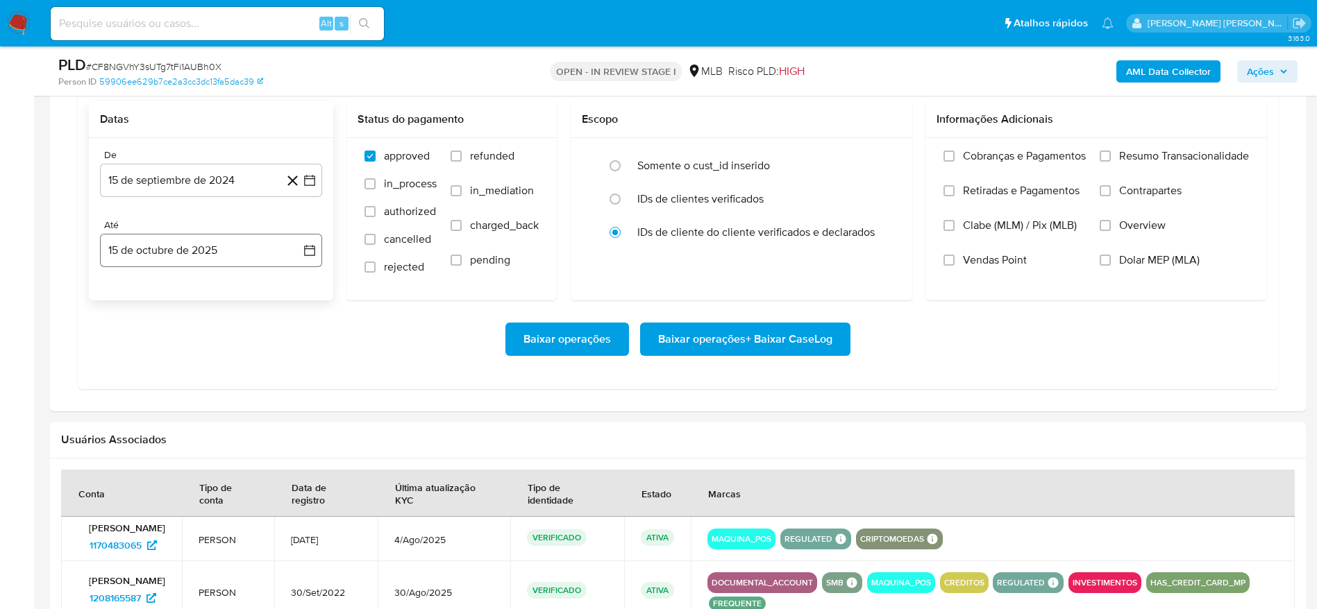
scroll to position [1145, 0]
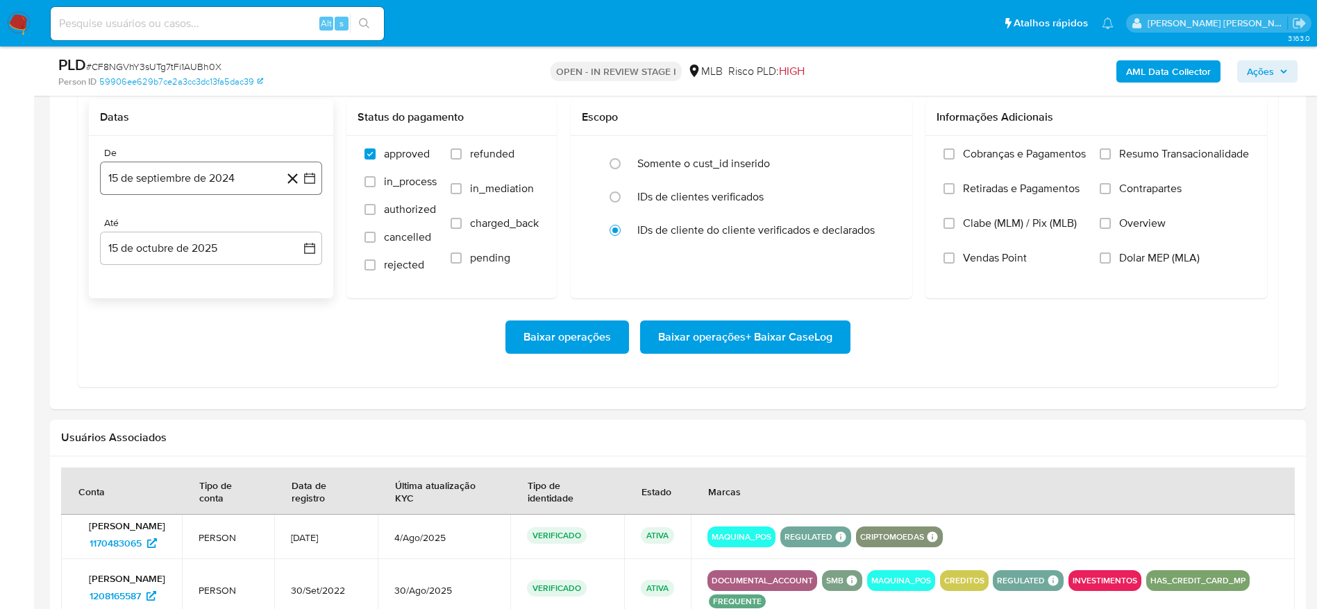
click at [176, 186] on button "15 de septiembre de 2024" at bounding box center [211, 178] width 222 height 33
click at [171, 233] on span "septiembre 2024" at bounding box center [204, 228] width 85 height 14
click at [294, 228] on icon "Año siguiente" at bounding box center [294, 228] width 17 height 17
click at [213, 357] on span "ago" at bounding box center [209, 356] width 17 height 11
drag, startPoint x: 232, startPoint y: 282, endPoint x: 212, endPoint y: 315, distance: 38.7
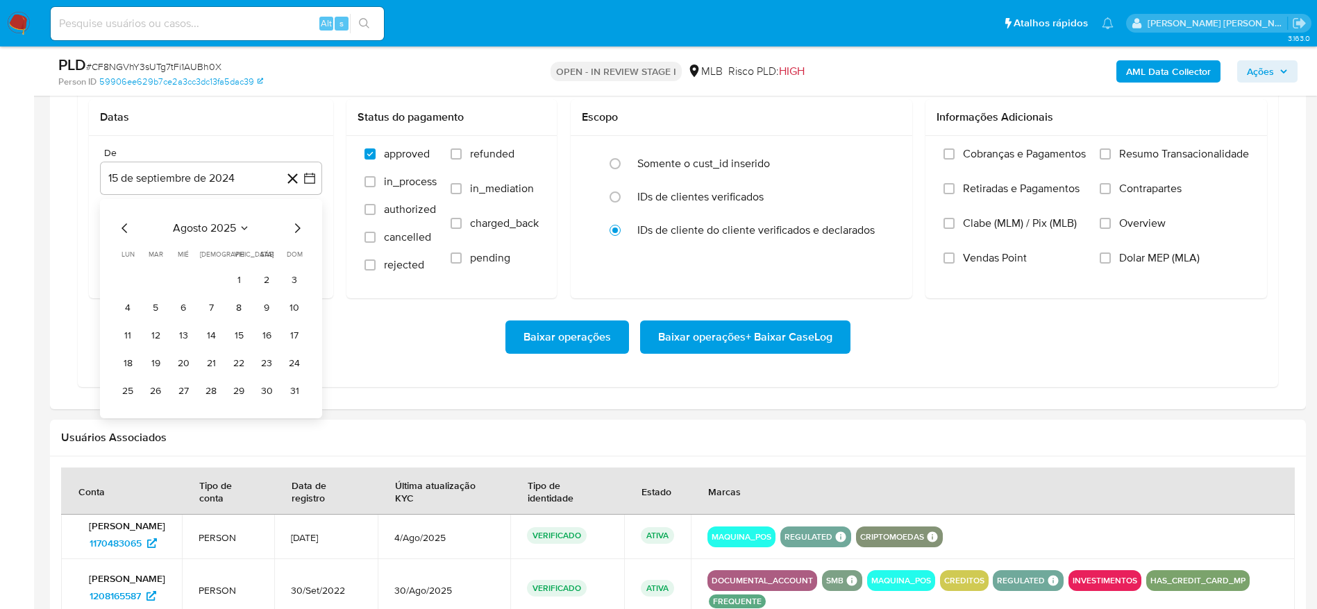
click at [233, 282] on button "1" at bounding box center [239, 280] width 22 height 22
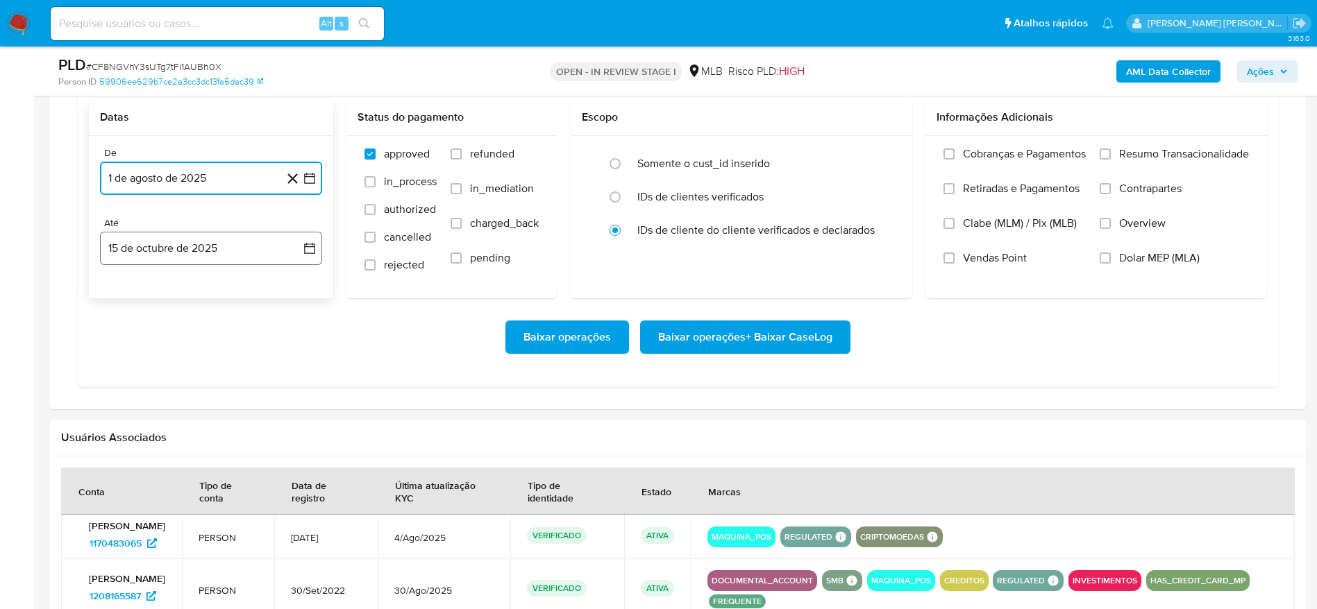
click at [169, 255] on button "15 de octubre de 2025" at bounding box center [211, 248] width 222 height 33
click at [158, 400] on button "14" at bounding box center [155, 405] width 22 height 22
click at [1162, 156] on span "Resumo Transacionalidade" at bounding box center [1184, 154] width 130 height 14
click at [1110, 156] on input "Resumo Transacionalidade" at bounding box center [1104, 154] width 11 height 11
click at [756, 335] on span "Baixar operações + Baixar CaseLog" at bounding box center [745, 337] width 174 height 31
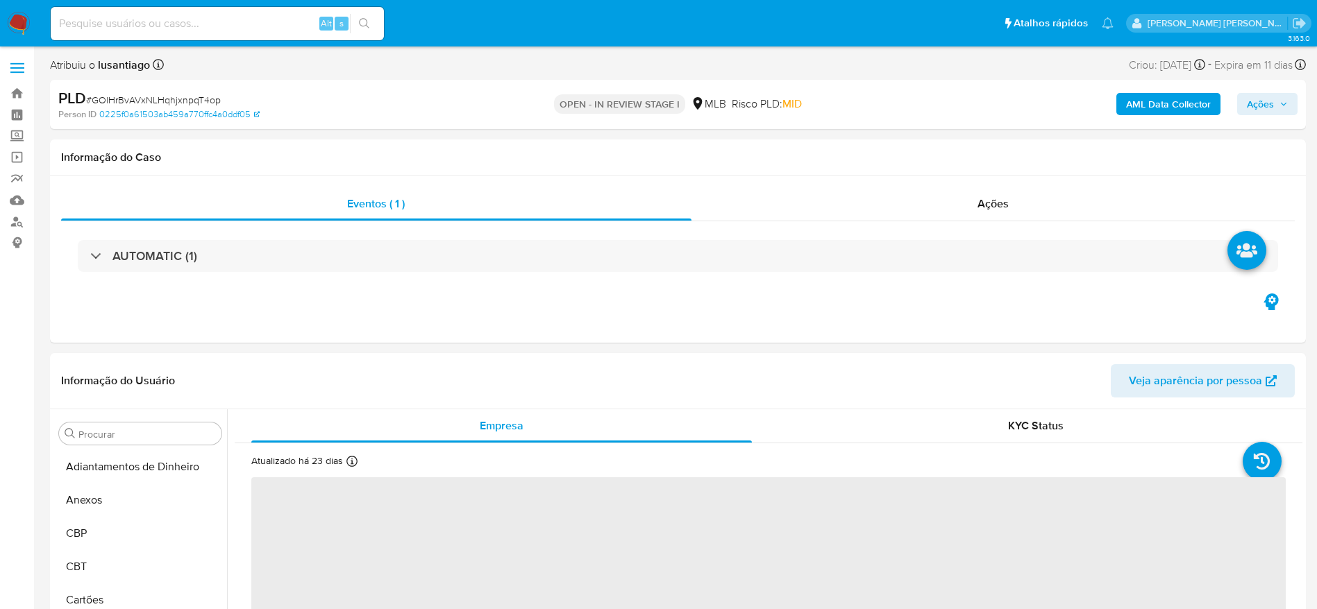
select select "10"
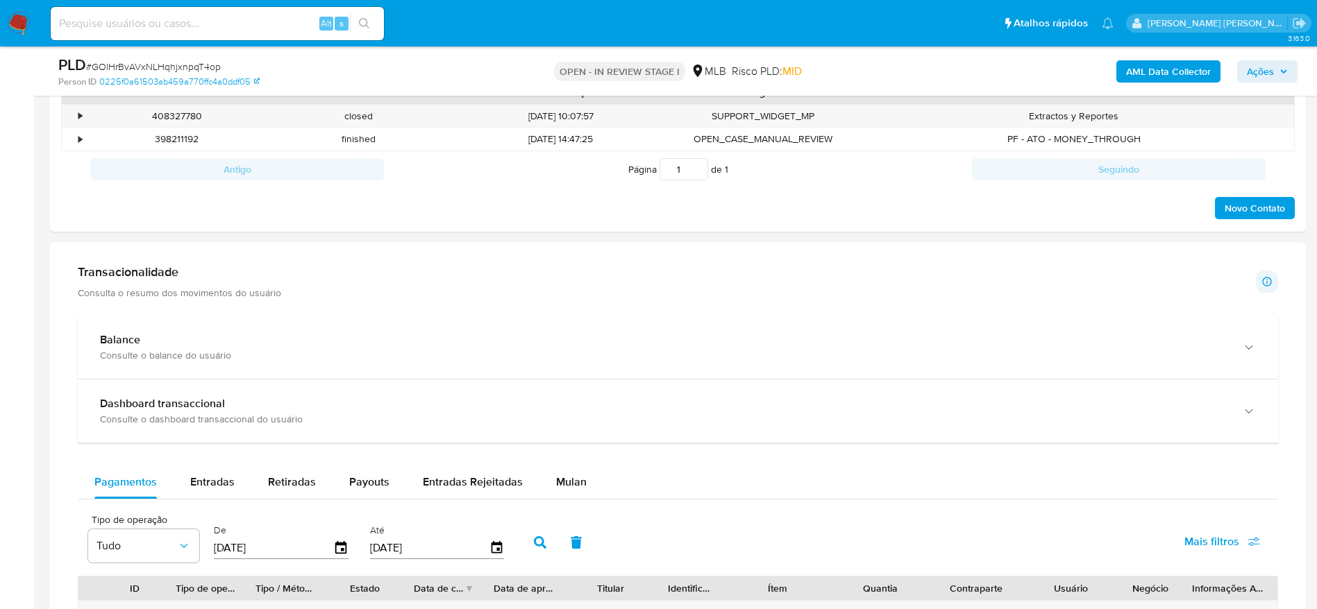
scroll to position [729, 0]
click at [573, 477] on span "Mulan" at bounding box center [571, 481] width 31 height 16
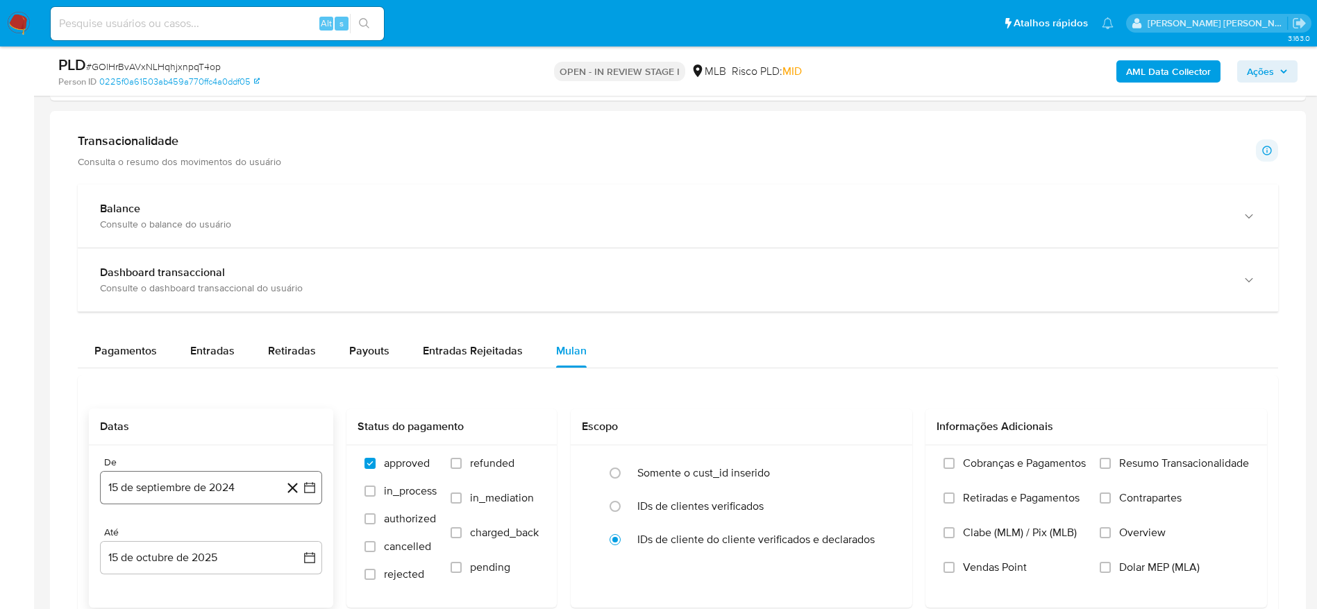
scroll to position [1041, 0]
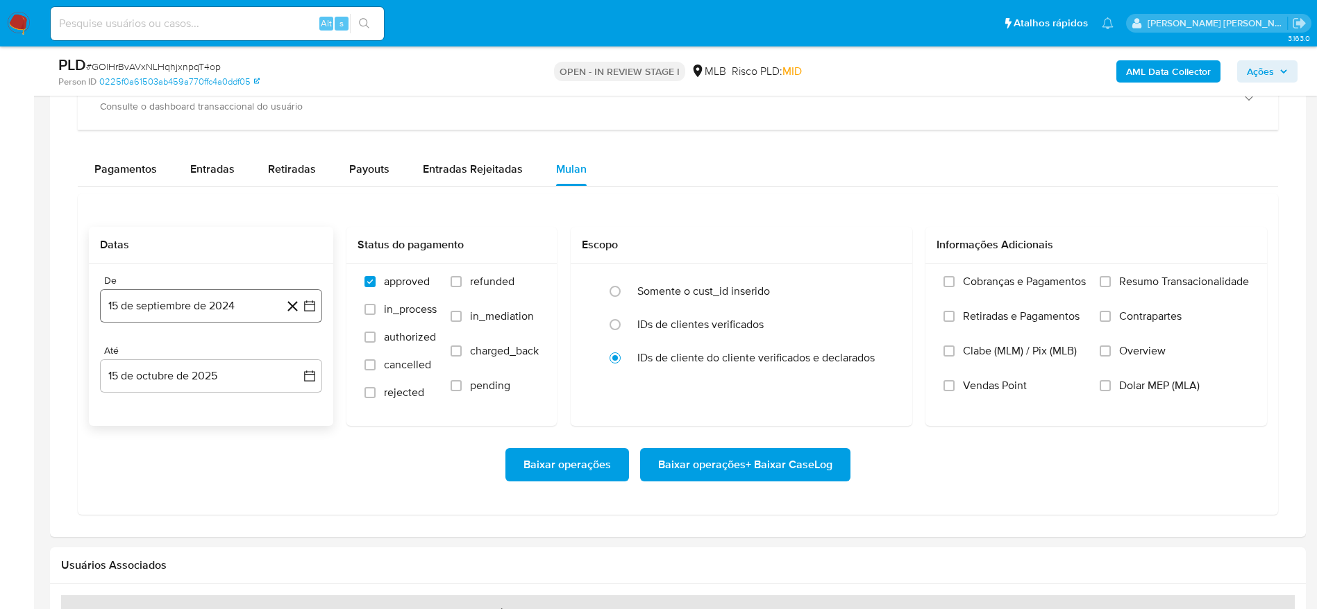
click at [196, 312] on button "15 de septiembre de 2024" at bounding box center [211, 305] width 222 height 33
click at [217, 351] on span "septiembre 2024" at bounding box center [204, 356] width 85 height 14
click at [291, 357] on icon "Año siguiente" at bounding box center [294, 356] width 17 height 17
click at [205, 490] on button "ago" at bounding box center [209, 484] width 39 height 22
click at [240, 397] on button "1" at bounding box center [239, 407] width 22 height 22
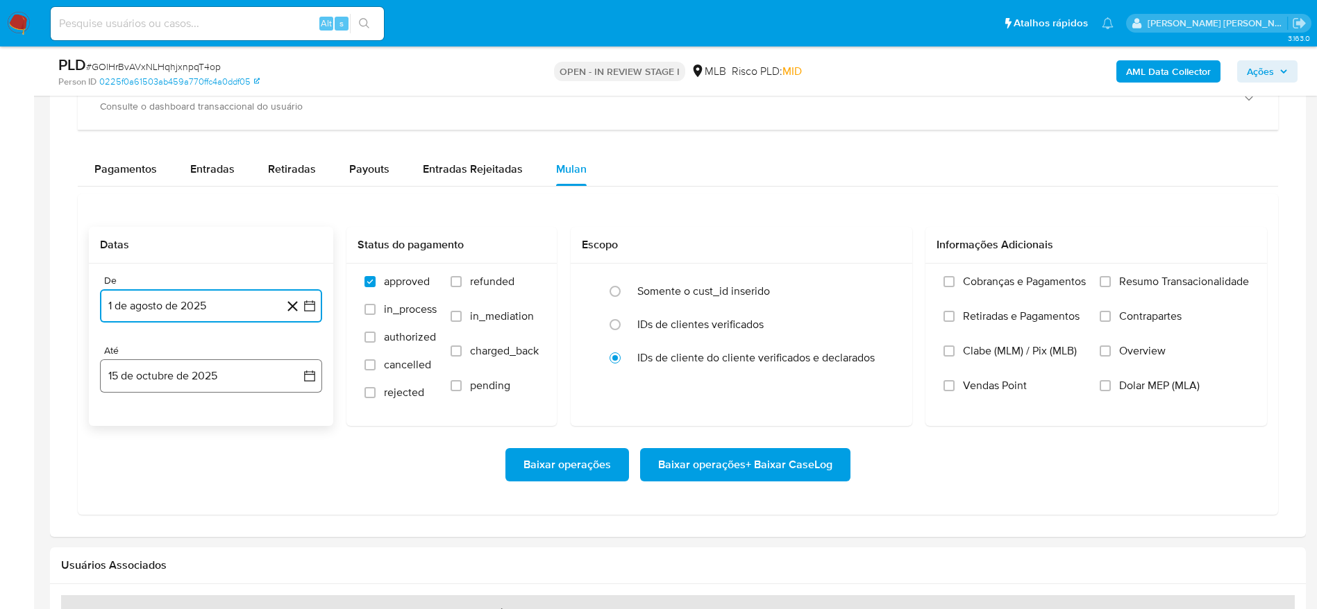
click at [190, 374] on button "15 de octubre de 2025" at bounding box center [211, 375] width 222 height 33
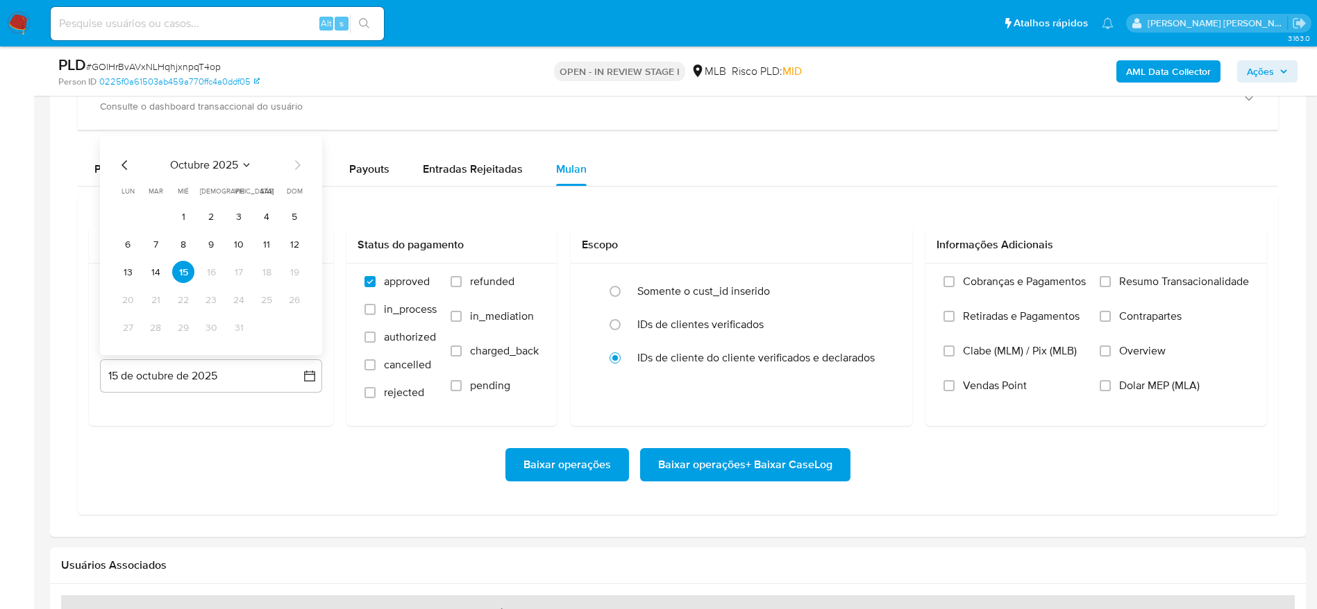
click at [162, 274] on button "14" at bounding box center [155, 272] width 22 height 22
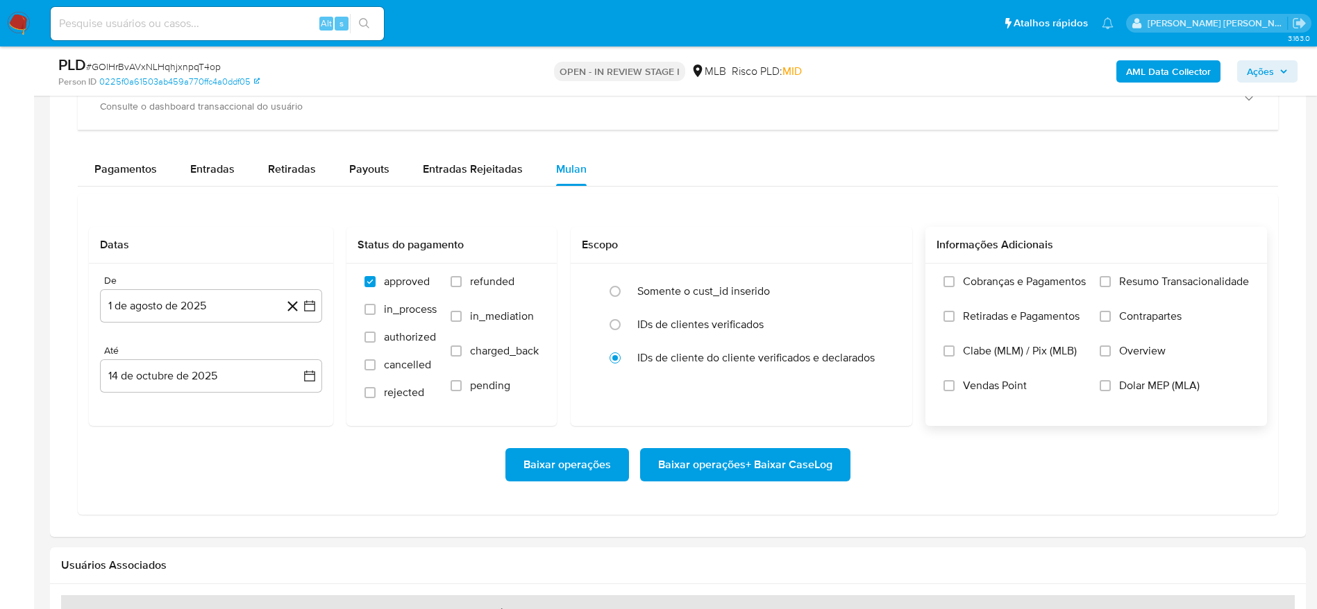
click at [1122, 286] on span "Resumo Transacionalidade" at bounding box center [1184, 282] width 130 height 14
click at [1110, 286] on input "Resumo Transacionalidade" at bounding box center [1104, 281] width 11 height 11
click at [768, 466] on span "Baixar operações + Baixar CaseLog" at bounding box center [745, 465] width 174 height 31
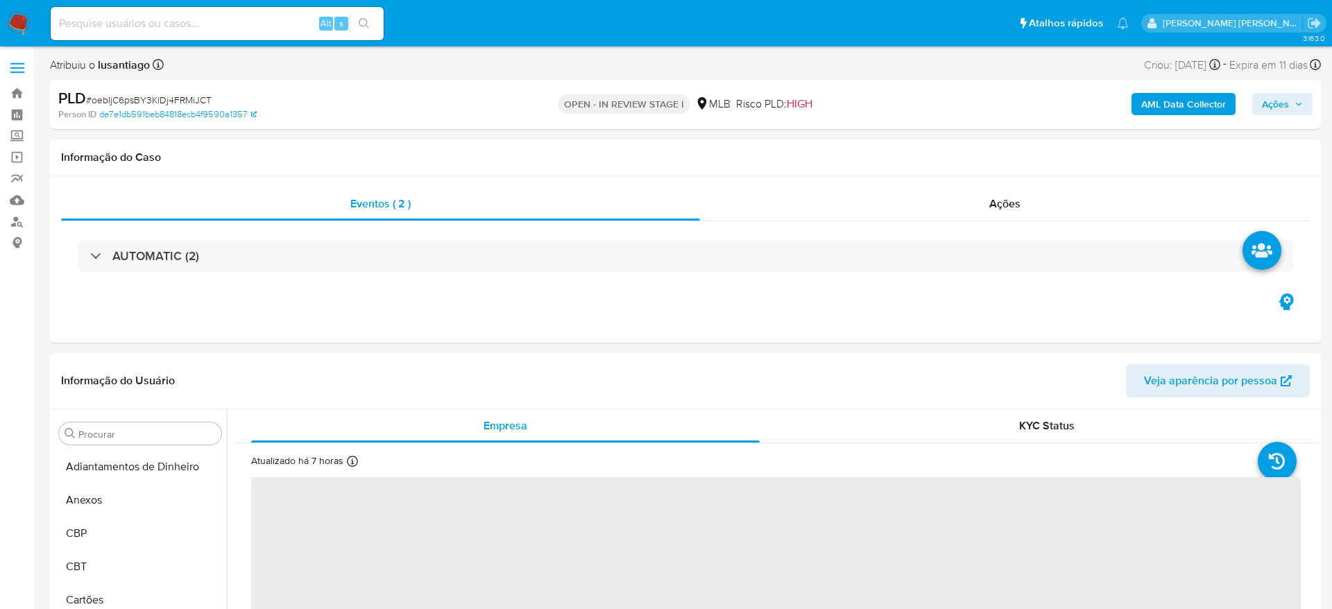
select select "10"
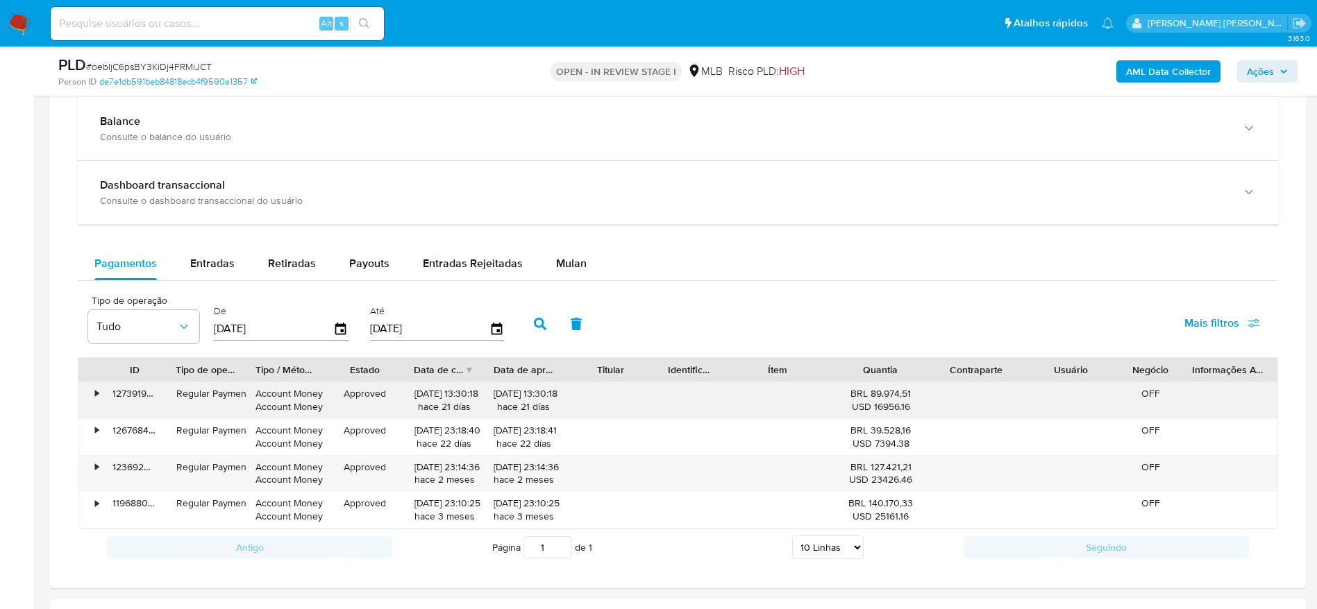
scroll to position [1041, 0]
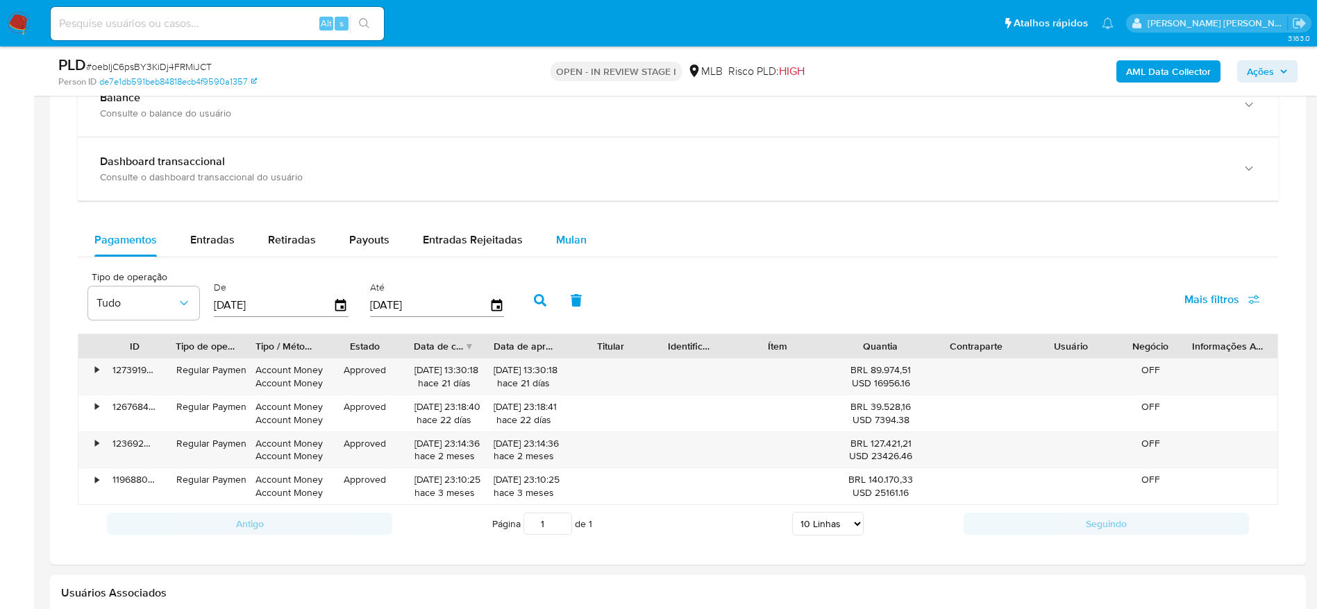
click at [560, 240] on span "Mulan" at bounding box center [571, 240] width 31 height 16
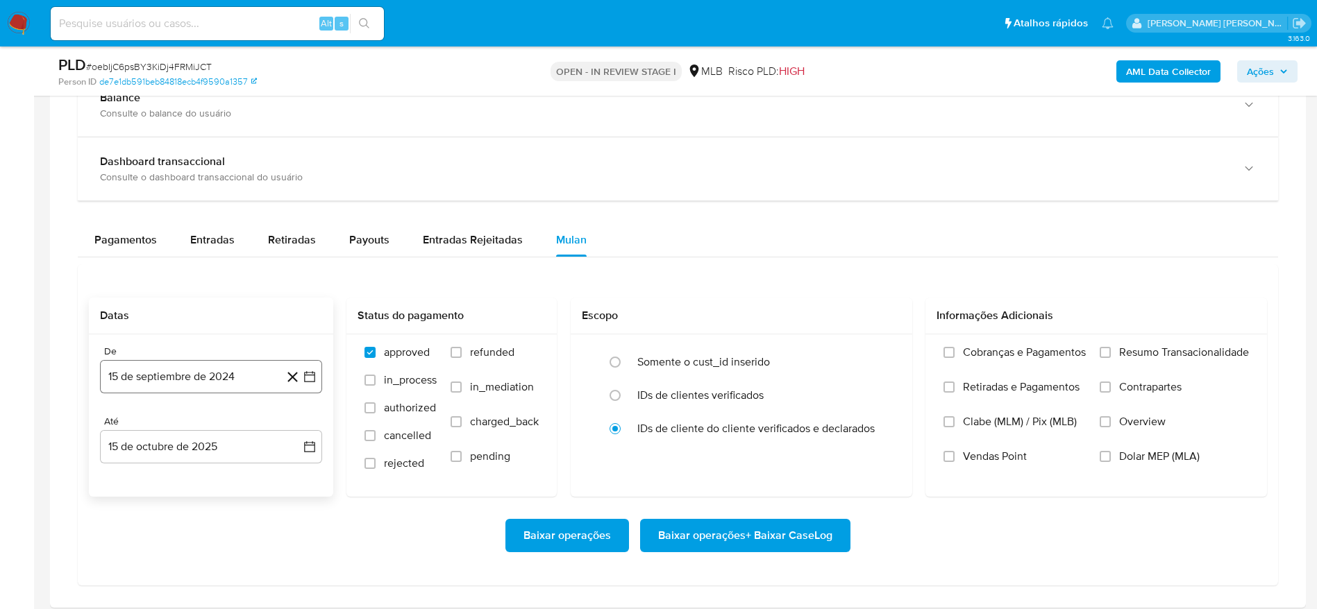
click at [188, 378] on button "15 de septiembre de 2024" at bounding box center [211, 376] width 222 height 33
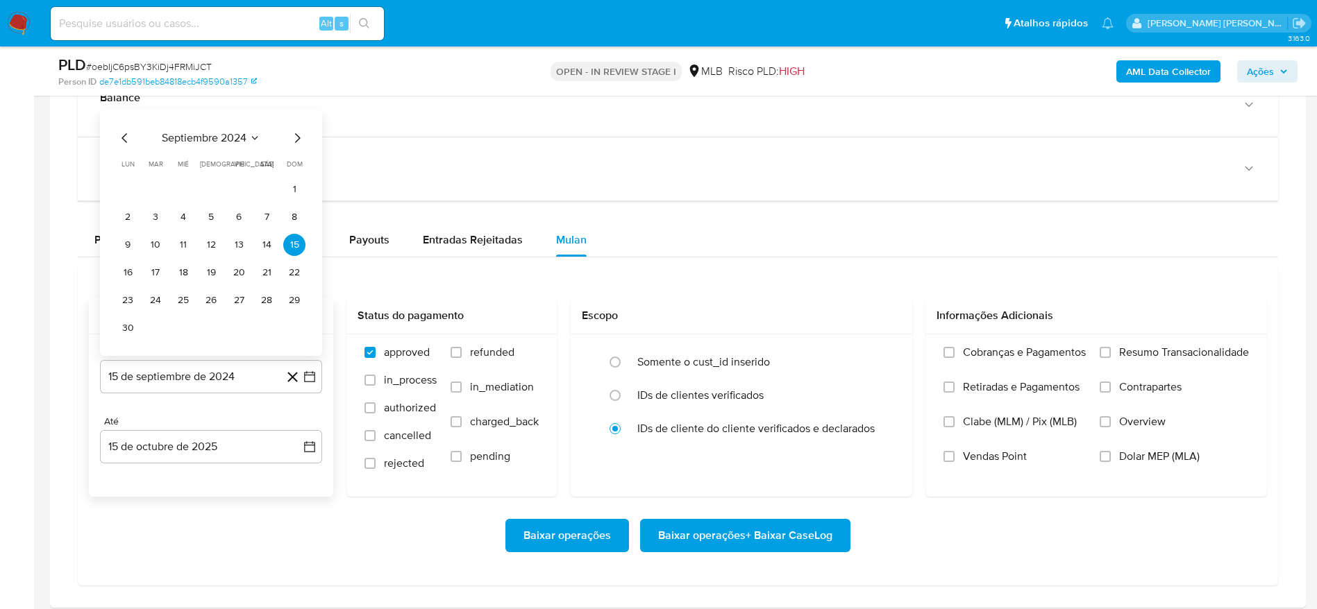
click at [227, 125] on div "septiembre 2024 septiembre 2024 lun lunes mar martes mié miércoles jue jueves v…" at bounding box center [211, 232] width 222 height 247
click at [226, 137] on span "septiembre 2024" at bounding box center [204, 138] width 85 height 14
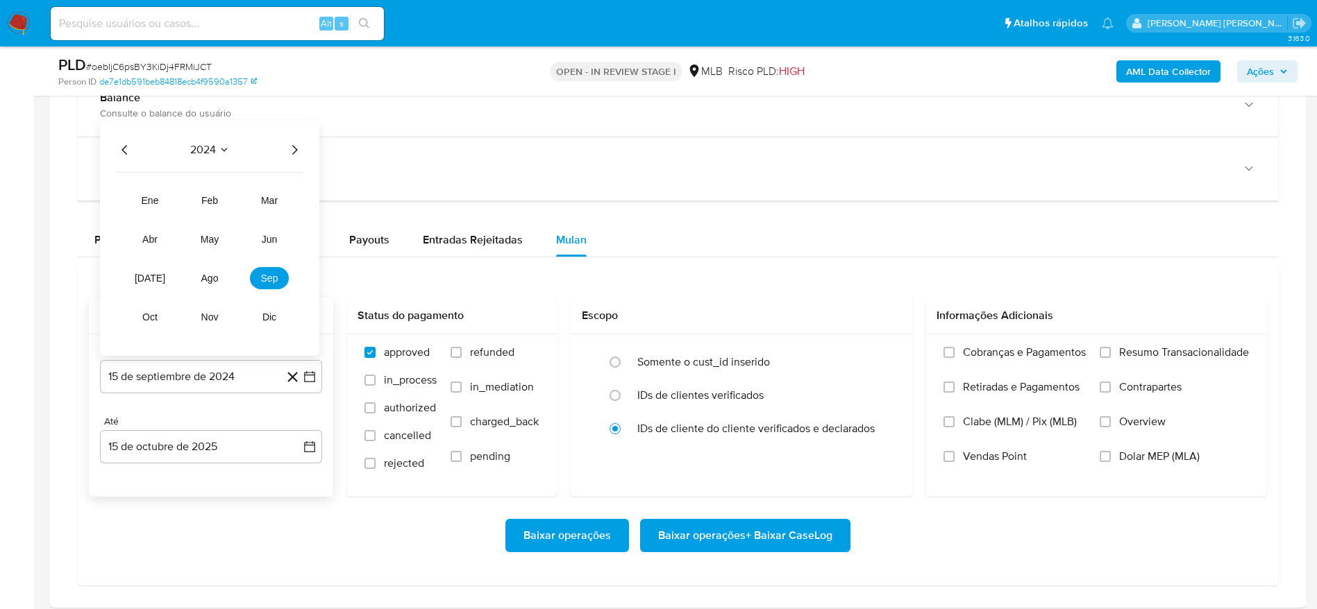
click at [300, 146] on icon "Año siguiente" at bounding box center [294, 150] width 17 height 17
click at [215, 277] on span "ago" at bounding box center [209, 278] width 17 height 11
click at [235, 221] on button "1" at bounding box center [239, 217] width 22 height 22
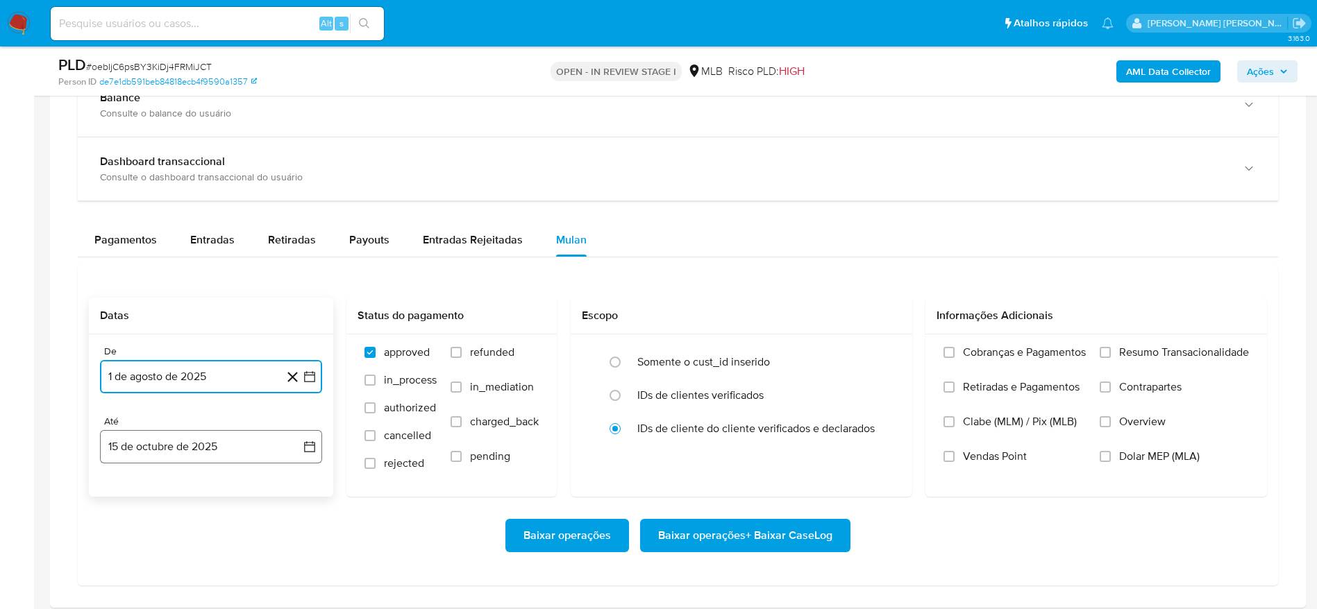
click at [130, 452] on button "15 de octubre de 2025" at bounding box center [211, 446] width 222 height 33
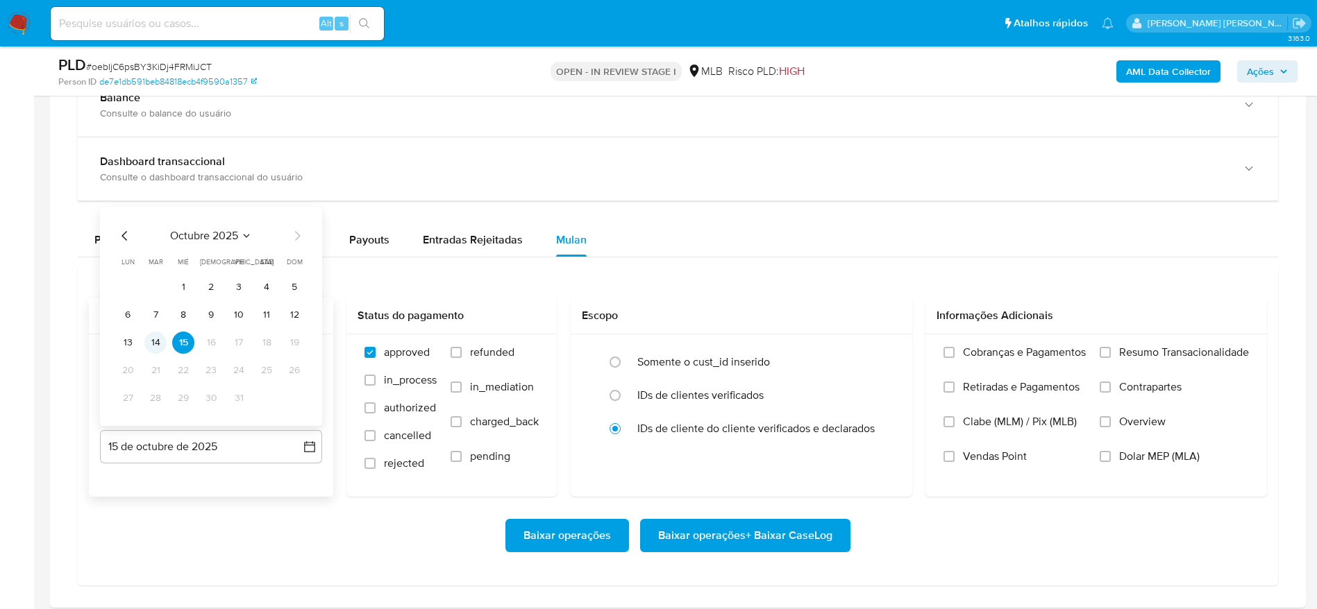
click at [158, 338] on button "14" at bounding box center [155, 343] width 22 height 22
click at [1178, 349] on span "Resumo Transacionalidade" at bounding box center [1184, 353] width 130 height 14
click at [1128, 353] on span "Resumo Transacionalidade" at bounding box center [1184, 353] width 130 height 14
click at [1110, 353] on input "Resumo Transacionalidade" at bounding box center [1104, 352] width 11 height 11
click at [762, 532] on span "Baixar operações + Baixar CaseLog" at bounding box center [745, 535] width 174 height 31
